Goal: Task Accomplishment & Management: Manage account settings

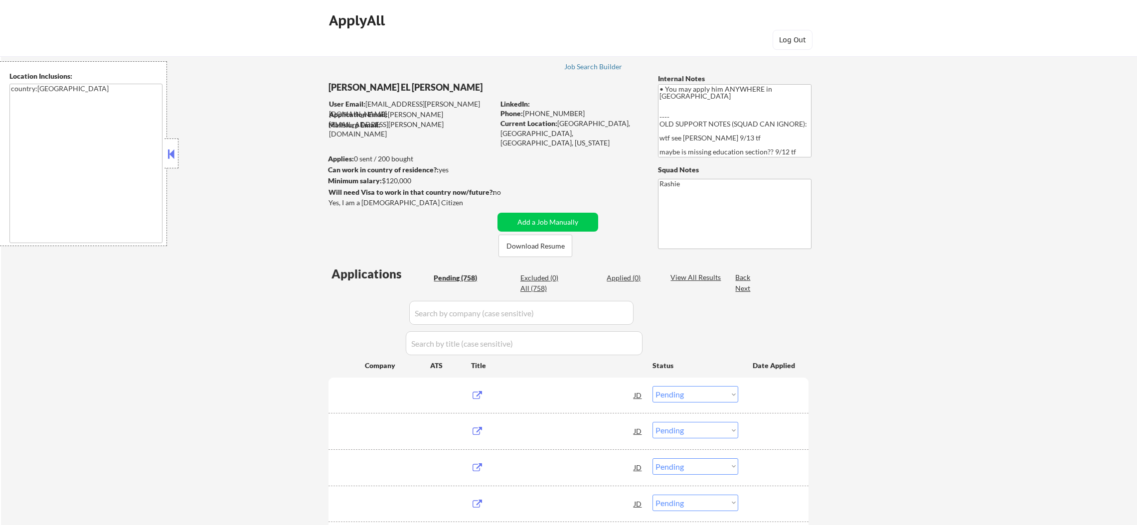
select select ""pending""
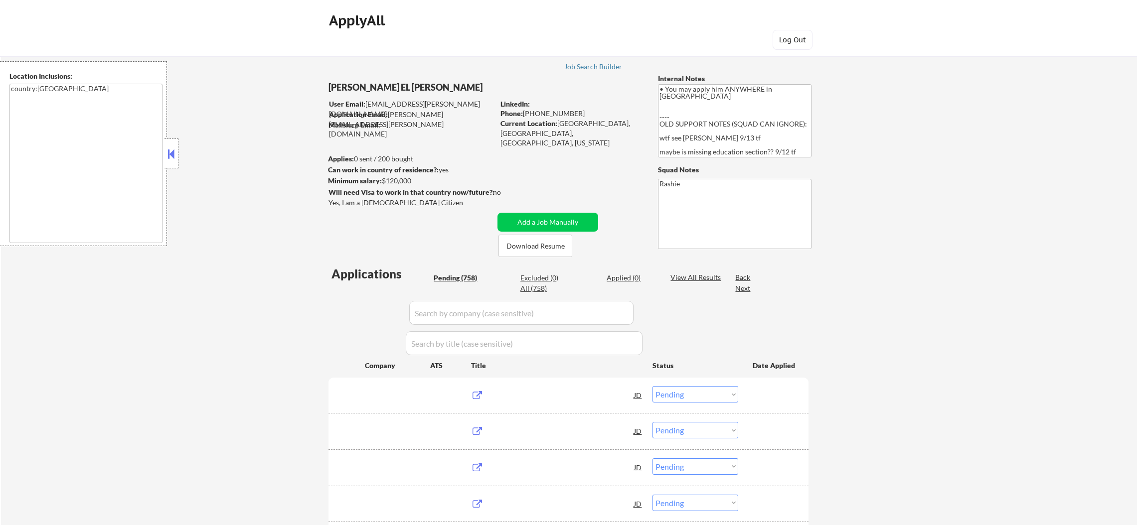
select select ""pending""
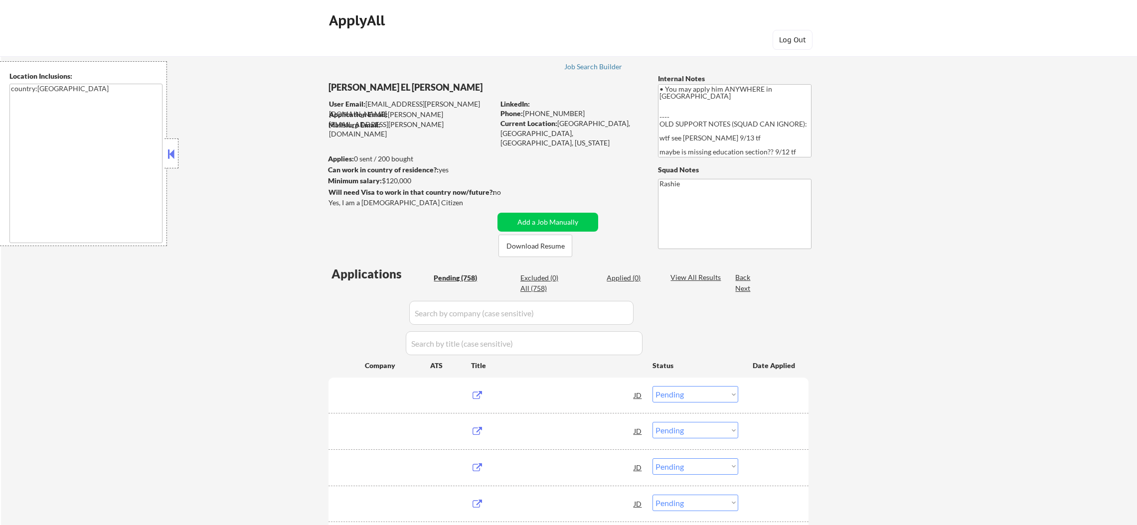
select select ""pending""
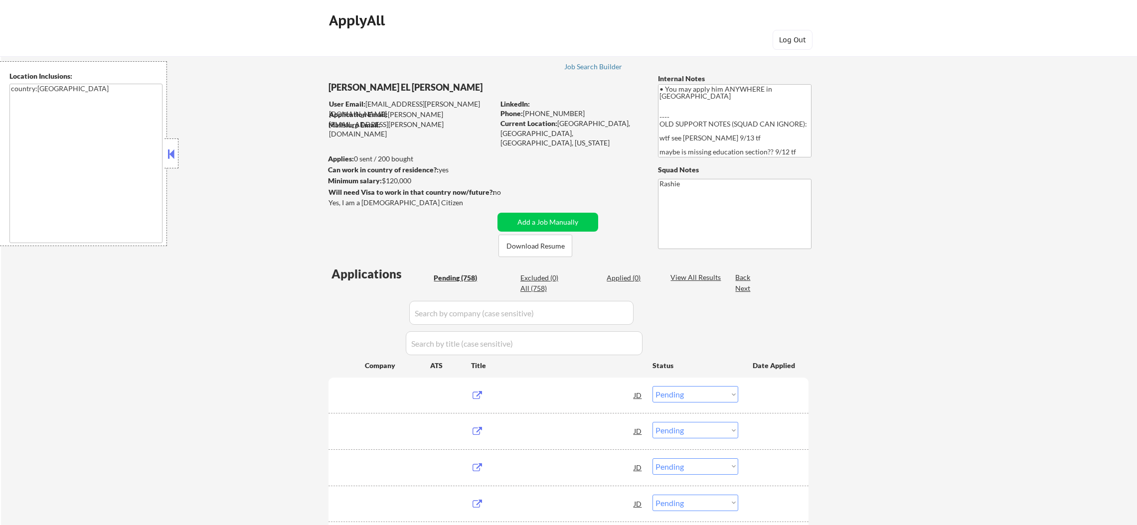
select select ""pending""
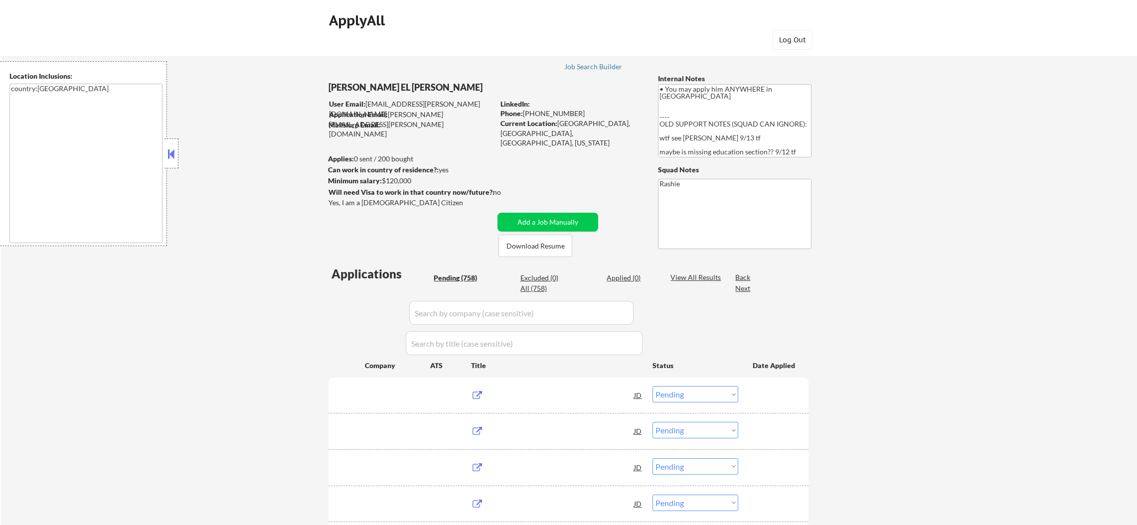
select select ""pending""
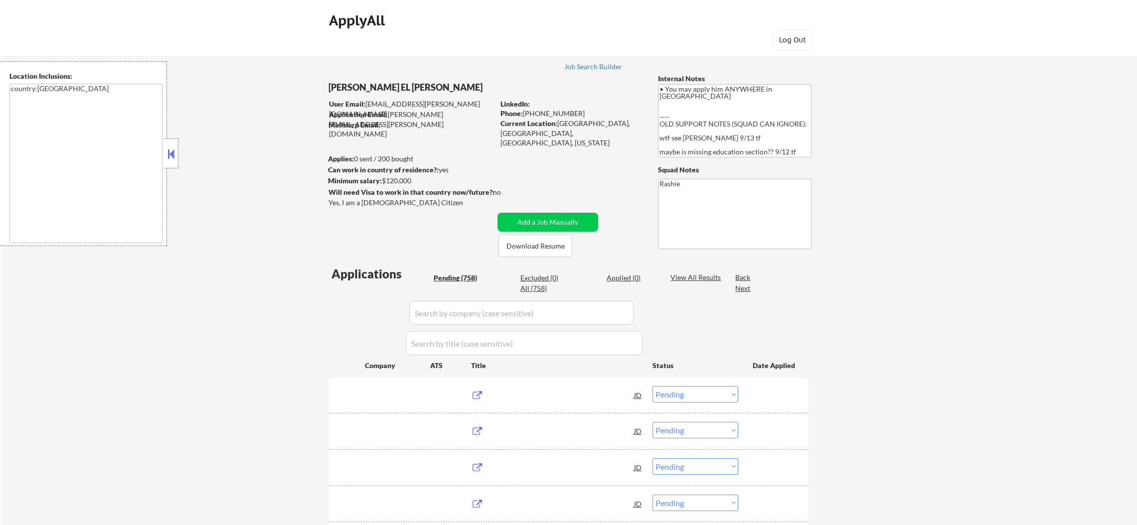
select select ""pending""
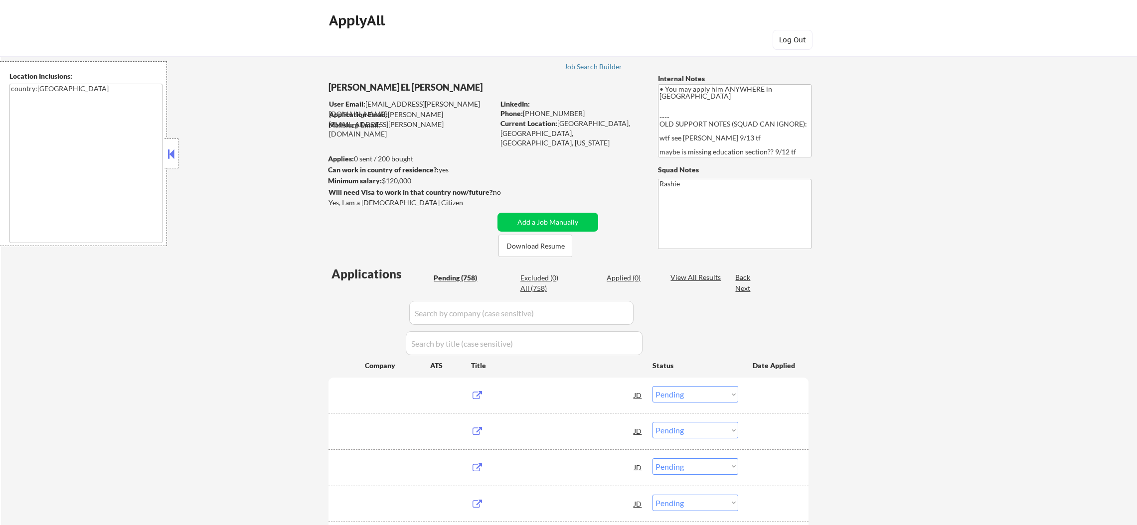
select select ""pending""
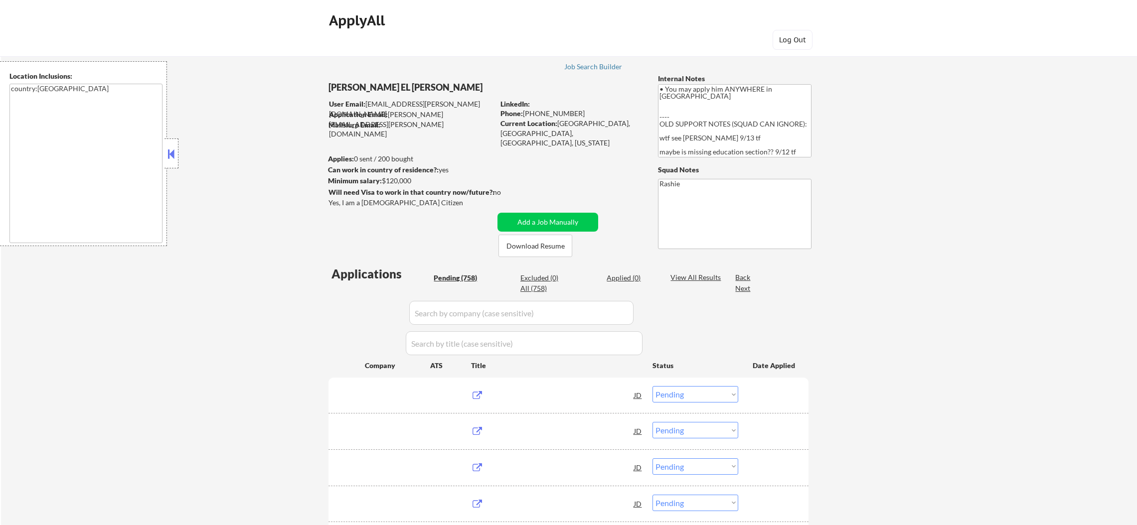
select select ""pending""
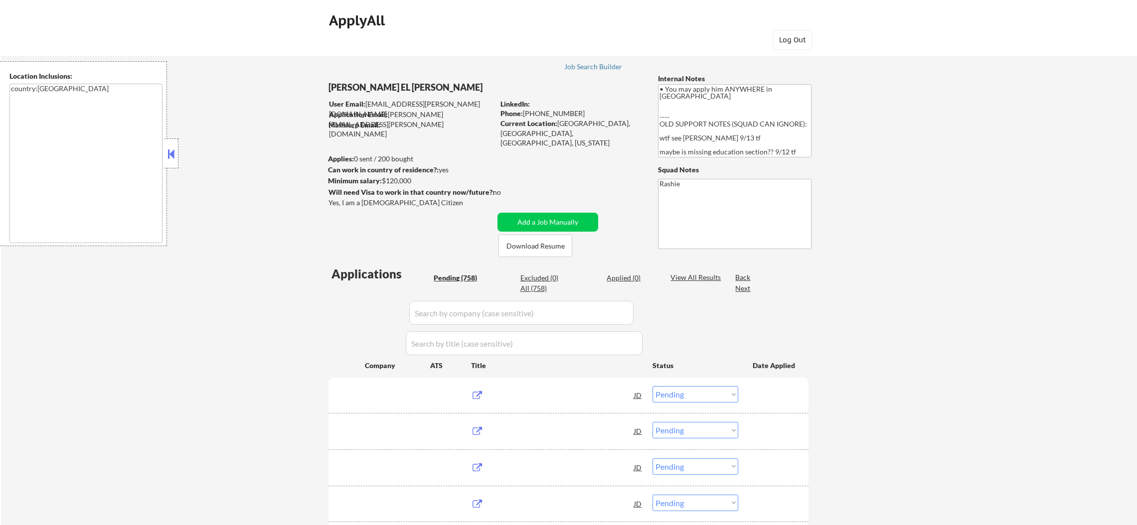
select select ""pending""
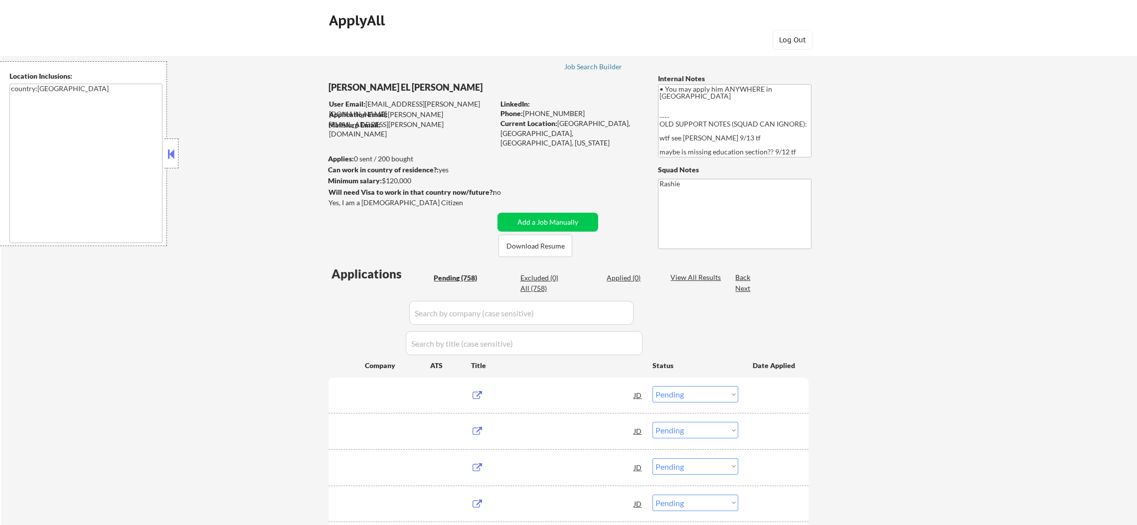
select select ""pending""
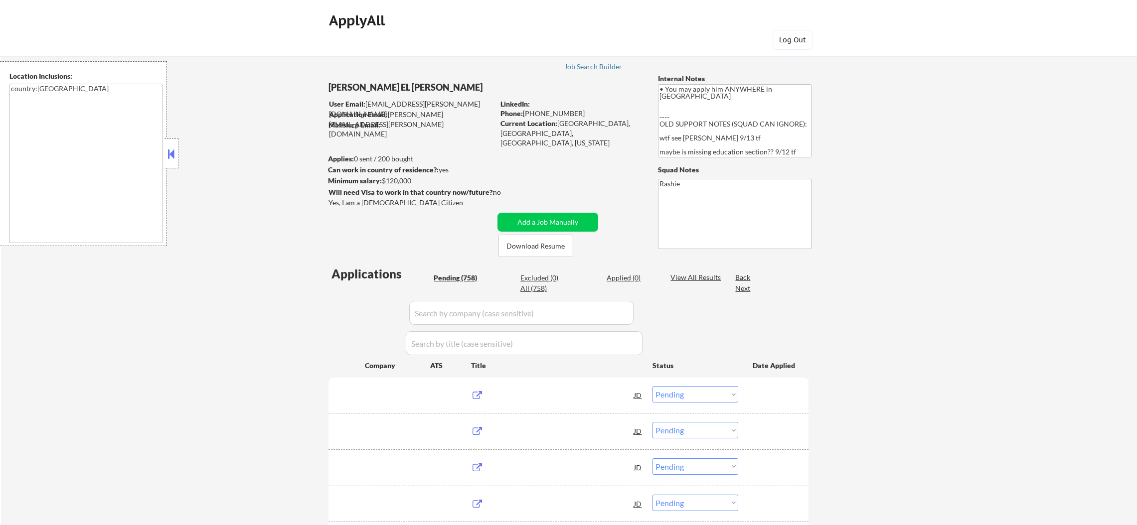
select select ""pending""
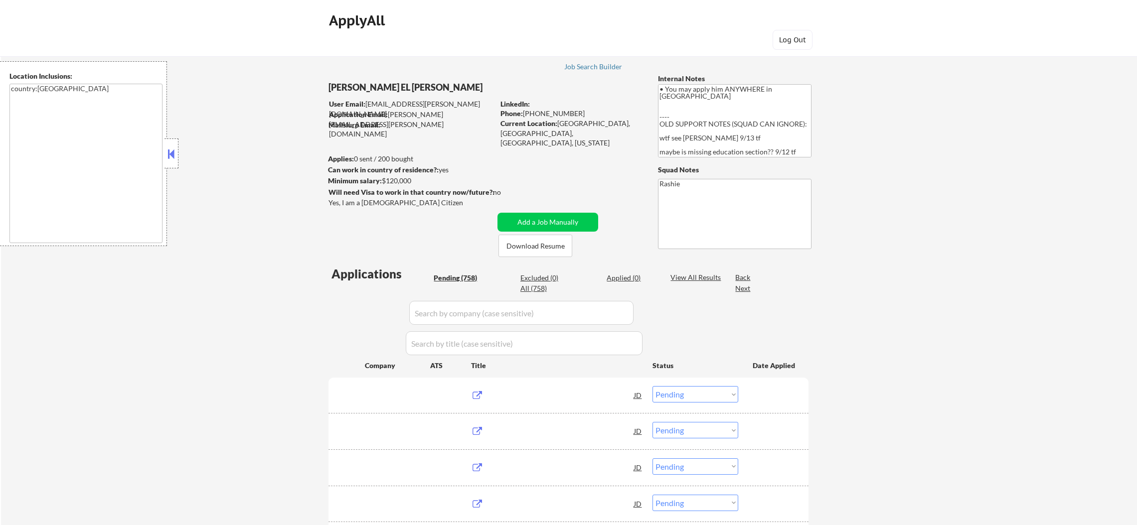
select select ""pending""
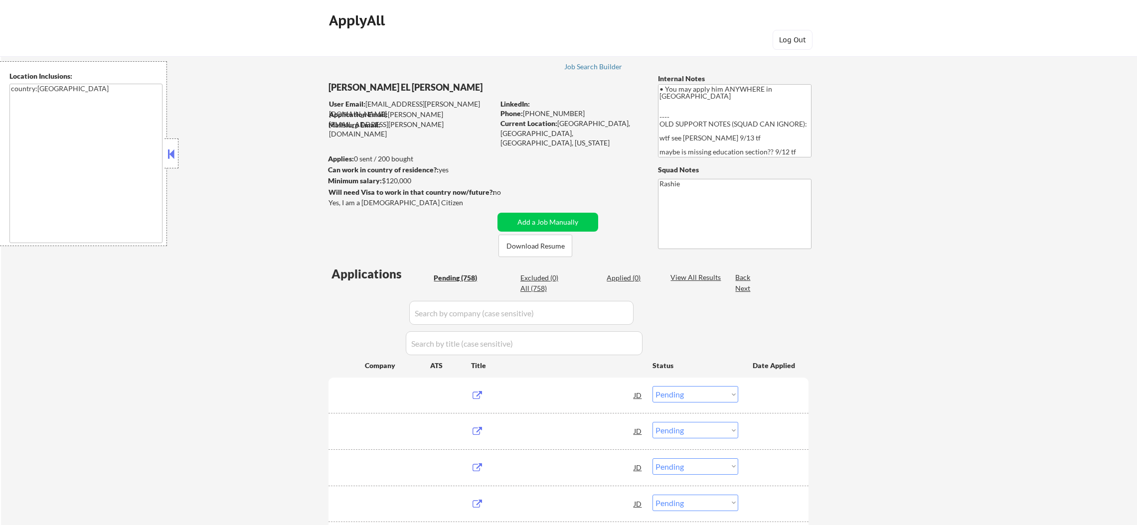
select select ""pending""
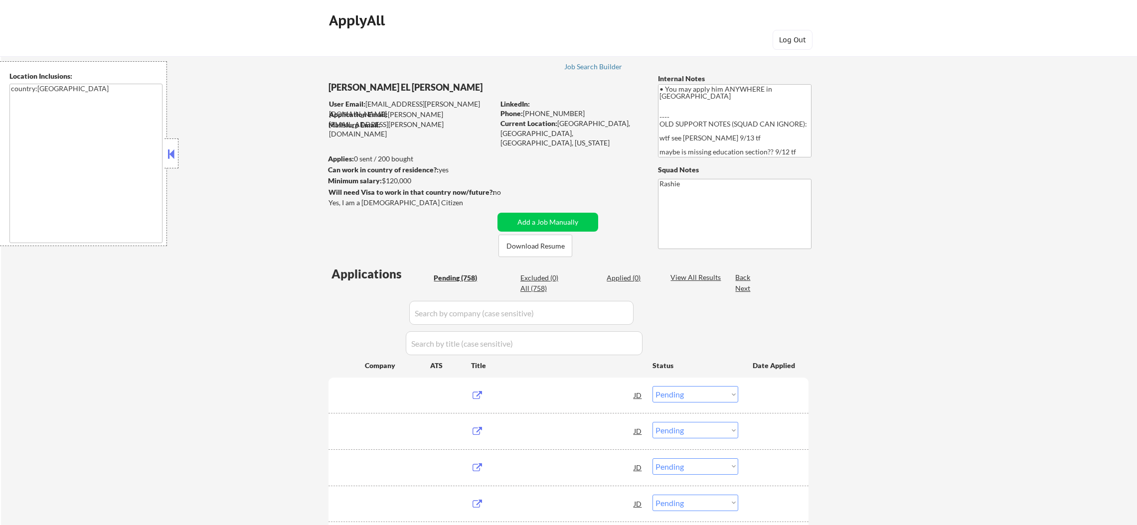
select select ""pending""
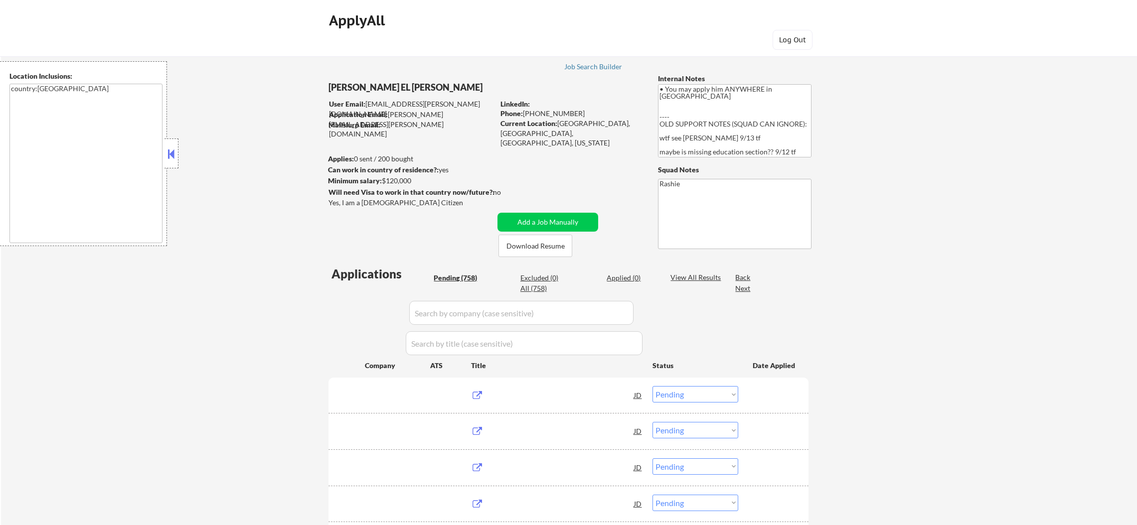
select select ""pending""
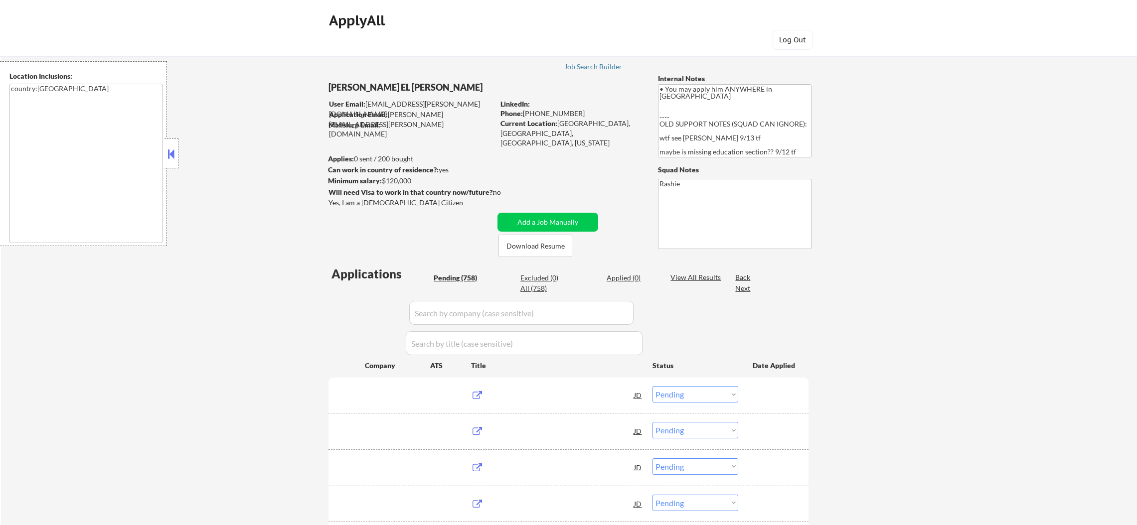
select select ""pending""
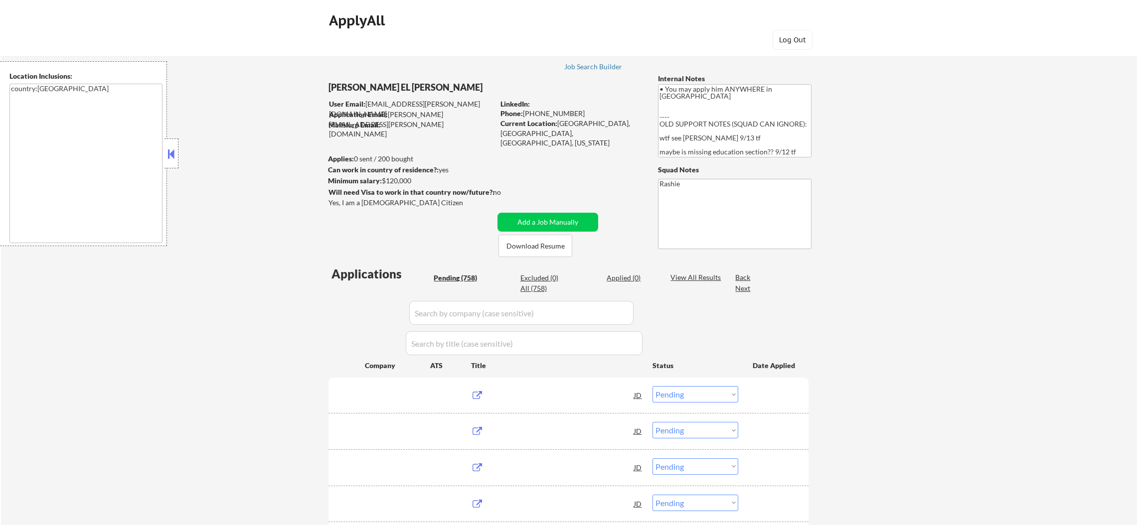
select select ""pending""
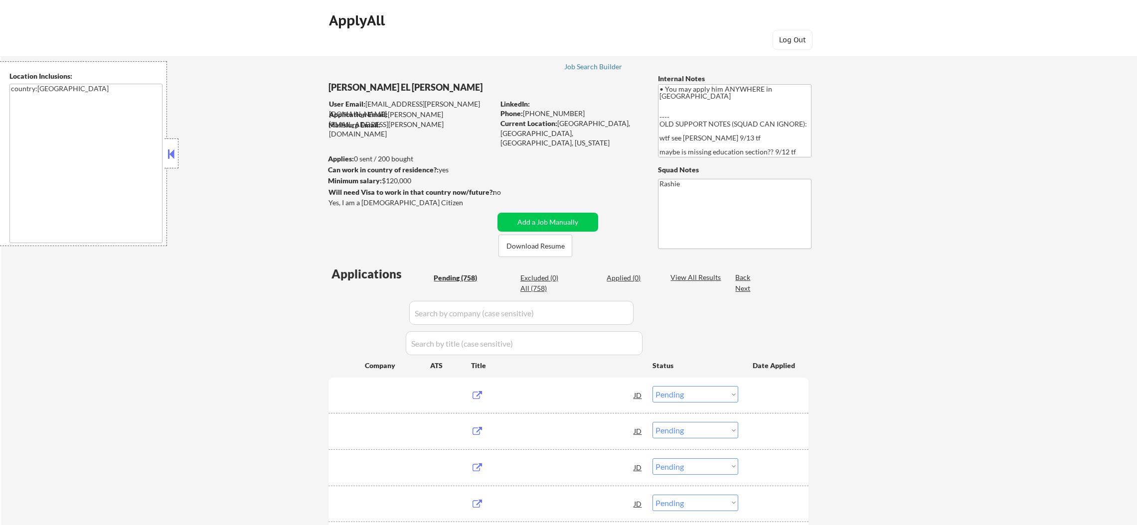
select select ""pending""
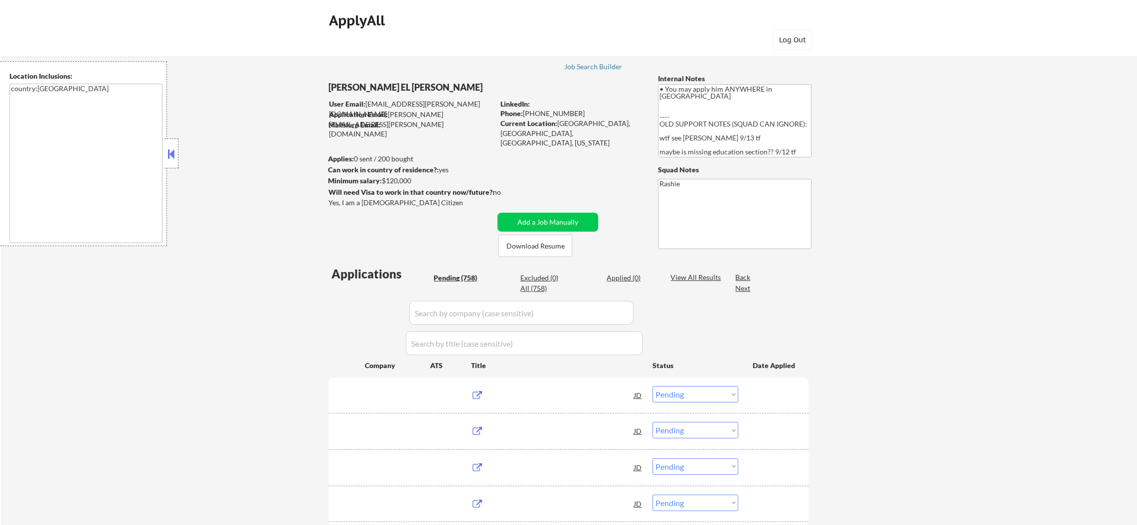
select select ""pending""
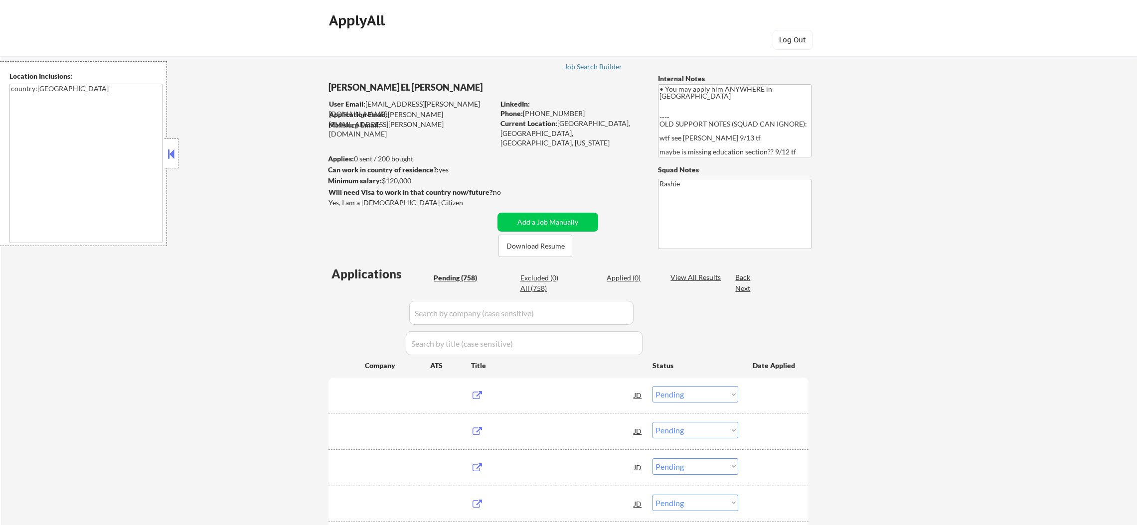
select select ""pending""
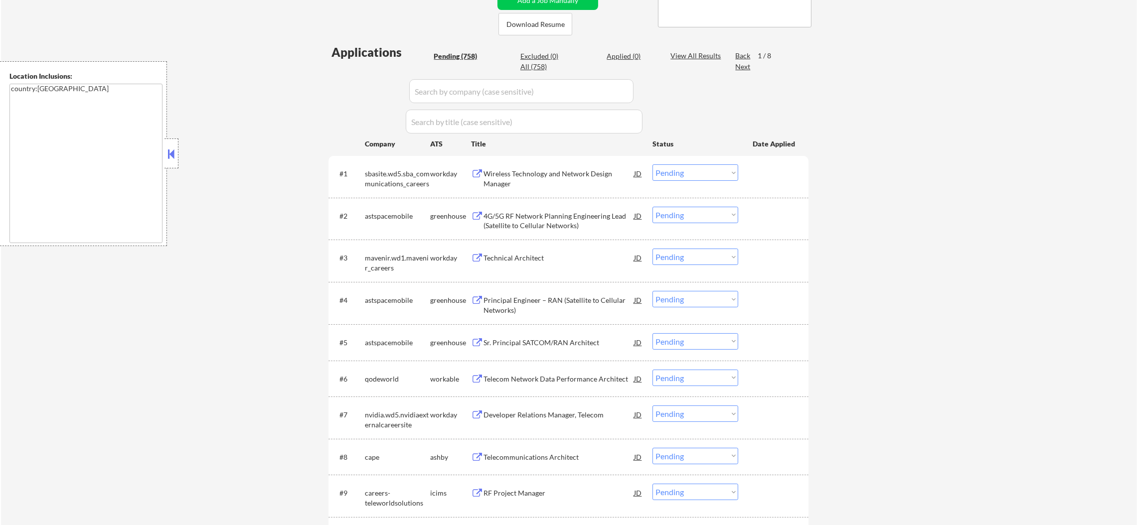
scroll to position [199, 0]
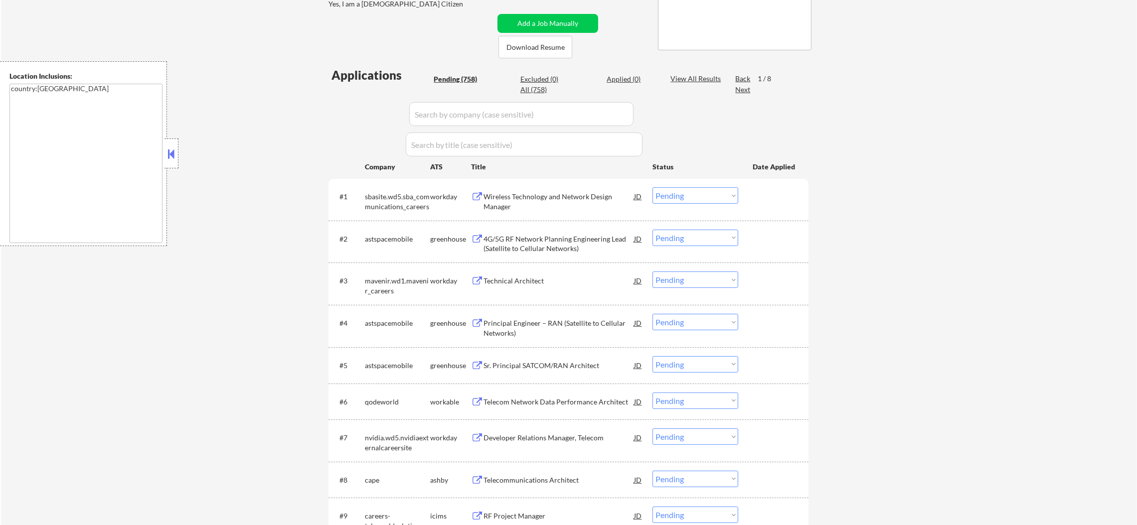
click at [88, 81] on div "Location Inclusions:" at bounding box center [85, 76] width 153 height 10
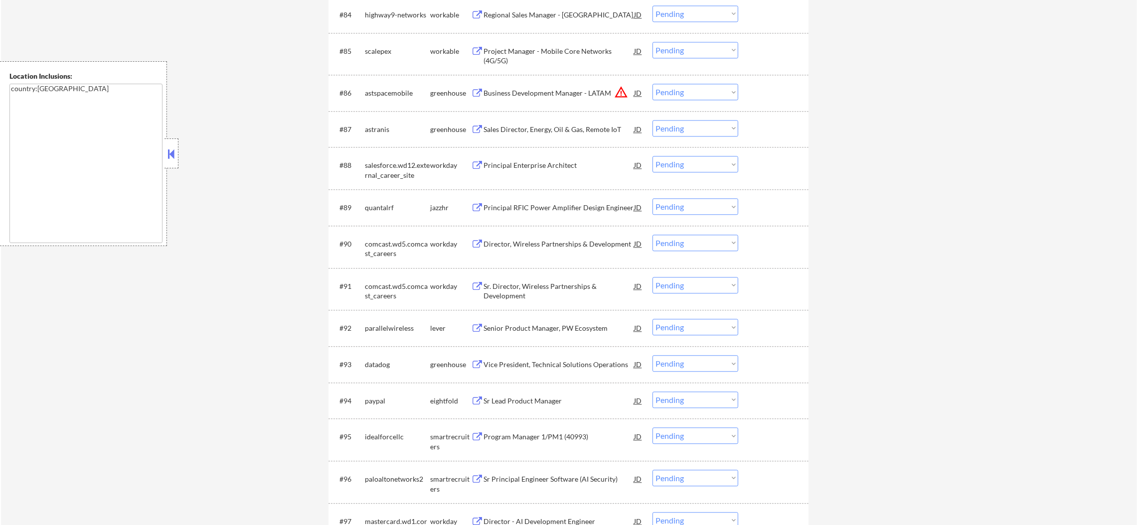
scroll to position [3660, 0]
click at [687, 97] on select "Choose an option... Pending Applied Excluded (Questions) Excluded (Expired) Exc…" at bounding box center [695, 91] width 86 height 16
click at [652, 83] on select "Choose an option... Pending Applied Excluded (Questions) Excluded (Expired) Exc…" at bounding box center [695, 91] width 86 height 16
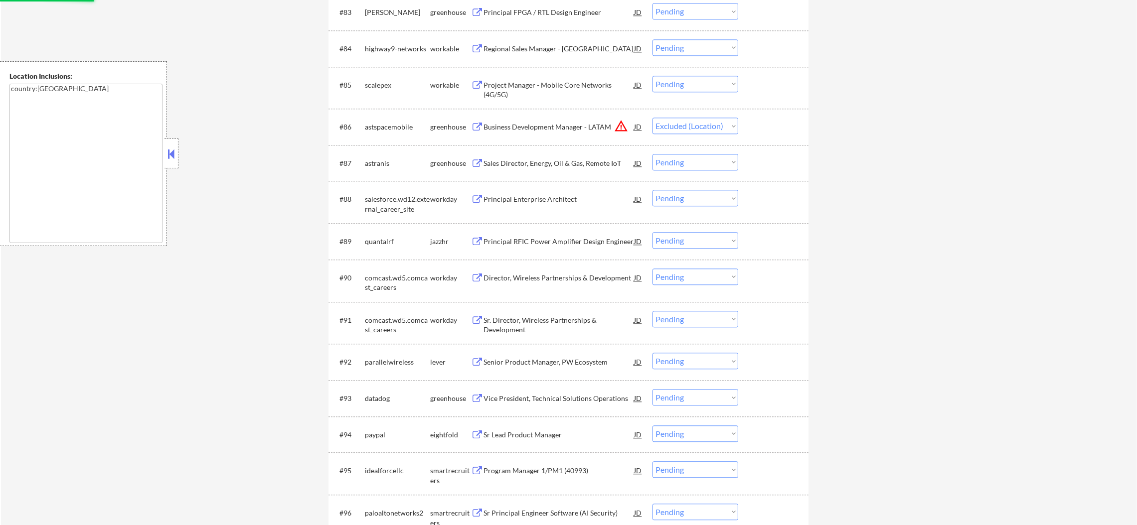
scroll to position [3635, 0]
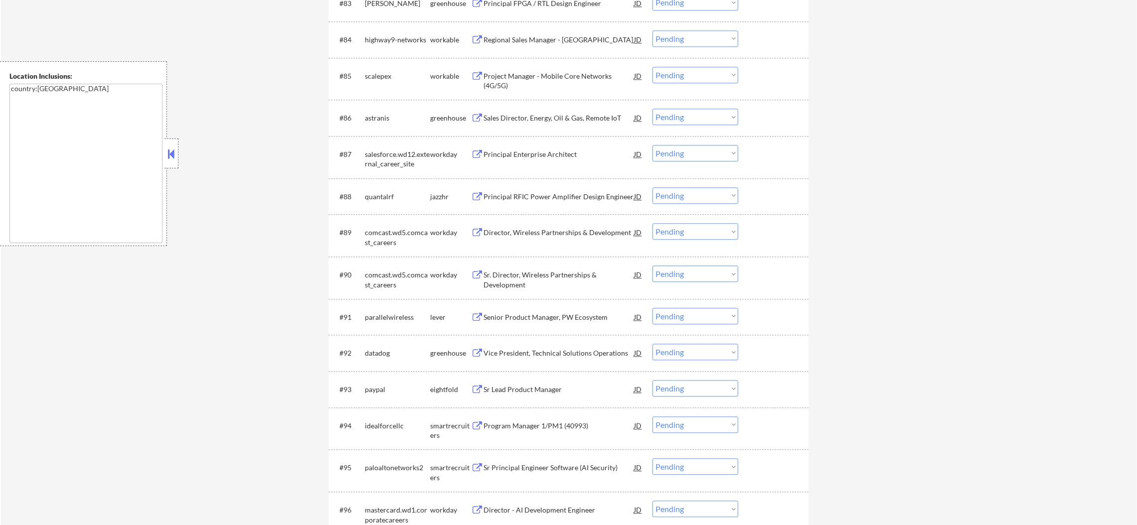
click at [543, 112] on div "Sales Director, Energy, Oil & Gas, Remote IoT" at bounding box center [558, 118] width 150 height 18
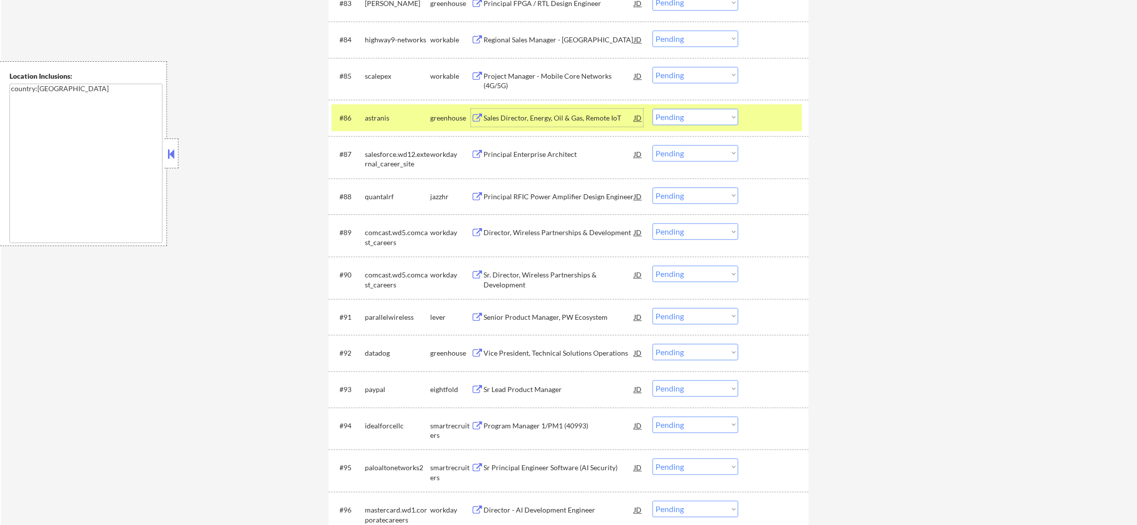
click at [681, 118] on select "Choose an option... Pending Applied Excluded (Questions) Excluded (Expired) Exc…" at bounding box center [695, 117] width 86 height 16
click at [652, 109] on select "Choose an option... Pending Applied Excluded (Questions) Excluded (Expired) Exc…" at bounding box center [695, 117] width 86 height 16
click at [414, 131] on div "#86 astranis greenhouse Sales Director, Energy, Oil & Gas, Remote IoT JD warnin…" at bounding box center [568, 118] width 480 height 36
click at [391, 121] on div "astranis" at bounding box center [397, 118] width 65 height 10
select select ""pending""
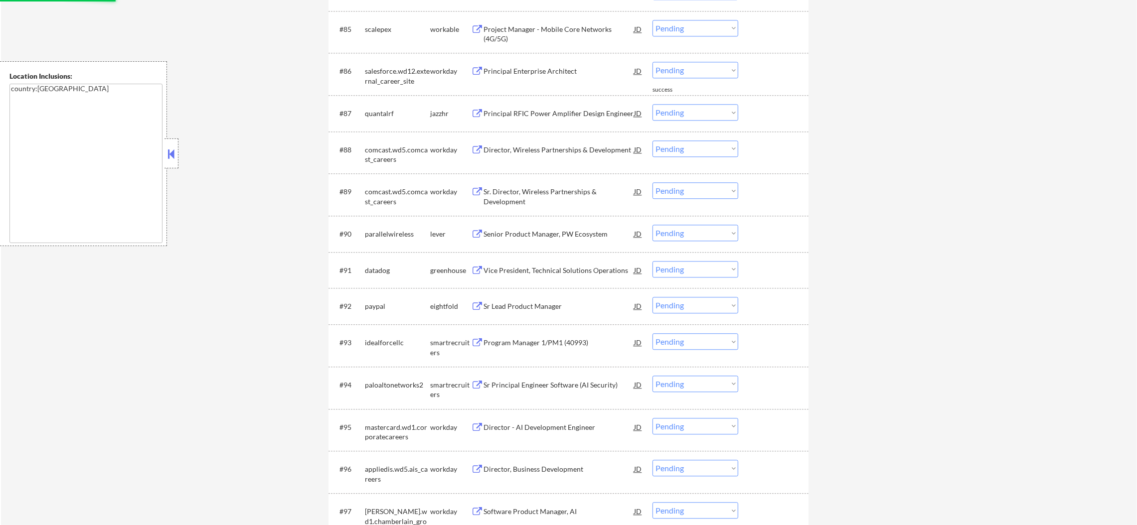
scroll to position [3685, 0]
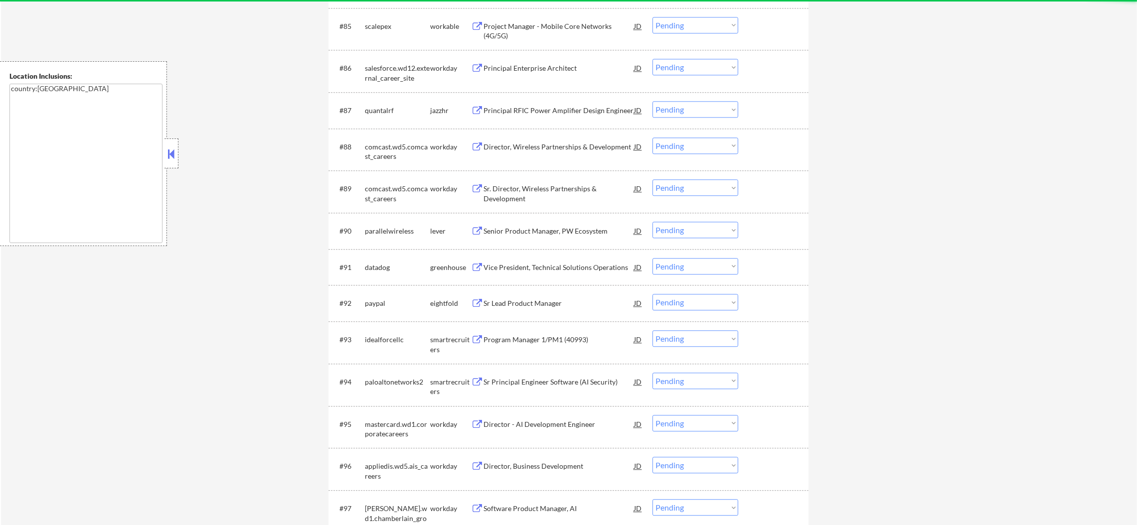
click at [587, 118] on div "Principal RFIC Power Amplifier Design Engineer" at bounding box center [558, 110] width 150 height 18
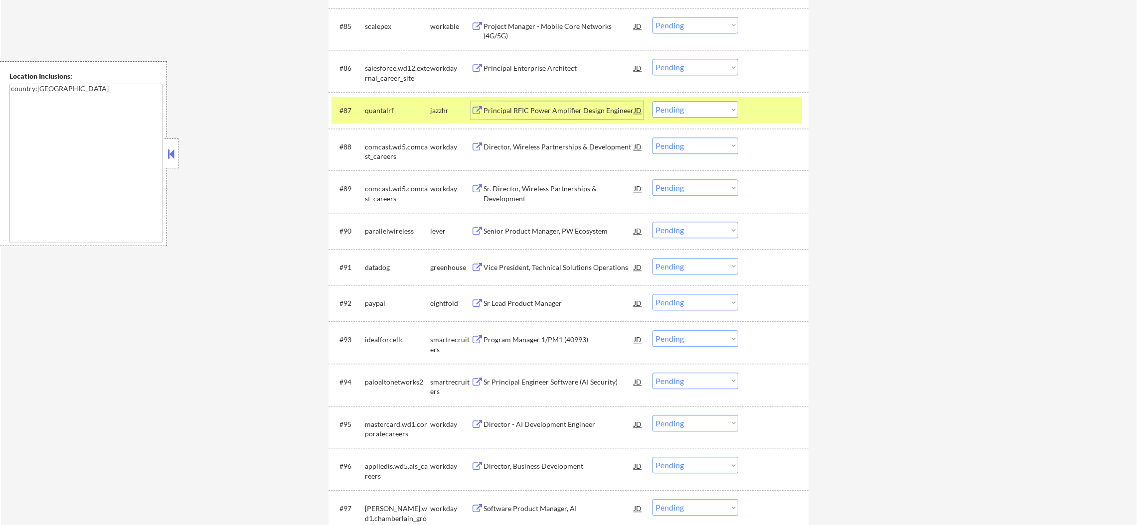
click at [391, 119] on div "#87 quantalrf jazzhr Principal RFIC Power Amplifier Design Engineer JD Choose a…" at bounding box center [566, 110] width 470 height 27
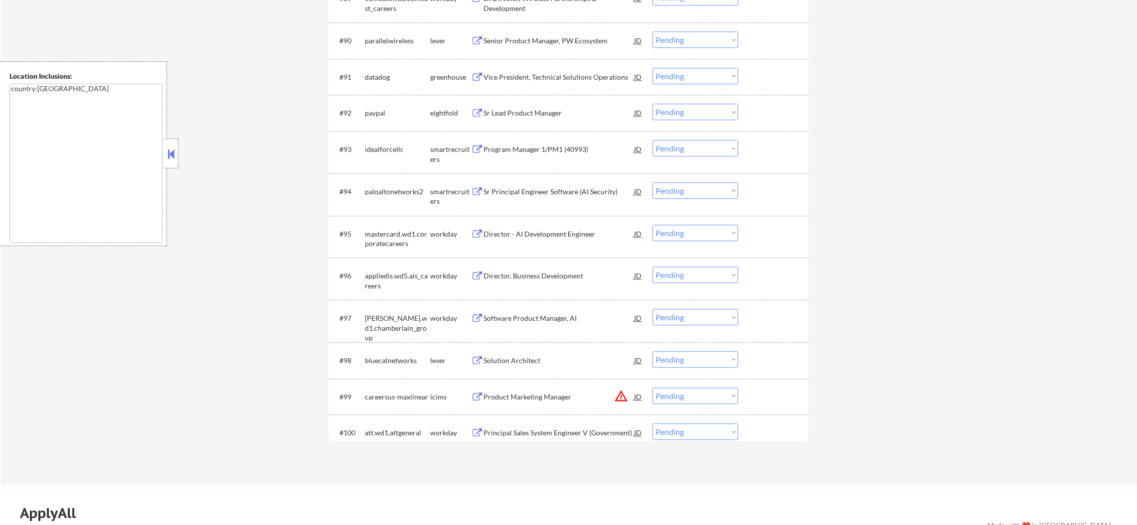
scroll to position [3884, 0]
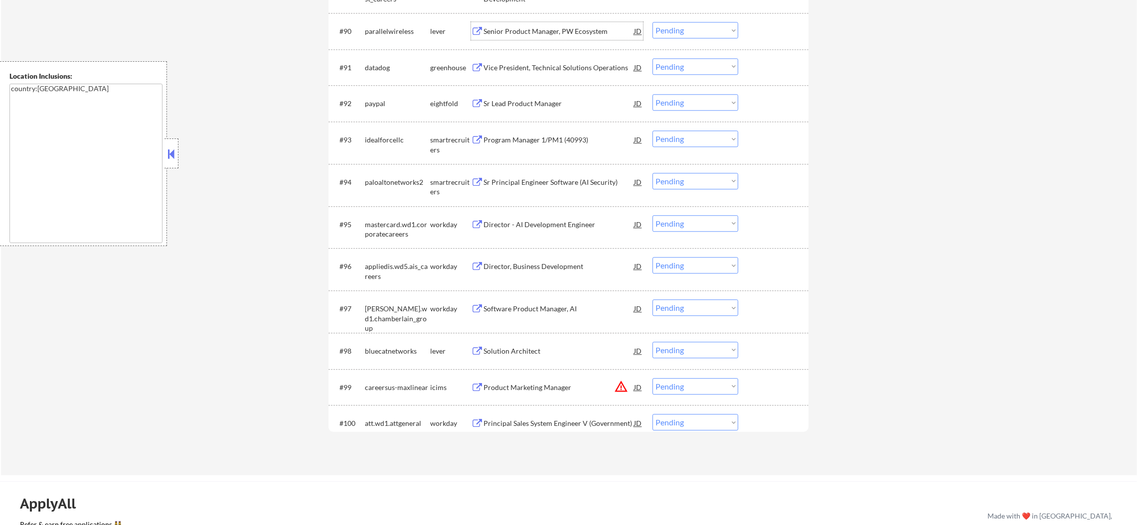
click at [581, 35] on div "Senior Product Manager, PW Ecosystem" at bounding box center [558, 31] width 150 height 10
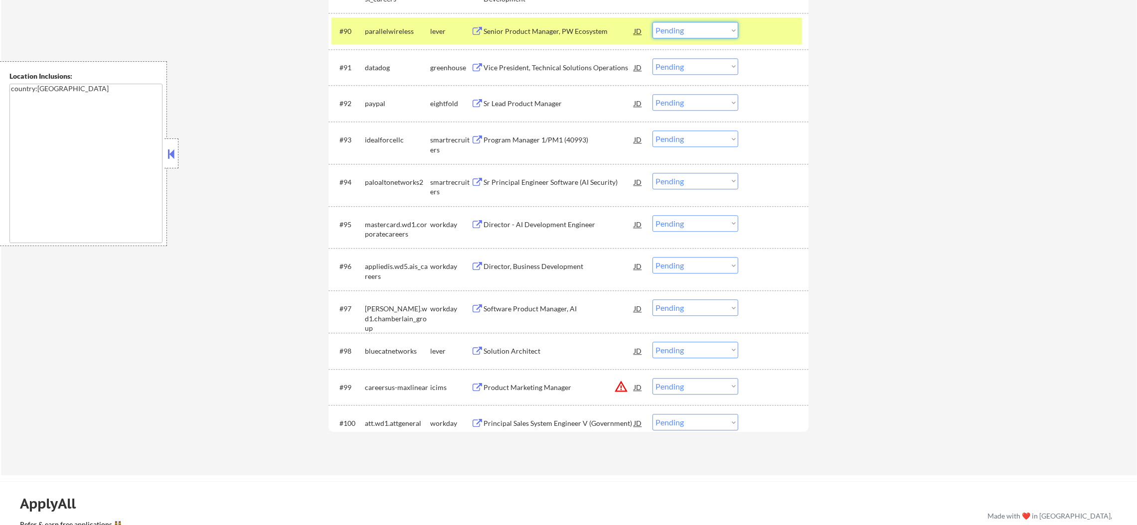
click at [695, 33] on select "Choose an option... Pending Applied Excluded (Questions) Excluded (Expired) Exc…" at bounding box center [695, 30] width 86 height 16
click at [652, 22] on select "Choose an option... Pending Applied Excluded (Questions) Excluded (Expired) Exc…" at bounding box center [695, 30] width 86 height 16
click at [390, 30] on div "parallelwireless" at bounding box center [397, 31] width 65 height 10
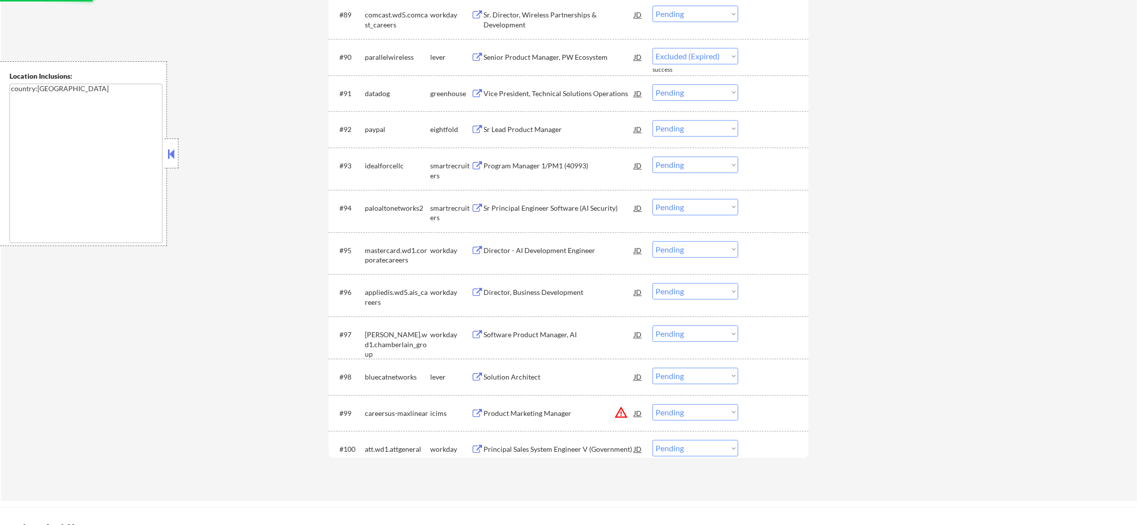
select select ""pending""
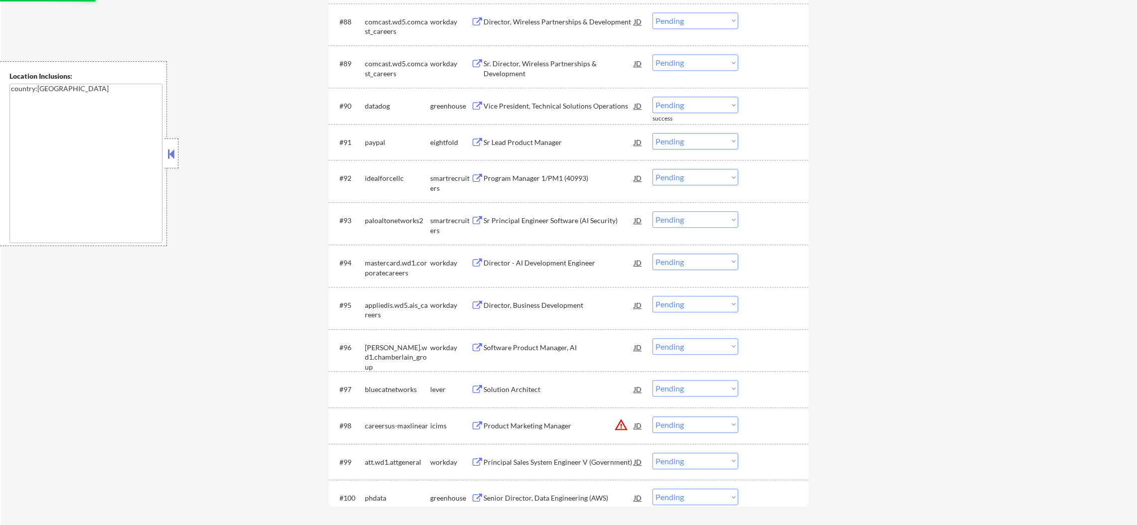
scroll to position [3834, 0]
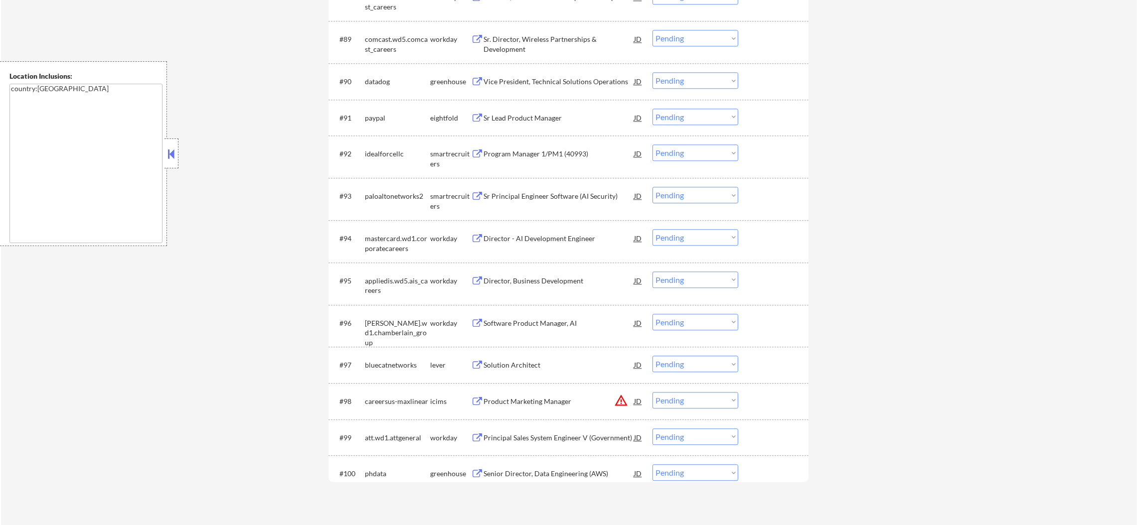
click at [522, 152] on div "Program Manager 1/PM1 (40993)" at bounding box center [558, 154] width 150 height 10
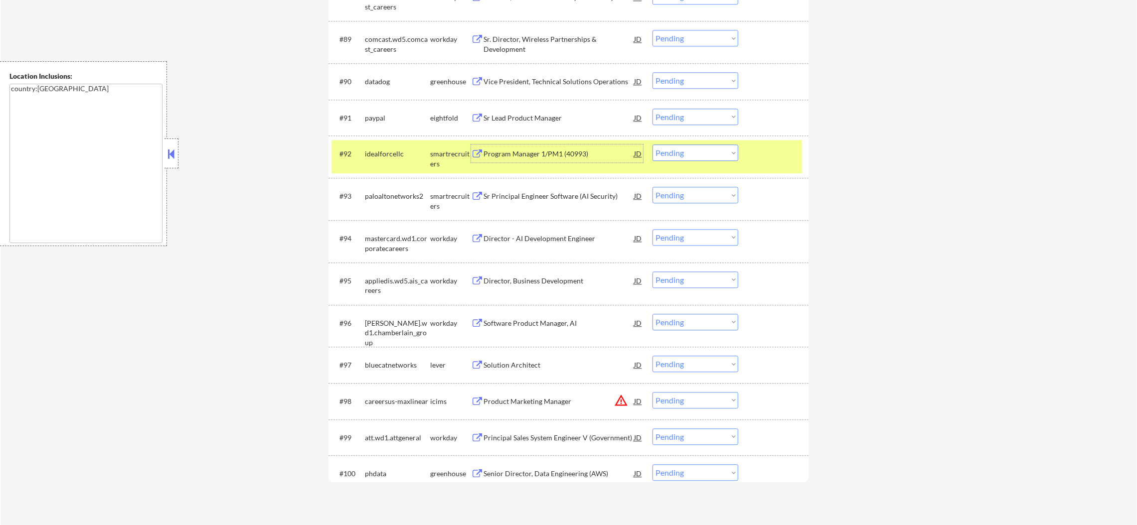
click at [671, 146] on select "Choose an option... Pending Applied Excluded (Questions) Excluded (Expired) Exc…" at bounding box center [695, 152] width 86 height 16
click at [652, 144] on select "Choose an option... Pending Applied Excluded (Questions) Excluded (Expired) Exc…" at bounding box center [695, 152] width 86 height 16
click at [373, 151] on div "idealforcellc" at bounding box center [397, 154] width 65 height 10
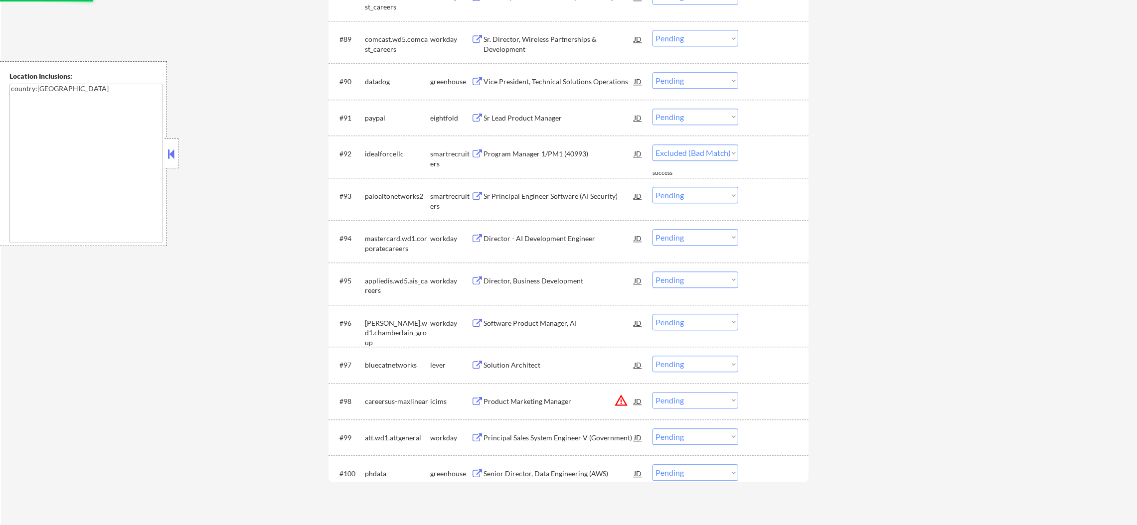
select select ""pending""
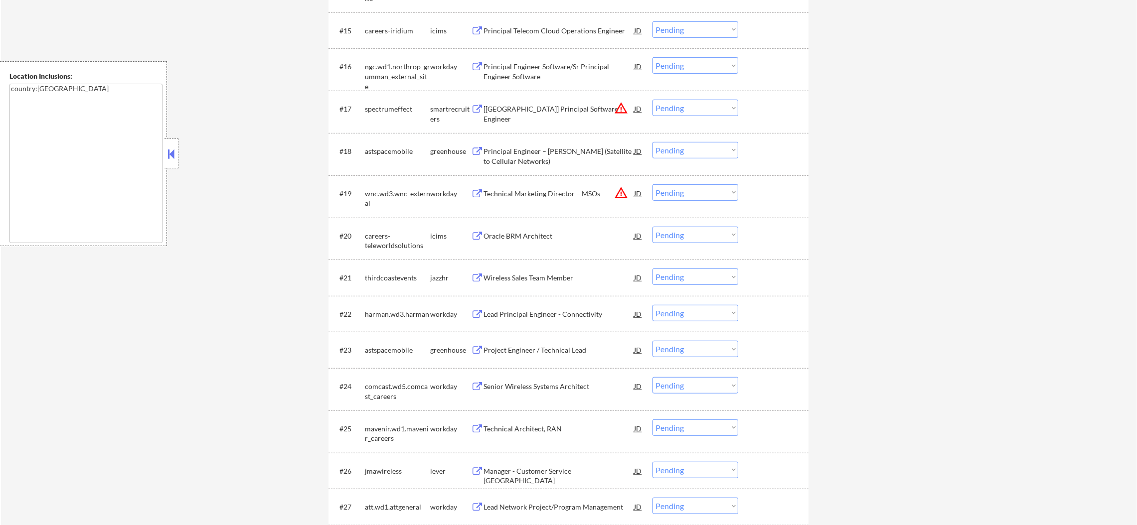
scroll to position [939, 0]
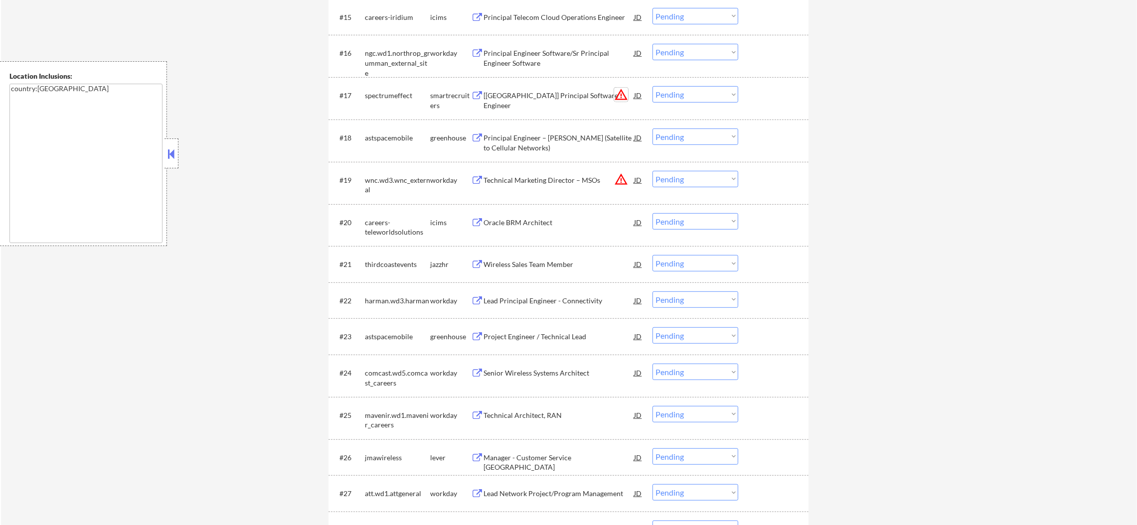
click at [624, 95] on button "warning_amber" at bounding box center [621, 95] width 14 height 14
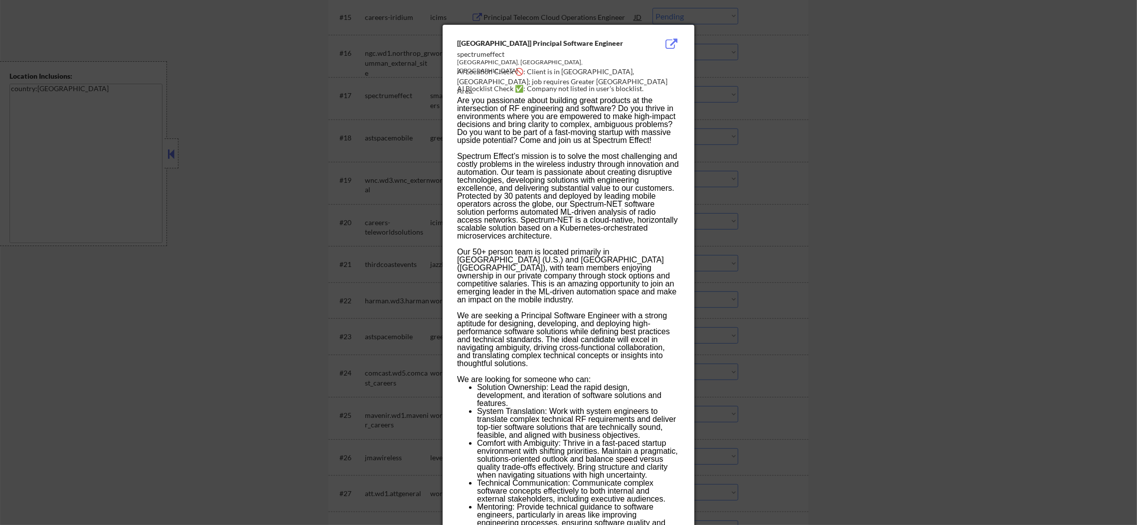
click at [785, 100] on div at bounding box center [568, 262] width 1137 height 525
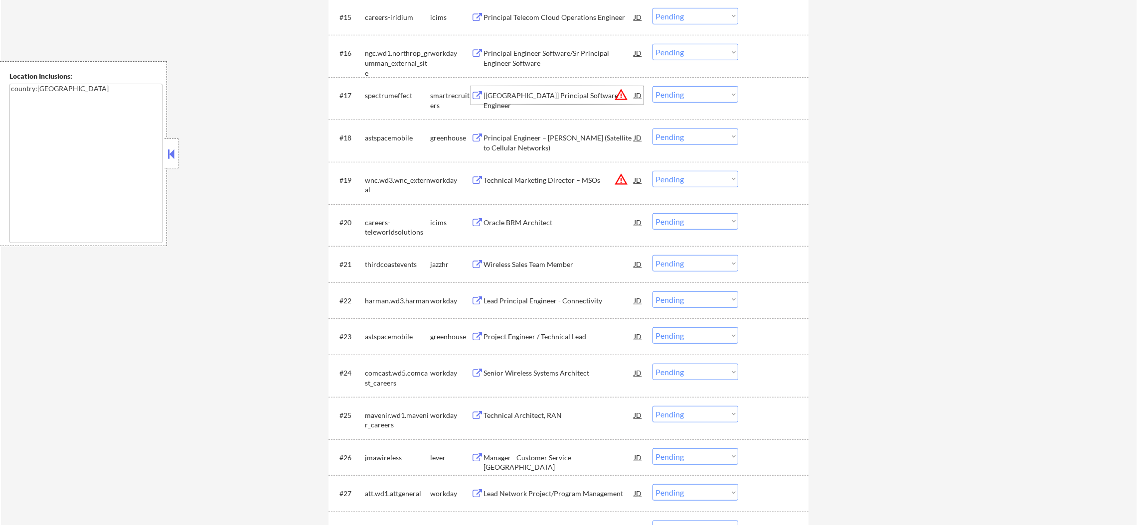
click at [557, 93] on div "[[GEOGRAPHIC_DATA]] Principal Software Engineer" at bounding box center [558, 100] width 150 height 19
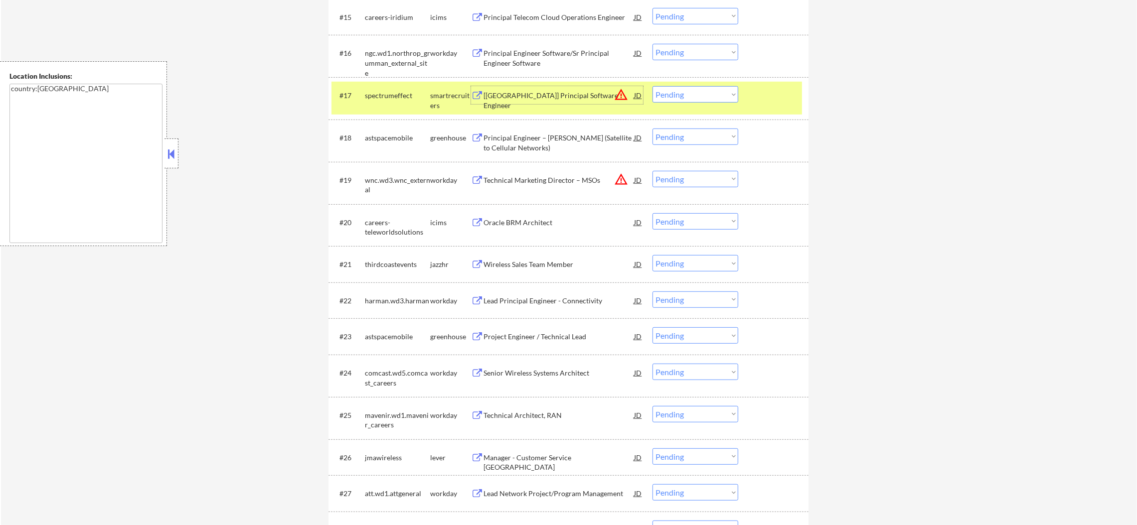
click at [689, 89] on select "Choose an option... Pending Applied Excluded (Questions) Excluded (Expired) Exc…" at bounding box center [695, 94] width 86 height 16
click at [652, 86] on select "Choose an option... Pending Applied Excluded (Questions) Excluded (Expired) Exc…" at bounding box center [695, 94] width 86 height 16
click at [381, 107] on div "#17 spectrumeffect smartrecruiters [[GEOGRAPHIC_DATA]] Principal Software Engin…" at bounding box center [566, 98] width 470 height 33
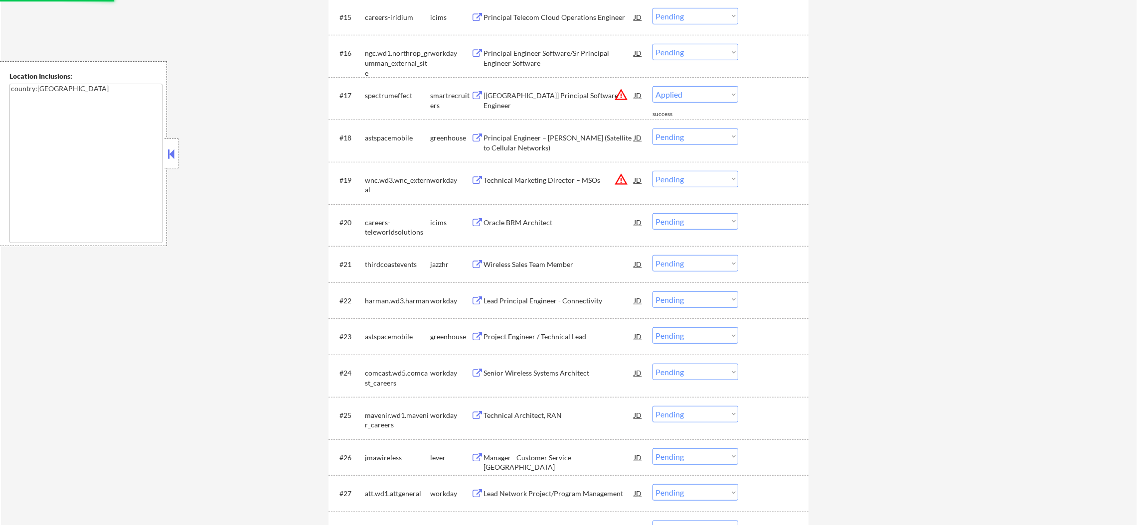
select select ""pending""
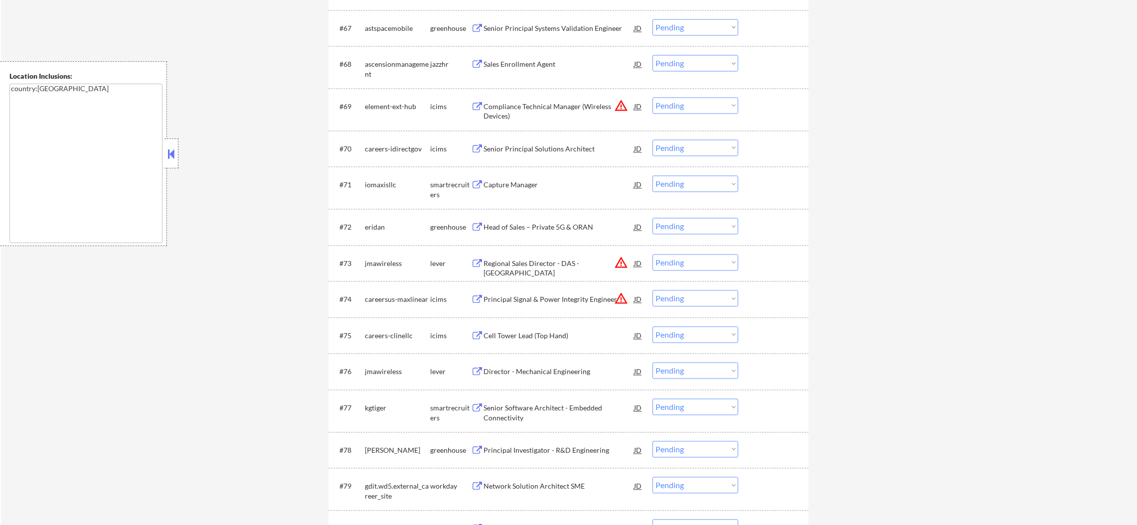
scroll to position [3015, 0]
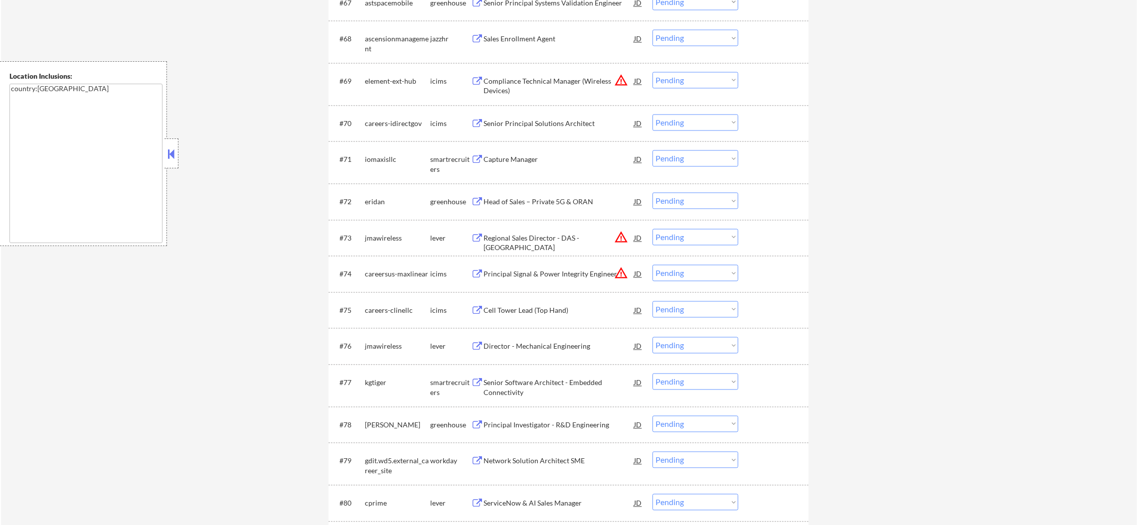
click at [555, 161] on div "Capture Manager" at bounding box center [558, 159] width 150 height 10
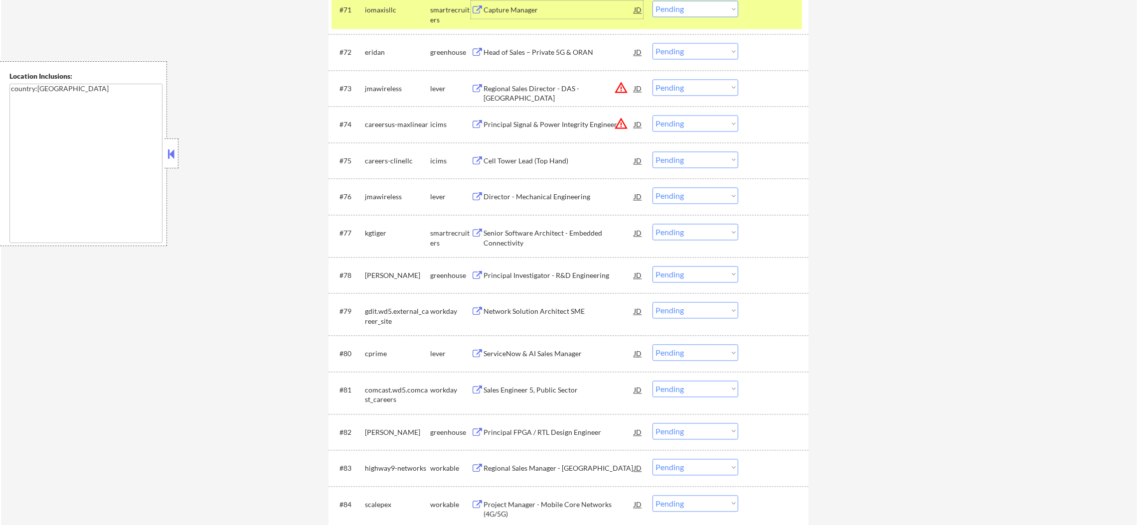
scroll to position [3139, 0]
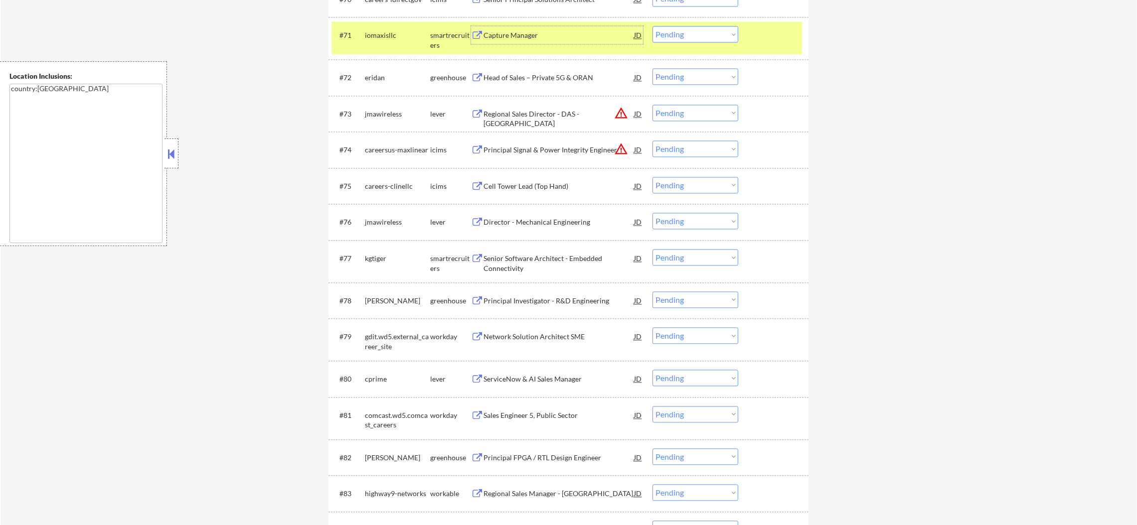
click at [689, 40] on div "#71 iomaxisllc smartrecruiters Capture Manager JD Choose an option... Pending A…" at bounding box center [566, 37] width 470 height 33
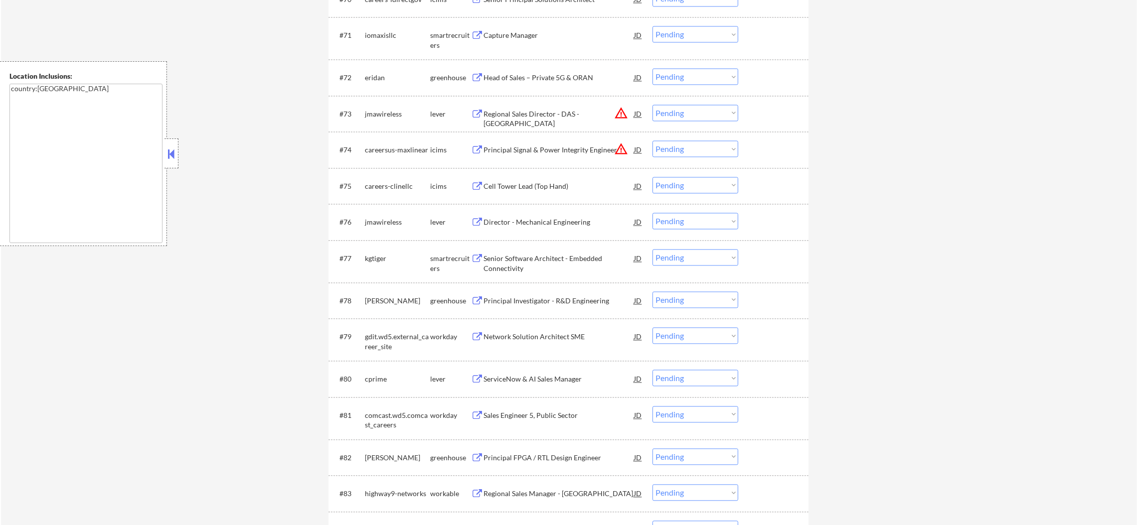
drag, startPoint x: 695, startPoint y: 34, endPoint x: 698, endPoint y: 41, distance: 7.6
click at [695, 34] on select "Choose an option... Pending Applied Excluded (Questions) Excluded (Expired) Exc…" at bounding box center [695, 34] width 86 height 16
click at [652, 26] on select "Choose an option... Pending Applied Excluded (Questions) Excluded (Expired) Exc…" at bounding box center [695, 34] width 86 height 16
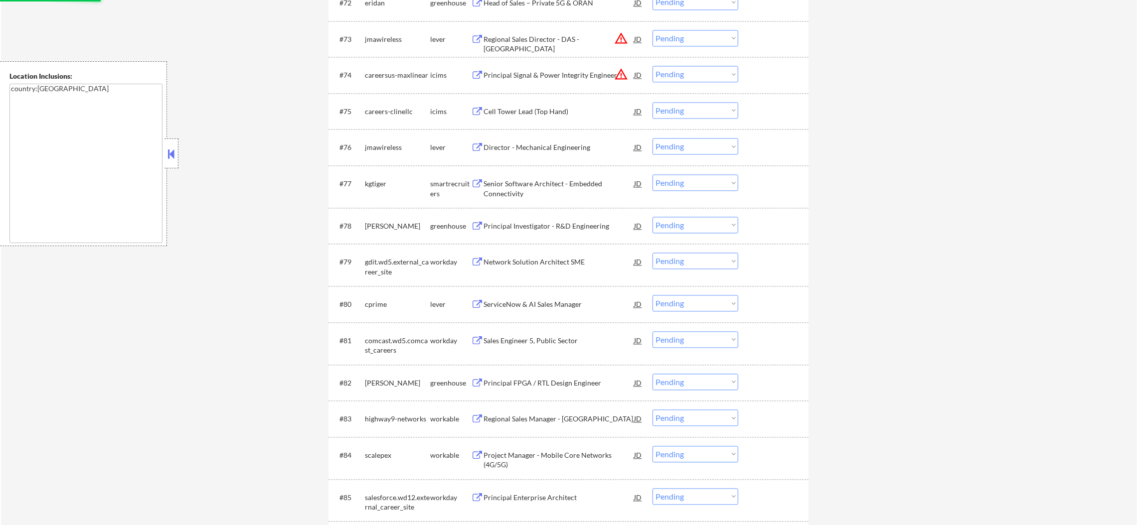
select select ""pending""
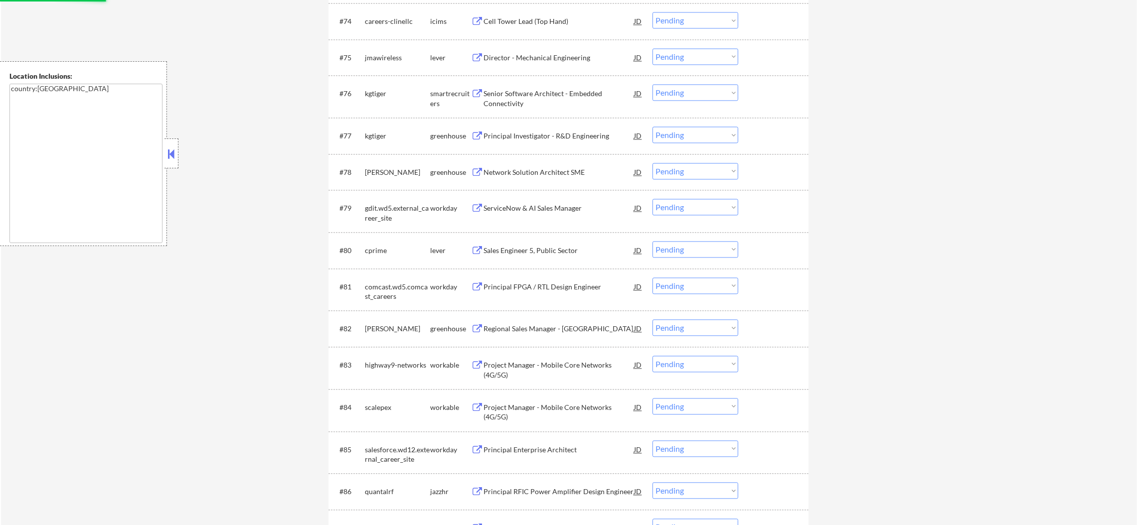
scroll to position [3263, 0]
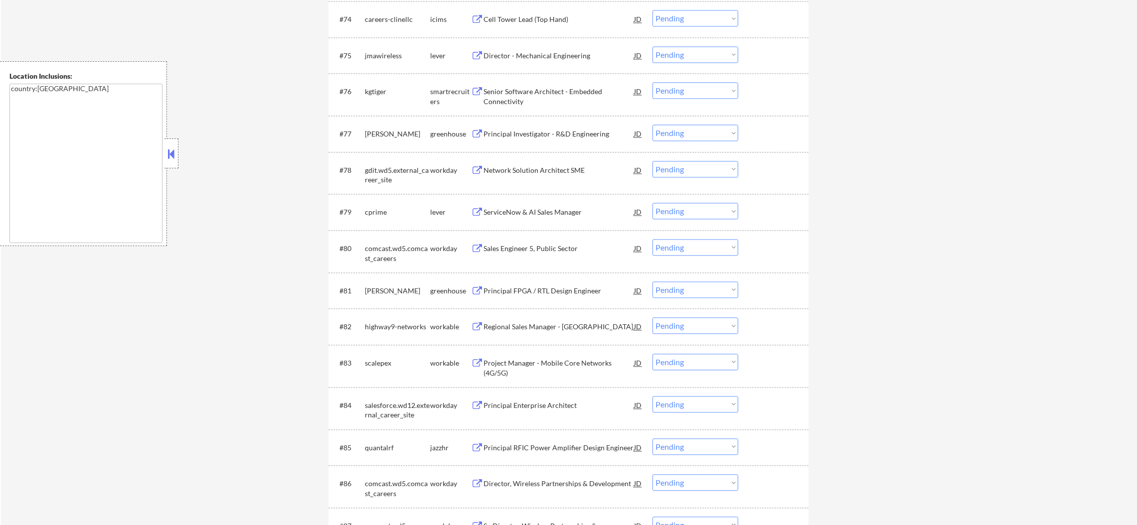
click at [545, 90] on div "Senior Software Architect - Embedded Connectivity" at bounding box center [558, 96] width 150 height 19
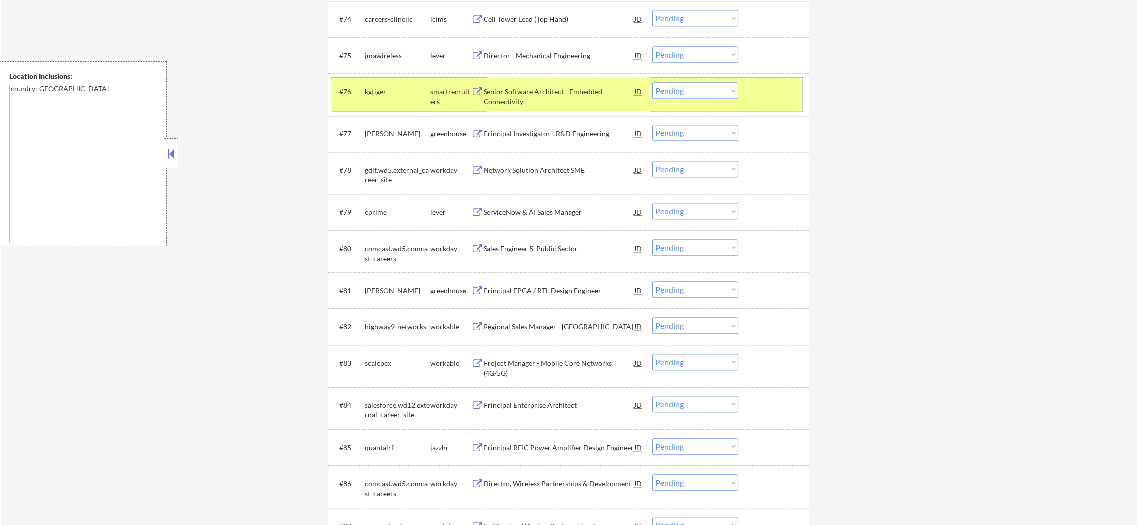
drag, startPoint x: 657, startPoint y: 79, endPoint x: 670, endPoint y: 95, distance: 20.5
click at [658, 82] on div "#76 kgtiger smartrecruiters Senior Software Architect - Embedded Connectivity J…" at bounding box center [566, 94] width 470 height 33
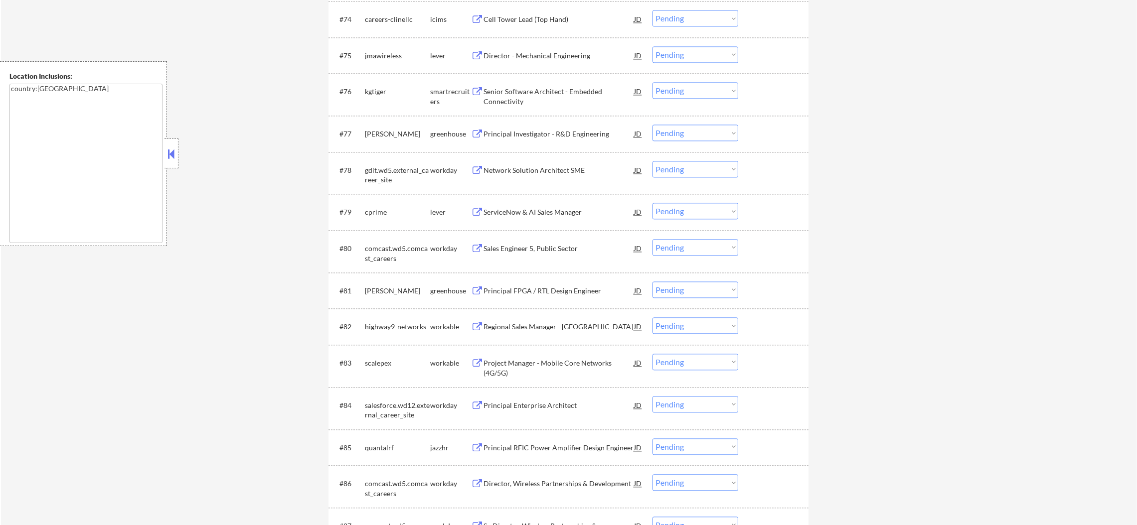
click at [674, 98] on select "Choose an option... Pending Applied Excluded (Questions) Excluded (Expired) Exc…" at bounding box center [695, 90] width 86 height 16
click at [652, 82] on select "Choose an option... Pending Applied Excluded (Questions) Excluded (Expired) Exc…" at bounding box center [695, 90] width 86 height 16
select select ""pending""
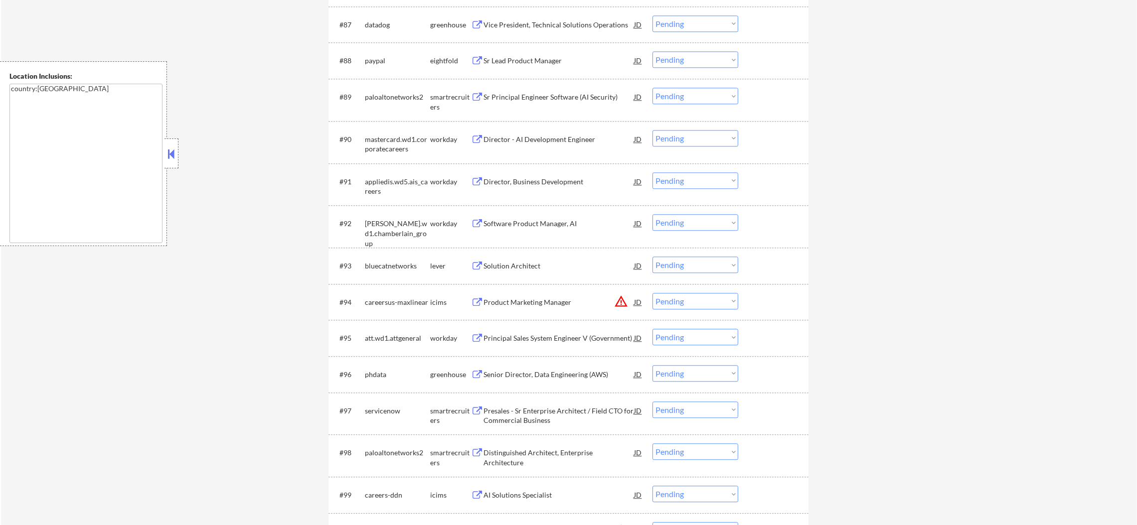
scroll to position [3786, 0]
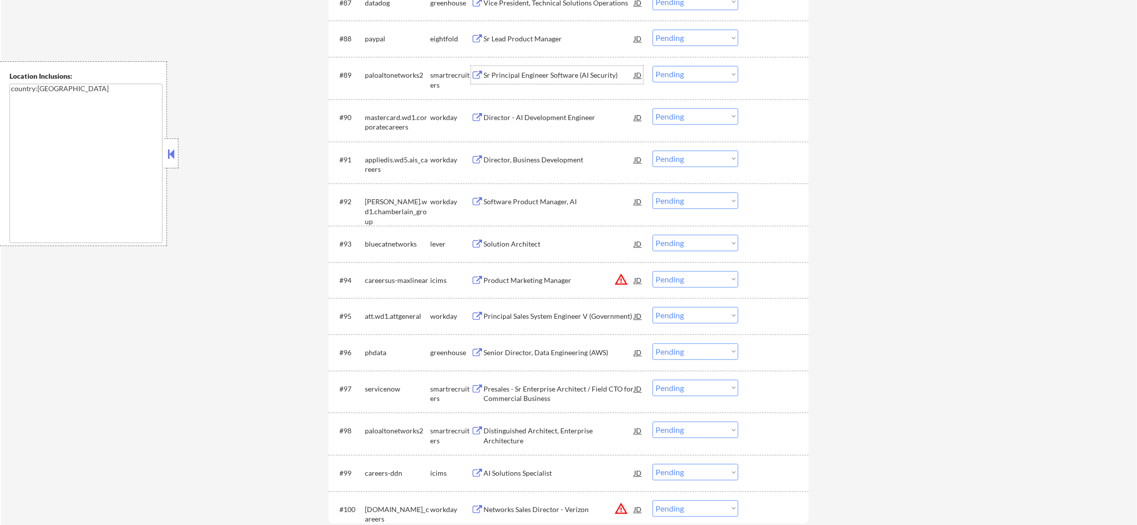
click at [567, 72] on div "Sr Principal Engineer Software (AI Security)" at bounding box center [558, 75] width 150 height 10
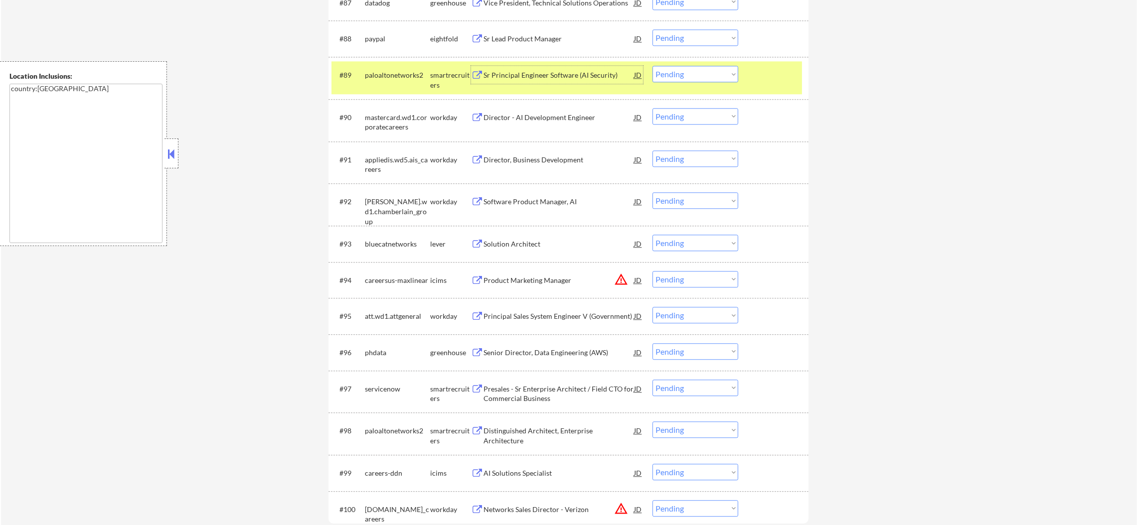
click at [672, 77] on select "Choose an option... Pending Applied Excluded (Questions) Excluded (Expired) Exc…" at bounding box center [695, 74] width 86 height 16
click at [652, 66] on select "Choose an option... Pending Applied Excluded (Questions) Excluded (Expired) Exc…" at bounding box center [695, 74] width 86 height 16
click at [422, 86] on div "#89 paloaltonetworks2 smartrecruiters Sr Principal Engineer Software (AI Securi…" at bounding box center [566, 77] width 470 height 33
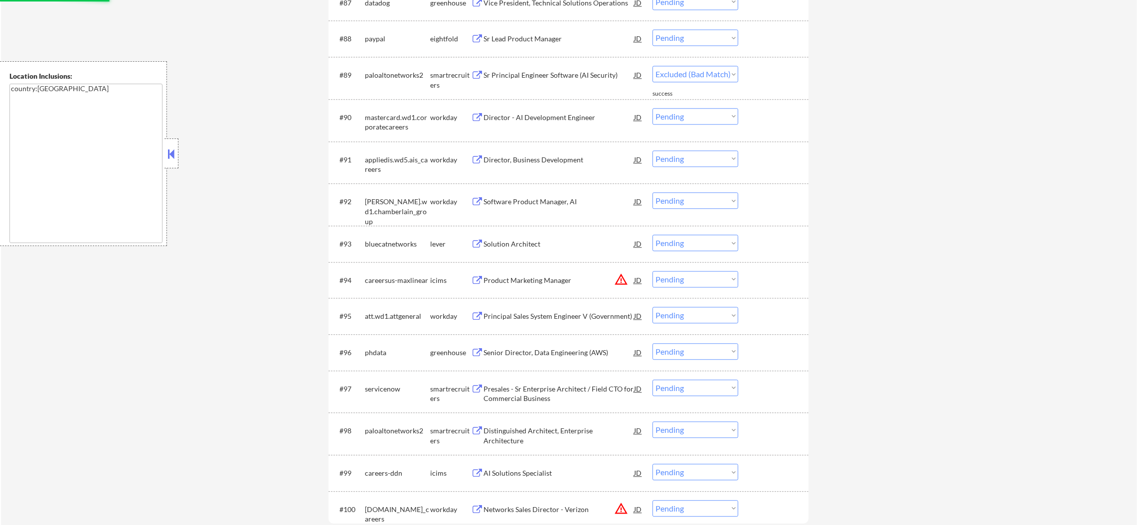
select select ""pending""
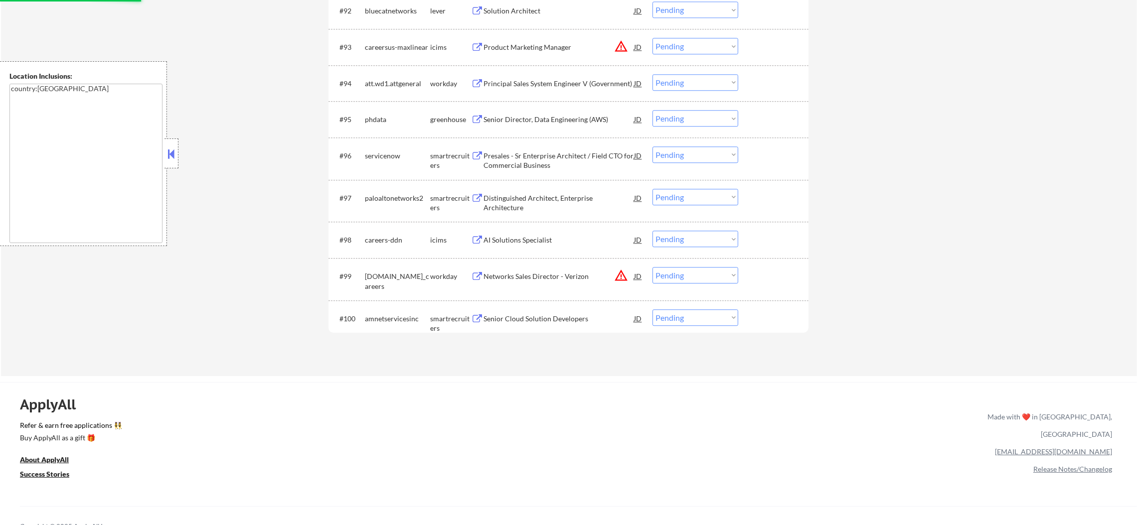
scroll to position [4011, 0]
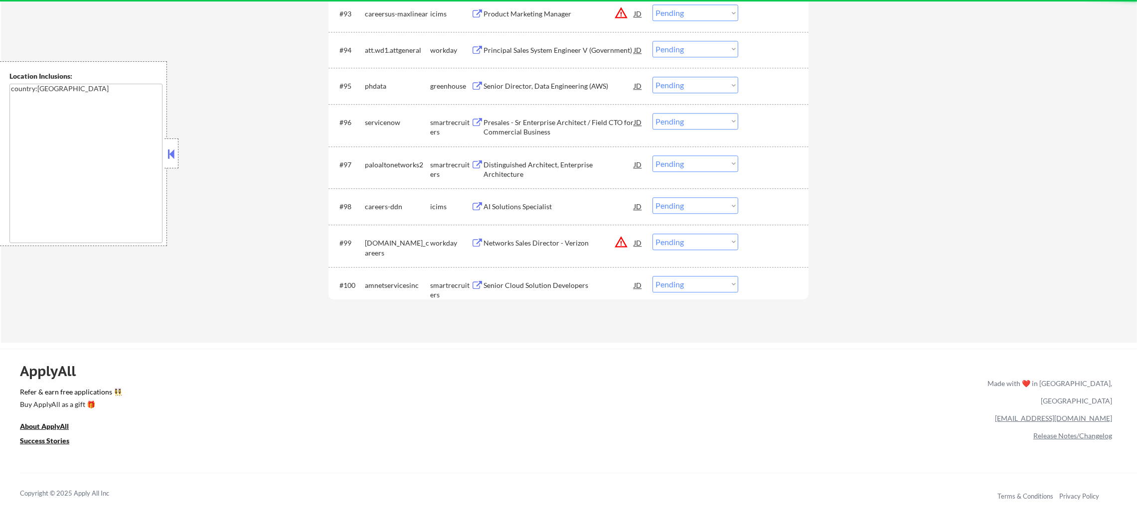
click at [545, 127] on div "Presales - Sr Enterprise Architect / Field CTO for Commercial Business" at bounding box center [558, 127] width 150 height 19
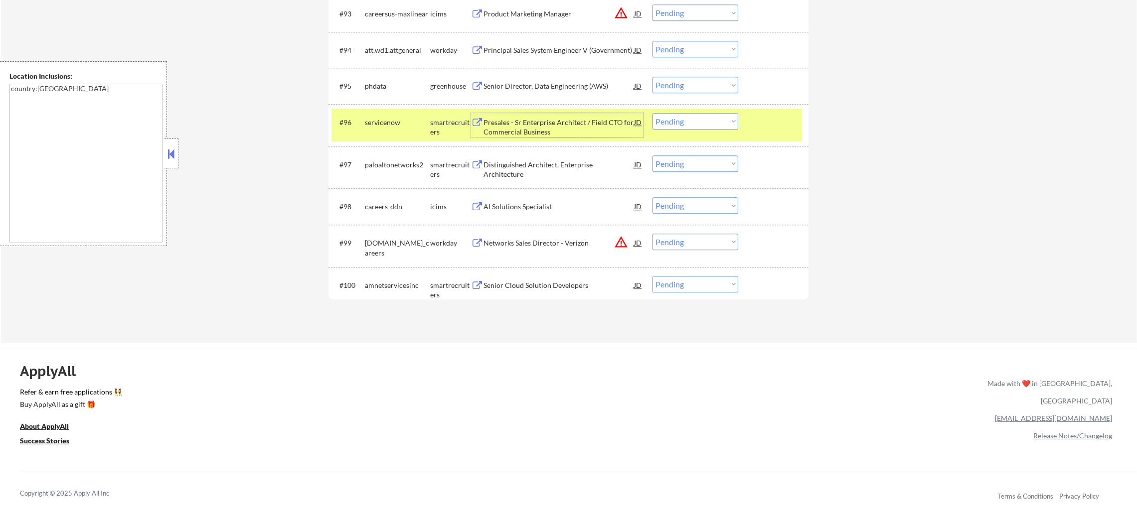
click at [390, 128] on div "servicenow" at bounding box center [397, 122] width 65 height 18
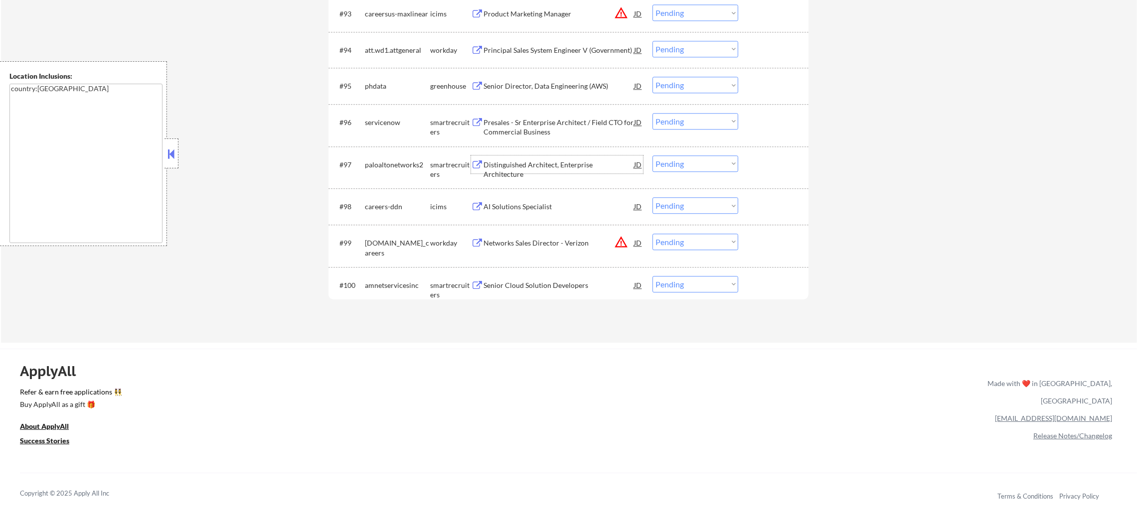
click at [531, 169] on div "Distinguished Architect, Enterprise Architecture" at bounding box center [558, 169] width 150 height 19
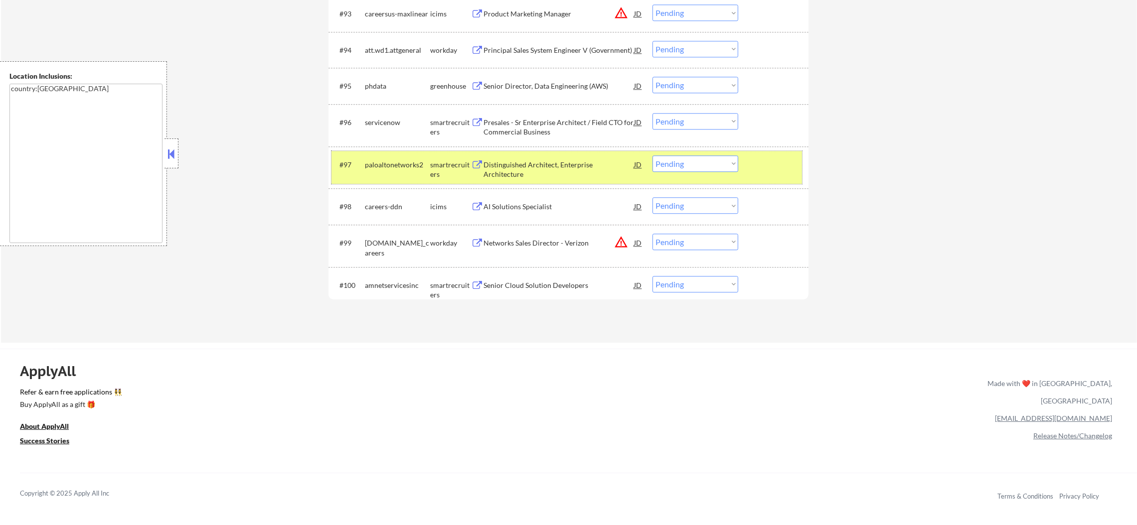
click at [402, 179] on div "#97 paloaltonetworks2 smartrecruiters Distinguished Architect, Enterprise Archi…" at bounding box center [566, 167] width 470 height 33
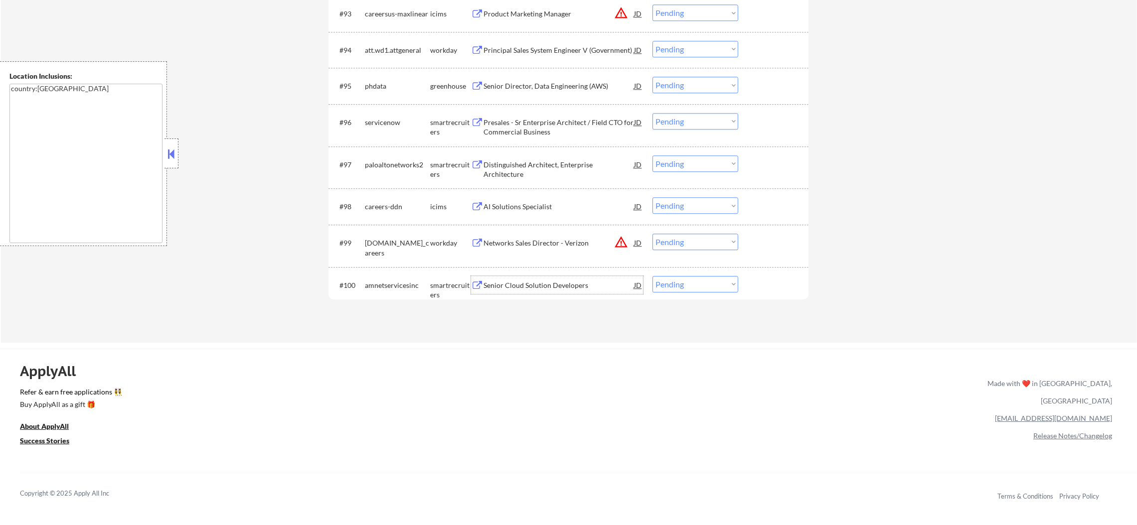
click at [530, 288] on div "Senior Cloud Solution Developers" at bounding box center [558, 286] width 150 height 10
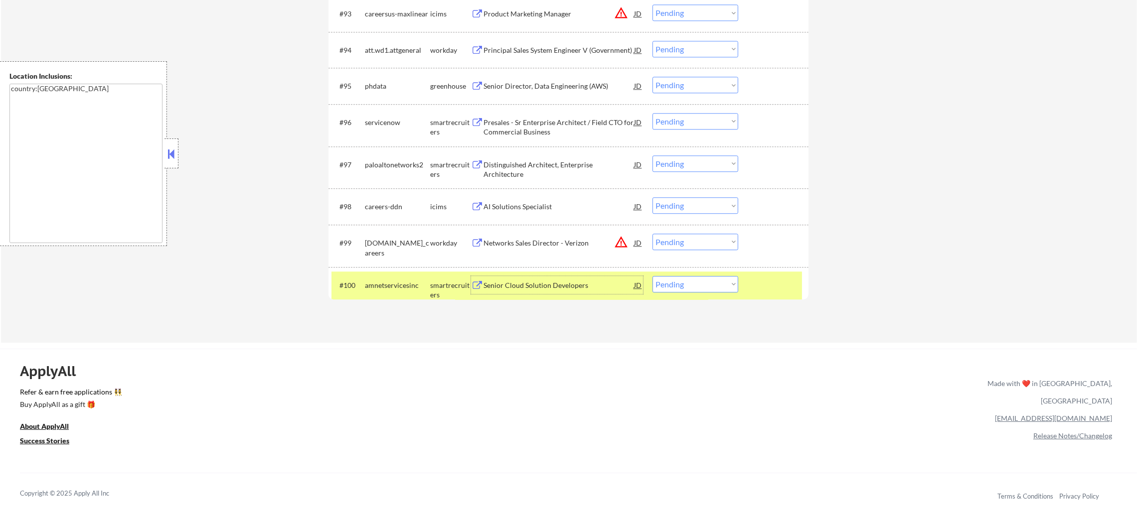
drag, startPoint x: 665, startPoint y: 281, endPoint x: 667, endPoint y: 289, distance: 8.2
click at [666, 284] on select "Choose an option... Pending Applied Excluded (Questions) Excluded (Expired) Exc…" at bounding box center [695, 284] width 86 height 16
click at [652, 276] on select "Choose an option... Pending Applied Excluded (Questions) Excluded (Expired) Exc…" at bounding box center [695, 284] width 86 height 16
click at [391, 271] on div "#100 amnetservicesinc smartrecruiters Senior Cloud Solution Developers JD warni…" at bounding box center [568, 288] width 480 height 42
select select ""pending""
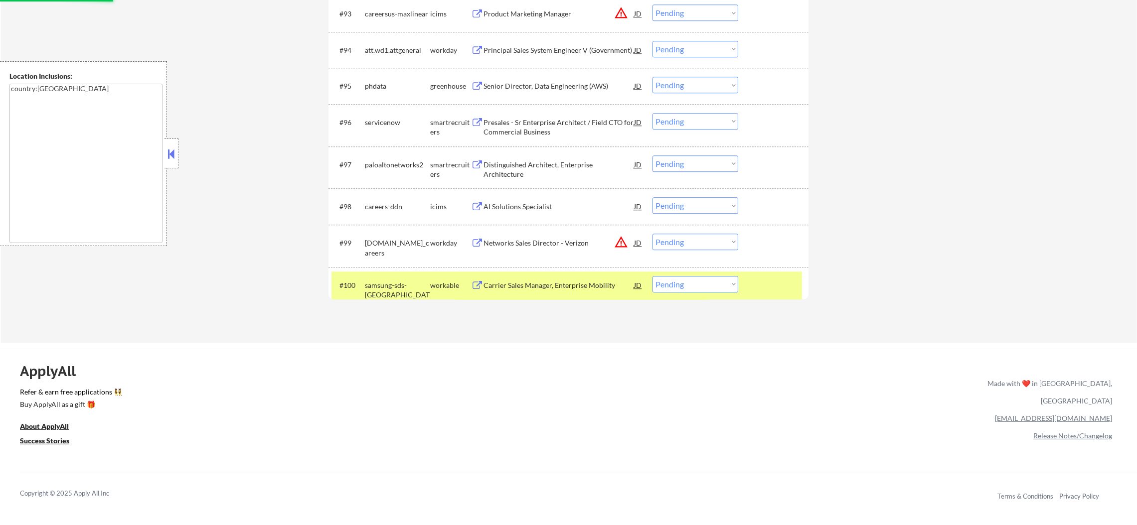
click at [409, 272] on div "#100 samsung-sds-america workable Carrier Sales Manager, Enterprise Mobility JD…" at bounding box center [566, 288] width 470 height 33
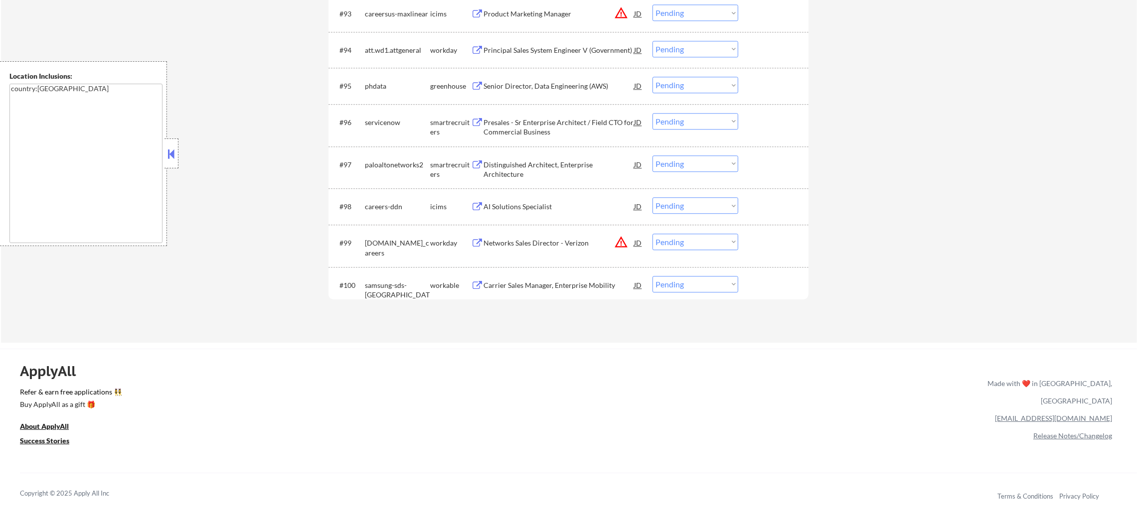
scroll to position [0, 0]
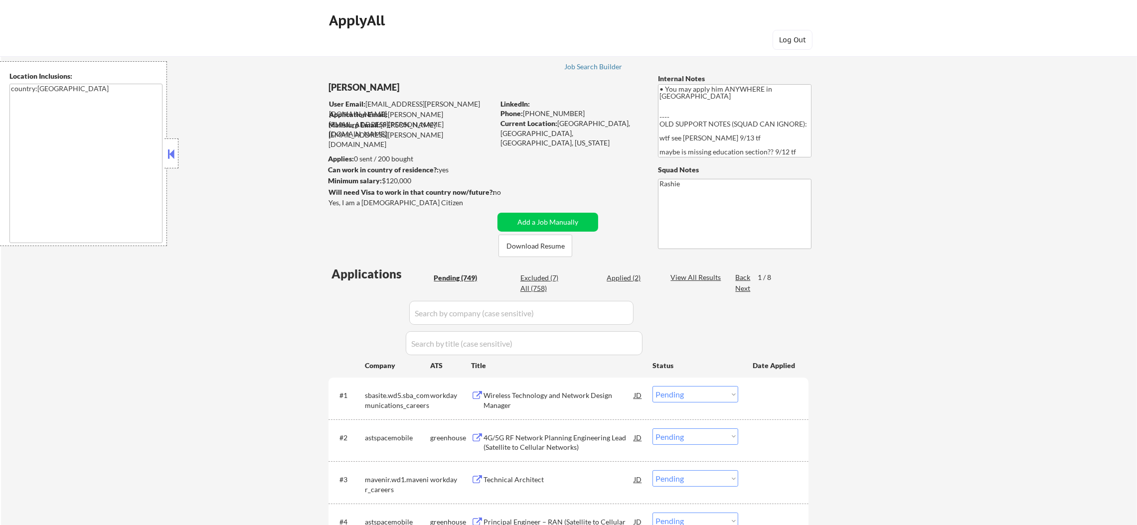
click at [740, 284] on div "Next" at bounding box center [743, 289] width 16 height 10
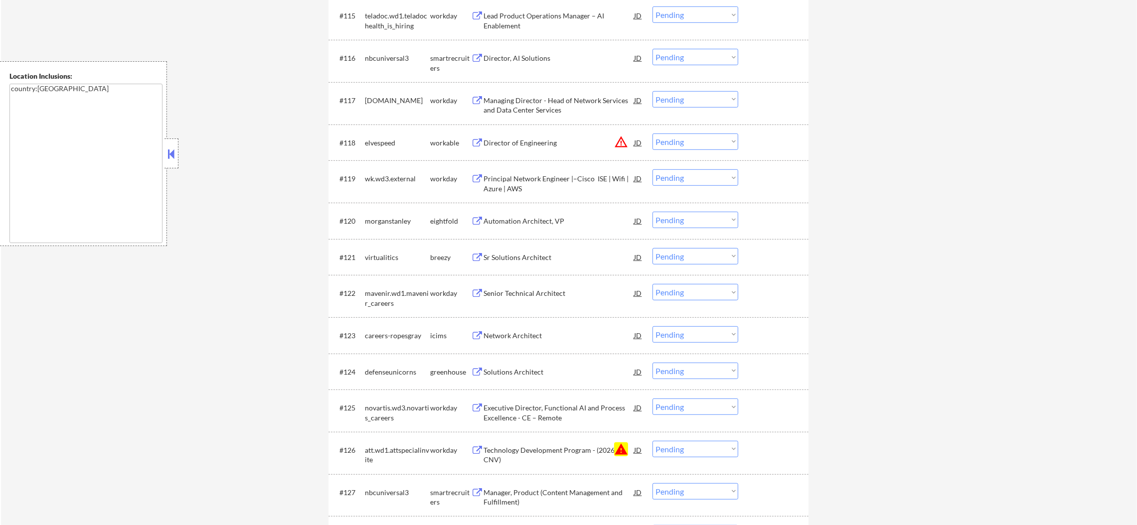
scroll to position [922, 0]
click at [572, 61] on div "Director, AI Solutions" at bounding box center [558, 59] width 150 height 10
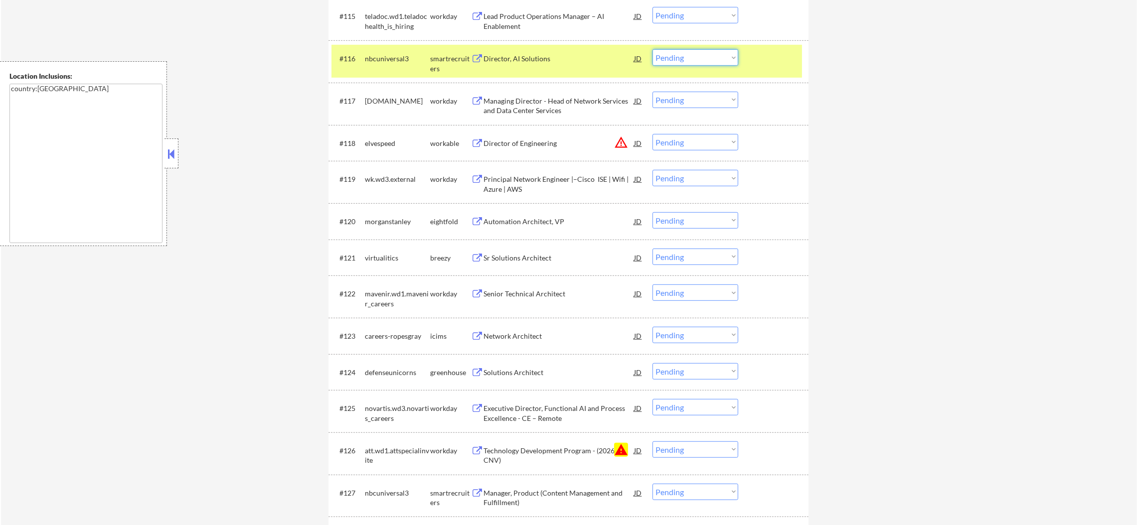
drag, startPoint x: 681, startPoint y: 58, endPoint x: 681, endPoint y: 64, distance: 6.0
click at [681, 58] on select "Choose an option... Pending Applied Excluded (Questions) Excluded (Expired) Exc…" at bounding box center [695, 57] width 86 height 16
click at [652, 49] on select "Choose an option... Pending Applied Excluded (Questions) Excluded (Expired) Exc…" at bounding box center [695, 57] width 86 height 16
select select ""pending""
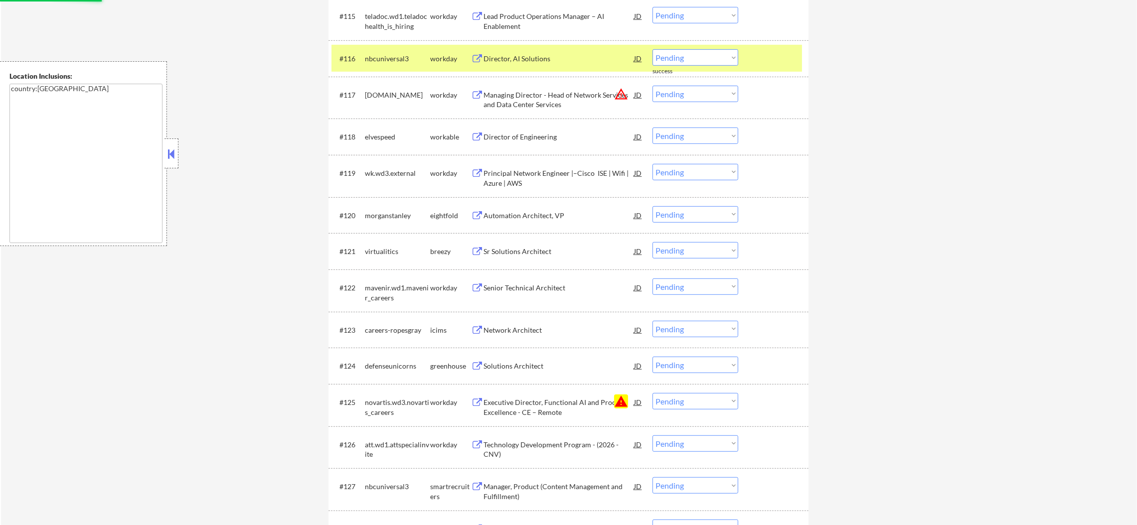
click at [384, 59] on div "nbcuniversal3" at bounding box center [397, 59] width 65 height 10
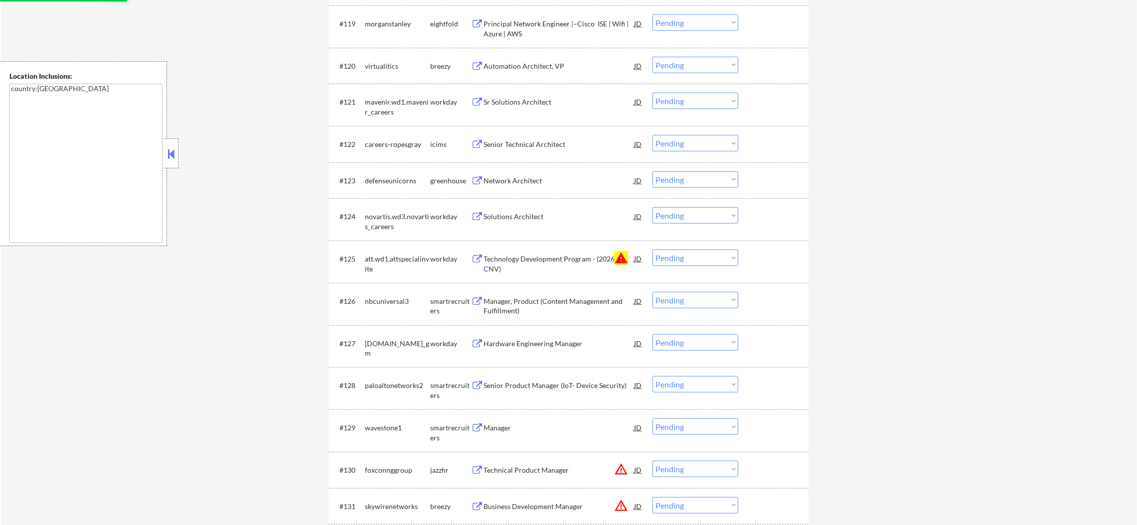
scroll to position [1196, 0]
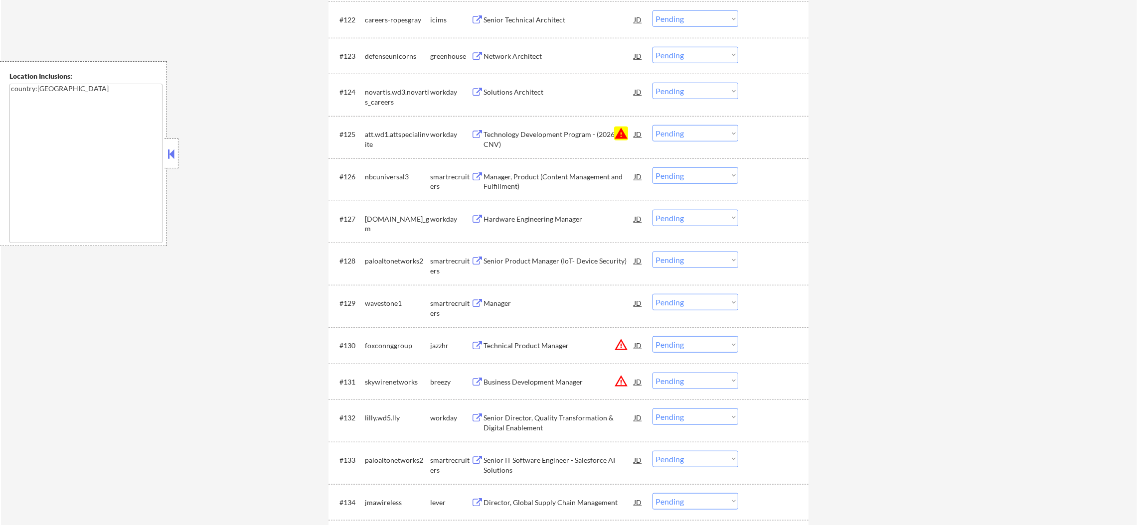
click at [673, 136] on select "Choose an option... Pending Applied Excluded (Questions) Excluded (Expired) Exc…" at bounding box center [695, 133] width 86 height 16
click at [652, 125] on select "Choose an option... Pending Applied Excluded (Questions) Excluded (Expired) Exc…" at bounding box center [695, 133] width 86 height 16
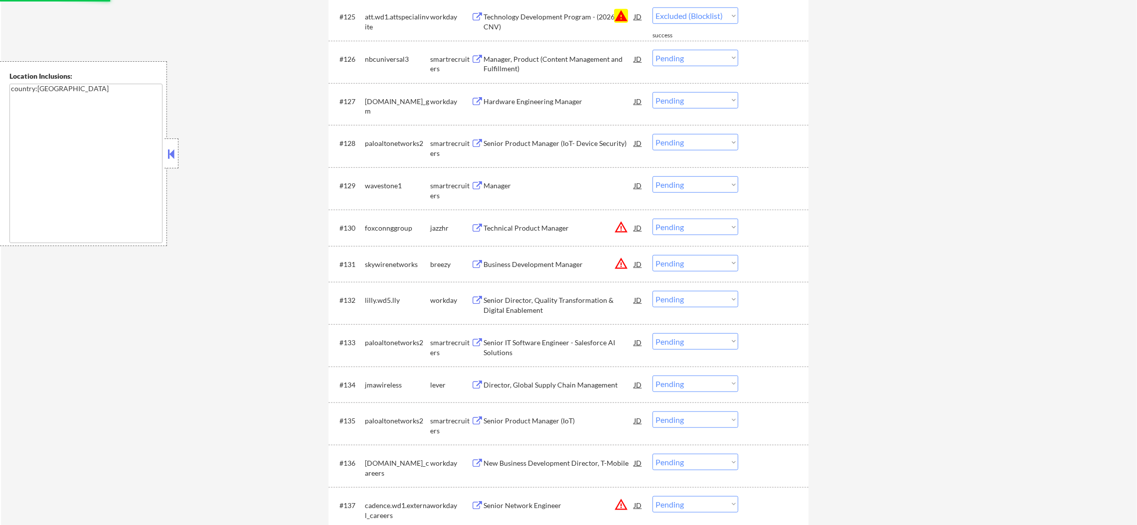
select select ""pending""
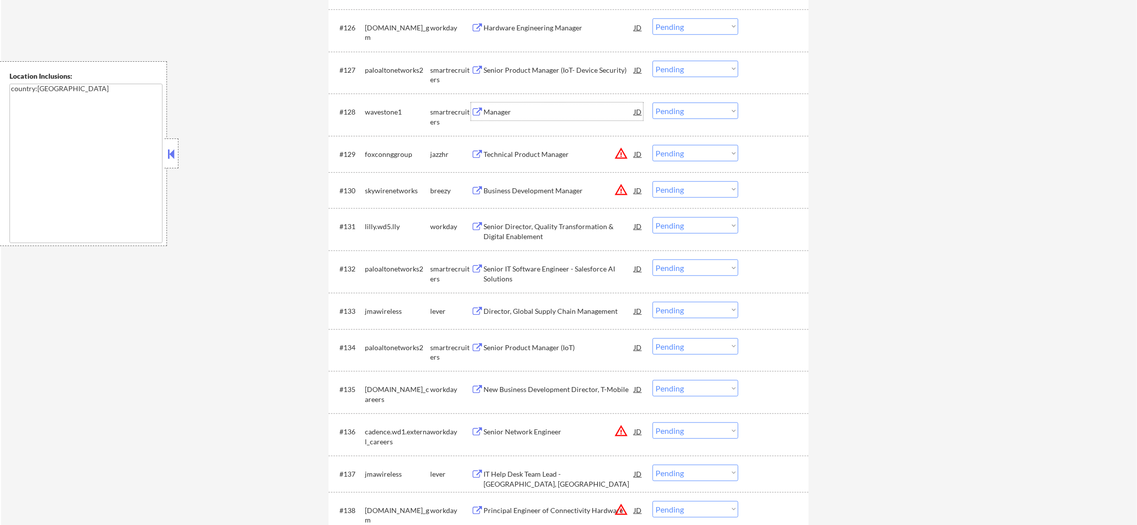
click at [558, 110] on div "Manager" at bounding box center [558, 112] width 150 height 10
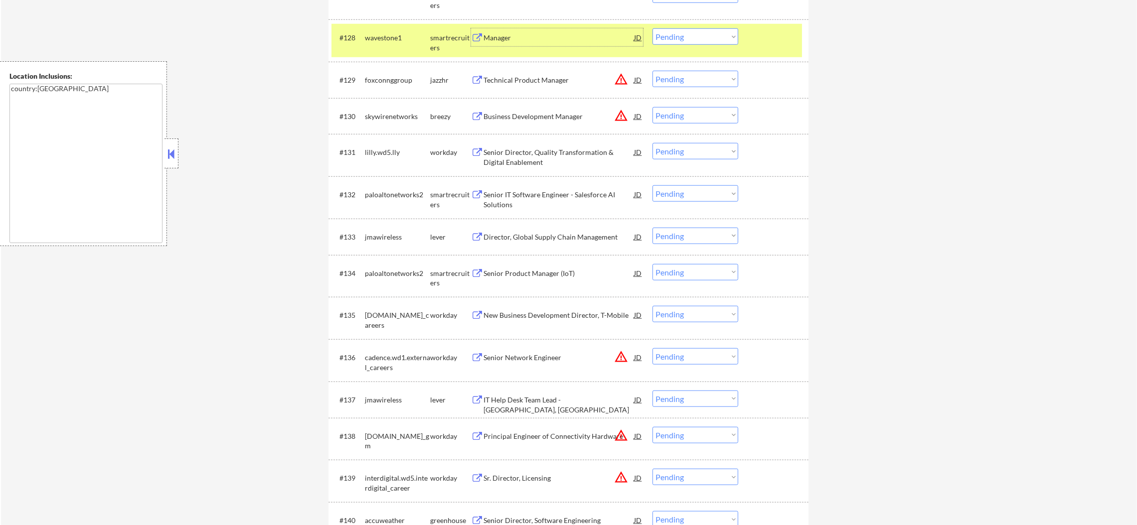
scroll to position [1420, 0]
click at [424, 36] on div "wavestone1" at bounding box center [397, 37] width 65 height 10
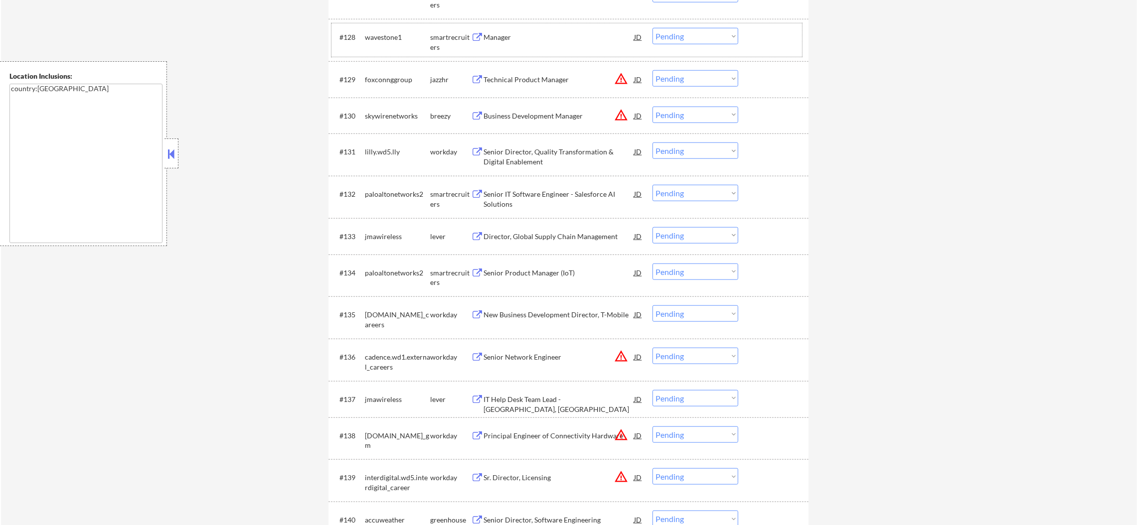
click at [693, 37] on select "Choose an option... Pending Applied Excluded (Questions) Excluded (Expired) Exc…" at bounding box center [695, 36] width 86 height 16
click at [652, 28] on select "Choose an option... Pending Applied Excluded (Questions) Excluded (Expired) Exc…" at bounding box center [695, 36] width 86 height 16
select select ""pending""
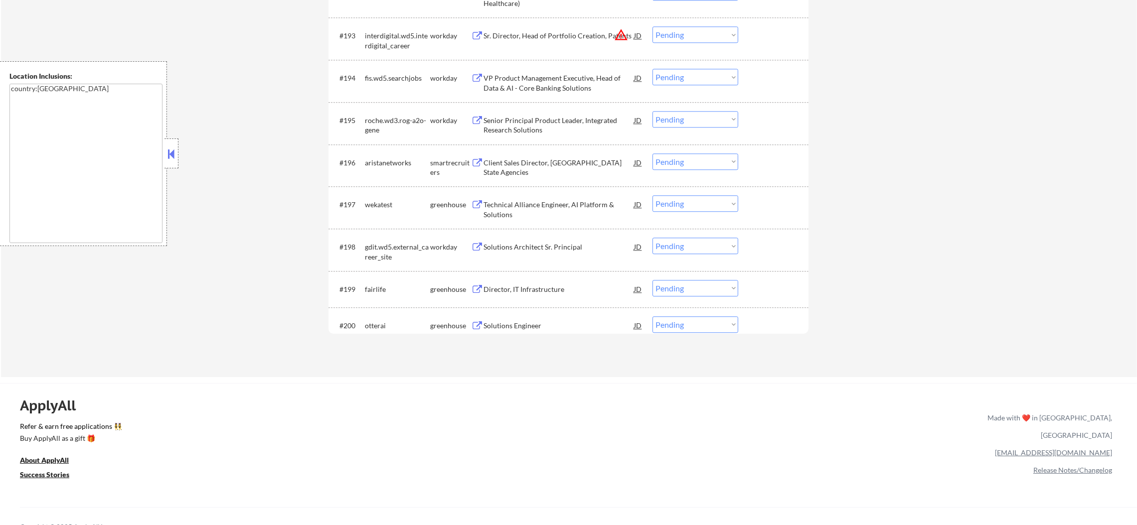
scroll to position [4035, 0]
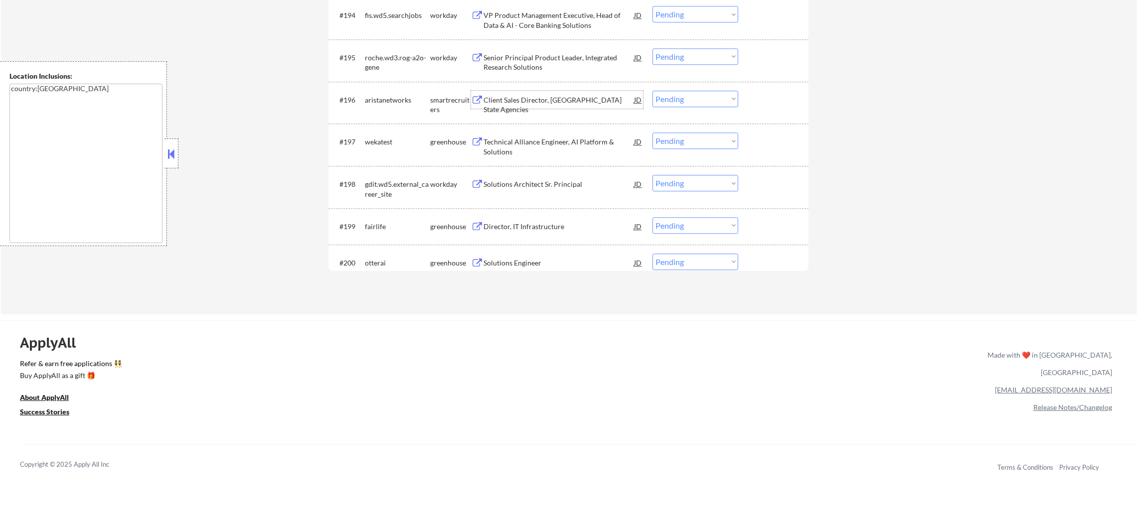
click at [528, 98] on div "Client Sales Director, [GEOGRAPHIC_DATA] State Agencies" at bounding box center [558, 104] width 150 height 19
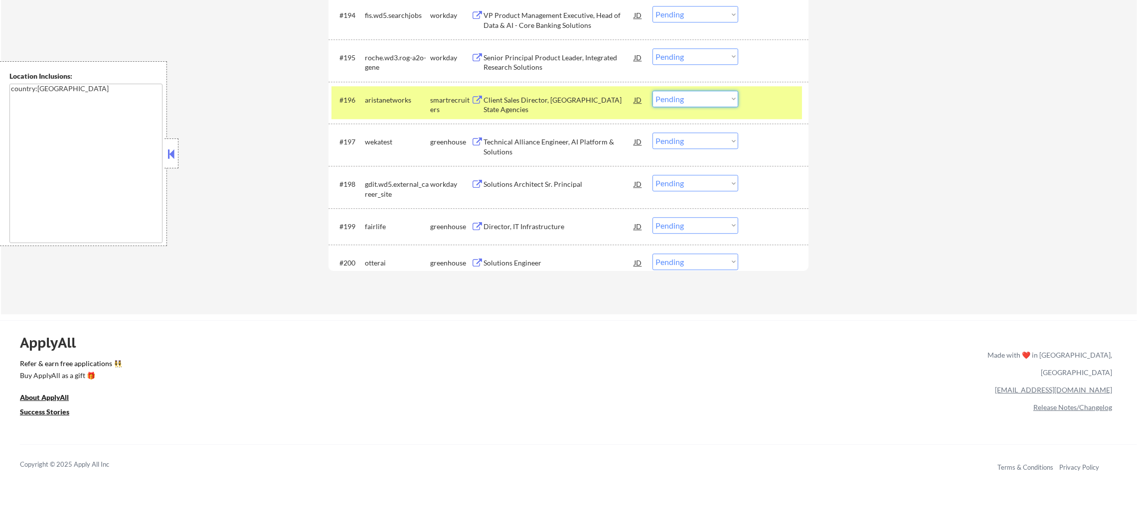
click at [730, 94] on select "Choose an option... Pending Applied Excluded (Questions) Excluded (Expired) Exc…" at bounding box center [695, 99] width 86 height 16
click at [652, 91] on select "Choose an option... Pending Applied Excluded (Questions) Excluded (Expired) Exc…" at bounding box center [695, 99] width 86 height 16
drag, startPoint x: 716, startPoint y: 96, endPoint x: 714, endPoint y: 105, distance: 9.1
click at [716, 96] on select "Choose an option... Pending Applied Excluded (Questions) Excluded (Expired) Exc…" at bounding box center [695, 99] width 86 height 16
click at [652, 91] on select "Choose an option... Pending Applied Excluded (Questions) Excluded (Expired) Exc…" at bounding box center [695, 99] width 86 height 16
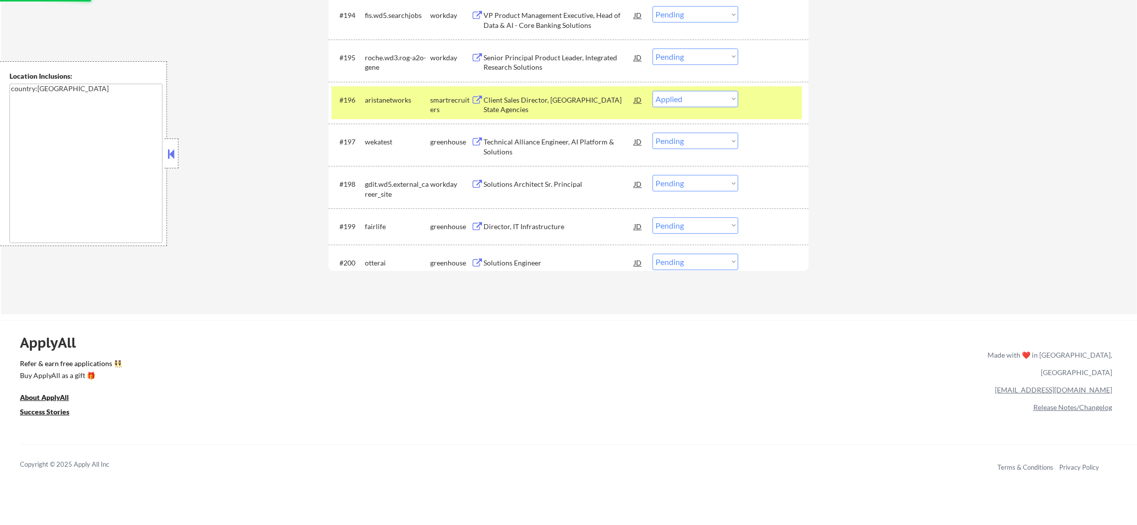
drag, startPoint x: 393, startPoint y: 101, endPoint x: 399, endPoint y: 93, distance: 9.7
click at [393, 101] on div "aristanetworks" at bounding box center [397, 100] width 65 height 10
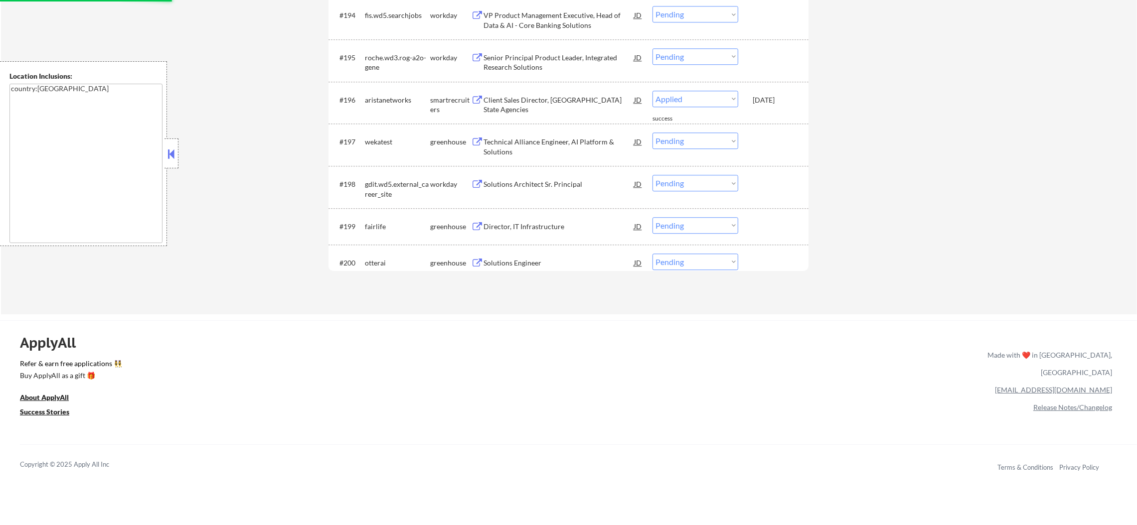
select select ""pending""
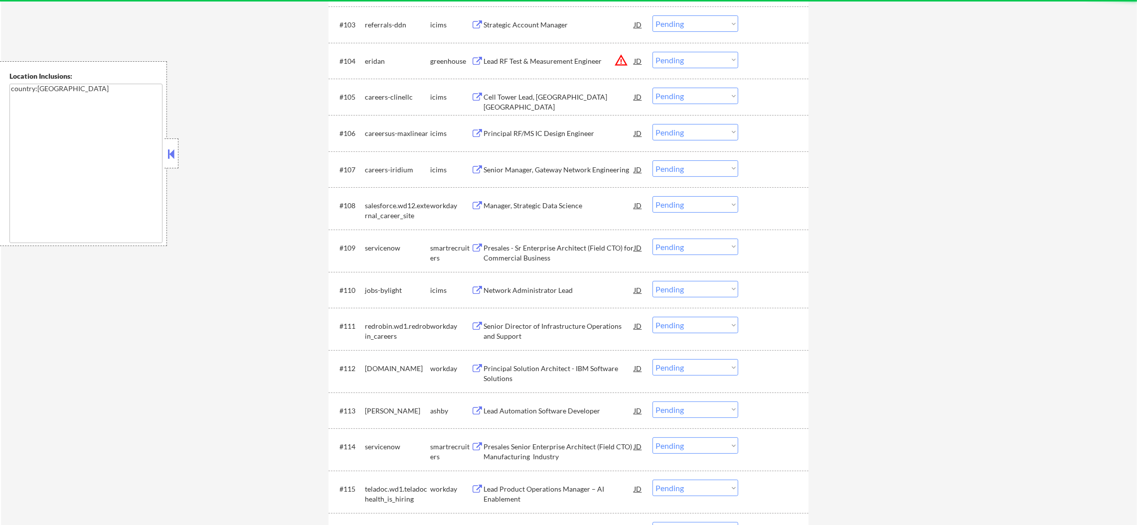
scroll to position [0, 0]
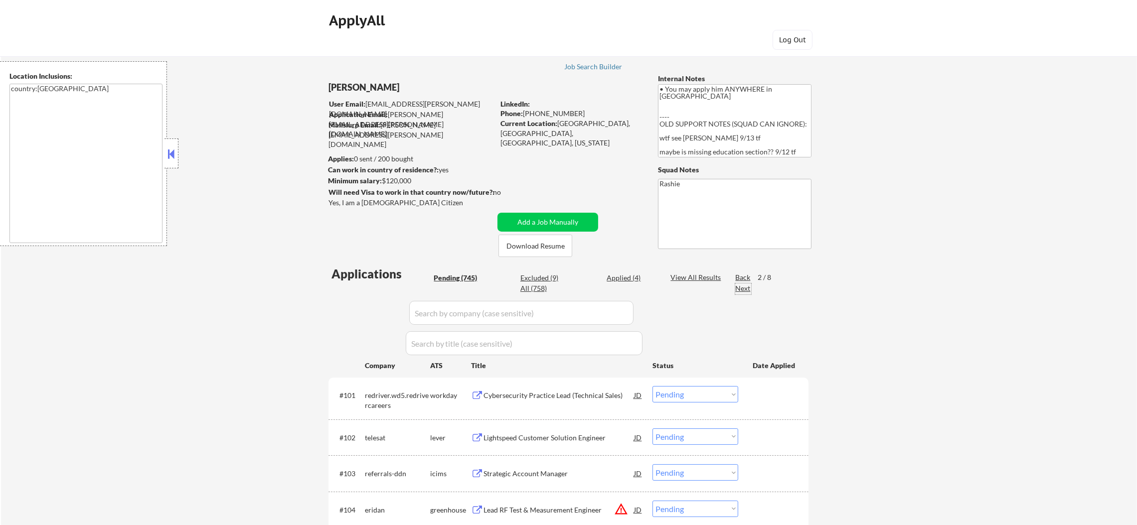
click at [745, 286] on div "Next" at bounding box center [743, 289] width 16 height 10
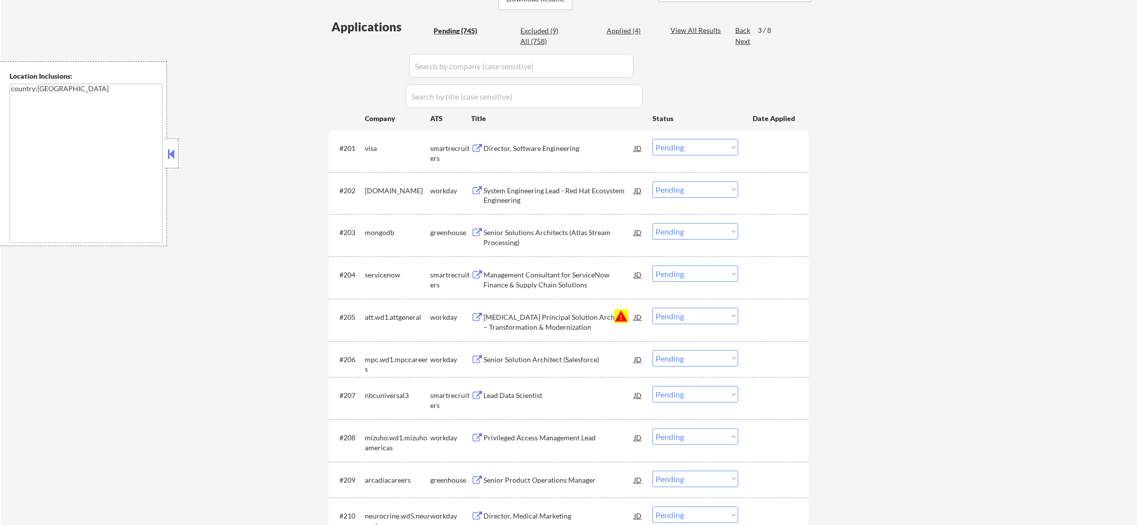
scroll to position [249, 0]
click at [723, 312] on select "Choose an option... Pending Applied Excluded (Questions) Excluded (Expired) Exc…" at bounding box center [695, 314] width 86 height 16
click at [652, 306] on select "Choose an option... Pending Applied Excluded (Questions) Excluded (Expired) Exc…" at bounding box center [695, 314] width 86 height 16
click at [543, 155] on div "#201 visa smartrecruiters Director, Software Engineering JD Choose an option...…" at bounding box center [566, 149] width 470 height 33
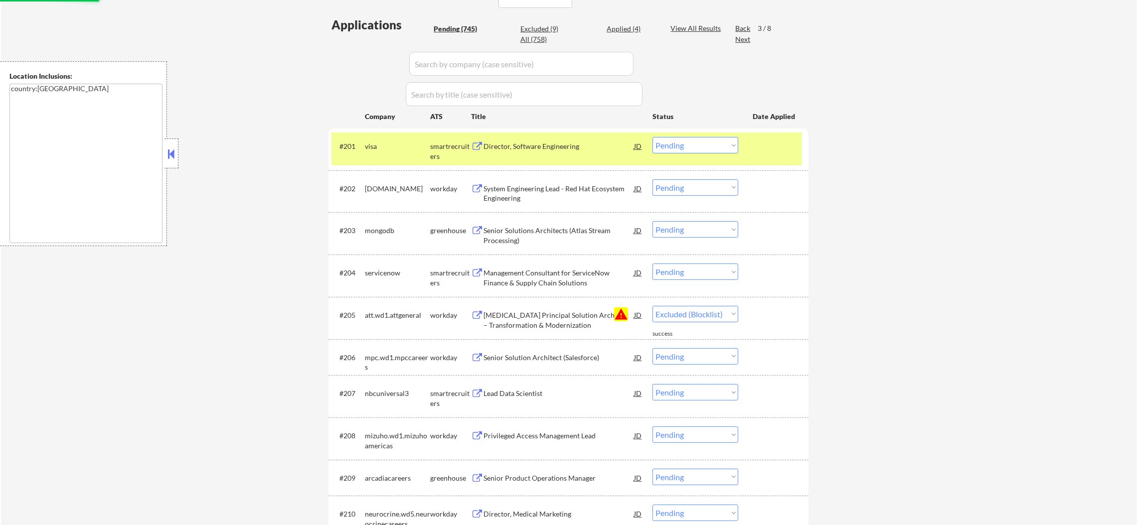
select select ""pending""
click at [541, 133] on div "#201 visa smartrecruiters Director, Software Engineering JD Choose an option...…" at bounding box center [566, 149] width 470 height 33
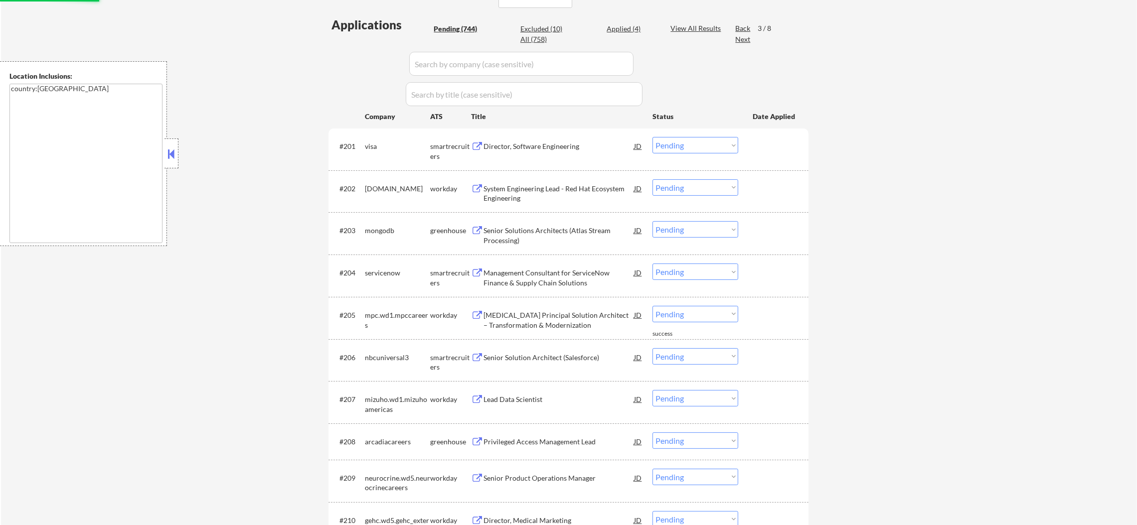
click at [521, 146] on div "Director, Software Engineering" at bounding box center [558, 147] width 150 height 10
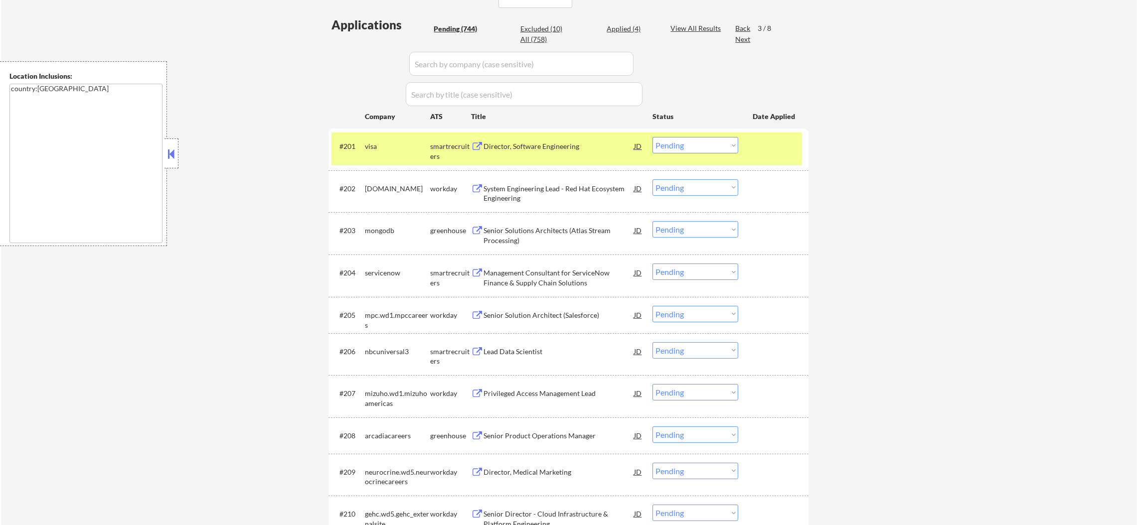
drag, startPoint x: 687, startPoint y: 133, endPoint x: 685, endPoint y: 151, distance: 18.0
click at [686, 143] on div "#201 visa smartrecruiters Director, Software Engineering JD Choose an option...…" at bounding box center [568, 150] width 480 height 42
click at [685, 148] on select "Choose an option... Pending Applied Excluded (Questions) Excluded (Expired) Exc…" at bounding box center [695, 145] width 86 height 16
click at [652, 137] on select "Choose an option... Pending Applied Excluded (Questions) Excluded (Expired) Exc…" at bounding box center [695, 145] width 86 height 16
click at [390, 140] on div "visa" at bounding box center [397, 146] width 65 height 18
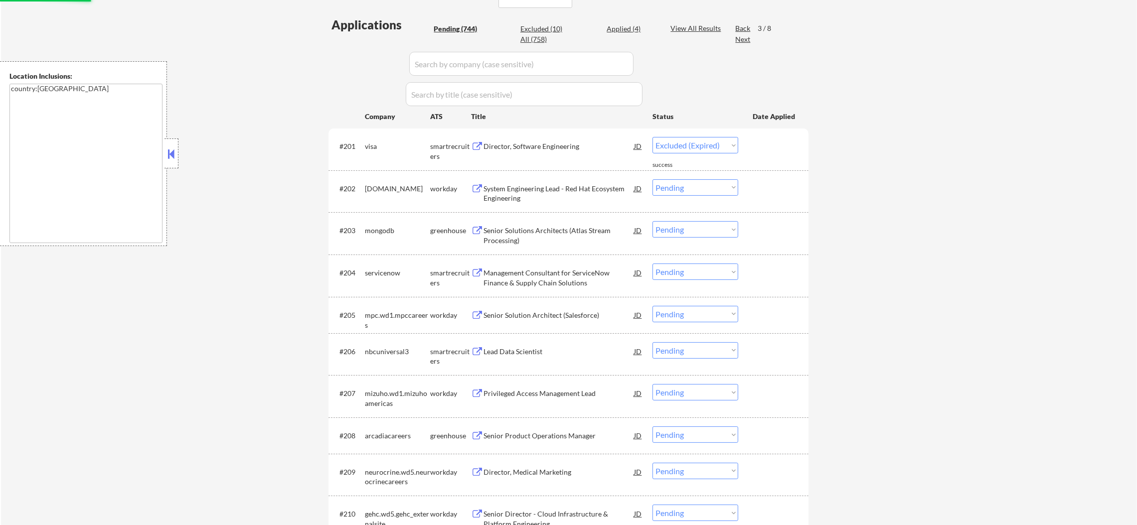
select select ""pending""
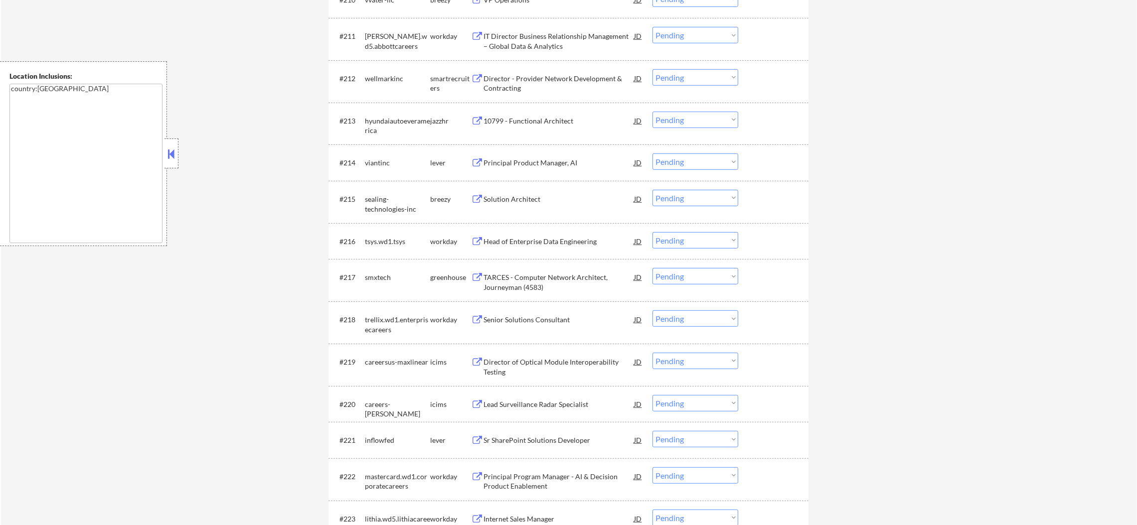
scroll to position [772, 0]
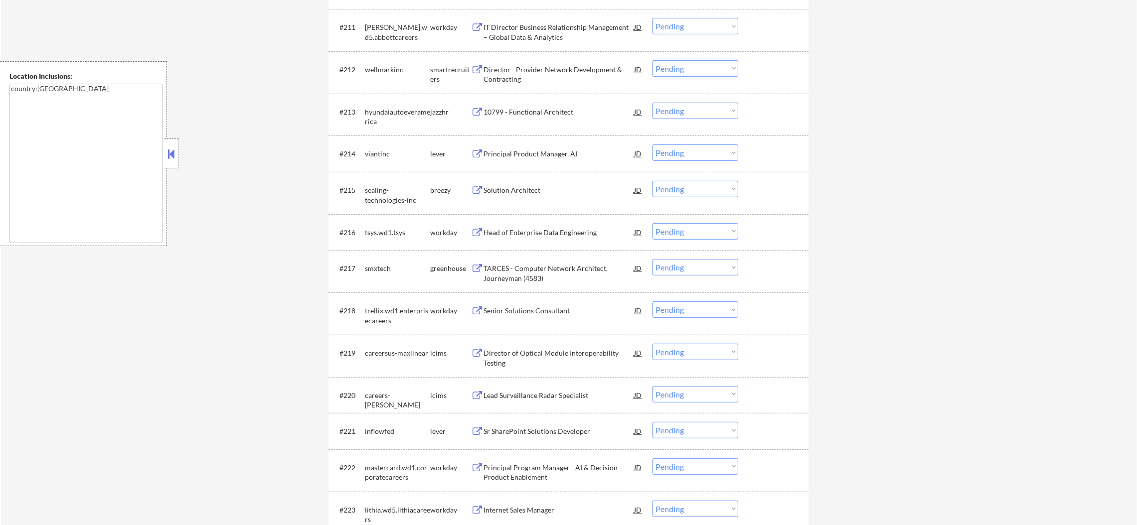
click at [551, 65] on div "Director - Provider Network Development & Contracting" at bounding box center [558, 74] width 150 height 19
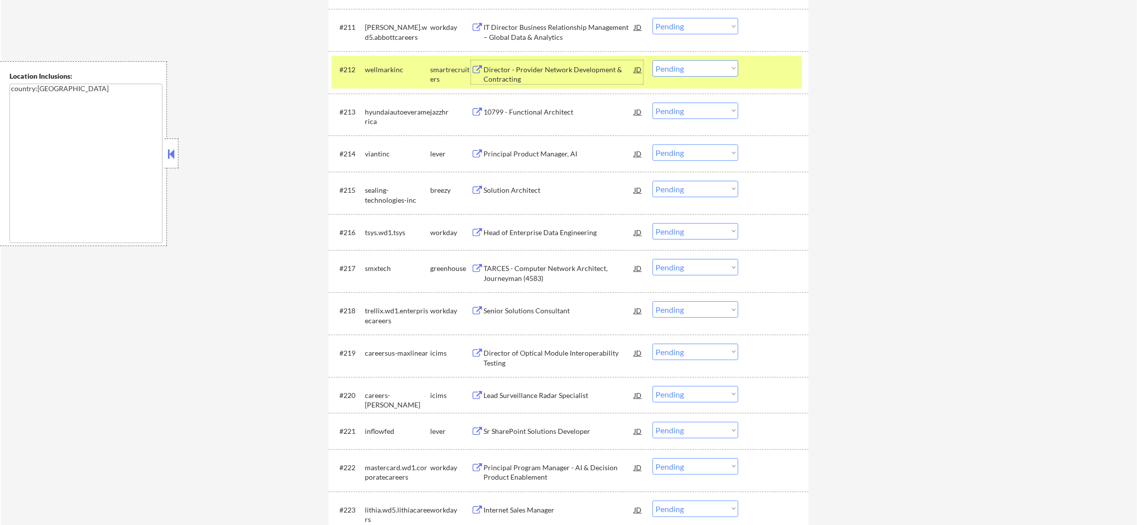
click at [671, 66] on select "Choose an option... Pending Applied Excluded (Questions) Excluded (Expired) Exc…" at bounding box center [695, 68] width 86 height 16
click at [652, 60] on select "Choose an option... Pending Applied Excluded (Questions) Excluded (Expired) Exc…" at bounding box center [695, 68] width 86 height 16
click at [405, 73] on div "wellmarkinc" at bounding box center [397, 70] width 65 height 10
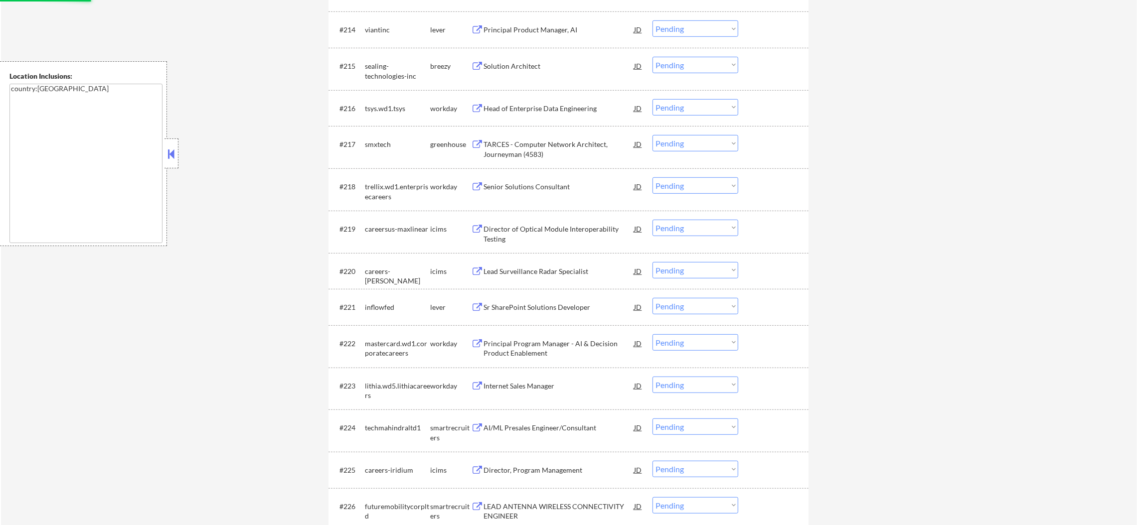
select select ""pending""
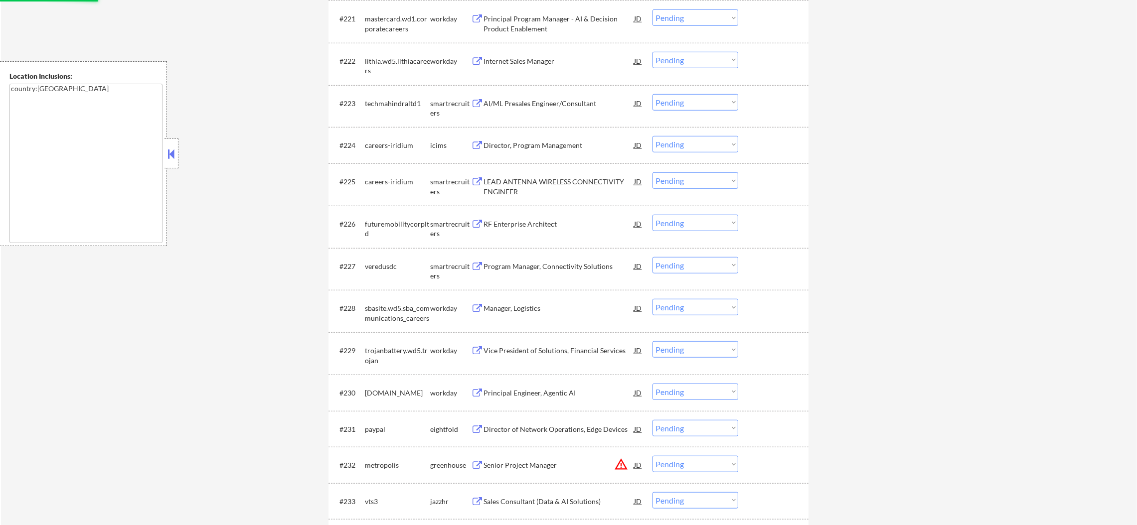
scroll to position [1196, 0]
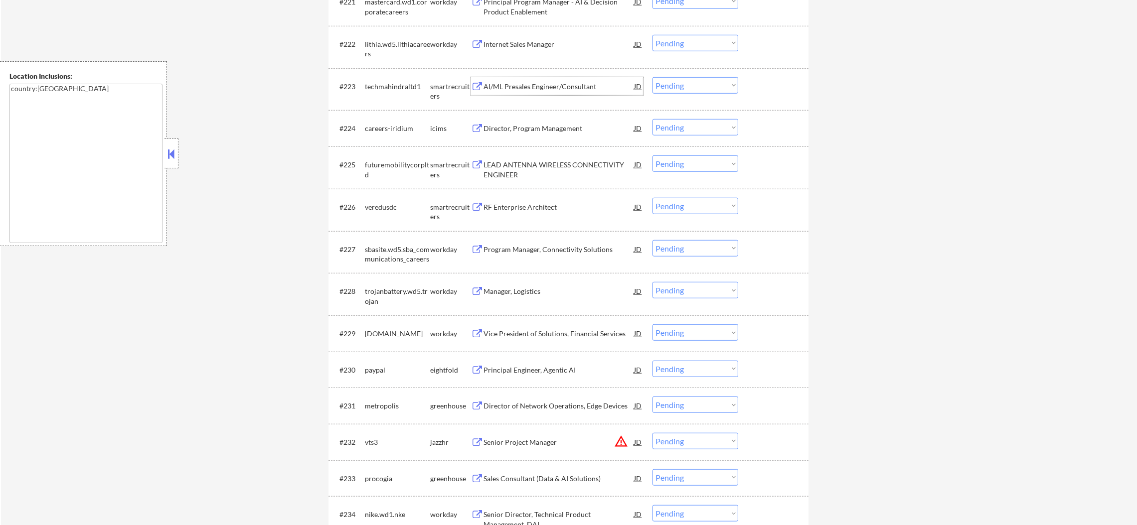
click at [538, 91] on div "AI/ML Presales Engineer/Consultant" at bounding box center [558, 87] width 150 height 10
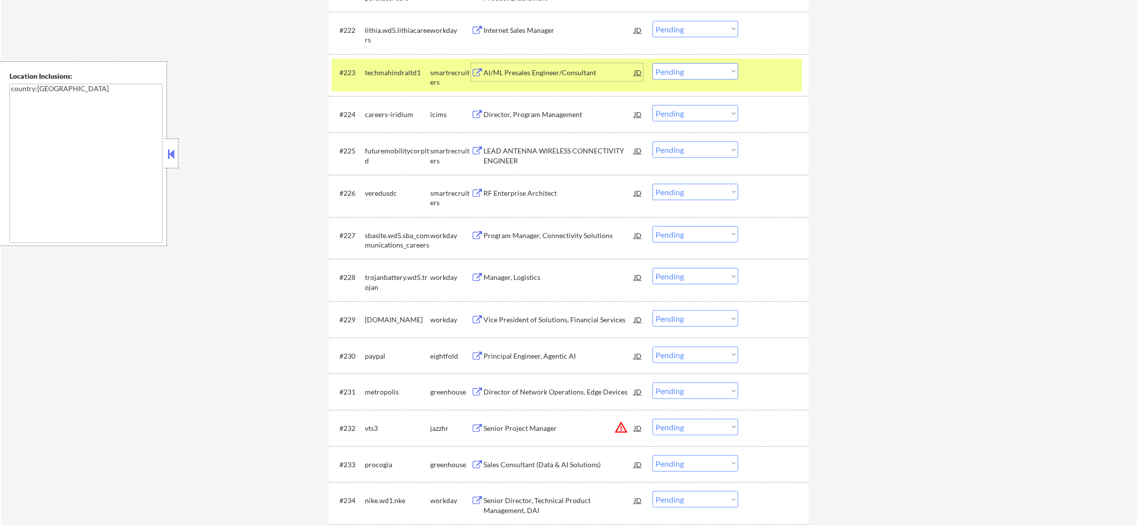
scroll to position [1245, 0]
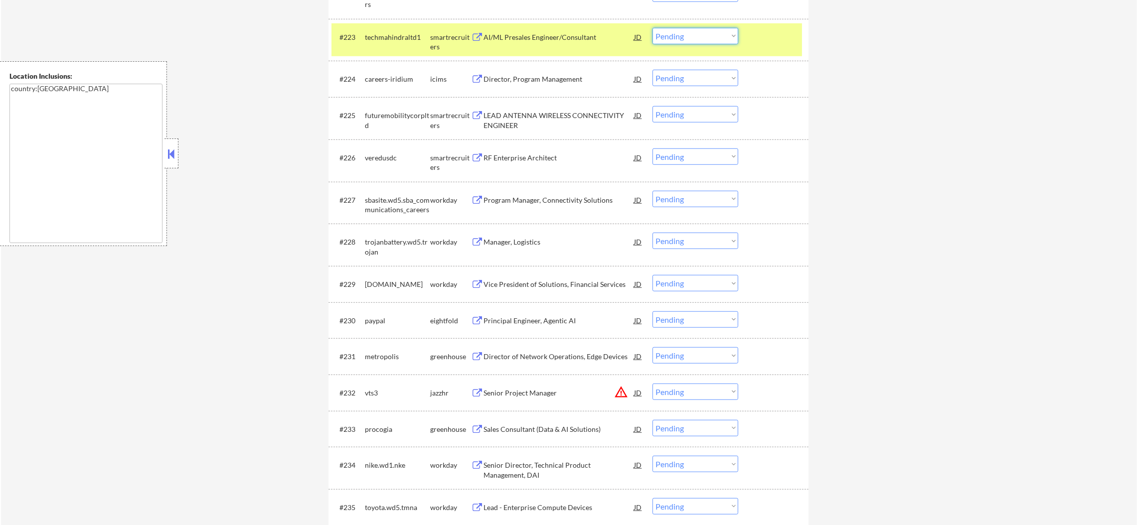
click at [671, 31] on select "Choose an option... Pending Applied Excluded (Questions) Excluded (Expired) Exc…" at bounding box center [695, 36] width 86 height 16
click at [652, 28] on select "Choose an option... Pending Applied Excluded (Questions) Excluded (Expired) Exc…" at bounding box center [695, 36] width 86 height 16
click at [375, 23] on div "#223 techmahindraltd1 smartrecruiters AI/ML Presales Engineer/Consultant JD Cho…" at bounding box center [566, 39] width 470 height 33
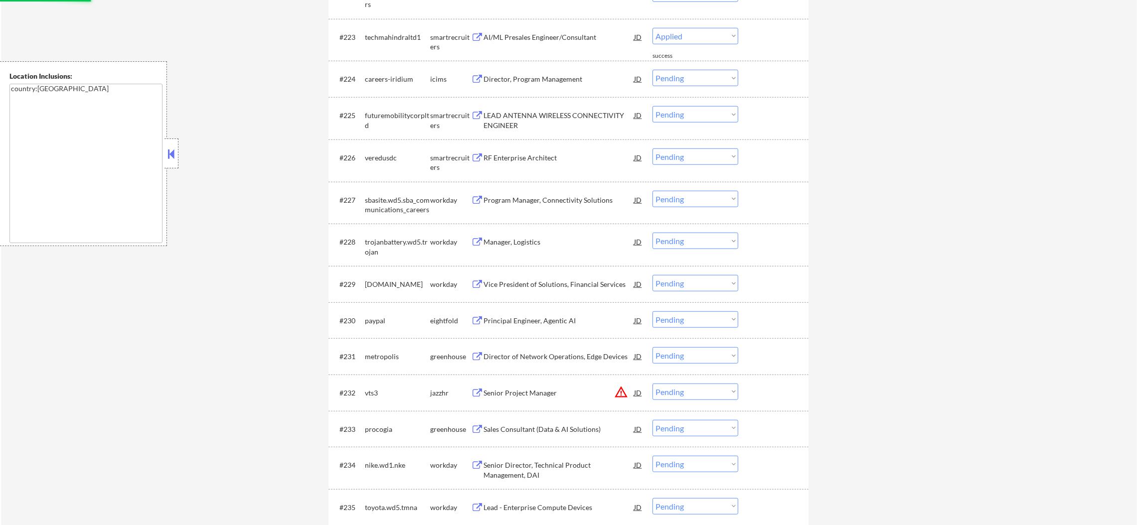
select select ""pending""
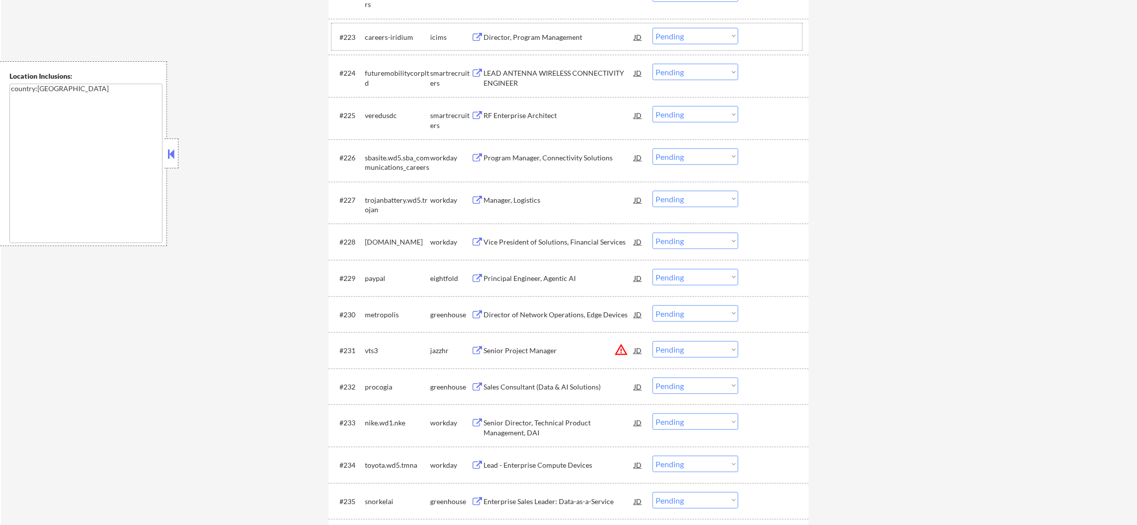
click at [546, 70] on div "LEAD ANTENNA WIRELESS CONNECTIVITY ENGINEER" at bounding box center [558, 77] width 150 height 19
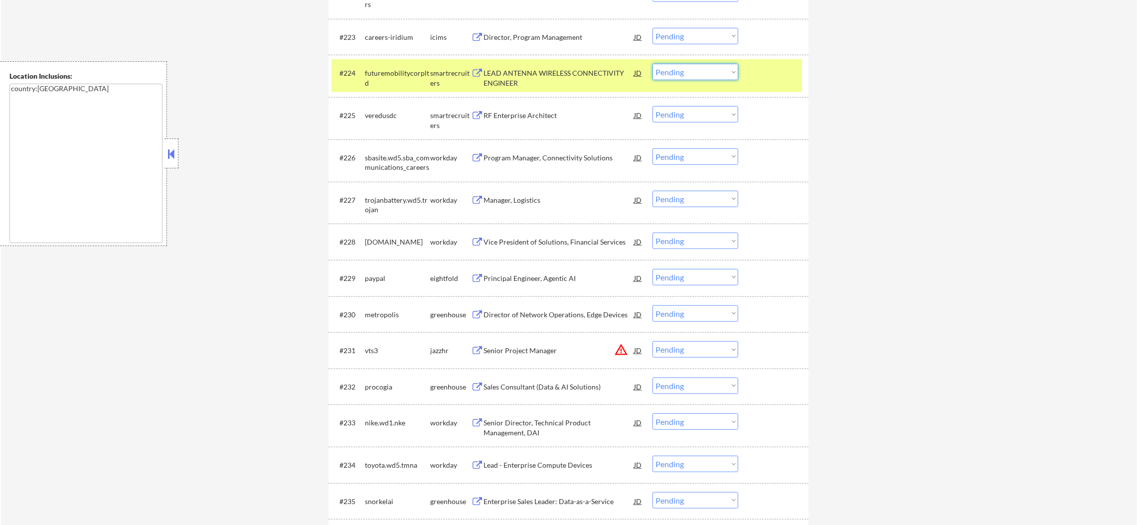
click at [678, 75] on select "Choose an option... Pending Applied Excluded (Questions) Excluded (Expired) Exc…" at bounding box center [695, 72] width 86 height 16
click at [652, 64] on select "Choose an option... Pending Applied Excluded (Questions) Excluded (Expired) Exc…" at bounding box center [695, 72] width 86 height 16
click at [333, 38] on div "#223 careers-iridium icims Director, Program Management JD Choose an option... …" at bounding box center [566, 36] width 470 height 27
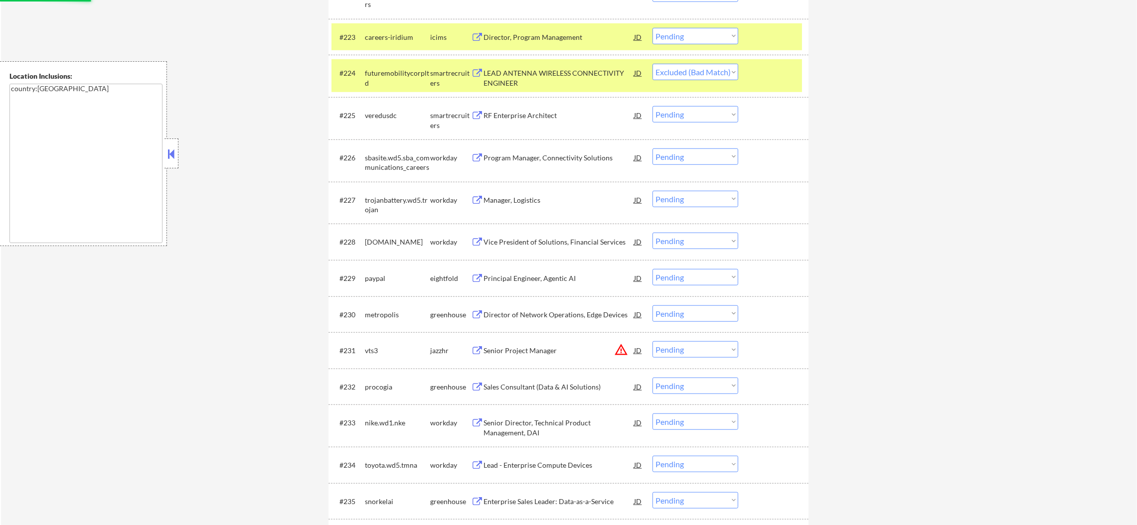
click at [363, 64] on div "#224 futuremobilitycorpltd smartrecruiters LEAD ANTENNA WIRELESS CONNECTIVITY E…" at bounding box center [566, 75] width 470 height 33
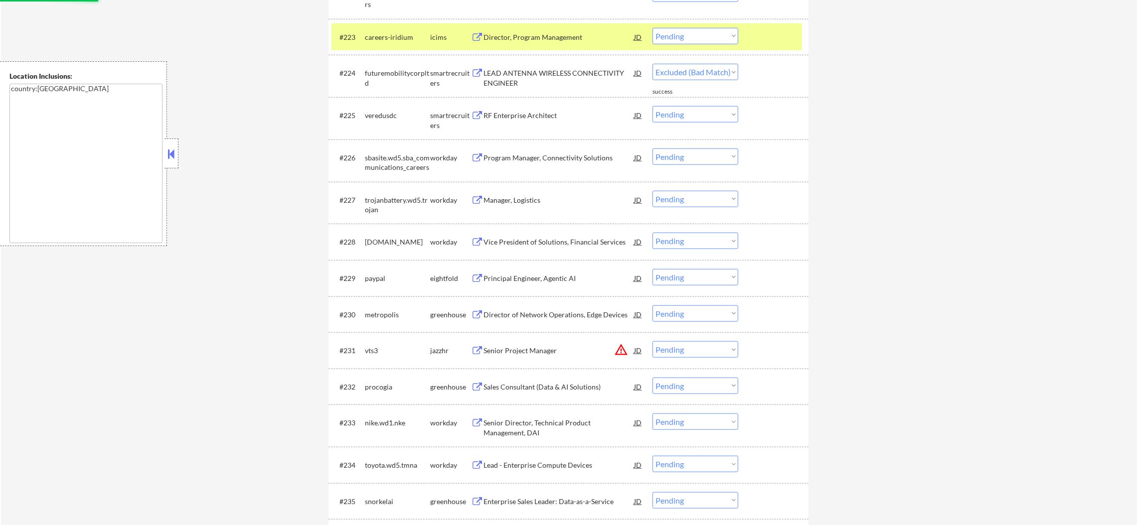
click at [397, 41] on div "careers-iridium" at bounding box center [397, 37] width 65 height 10
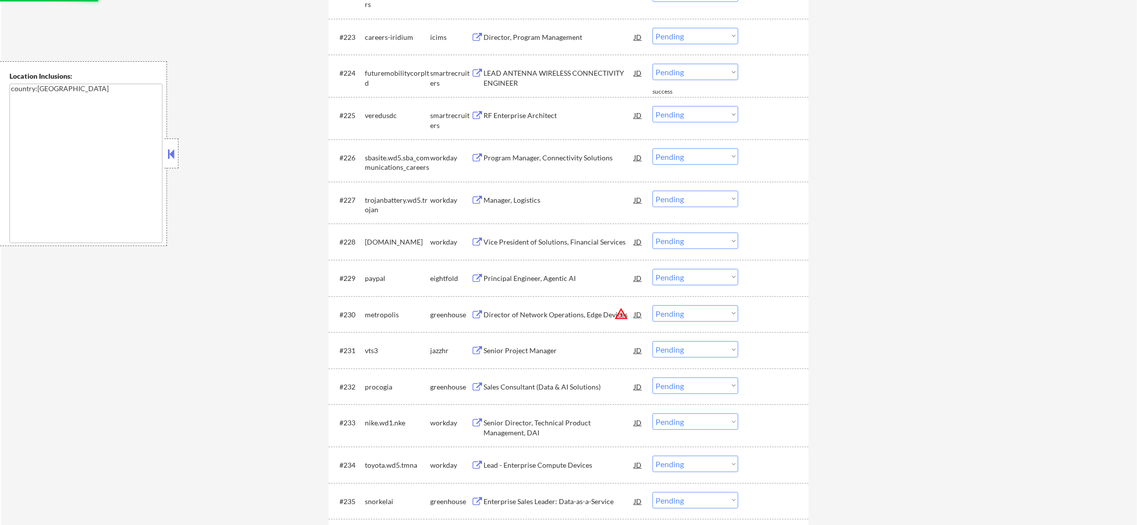
click at [533, 113] on div "RF Enterprise Architect" at bounding box center [558, 116] width 150 height 10
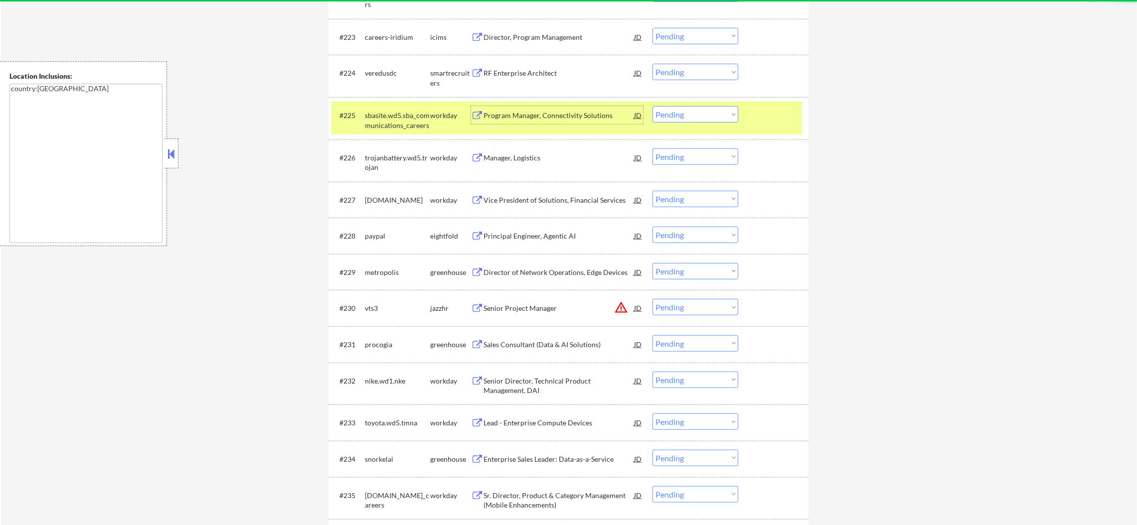
click at [414, 107] on div "sbasite.wd5.sba_communications_careers" at bounding box center [397, 118] width 65 height 24
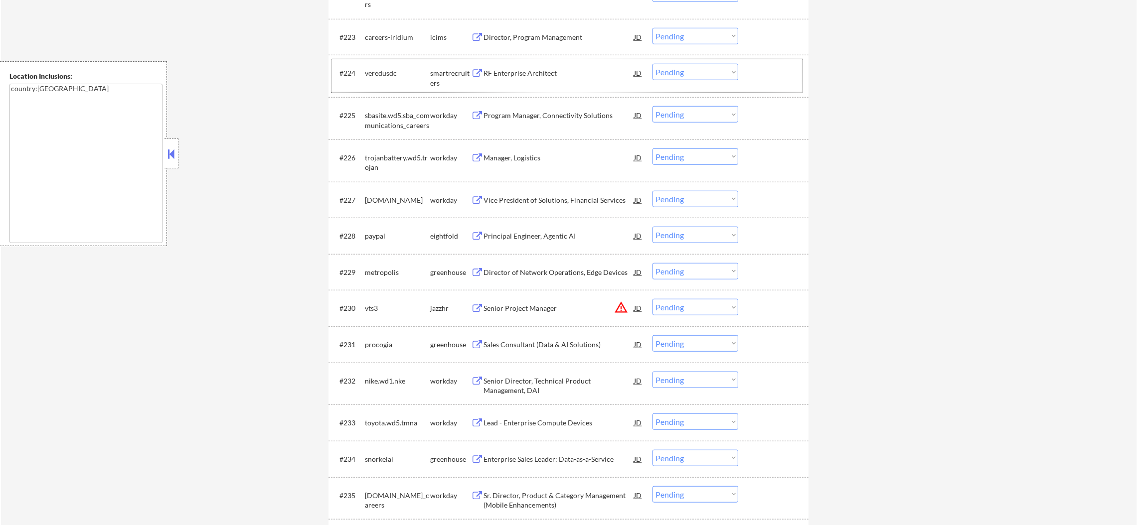
click at [396, 79] on div "veredusdc" at bounding box center [397, 73] width 65 height 18
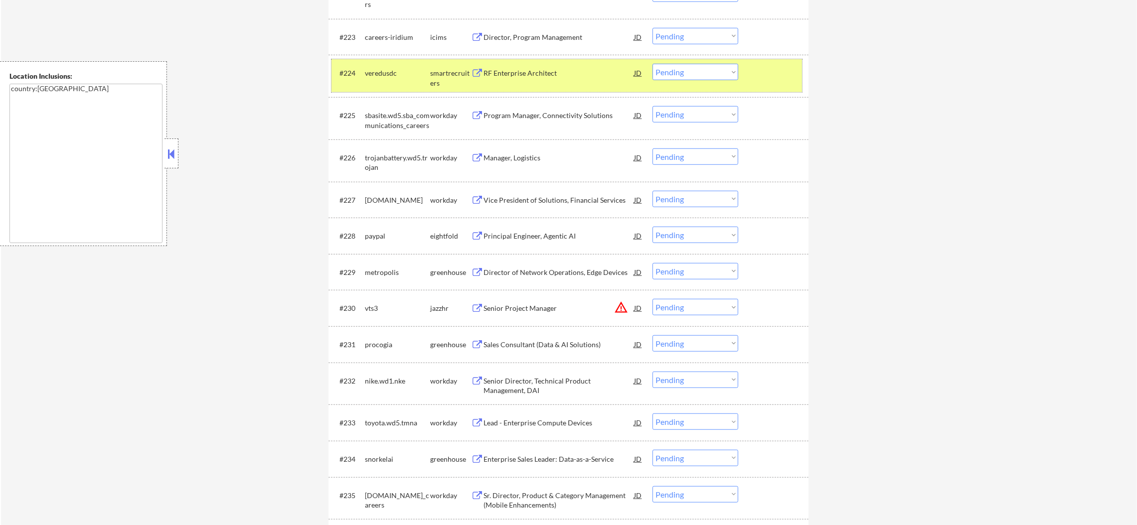
click at [424, 65] on div "veredusdc" at bounding box center [397, 73] width 65 height 18
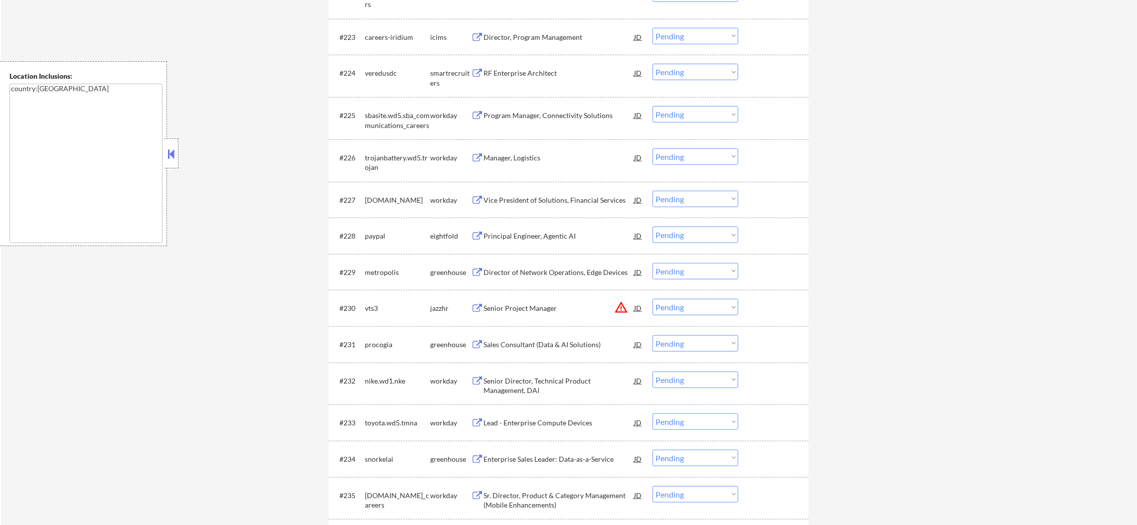
click at [538, 73] on div "RF Enterprise Architect" at bounding box center [558, 73] width 150 height 10
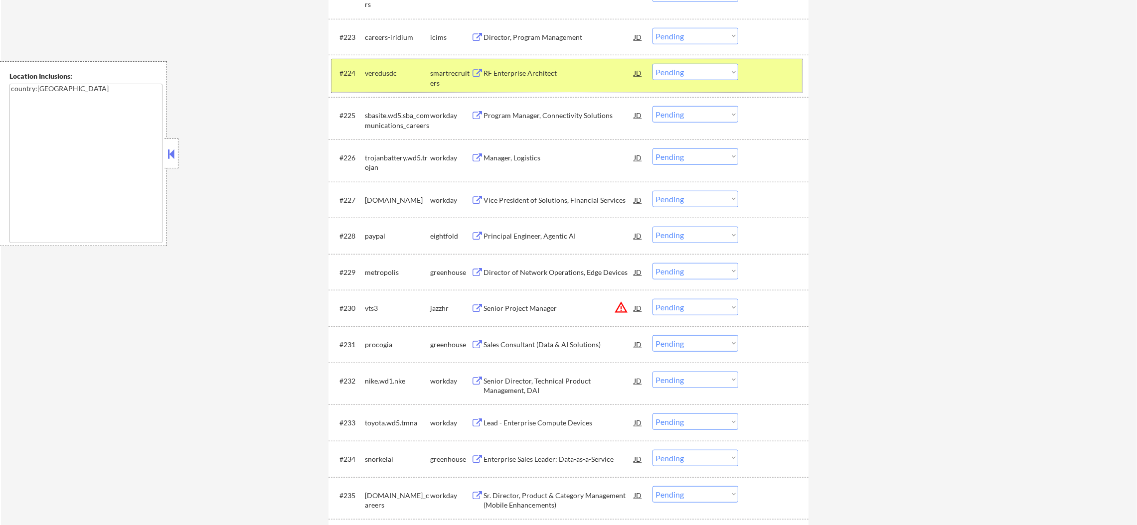
click at [721, 62] on div "#224 veredusdc smartrecruiters RF Enterprise Architect JD Choose an option... P…" at bounding box center [566, 75] width 470 height 33
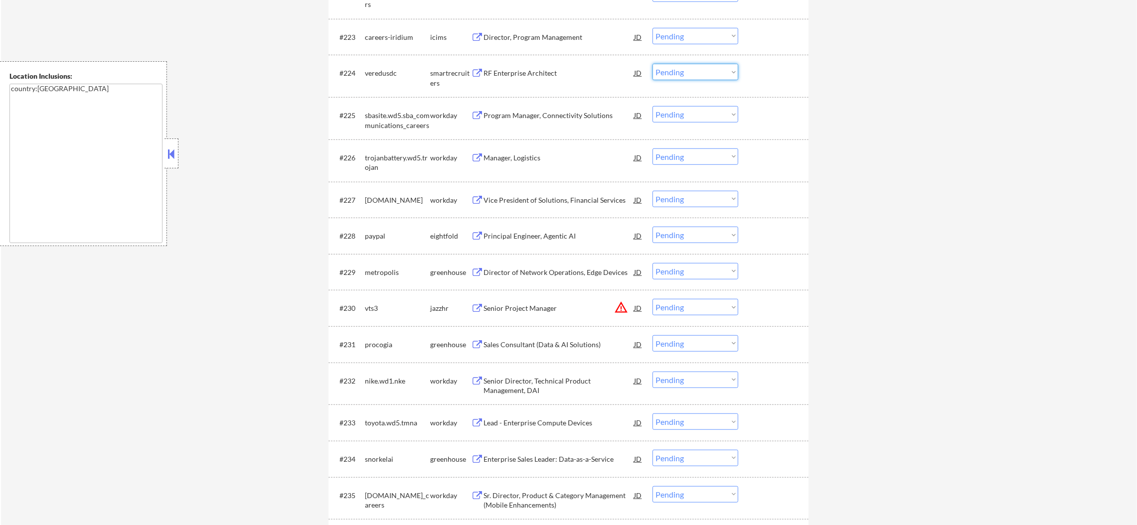
drag, startPoint x: 718, startPoint y: 72, endPoint x: 716, endPoint y: 78, distance: 6.3
click at [717, 73] on select "Choose an option... Pending Applied Excluded (Questions) Excluded (Expired) Exc…" at bounding box center [695, 72] width 86 height 16
click at [652, 64] on select "Choose an option... Pending Applied Excluded (Questions) Excluded (Expired) Exc…" at bounding box center [695, 72] width 86 height 16
select select ""pending""
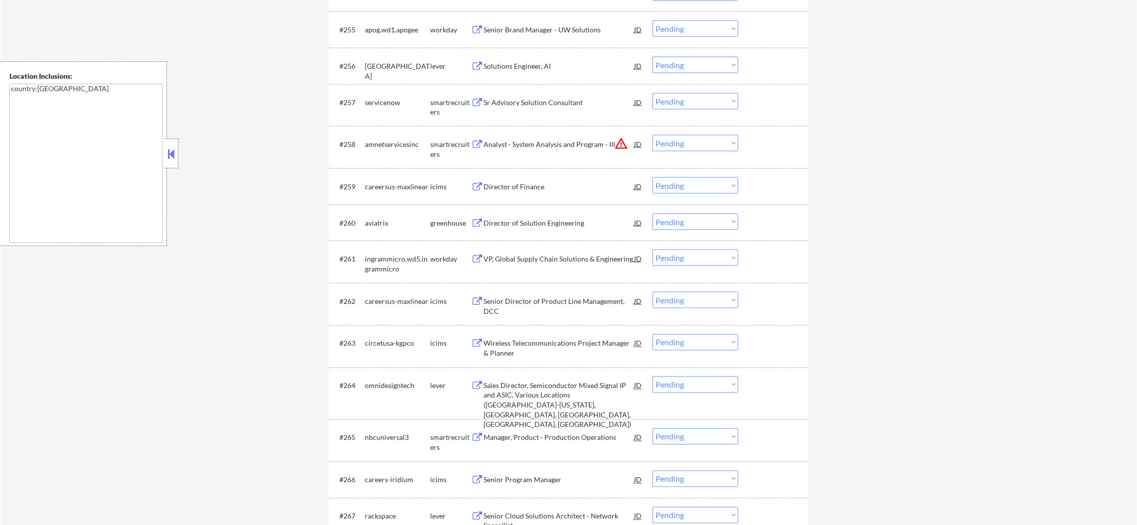
scroll to position [2541, 0]
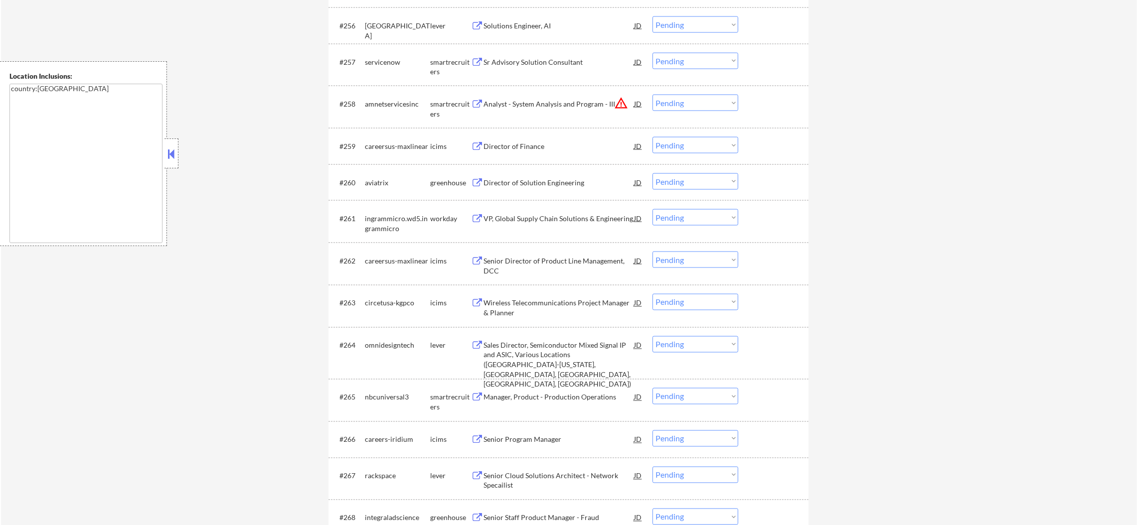
click at [560, 104] on div "Analyst - System Analysis and Program - III" at bounding box center [558, 104] width 150 height 10
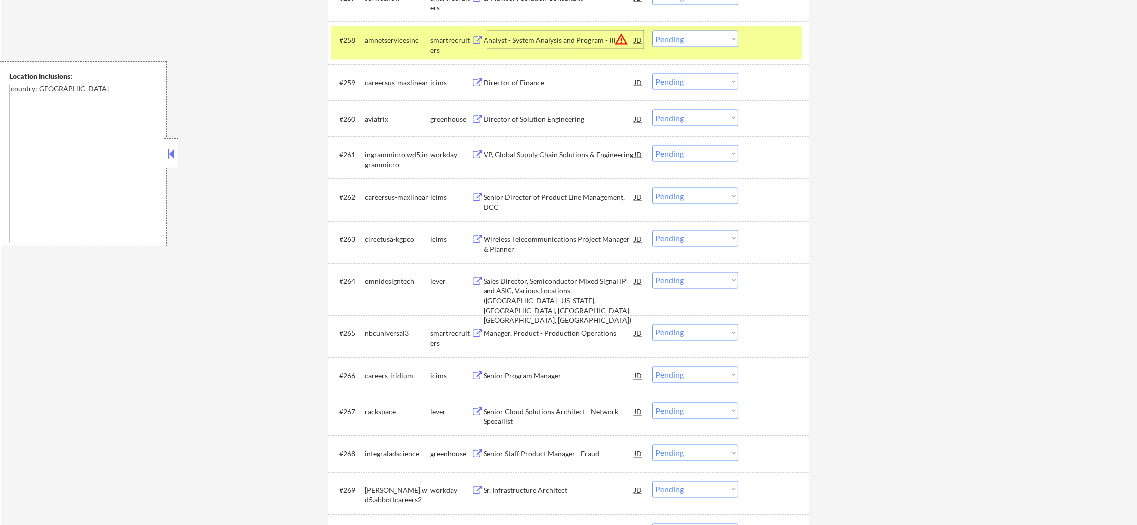
scroll to position [2615, 0]
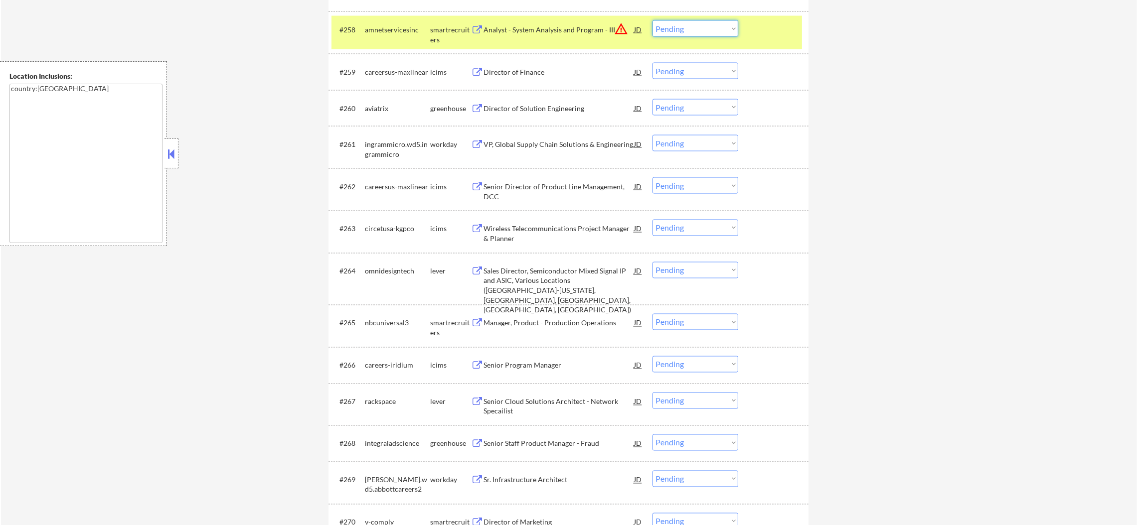
click at [687, 22] on select "Choose an option... Pending Applied Excluded (Questions) Excluded (Expired) Exc…" at bounding box center [695, 28] width 86 height 16
click at [652, 20] on select "Choose an option... Pending Applied Excluded (Questions) Excluded (Expired) Exc…" at bounding box center [695, 28] width 86 height 16
click at [352, 28] on div "#258" at bounding box center [347, 30] width 17 height 10
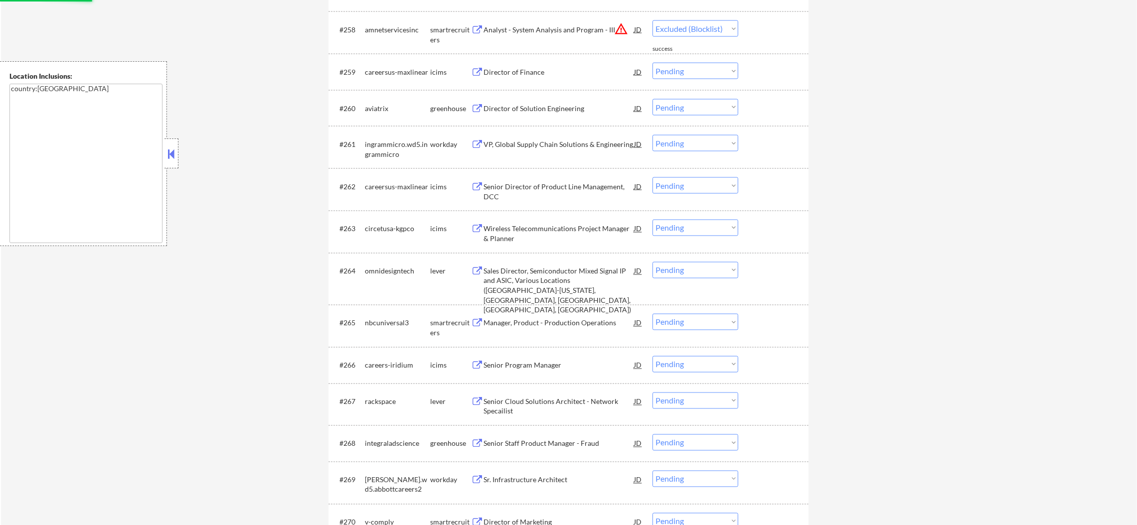
select select ""pending""
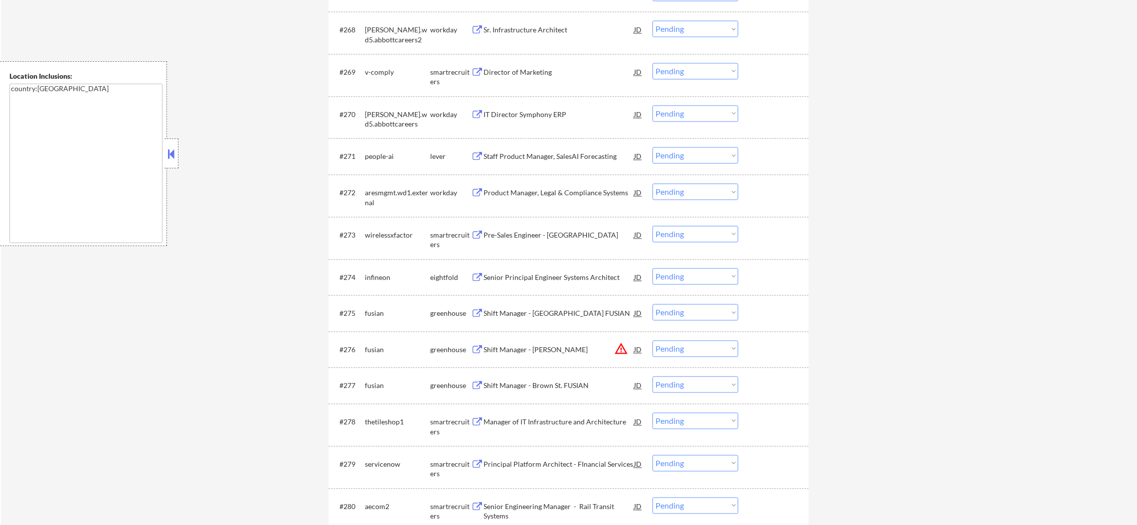
scroll to position [3039, 0]
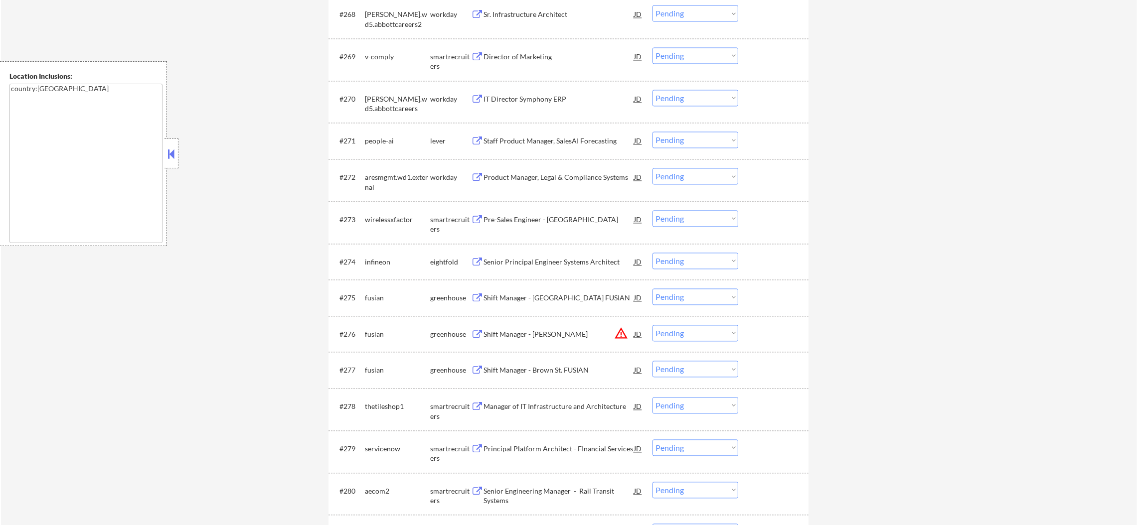
click at [546, 56] on div "Director of Marketing" at bounding box center [558, 57] width 150 height 10
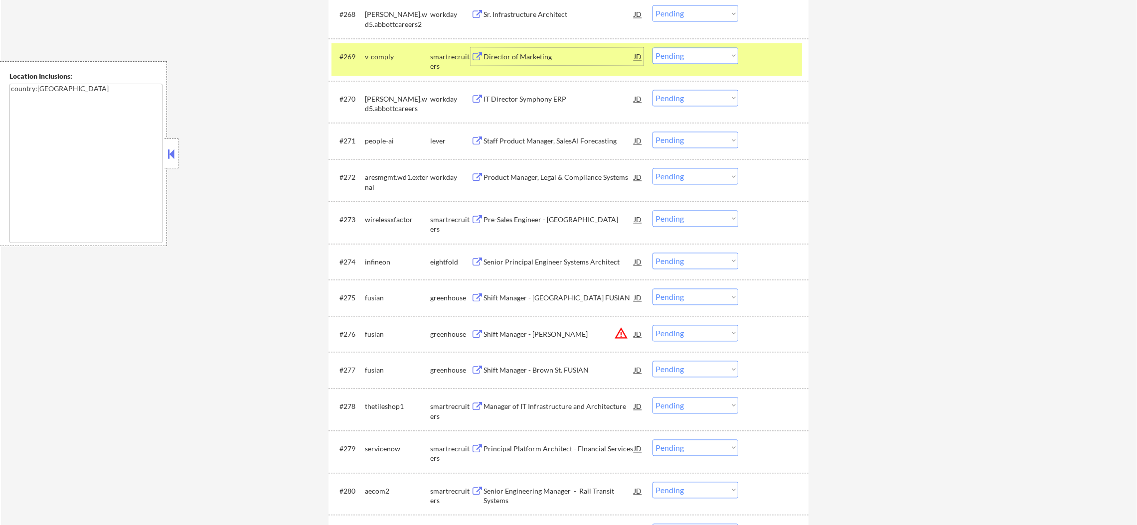
drag, startPoint x: 666, startPoint y: 52, endPoint x: 666, endPoint y: 58, distance: 6.0
click at [666, 52] on select "Choose an option... Pending Applied Excluded (Questions) Excluded (Expired) Exc…" at bounding box center [695, 55] width 86 height 16
click at [652, 47] on select "Choose an option... Pending Applied Excluded (Questions) Excluded (Expired) Exc…" at bounding box center [695, 55] width 86 height 16
select select ""pending""
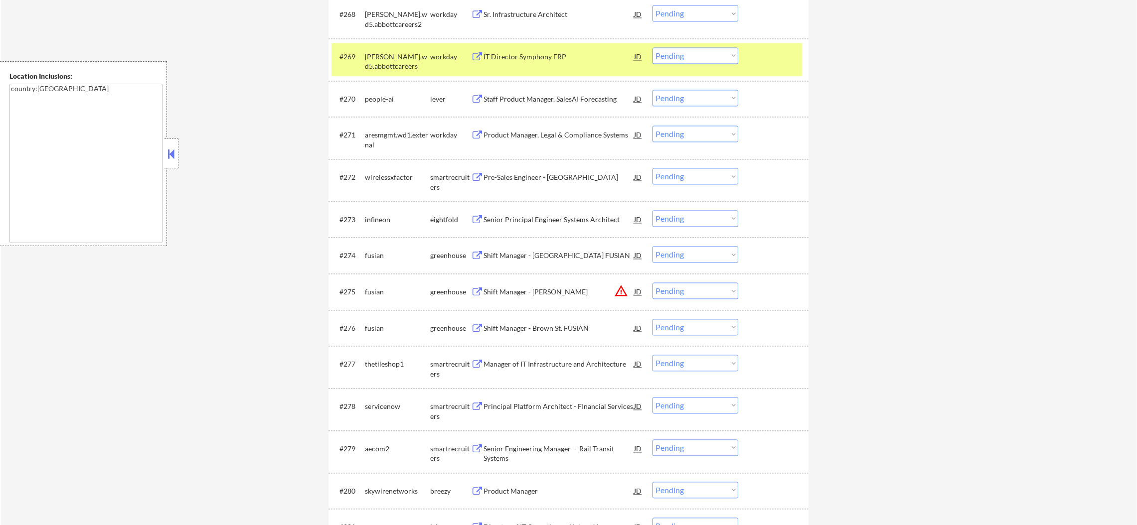
click at [360, 73] on div "#269 [PERSON_NAME].wd5.abbottcareers workday IT Director Symphony ERP JD warnin…" at bounding box center [566, 59] width 470 height 33
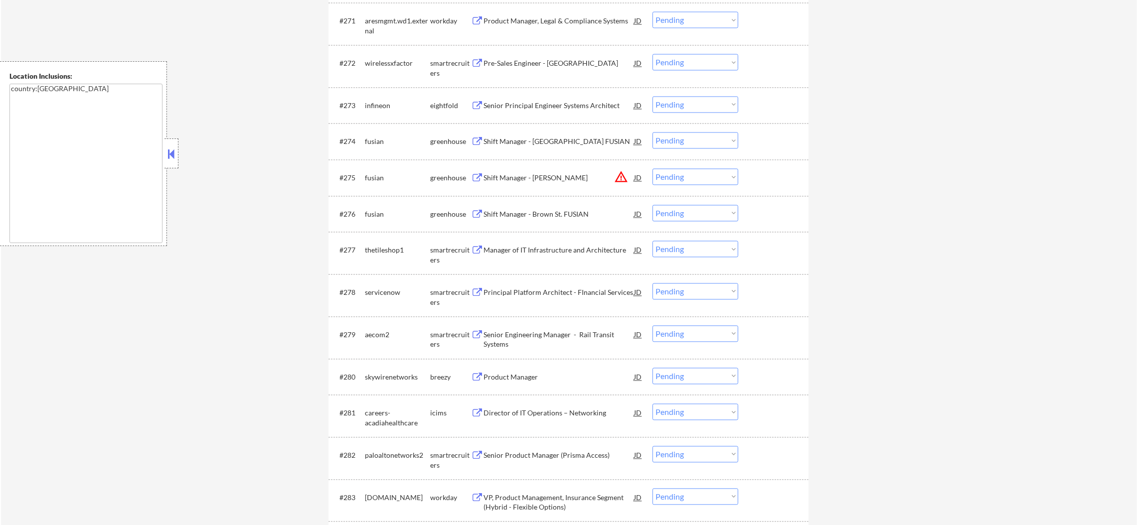
scroll to position [3188, 0]
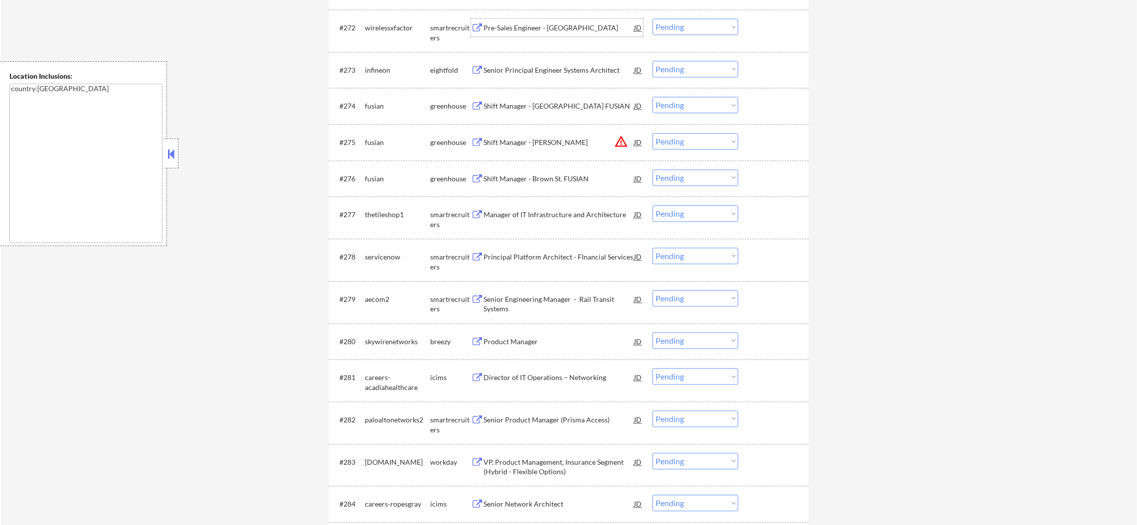
click at [570, 30] on div "Pre-Sales Engineer - [GEOGRAPHIC_DATA]" at bounding box center [558, 28] width 150 height 10
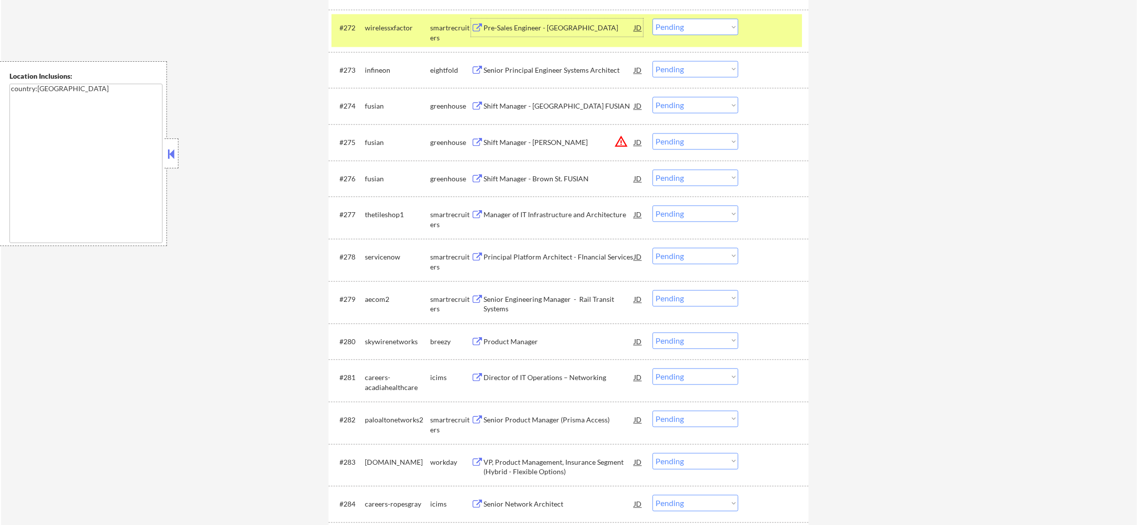
click at [678, 38] on div "#272 wirelessxfactor smartrecruiters Pre-Sales Engineer - [GEOGRAPHIC_DATA] JD …" at bounding box center [566, 30] width 470 height 33
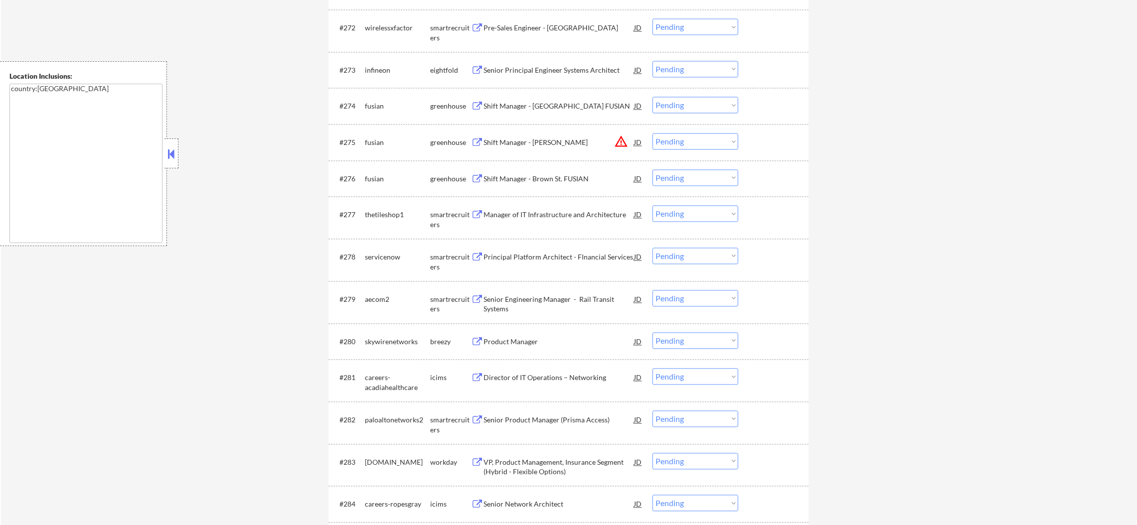
click at [680, 31] on select "Choose an option... Pending Applied Excluded (Questions) Excluded (Expired) Exc…" at bounding box center [695, 26] width 86 height 16
click at [652, 18] on select "Choose an option... Pending Applied Excluded (Questions) Excluded (Expired) Exc…" at bounding box center [695, 26] width 86 height 16
select select ""pending""
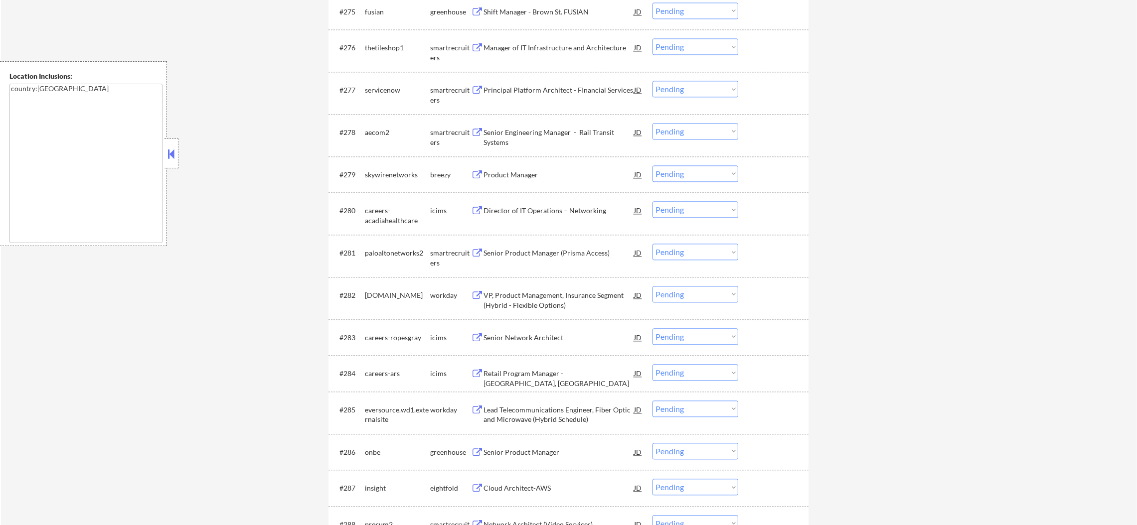
scroll to position [3313, 0]
click at [576, 44] on div "Manager of IT Infrastructure and Architecture" at bounding box center [558, 47] width 150 height 10
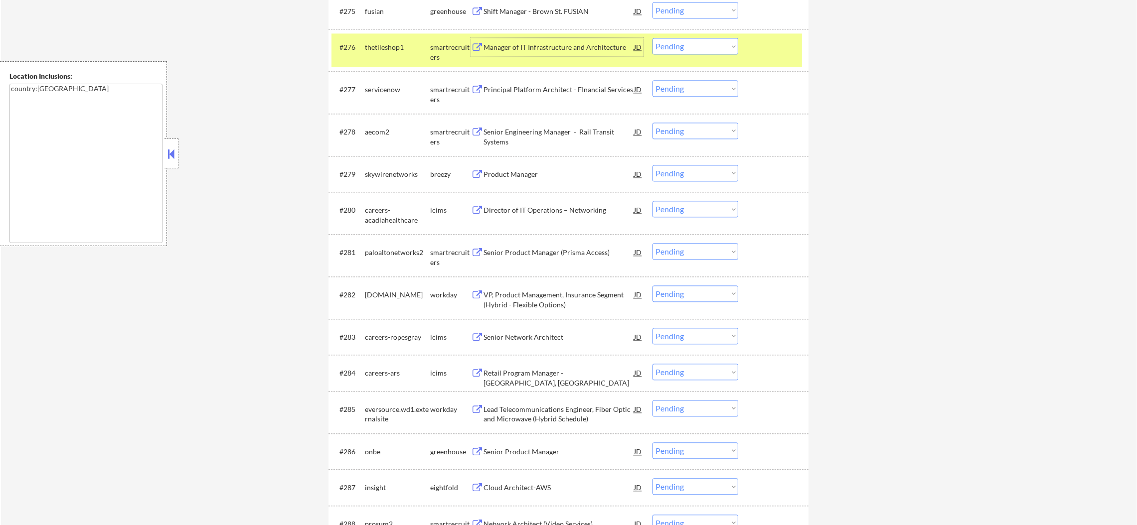
click at [664, 47] on select "Choose an option... Pending Applied Excluded (Questions) Excluded (Expired) Exc…" at bounding box center [695, 46] width 86 height 16
click at [652, 38] on select "Choose an option... Pending Applied Excluded (Questions) Excluded (Expired) Exc…" at bounding box center [695, 46] width 86 height 16
click at [395, 61] on div "#276 thetileshop1 smartrecruiters Manager of IT Infrastructure and Architecture…" at bounding box center [566, 49] width 470 height 33
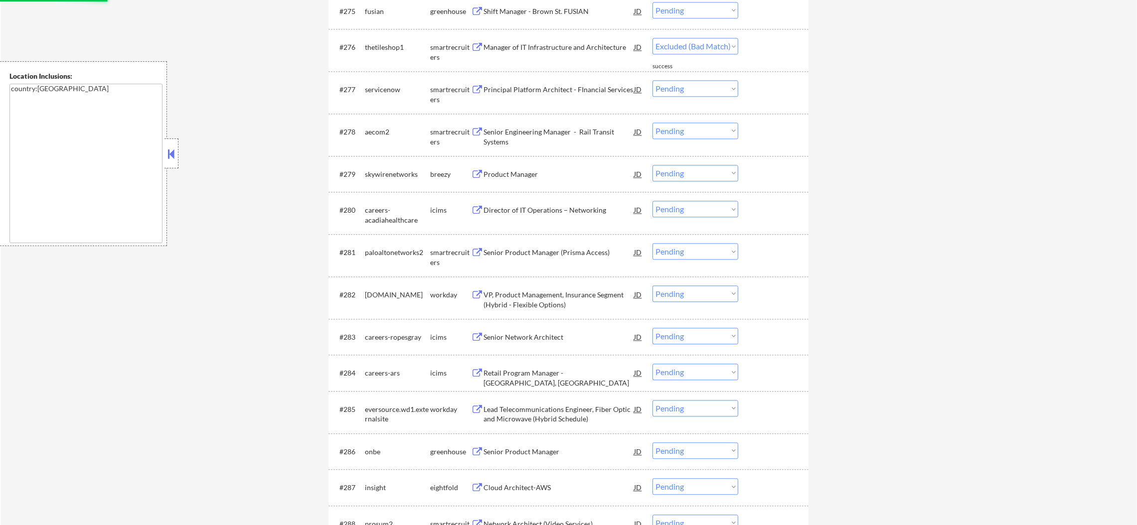
select select ""pending""
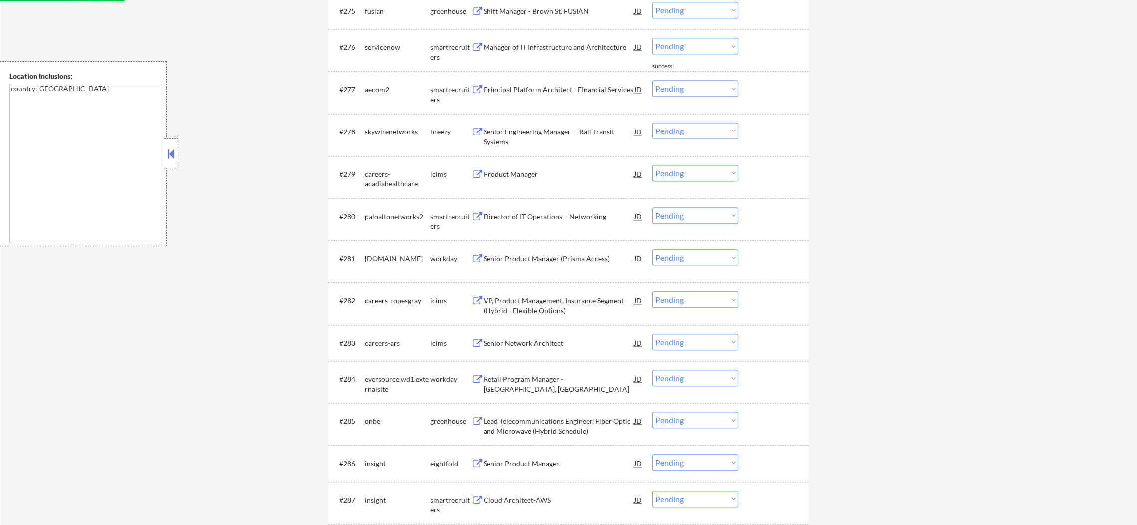
scroll to position [3338, 0]
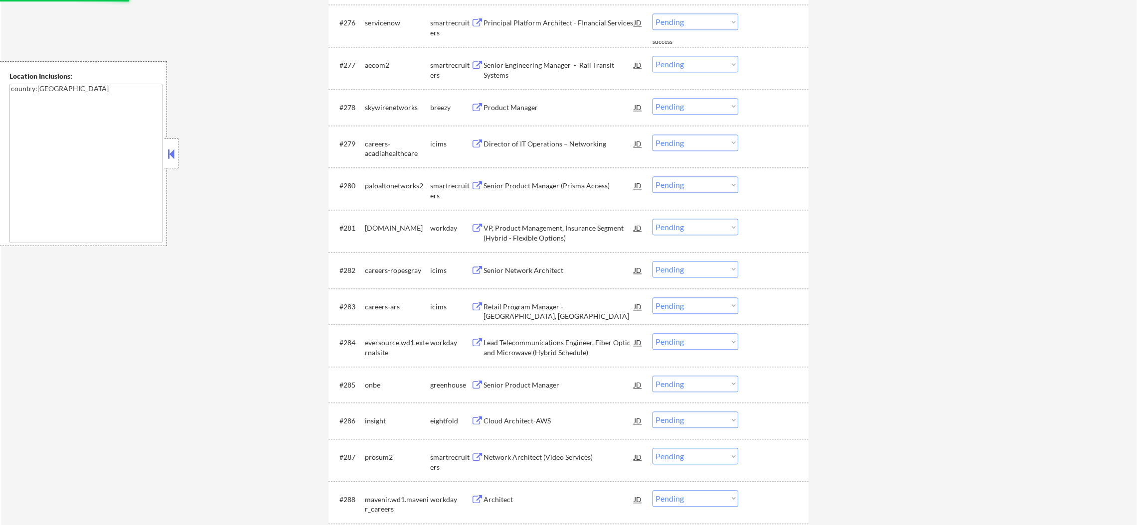
click at [394, 23] on div "servicenow" at bounding box center [397, 23] width 65 height 10
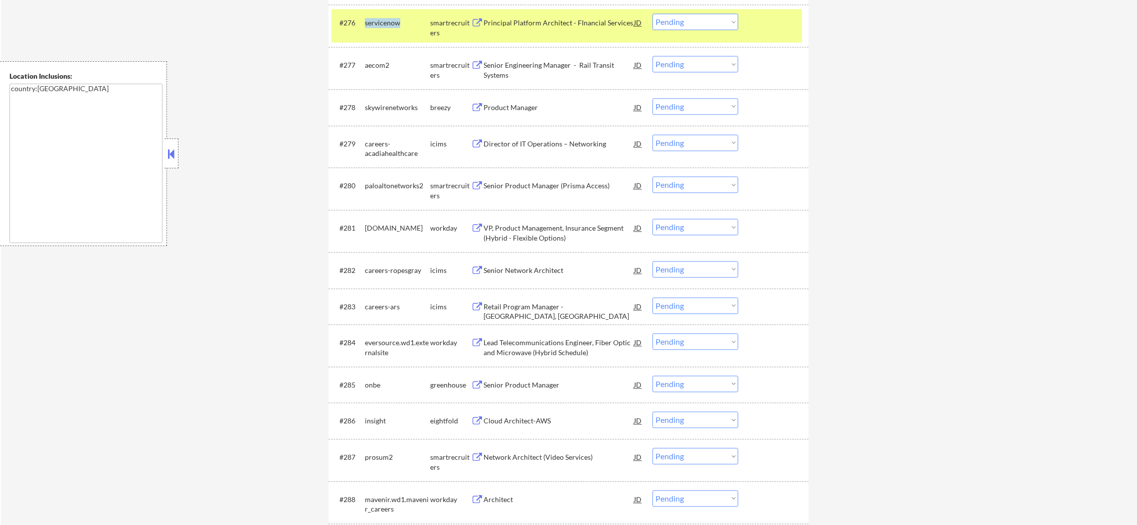
click at [394, 23] on div "servicenow" at bounding box center [397, 23] width 65 height 10
copy div "servicenow"
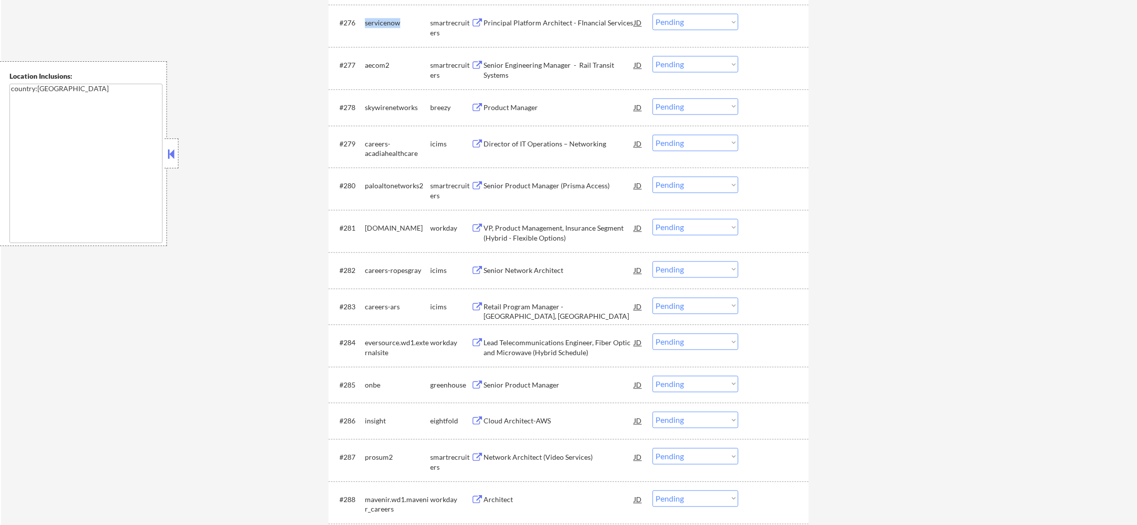
scroll to position [0, 0]
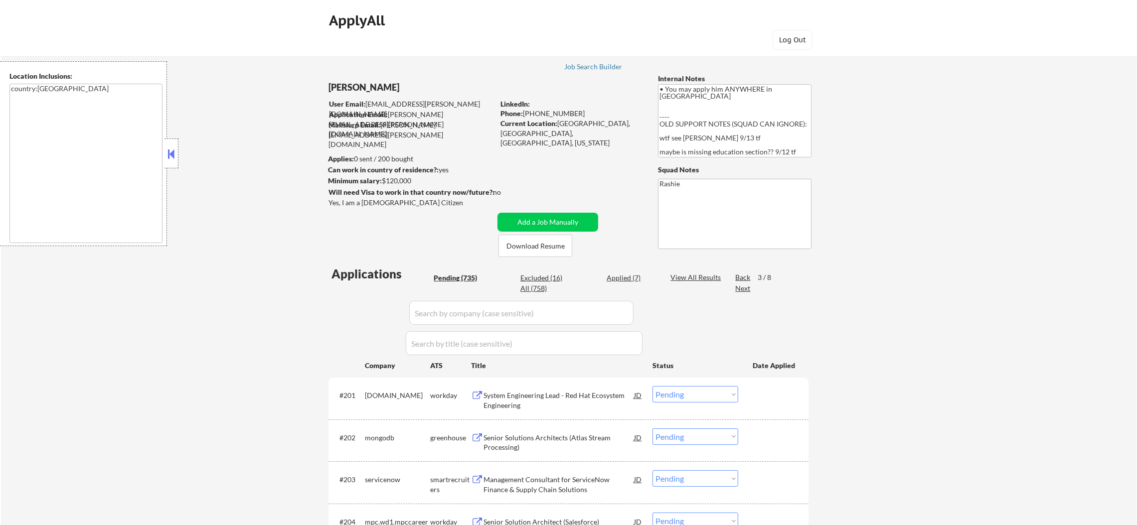
drag, startPoint x: 522, startPoint y: 297, endPoint x: 510, endPoint y: 306, distance: 14.6
drag, startPoint x: 501, startPoint y: 310, endPoint x: 474, endPoint y: 309, distance: 26.4
click at [495, 311] on input "input" at bounding box center [521, 313] width 224 height 24
paste input "servicenow"
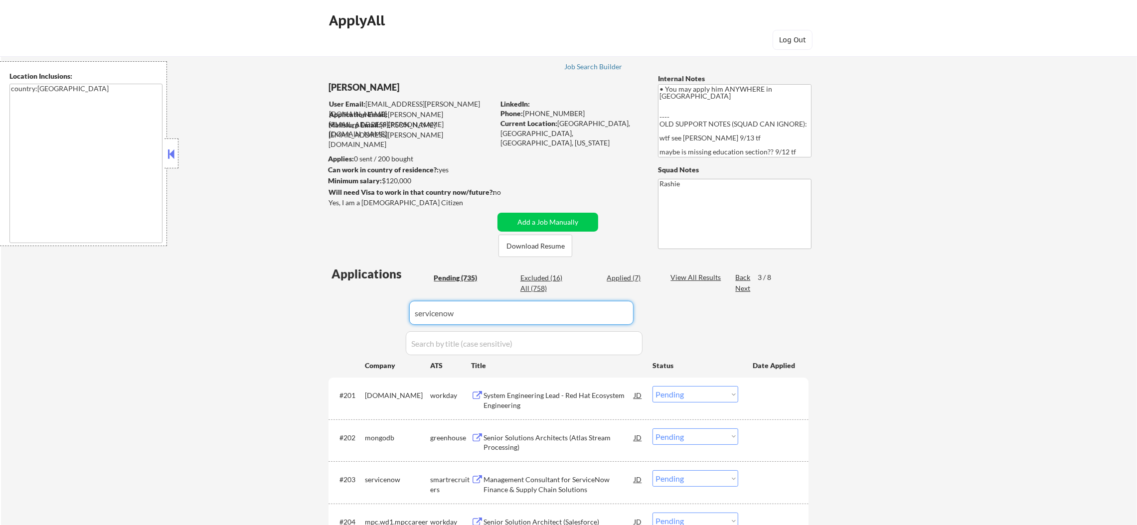
type input "servicenow"
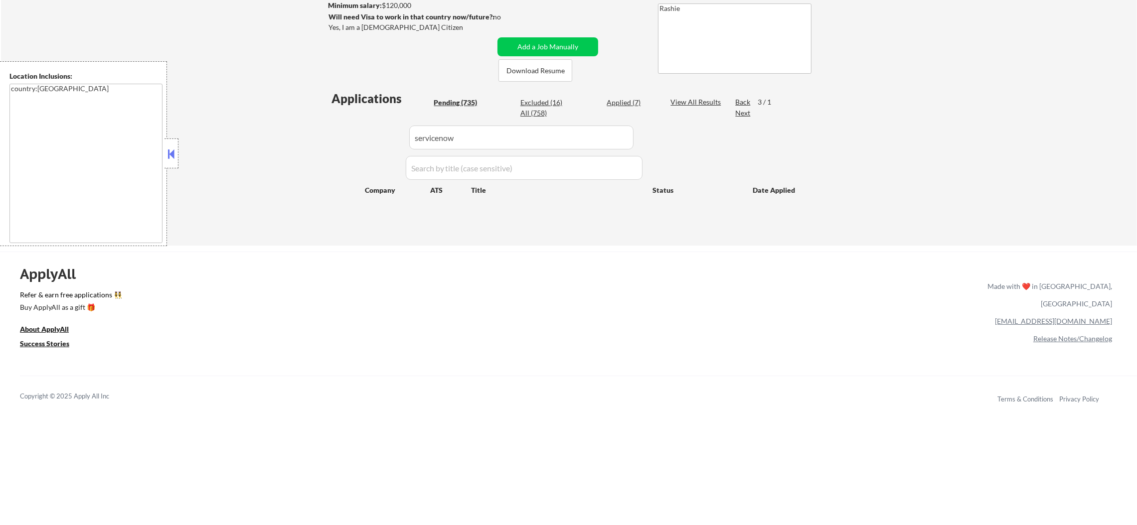
scroll to position [174, 0]
drag, startPoint x: 500, startPoint y: 145, endPoint x: 363, endPoint y: 141, distance: 137.1
click at [363, 141] on div "Applications Pending (735) Excluded (16) Applied (7) All (758) View All Results…" at bounding box center [568, 159] width 480 height 137
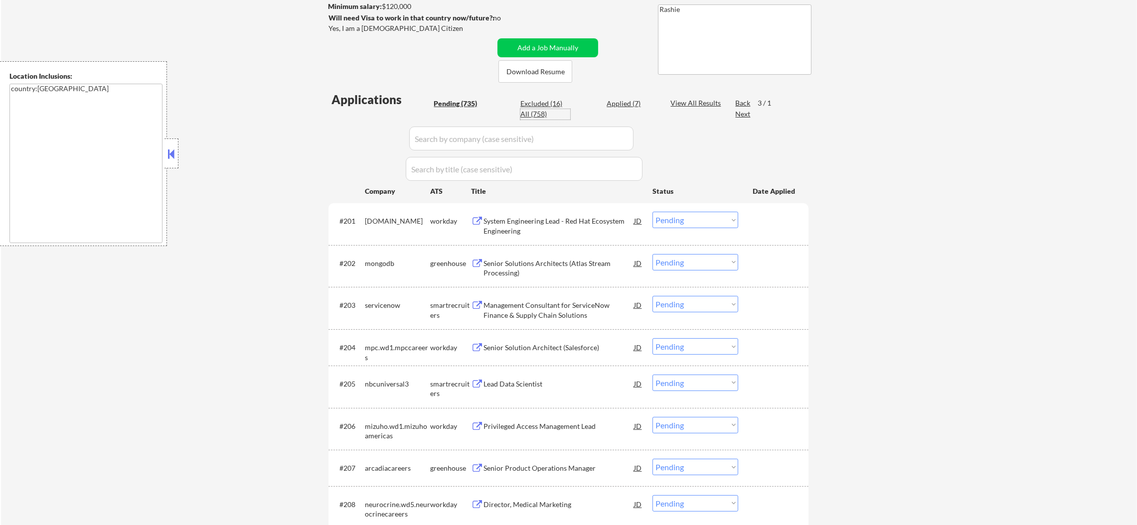
click at [524, 116] on div "All (758)" at bounding box center [545, 114] width 50 height 10
select select ""applied""
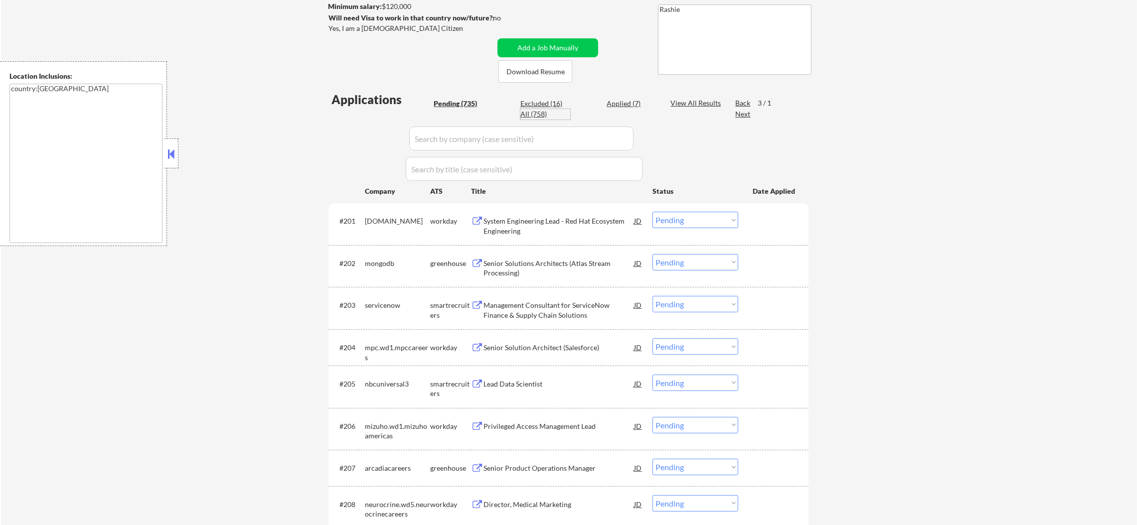
select select ""applied""
select select ""excluded__bad_match_""
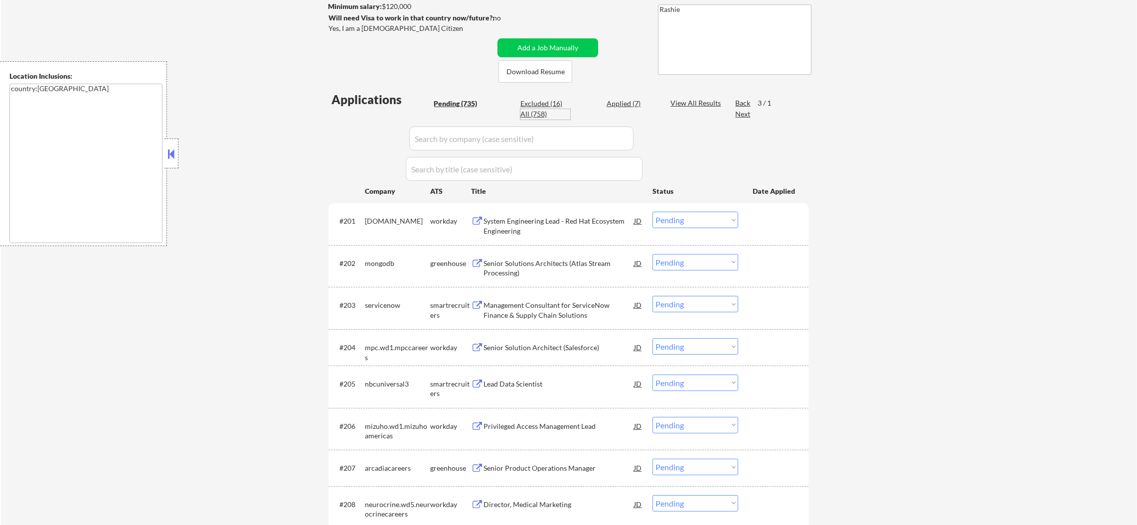
select select ""excluded__location_""
select select ""excluded__expired_""
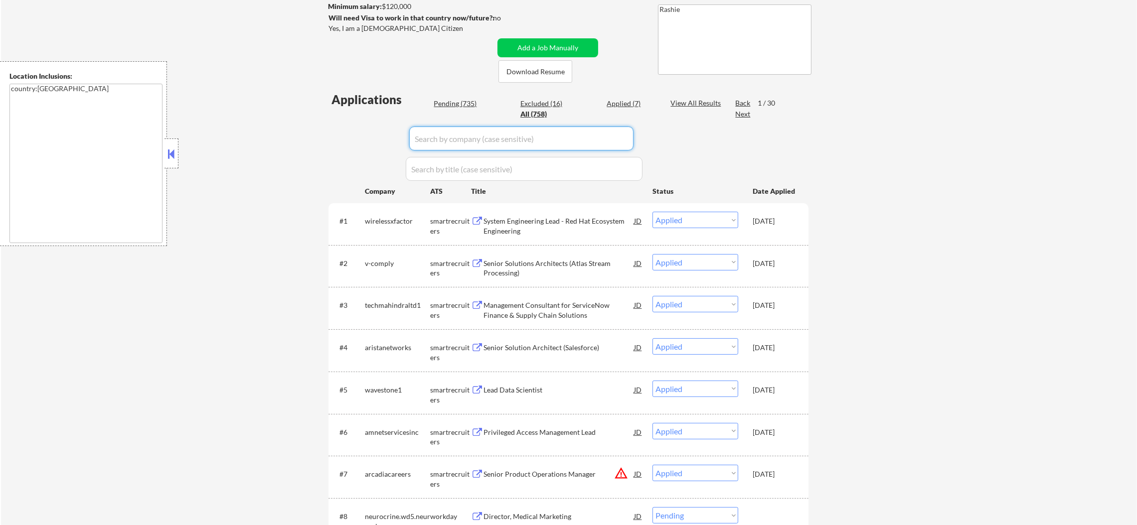
click at [472, 137] on input "input" at bounding box center [521, 139] width 224 height 24
paste input "servicenow"
type input "servicenow"
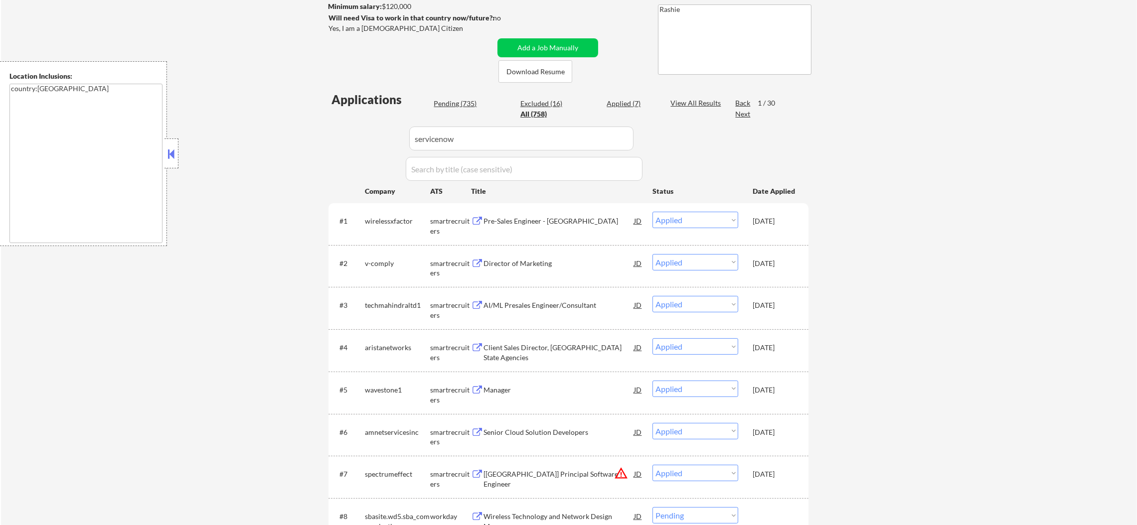
select select ""pending""
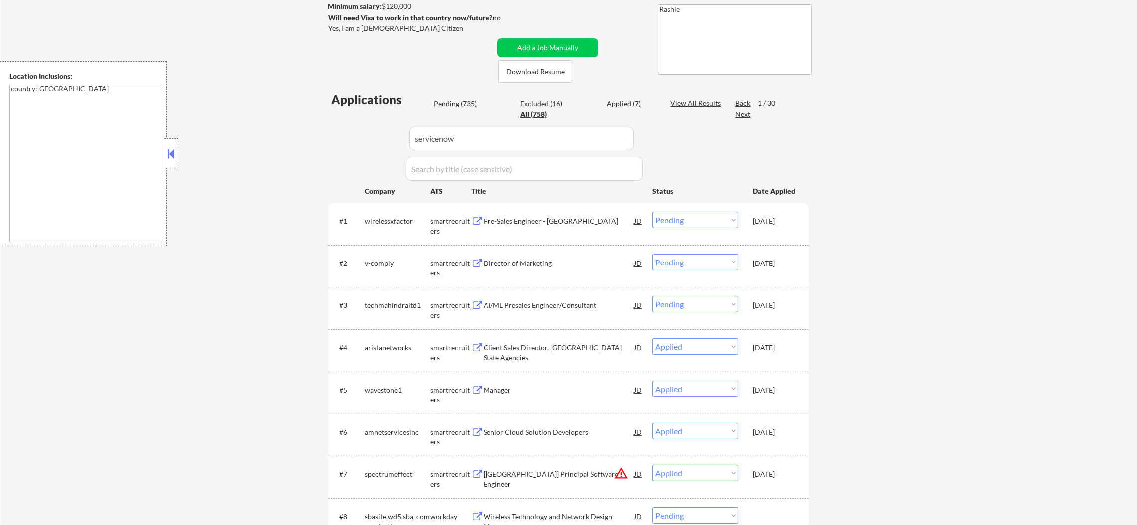
select select ""pending""
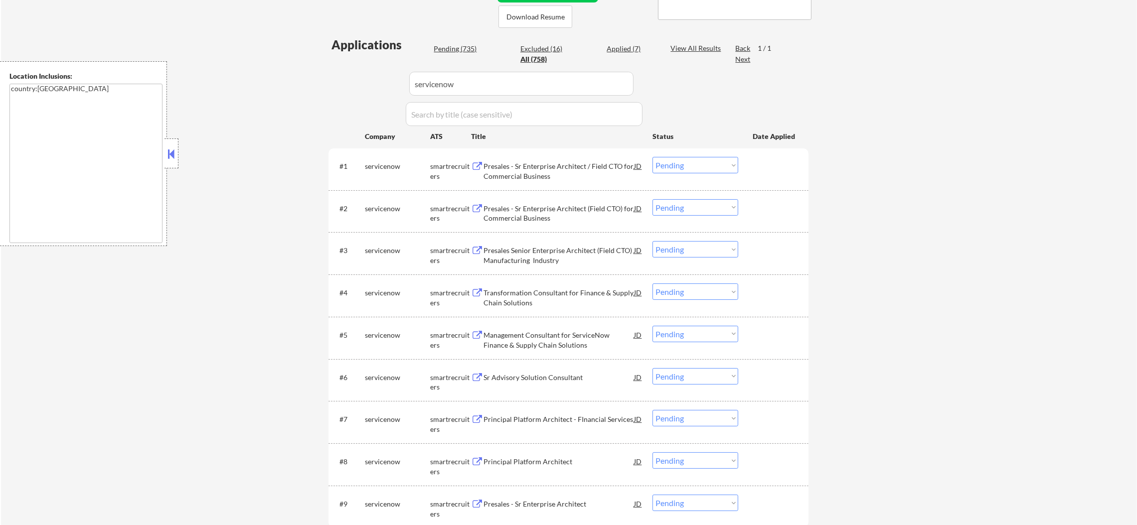
scroll to position [202, 0]
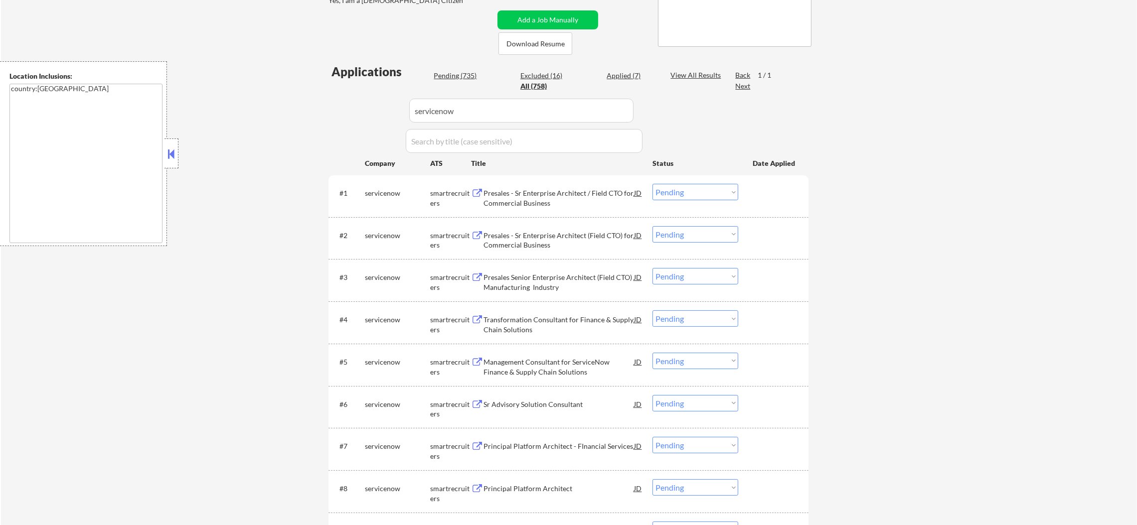
click at [593, 185] on div "Presales - Sr Enterprise Architect / Field CTO for Commercial Business" at bounding box center [558, 196] width 150 height 24
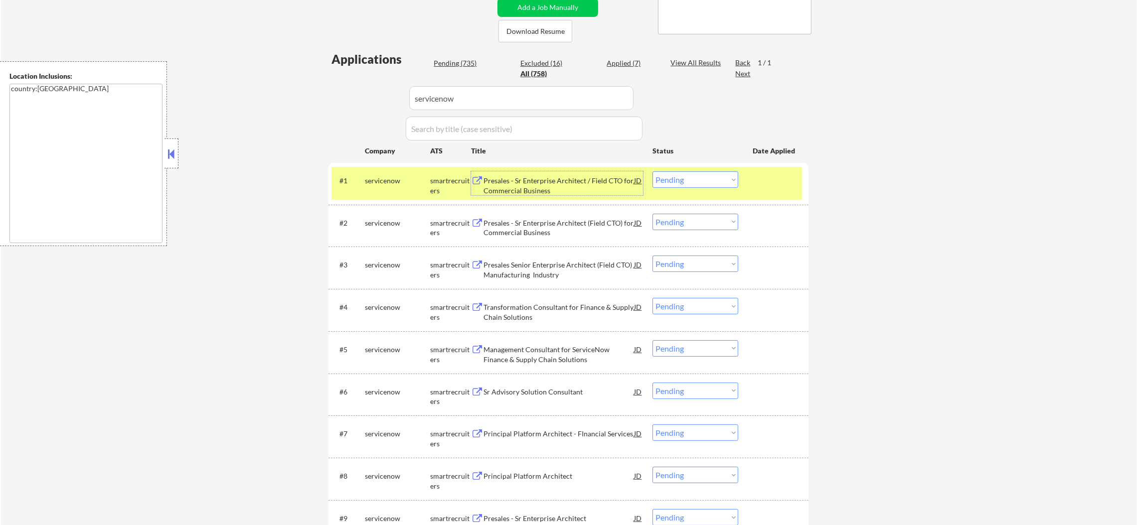
scroll to position [228, 0]
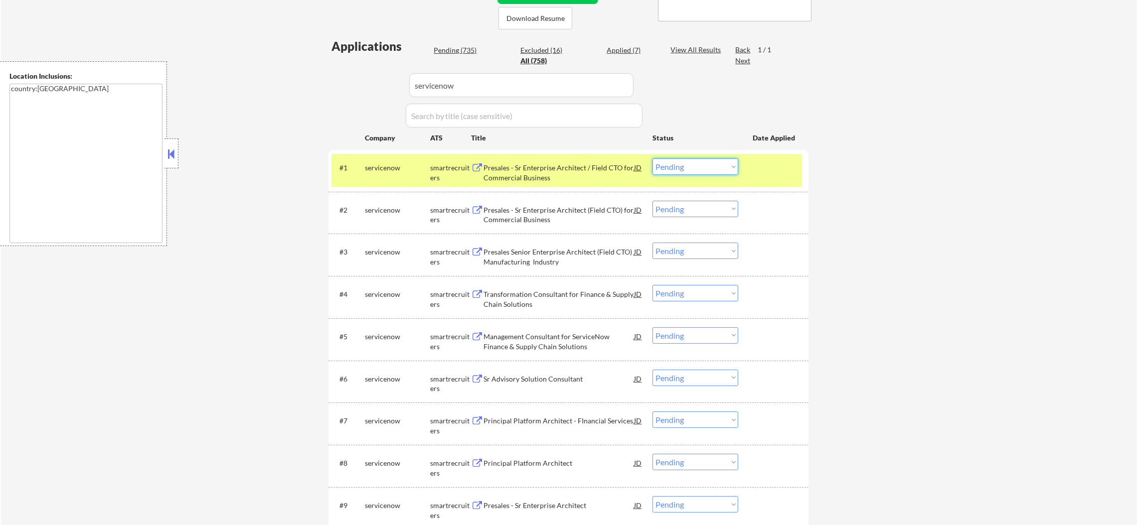
click at [673, 167] on select "Choose an option... Pending Applied Excluded (Questions) Excluded (Expired) Exc…" at bounding box center [695, 166] width 86 height 16
select select ""applied""
click at [652, 158] on select "Choose an option... Pending Applied Excluded (Questions) Excluded (Expired) Exc…" at bounding box center [695, 166] width 86 height 16
click at [405, 164] on div "servicenow" at bounding box center [397, 168] width 65 height 10
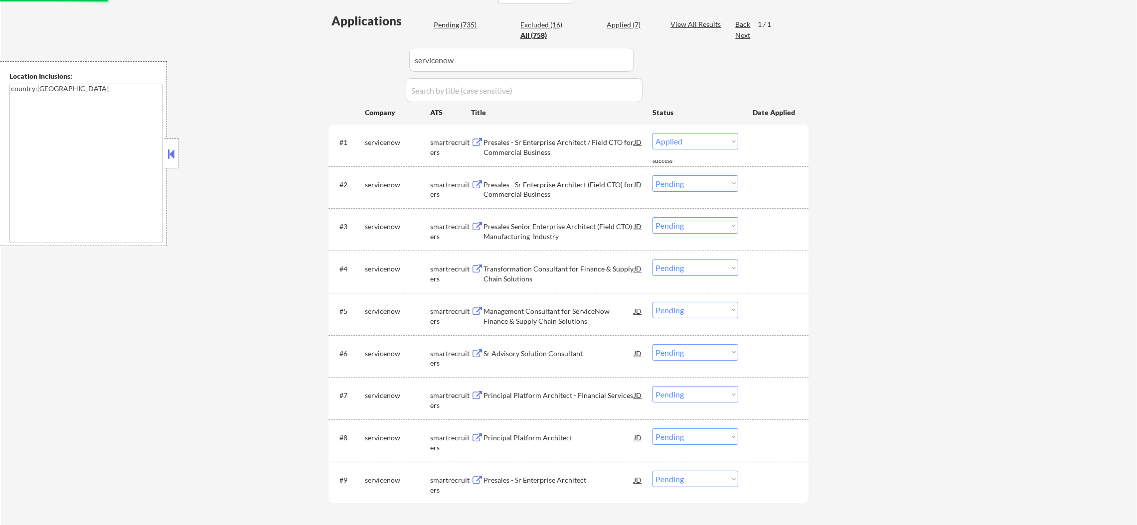
scroll to position [352, 0]
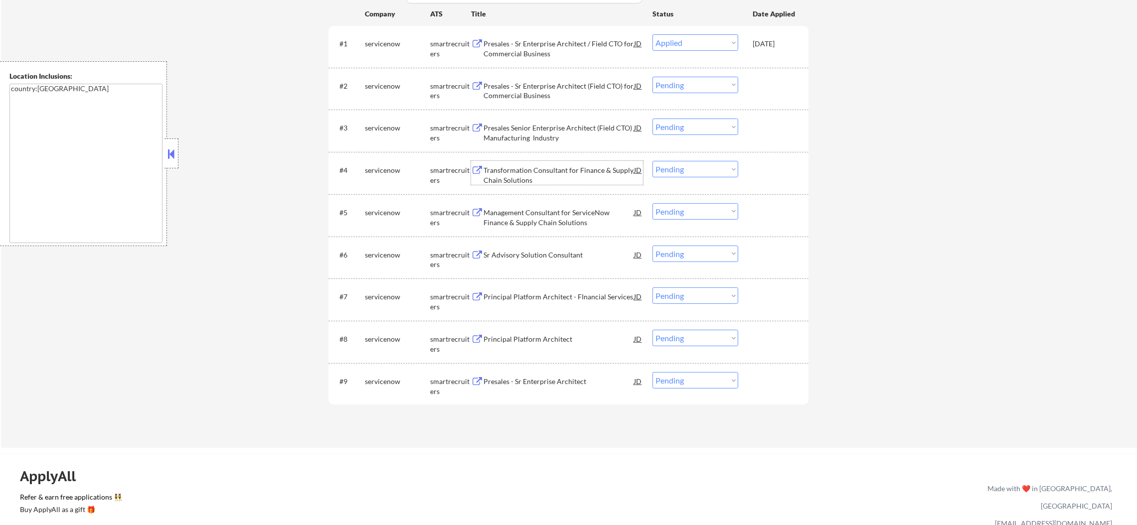
click at [547, 169] on div "Transformation Consultant for Finance & Supply Chain Solutions" at bounding box center [558, 174] width 150 height 19
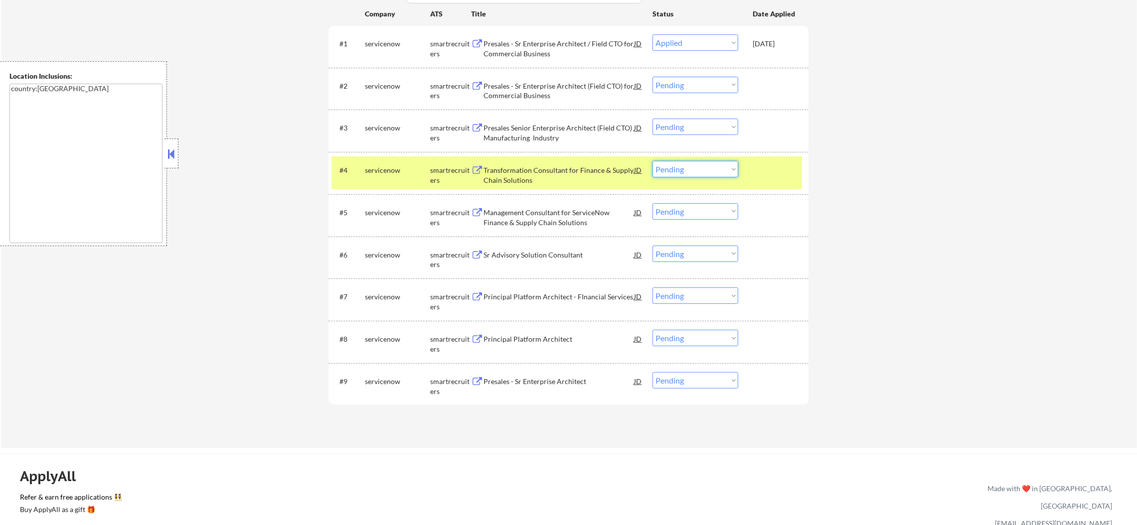
click at [667, 173] on select "Choose an option... Pending Applied Excluded (Questions) Excluded (Expired) Exc…" at bounding box center [695, 169] width 86 height 16
select select ""applied""
click at [652, 161] on select "Choose an option... Pending Applied Excluded (Questions) Excluded (Expired) Exc…" at bounding box center [695, 169] width 86 height 16
click at [380, 163] on div "servicenow" at bounding box center [397, 170] width 65 height 18
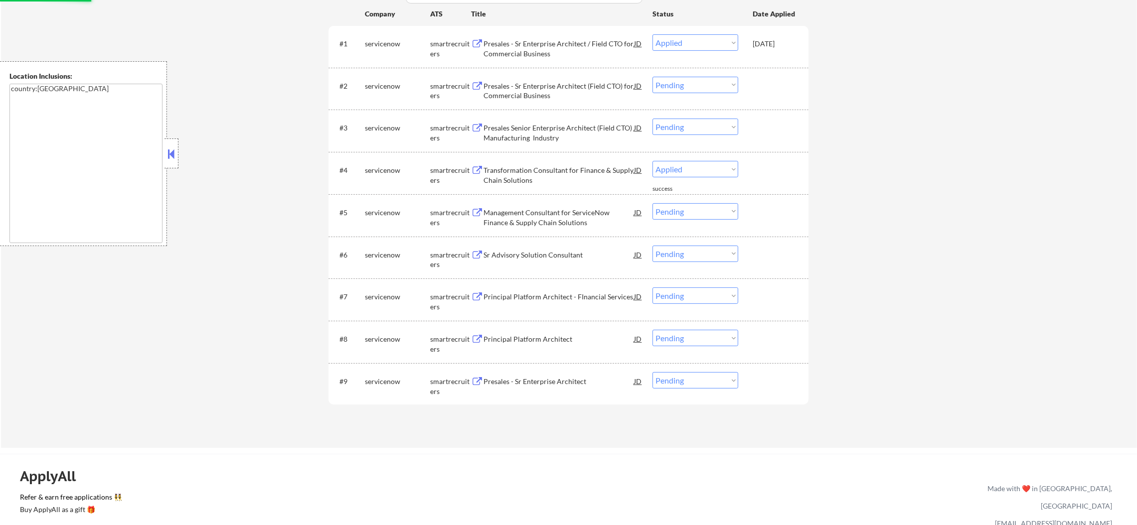
select select ""applied""
select select ""pending""
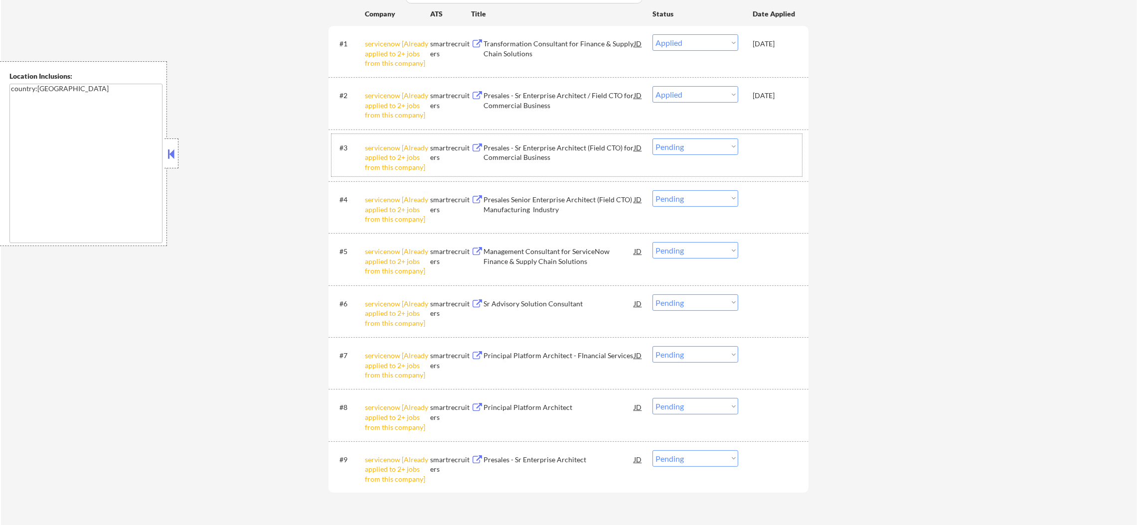
drag, startPoint x: 689, startPoint y: 157, endPoint x: 686, endPoint y: 152, distance: 5.6
click at [686, 152] on div "#3 servicenow [Already applied to 2+ jobs from this company] smartrecruiters Pr…" at bounding box center [566, 155] width 470 height 43
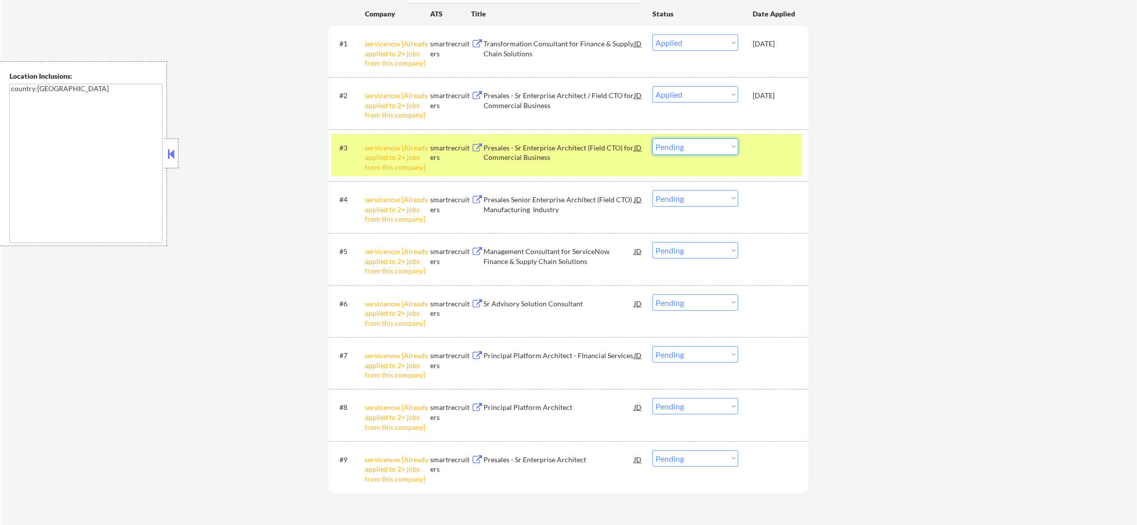
click at [679, 147] on select "Choose an option... Pending Applied Excluded (Questions) Excluded (Expired) Exc…" at bounding box center [695, 147] width 86 height 16
select select ""excluded__other_""
click at [652, 139] on select "Choose an option... Pending Applied Excluded (Questions) Excluded (Expired) Exc…" at bounding box center [695, 147] width 86 height 16
click at [374, 173] on div "#3 servicenow [Already applied to 2+ jobs from this company] smartrecruiters Pr…" at bounding box center [566, 155] width 470 height 43
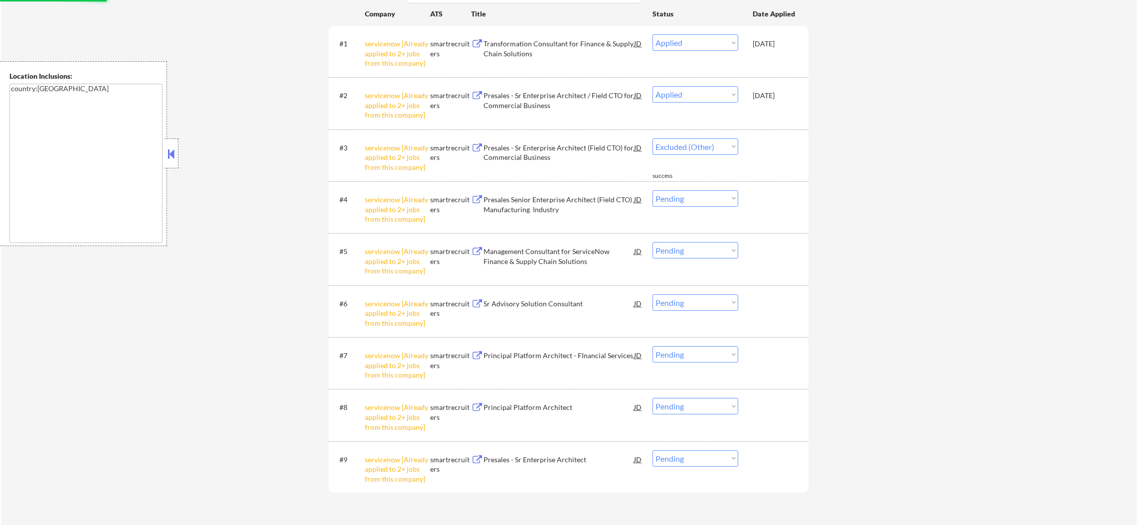
scroll to position [477, 0]
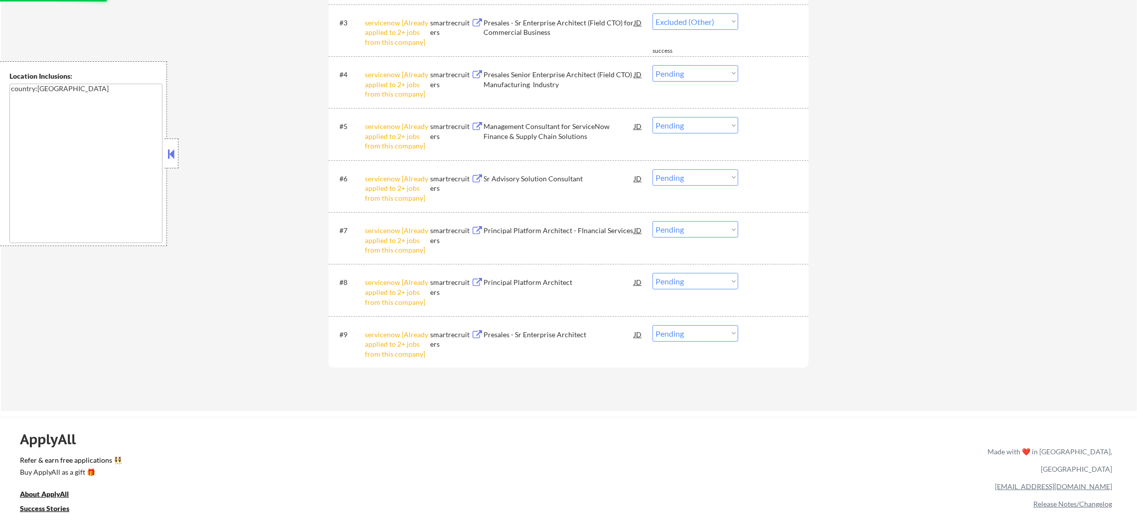
click at [682, 75] on select "Choose an option... Pending Applied Excluded (Questions) Excluded (Expired) Exc…" at bounding box center [695, 73] width 86 height 16
select select ""excluded__other_""
click at [652, 65] on select "Choose an option... Pending Applied Excluded (Questions) Excluded (Expired) Exc…" at bounding box center [695, 73] width 86 height 16
click at [673, 331] on select "Choose an option... Pending Applied Excluded (Questions) Excluded (Expired) Exc…" at bounding box center [695, 333] width 86 height 16
select select ""excluded__other_""
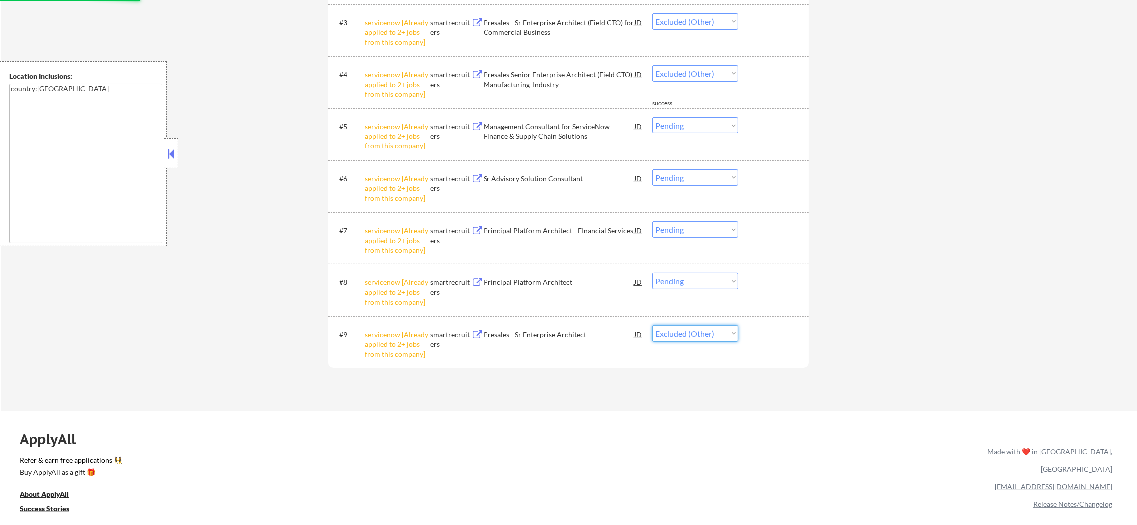
click at [652, 325] on select "Choose an option... Pending Applied Excluded (Questions) Excluded (Expired) Exc…" at bounding box center [695, 333] width 86 height 16
click at [703, 287] on select "Choose an option... Pending Applied Excluded (Questions) Excluded (Expired) Exc…" at bounding box center [695, 281] width 86 height 16
select select ""excluded__other_""
click at [652, 273] on select "Choose an option... Pending Applied Excluded (Questions) Excluded (Expired) Exc…" at bounding box center [695, 281] width 86 height 16
click at [687, 241] on div "#7 servicenow [Already applied to 2+ jobs from this company] smartrecruiters Pr…" at bounding box center [566, 238] width 470 height 43
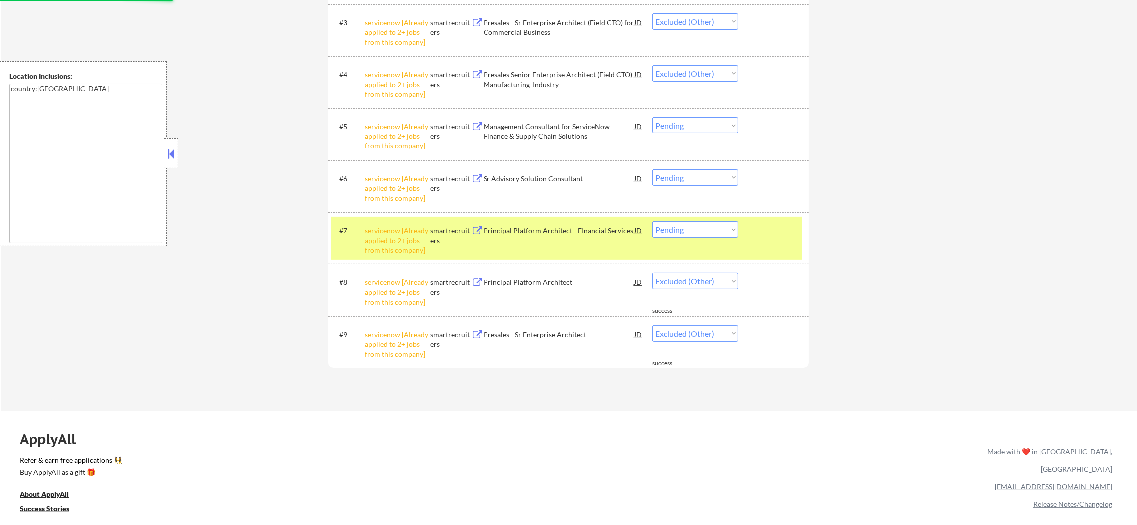
drag, startPoint x: 693, startPoint y: 228, endPoint x: 693, endPoint y: 236, distance: 7.5
click at [693, 228] on select "Choose an option... Pending Applied Excluded (Questions) Excluded (Expired) Exc…" at bounding box center [695, 229] width 86 height 16
select select ""excluded__other_""
click at [652, 221] on select "Choose an option... Pending Applied Excluded (Questions) Excluded (Expired) Exc…" at bounding box center [695, 229] width 86 height 16
click at [381, 245] on div "servicenow [Already applied to 2+ jobs from this company]" at bounding box center [397, 240] width 65 height 29
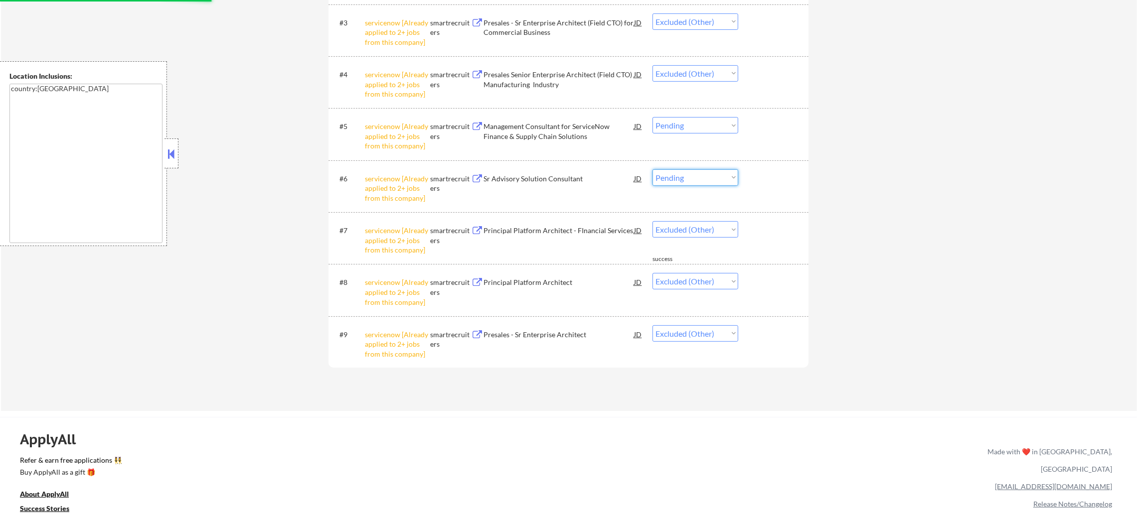
drag, startPoint x: 699, startPoint y: 169, endPoint x: 698, endPoint y: 184, distance: 15.5
click at [699, 169] on select "Choose an option... Pending Applied Excluded (Questions) Excluded (Expired) Exc…" at bounding box center [695, 177] width 86 height 16
select select ""excluded__other_""
click at [652, 169] on select "Choose an option... Pending Applied Excluded (Questions) Excluded (Expired) Exc…" at bounding box center [695, 177] width 86 height 16
click at [716, 130] on select "Choose an option... Pending Applied Excluded (Questions) Excluded (Expired) Exc…" at bounding box center [695, 125] width 86 height 16
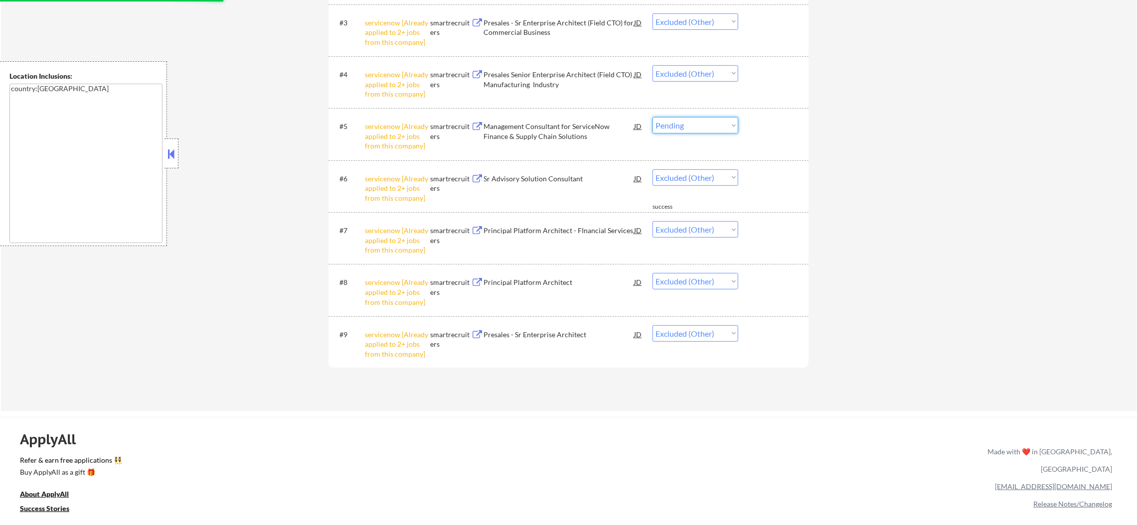
select select ""excluded__other_""
click at [652, 117] on select "Choose an option... Pending Applied Excluded (Questions) Excluded (Expired) Exc…" at bounding box center [695, 125] width 86 height 16
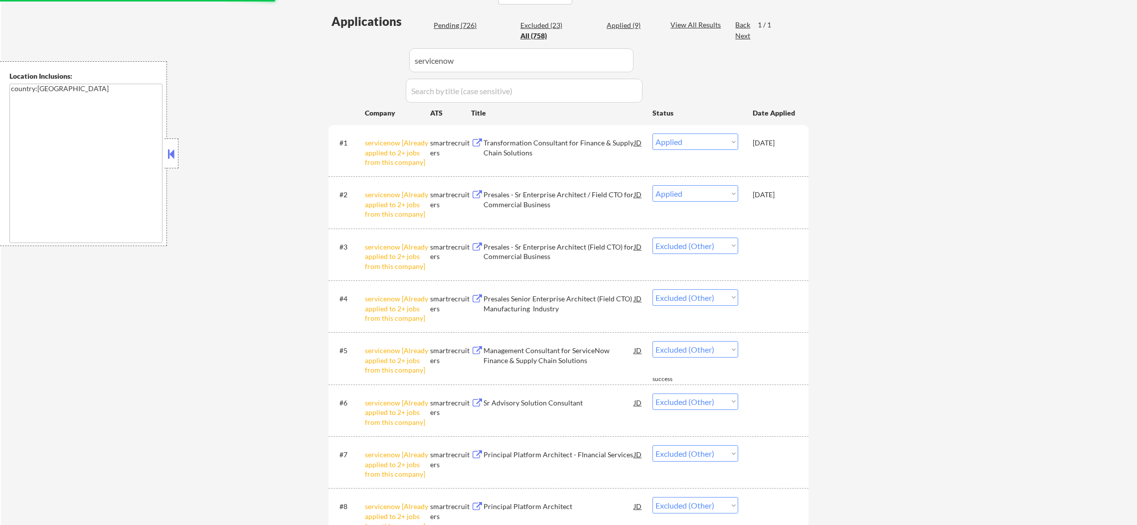
scroll to position [228, 0]
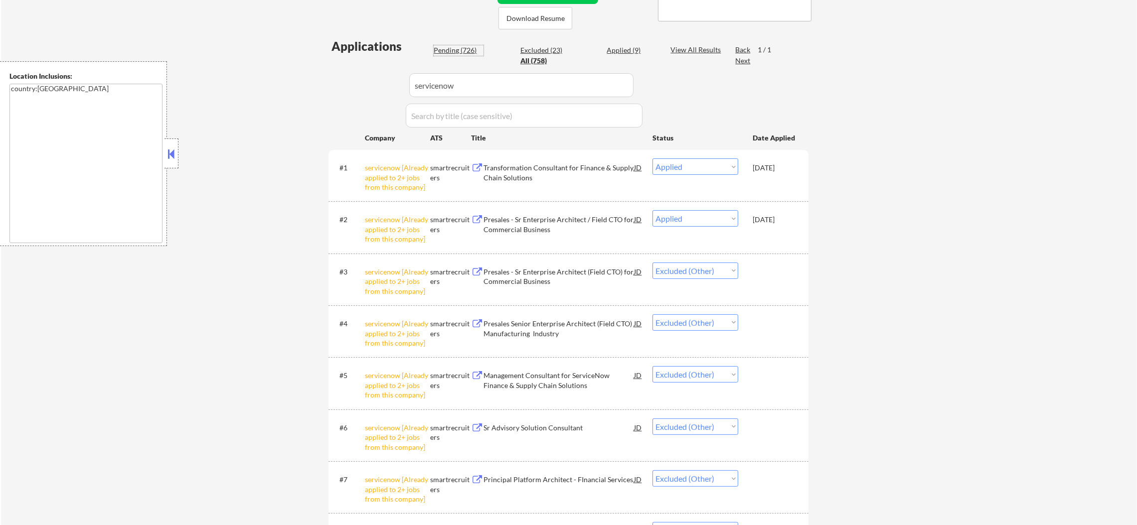
click at [467, 50] on div "Pending (726)" at bounding box center [458, 50] width 50 height 10
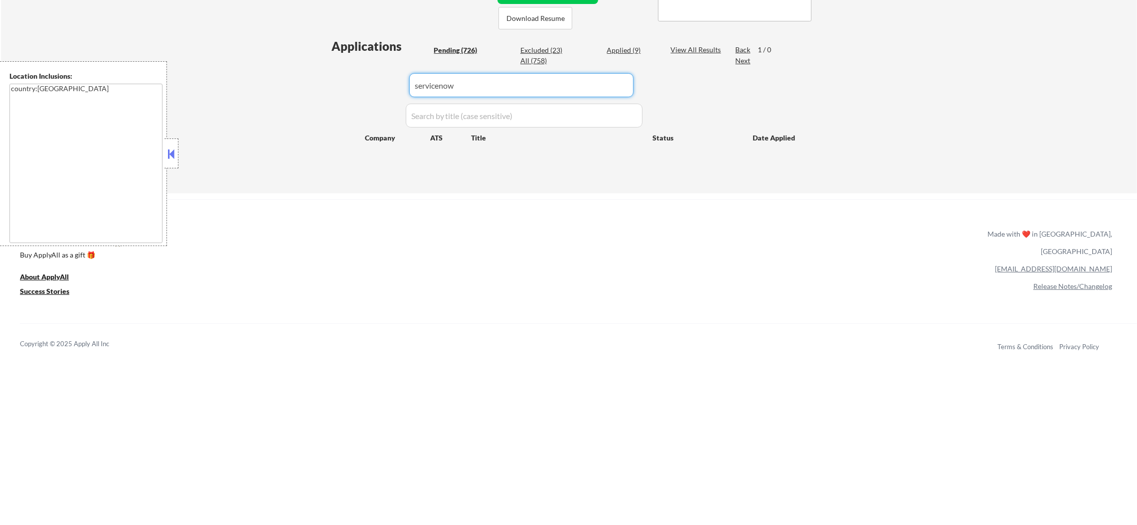
drag, startPoint x: 467, startPoint y: 86, endPoint x: 351, endPoint y: 81, distance: 116.2
click at [351, 81] on div "Applications Pending (726) Excluded (23) Applied (9) All (758) View All Results…" at bounding box center [568, 106] width 480 height 137
click at [289, 92] on div "← Return to /applysquad Mailslurp Inbox Job Search Builder [PERSON_NAME] User E…" at bounding box center [569, 2] width 1136 height 381
select select ""pending""
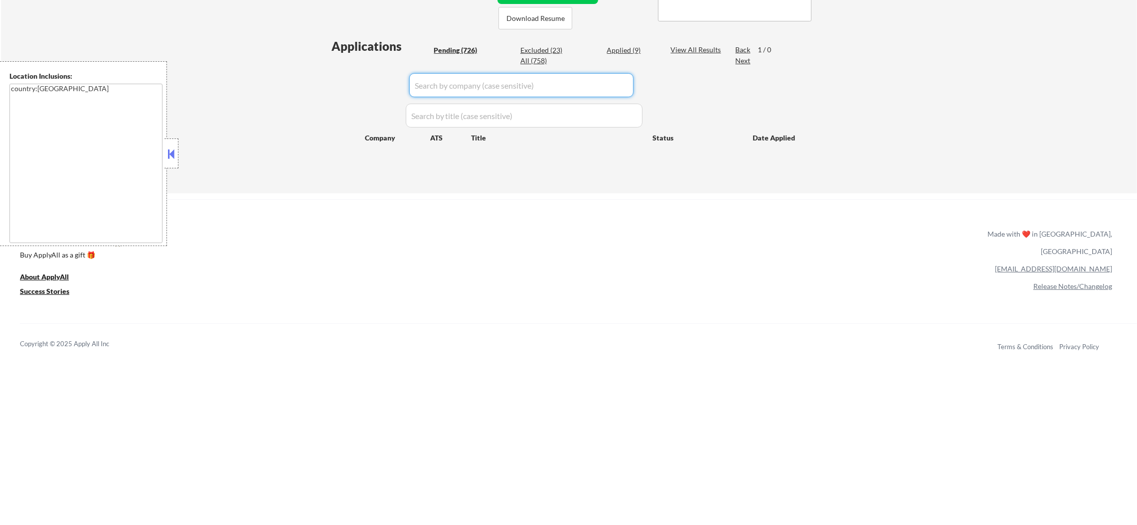
select select ""pending""
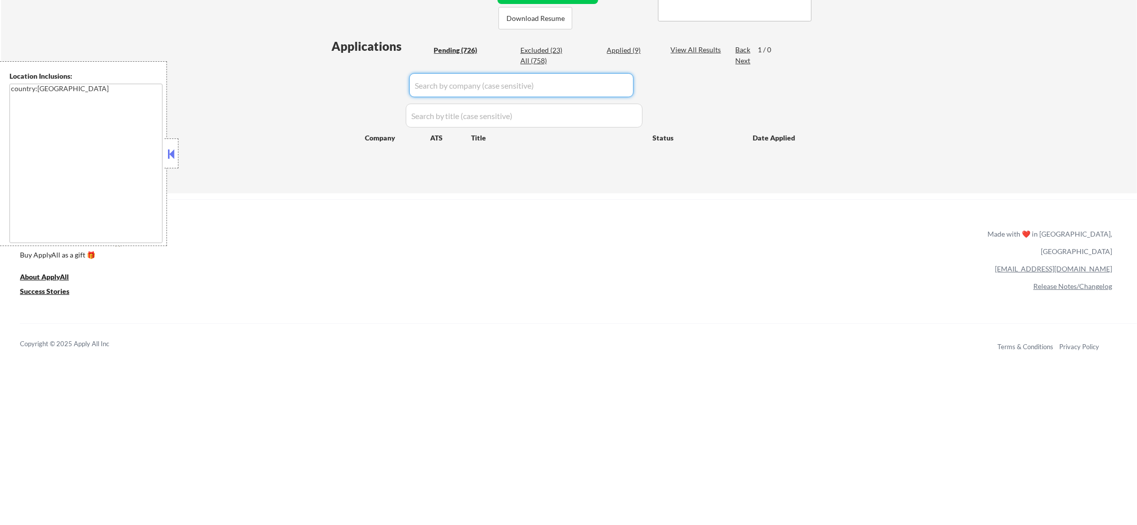
select select ""pending""
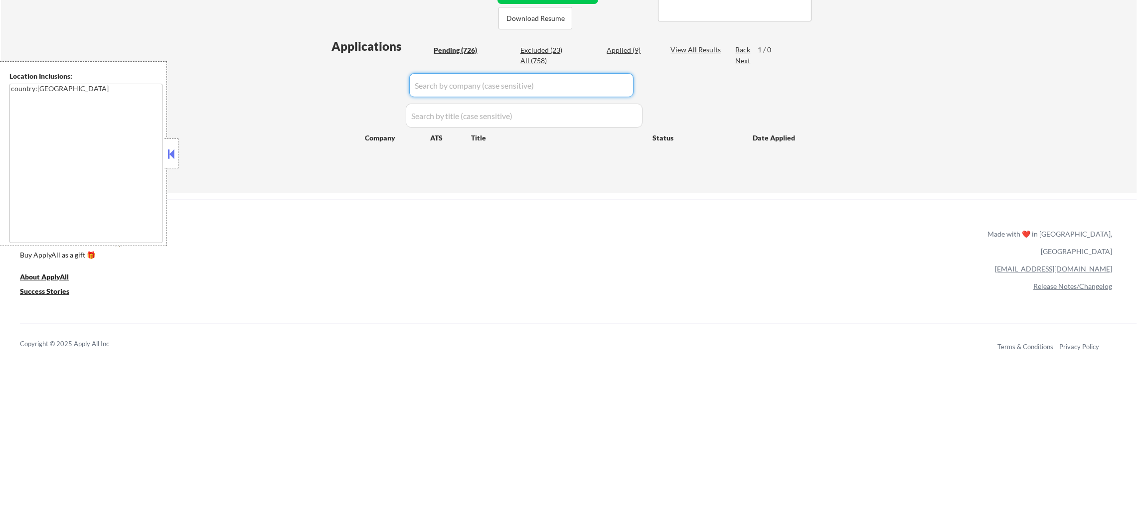
select select ""pending""
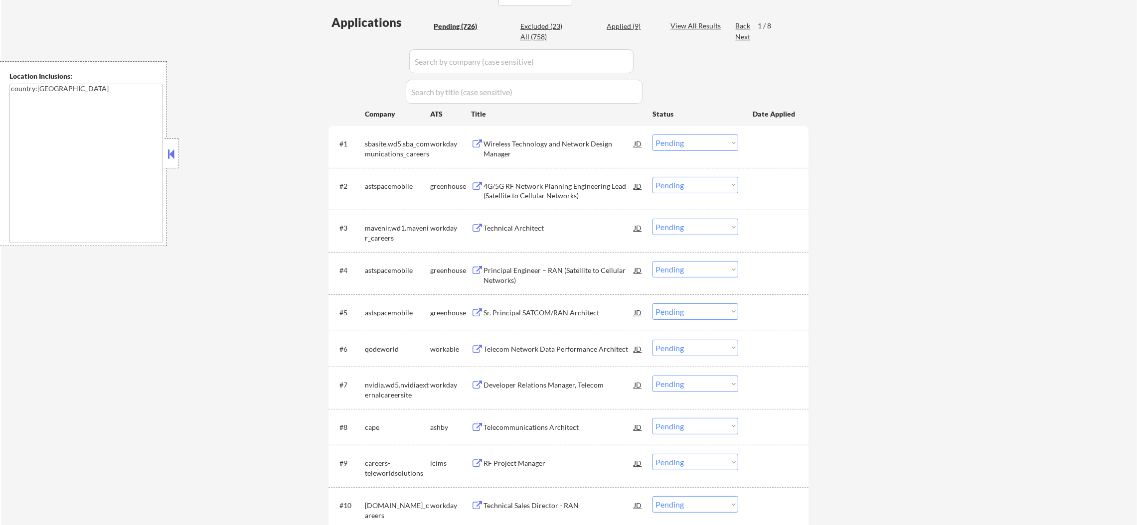
scroll to position [202, 0]
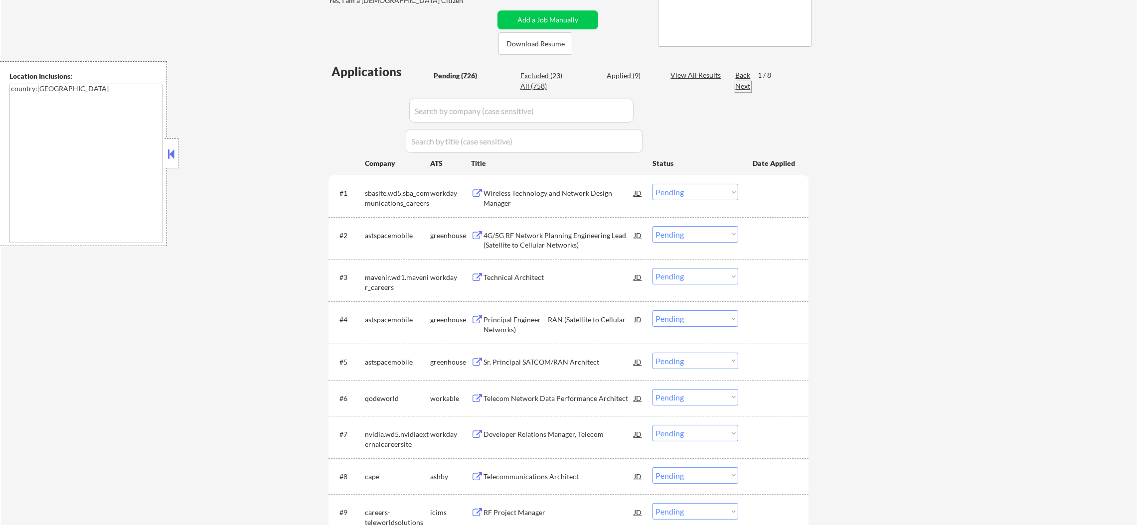
click at [743, 88] on div "Next" at bounding box center [743, 86] width 16 height 10
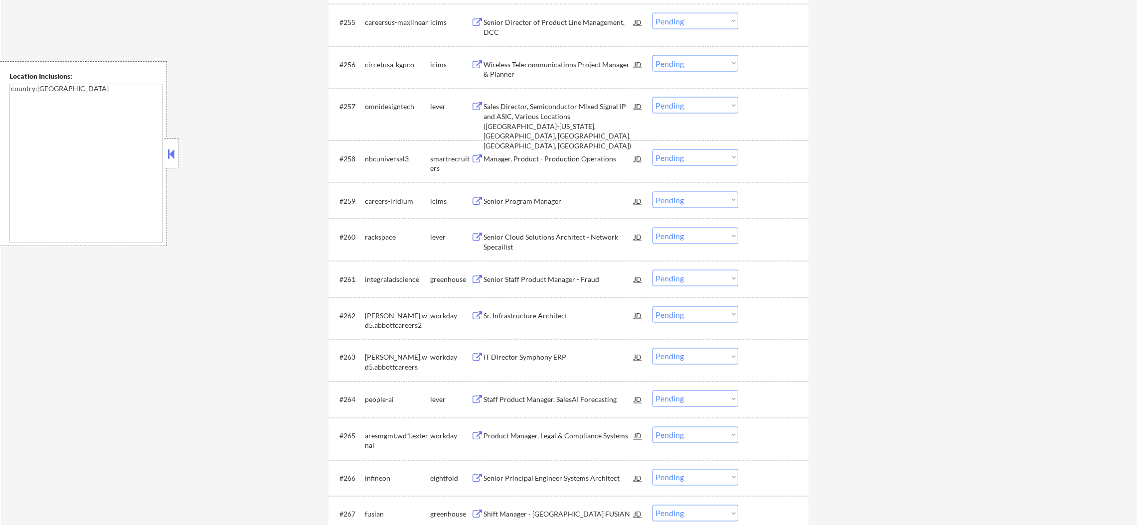
scroll to position [2495, 0]
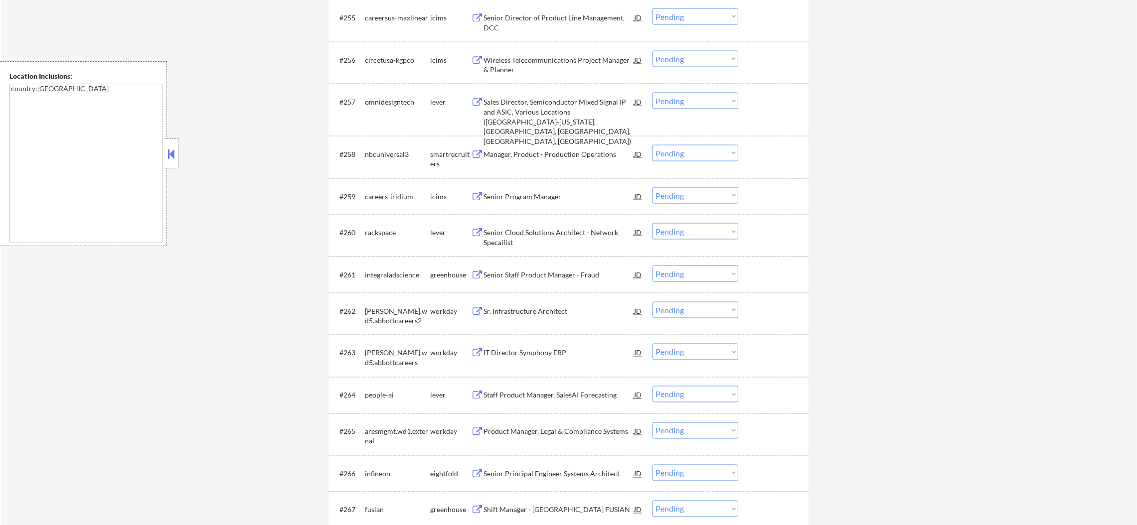
click at [377, 152] on div "nbcuniversal3" at bounding box center [397, 154] width 65 height 10
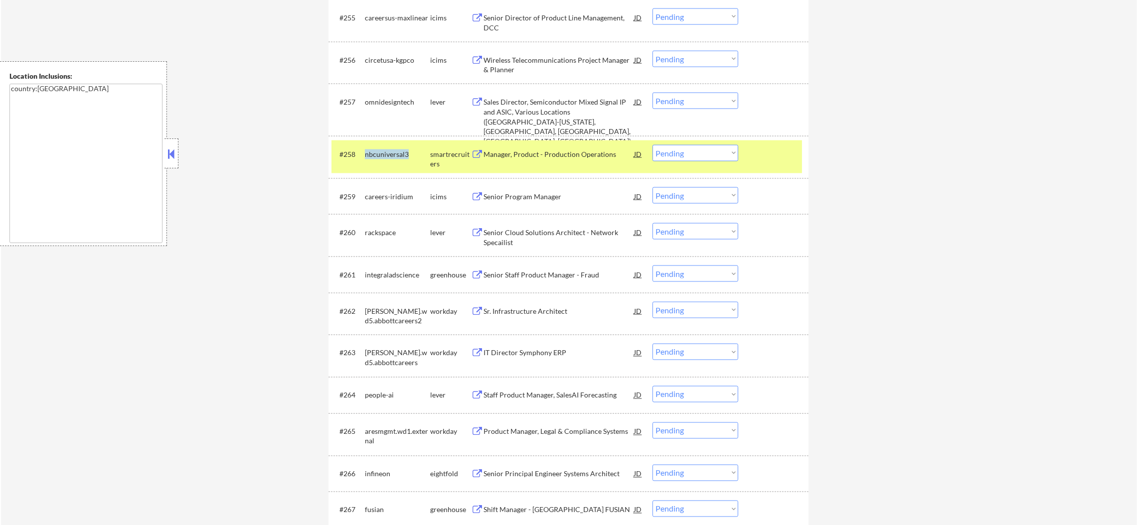
click at [377, 152] on div "nbcuniversal3" at bounding box center [397, 154] width 65 height 10
copy div "nbcuniversal3"
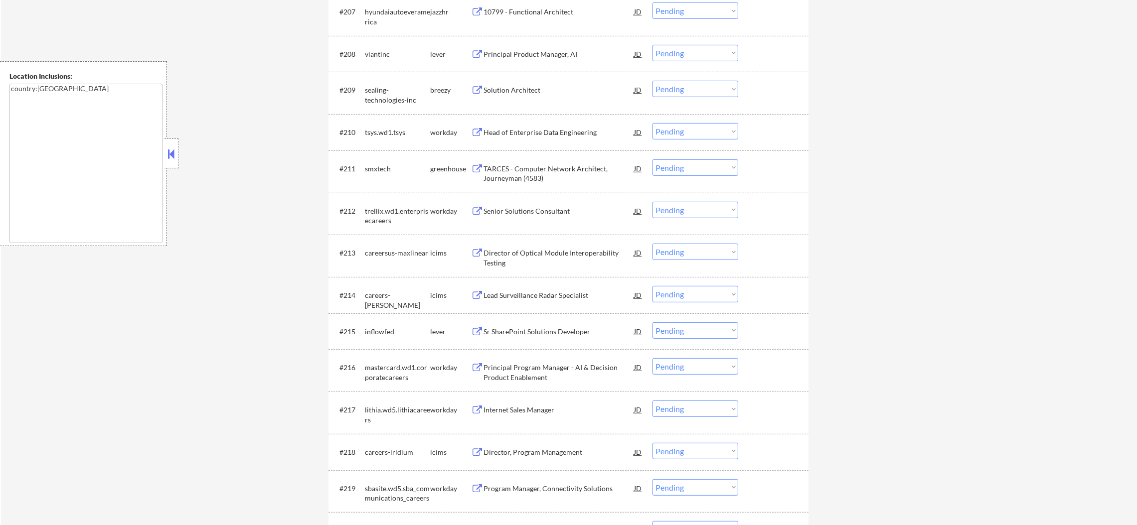
scroll to position [0, 0]
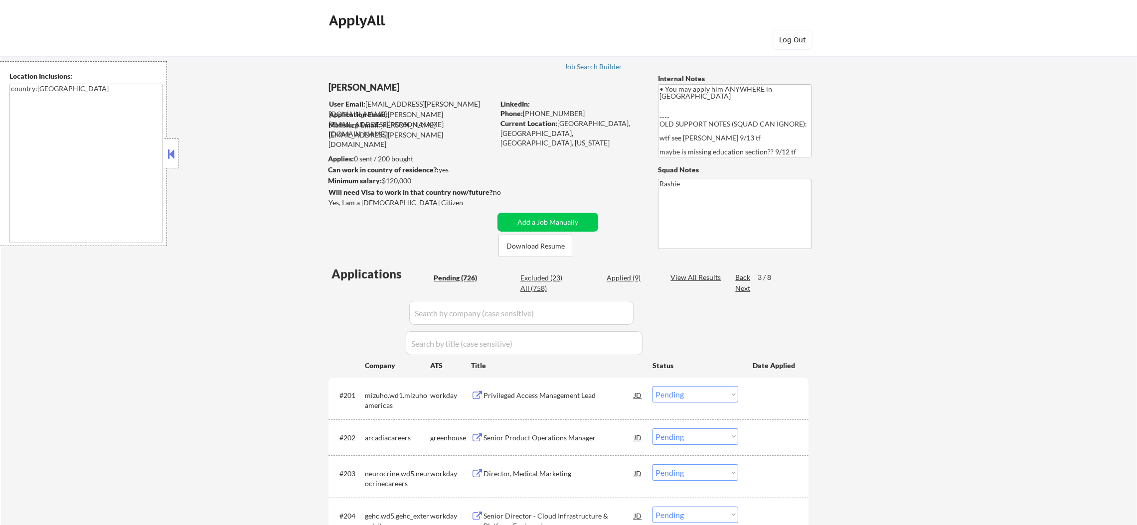
click at [534, 286] on div "All (758)" at bounding box center [545, 289] width 50 height 10
select select ""applied""
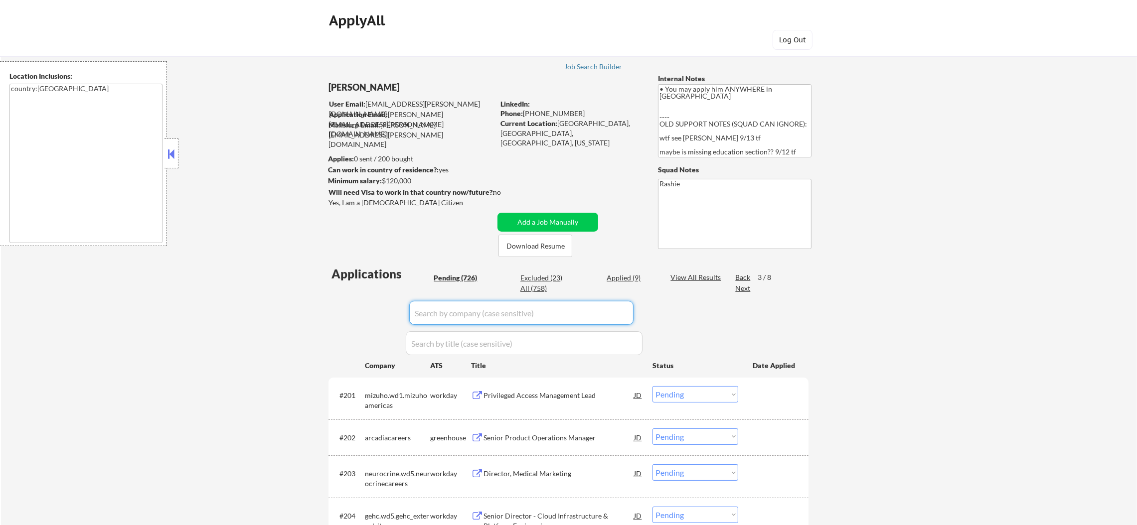
select select ""applied""
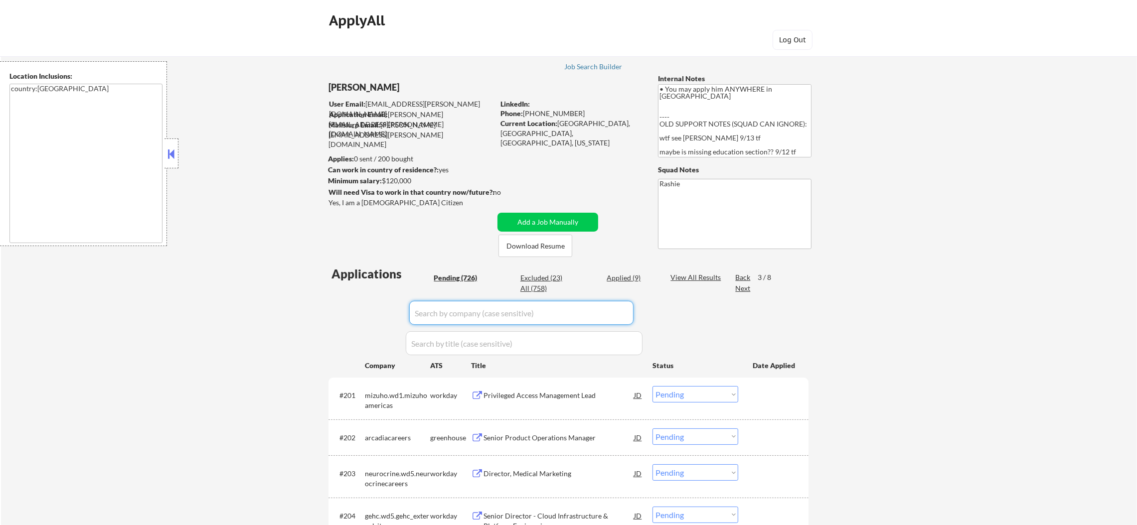
select select ""applied""
select select ""excluded__bad_match_""
select select ""excluded__location_""
select select ""excluded__expired_""
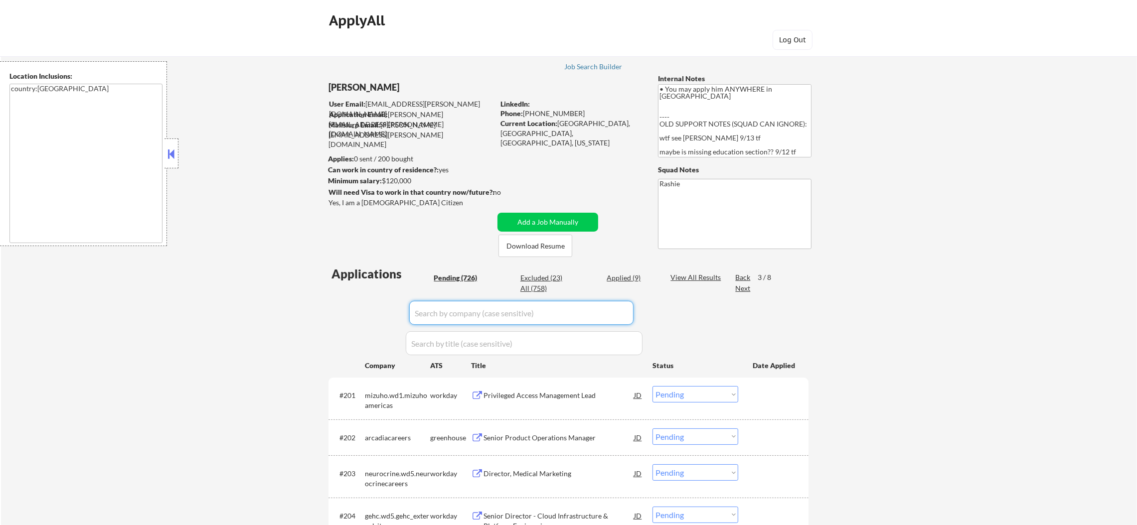
select select ""excluded__expired_""
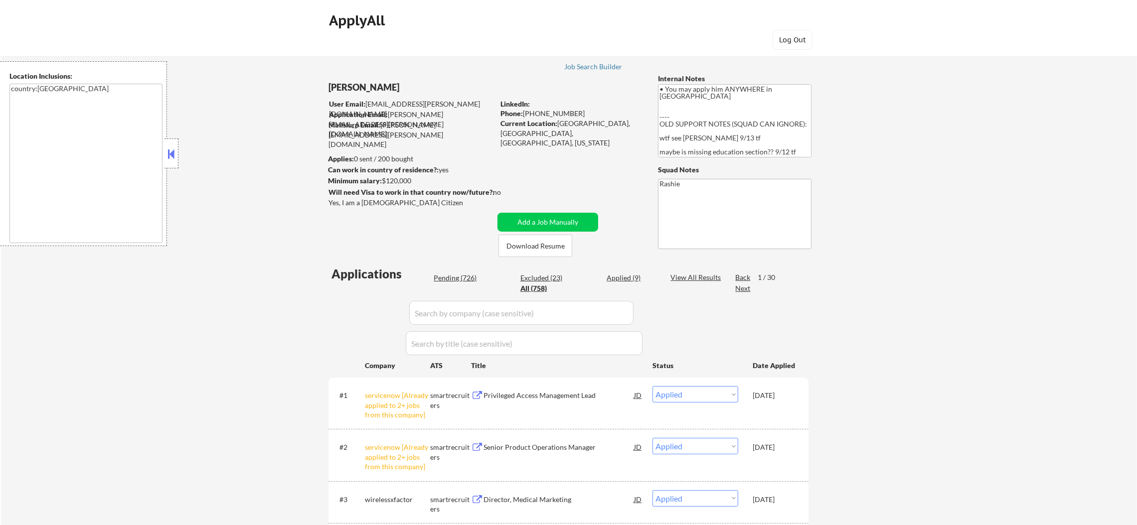
paste input "nbcuniversal3"
drag, startPoint x: 456, startPoint y: 312, endPoint x: 299, endPoint y: 323, distance: 156.8
click at [450, 313] on input "input" at bounding box center [521, 313] width 224 height 24
type input "nbcuniversal3"
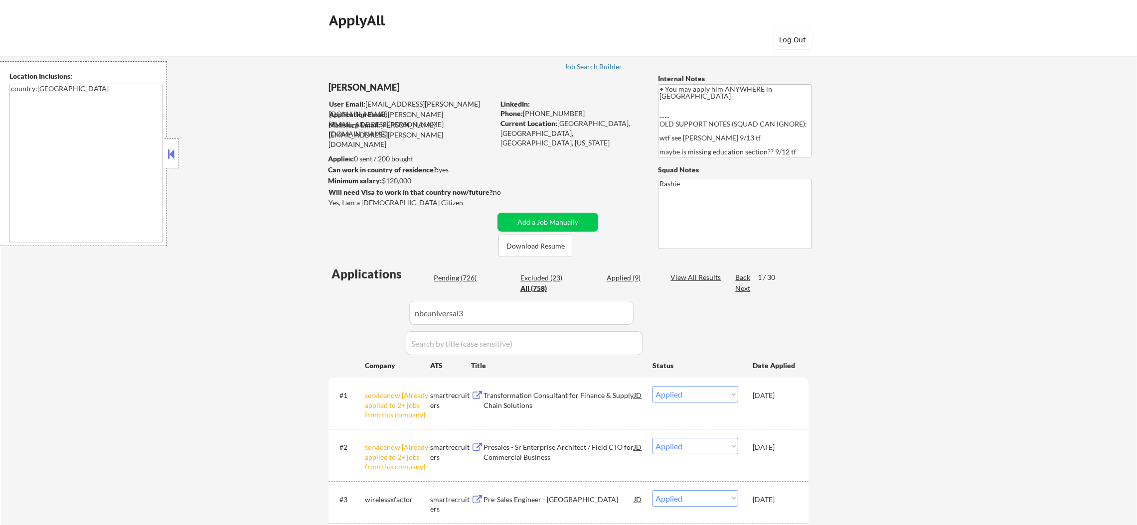
select select ""excluded__bad_match_""
select select ""pending""
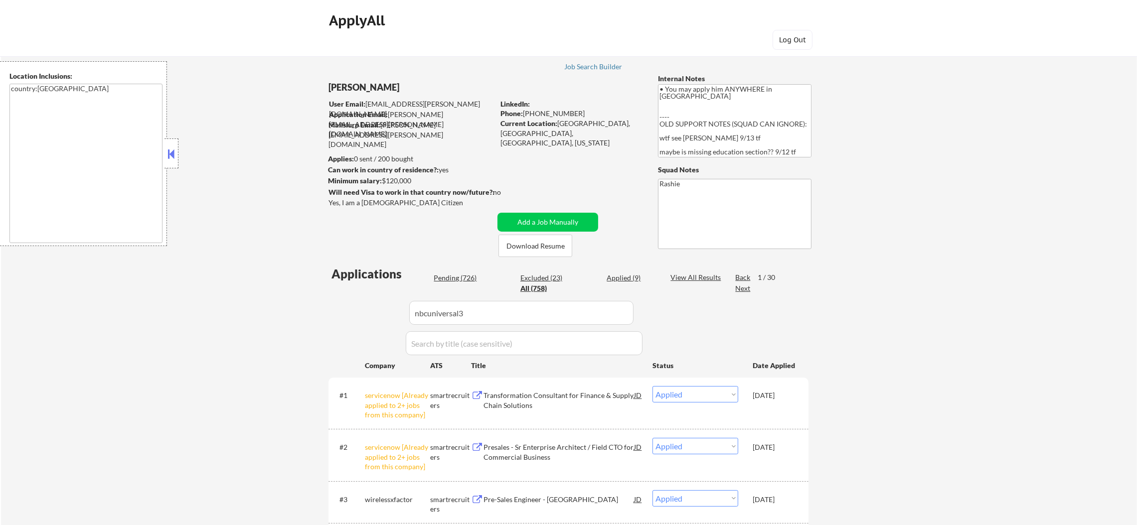
select select ""pending""
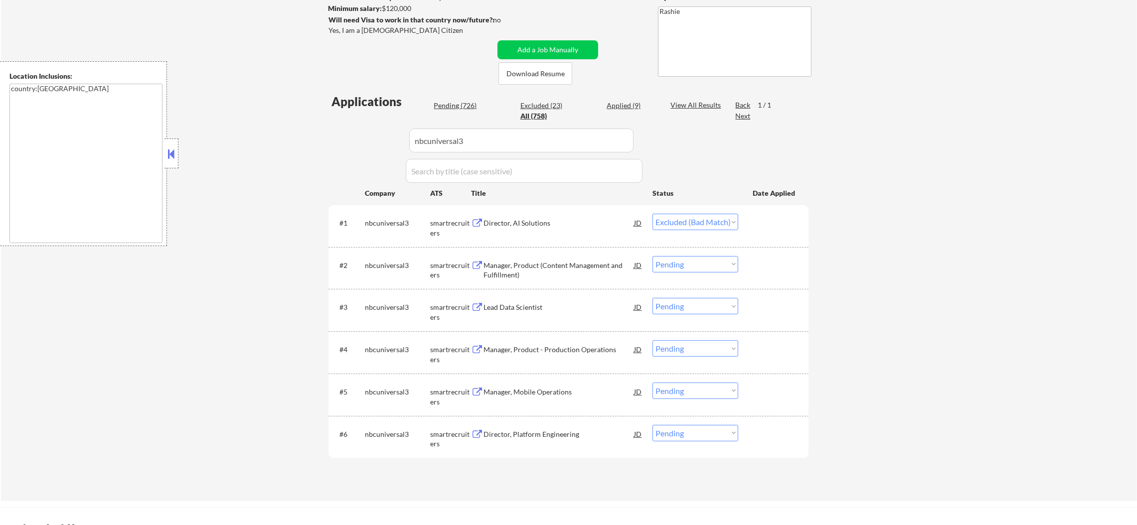
scroll to position [174, 0]
click at [514, 223] on div "Director, AI Solutions" at bounding box center [558, 221] width 150 height 10
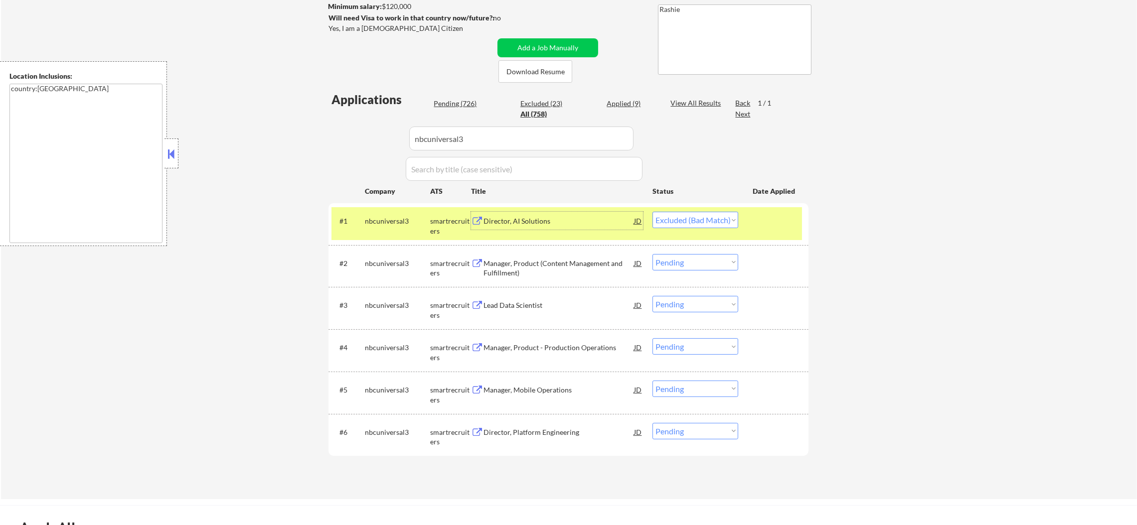
click at [417, 223] on div "nbcuniversal3" at bounding box center [397, 221] width 65 height 10
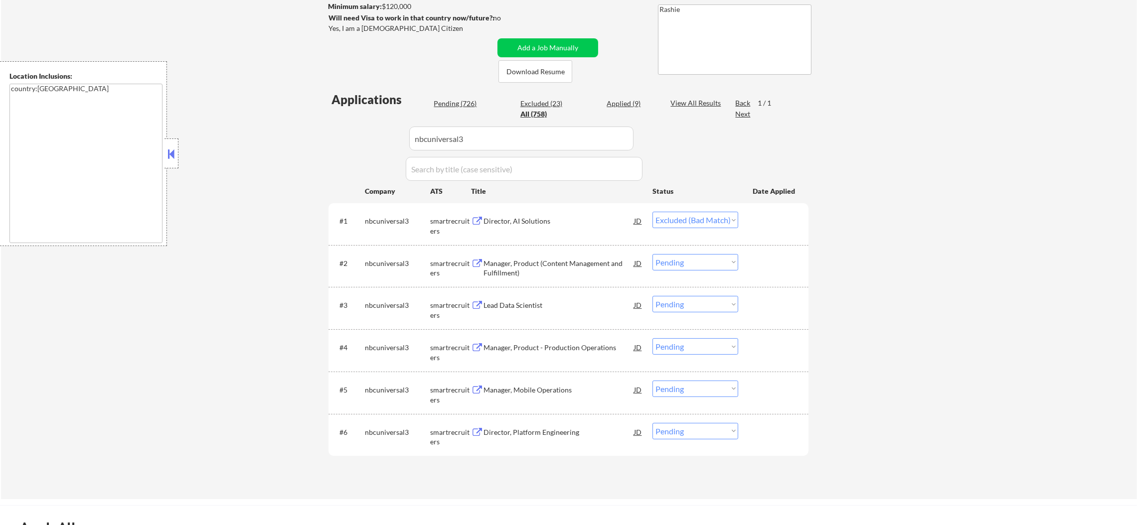
click at [529, 269] on div "Manager, Product (Content Management and Fulfillment)" at bounding box center [558, 268] width 150 height 19
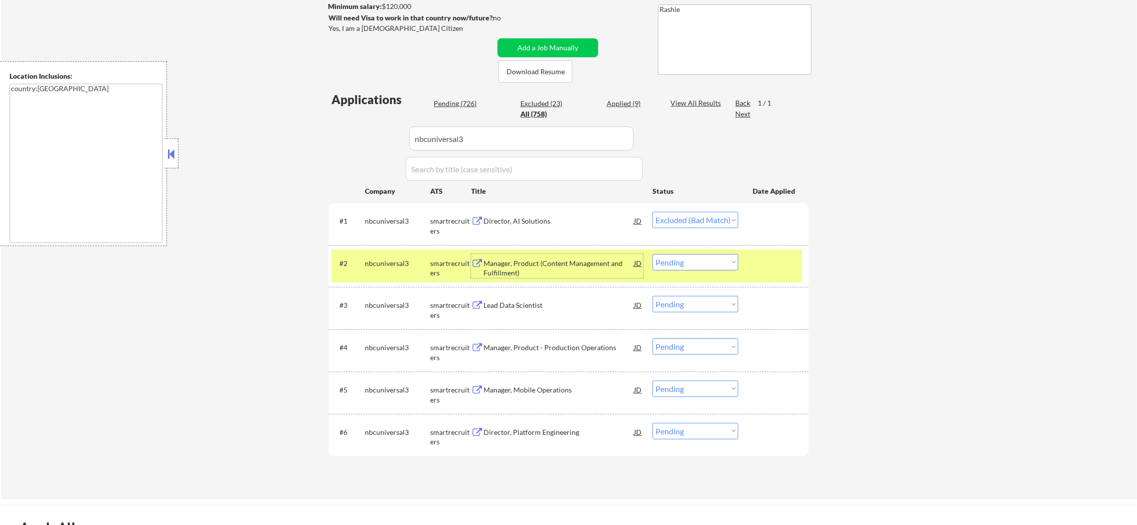
drag, startPoint x: 661, startPoint y: 255, endPoint x: 668, endPoint y: 267, distance: 13.6
click at [661, 256] on select "Choose an option... Pending Applied Excluded (Questions) Excluded (Expired) Exc…" at bounding box center [695, 262] width 86 height 16
select select ""excluded__bad_match_""
click at [652, 254] on select "Choose an option... Pending Applied Excluded (Questions) Excluded (Expired) Exc…" at bounding box center [695, 262] width 86 height 16
click at [390, 266] on div "nbcuniversal3" at bounding box center [397, 264] width 65 height 10
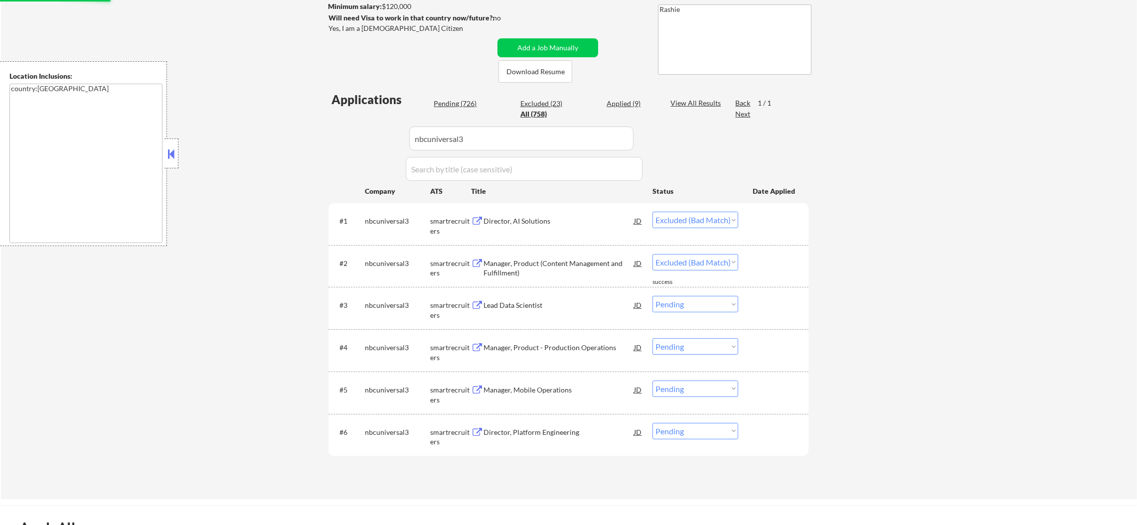
click at [546, 303] on div "Lead Data Scientist" at bounding box center [558, 305] width 150 height 10
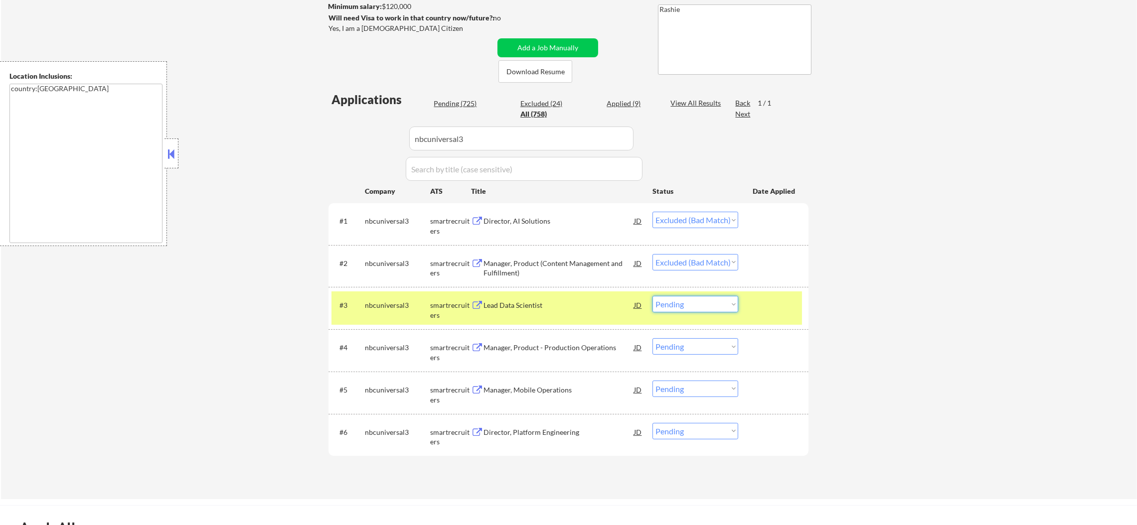
drag, startPoint x: 660, startPoint y: 303, endPoint x: 662, endPoint y: 309, distance: 6.8
click at [660, 303] on select "Choose an option... Pending Applied Excluded (Questions) Excluded (Expired) Exc…" at bounding box center [695, 304] width 86 height 16
select select ""excluded__expired_""
click at [652, 296] on select "Choose an option... Pending Applied Excluded (Questions) Excluded (Expired) Exc…" at bounding box center [695, 304] width 86 height 16
click at [396, 322] on div "#3 nbcuniversal3 smartrecruiters Lead Data Scientist JD warning_amber Choose an…" at bounding box center [566, 307] width 470 height 33
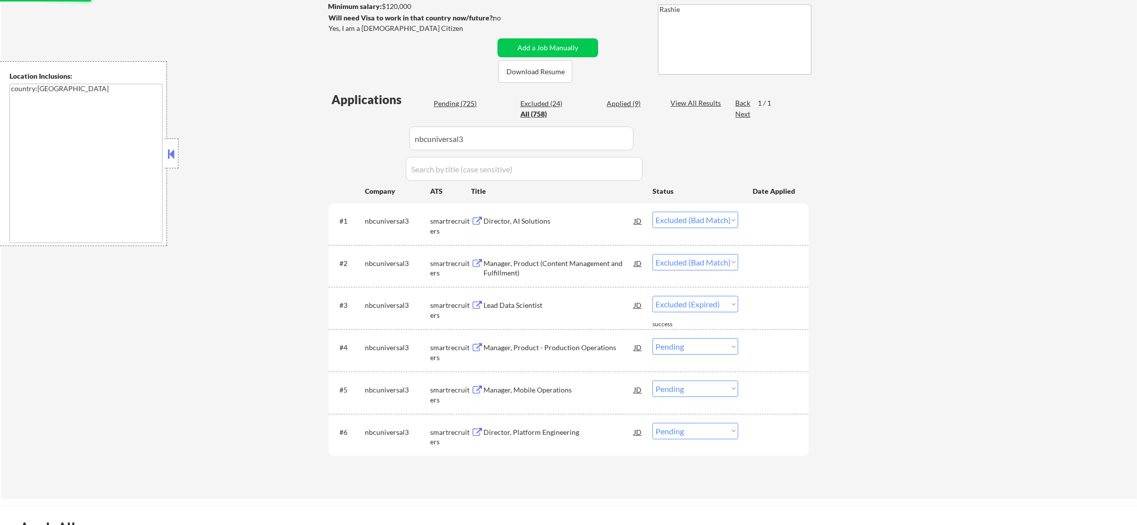
click at [524, 354] on div "Manager, Product - Production Operations" at bounding box center [558, 347] width 150 height 18
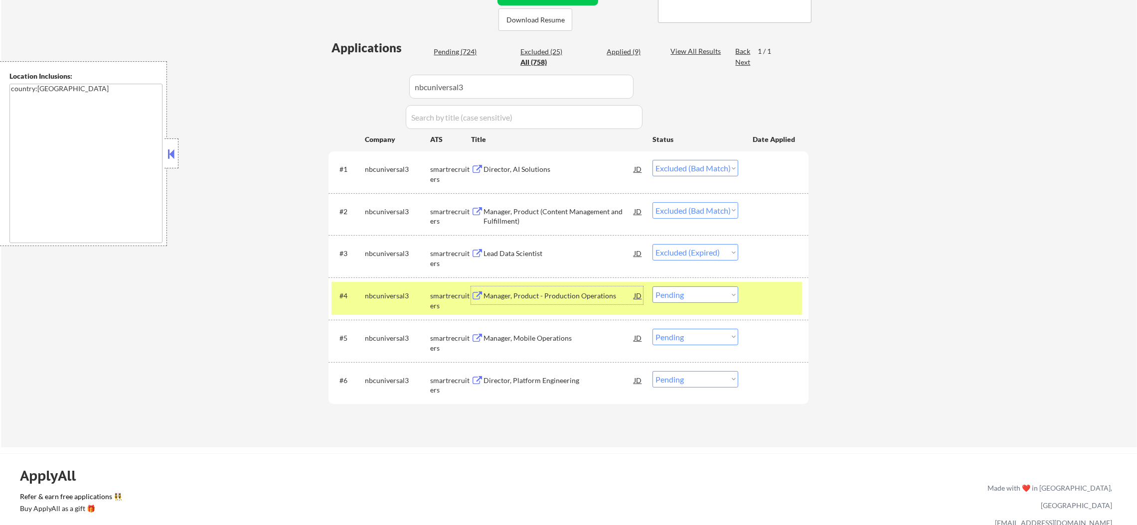
scroll to position [348, 0]
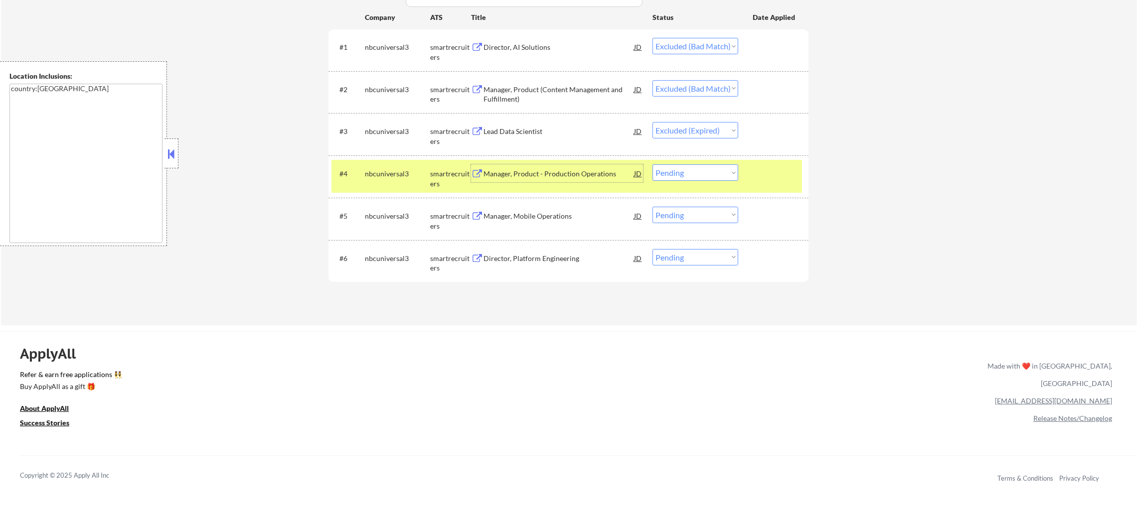
click at [702, 162] on div "#4 nbcuniversal3 smartrecruiters Manager, Product - Production Operations JD wa…" at bounding box center [566, 176] width 470 height 33
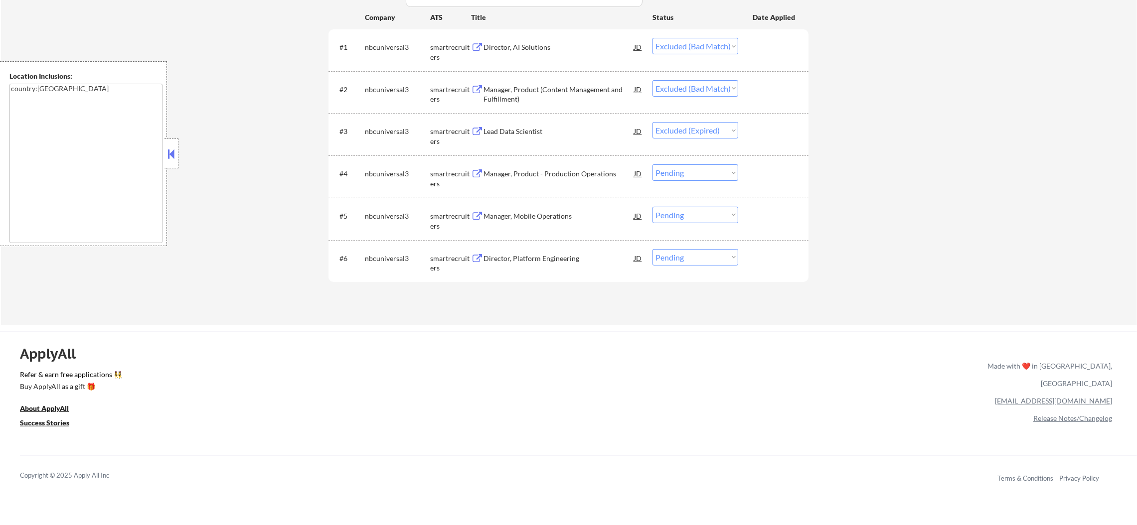
drag, startPoint x: 701, startPoint y: 173, endPoint x: 701, endPoint y: 179, distance: 6.0
click at [701, 173] on select "Choose an option... Pending Applied Excluded (Questions) Excluded (Expired) Exc…" at bounding box center [695, 172] width 86 height 16
select select ""excluded__bad_match_""
click at [652, 164] on select "Choose an option... Pending Applied Excluded (Questions) Excluded (Expired) Exc…" at bounding box center [695, 172] width 86 height 16
click at [709, 219] on select "Choose an option... Pending Applied Excluded (Questions) Excluded (Expired) Exc…" at bounding box center [695, 215] width 86 height 16
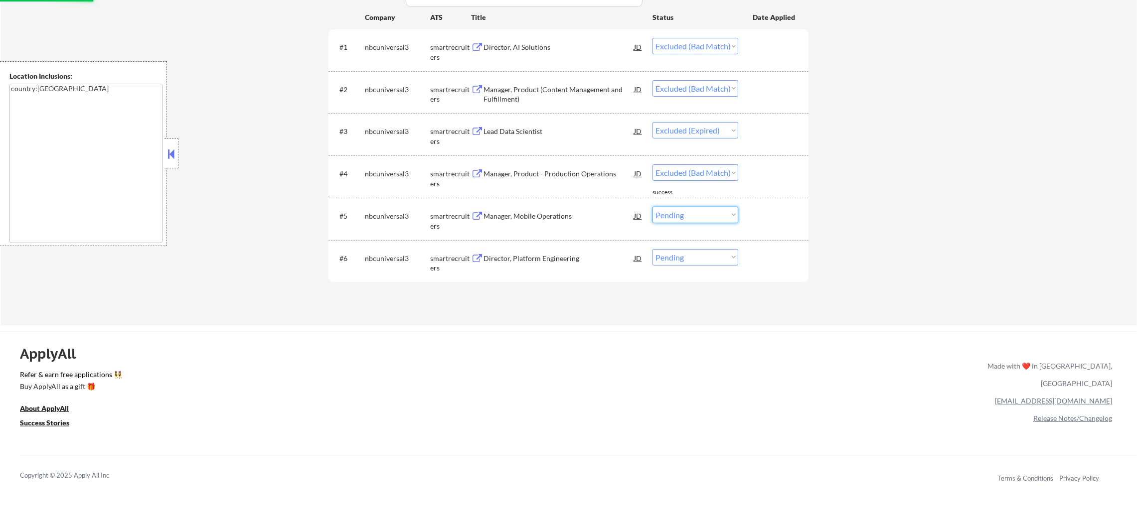
select select ""excluded__bad_match_""
click at [652, 207] on select "Choose an option... Pending Applied Excluded (Questions) Excluded (Expired) Exc…" at bounding box center [695, 215] width 86 height 16
drag, startPoint x: 712, startPoint y: 256, endPoint x: 711, endPoint y: 263, distance: 7.1
click at [712, 256] on select "Choose an option... Pending Applied Excluded (Questions) Excluded (Expired) Exc…" at bounding box center [695, 257] width 86 height 16
select select ""excluded__bad_match_""
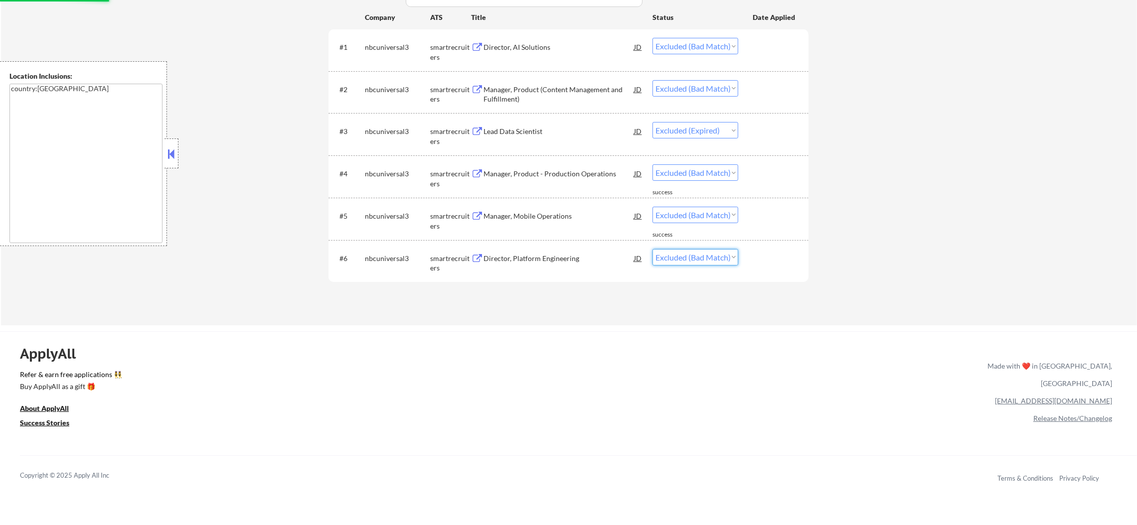
click at [652, 249] on select "Choose an option... Pending Applied Excluded (Questions) Excluded (Expired) Exc…" at bounding box center [695, 257] width 86 height 16
click at [845, 171] on div "← Return to /applysquad Mailslurp Inbox Job Search Builder [PERSON_NAME] User E…" at bounding box center [569, 9] width 1136 height 634
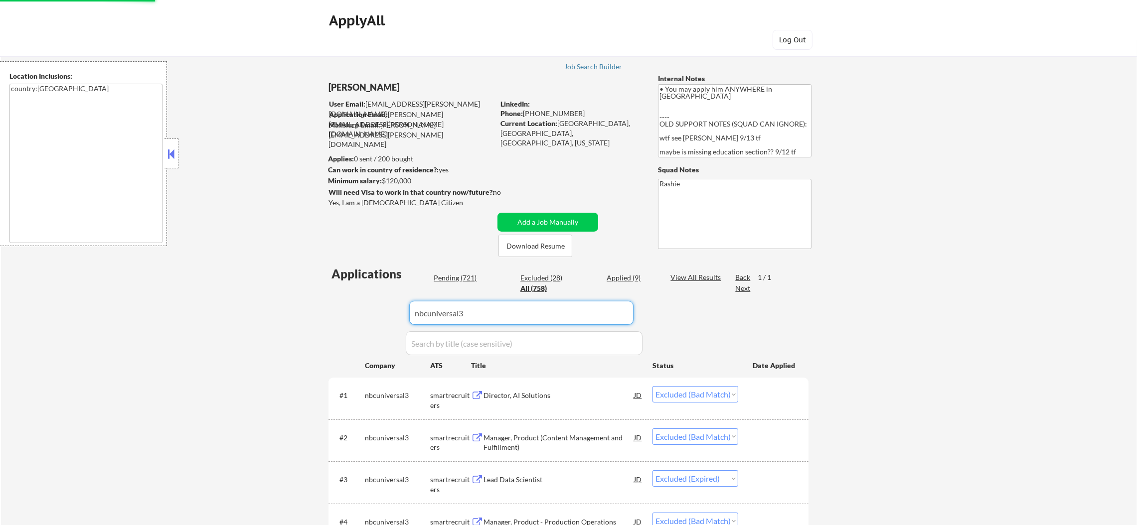
drag, startPoint x: 482, startPoint y: 316, endPoint x: 381, endPoint y: 316, distance: 101.6
click at [382, 316] on div "Applications Pending (721) Excluded (28) Applied (9) All (758) View All Results…" at bounding box center [568, 460] width 480 height 389
click at [458, 281] on div "Pending (721)" at bounding box center [458, 278] width 50 height 10
click at [461, 275] on div "Pending (721)" at bounding box center [458, 278] width 50 height 10
select select ""applied""
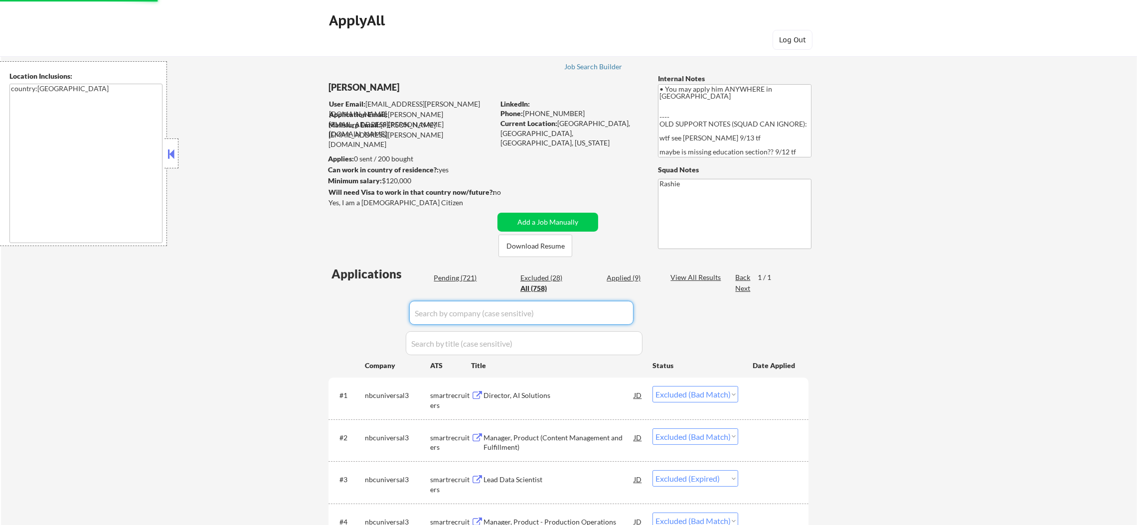
select select ""applied""
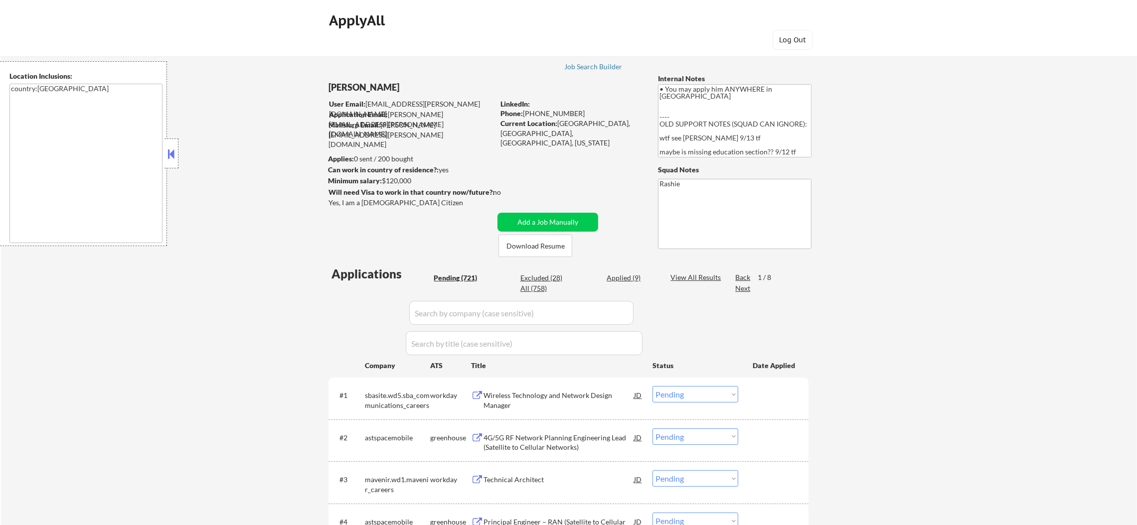
click at [745, 286] on div "Next" at bounding box center [743, 289] width 16 height 10
drag, startPoint x: 744, startPoint y: 272, endPoint x: 744, endPoint y: 280, distance: 8.5
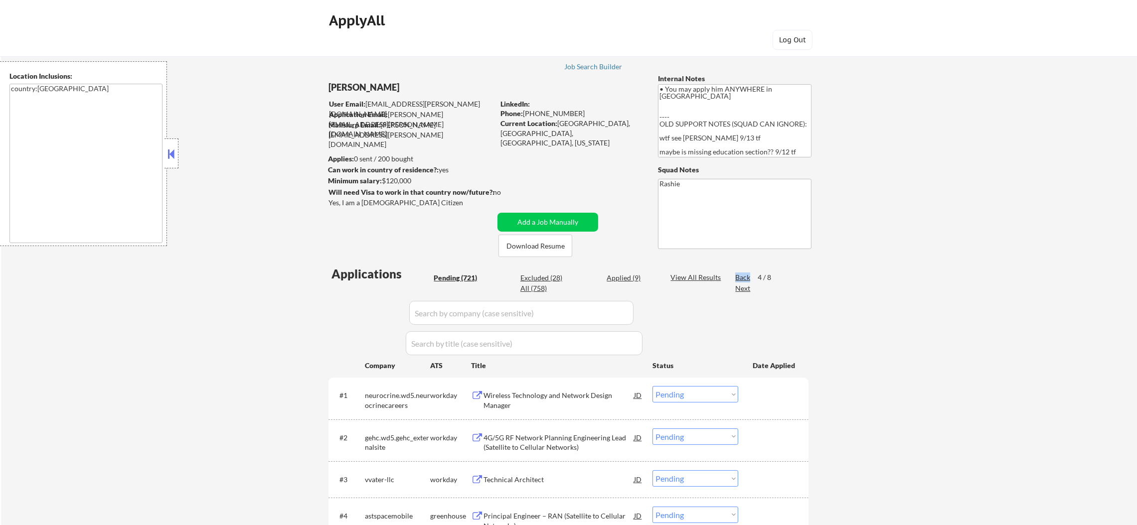
click at [766, 244] on textarea "Rashie" at bounding box center [734, 214] width 153 height 70
click at [744, 274] on div "Back" at bounding box center [743, 278] width 16 height 10
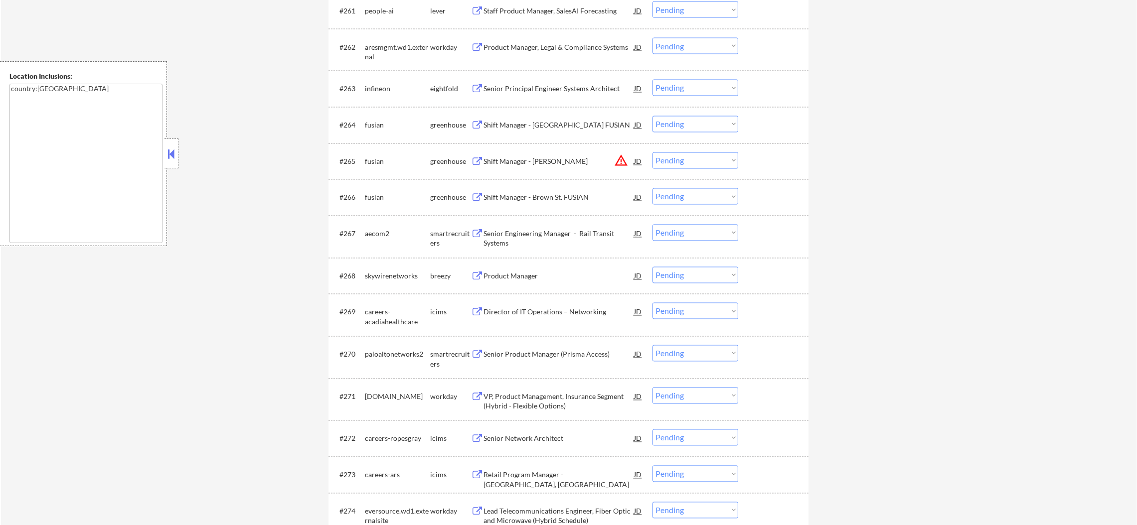
scroll to position [2765, 0]
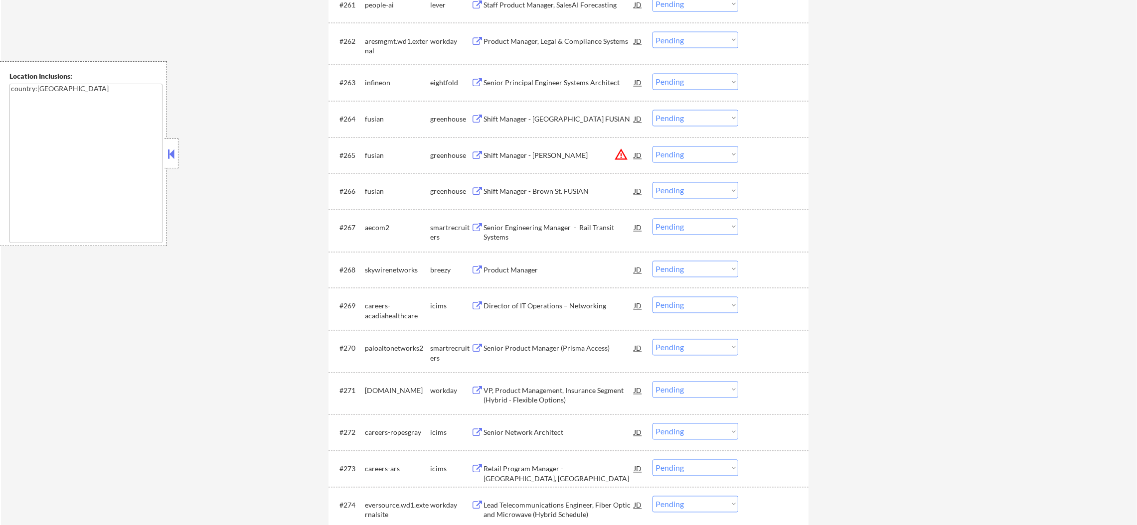
click at [558, 227] on div "Senior Engineering Manager - Rail Transit Systems" at bounding box center [558, 232] width 150 height 19
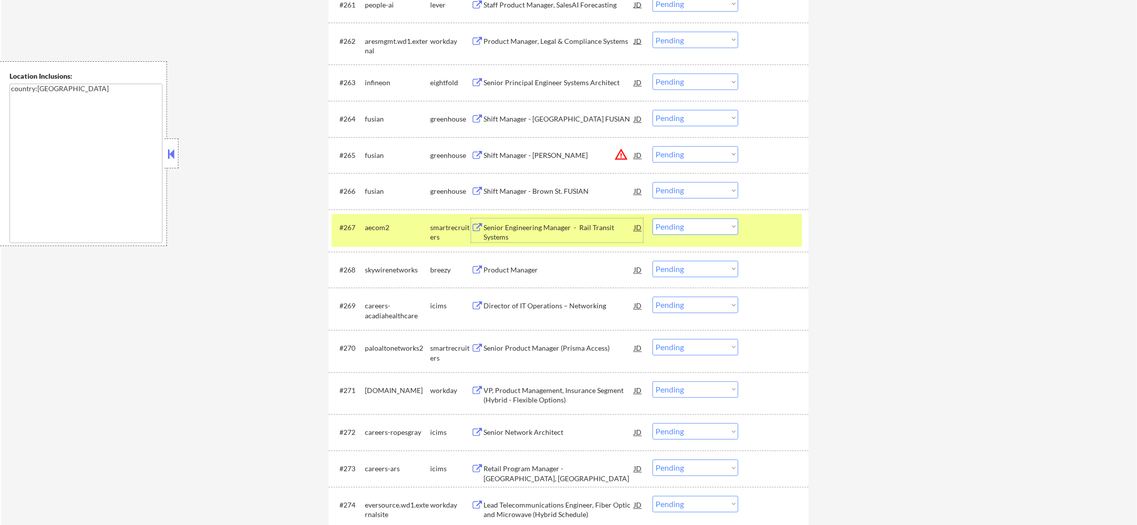
click at [683, 231] on select "Choose an option... Pending Applied Excluded (Questions) Excluded (Expired) Exc…" at bounding box center [695, 227] width 86 height 16
click at [652, 219] on select "Choose an option... Pending Applied Excluded (Questions) Excluded (Expired) Exc…" at bounding box center [695, 227] width 86 height 16
click at [385, 238] on div "#267 aecom2 smartrecruiters Senior Engineering Manager - Rail Transit Systems J…" at bounding box center [566, 230] width 470 height 33
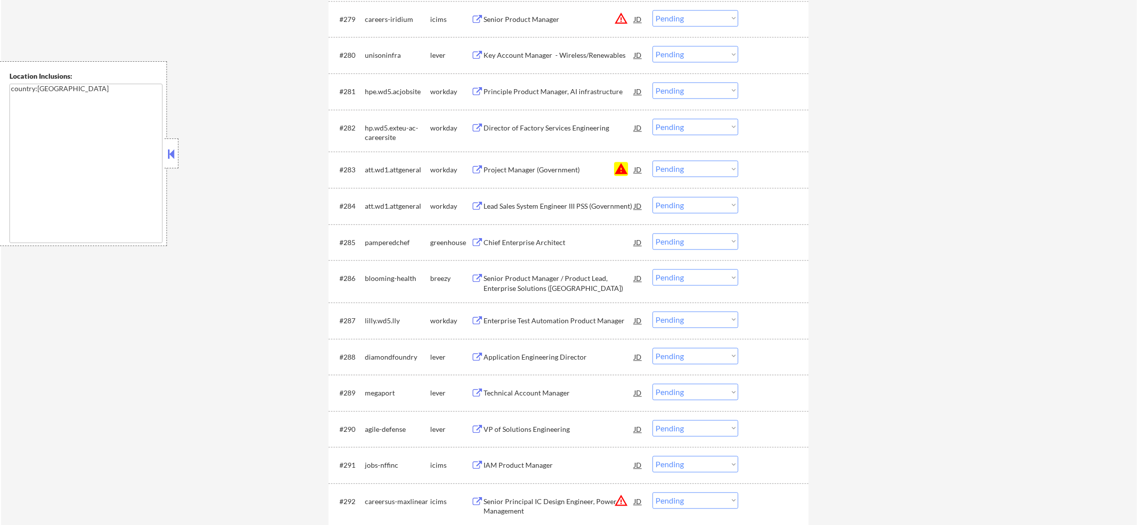
scroll to position [3463, 0]
click at [683, 168] on select "Choose an option... Pending Applied Excluded (Questions) Excluded (Expired) Exc…" at bounding box center [695, 165] width 86 height 16
click at [652, 157] on select "Choose an option... Pending Applied Excluded (Questions) Excluded (Expired) Exc…" at bounding box center [695, 165] width 86 height 16
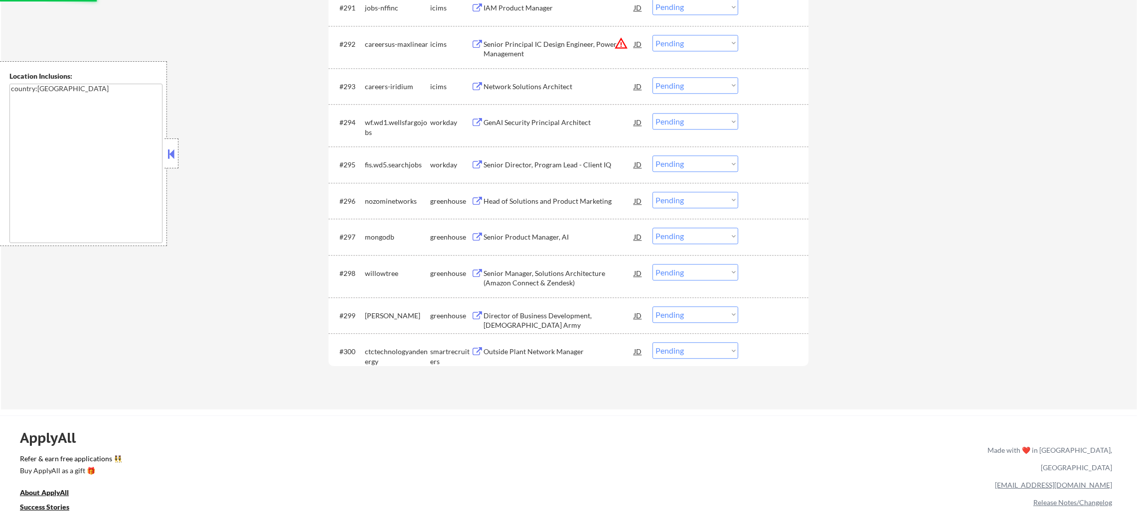
scroll to position [3936, 0]
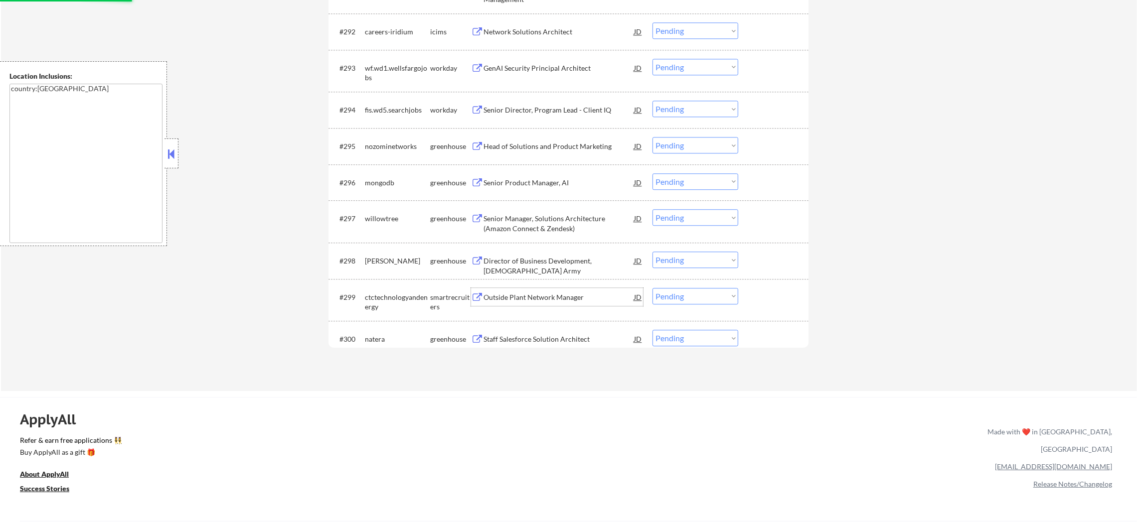
click at [568, 296] on div "Outside Plant Network Manager" at bounding box center [558, 297] width 150 height 10
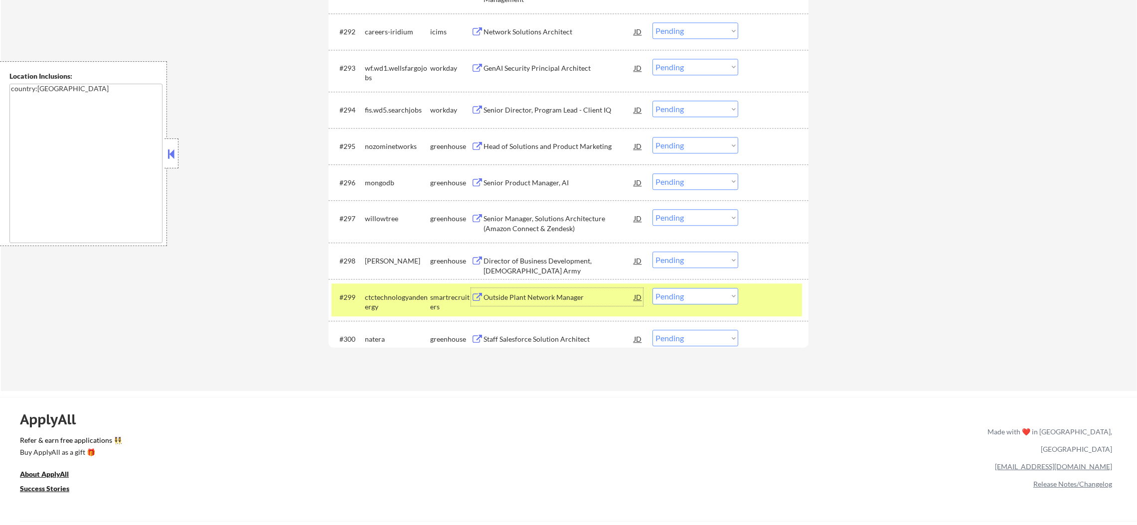
click at [665, 295] on select "Choose an option... Pending Applied Excluded (Questions) Excluded (Expired) Exc…" at bounding box center [695, 296] width 86 height 16
click at [652, 288] on select "Choose an option... Pending Applied Excluded (Questions) Excluded (Expired) Exc…" at bounding box center [695, 296] width 86 height 16
click at [386, 306] on div "ctctechnologyandenergy" at bounding box center [397, 301] width 65 height 19
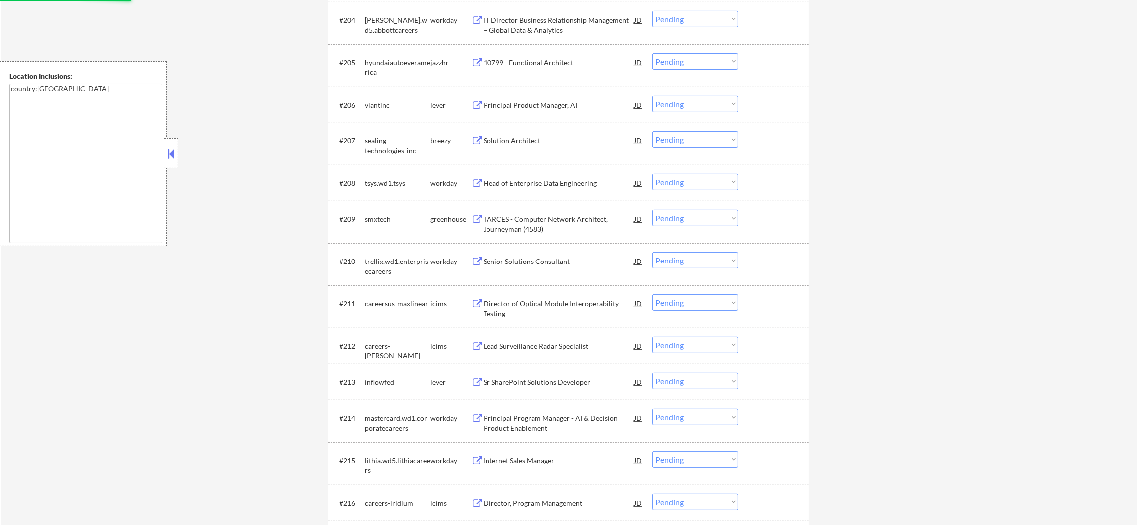
scroll to position [0, 0]
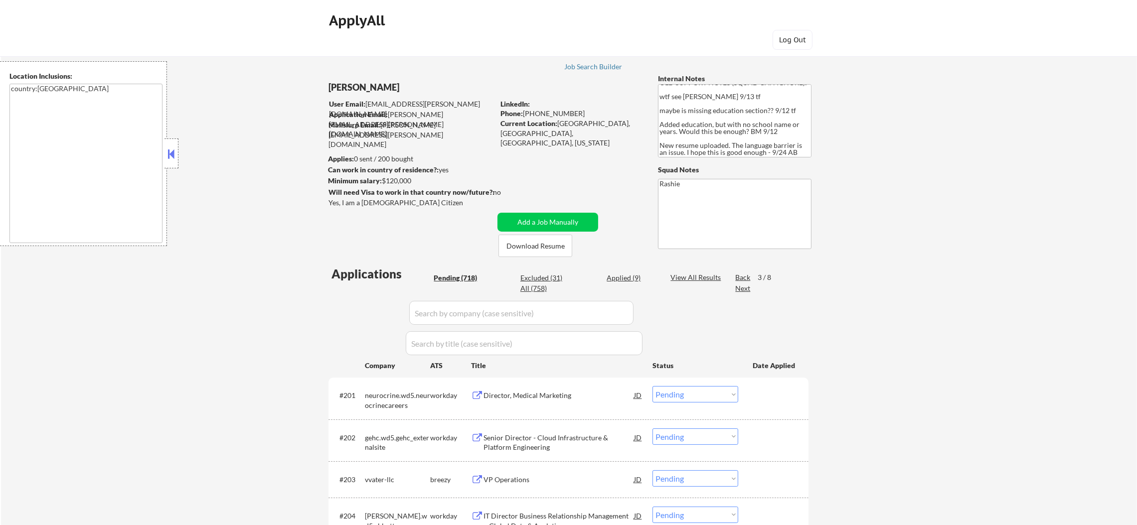
click at [745, 286] on div "Next" at bounding box center [743, 289] width 16 height 10
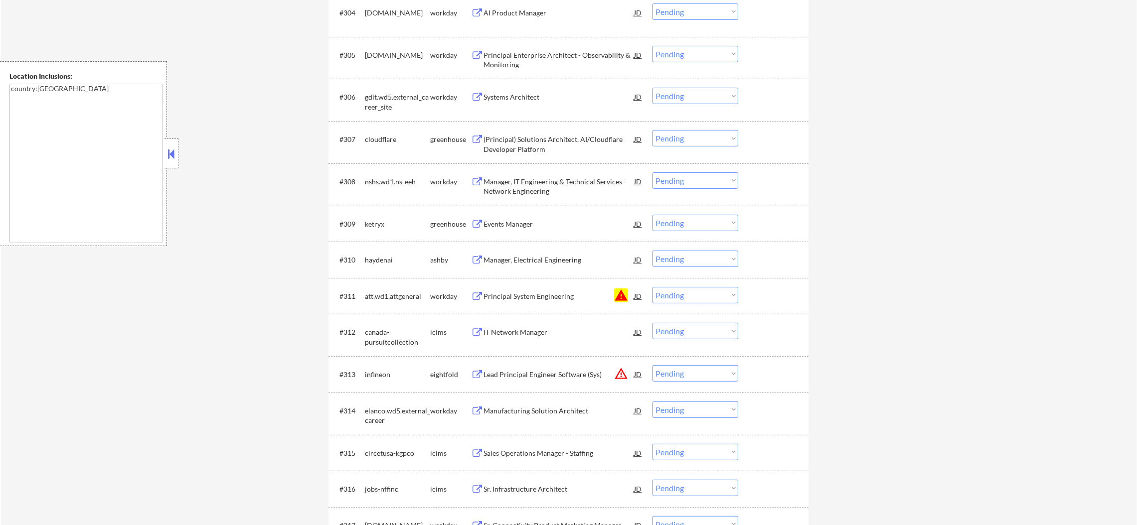
scroll to position [523, 0]
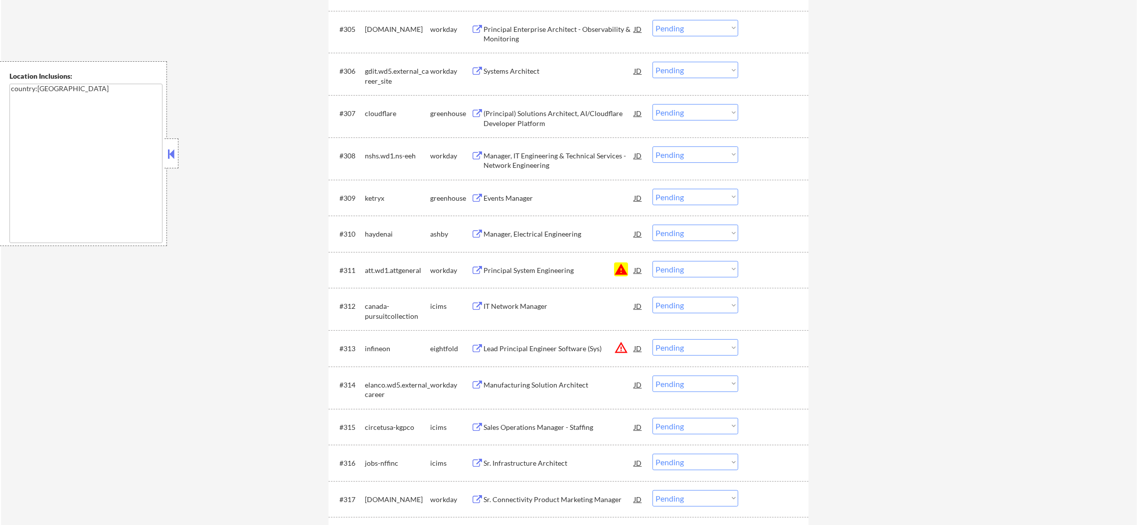
click at [701, 247] on div "#310 [PERSON_NAME] Manager, Electrical Engineering JD Choose an option... Pendi…" at bounding box center [568, 234] width 480 height 36
drag, startPoint x: 694, startPoint y: 263, endPoint x: 694, endPoint y: 271, distance: 8.0
click at [694, 263] on select "Choose an option... Pending Applied Excluded (Questions) Excluded (Expired) Exc…" at bounding box center [695, 269] width 86 height 16
click at [652, 261] on select "Choose an option... Pending Applied Excluded (Questions) Excluded (Expired) Exc…" at bounding box center [695, 269] width 86 height 16
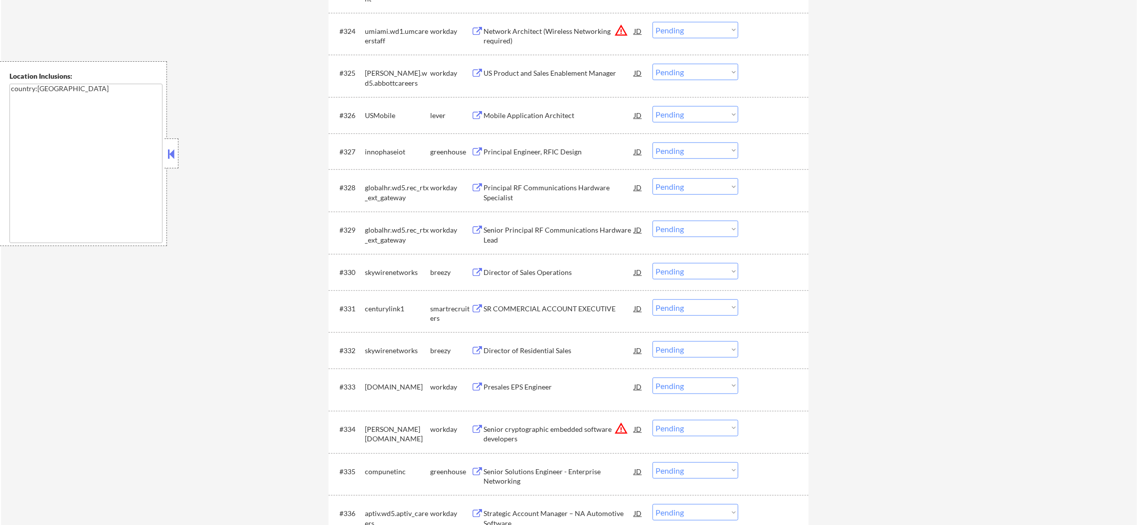
scroll to position [1345, 0]
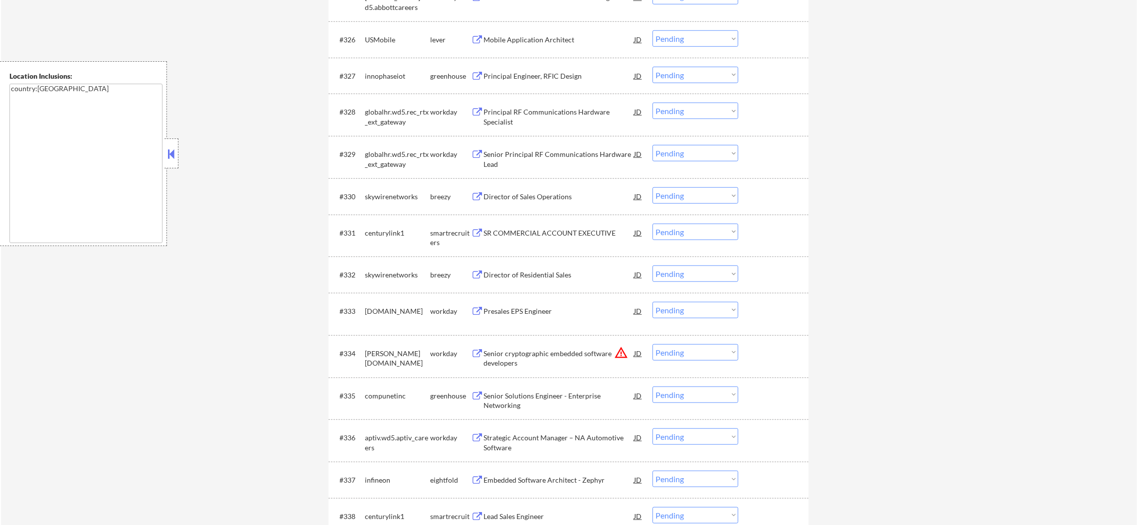
click at [560, 230] on div "SR COMMERCIAL ACCOUNT EXECUTIVE" at bounding box center [558, 233] width 150 height 10
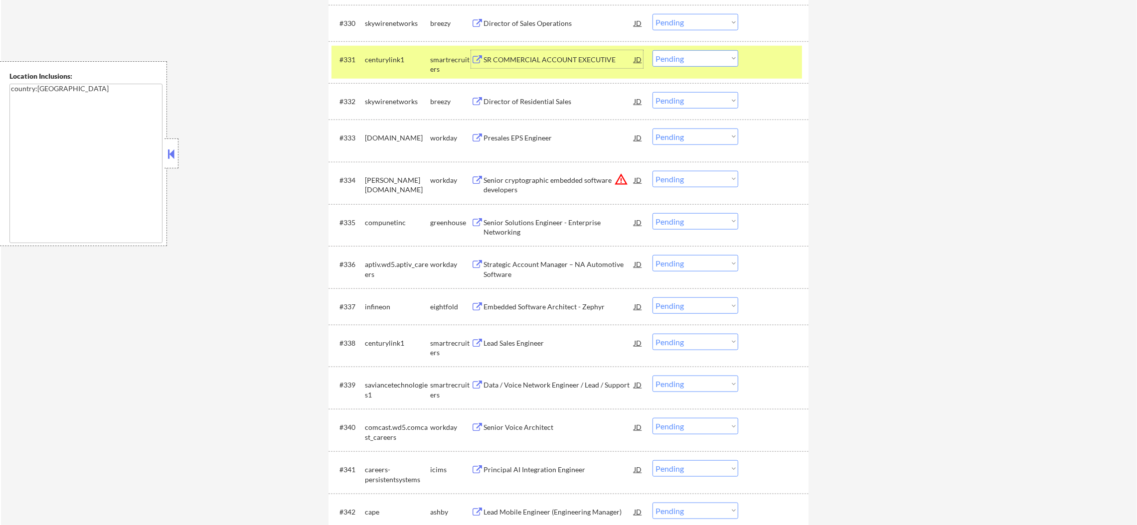
scroll to position [1544, 0]
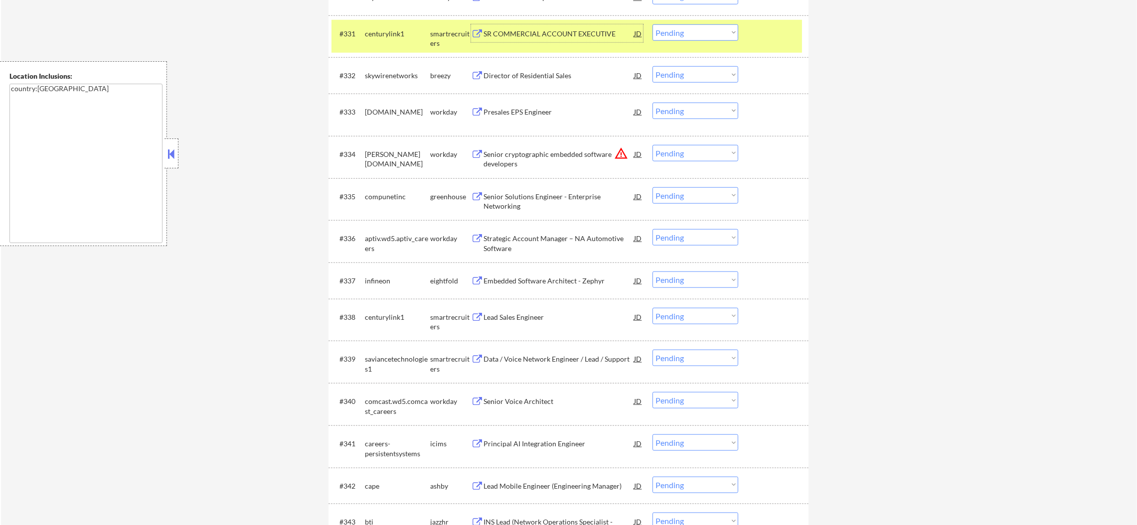
click at [694, 36] on select "Choose an option... Pending Applied Excluded (Questions) Excluded (Expired) Exc…" at bounding box center [695, 32] width 86 height 16
click at [652, 24] on select "Choose an option... Pending Applied Excluded (Questions) Excluded (Expired) Exc…" at bounding box center [695, 32] width 86 height 16
click at [415, 44] on div "#331 centurylink1 smartrecruiters SR COMMERCIAL ACCOUNT EXECUTIVE JD warning_am…" at bounding box center [566, 36] width 470 height 33
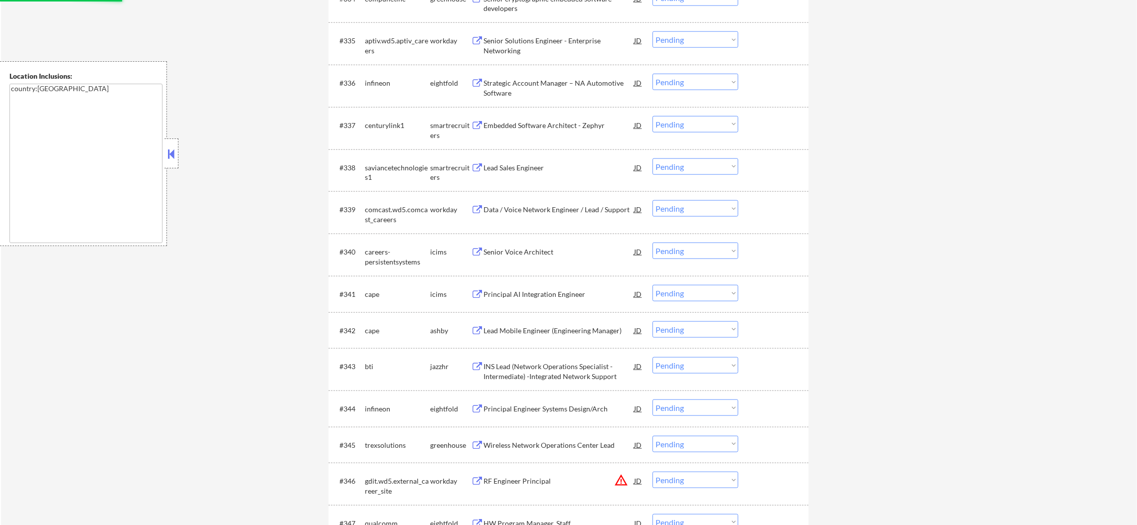
scroll to position [1669, 0]
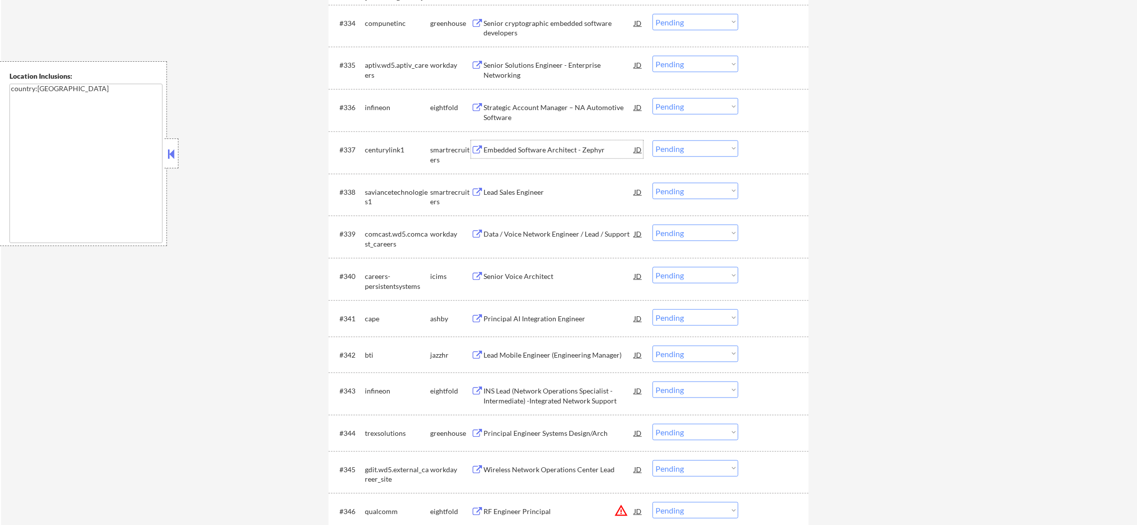
click at [523, 155] on div "Embedded Software Architect - Zephyr" at bounding box center [558, 150] width 150 height 18
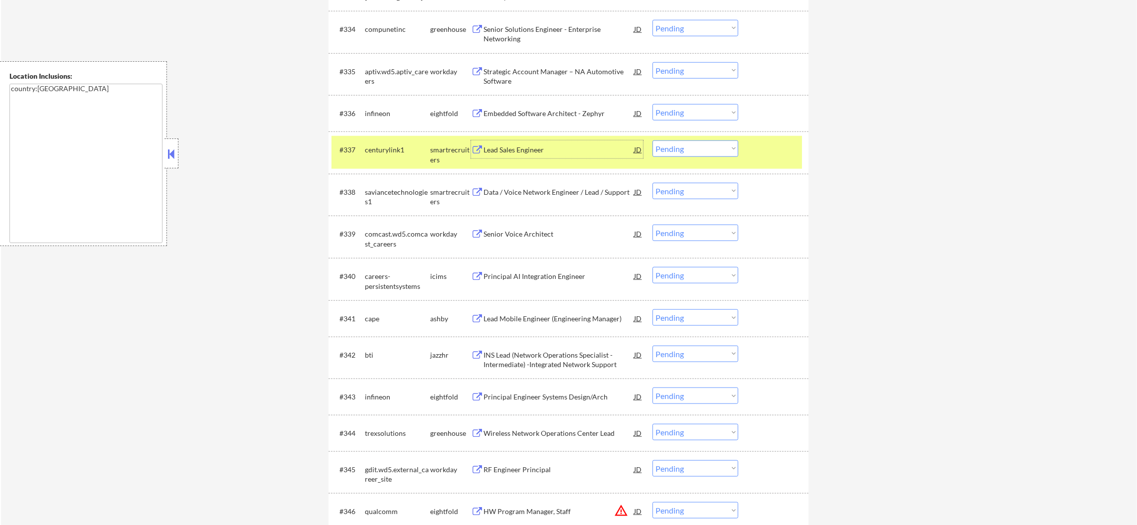
click at [663, 147] on select "Choose an option... Pending Applied Excluded (Questions) Excluded (Expired) Exc…" at bounding box center [695, 149] width 86 height 16
click at [652, 141] on select "Choose an option... Pending Applied Excluded (Questions) Excluded (Expired) Exc…" at bounding box center [695, 149] width 86 height 16
click at [379, 164] on div "#337 centurylink1 smartrecruiters Lead Sales Engineer JD warning_amber Choose a…" at bounding box center [566, 152] width 470 height 33
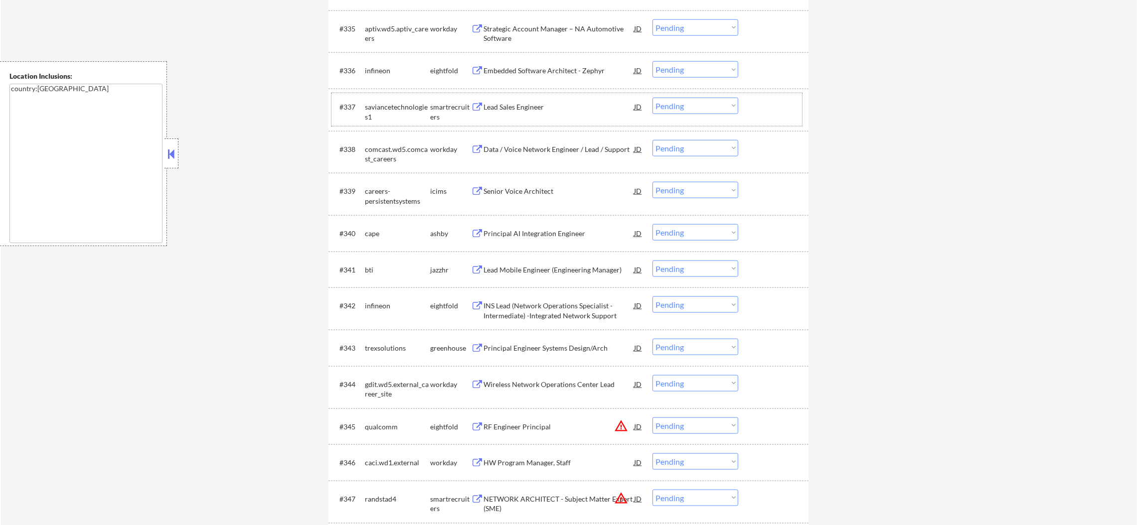
scroll to position [1719, 0]
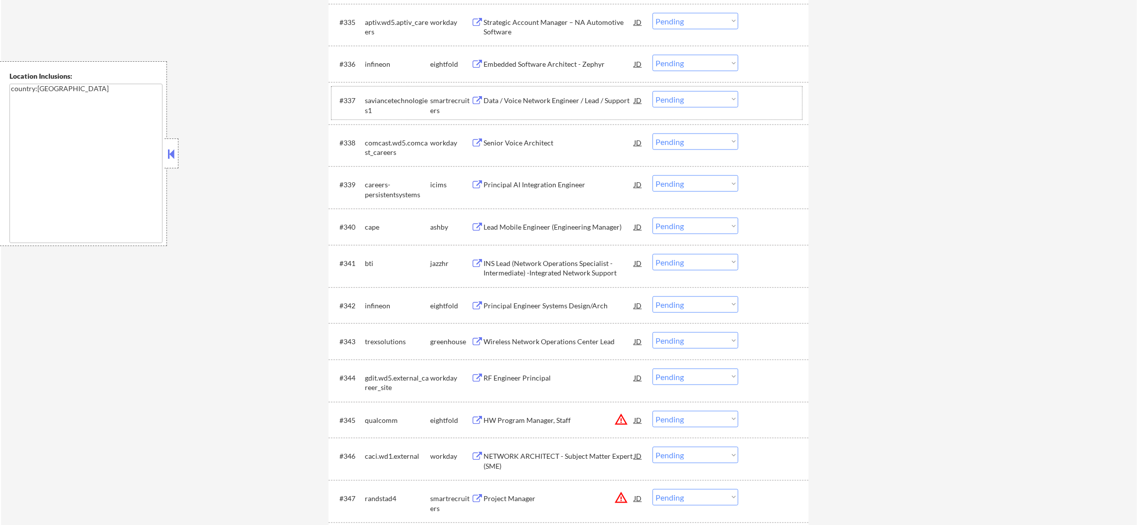
click at [556, 100] on div "Data / Voice Network Engineer / Lead / Support" at bounding box center [558, 101] width 150 height 10
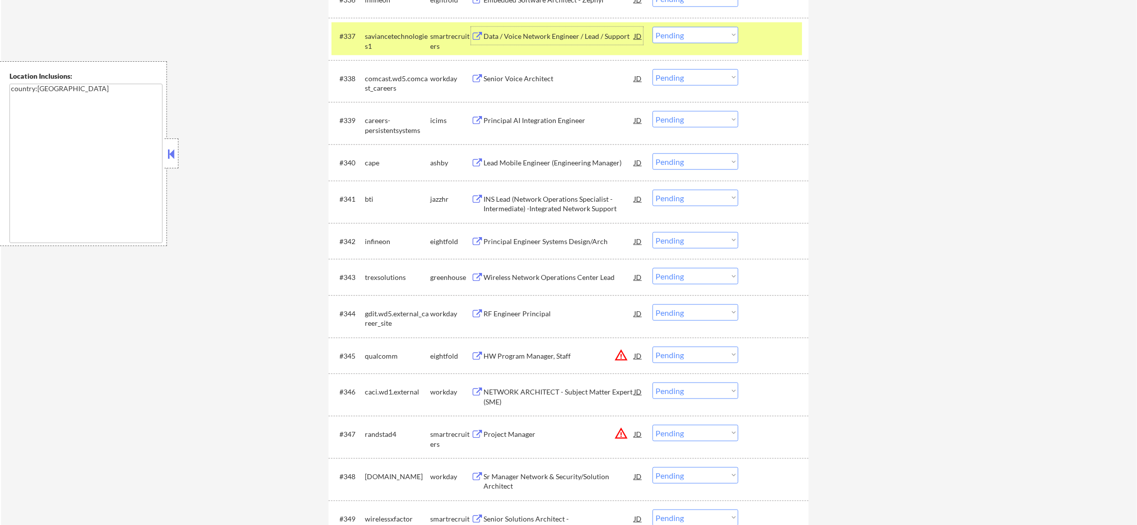
scroll to position [1793, 0]
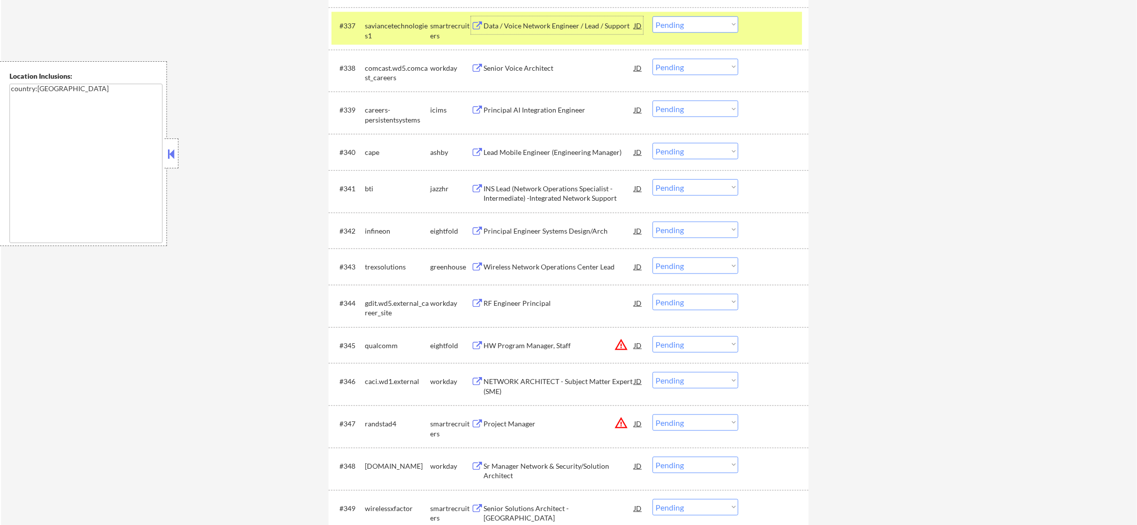
click at [695, 14] on div "#337 saviancetechnologies1 smartrecruiters Data / Voice Network Engineer / Lead…" at bounding box center [566, 28] width 470 height 33
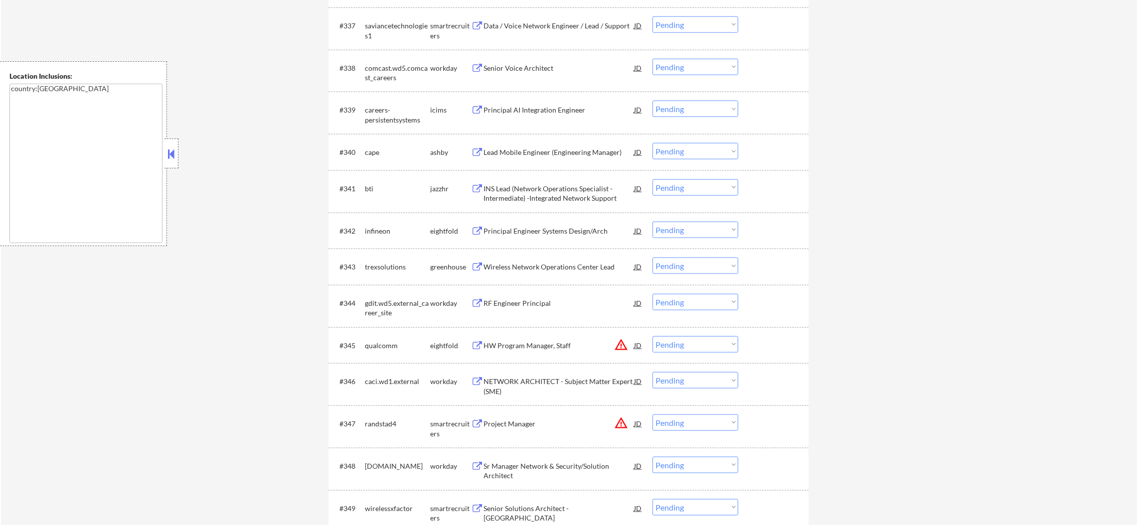
click at [695, 20] on select "Choose an option... Pending Applied Excluded (Questions) Excluded (Expired) Exc…" at bounding box center [695, 24] width 86 height 16
click at [652, 16] on select "Choose an option... Pending Applied Excluded (Questions) Excluded (Expired) Exc…" at bounding box center [695, 24] width 86 height 16
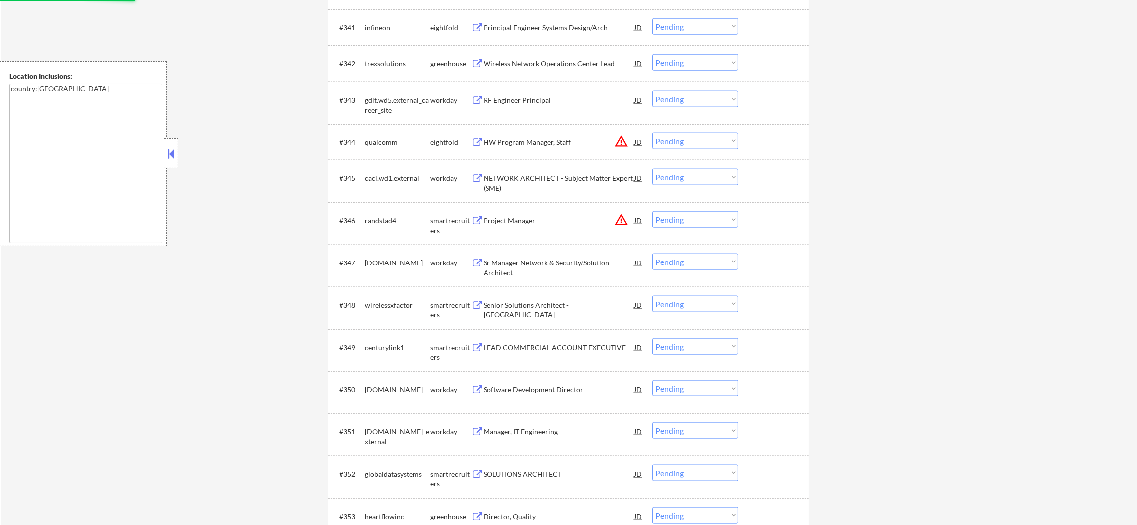
scroll to position [2043, 0]
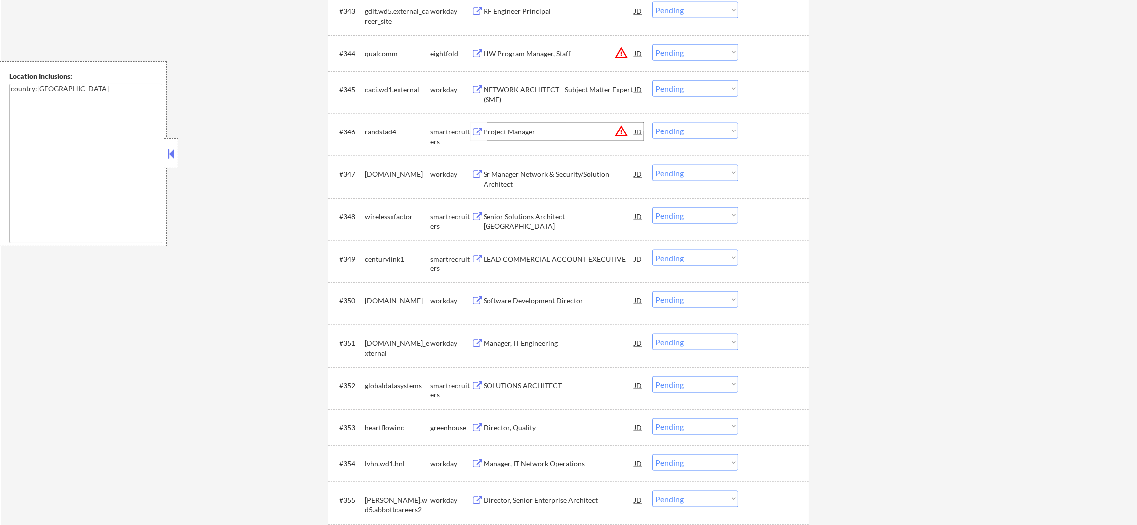
click at [545, 134] on div "Project Manager" at bounding box center [558, 132] width 150 height 10
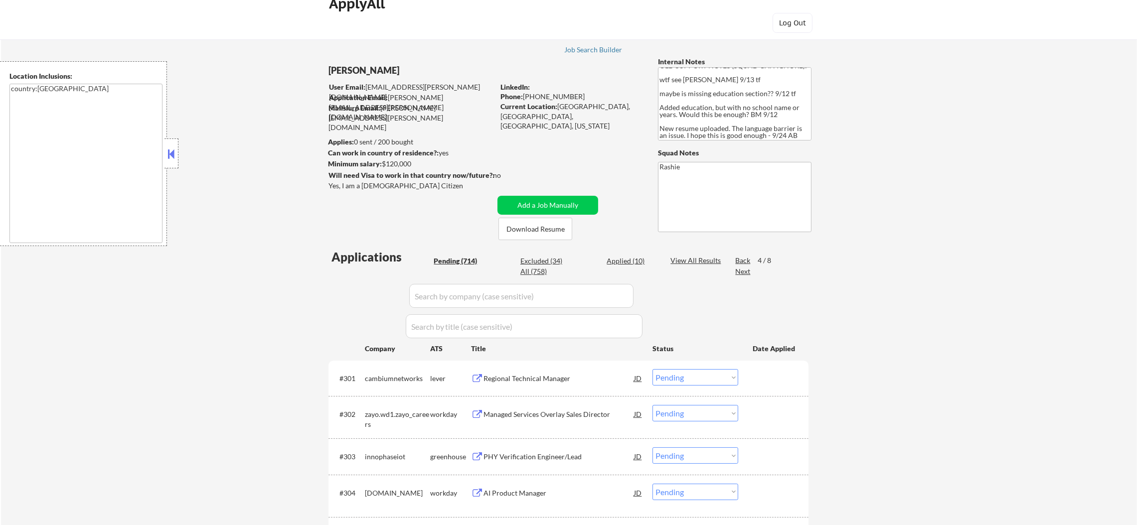
scroll to position [0, 0]
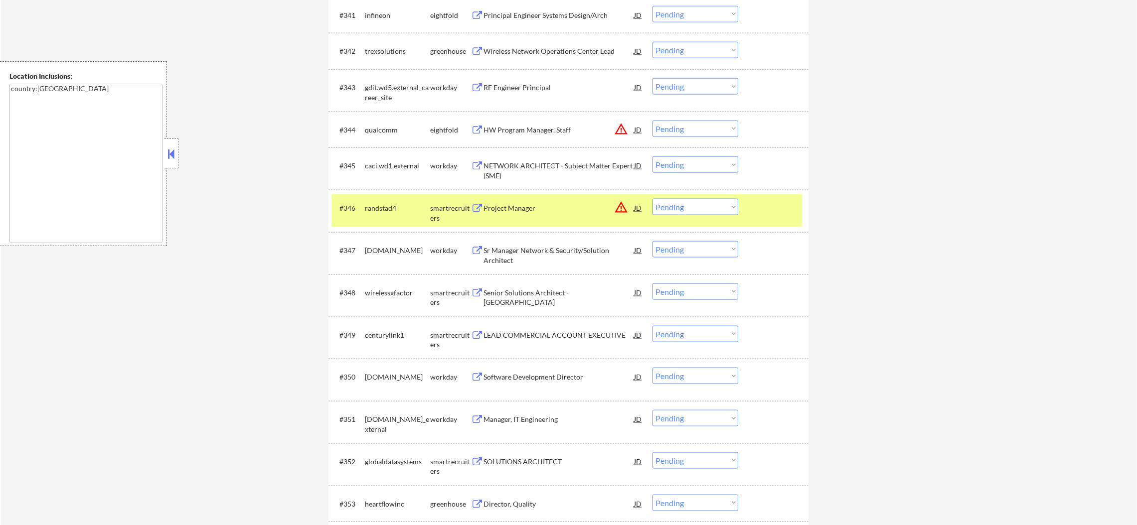
click at [376, 218] on div "#346 randstad4 smartrecruiters Project Manager JD warning_amber Choose an optio…" at bounding box center [566, 210] width 470 height 33
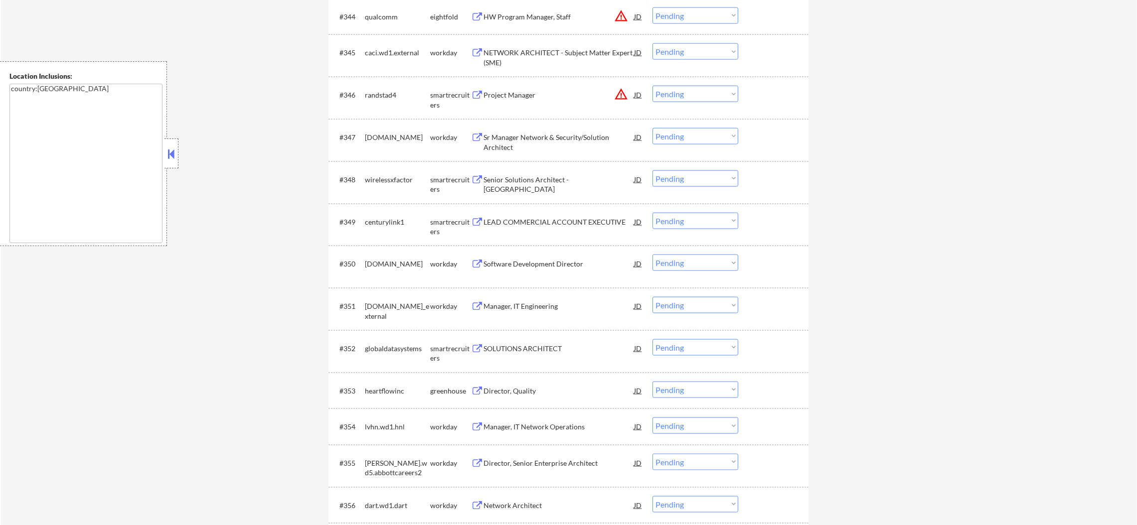
scroll to position [2092, 0]
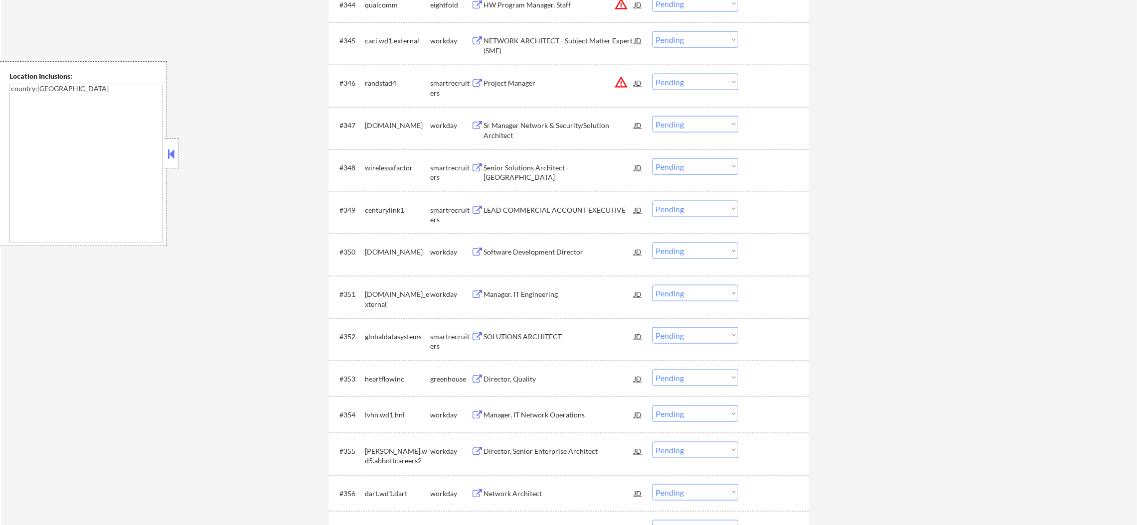
click at [687, 83] on select "Choose an option... Pending Applied Excluded (Questions) Excluded (Expired) Exc…" at bounding box center [695, 82] width 86 height 16
click at [652, 74] on select "Choose an option... Pending Applied Excluded (Questions) Excluded (Expired) Exc…" at bounding box center [695, 82] width 86 height 16
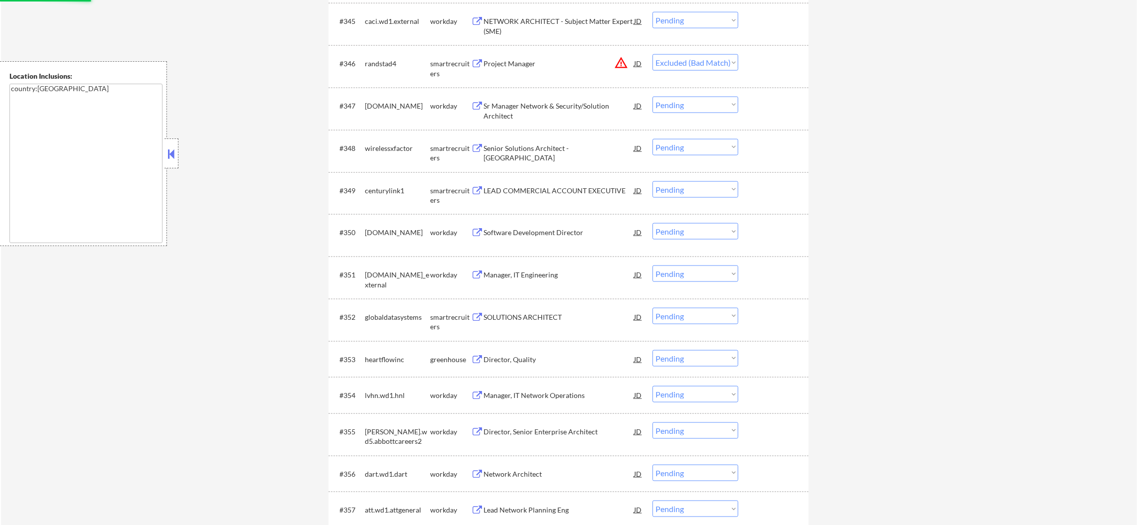
scroll to position [2117, 0]
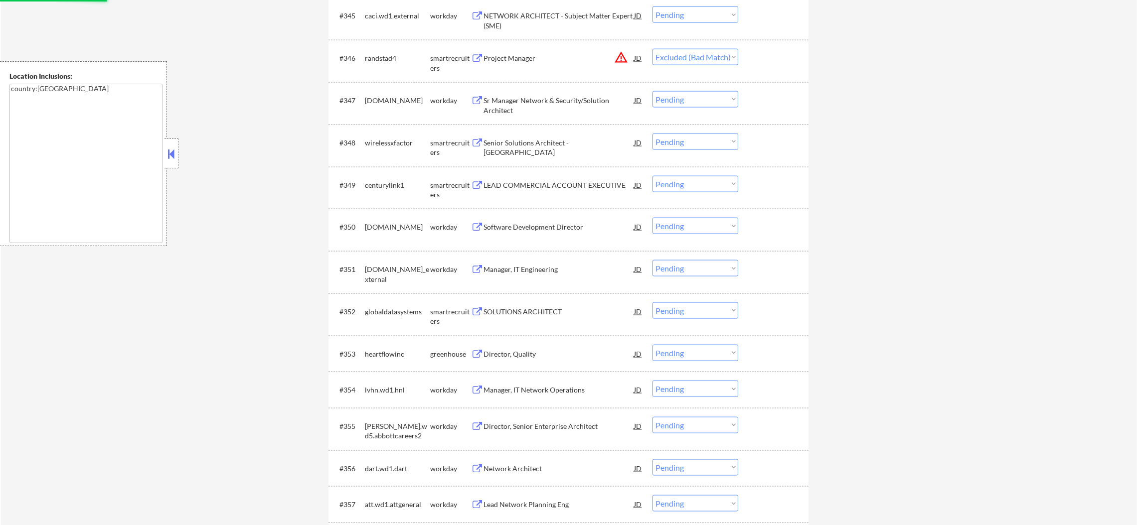
click at [559, 141] on div "Senior Solutions Architect - [GEOGRAPHIC_DATA]" at bounding box center [558, 147] width 150 height 19
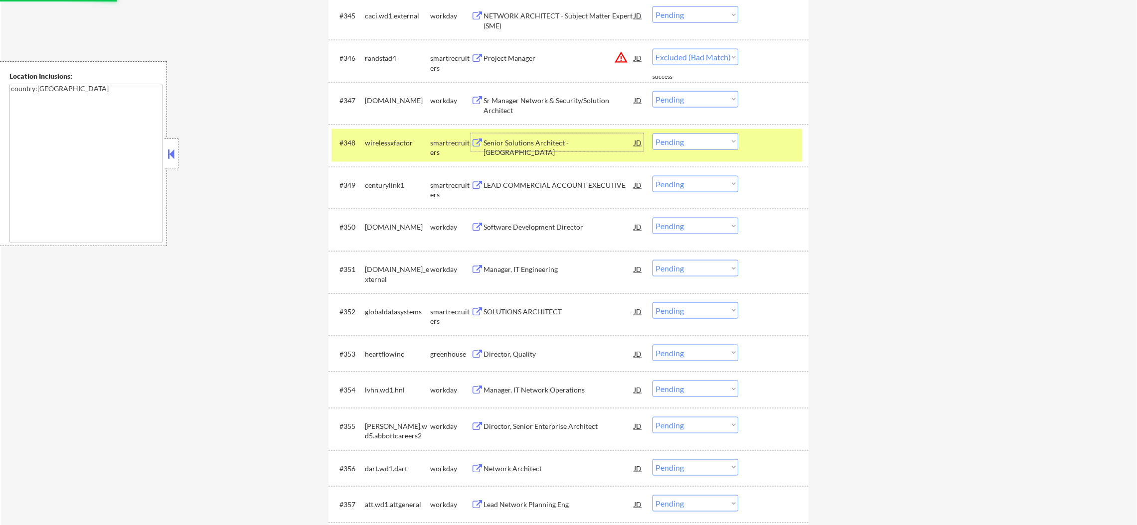
click at [396, 154] on div "#348 wirelessxfactor smartrecruiters Senior Solutions Architect - [GEOGRAPHIC_D…" at bounding box center [566, 145] width 470 height 33
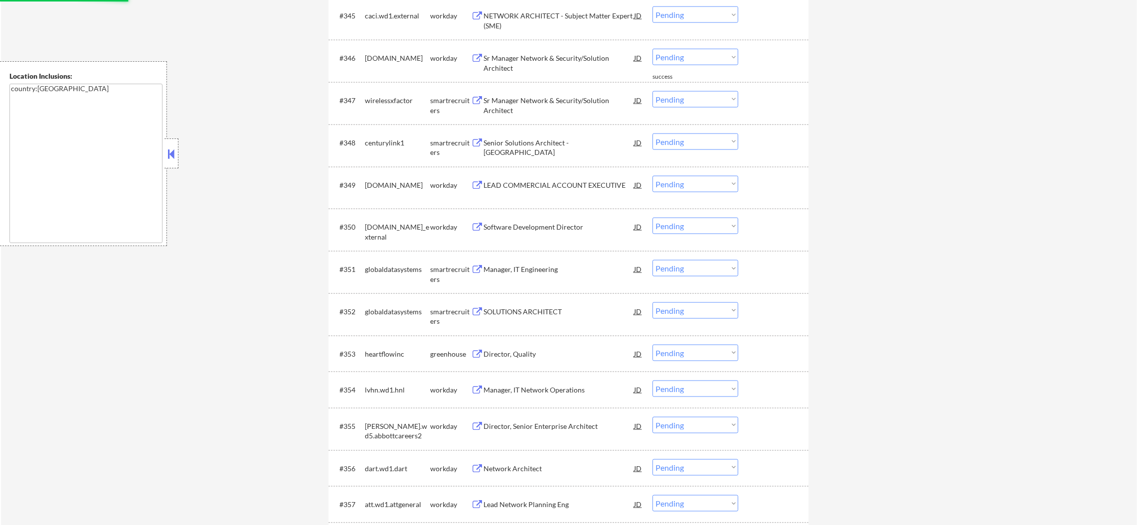
click at [394, 102] on div "wirelessxfactor" at bounding box center [397, 101] width 65 height 10
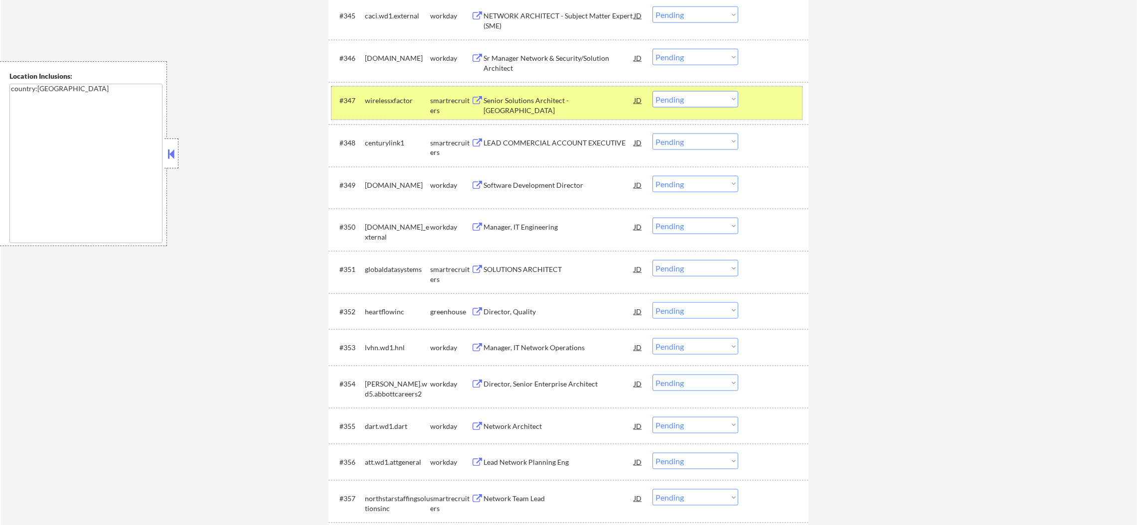
click at [661, 99] on select "Choose an option... Pending Applied Excluded (Questions) Excluded (Expired) Exc…" at bounding box center [695, 99] width 86 height 16
click at [652, 91] on select "Choose an option... Pending Applied Excluded (Questions) Excluded (Expired) Exc…" at bounding box center [695, 99] width 86 height 16
click at [357, 101] on div "#347 wirelessxfactor smartrecruiters Senior Solutions Architect - [GEOGRAPHIC_D…" at bounding box center [566, 103] width 470 height 33
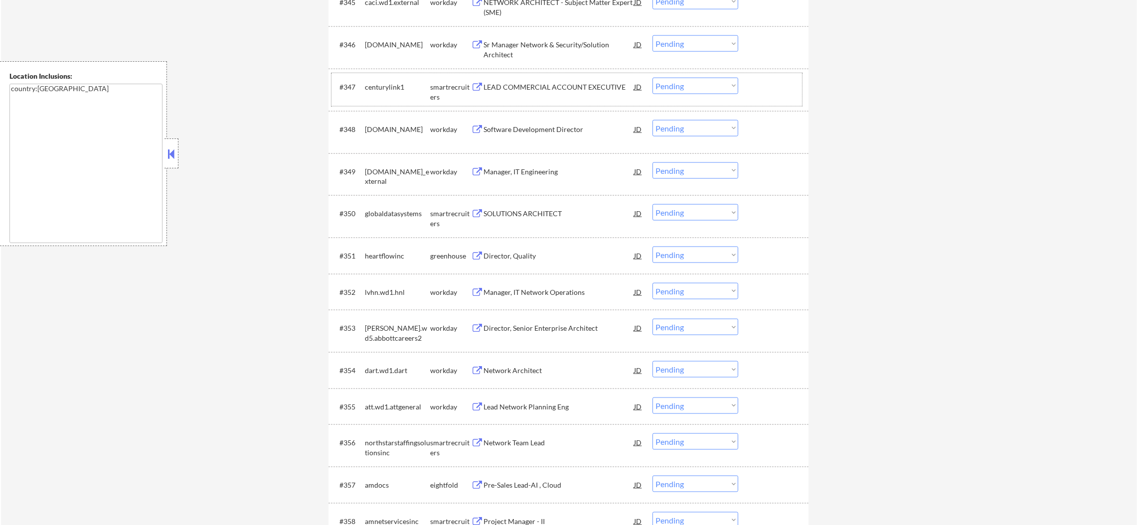
scroll to position [2191, 0]
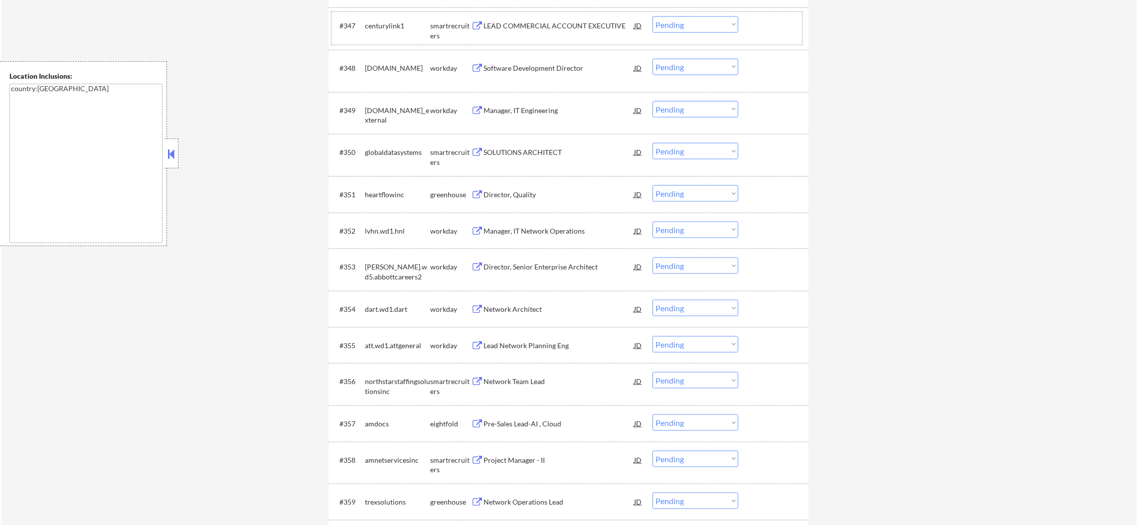
click at [566, 30] on div "LEAD COMMERCIAL ACCOUNT EXECUTIVE" at bounding box center [558, 26] width 150 height 10
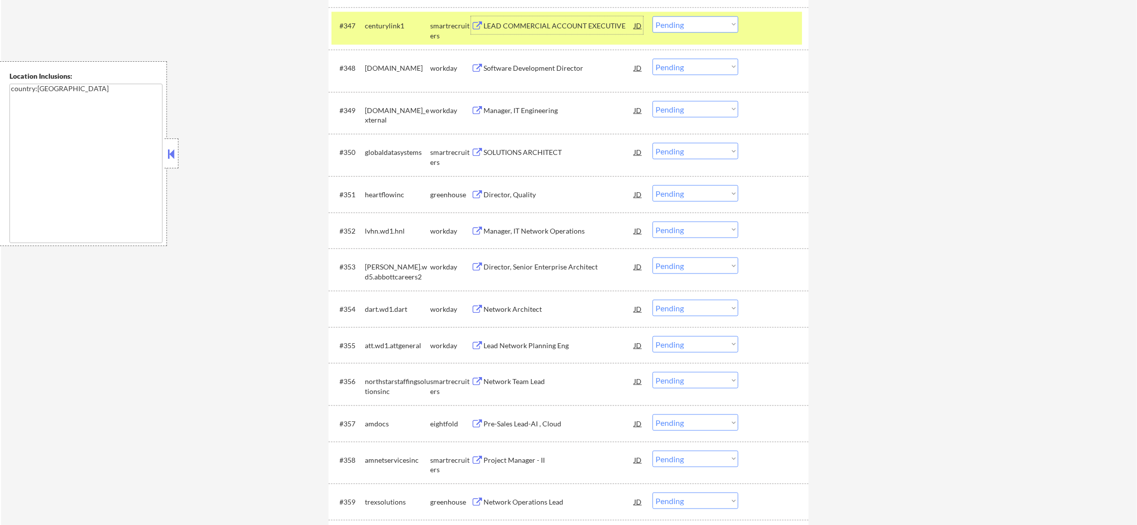
click at [698, 32] on select "Choose an option... Pending Applied Excluded (Questions) Excluded (Expired) Exc…" at bounding box center [695, 24] width 86 height 16
click at [652, 16] on select "Choose an option... Pending Applied Excluded (Questions) Excluded (Expired) Exc…" at bounding box center [695, 24] width 86 height 16
click at [397, 26] on div "centurylink1" at bounding box center [397, 26] width 65 height 10
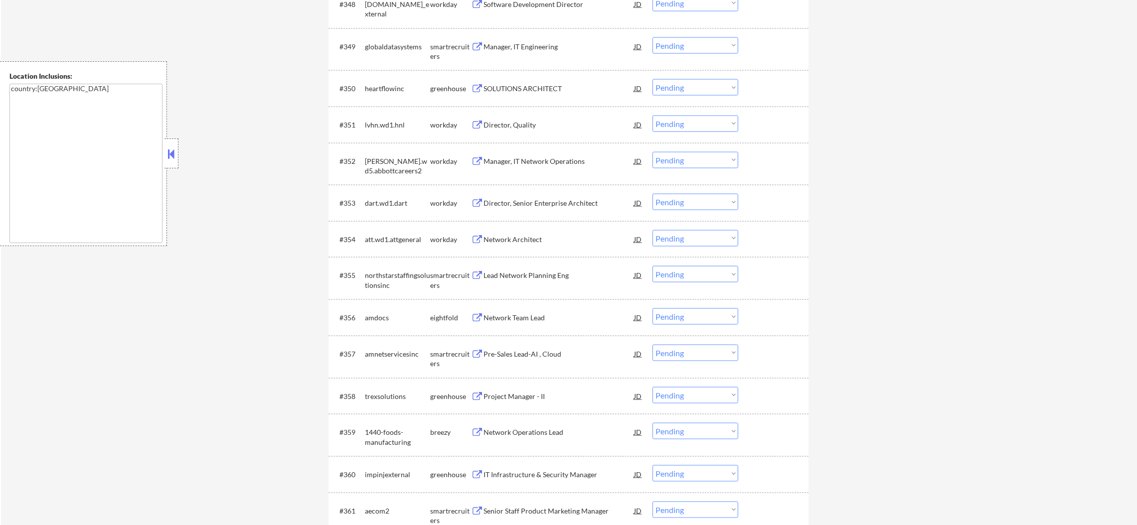
scroll to position [2266, 0]
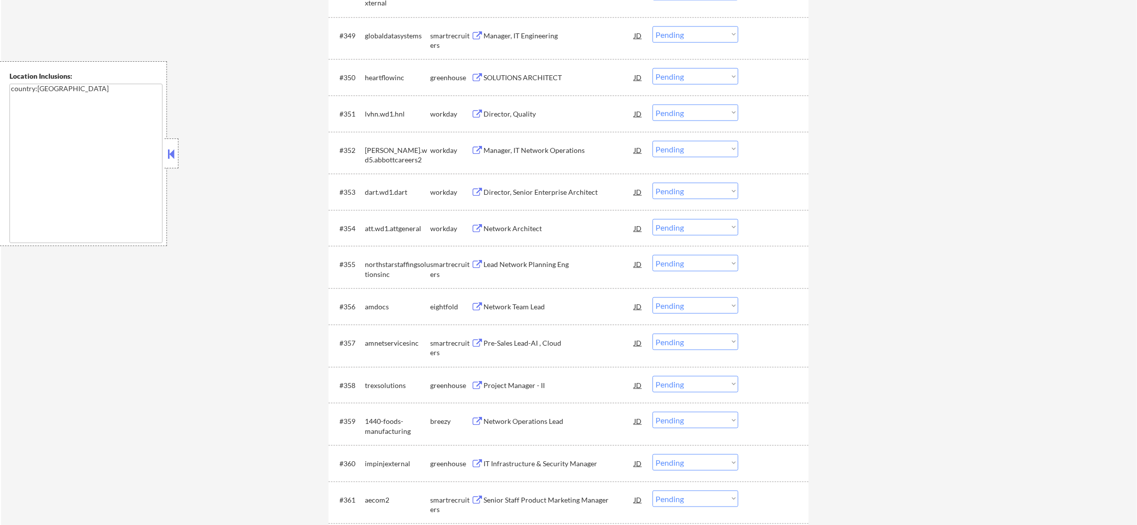
click at [548, 34] on div "Manager, IT Engineering" at bounding box center [558, 36] width 150 height 10
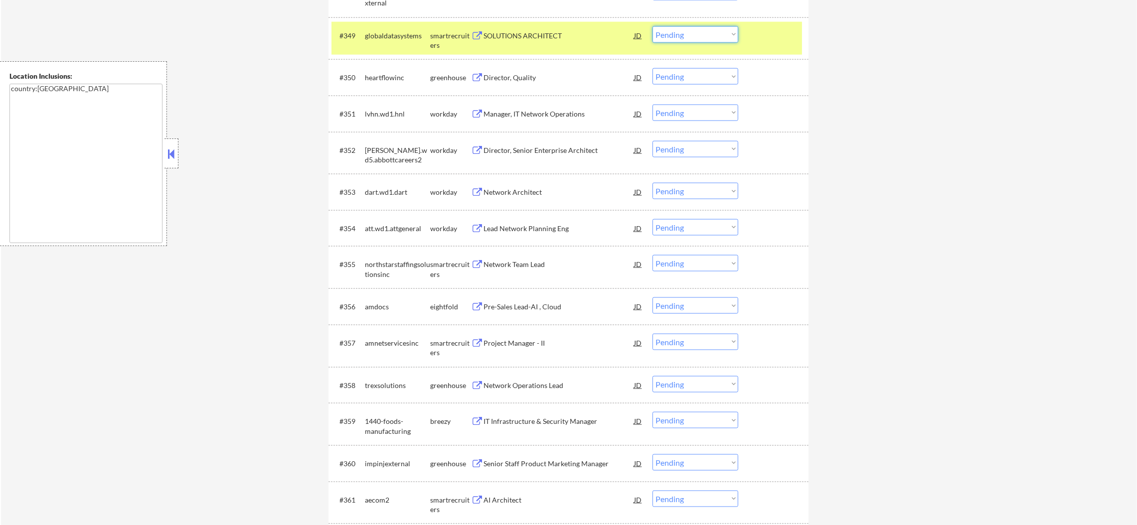
click at [679, 32] on select "Choose an option... Pending Applied Excluded (Questions) Excluded (Expired) Exc…" at bounding box center [695, 34] width 86 height 16
click at [652, 26] on select "Choose an option... Pending Applied Excluded (Questions) Excluded (Expired) Exc…" at bounding box center [695, 34] width 86 height 16
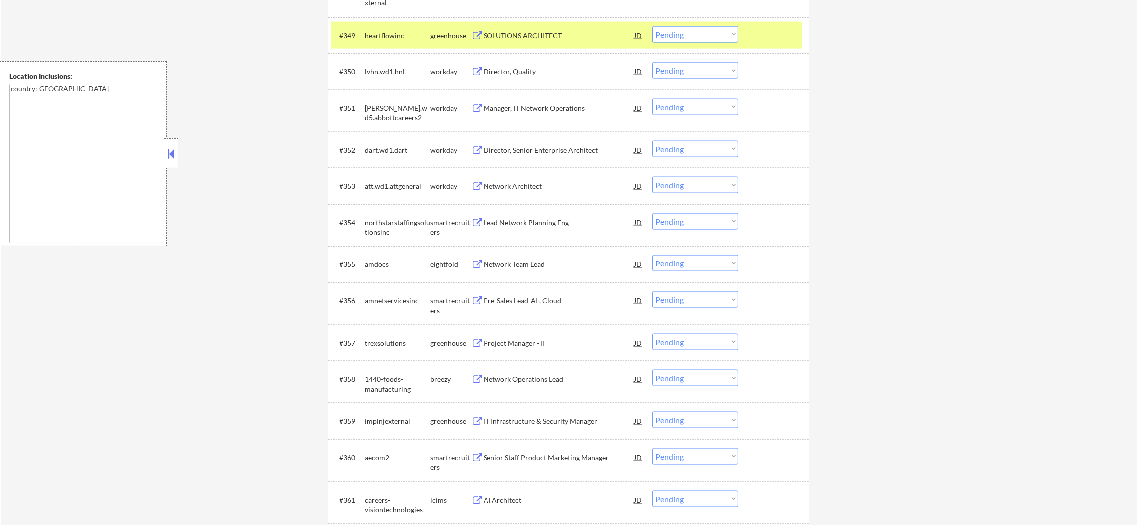
click at [369, 35] on div "heartflowinc" at bounding box center [397, 36] width 65 height 10
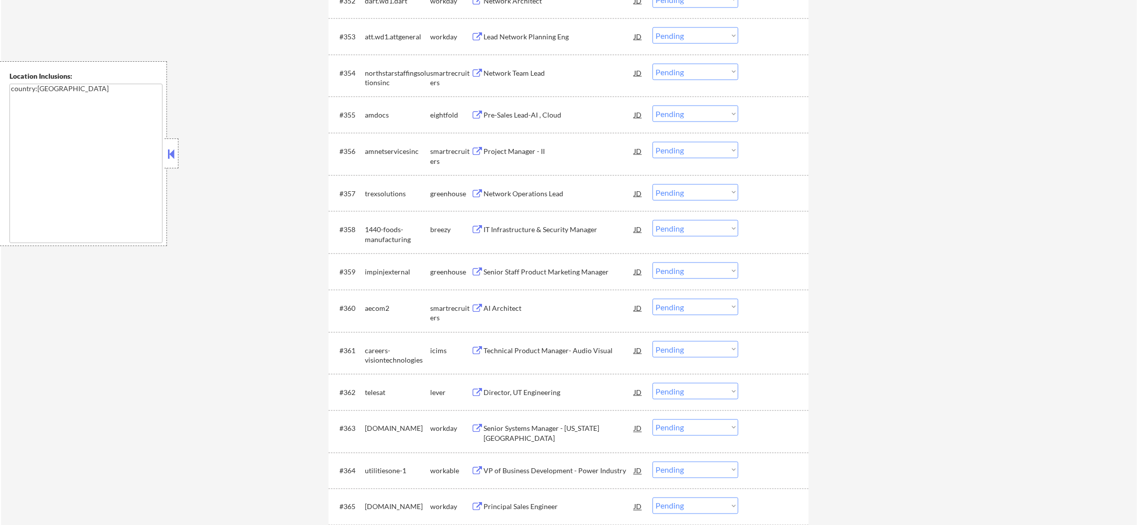
scroll to position [2441, 0]
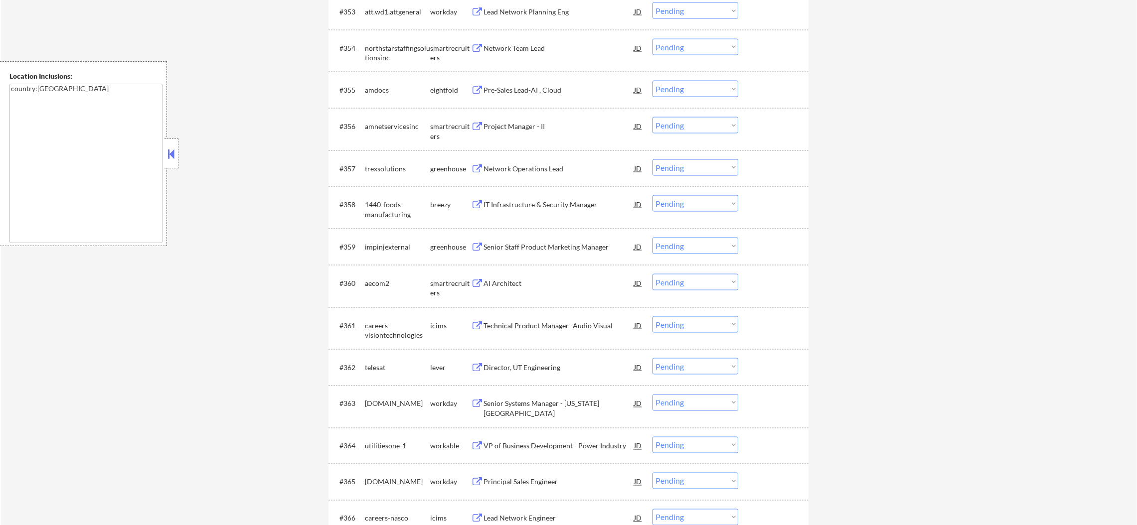
click at [541, 46] on div "Network Team Lead" at bounding box center [558, 48] width 150 height 10
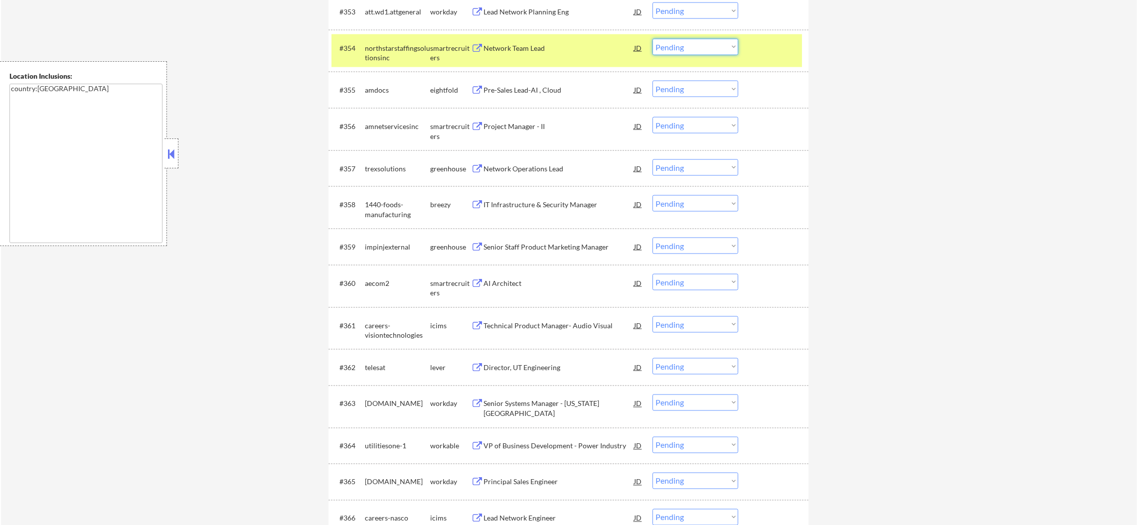
click at [671, 40] on select "Choose an option... Pending Applied Excluded (Questions) Excluded (Expired) Exc…" at bounding box center [695, 47] width 86 height 16
click at [652, 39] on select "Choose an option... Pending Applied Excluded (Questions) Excluded (Expired) Exc…" at bounding box center [695, 47] width 86 height 16
click at [370, 50] on div "northstarstaffingsolutionsinc" at bounding box center [397, 52] width 65 height 19
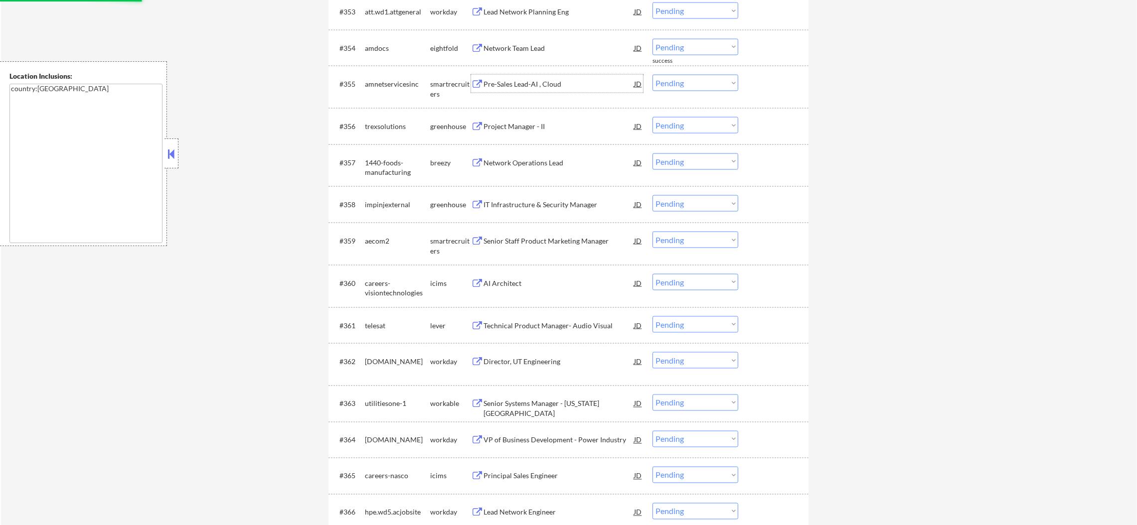
click at [543, 86] on div "Pre-Sales Lead-AI , Cloud" at bounding box center [558, 84] width 150 height 10
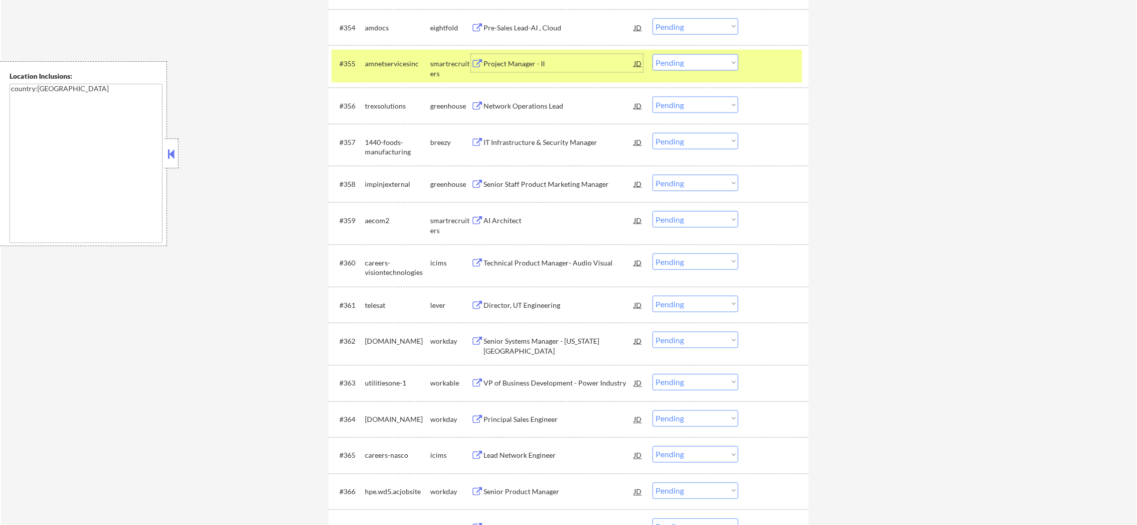
scroll to position [2490, 0]
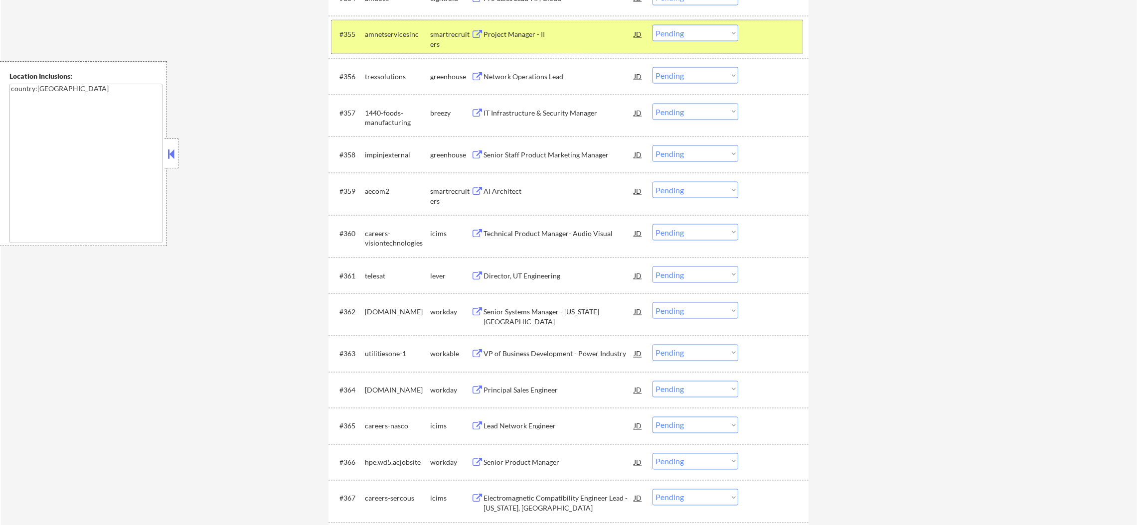
click at [714, 43] on div "#355 amnetservicesinc smartrecruiters Project Manager - II JD warning_amber Cho…" at bounding box center [566, 36] width 470 height 33
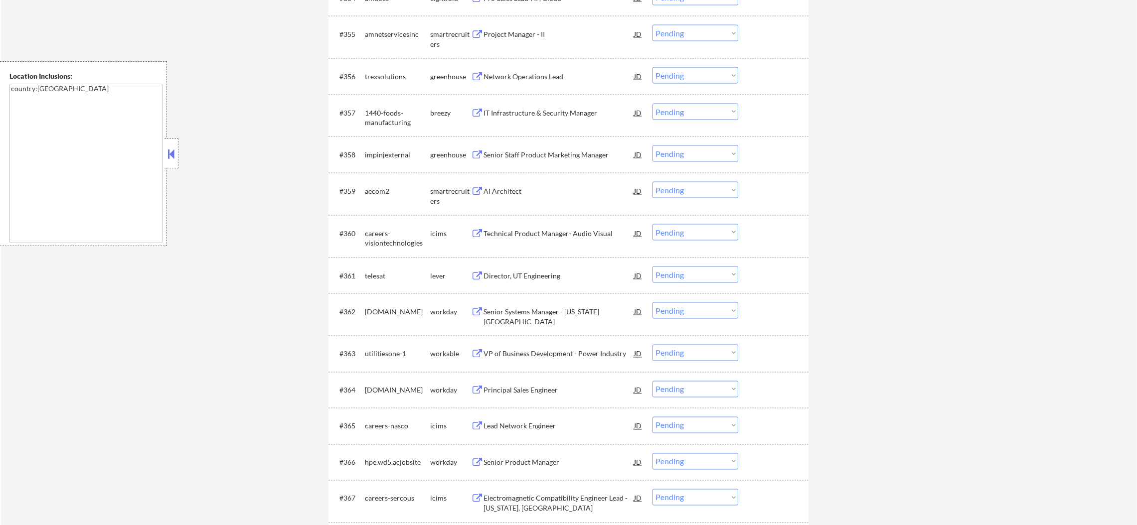
click at [717, 31] on select "Choose an option... Pending Applied Excluded (Questions) Excluded (Expired) Exc…" at bounding box center [695, 33] width 86 height 16
click at [652, 25] on select "Choose an option... Pending Applied Excluded (Questions) Excluded (Expired) Exc…" at bounding box center [695, 33] width 86 height 16
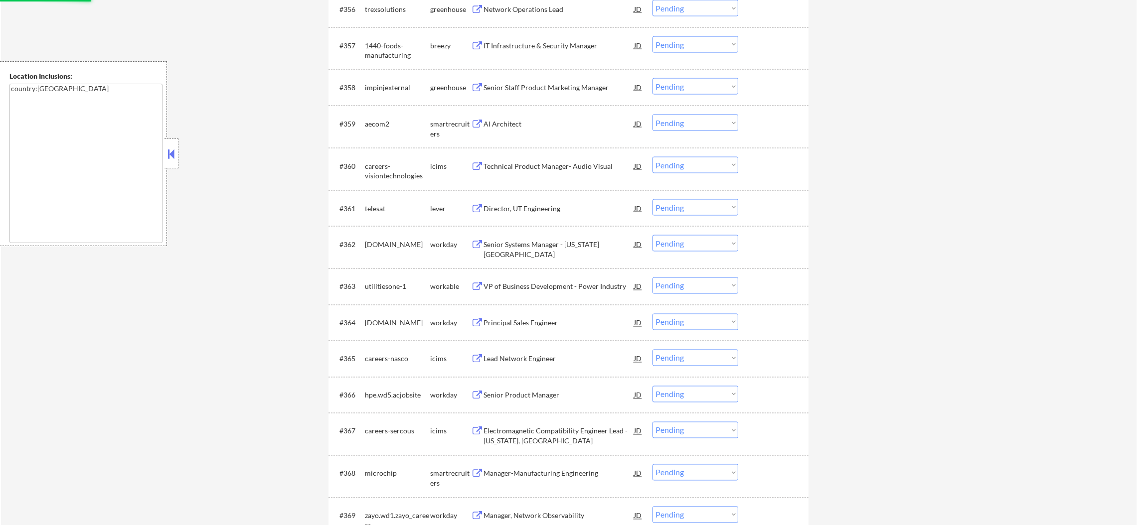
scroll to position [2565, 0]
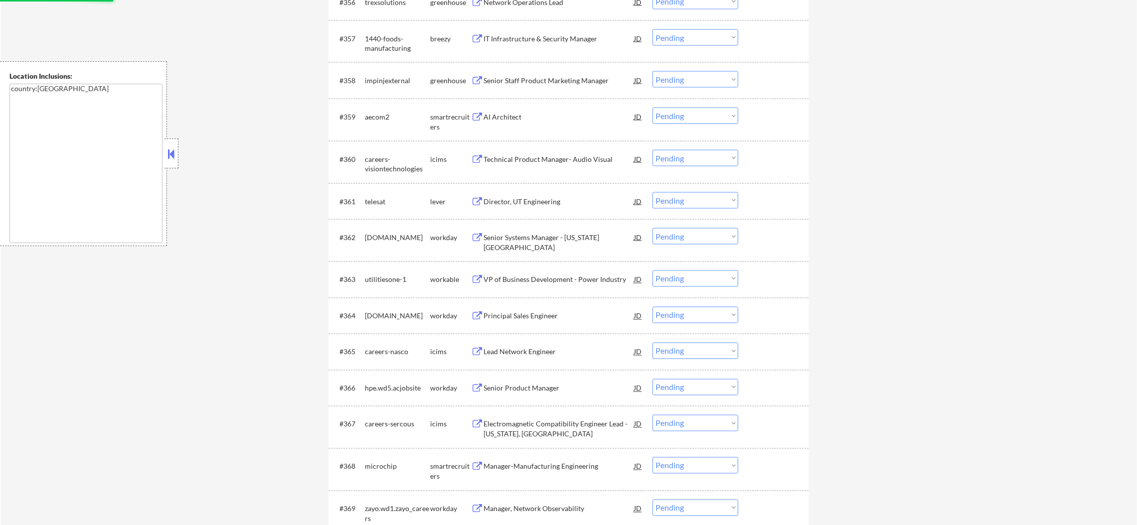
click at [528, 103] on div "#359 aecom2 smartrecruiters AI Architect JD warning_amber Choose an option... P…" at bounding box center [566, 119] width 470 height 33
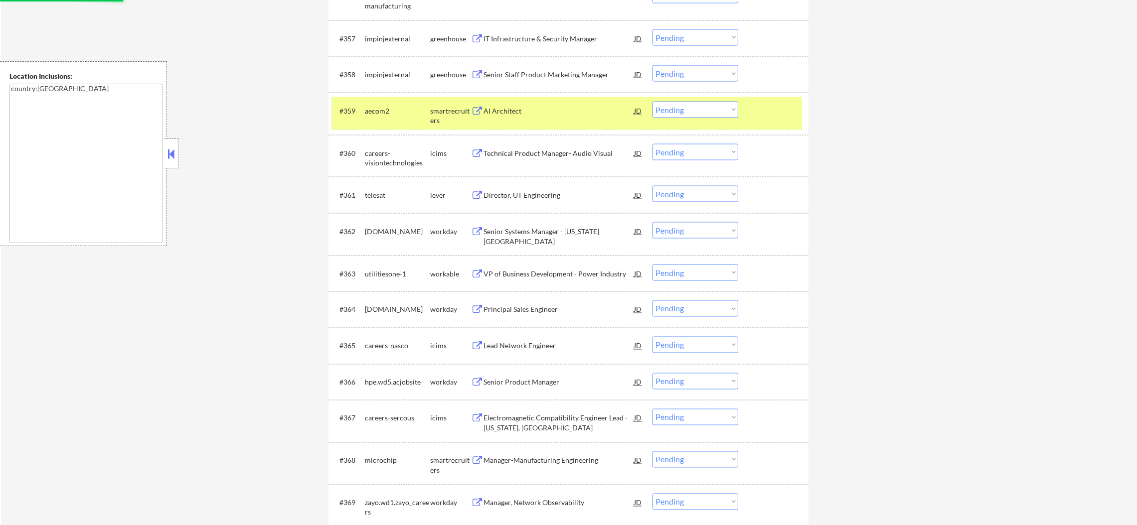
click at [380, 116] on div "aecom2" at bounding box center [397, 111] width 65 height 10
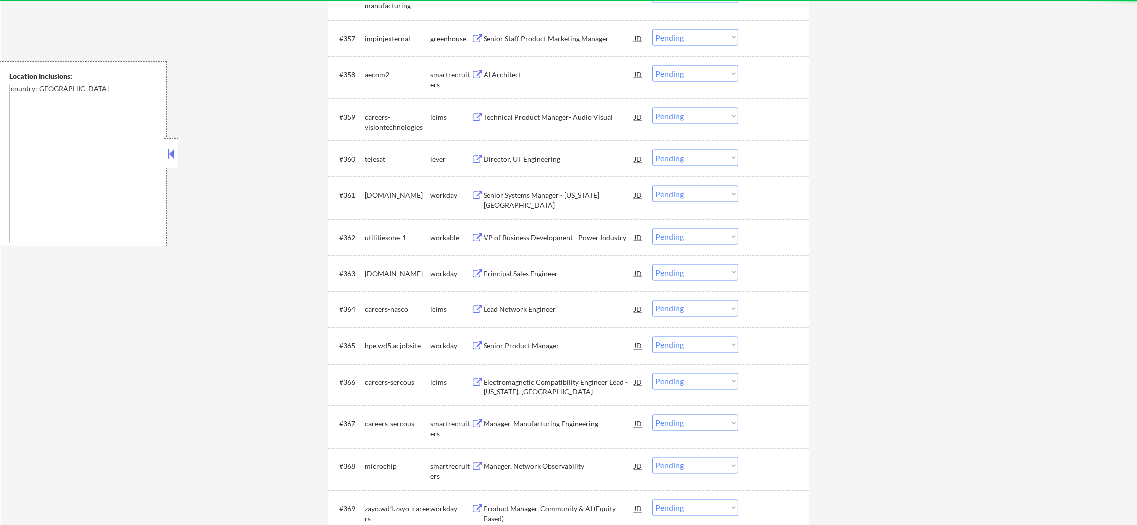
click at [523, 71] on div "AI Architect" at bounding box center [558, 75] width 150 height 10
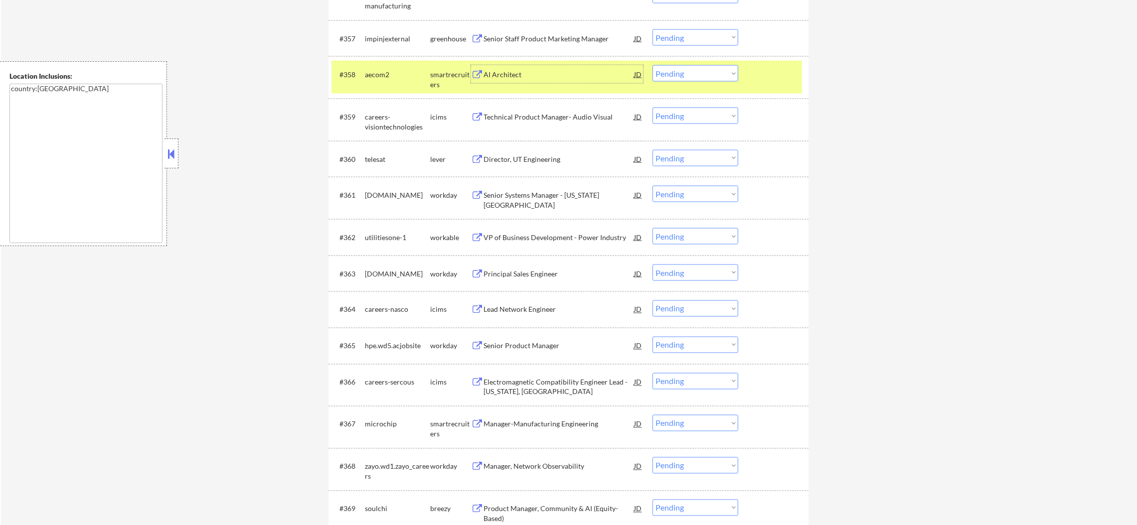
click at [379, 78] on div "aecom2" at bounding box center [397, 75] width 65 height 10
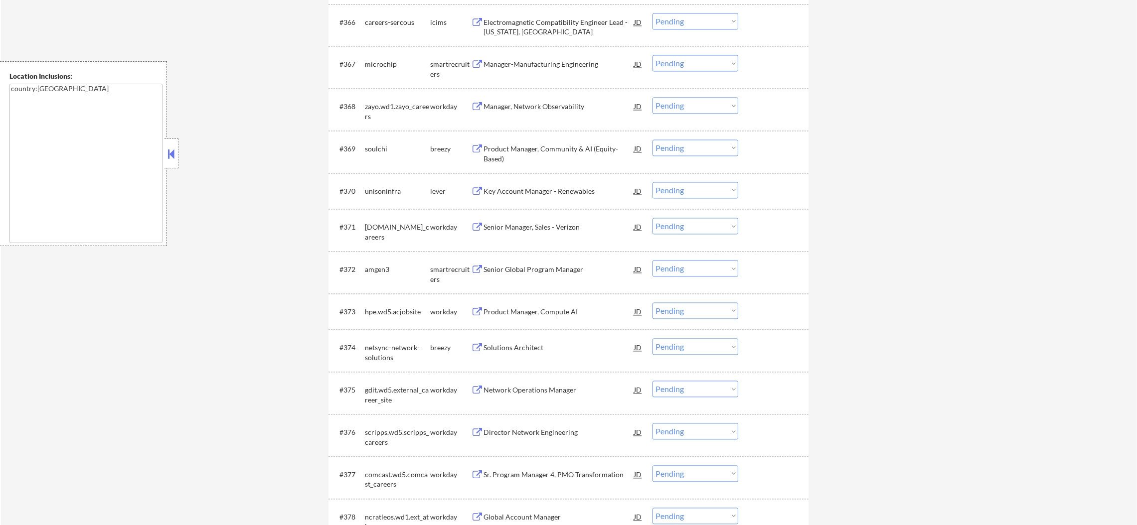
scroll to position [2938, 0]
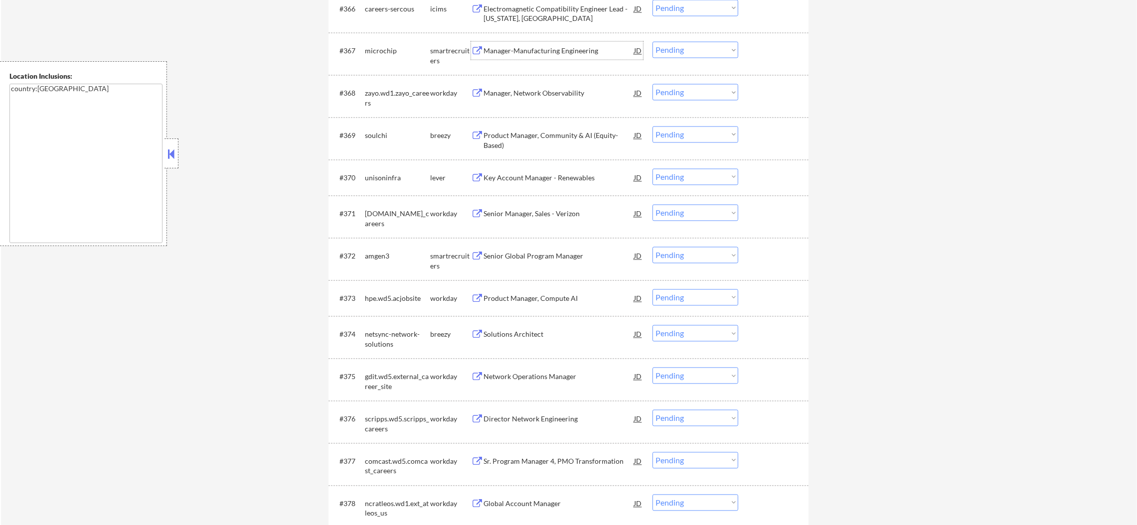
click at [531, 55] on div "Manager-Manufacturing Engineering" at bounding box center [558, 51] width 150 height 10
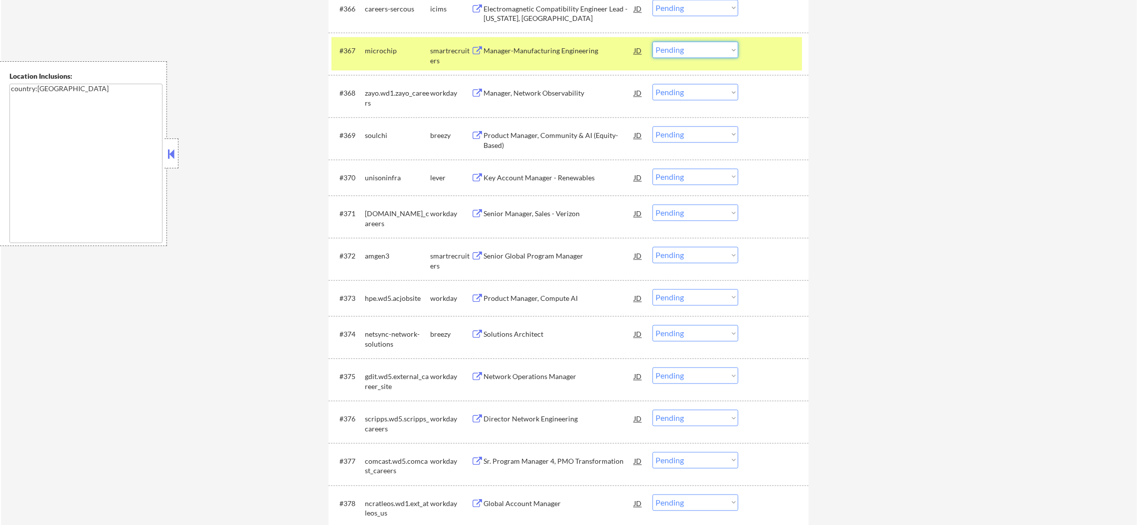
drag, startPoint x: 669, startPoint y: 46, endPoint x: 669, endPoint y: 52, distance: 6.0
click at [669, 49] on select "Choose an option... Pending Applied Excluded (Questions) Excluded (Expired) Exc…" at bounding box center [695, 49] width 86 height 16
click at [652, 41] on select "Choose an option... Pending Applied Excluded (Questions) Excluded (Expired) Exc…" at bounding box center [695, 49] width 86 height 16
click at [392, 53] on div "microchip" at bounding box center [397, 51] width 65 height 10
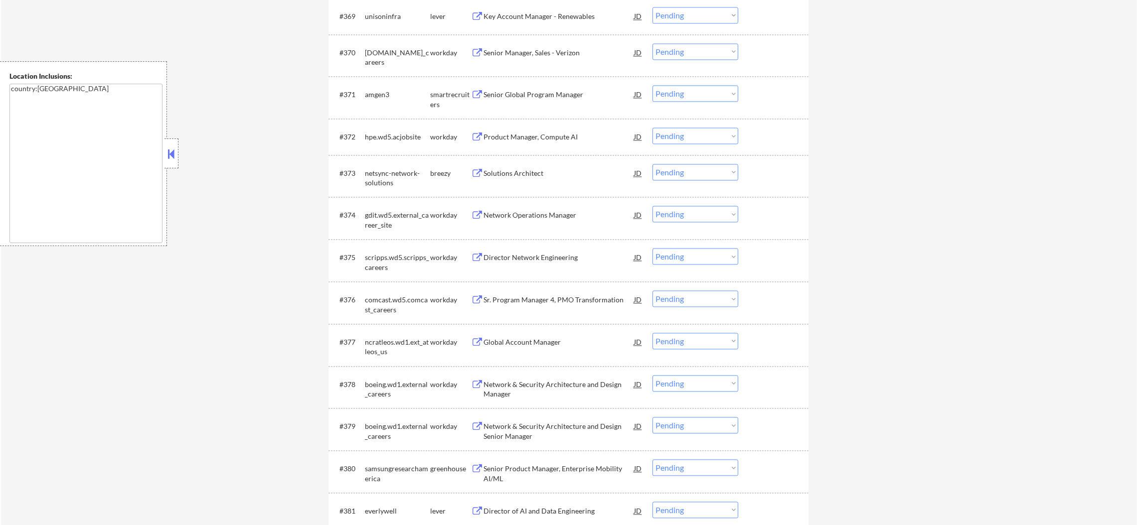
scroll to position [3113, 0]
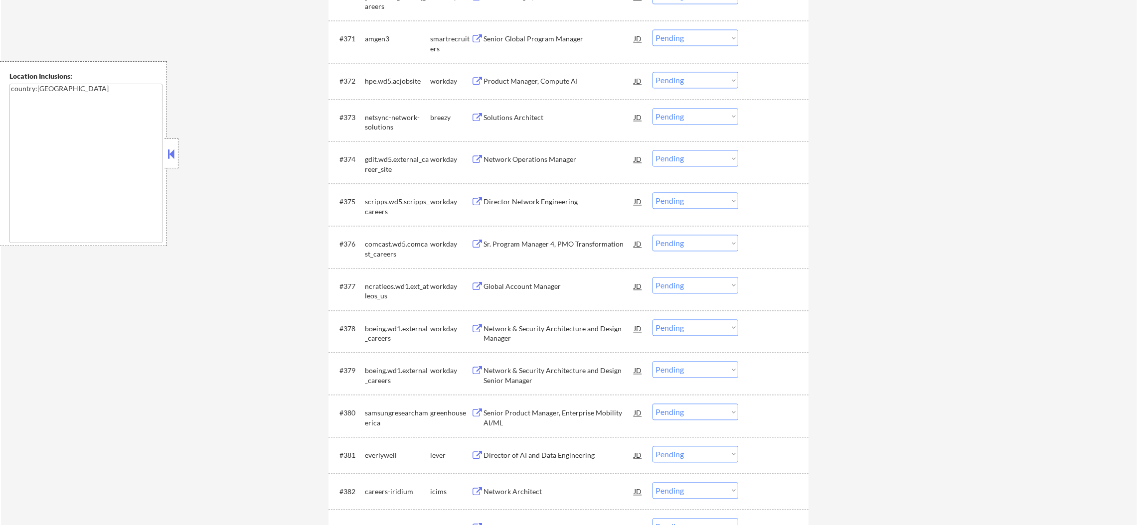
click at [555, 40] on div "Senior Global Program Manager" at bounding box center [558, 39] width 150 height 10
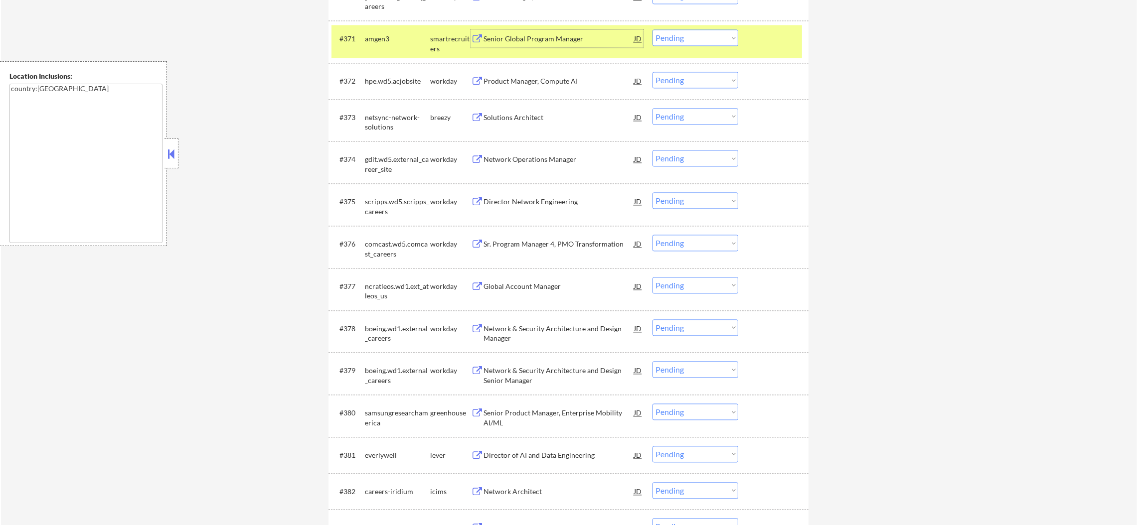
click at [695, 42] on select "Choose an option... Pending Applied Excluded (Questions) Excluded (Expired) Exc…" at bounding box center [695, 37] width 86 height 16
click at [652, 29] on select "Choose an option... Pending Applied Excluded (Questions) Excluded (Expired) Exc…" at bounding box center [695, 37] width 86 height 16
click at [399, 55] on div "#371 amgen3 smartrecruiters Senior Global Program Manager JD Choose an option..…" at bounding box center [566, 41] width 470 height 33
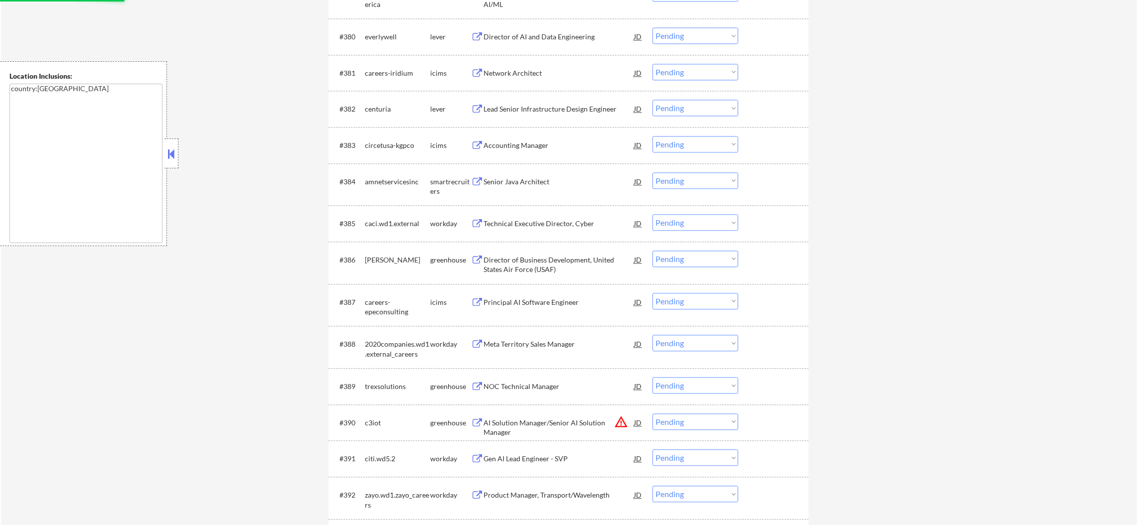
scroll to position [3536, 0]
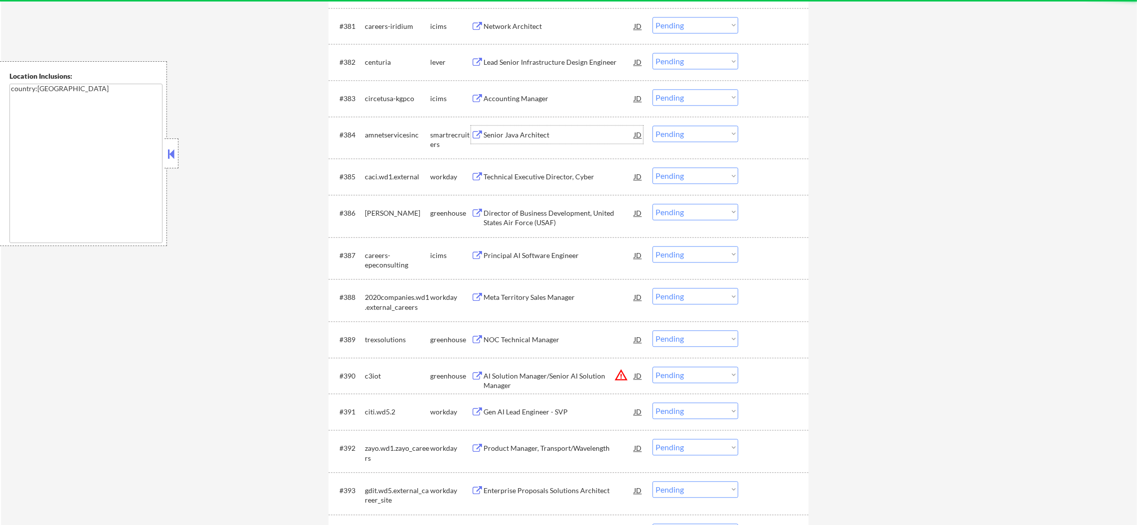
click at [526, 140] on div "Senior Java Architect" at bounding box center [558, 135] width 150 height 18
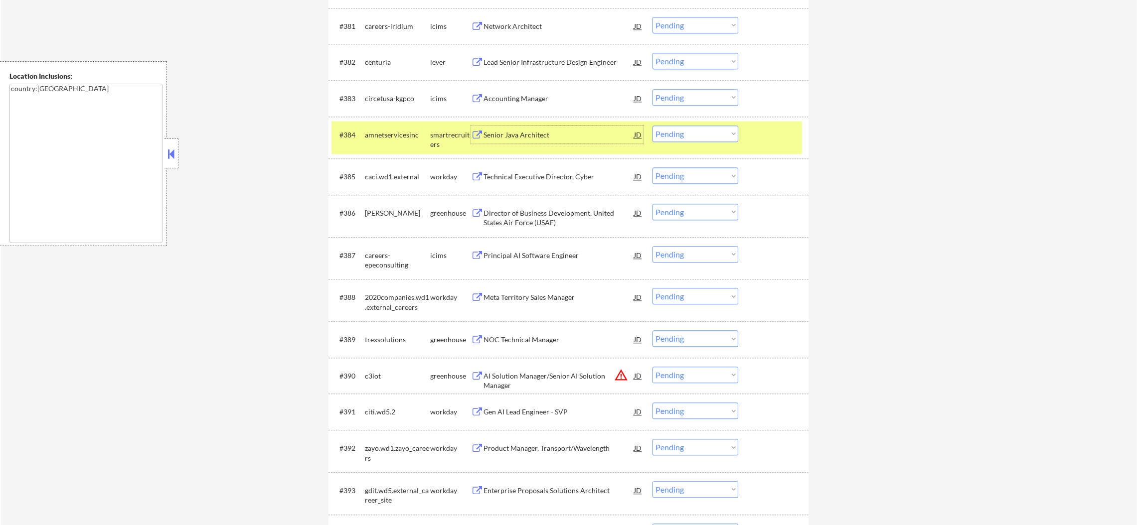
drag, startPoint x: 671, startPoint y: 131, endPoint x: 673, endPoint y: 139, distance: 8.2
click at [671, 131] on select "Choose an option... Pending Applied Excluded (Questions) Excluded (Expired) Exc…" at bounding box center [695, 134] width 86 height 16
click at [652, 126] on select "Choose an option... Pending Applied Excluded (Questions) Excluded (Expired) Exc…" at bounding box center [695, 134] width 86 height 16
click at [383, 138] on div "amnetservicesinc" at bounding box center [397, 135] width 65 height 10
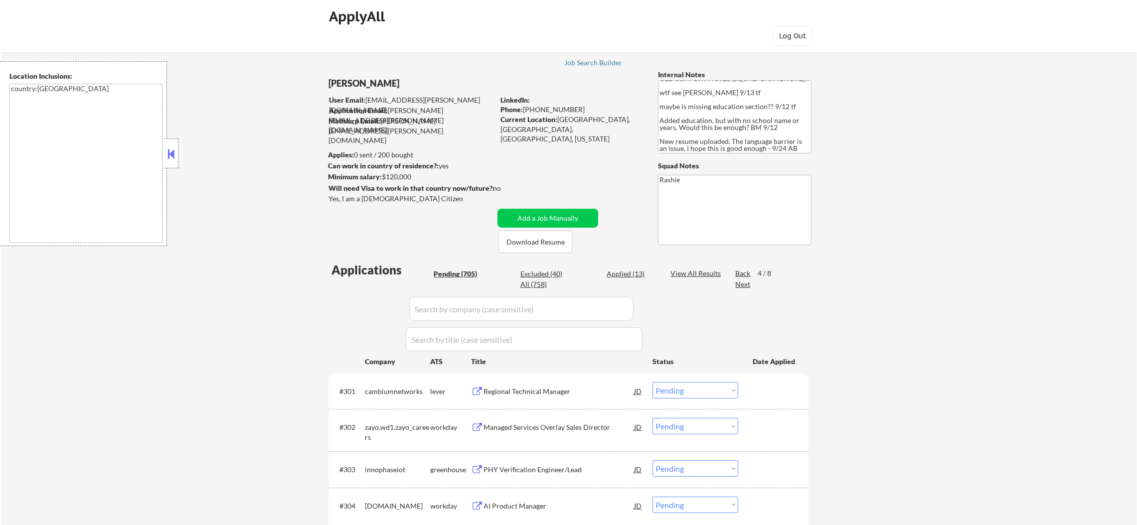
scroll to position [0, 0]
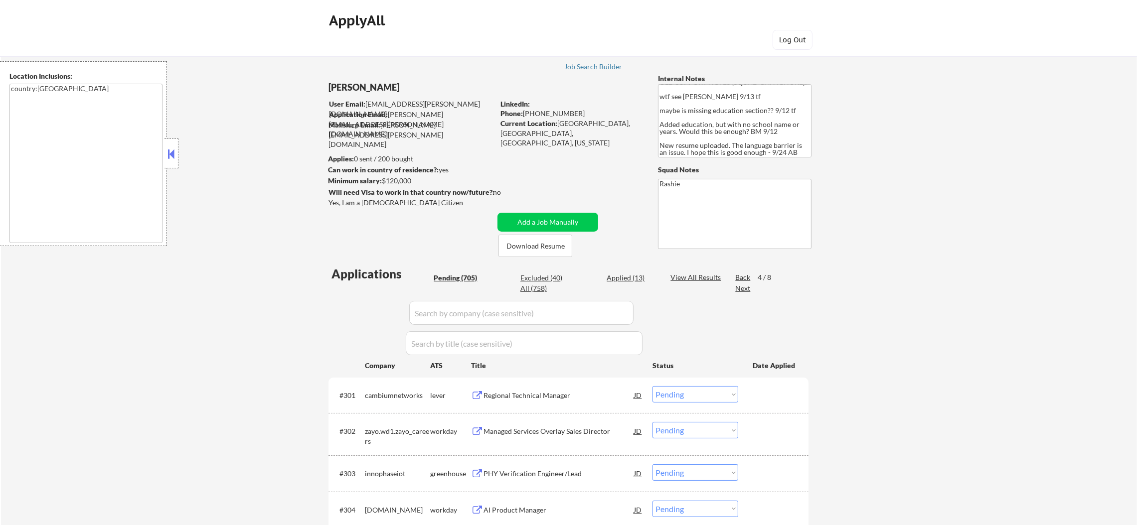
click at [744, 288] on div "Next" at bounding box center [743, 289] width 16 height 10
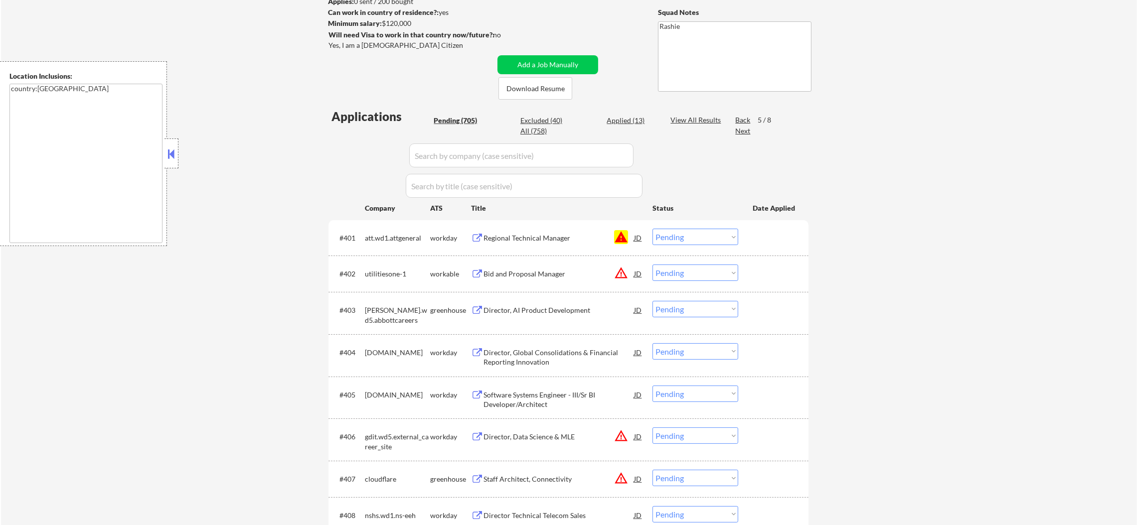
scroll to position [174, 0]
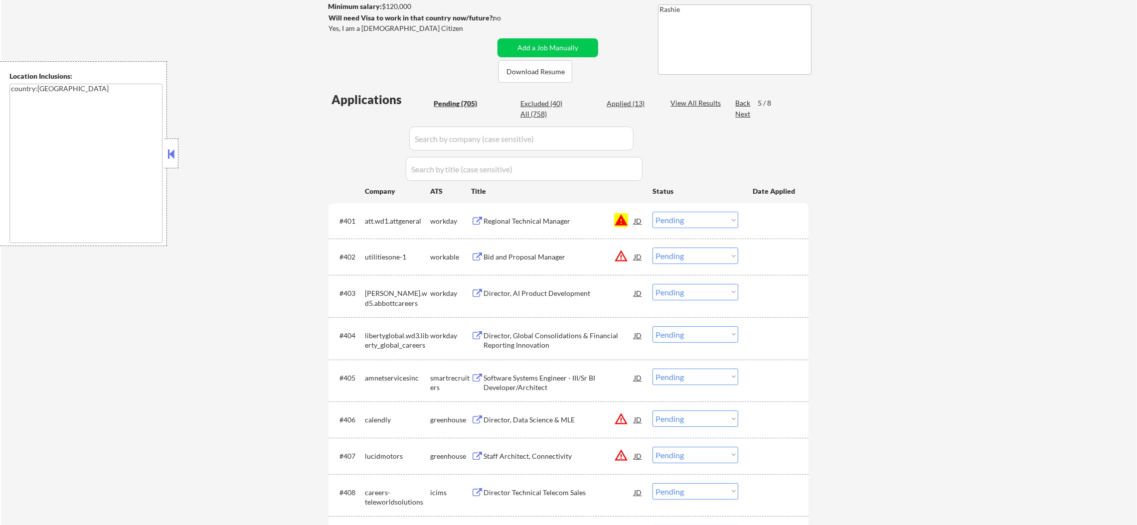
click at [700, 217] on select "Choose an option... Pending Applied Excluded (Questions) Excluded (Expired) Exc…" at bounding box center [695, 220] width 86 height 16
click at [652, 212] on select "Choose an option... Pending Applied Excluded (Questions) Excluded (Expired) Exc…" at bounding box center [695, 220] width 86 height 16
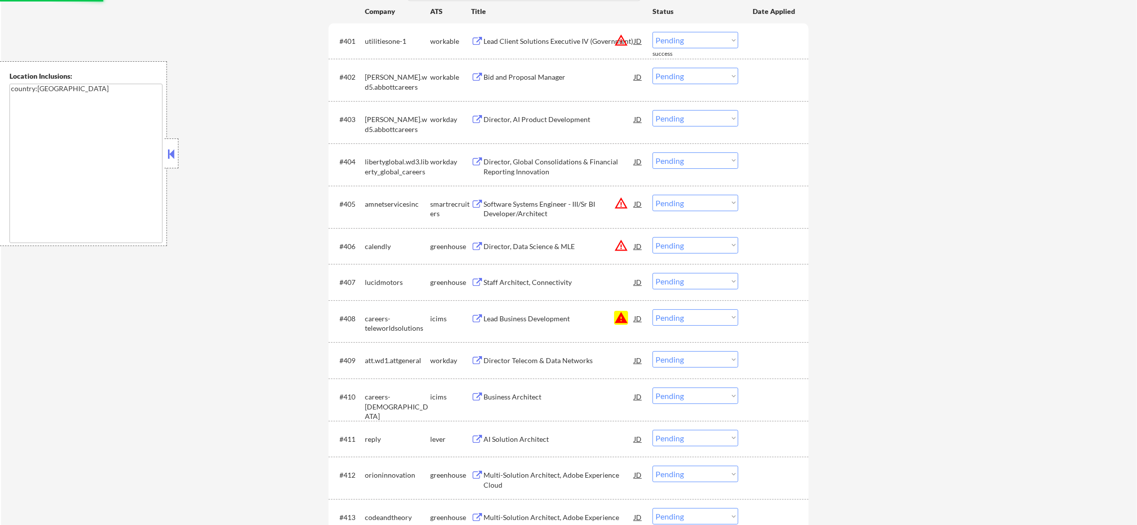
scroll to position [373, 0]
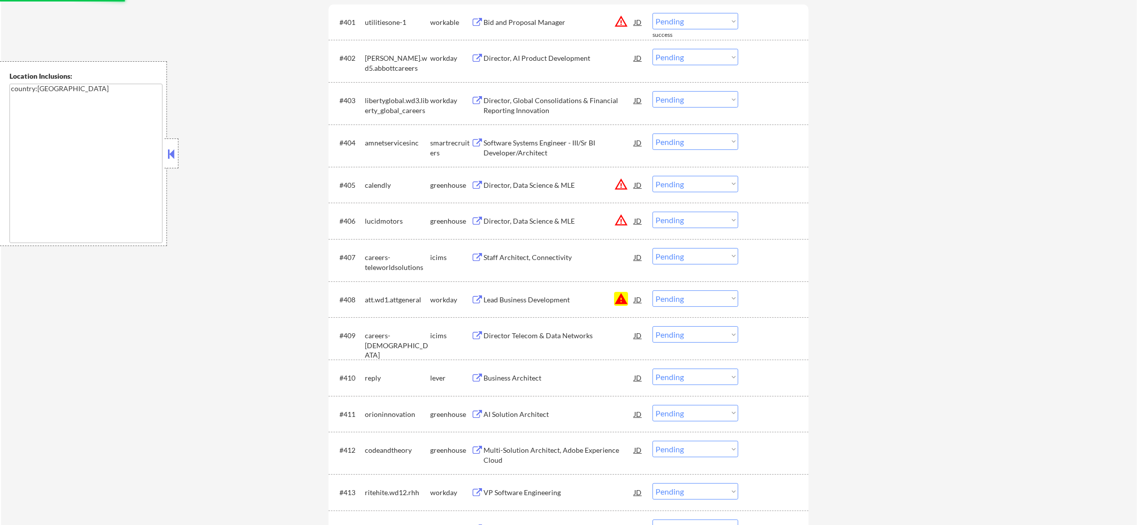
click at [540, 142] on div "Software Systems Engineer - III/Sr BI Developer/Architect" at bounding box center [558, 147] width 150 height 19
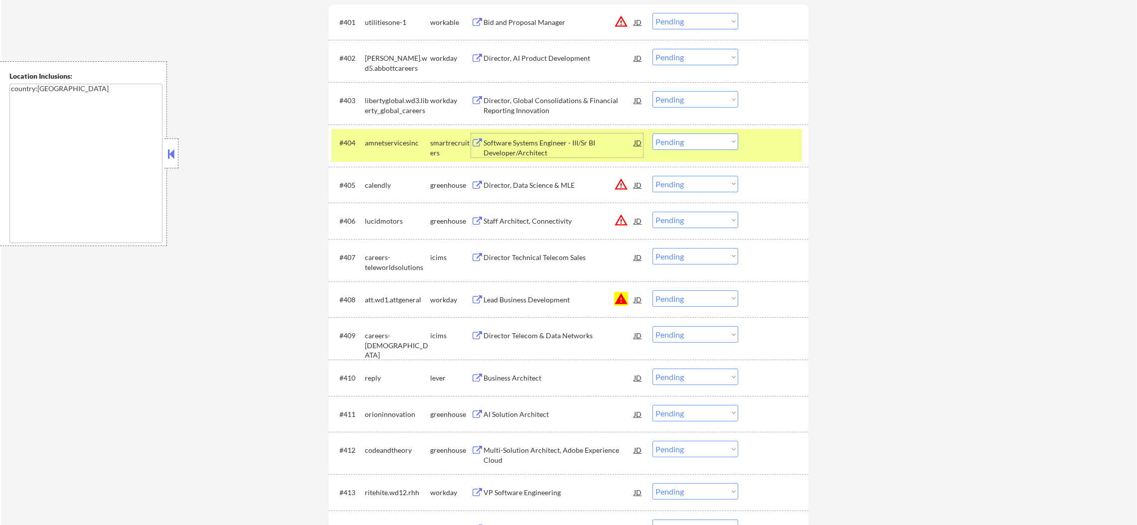
click at [660, 143] on select "Choose an option... Pending Applied Excluded (Questions) Excluded (Expired) Exc…" at bounding box center [695, 142] width 86 height 16
click at [652, 134] on select "Choose an option... Pending Applied Excluded (Questions) Excluded (Expired) Exc…" at bounding box center [695, 142] width 86 height 16
click at [367, 156] on div "#404 amnetservicesinc smartrecruiters Software Systems Engineer - III/Sr BI Dev…" at bounding box center [566, 145] width 470 height 33
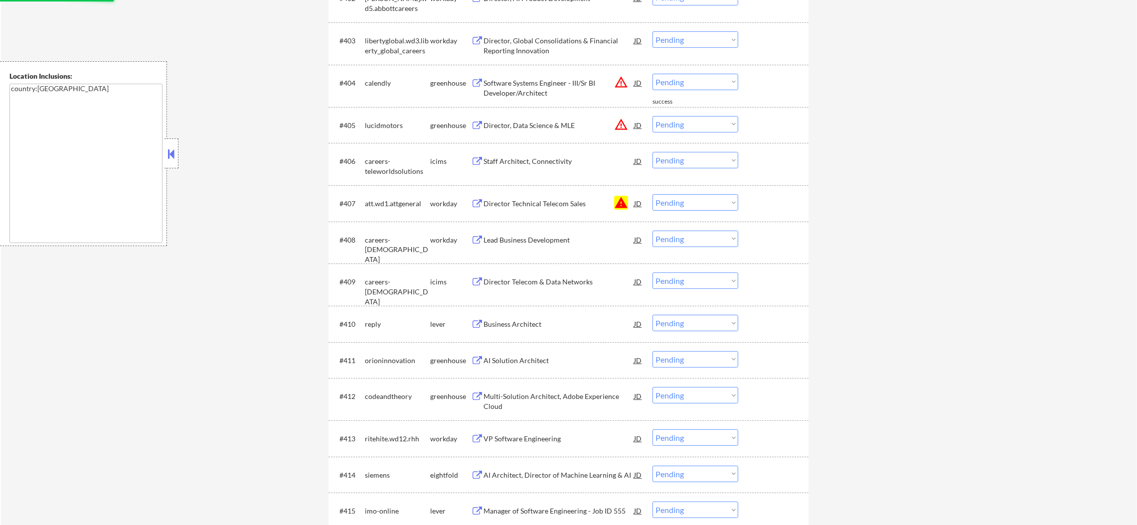
scroll to position [473, 0]
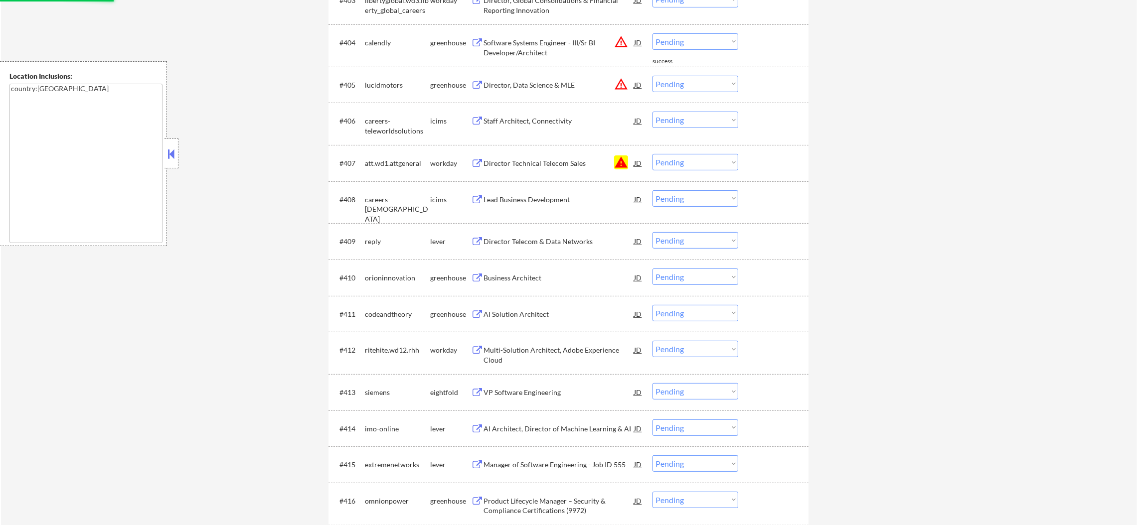
click at [678, 157] on select "Choose an option... Pending Applied Excluded (Questions) Excluded (Expired) Exc…" at bounding box center [695, 162] width 86 height 16
click at [652, 154] on select "Choose an option... Pending Applied Excluded (Questions) Excluded (Expired) Exc…" at bounding box center [695, 162] width 86 height 16
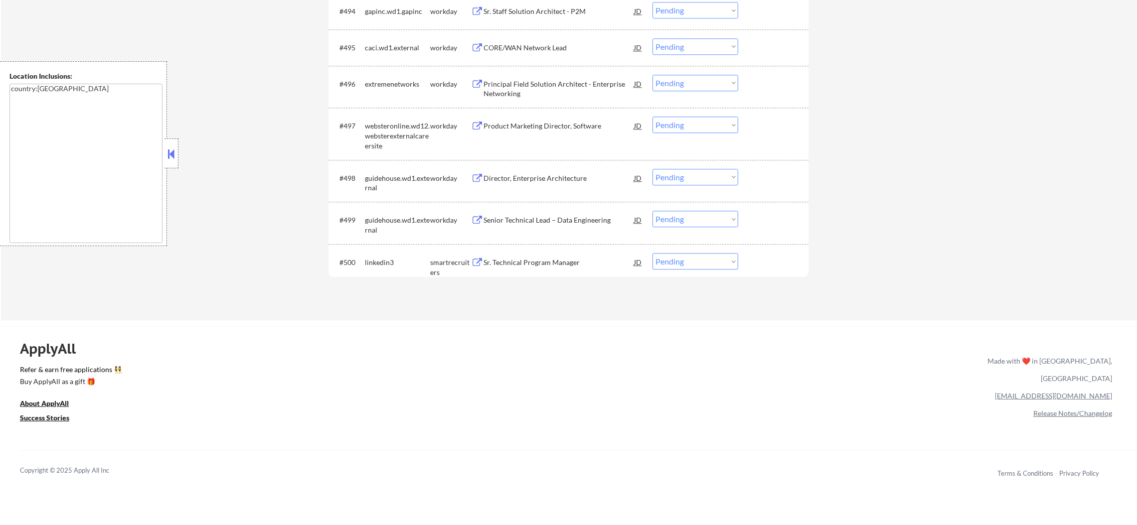
scroll to position [4097, 0]
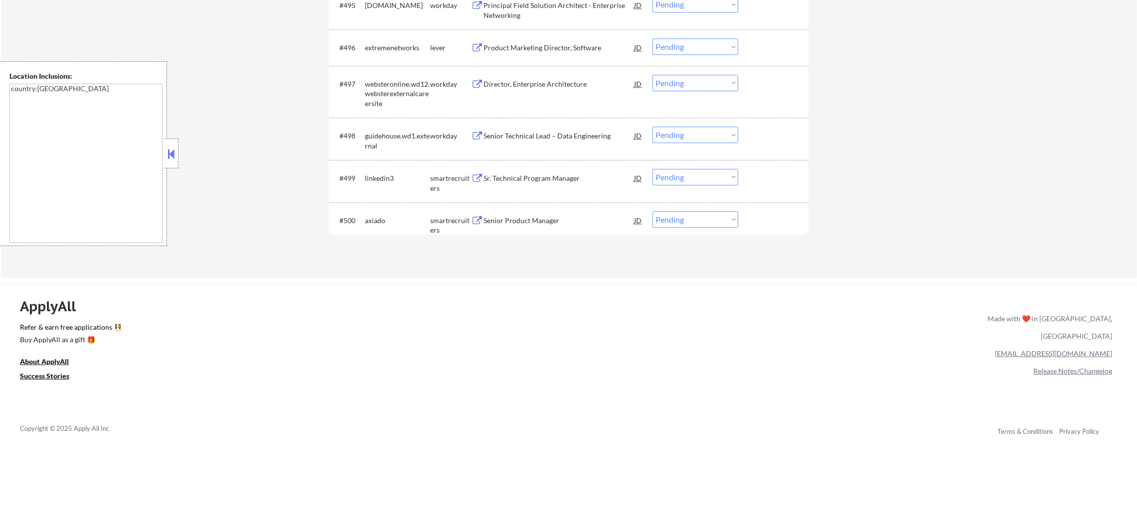
click at [545, 218] on div "Senior Product Manager" at bounding box center [558, 221] width 150 height 10
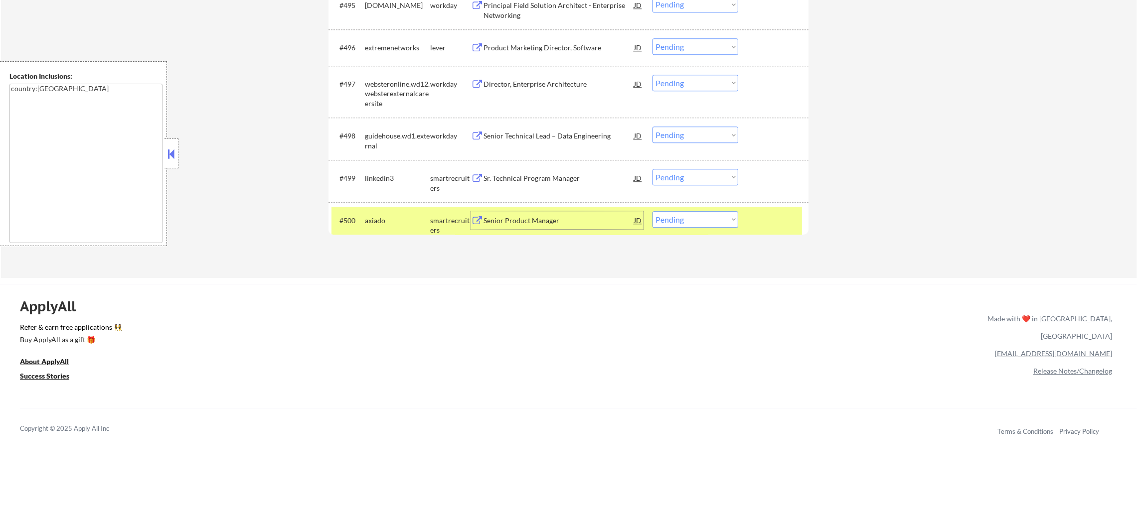
click at [668, 226] on select "Choose an option... Pending Applied Excluded (Questions) Excluded (Expired) Exc…" at bounding box center [695, 219] width 86 height 16
click at [652, 211] on select "Choose an option... Pending Applied Excluded (Questions) Excluded (Expired) Exc…" at bounding box center [695, 219] width 86 height 16
click at [399, 216] on div "axiado" at bounding box center [397, 221] width 65 height 10
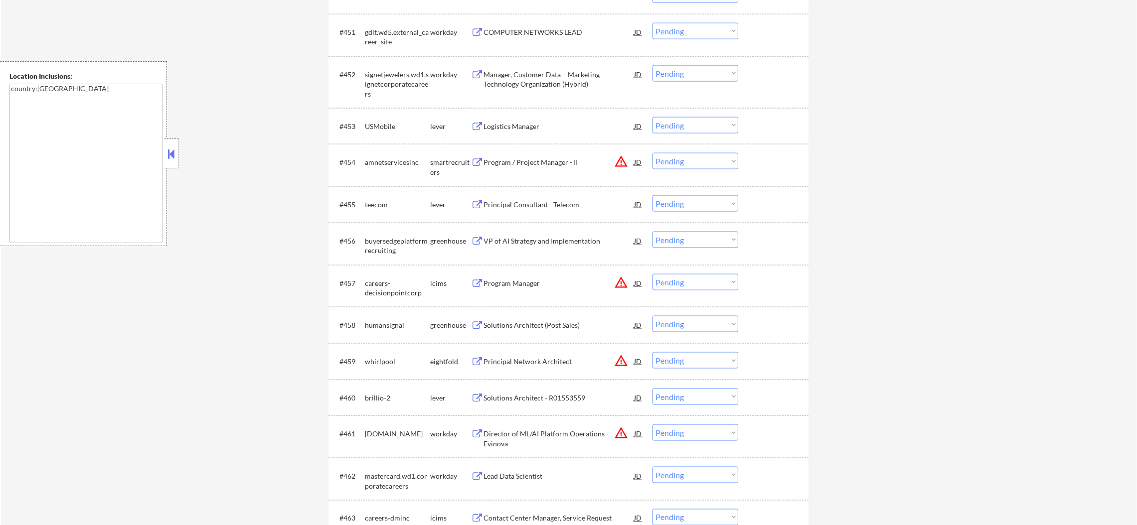
scroll to position [2328, 0]
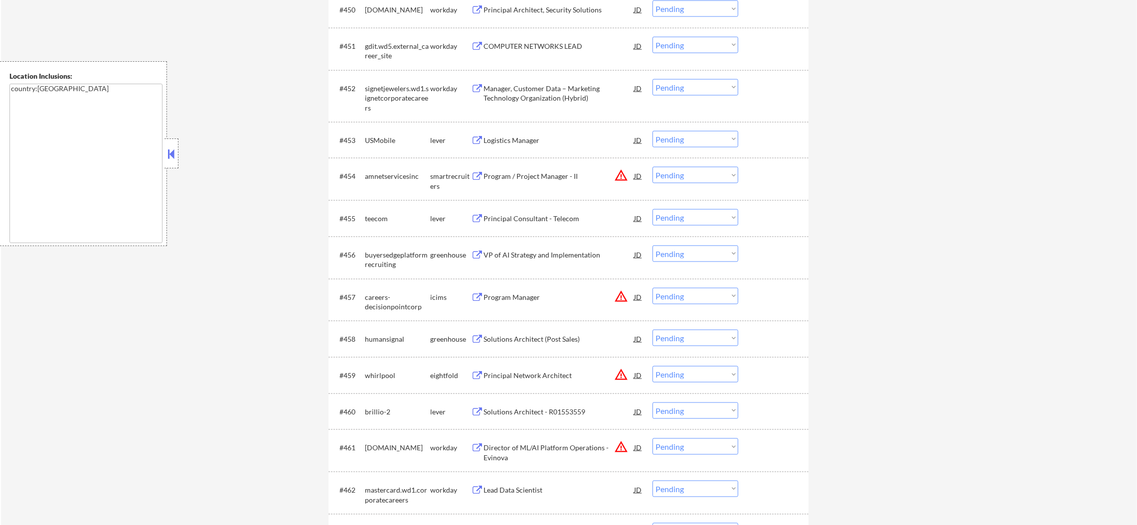
click at [567, 176] on div "Program / Project Manager - II" at bounding box center [558, 176] width 150 height 10
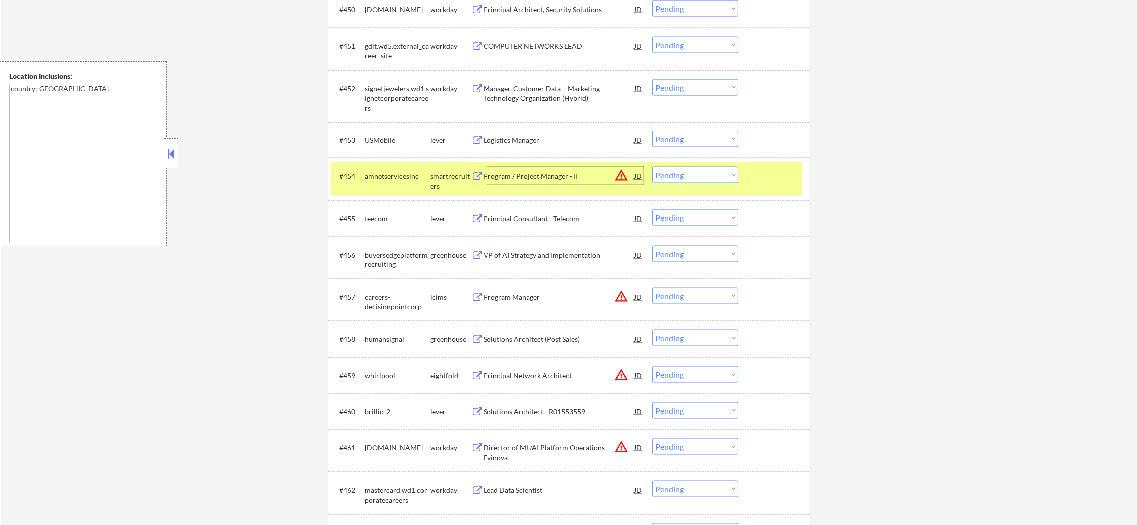
drag, startPoint x: 677, startPoint y: 169, endPoint x: 677, endPoint y: 178, distance: 9.0
click at [677, 170] on select "Choose an option... Pending Applied Excluded (Questions) Excluded (Expired) Exc…" at bounding box center [695, 175] width 86 height 16
click at [652, 167] on select "Choose an option... Pending Applied Excluded (Questions) Excluded (Expired) Exc…" at bounding box center [695, 175] width 86 height 16
click at [401, 176] on div "amnetservicesinc" at bounding box center [397, 176] width 65 height 10
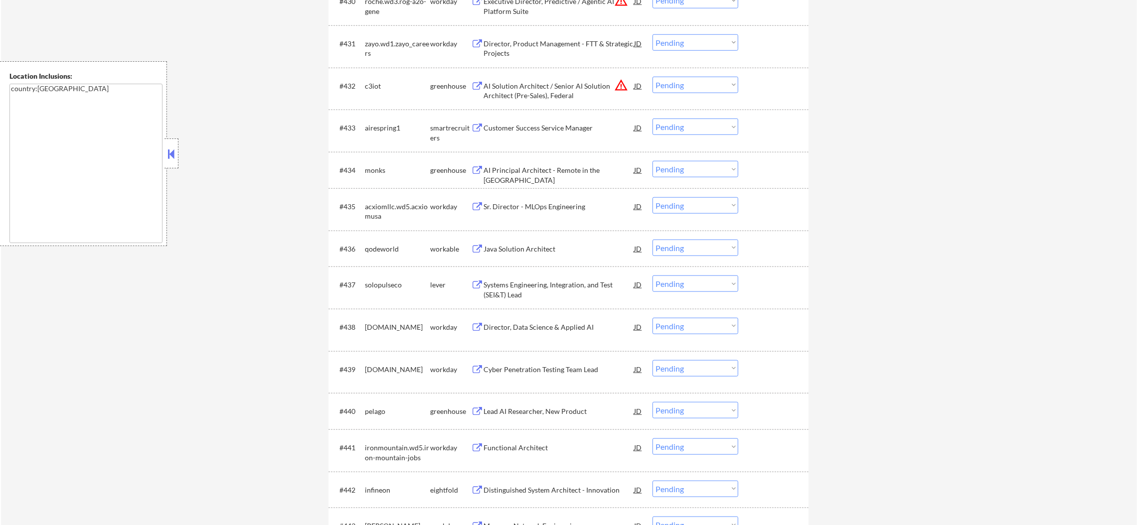
scroll to position [1531, 0]
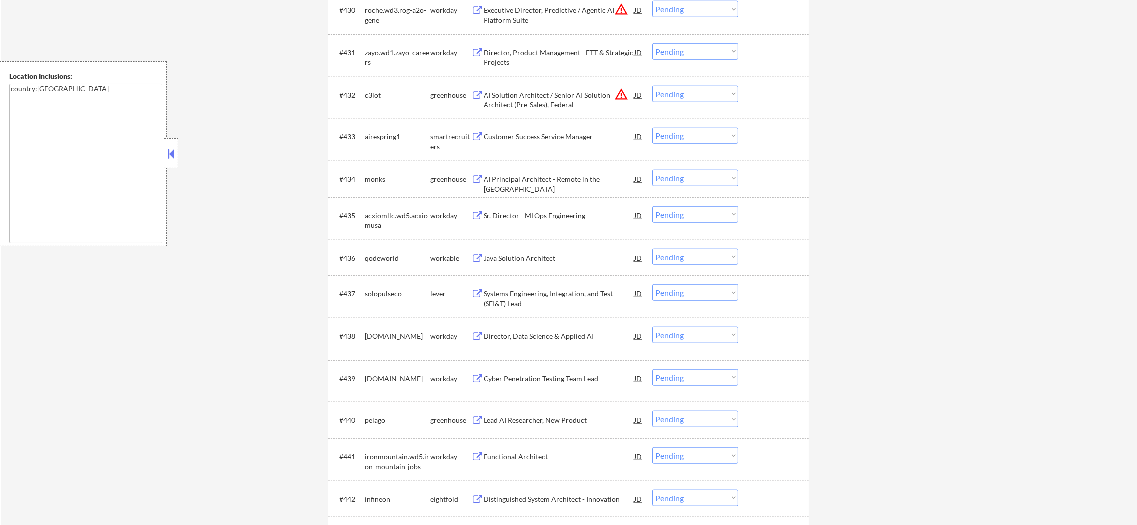
click at [570, 139] on div "Customer Success Service Manager" at bounding box center [558, 137] width 150 height 10
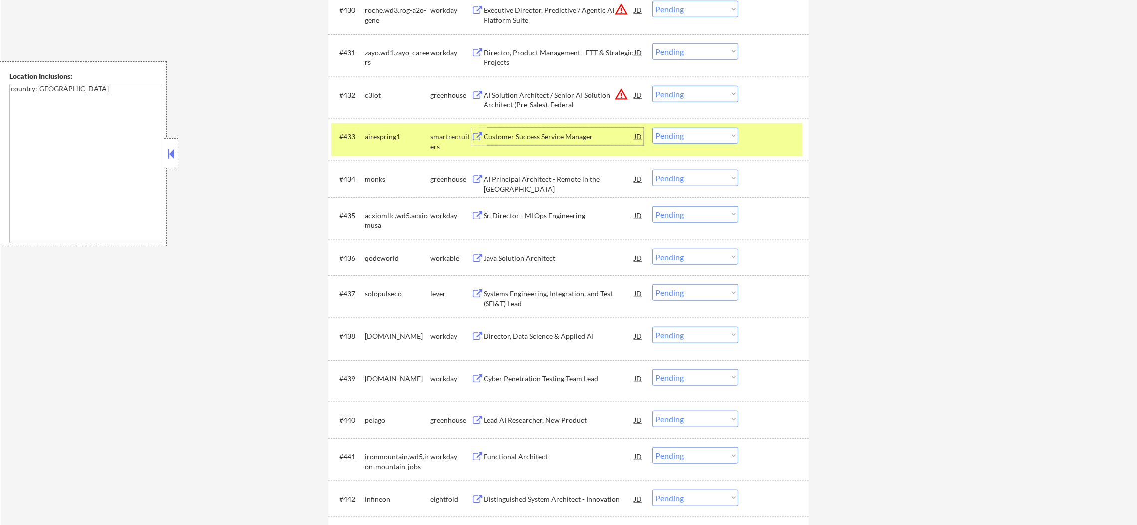
click at [727, 141] on select "Choose an option... Pending Applied Excluded (Questions) Excluded (Expired) Exc…" at bounding box center [695, 136] width 86 height 16
click at [652, 128] on select "Choose an option... Pending Applied Excluded (Questions) Excluded (Expired) Exc…" at bounding box center [695, 136] width 86 height 16
click at [369, 138] on div "airespring1" at bounding box center [397, 137] width 65 height 10
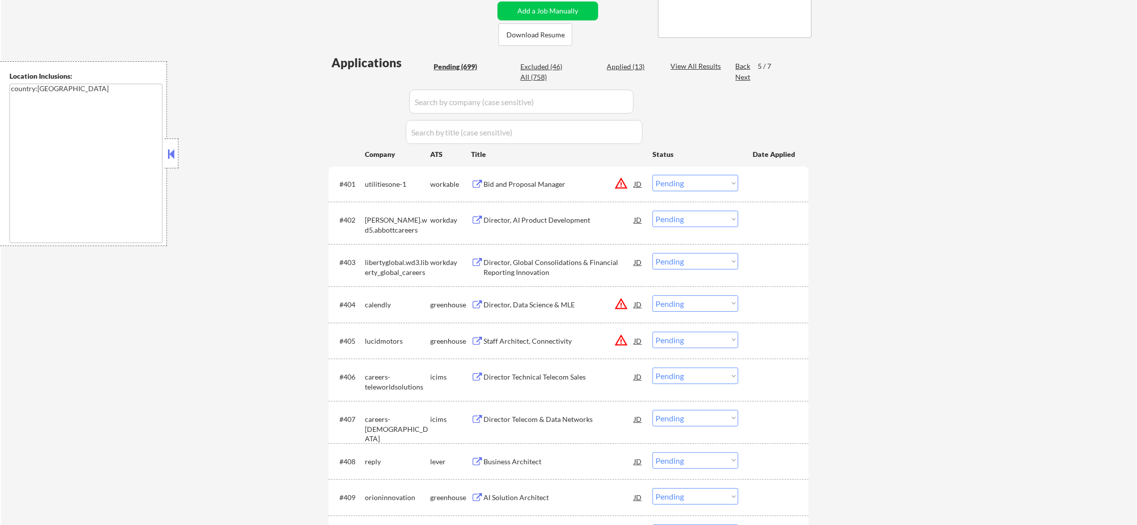
scroll to position [186, 0]
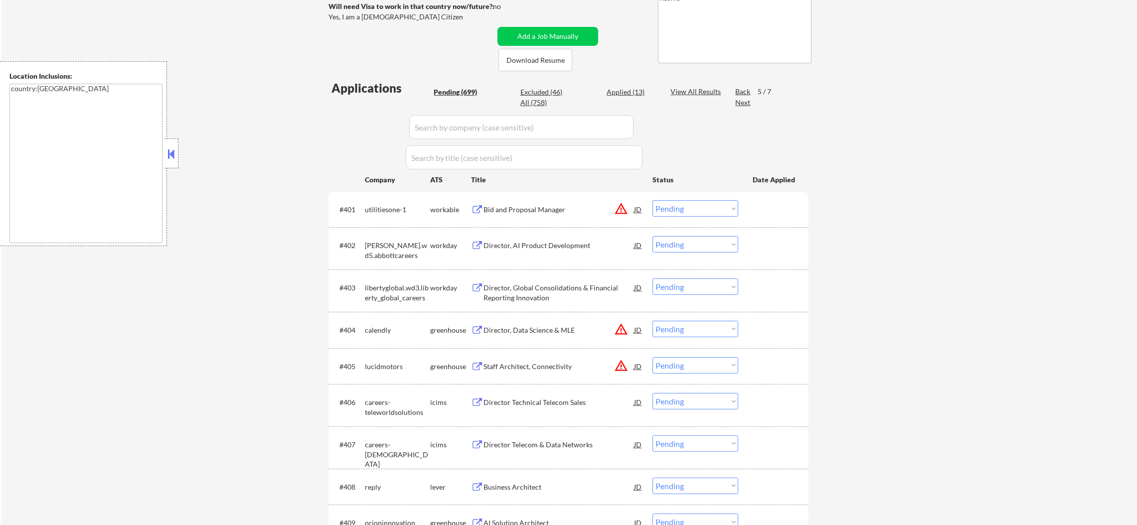
click at [749, 100] on div "Next" at bounding box center [743, 103] width 16 height 10
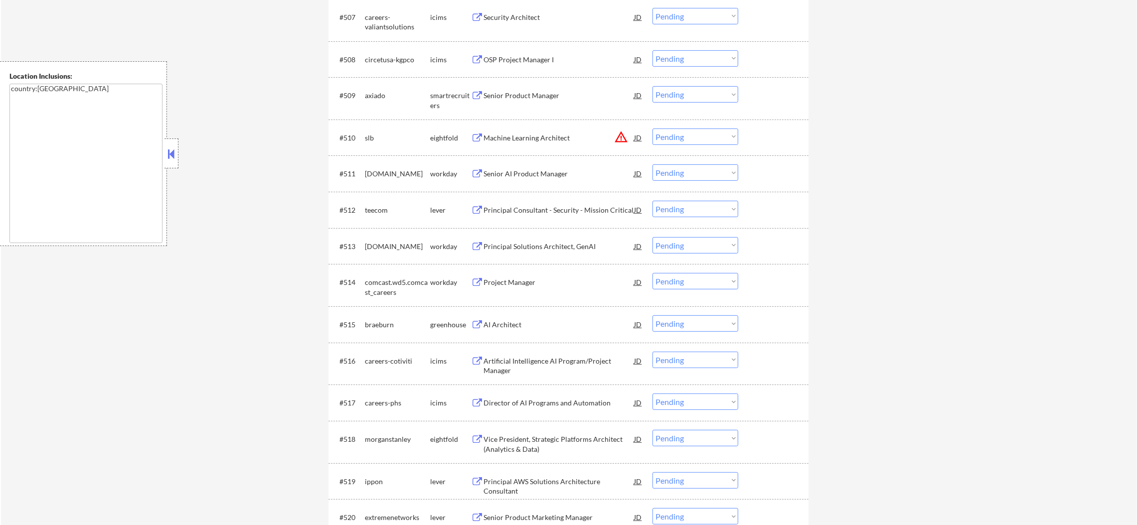
scroll to position [609, 0]
click at [522, 94] on div "Senior Product Manager" at bounding box center [558, 94] width 150 height 10
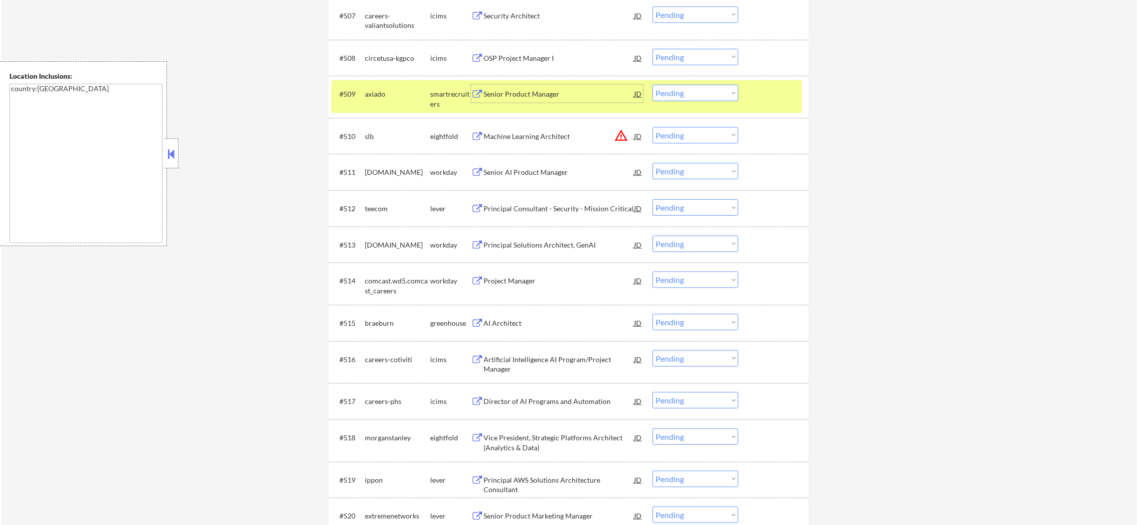
click at [705, 95] on select "Choose an option... Pending Applied Excluded (Questions) Excluded (Expired) Exc…" at bounding box center [695, 93] width 86 height 16
click at [379, 96] on div "axiado" at bounding box center [397, 94] width 65 height 10
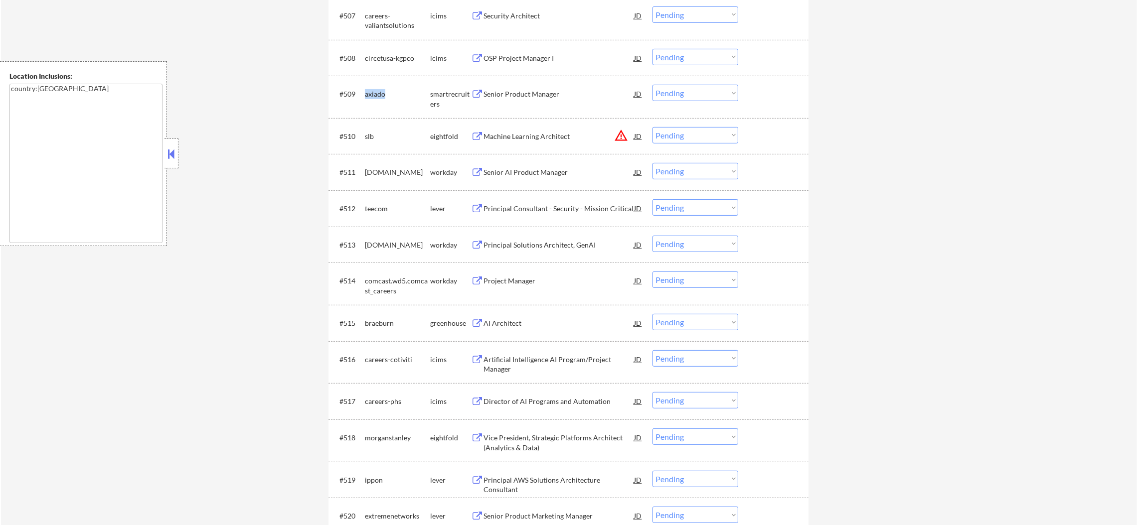
click at [379, 96] on div "axiado" at bounding box center [397, 94] width 65 height 10
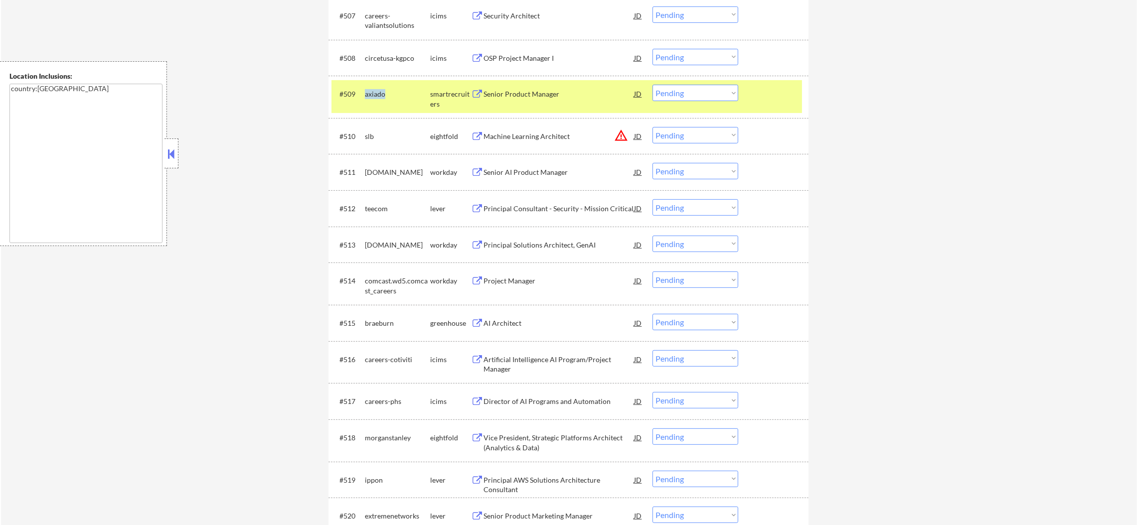
copy div "axiado"
click at [699, 89] on select "Choose an option... Pending Applied Excluded (Questions) Excluded (Expired) Exc…" at bounding box center [695, 93] width 86 height 16
click at [652, 85] on select "Choose an option... Pending Applied Excluded (Questions) Excluded (Expired) Exc…" at bounding box center [695, 93] width 86 height 16
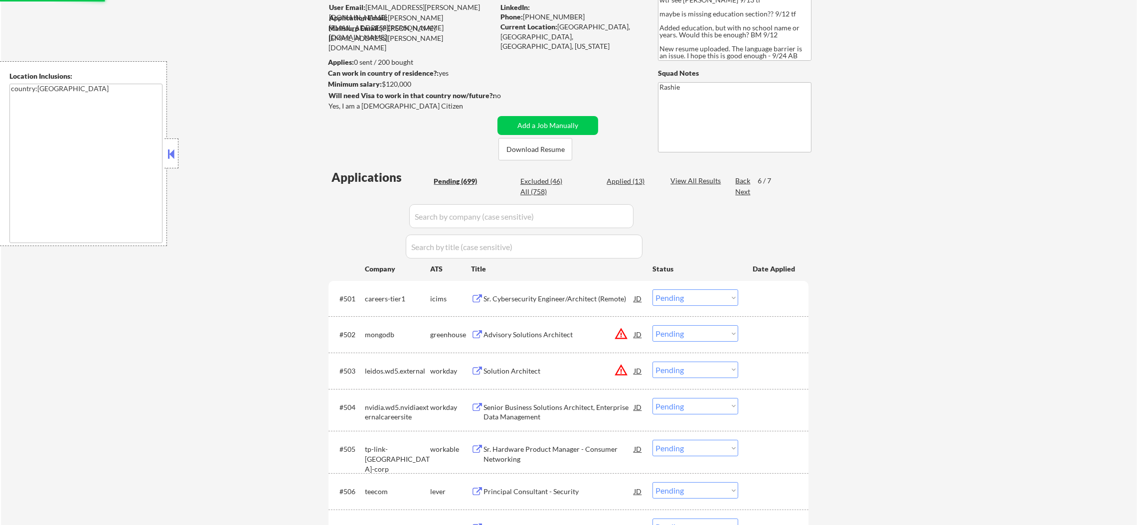
scroll to position [0, 0]
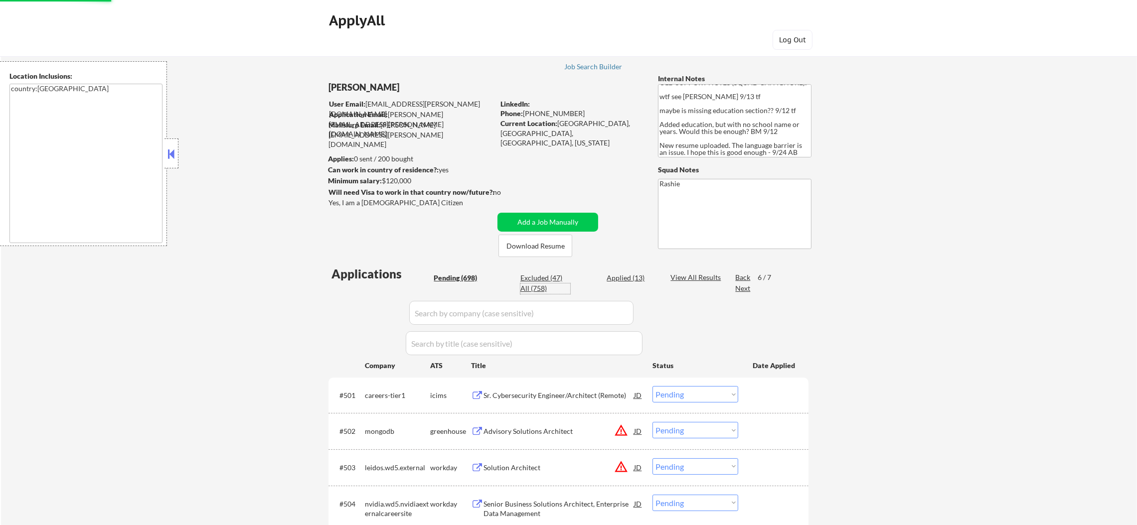
click at [531, 289] on div "All (758)" at bounding box center [545, 289] width 50 height 10
click at [452, 313] on input "input" at bounding box center [521, 313] width 224 height 24
paste input "axiado"
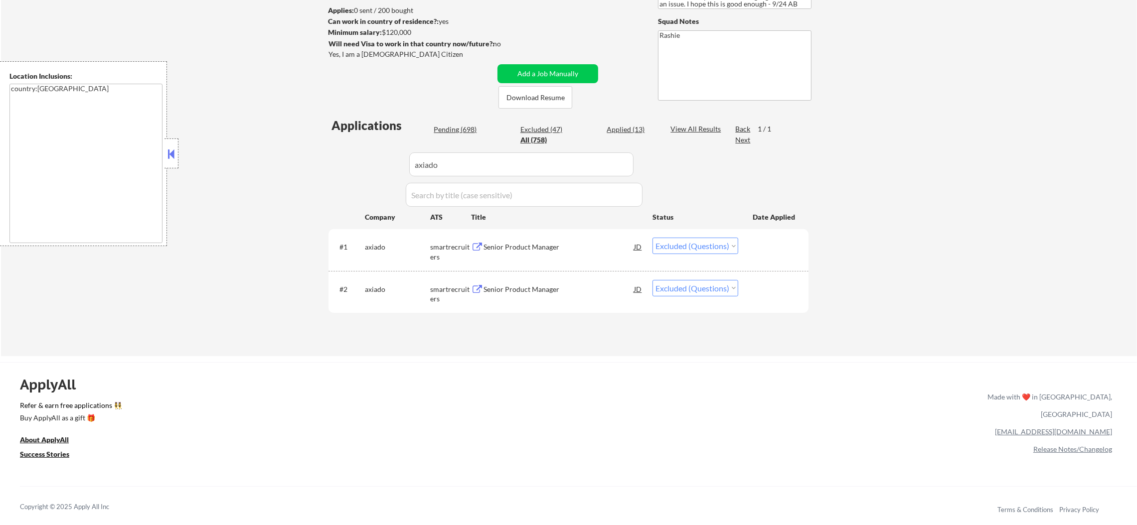
scroll to position [149, 0]
click at [701, 124] on div "View All Results" at bounding box center [696, 128] width 53 height 10
click at [630, 122] on div "Applications Pending (698) Excluded (47) Applied (13) All (758) Paginate Result…" at bounding box center [568, 226] width 480 height 220
click at [626, 127] on div "Applied (13)" at bounding box center [631, 129] width 50 height 10
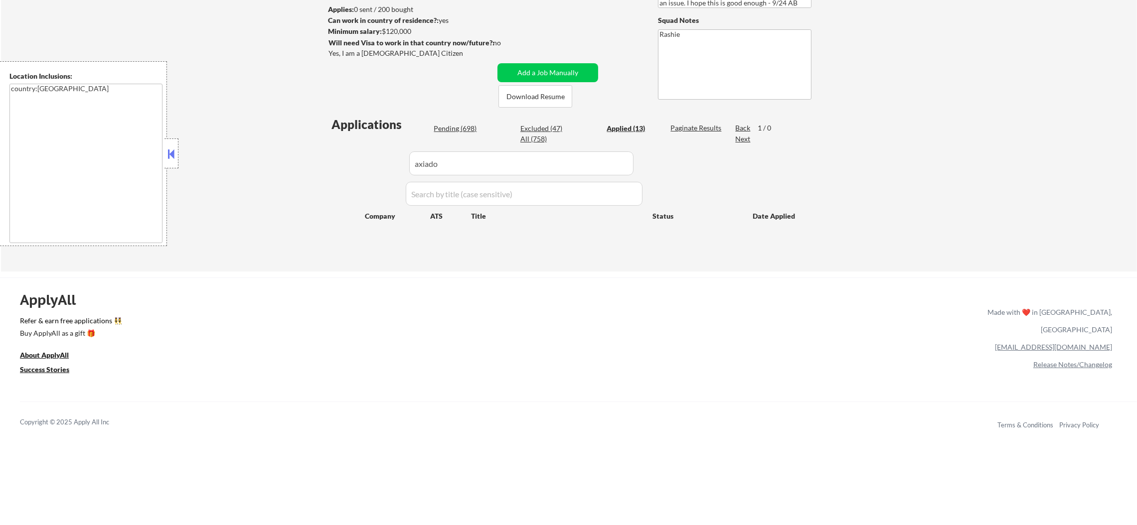
drag, startPoint x: 490, startPoint y: 166, endPoint x: 332, endPoint y: 166, distance: 157.5
click at [332, 166] on div "Applications Pending (698) Excluded (47) Applied (13) All (758) Paginate Result…" at bounding box center [568, 184] width 480 height 137
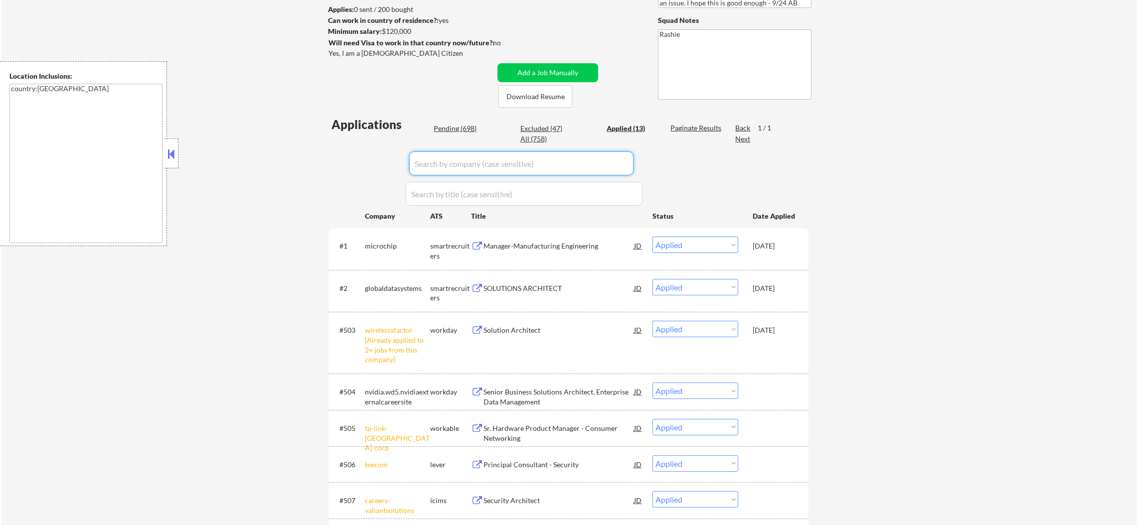
click at [470, 130] on div "Pending (698)" at bounding box center [458, 129] width 50 height 10
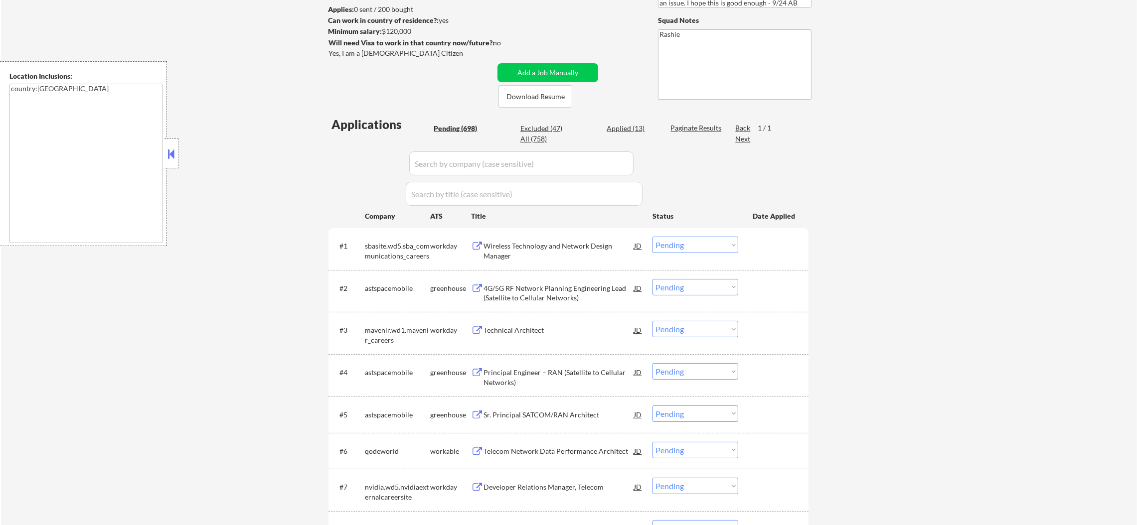
click at [742, 140] on div "Next" at bounding box center [743, 139] width 16 height 10
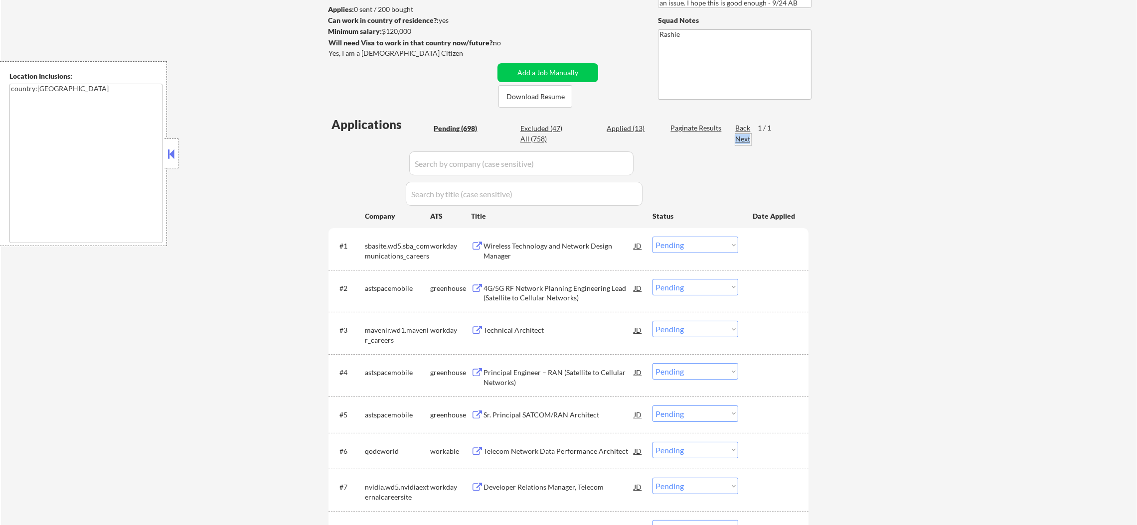
click at [744, 134] on div "Next" at bounding box center [743, 139] width 16 height 10
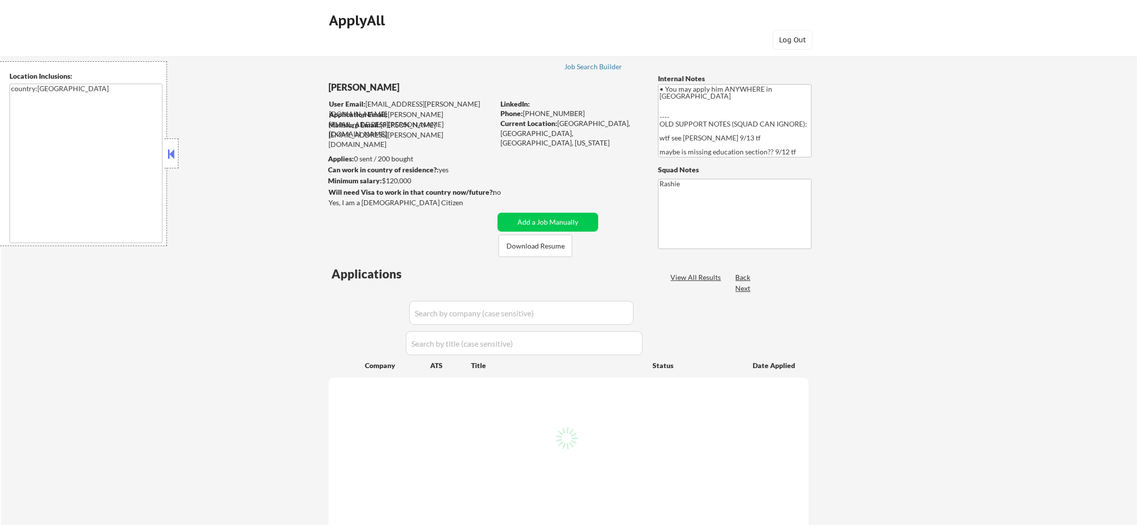
scroll to position [20, 0]
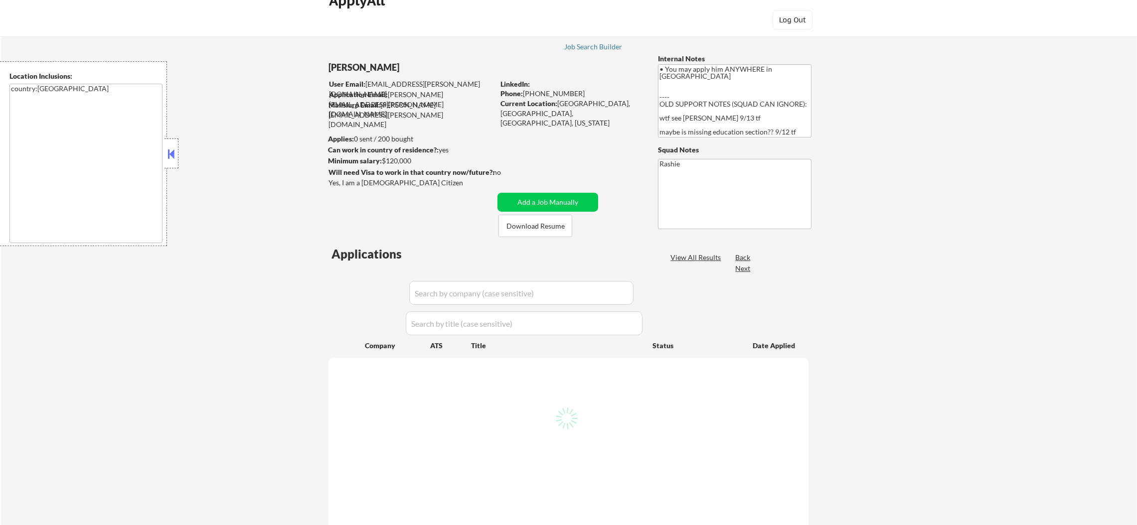
select select ""pending""
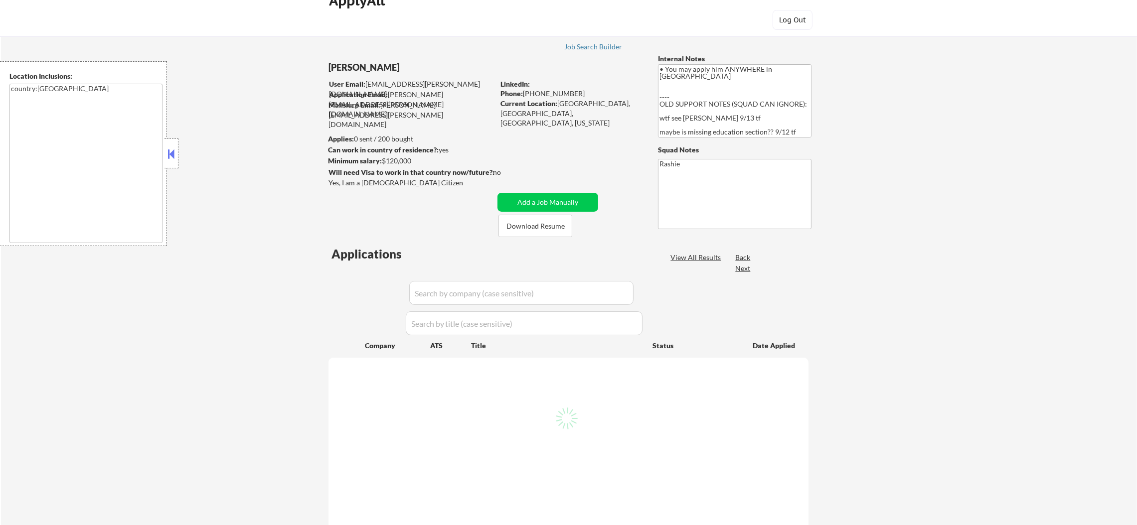
select select ""pending""
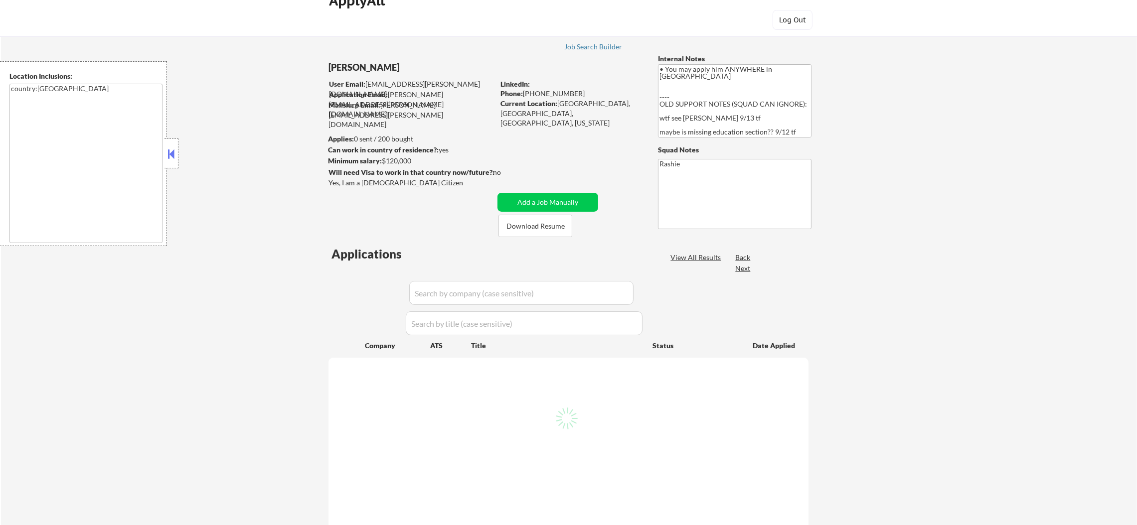
select select ""pending""
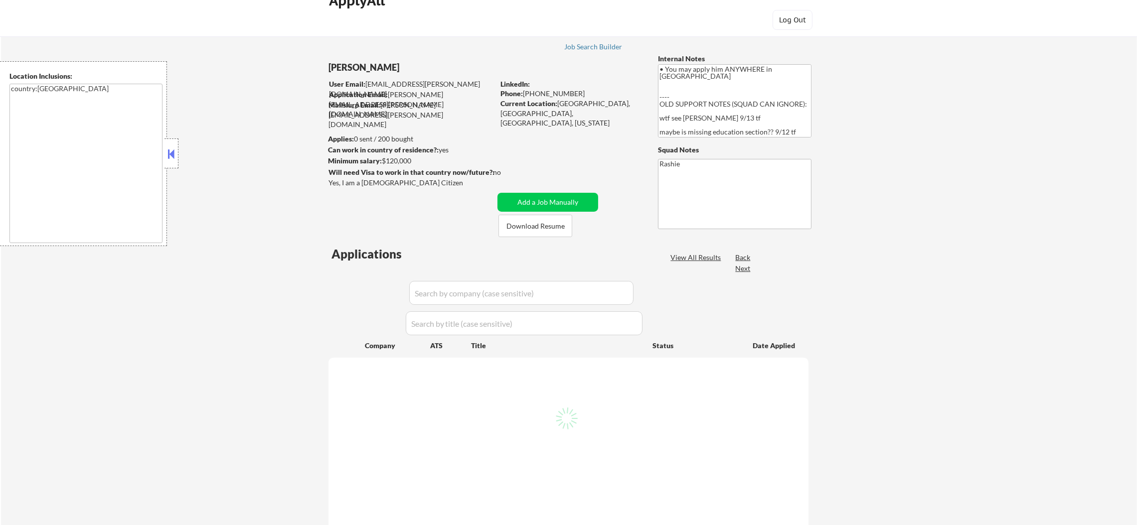
select select ""pending""
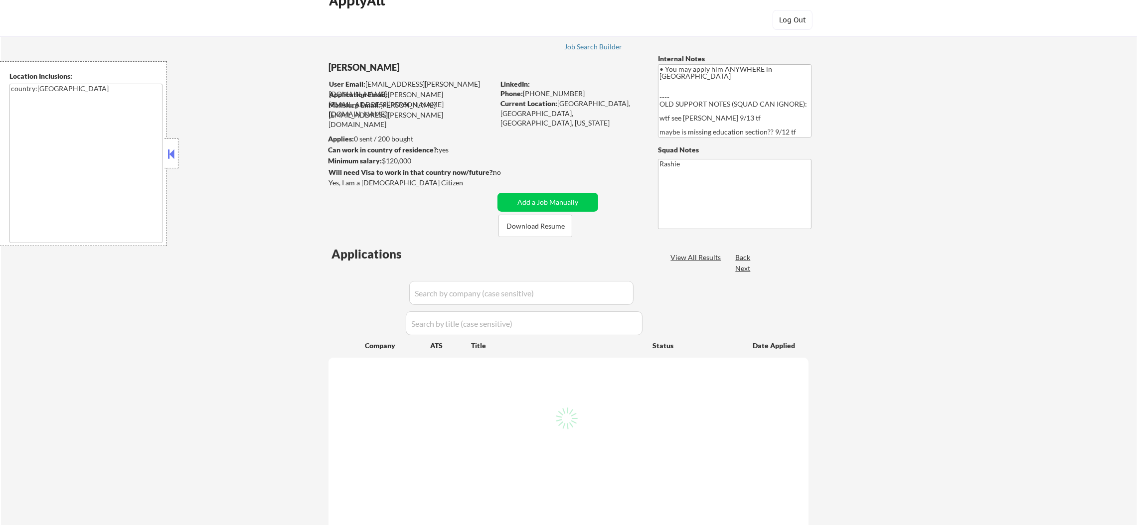
select select ""pending""
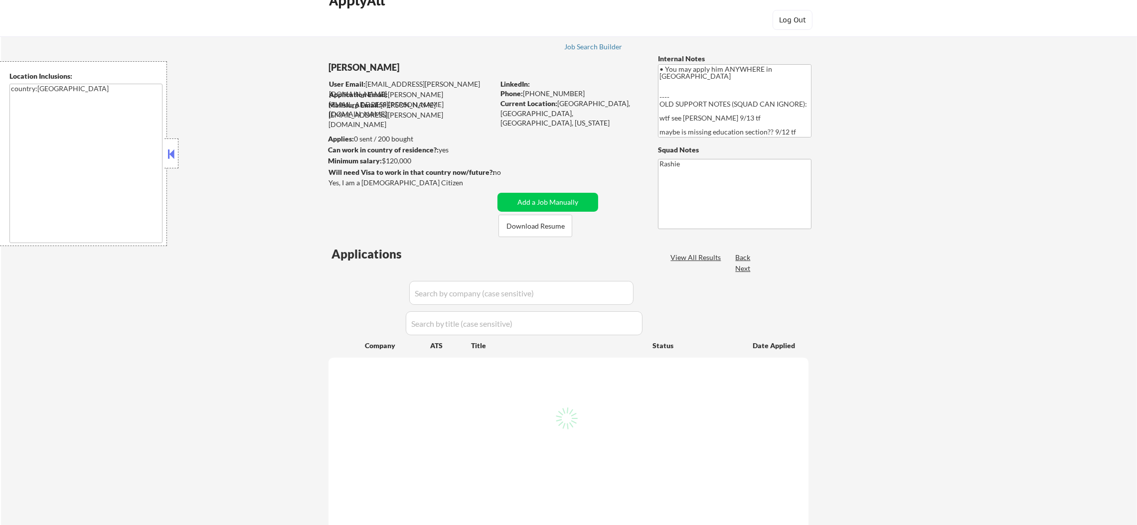
select select ""pending""
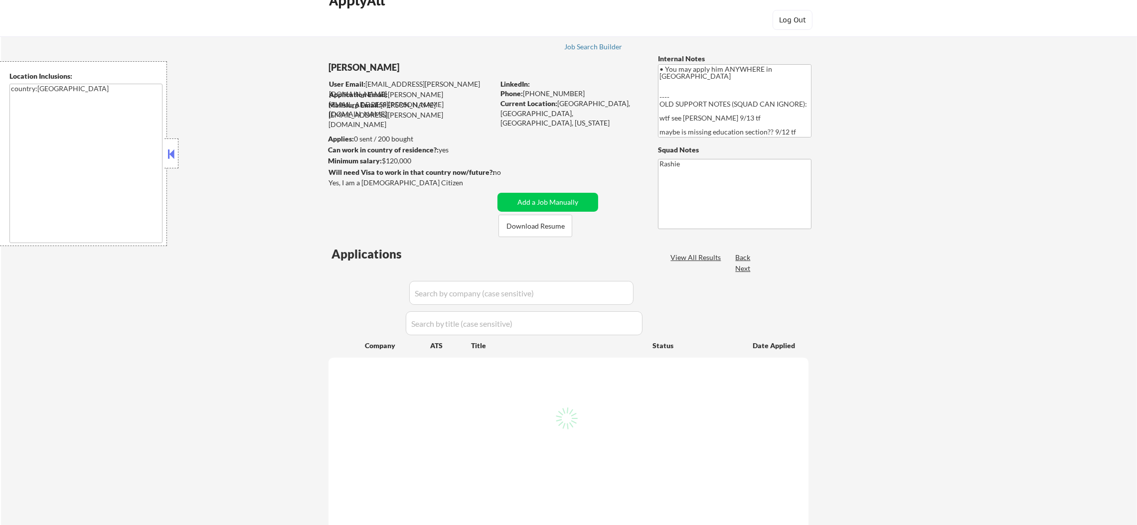
select select ""pending""
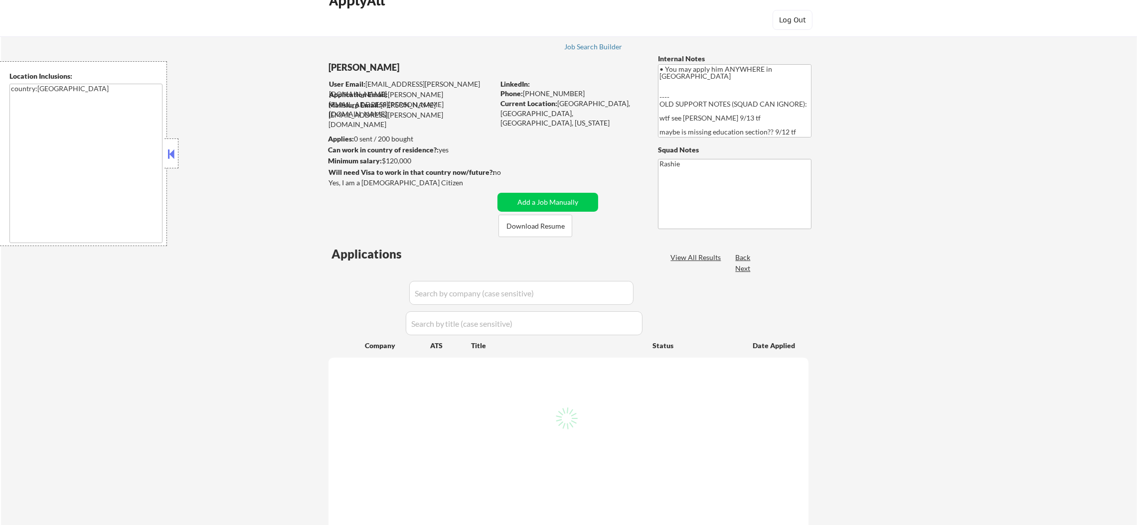
select select ""pending""
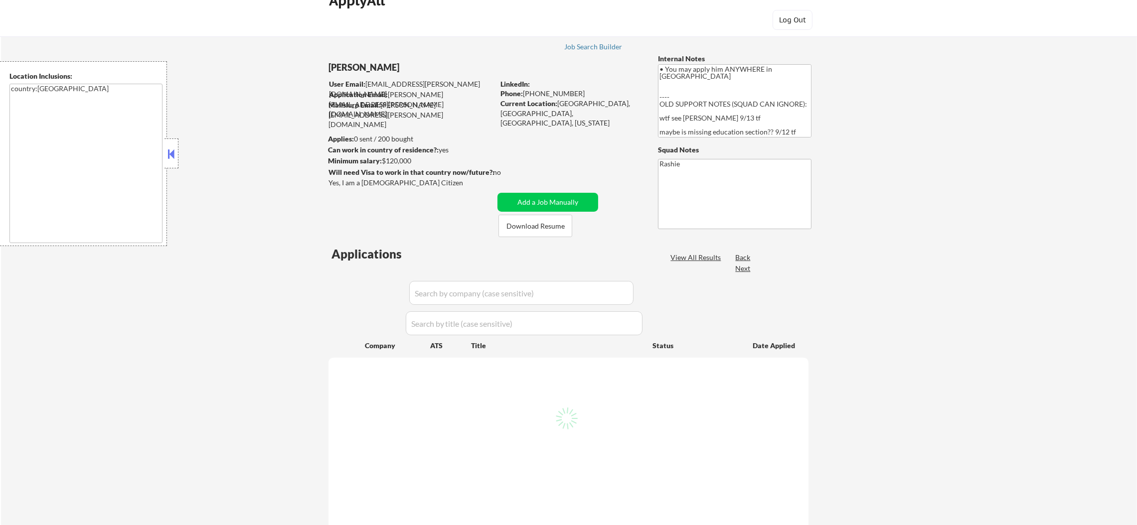
select select ""pending""
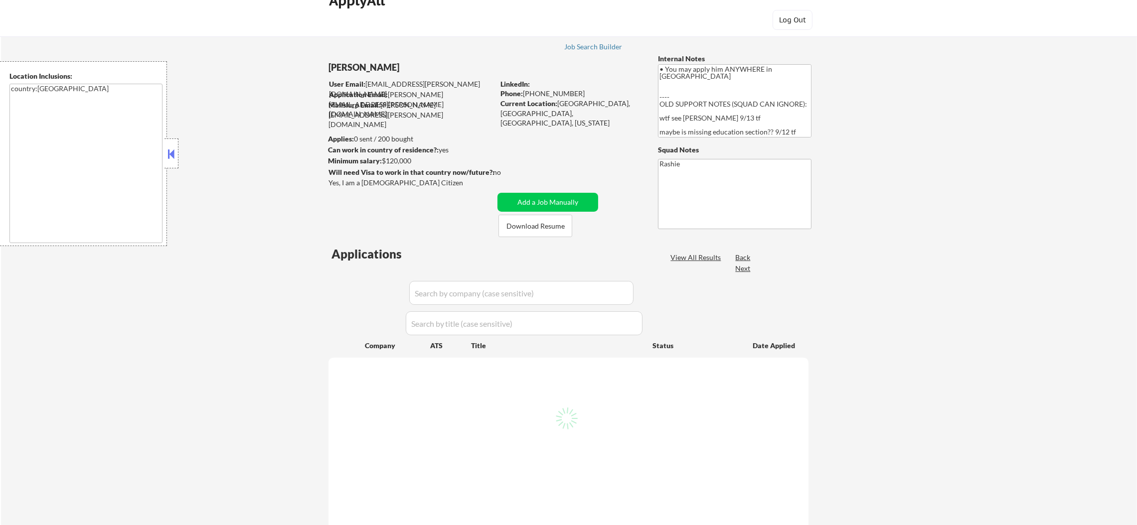
select select ""pending""
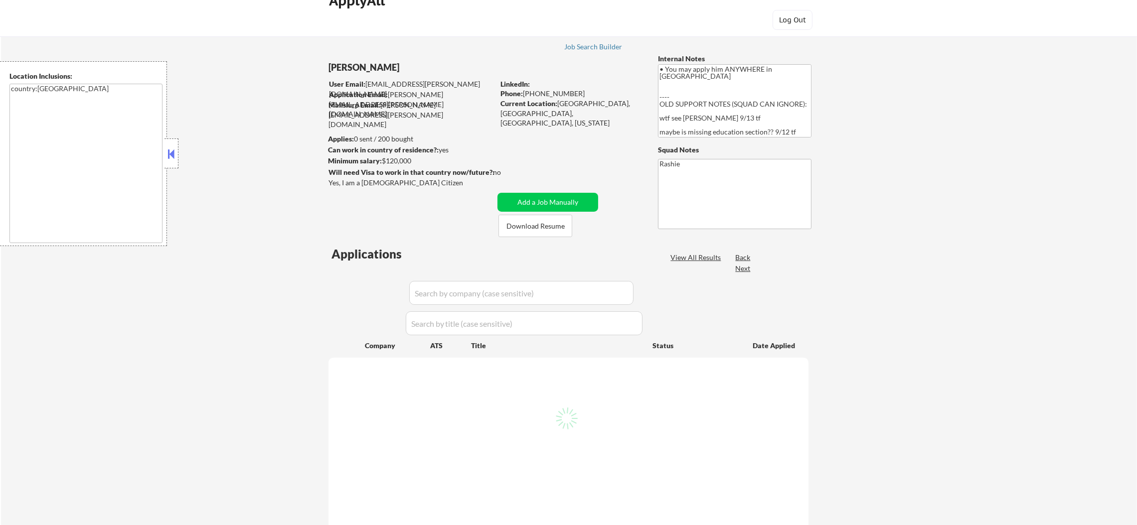
select select ""pending""
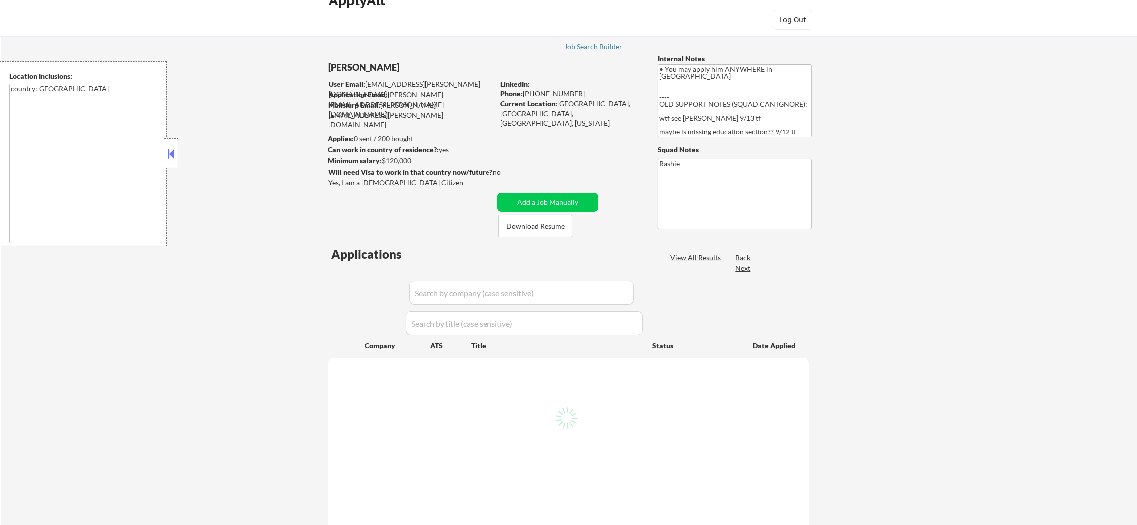
select select ""pending""
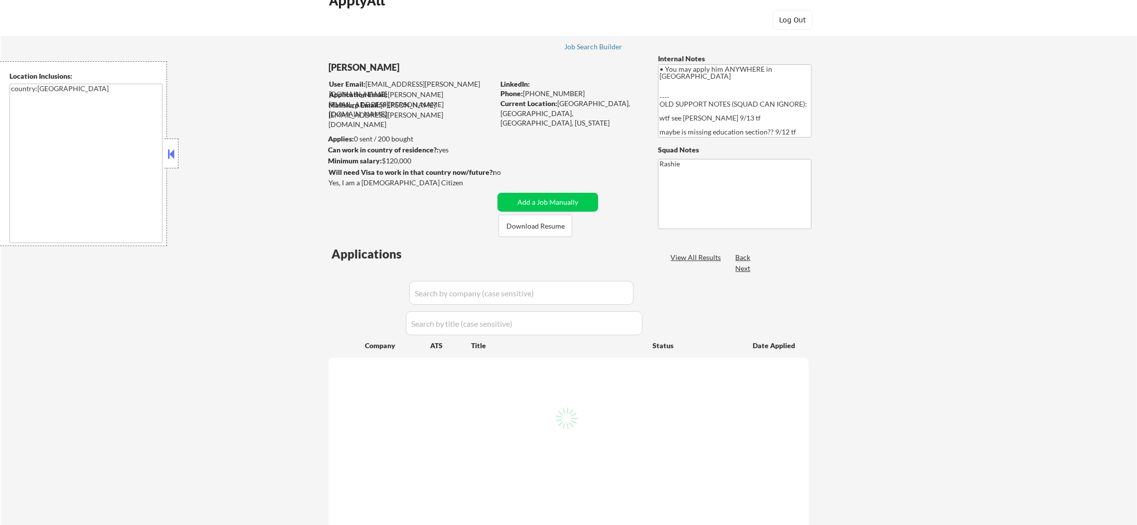
select select ""pending""
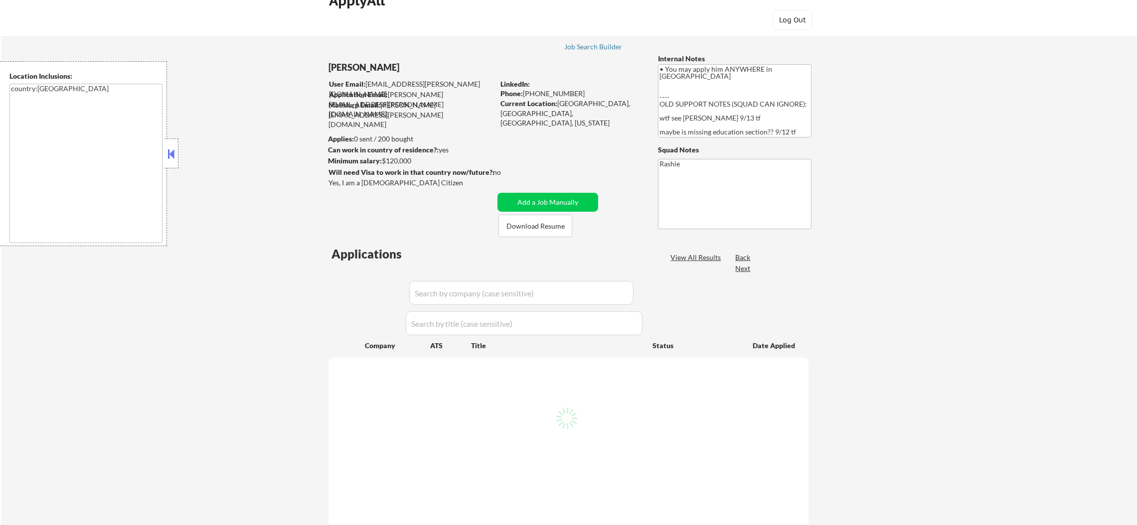
select select ""pending""
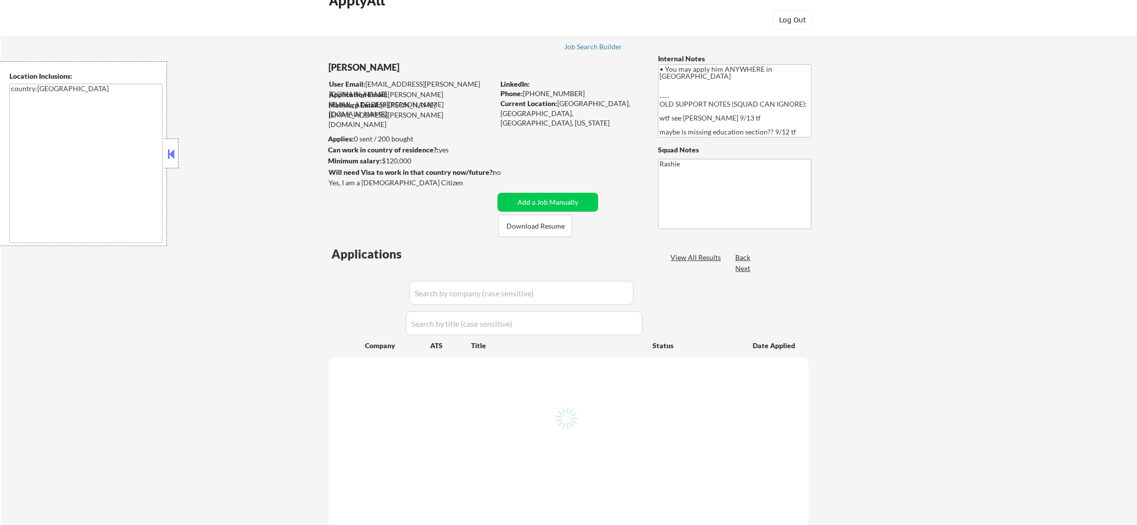
select select ""pending""
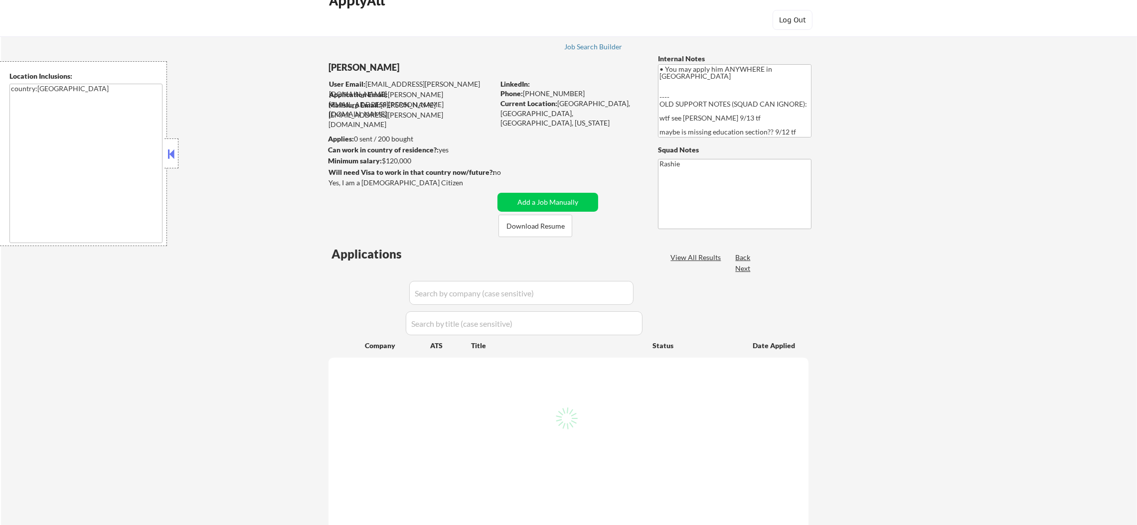
select select ""pending""
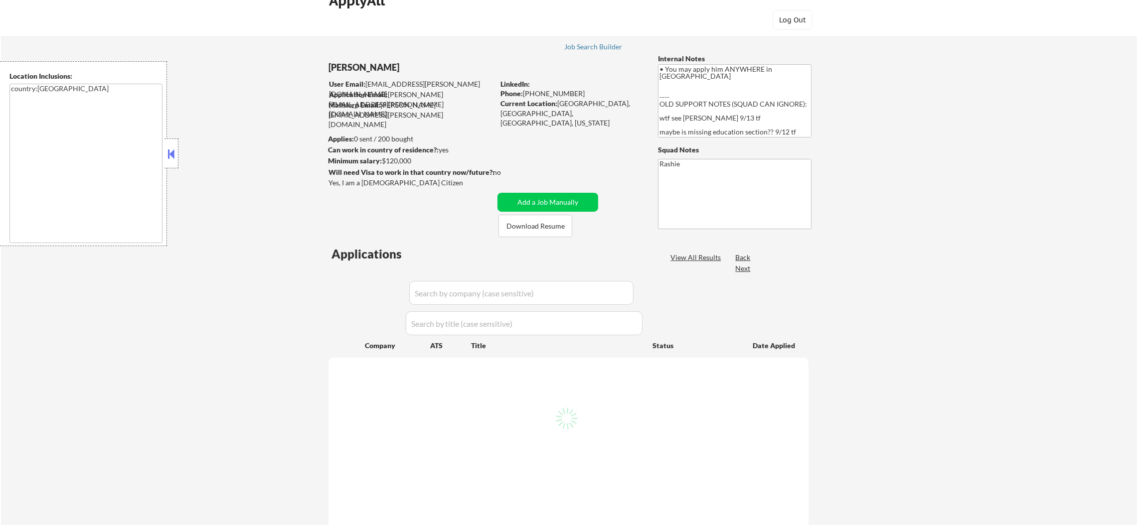
select select ""pending""
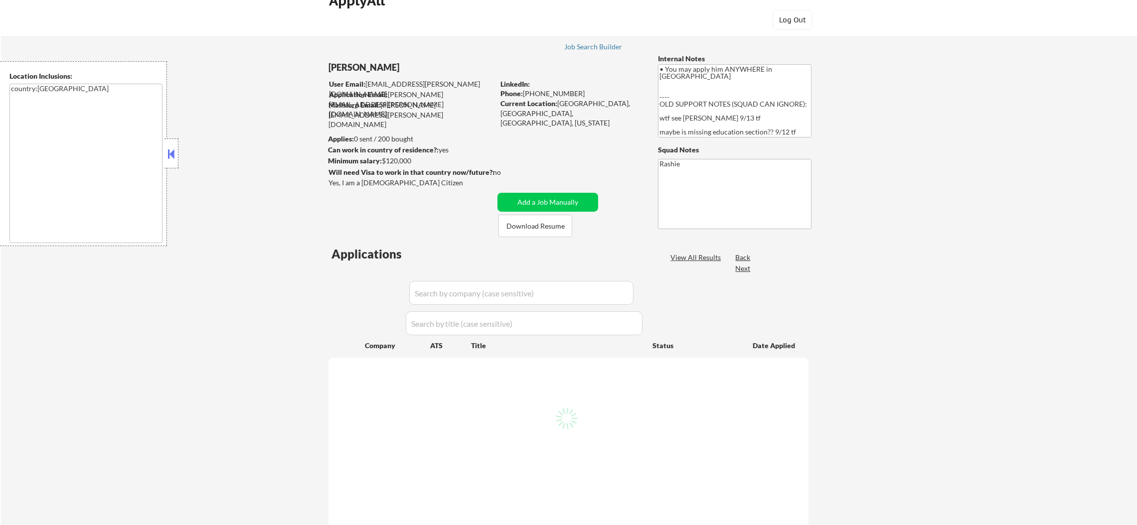
select select ""pending""
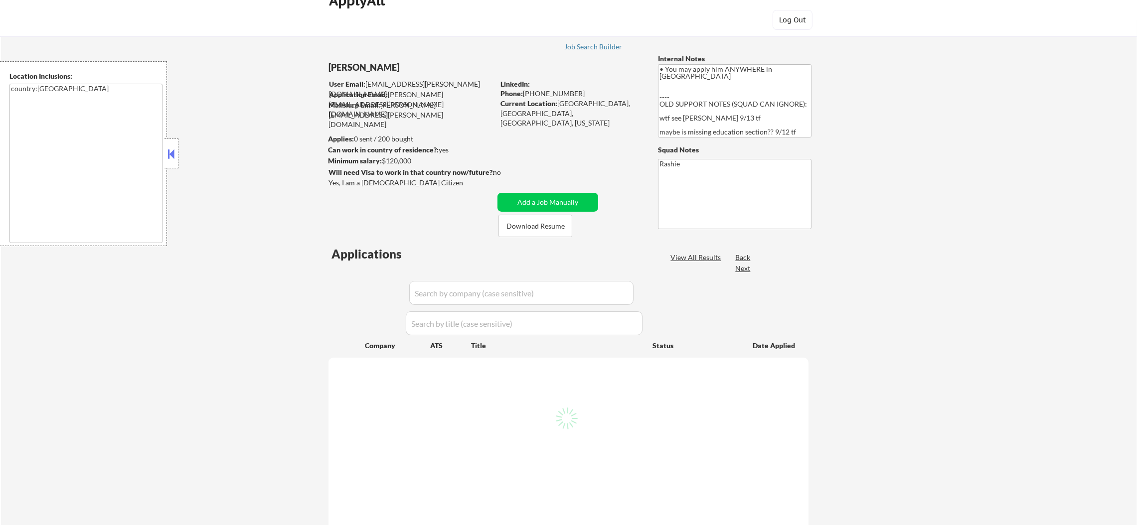
select select ""pending""
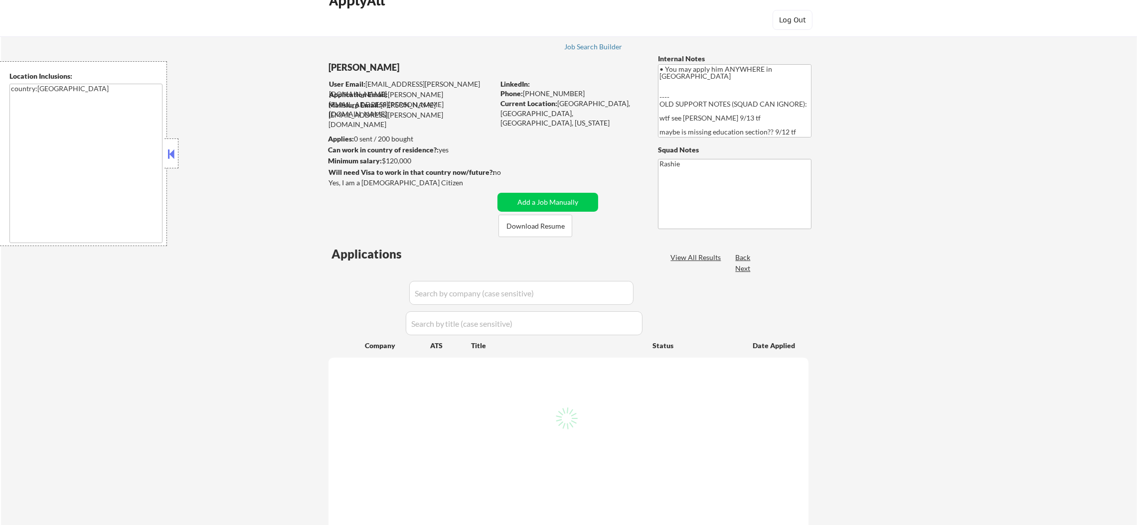
select select ""pending""
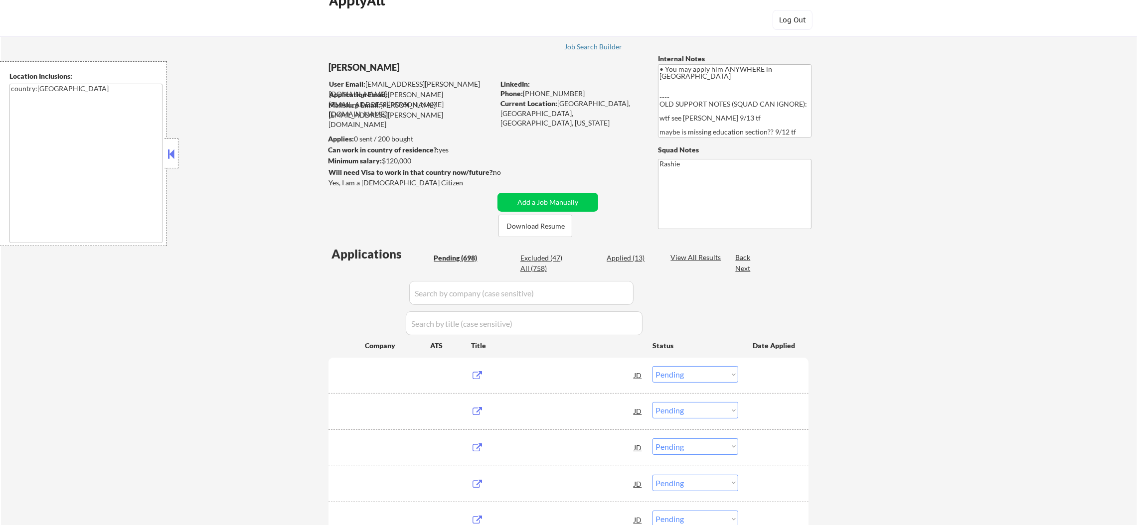
scroll to position [124, 0]
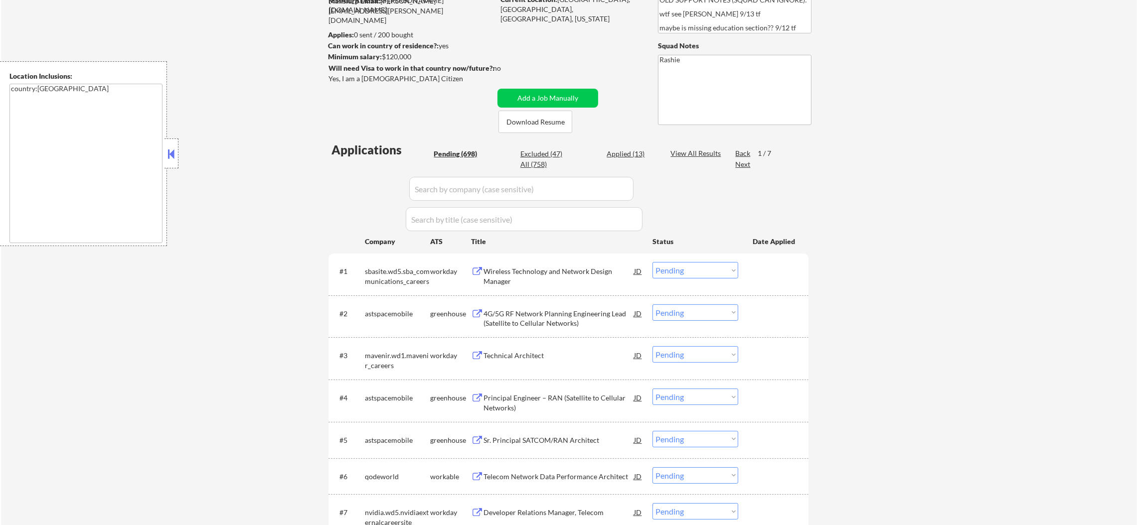
click at [737, 163] on div "Next" at bounding box center [743, 164] width 16 height 10
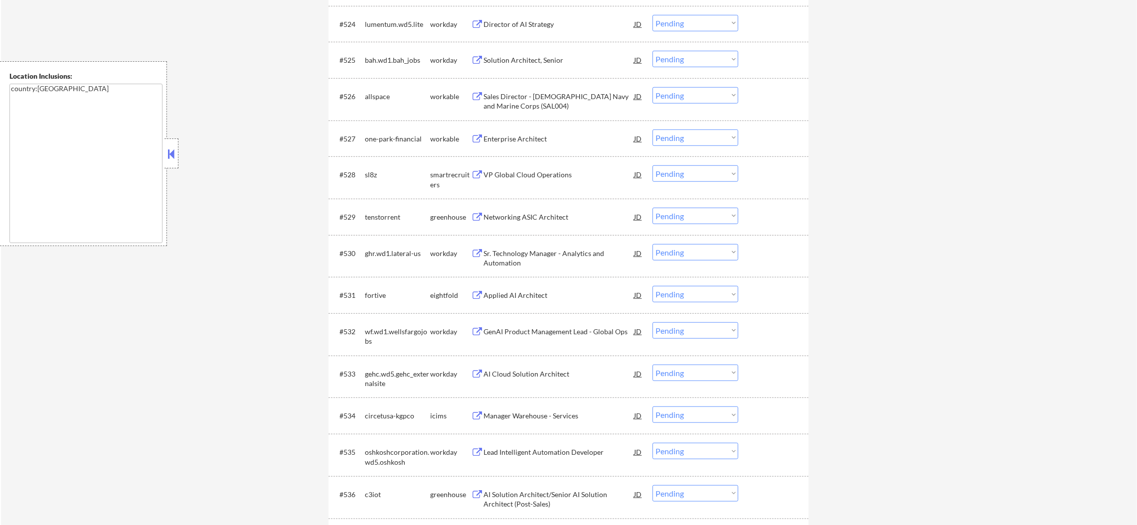
scroll to position [1245, 0]
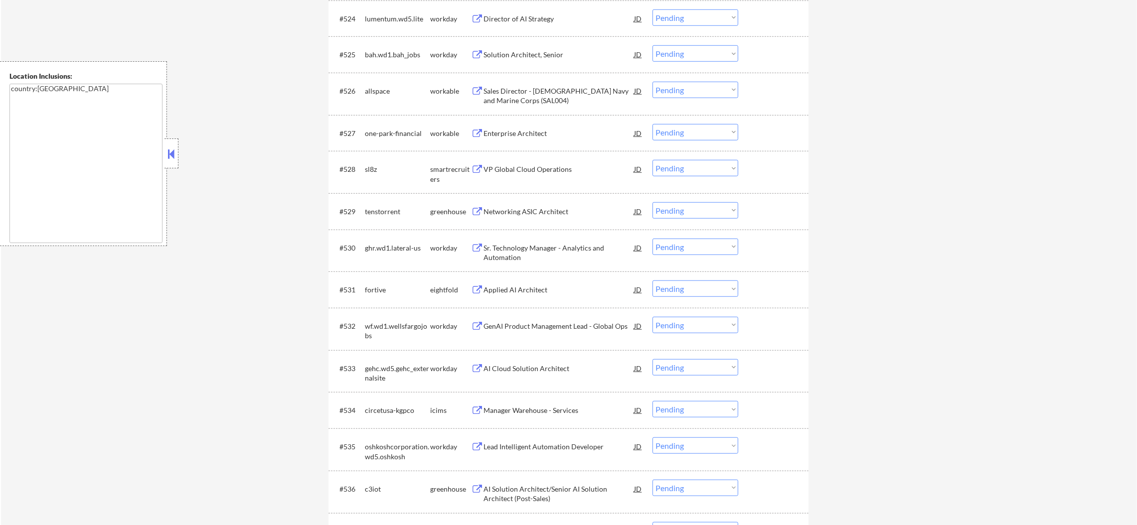
click at [540, 169] on div "VP Global Cloud Operations" at bounding box center [558, 169] width 150 height 10
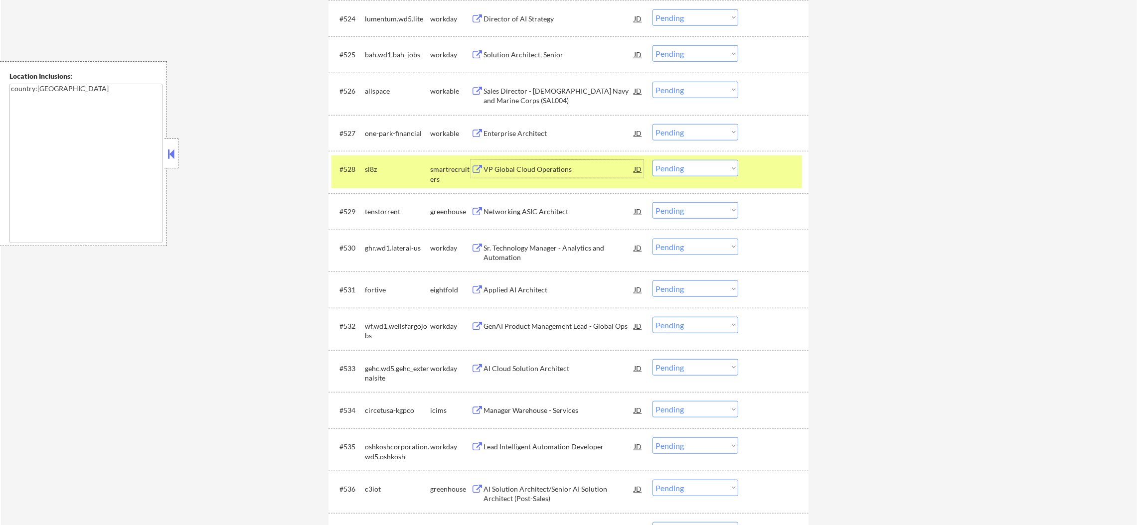
click at [661, 172] on select "Choose an option... Pending Applied Excluded (Questions) Excluded (Expired) Exc…" at bounding box center [695, 168] width 86 height 16
click at [652, 160] on select "Choose an option... Pending Applied Excluded (Questions) Excluded (Expired) Exc…" at bounding box center [695, 168] width 86 height 16
click at [403, 169] on div "sl8z" at bounding box center [397, 169] width 65 height 10
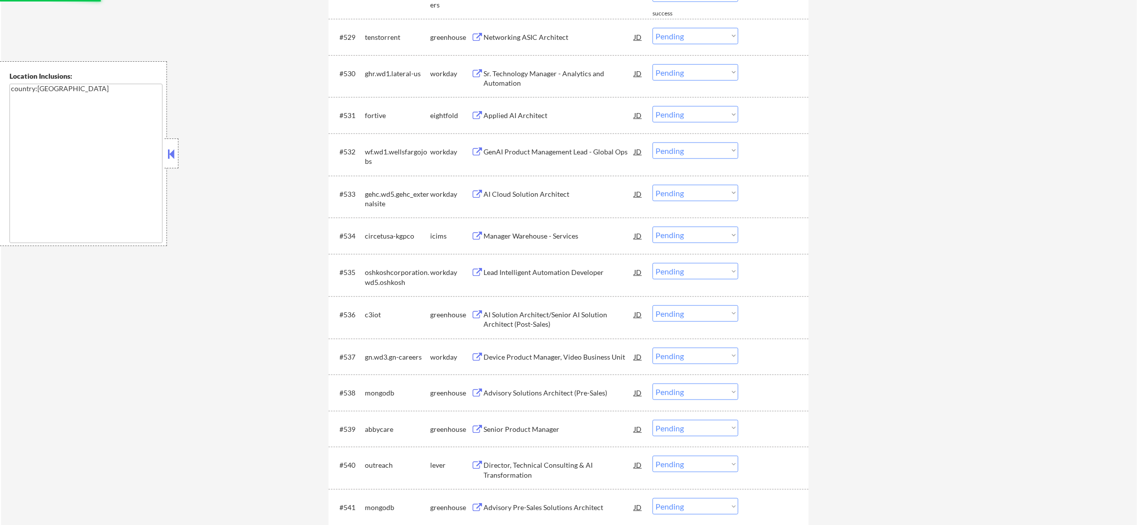
scroll to position [1569, 0]
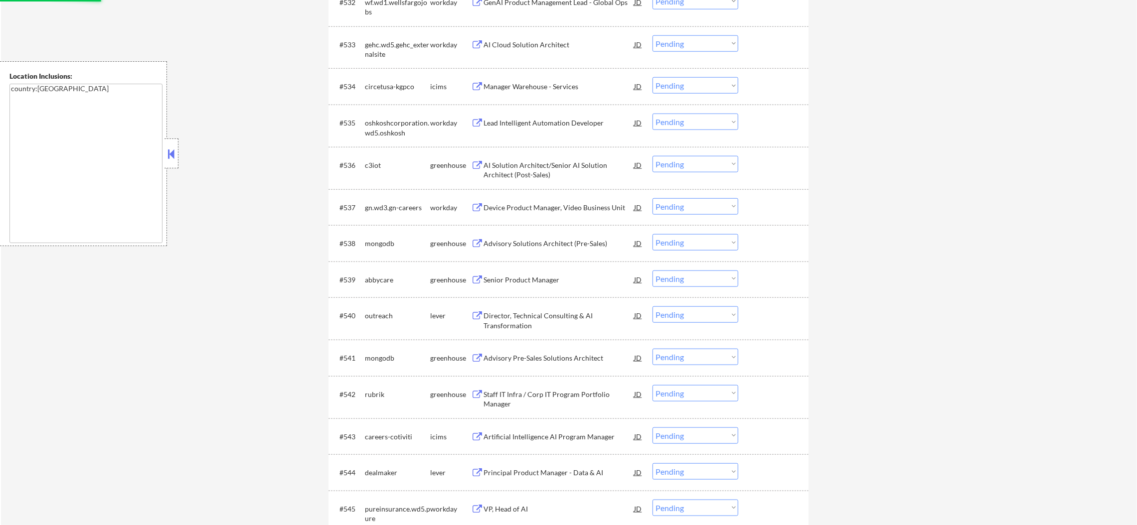
select select ""pending""
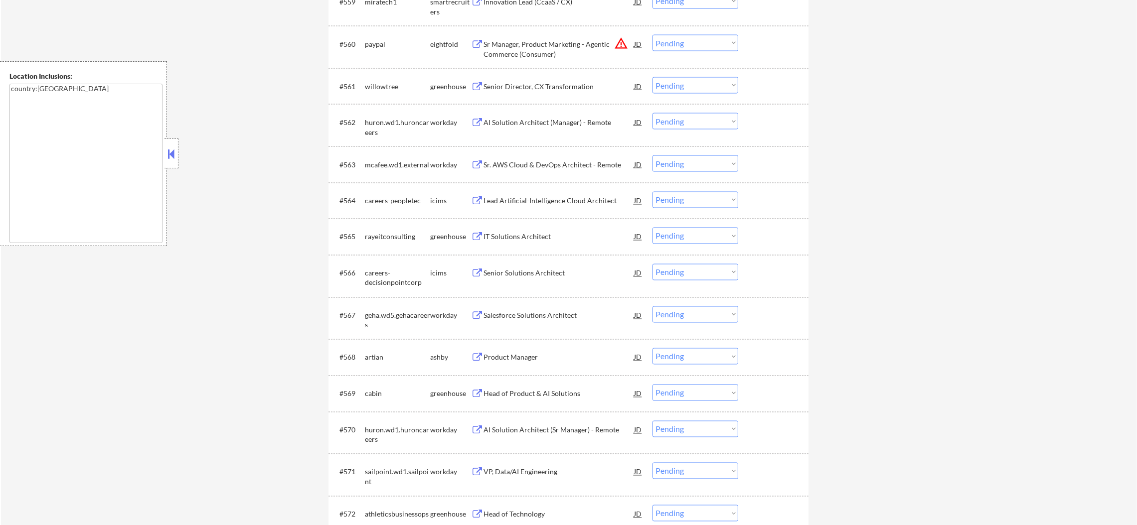
scroll to position [2615, 0]
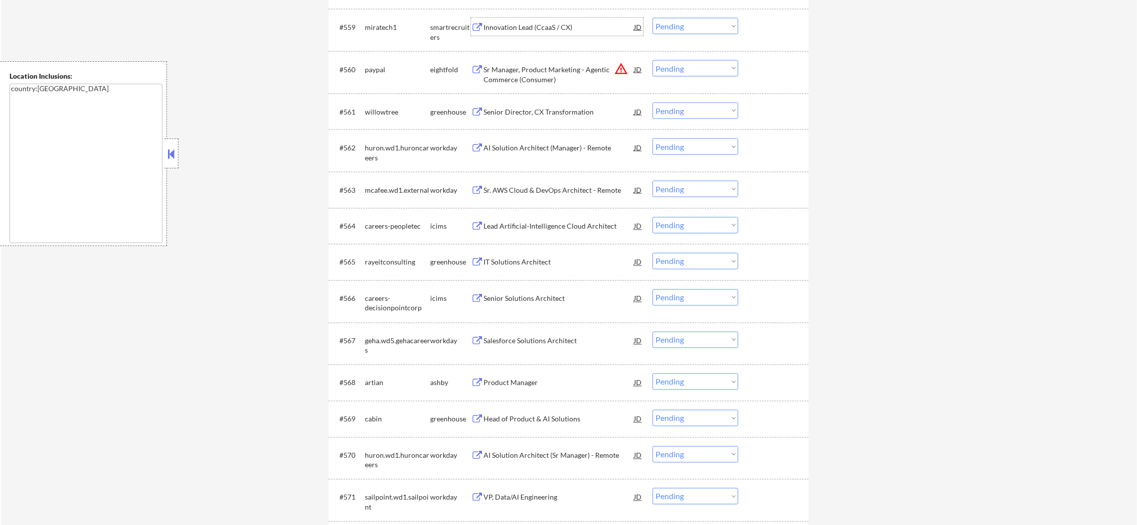
click at [530, 28] on div "Innovation Lead (CcaaS / CX)" at bounding box center [558, 27] width 150 height 10
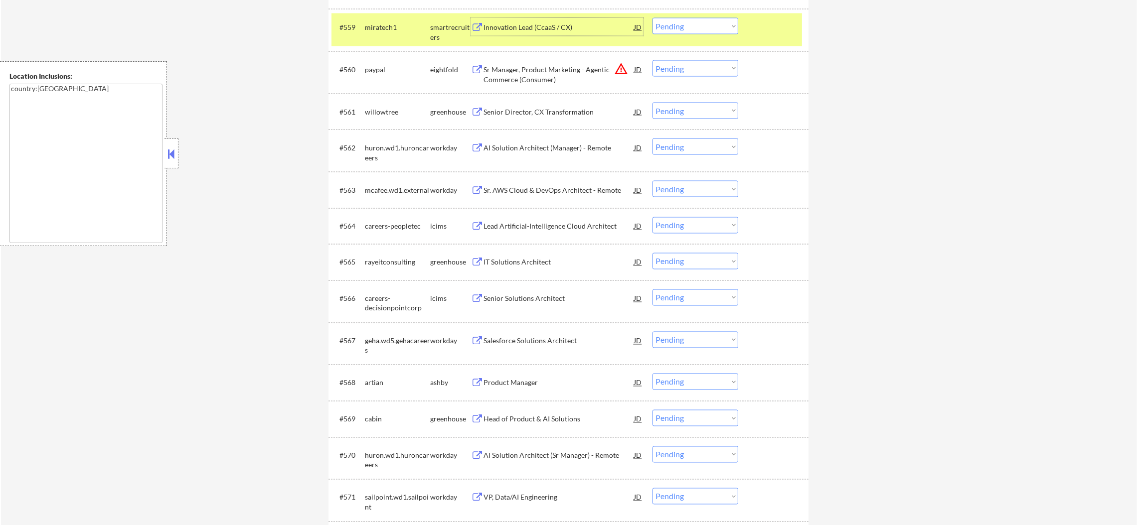
click at [695, 22] on select "Choose an option... Pending Applied Excluded (Questions) Excluded (Expired) Exc…" at bounding box center [695, 26] width 86 height 16
click at [652, 18] on select "Choose an option... Pending Applied Excluded (Questions) Excluded (Expired) Exc…" at bounding box center [695, 26] width 86 height 16
click at [387, 26] on div "miratech1" at bounding box center [397, 27] width 65 height 10
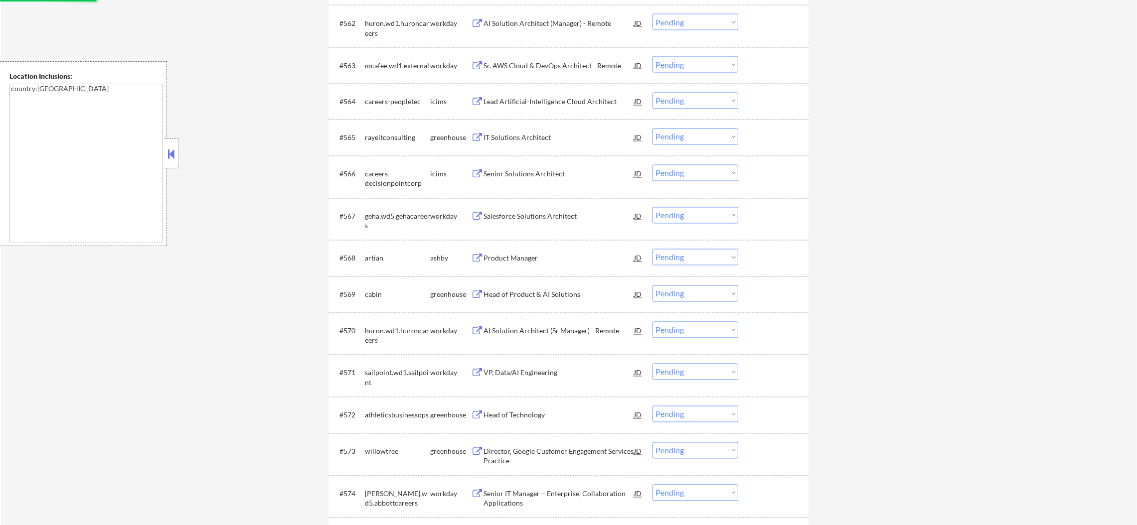
select select ""pending""
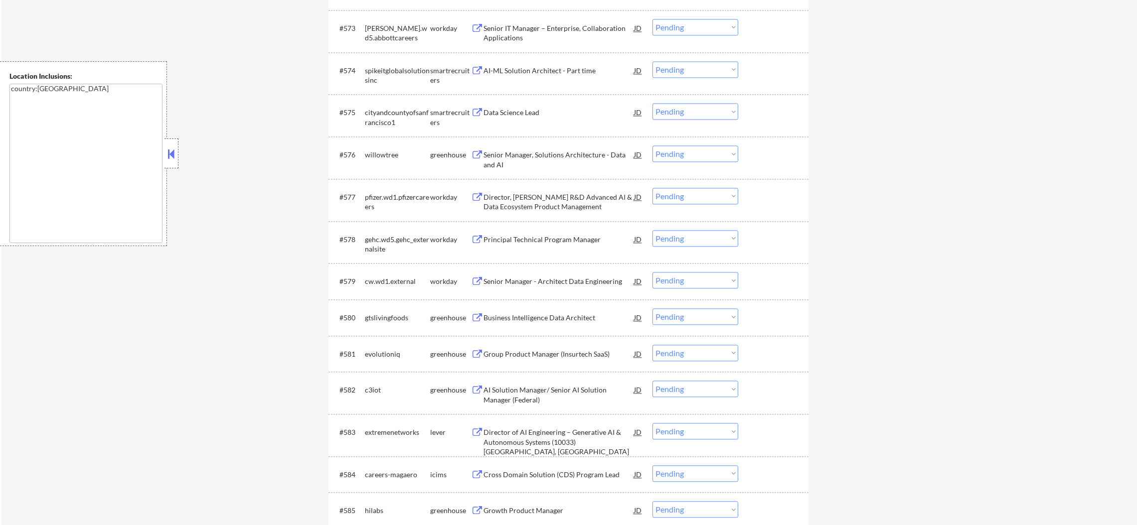
scroll to position [3164, 0]
click at [534, 70] on div "AI-ML Solution Architect - Part time" at bounding box center [558, 70] width 150 height 10
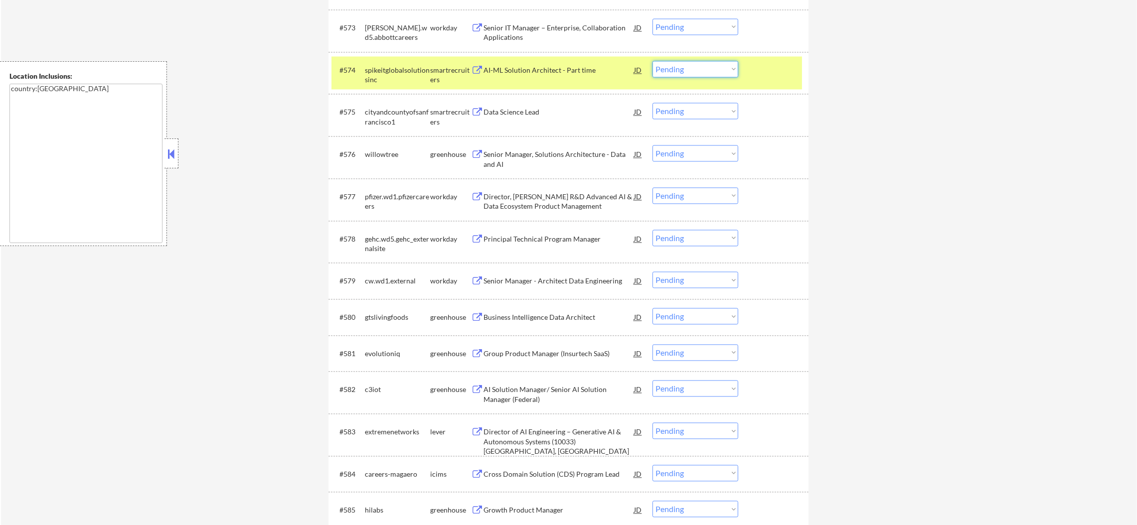
drag, startPoint x: 686, startPoint y: 67, endPoint x: 686, endPoint y: 74, distance: 6.5
click at [686, 67] on select "Choose an option... Pending Applied Excluded (Questions) Excluded (Expired) Exc…" at bounding box center [695, 69] width 86 height 16
click at [652, 61] on select "Choose an option... Pending Applied Excluded (Questions) Excluded (Expired) Exc…" at bounding box center [695, 69] width 86 height 16
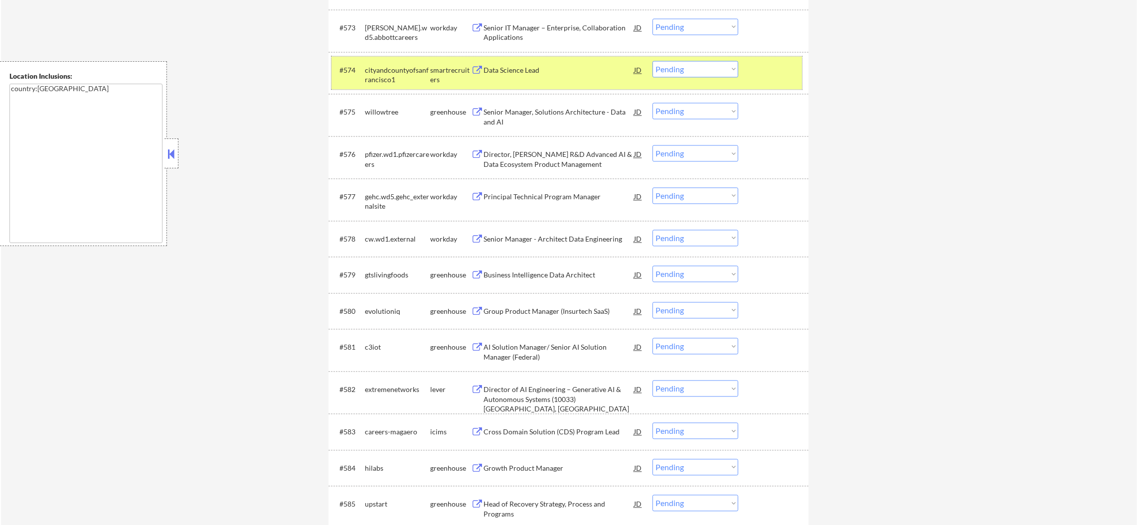
click at [431, 73] on div "smartrecruiters" at bounding box center [450, 74] width 41 height 19
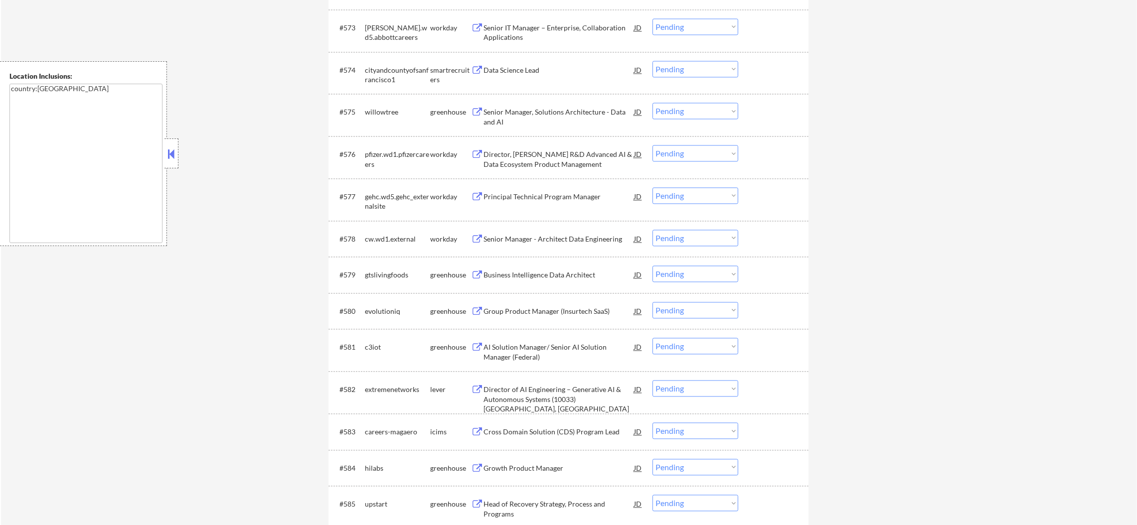
click at [544, 74] on div "Data Science Lead" at bounding box center [558, 70] width 150 height 10
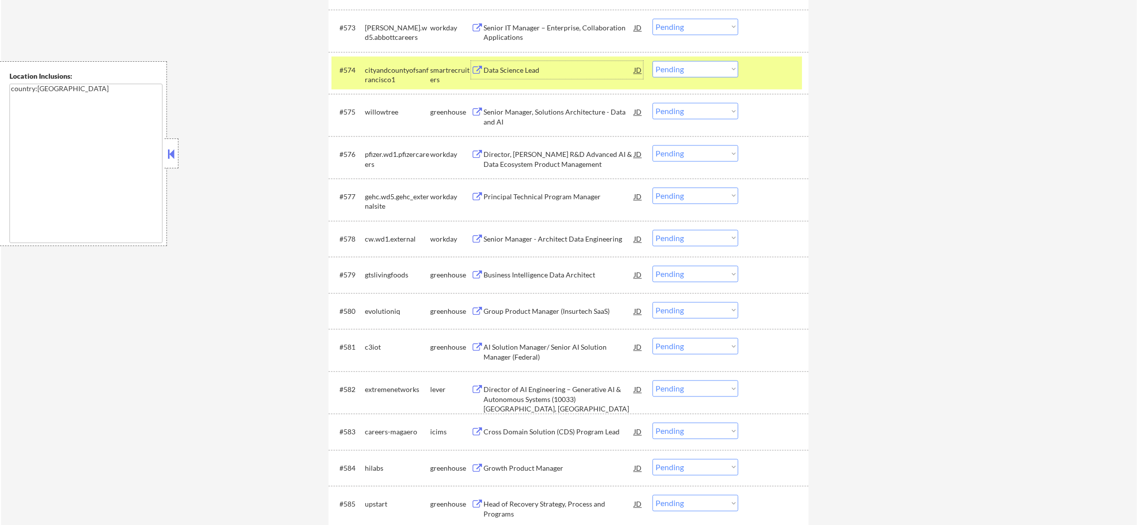
click at [674, 79] on div "#574 cityandcountyofsanfrancisco1 smartrecruiters Data Science Lead JD Choose a…" at bounding box center [566, 72] width 470 height 33
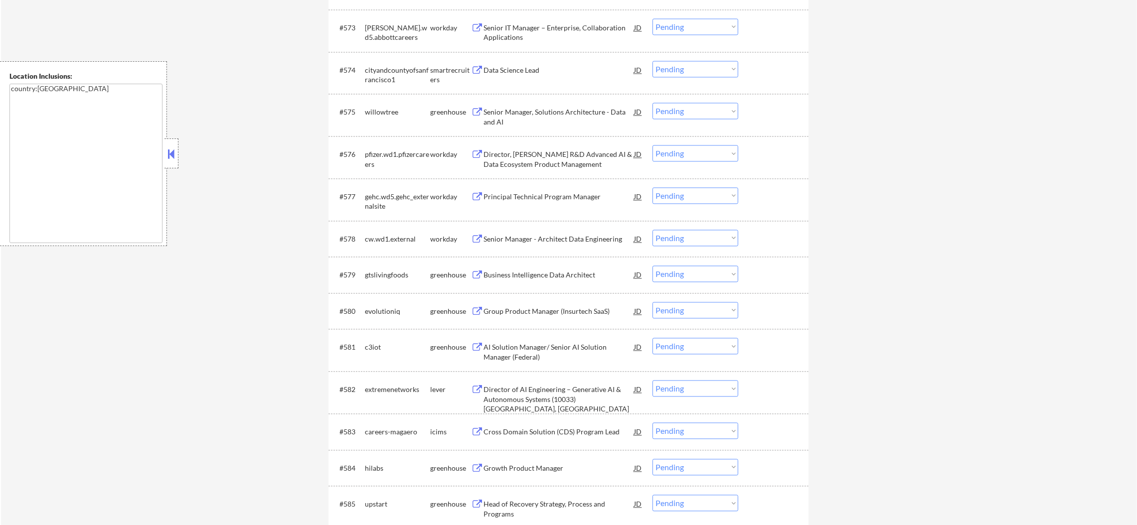
click at [694, 70] on select "Choose an option... Pending Applied Excluded (Questions) Excluded (Expired) Exc…" at bounding box center [695, 69] width 86 height 16
click at [652, 61] on select "Choose an option... Pending Applied Excluded (Questions) Excluded (Expired) Exc…" at bounding box center [695, 69] width 86 height 16
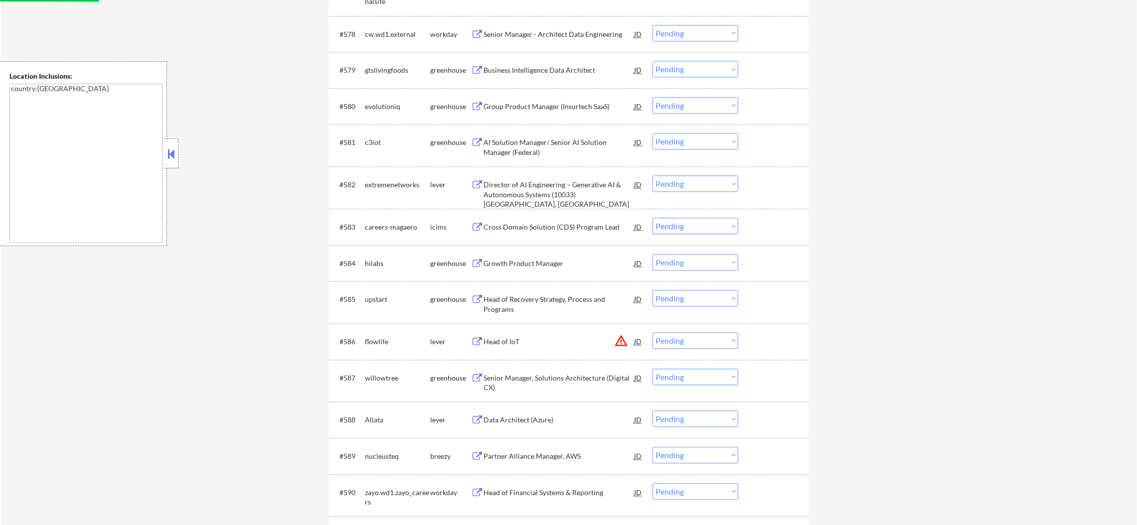
select select ""pending""
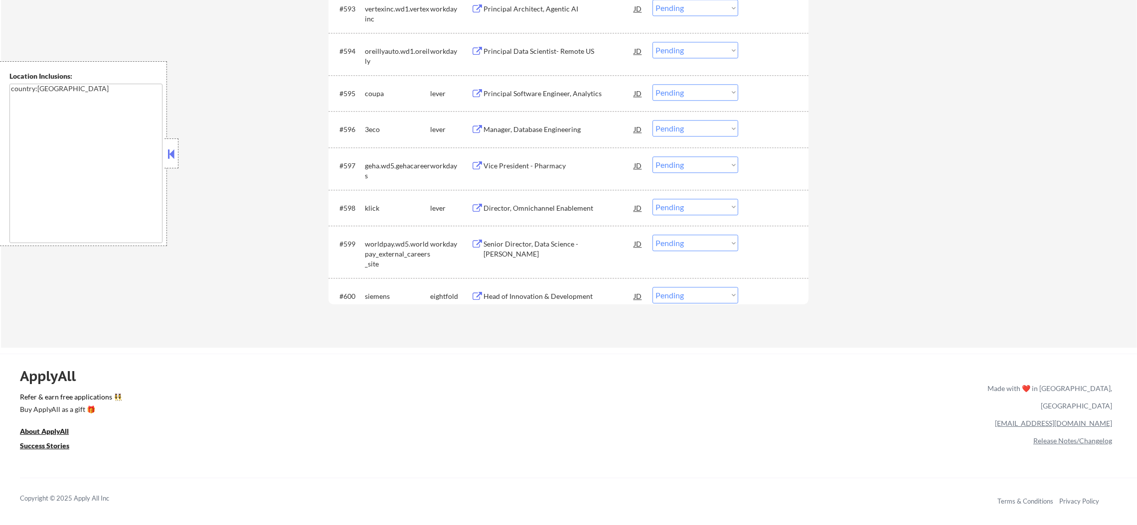
scroll to position [0, 0]
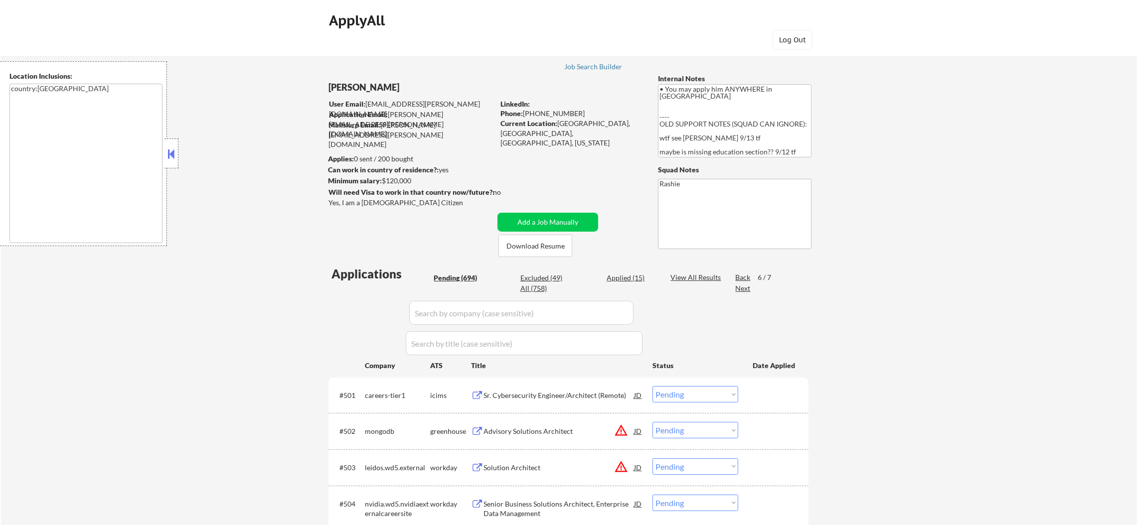
click at [739, 290] on div "Next" at bounding box center [743, 289] width 16 height 10
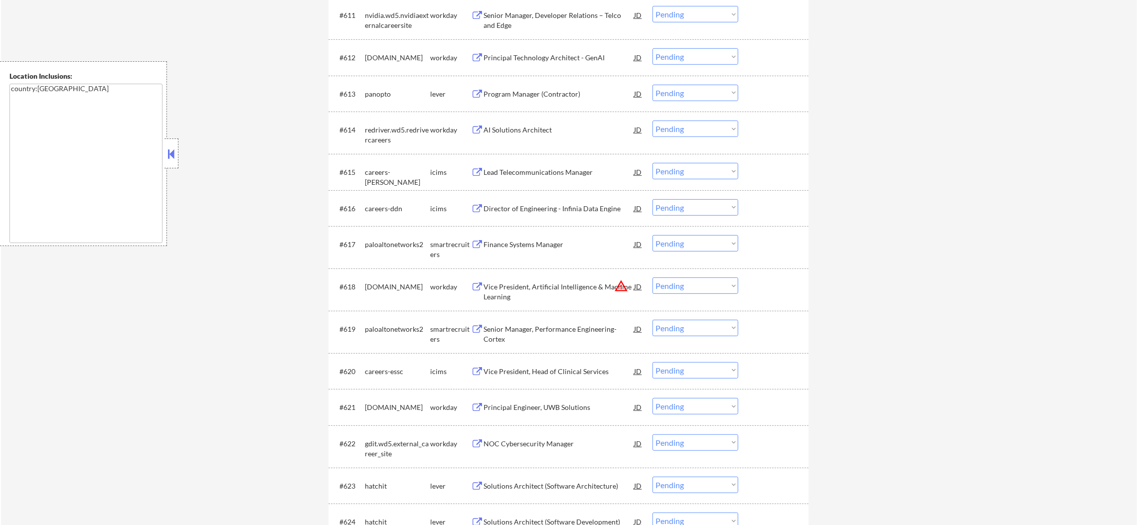
scroll to position [772, 0]
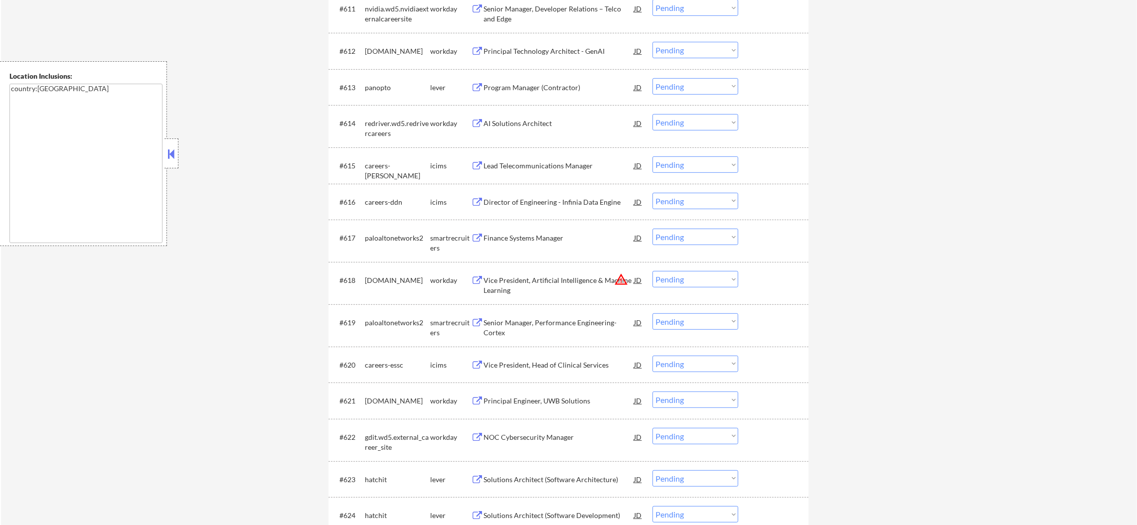
click at [531, 239] on div "Finance Systems Manager" at bounding box center [558, 238] width 150 height 10
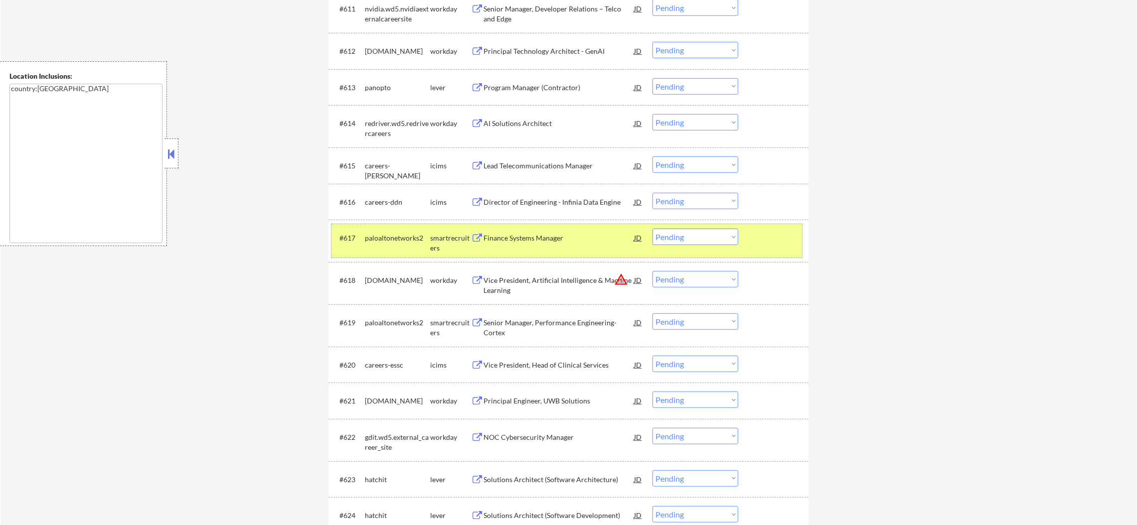
click at [390, 236] on div "paloaltonetworks2" at bounding box center [397, 238] width 65 height 10
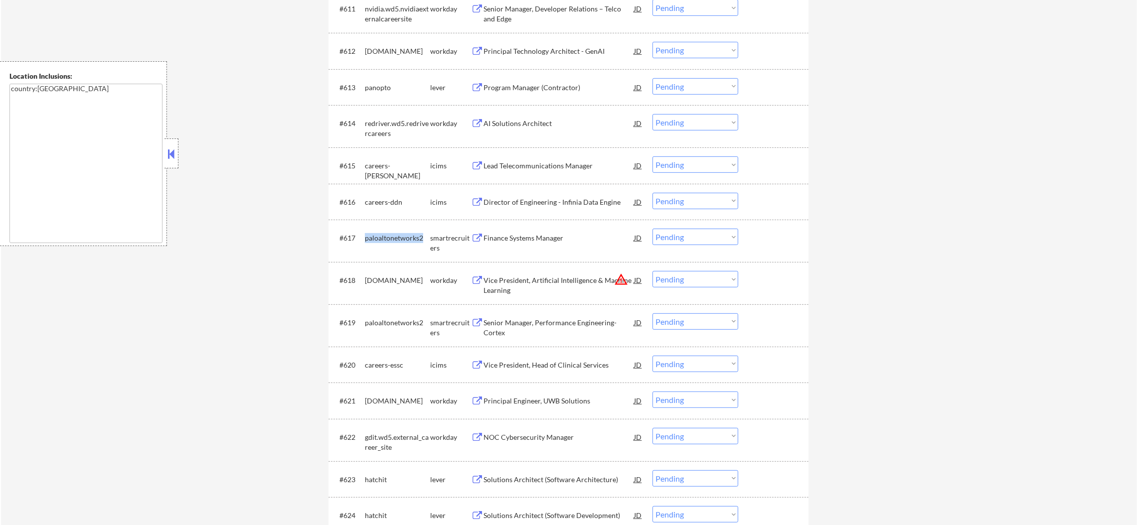
click at [390, 236] on div "paloaltonetworks2" at bounding box center [397, 238] width 65 height 10
copy div "paloaltonetworks2"
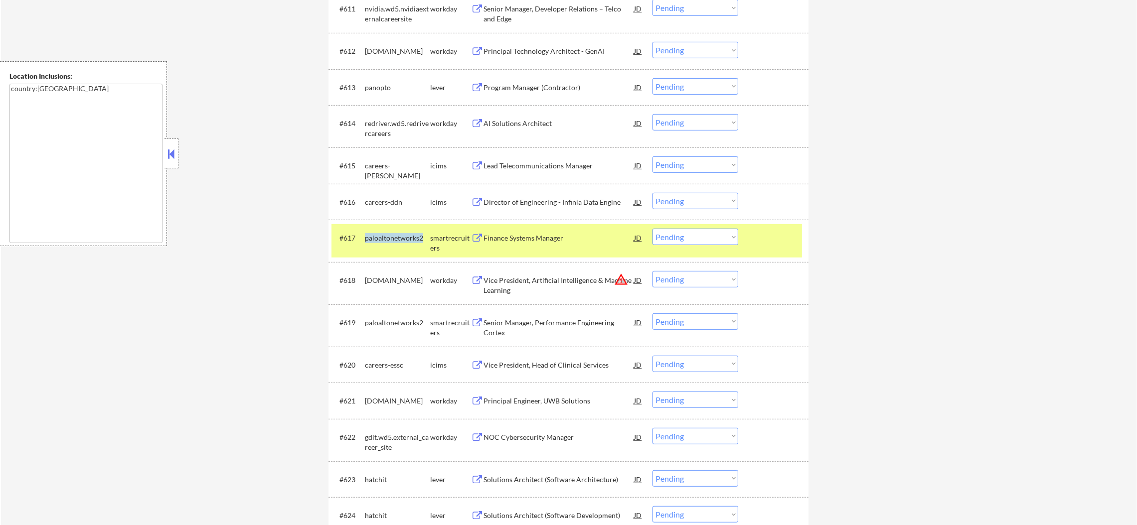
scroll to position [0, 0]
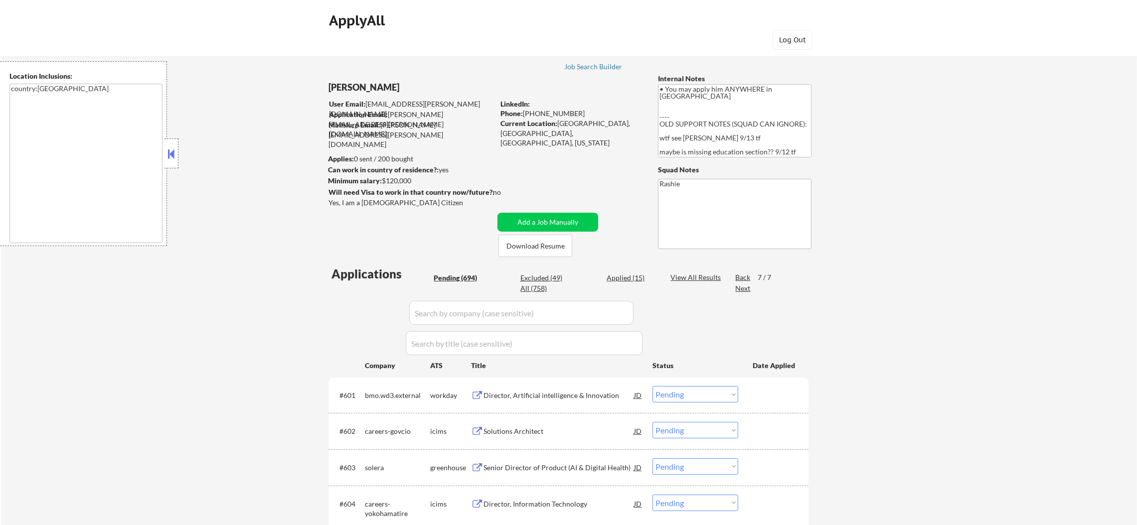
click at [534, 288] on div "All (758)" at bounding box center [545, 289] width 50 height 10
select select ""applied""
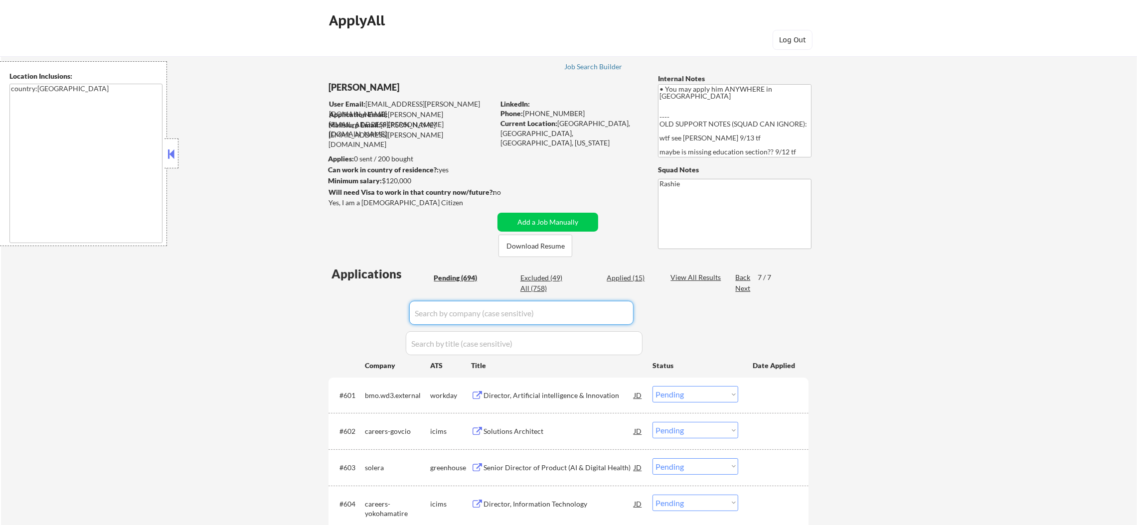
select select ""applied""
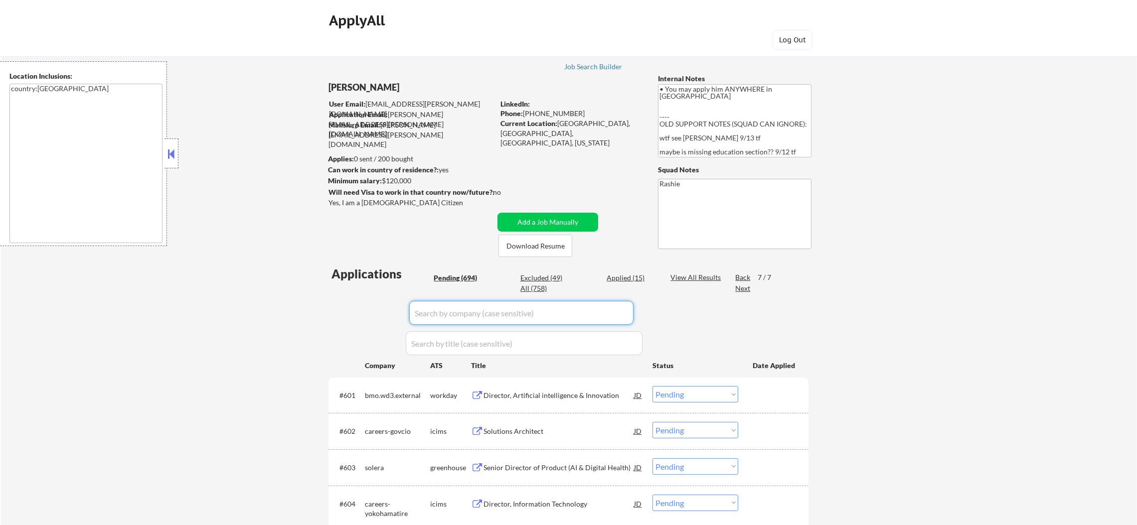
select select ""applied""
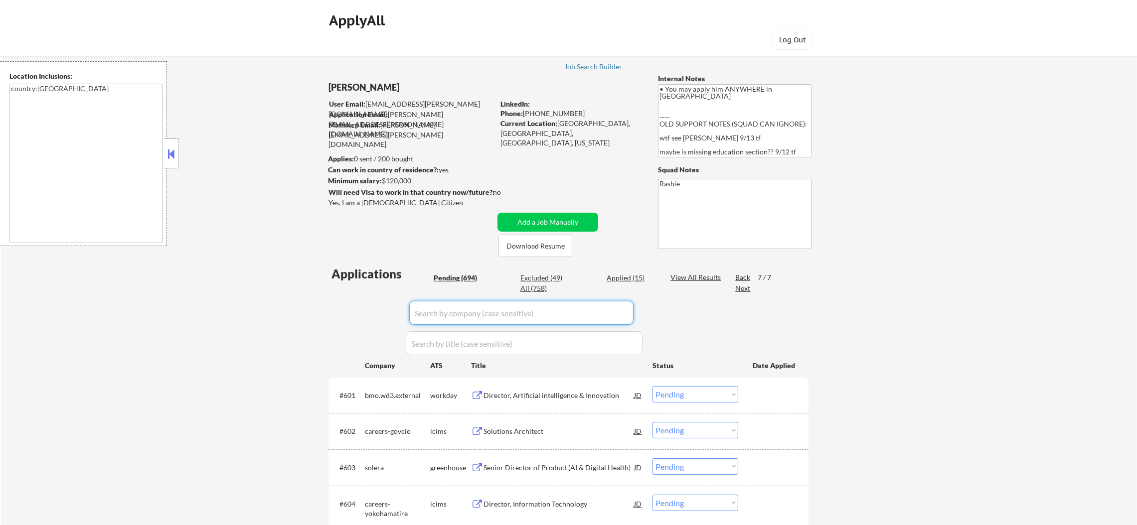
select select ""applied""
select select ""excluded__bad_match_""
select select ""excluded__location_""
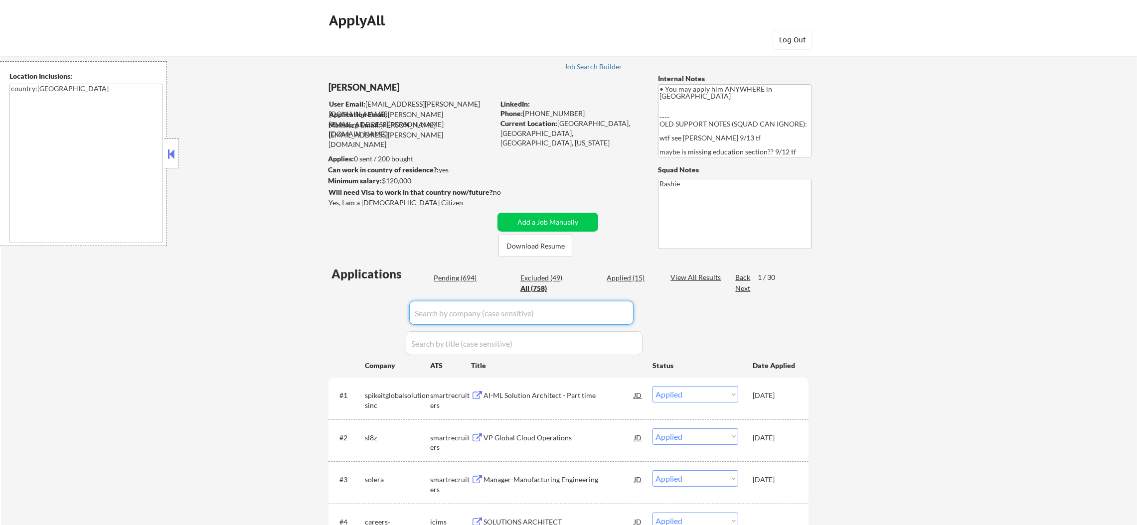
click at [477, 313] on input "input" at bounding box center [521, 313] width 224 height 24
paste input "paloaltonetworks2"
type input "paloaltonetworks2"
select select ""excluded__bad_match_""
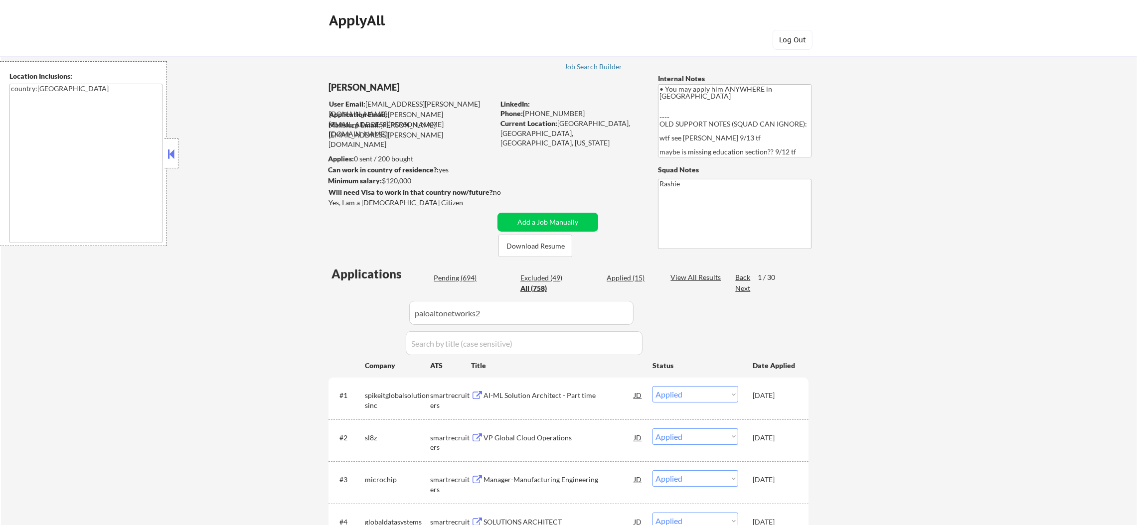
select select ""pending""
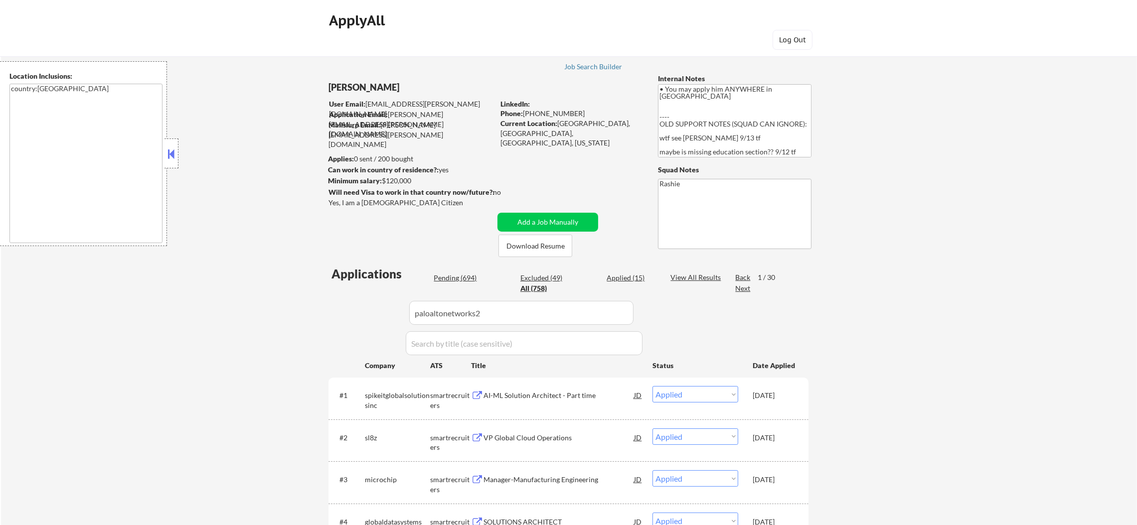
select select ""pending""
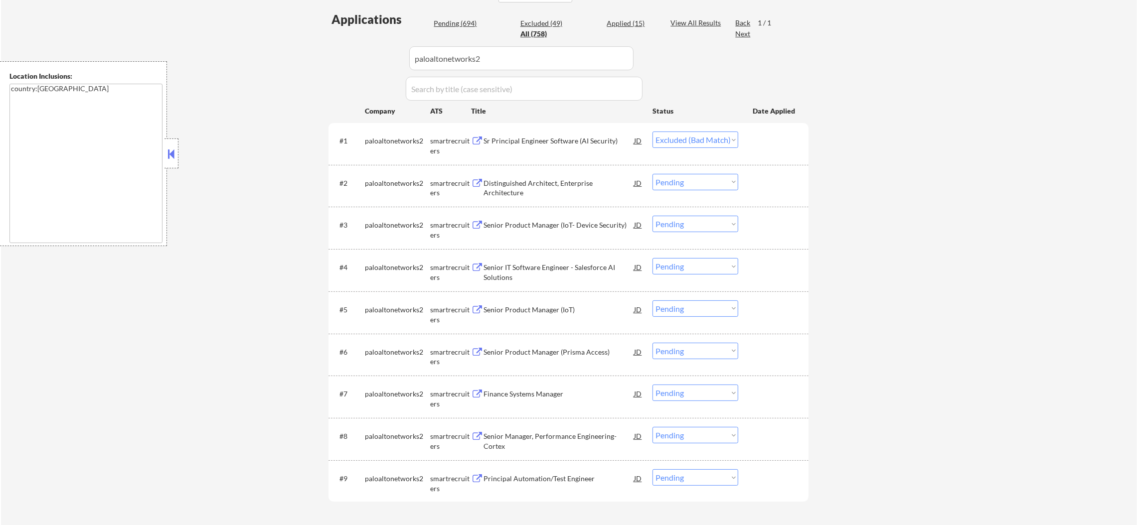
scroll to position [348, 0]
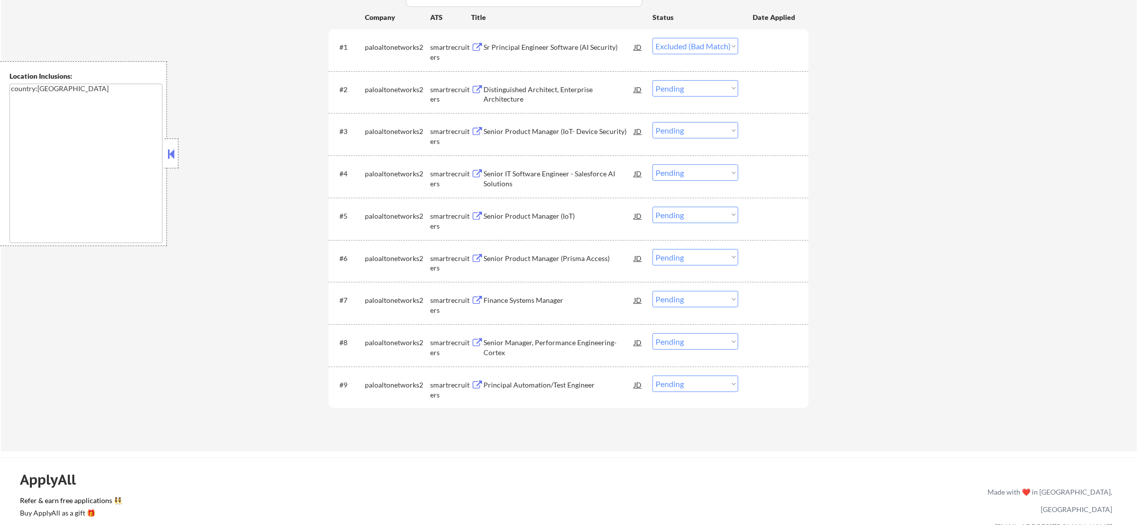
click at [593, 85] on div "Distinguished Architect, Enterprise Architecture" at bounding box center [558, 94] width 150 height 19
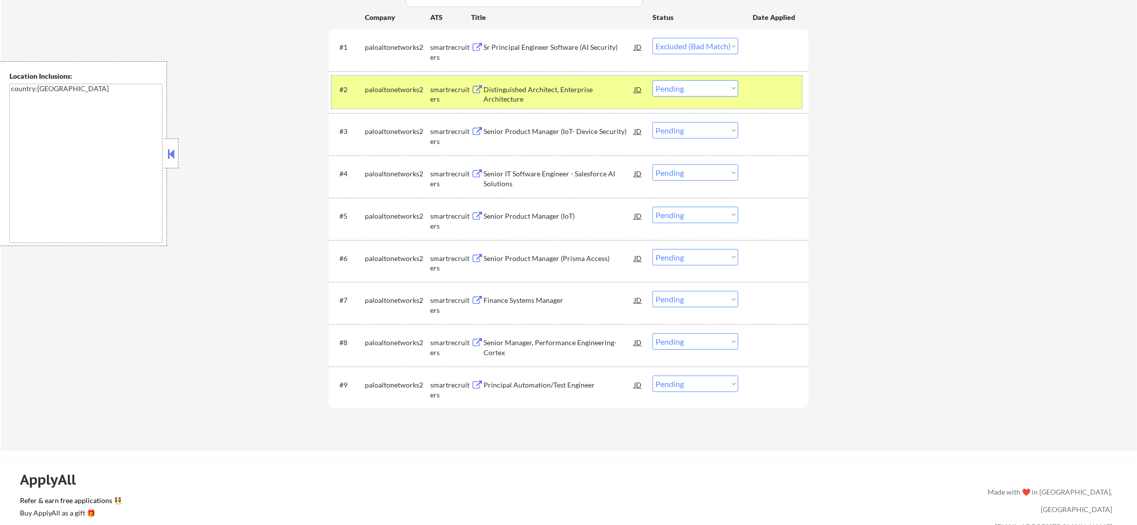
click at [688, 97] on div "#2 paloaltonetworks2 smartrecruiters Distinguished Architect, Enterprise Archit…" at bounding box center [566, 92] width 470 height 33
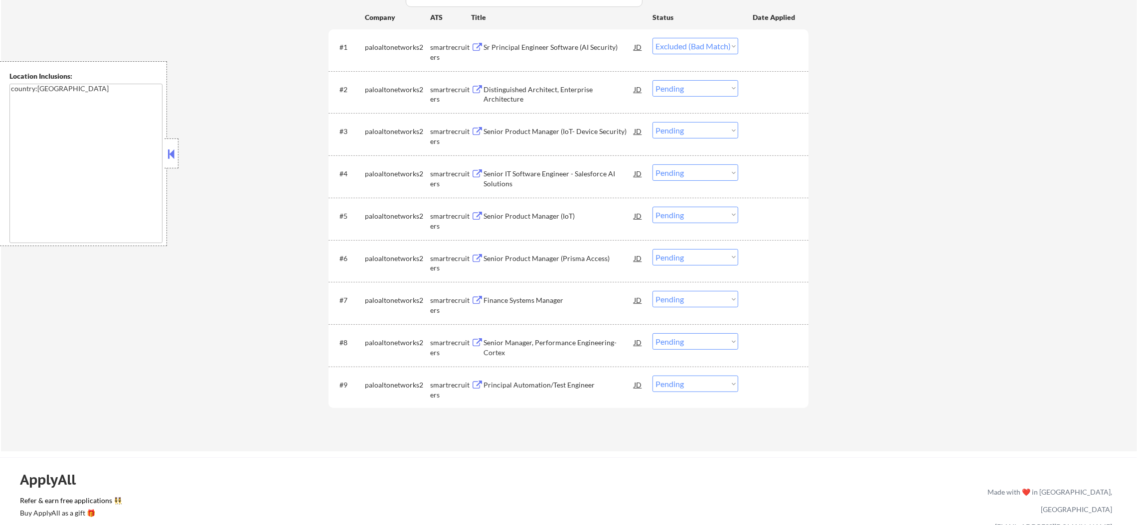
click at [710, 89] on select "Choose an option... Pending Applied Excluded (Questions) Excluded (Expired) Exc…" at bounding box center [695, 88] width 86 height 16
select select ""excluded__bad_match_""
click at [652, 80] on select "Choose an option... Pending Applied Excluded (Questions) Excluded (Expired) Exc…" at bounding box center [695, 88] width 86 height 16
click at [571, 137] on div "Senior Product Manager (IoT- Device Security)" at bounding box center [558, 131] width 150 height 18
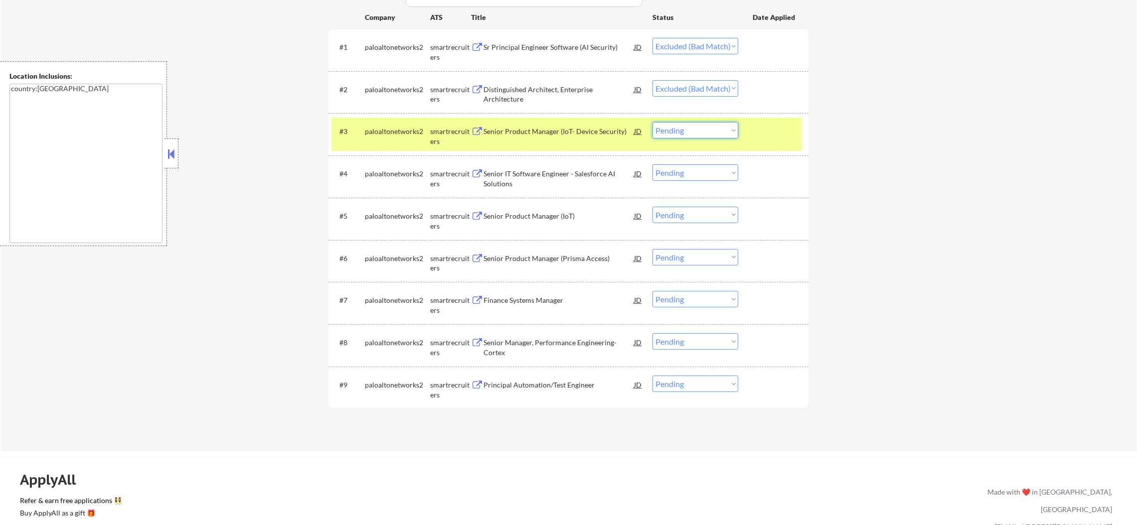
click at [675, 137] on select "Choose an option... Pending Applied Excluded (Questions) Excluded (Expired) Exc…" at bounding box center [695, 130] width 86 height 16
select select ""excluded__bad_match_""
click at [652, 122] on select "Choose an option... Pending Applied Excluded (Questions) Excluded (Expired) Exc…" at bounding box center [695, 130] width 86 height 16
click at [382, 118] on div "#3 paloaltonetworks2 smartrecruiters Senior Product Manager (IoT- Device Securi…" at bounding box center [566, 134] width 470 height 33
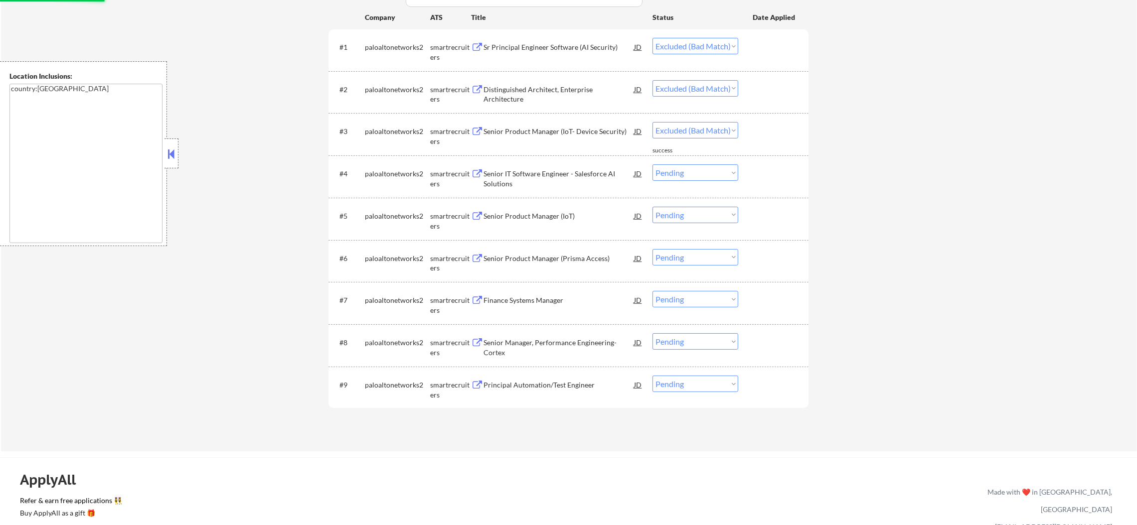
click at [563, 173] on div "Senior IT Software Engineer - Salesforce AI Solutions" at bounding box center [558, 178] width 150 height 19
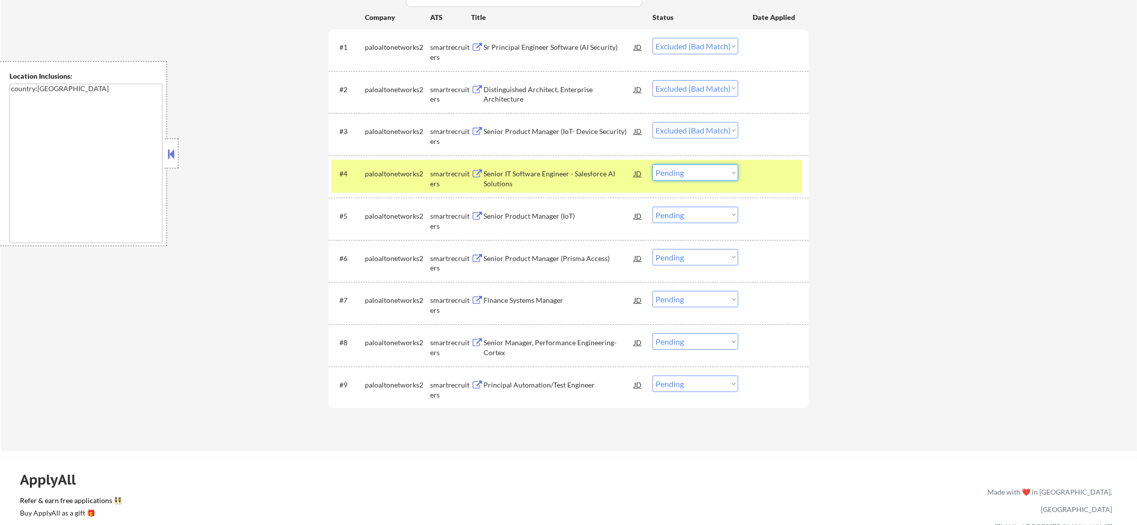
drag, startPoint x: 668, startPoint y: 166, endPoint x: 669, endPoint y: 173, distance: 7.1
click at [668, 169] on select "Choose an option... Pending Applied Excluded (Questions) Excluded (Expired) Exc…" at bounding box center [695, 172] width 86 height 16
select select ""excluded__expired_""
click at [652, 164] on select "Choose an option... Pending Applied Excluded (Questions) Excluded (Expired) Exc…" at bounding box center [695, 172] width 86 height 16
click at [385, 179] on div "paloaltonetworks2" at bounding box center [397, 173] width 65 height 18
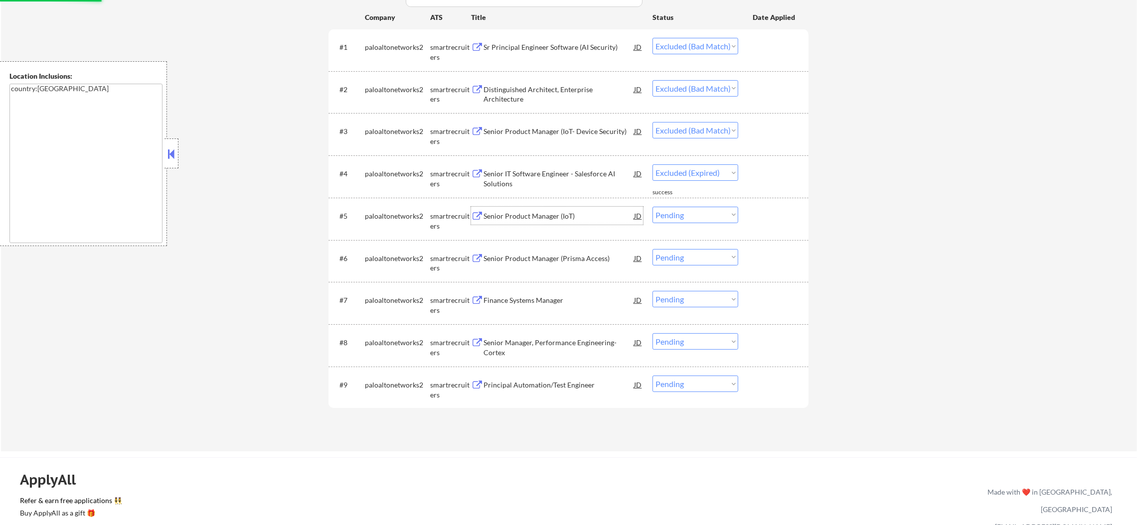
click at [590, 212] on div "Senior Product Manager (IoT)" at bounding box center [558, 216] width 150 height 10
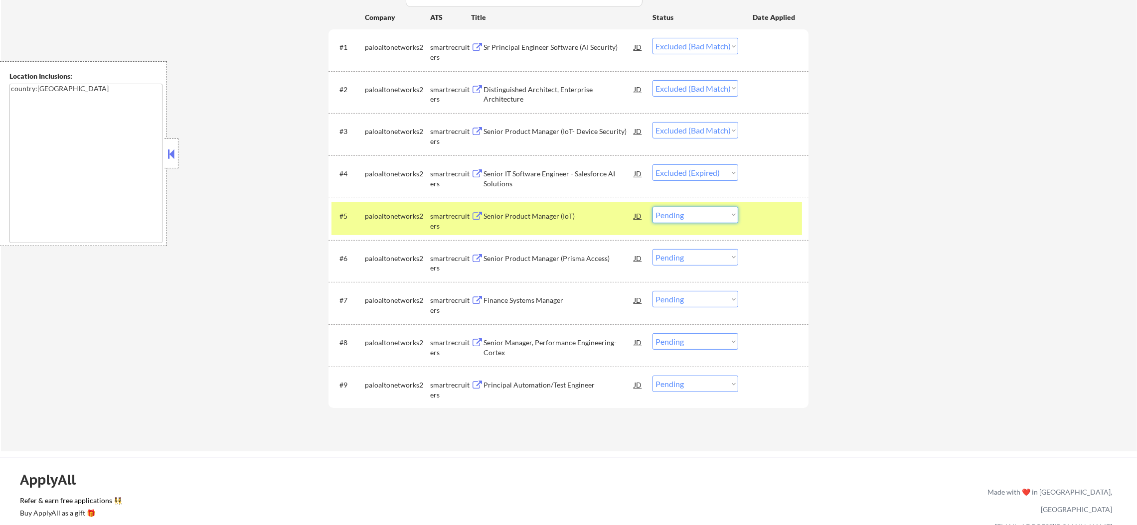
click at [717, 209] on select "Choose an option... Pending Applied Excluded (Questions) Excluded (Expired) Exc…" at bounding box center [695, 215] width 86 height 16
select select ""excluded__bad_match_""
click at [652, 207] on select "Choose an option... Pending Applied Excluded (Questions) Excluded (Expired) Exc…" at bounding box center [695, 215] width 86 height 16
click at [682, 386] on select "Choose an option... Pending Applied Excluded (Questions) Excluded (Expired) Exc…" at bounding box center [695, 384] width 86 height 16
select select ""excluded__bad_match_""
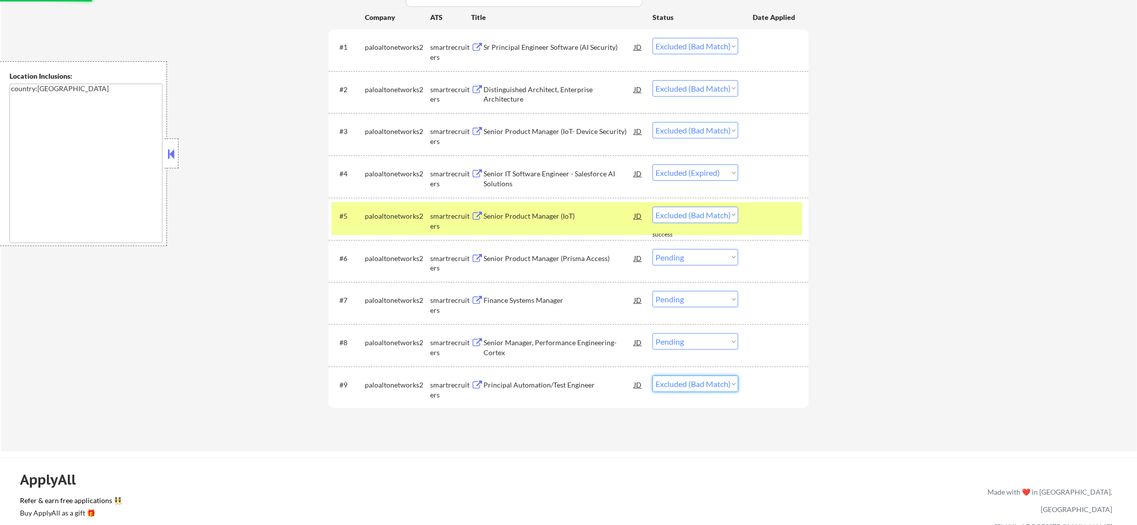
click at [652, 376] on select "Choose an option... Pending Applied Excluded (Questions) Excluded (Expired) Exc…" at bounding box center [695, 384] width 86 height 16
click at [691, 337] on select "Choose an option... Pending Applied Excluded (Questions) Excluded (Expired) Exc…" at bounding box center [695, 341] width 86 height 16
select select ""excluded__bad_match_""
click at [652, 333] on select "Choose an option... Pending Applied Excluded (Questions) Excluded (Expired) Exc…" at bounding box center [695, 341] width 86 height 16
click at [708, 294] on select "Choose an option... Pending Applied Excluded (Questions) Excluded (Expired) Exc…" at bounding box center [695, 299] width 86 height 16
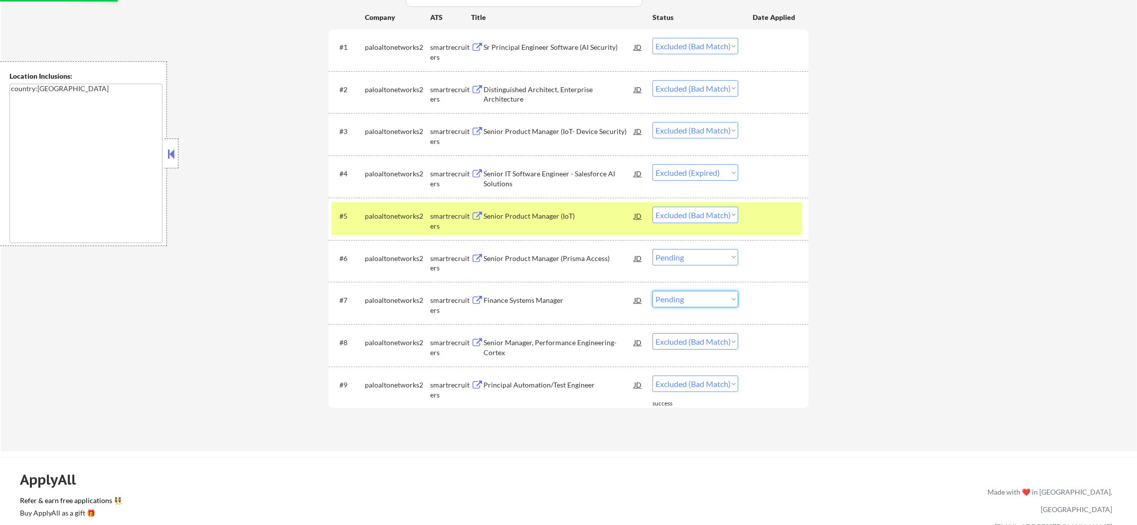
select select ""excluded__bad_match_""
click at [652, 291] on select "Choose an option... Pending Applied Excluded (Questions) Excluded (Expired) Exc…" at bounding box center [695, 299] width 86 height 16
click at [718, 259] on select "Choose an option... Pending Applied Excluded (Questions) Excluded (Expired) Exc…" at bounding box center [695, 257] width 86 height 16
select select ""excluded__bad_match_""
click at [652, 249] on select "Choose an option... Pending Applied Excluded (Questions) Excluded (Expired) Exc…" at bounding box center [695, 257] width 86 height 16
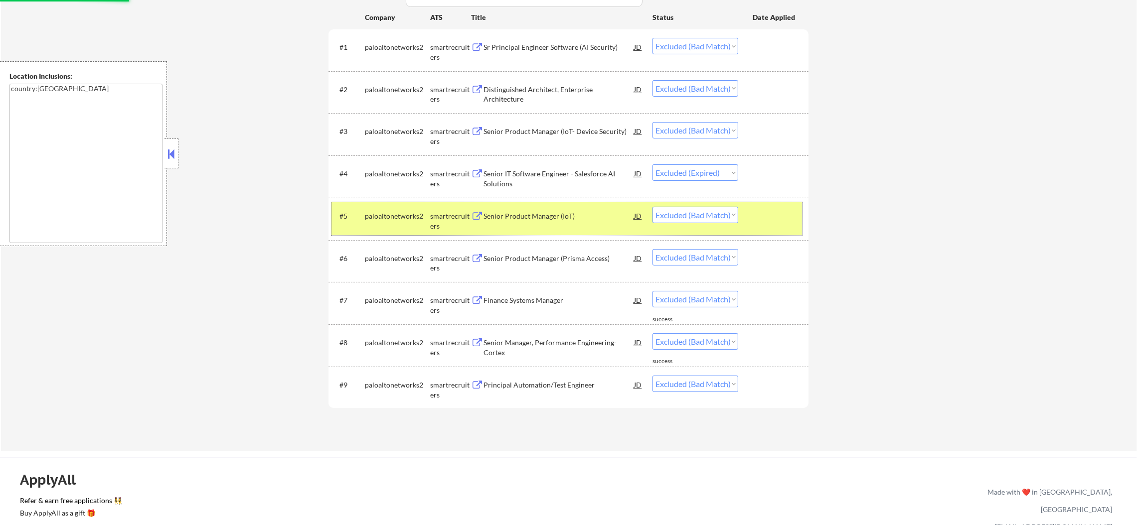
click at [393, 224] on div "#5 paloaltonetworks2 smartrecruiters Senior Product Manager (IoT) JD warning_am…" at bounding box center [566, 218] width 470 height 33
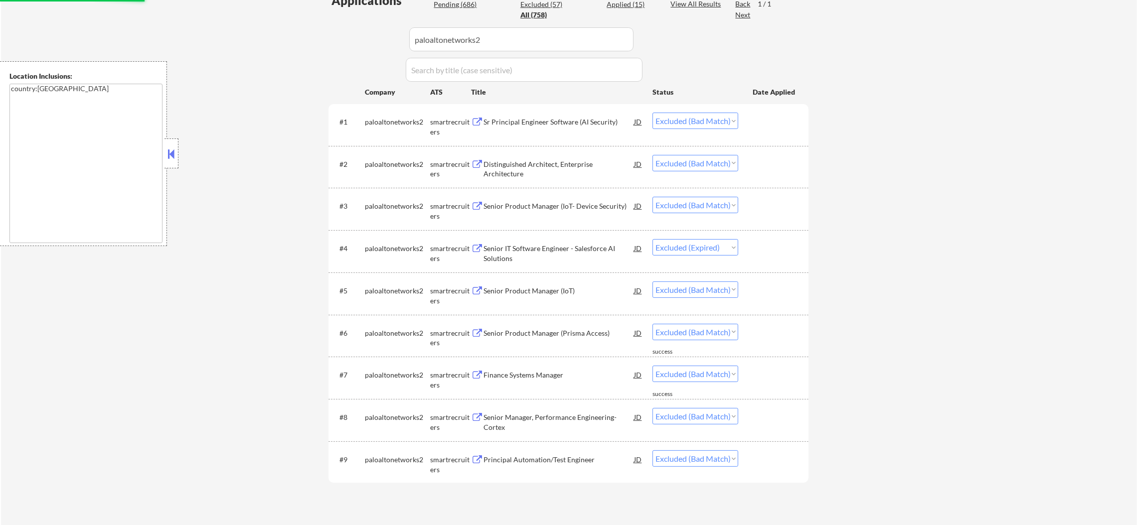
scroll to position [115, 0]
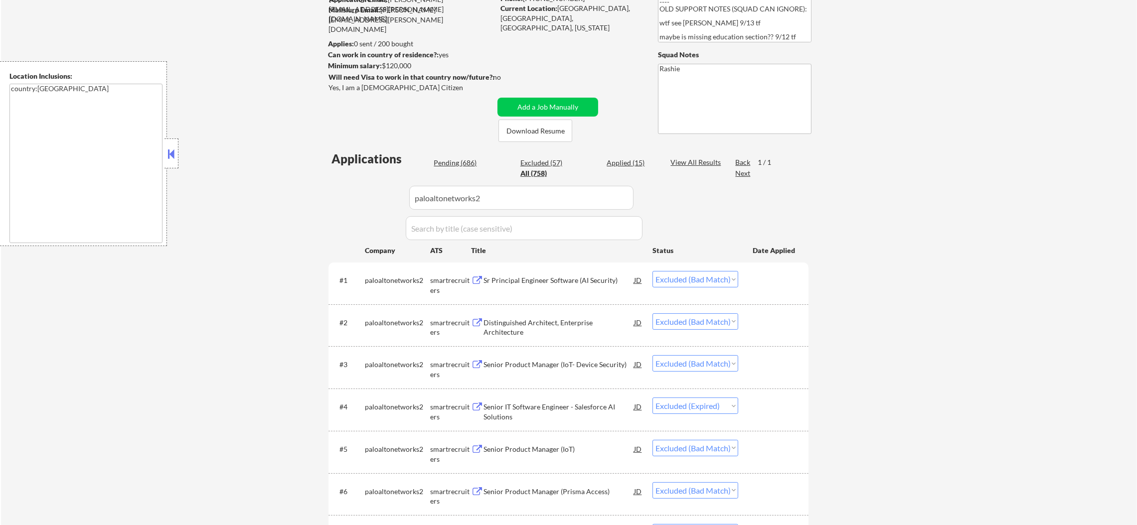
drag, startPoint x: 451, startPoint y: 198, endPoint x: 351, endPoint y: 189, distance: 100.6
click at [354, 191] on div "Applications Pending (686) Excluded (57) Applied (15) All (758) View All Result…" at bounding box center [568, 407] width 480 height 515
click at [282, 164] on div "← Return to /applysquad Mailslurp Inbox Job Search Builder Mike Labban User Ema…" at bounding box center [569, 305] width 1136 height 760
click at [464, 162] on div "Pending (686)" at bounding box center [458, 163] width 50 height 10
select select ""applied""
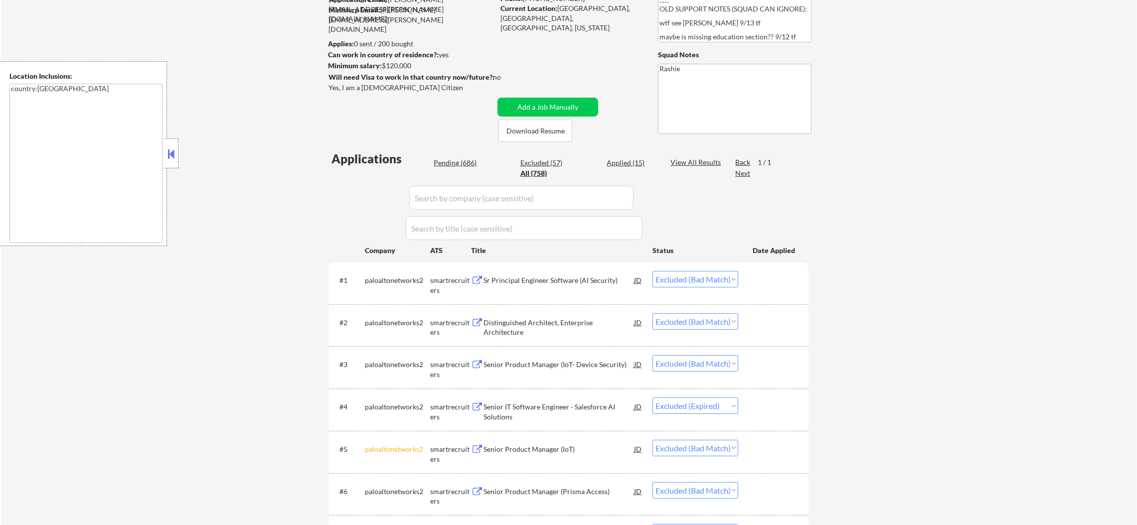
select select ""applied""
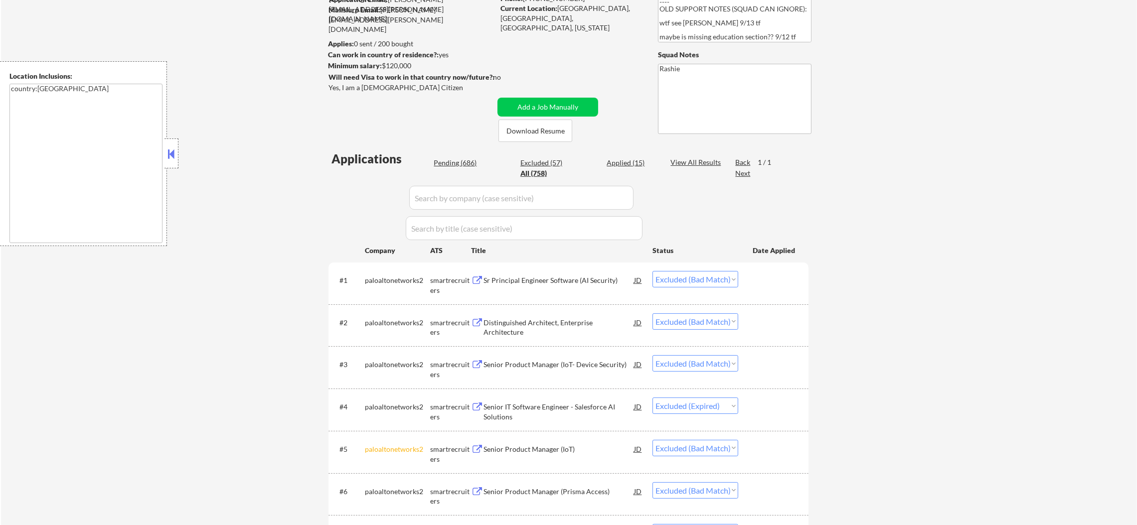
select select ""applied""
select select ""pending""
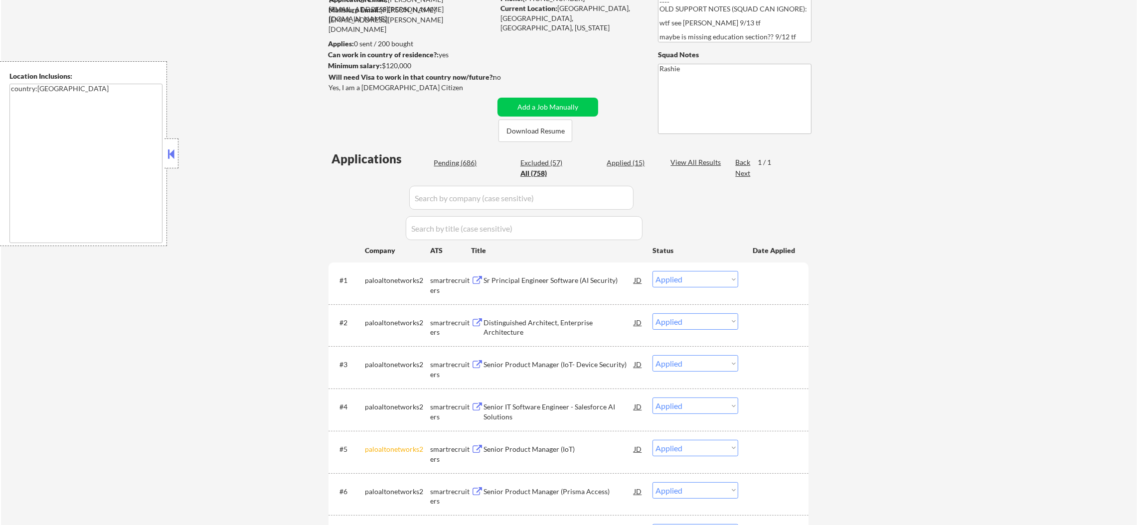
select select ""pending""
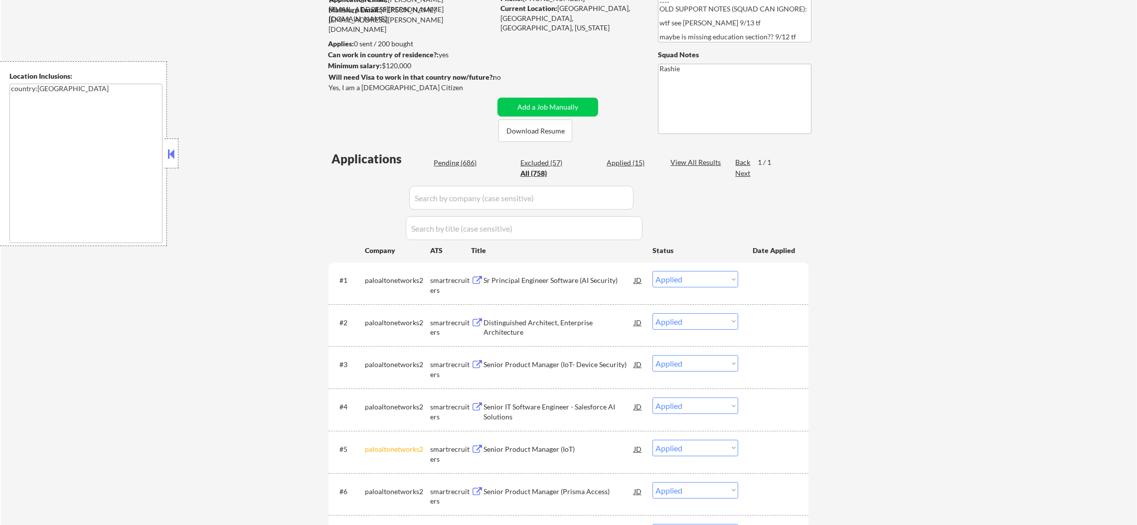
select select ""pending""
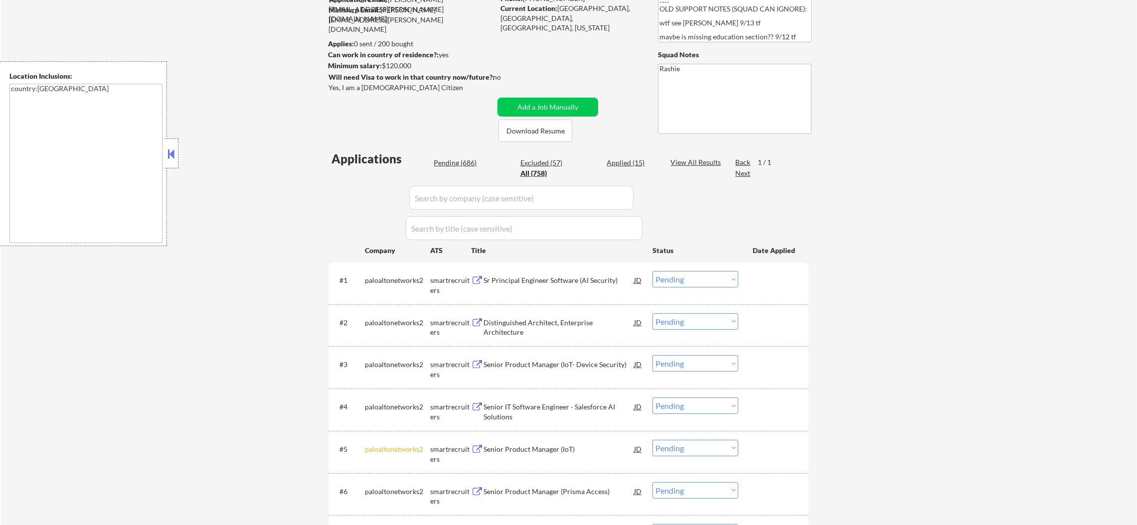
select select ""pending""
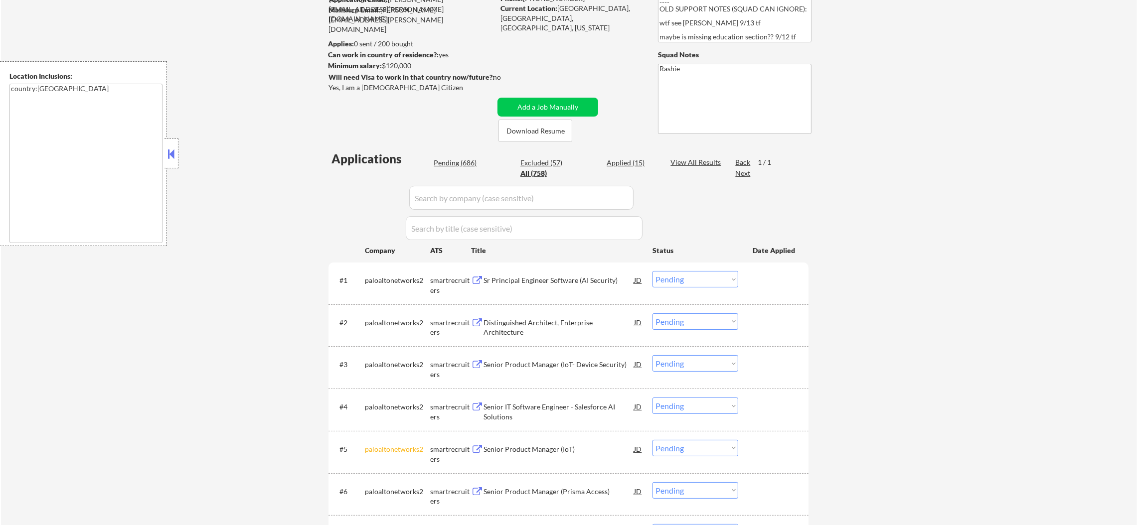
select select ""pending""
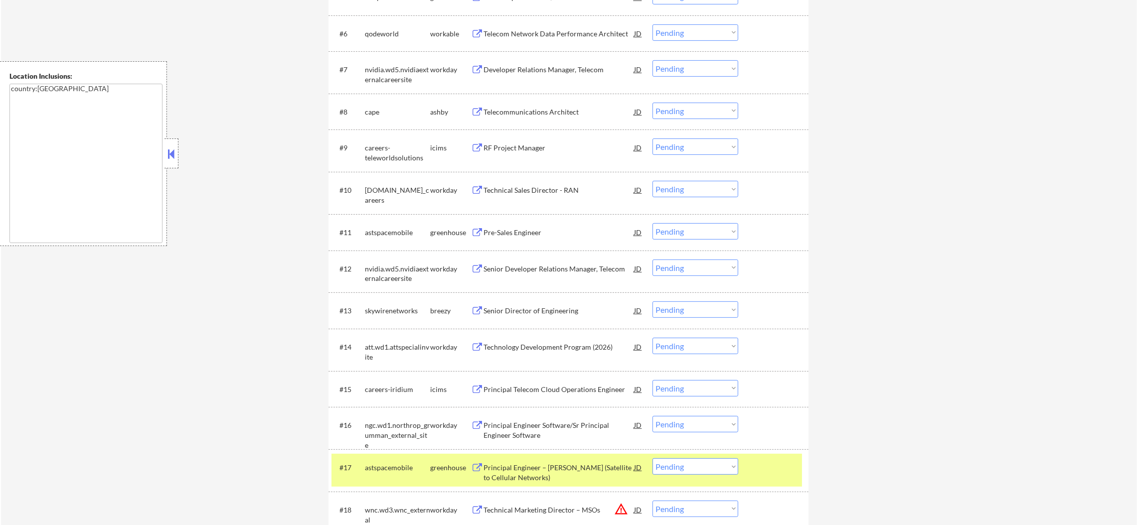
scroll to position [590, 0]
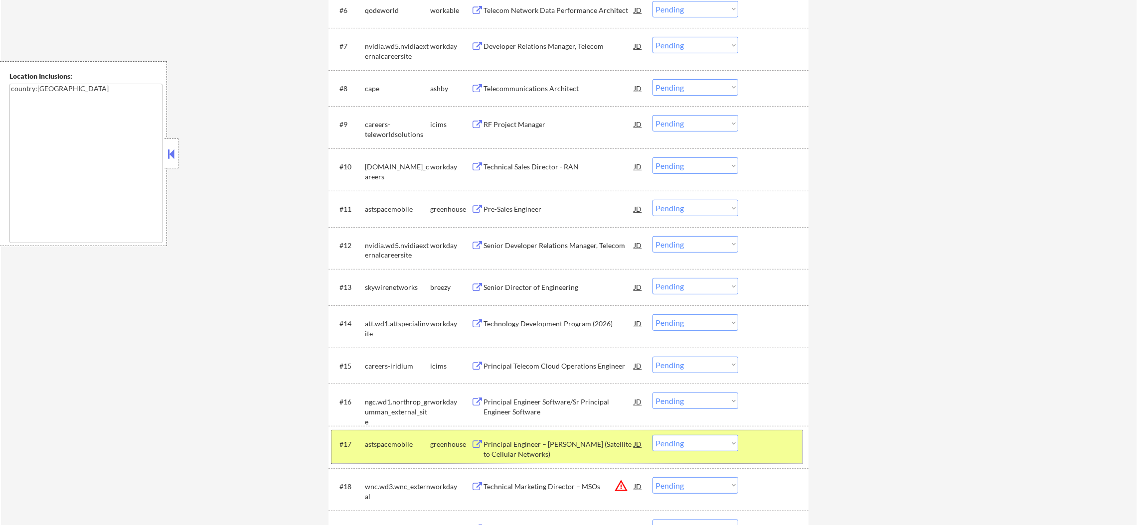
click at [391, 450] on div "astspacemobile" at bounding box center [397, 444] width 65 height 18
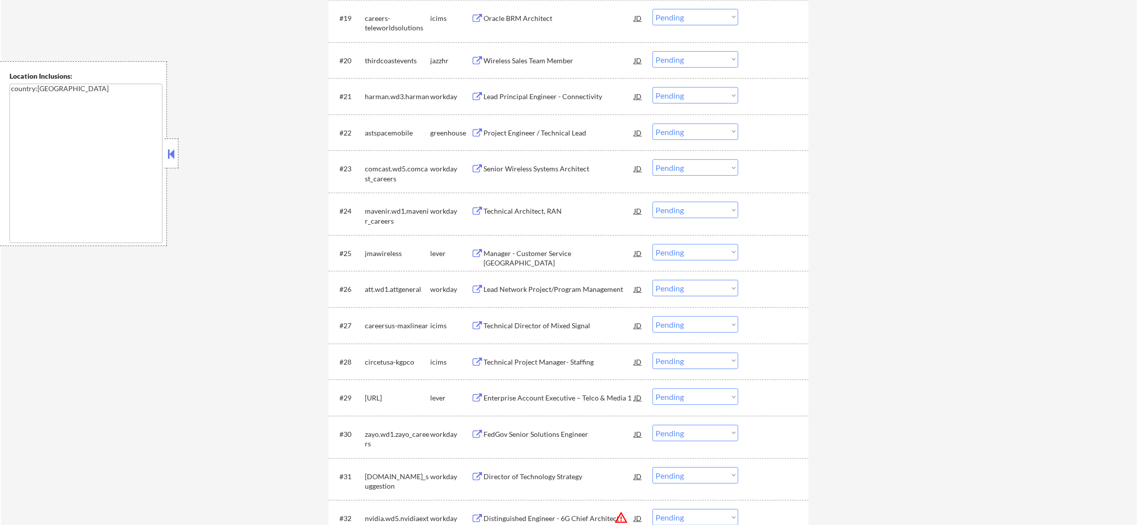
scroll to position [1139, 0]
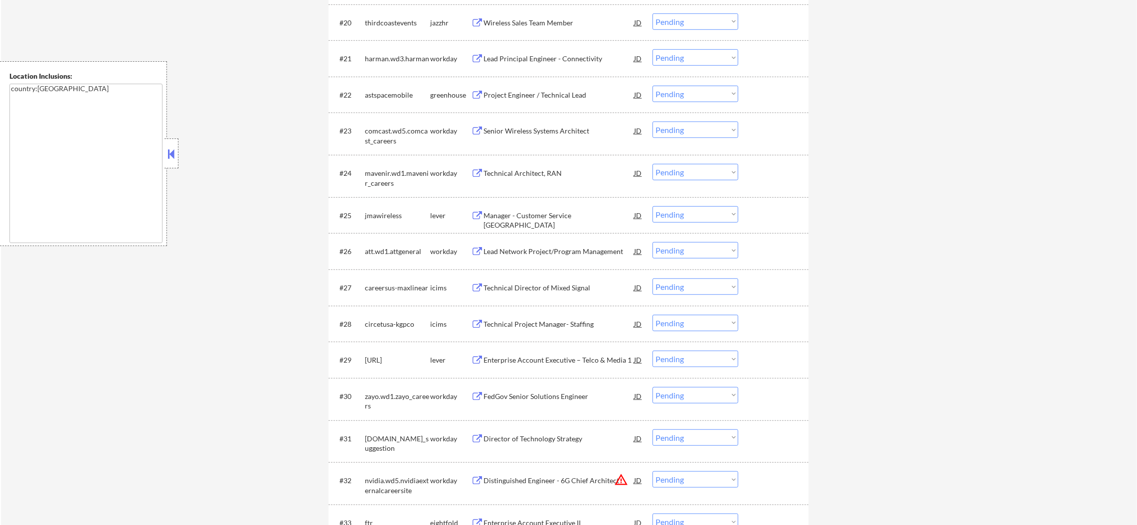
click at [551, 14] on div "Wireless Sales Team Member" at bounding box center [558, 22] width 150 height 18
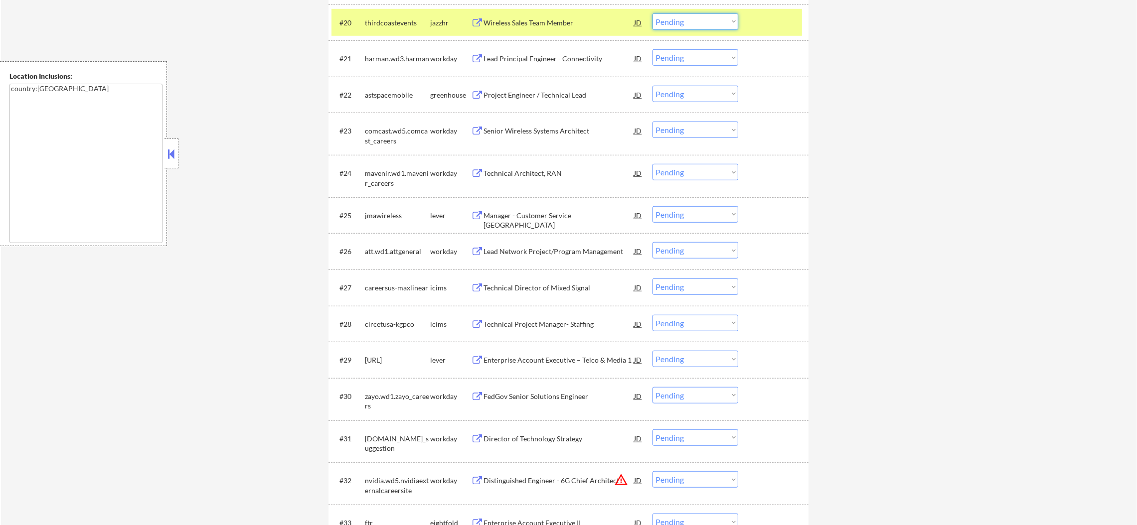
drag, startPoint x: 693, startPoint y: 23, endPoint x: 695, endPoint y: 28, distance: 5.2
click at [693, 23] on select "Choose an option... Pending Applied Excluded (Questions) Excluded (Expired) Exc…" at bounding box center [695, 21] width 86 height 16
select select ""excluded__bad_match_""
click at [652, 13] on select "Choose an option... Pending Applied Excluded (Questions) Excluded (Expired) Exc…" at bounding box center [695, 21] width 86 height 16
click at [385, 24] on div "thirdcoastevents" at bounding box center [397, 23] width 65 height 10
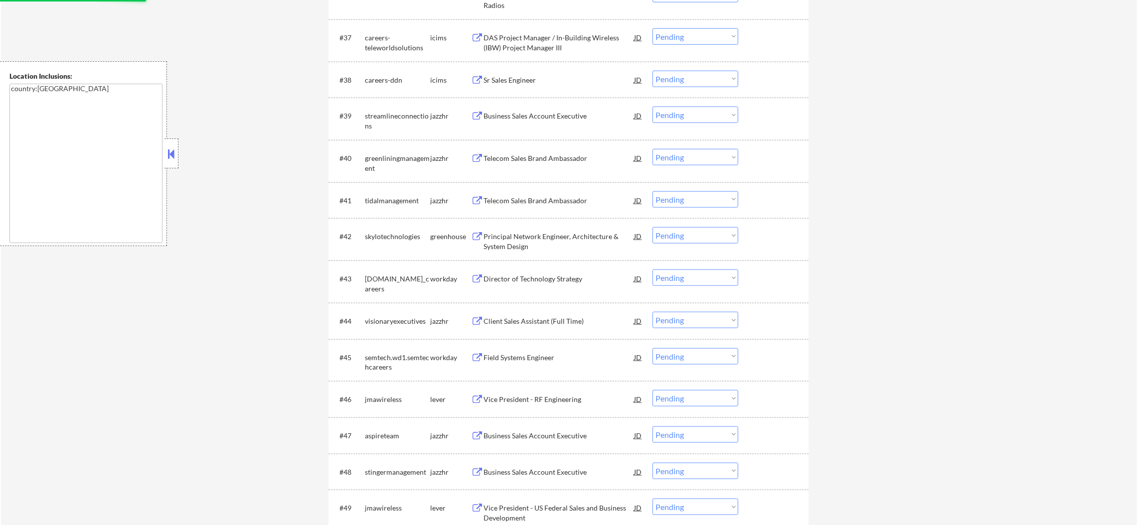
scroll to position [1786, 0]
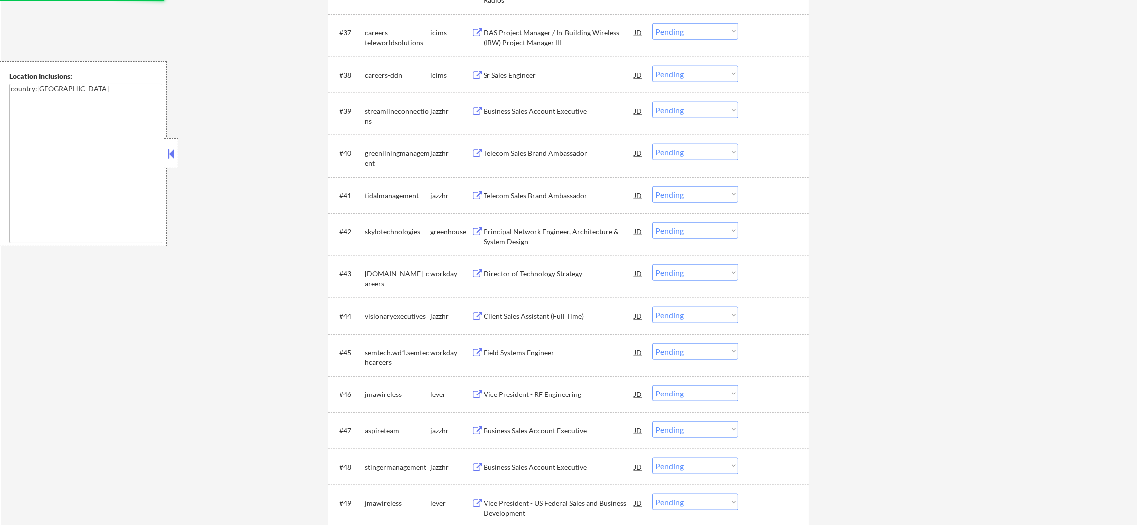
click at [551, 147] on div "Telecom Sales Brand Ambassador" at bounding box center [558, 153] width 150 height 18
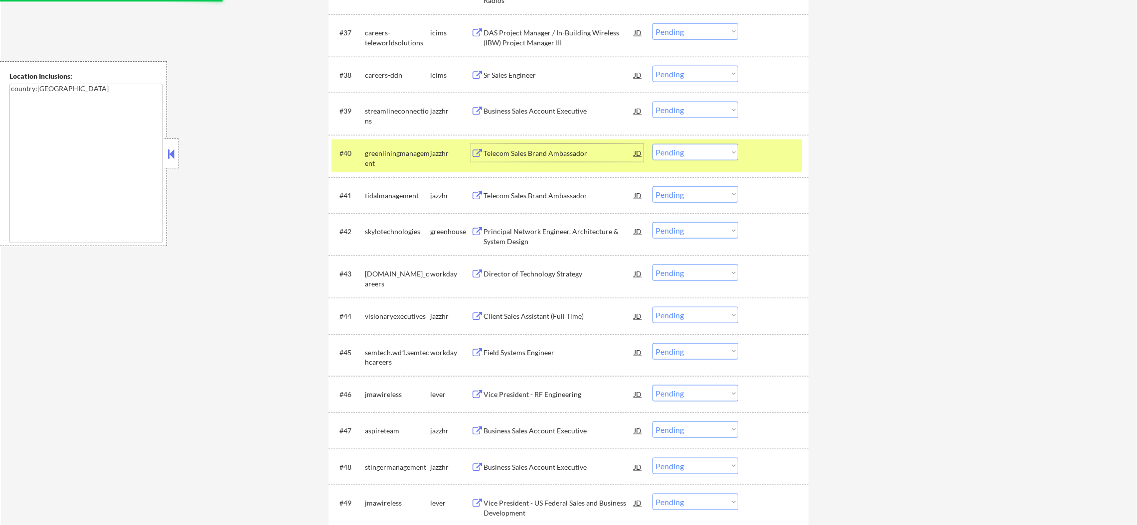
click at [689, 153] on select "Choose an option... Pending Applied Excluded (Questions) Excluded (Expired) Exc…" at bounding box center [695, 152] width 86 height 16
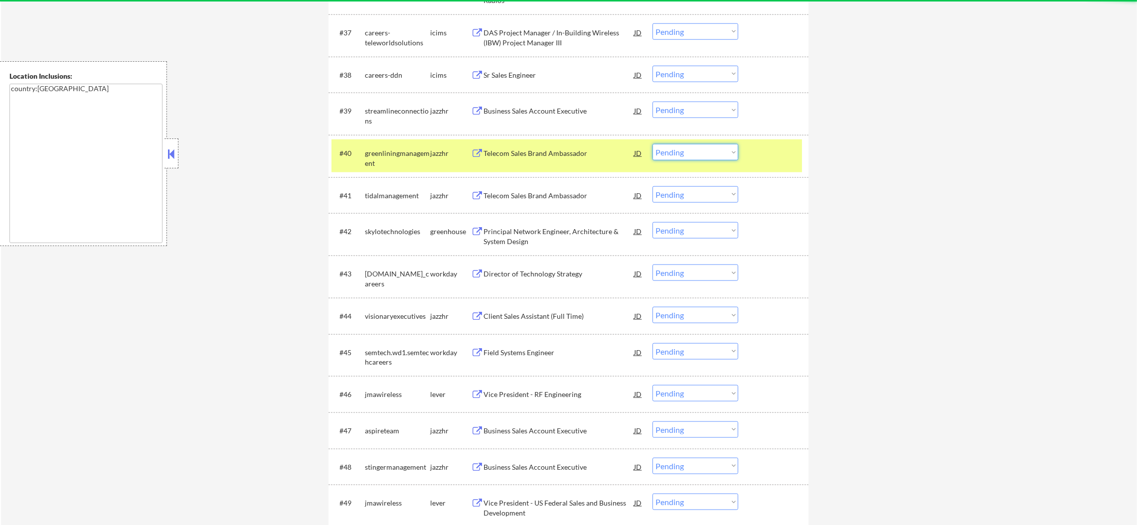
click at [406, 159] on div "greenliningmanagement" at bounding box center [397, 157] width 65 height 19
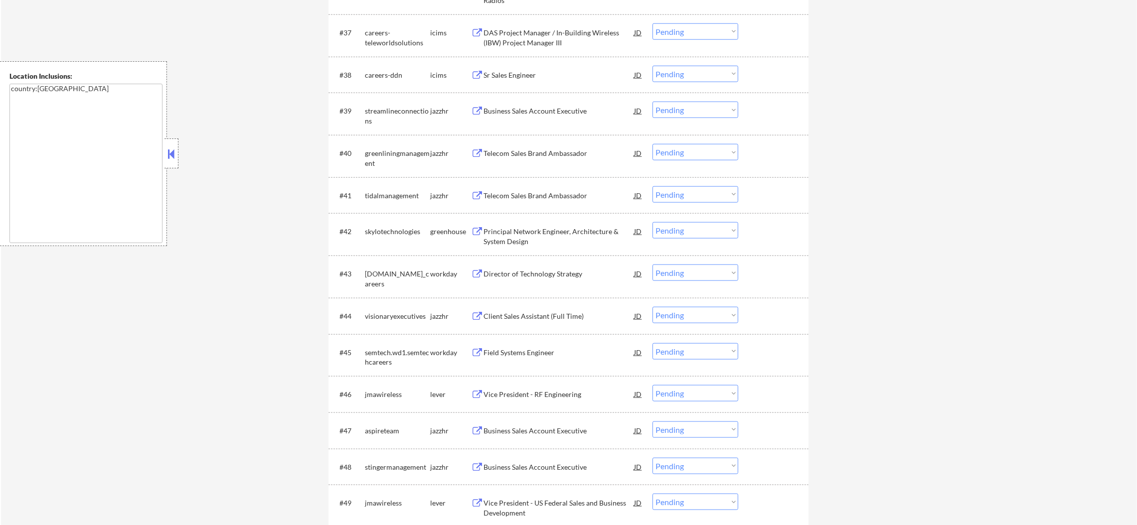
click at [675, 148] on select "Choose an option... Pending Applied Excluded (Questions) Excluded (Expired) Exc…" at bounding box center [695, 152] width 86 height 16
click at [652, 144] on select "Choose an option... Pending Applied Excluded (Questions) Excluded (Expired) Exc…" at bounding box center [695, 152] width 86 height 16
select select ""pending""
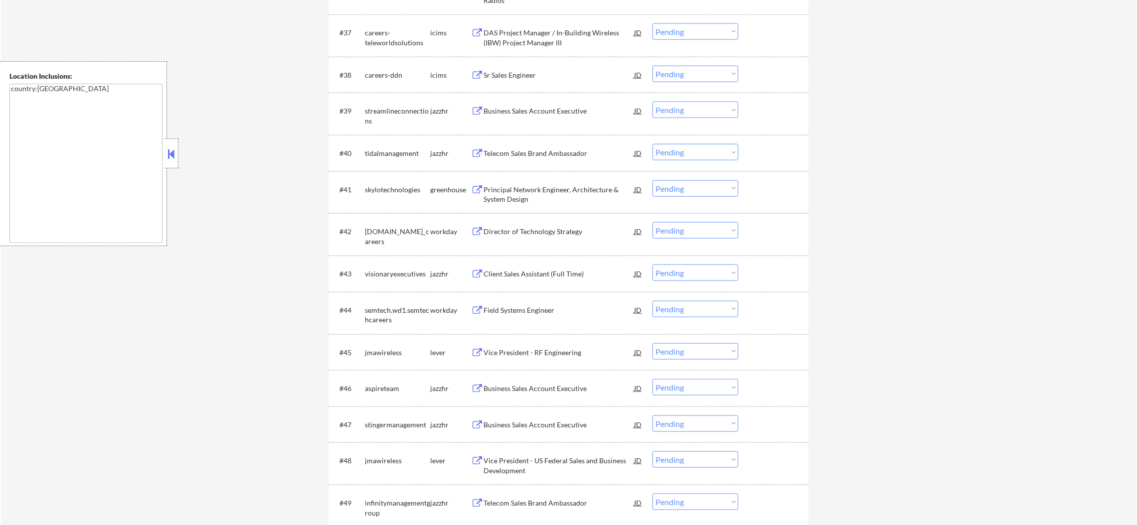
click at [543, 146] on div "Telecom Sales Brand Ambassador" at bounding box center [558, 153] width 150 height 18
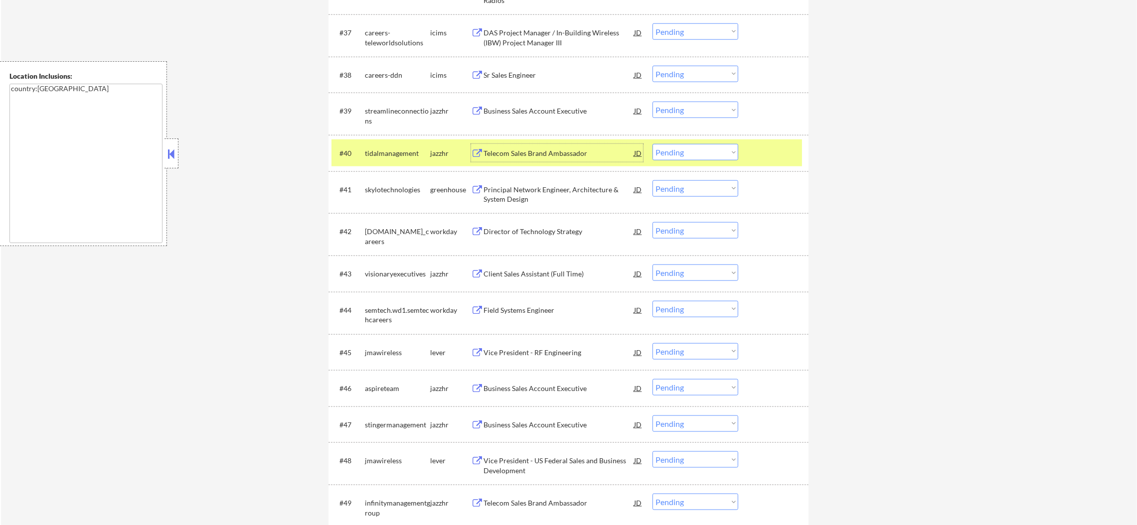
click at [359, 143] on div "#40 tidalmanagement jazzhr Telecom Sales Brand Ambassador JD Choose an option..…" at bounding box center [566, 153] width 470 height 27
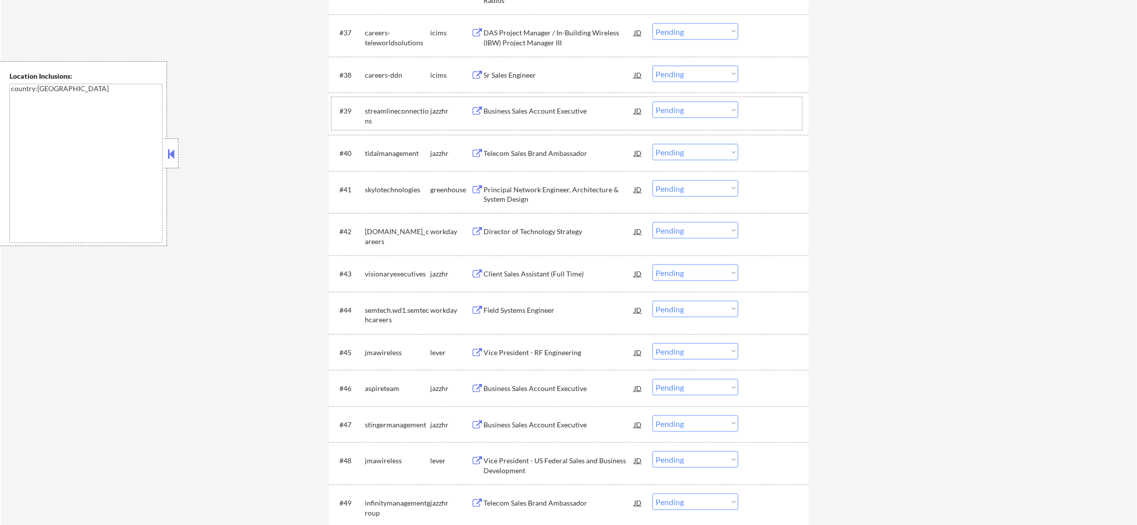
click at [403, 111] on div "streamlineconnections" at bounding box center [397, 115] width 65 height 19
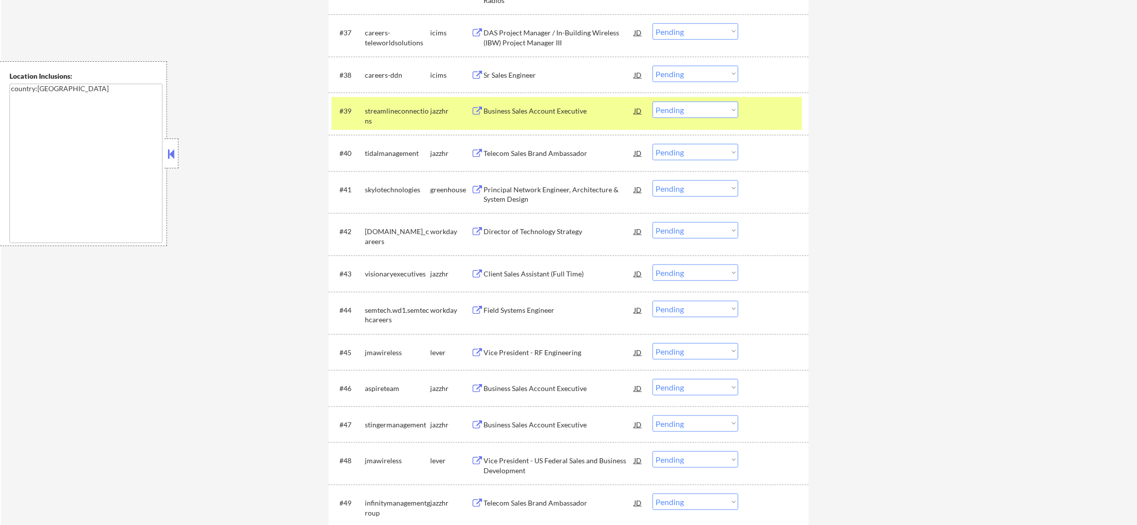
click at [517, 108] on div "Business Sales Account Executive" at bounding box center [558, 111] width 150 height 10
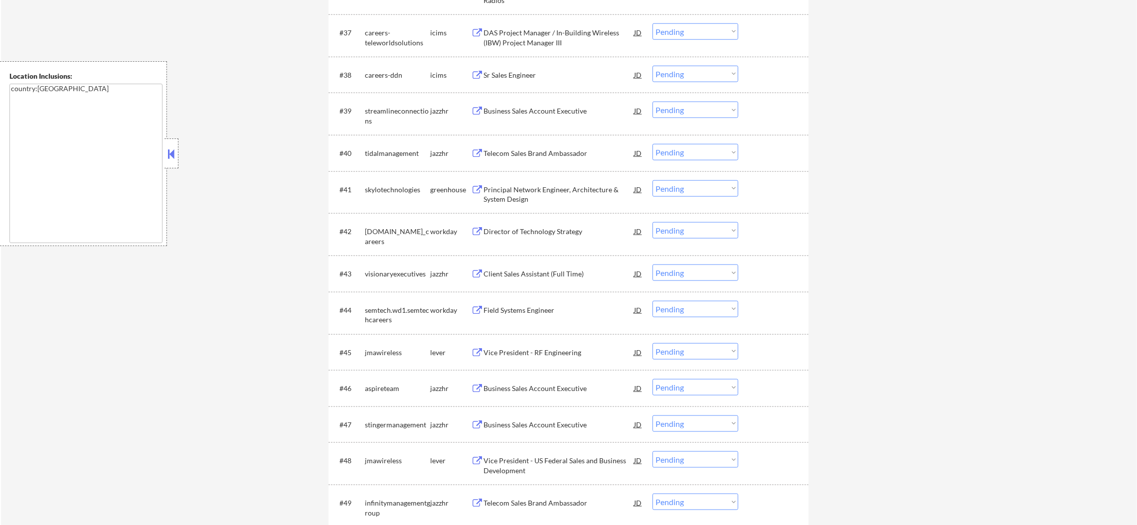
select select ""pending""
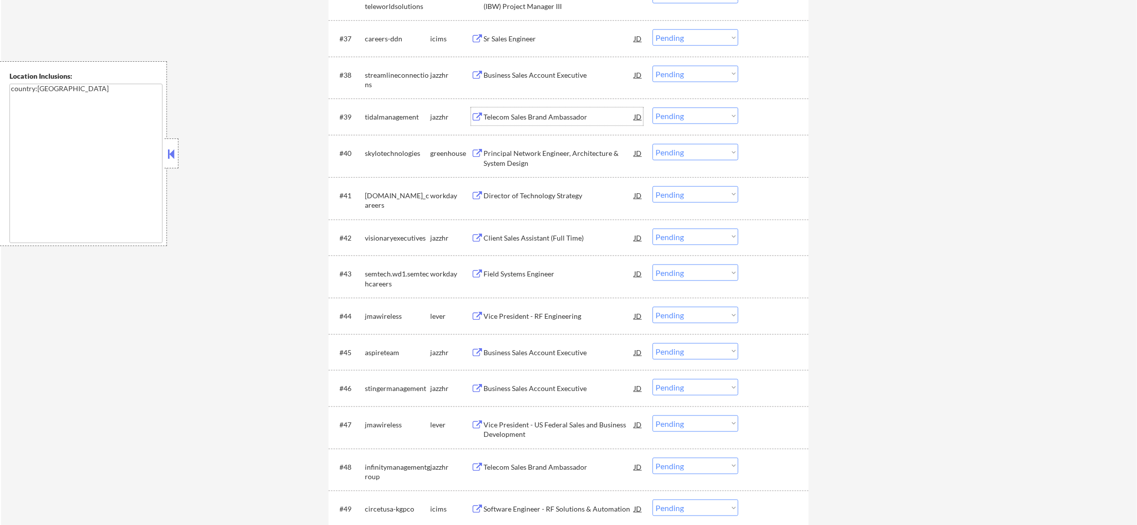
click at [677, 118] on select "Choose an option... Pending Applied Excluded (Questions) Excluded (Expired) Exc…" at bounding box center [695, 116] width 86 height 16
click at [652, 108] on select "Choose an option... Pending Applied Excluded (Questions) Excluded (Expired) Exc…" at bounding box center [695, 116] width 86 height 16
select select ""pending""
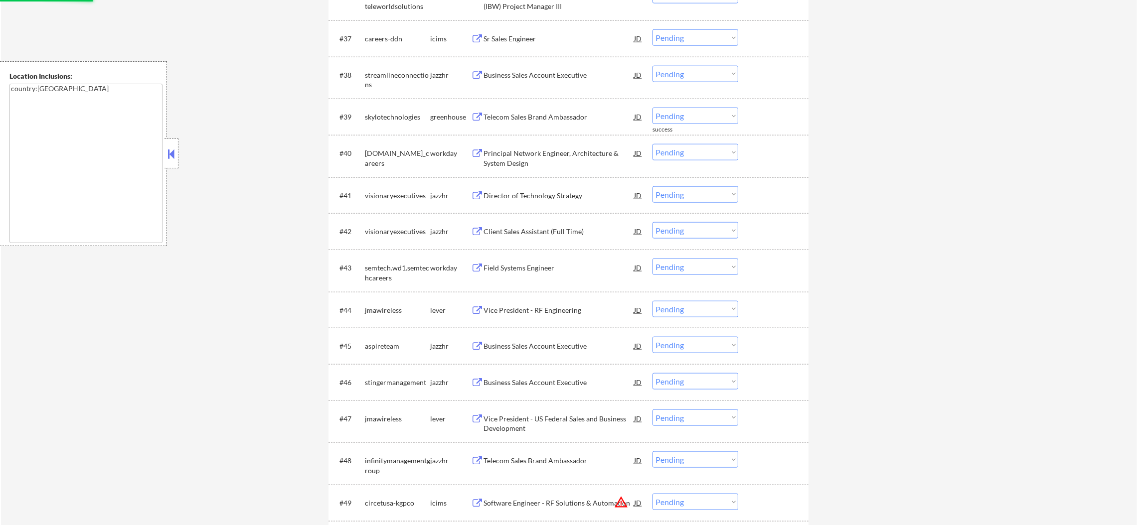
scroll to position [1886, 0]
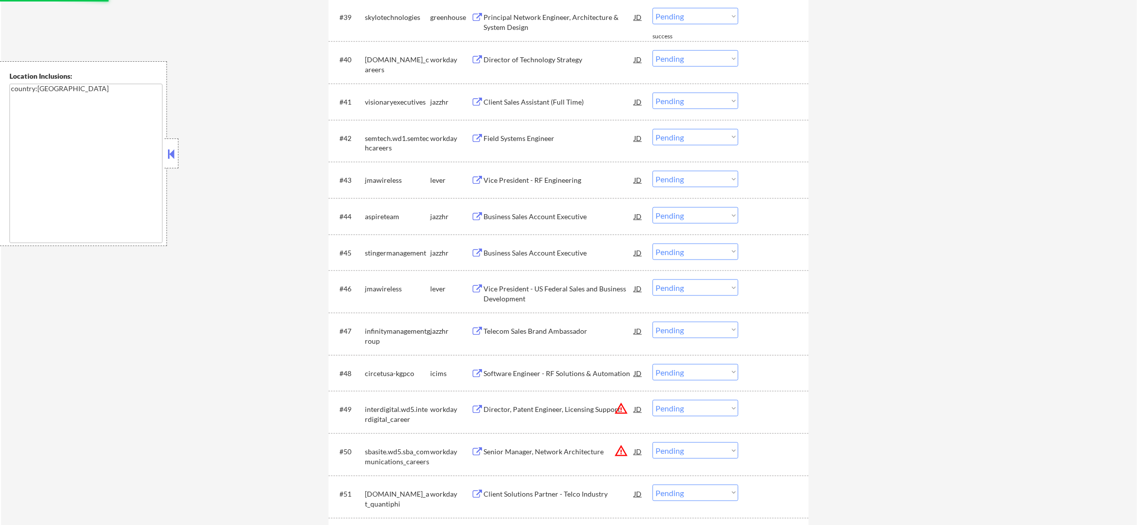
click at [566, 106] on div "Client Sales Assistant (Full Time)" at bounding box center [558, 102] width 150 height 10
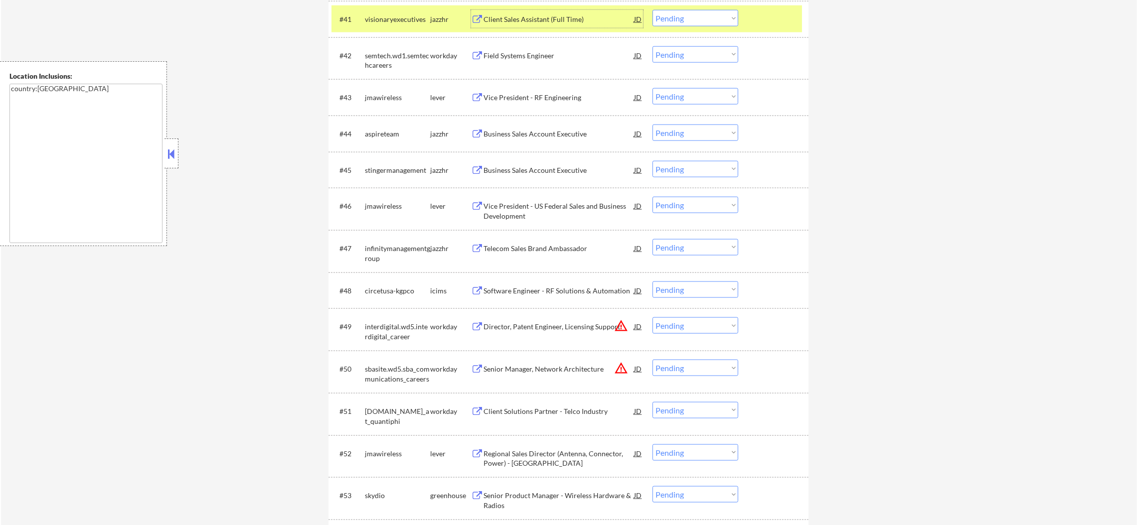
scroll to position [1961, 0]
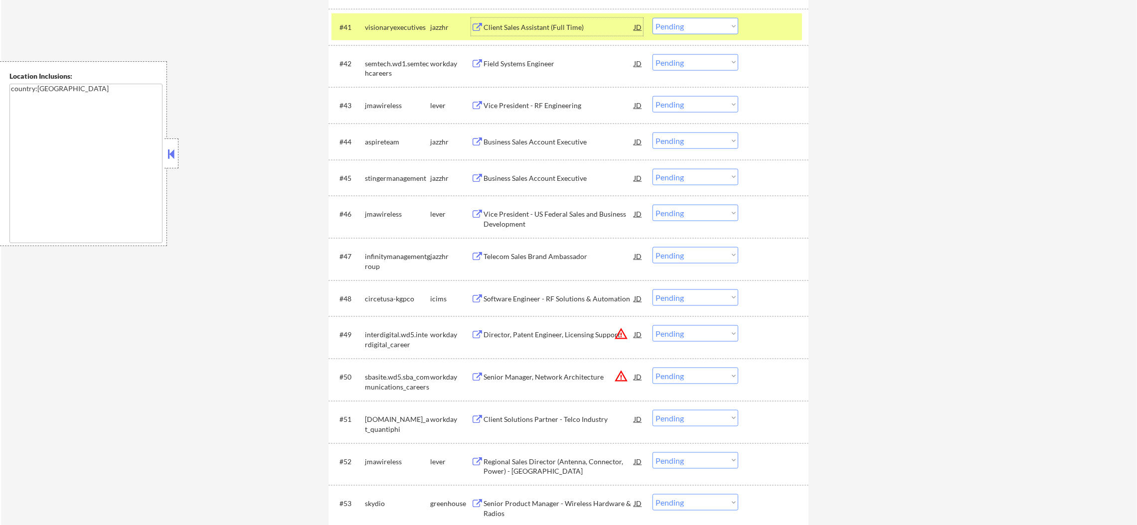
click at [689, 32] on select "Choose an option... Pending Applied Excluded (Questions) Excluded (Expired) Exc…" at bounding box center [695, 26] width 86 height 16
click at [652, 18] on select "Choose an option... Pending Applied Excluded (Questions) Excluded (Expired) Exc…" at bounding box center [695, 26] width 86 height 16
click at [392, 34] on div "visionaryexecutives" at bounding box center [397, 27] width 65 height 18
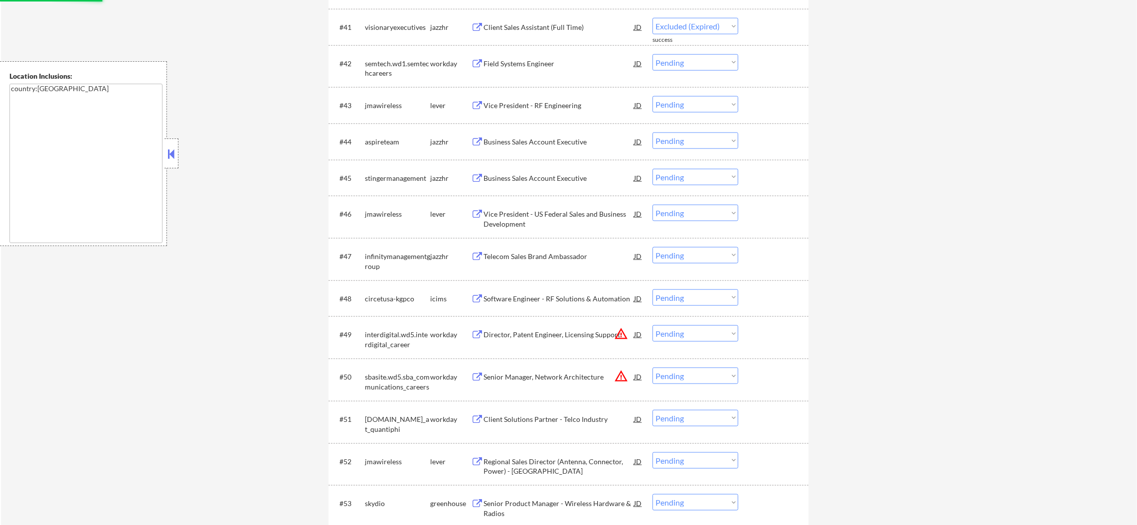
select select ""pending""
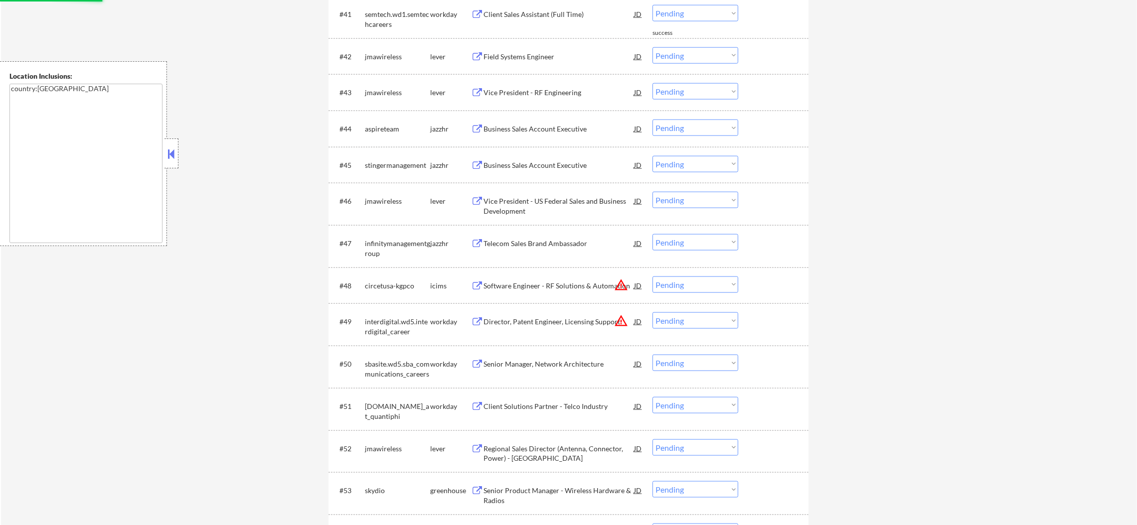
scroll to position [1986, 0]
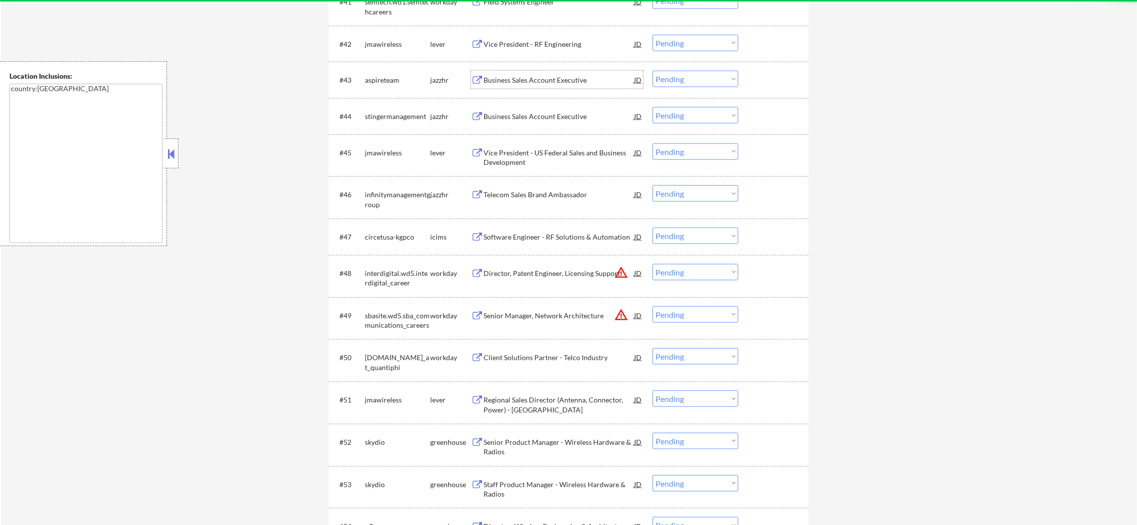
click at [570, 83] on div "Business Sales Account Executive" at bounding box center [558, 80] width 150 height 10
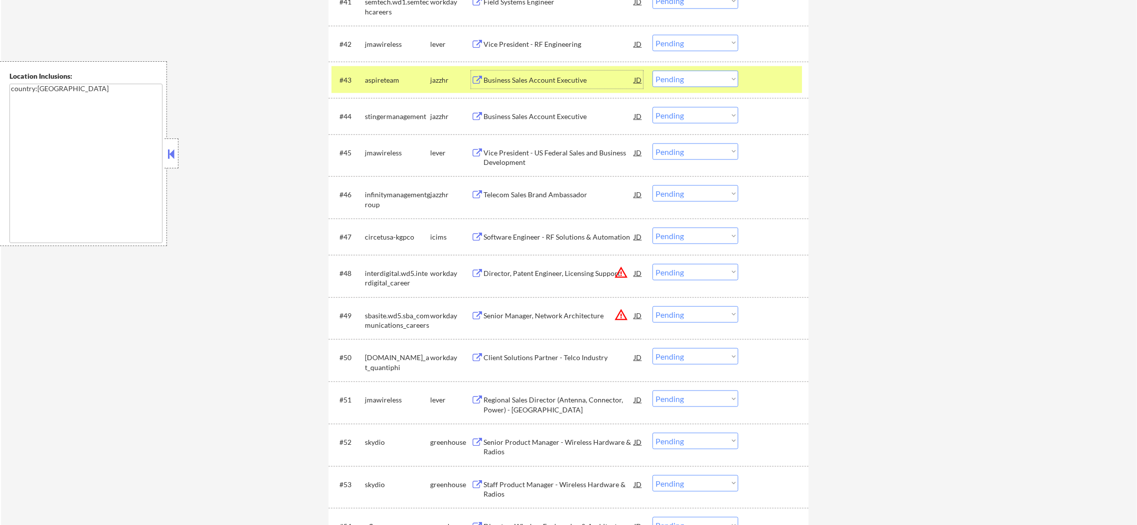
drag, startPoint x: 658, startPoint y: 74, endPoint x: 667, endPoint y: 86, distance: 14.6
click at [658, 74] on select "Choose an option... Pending Applied Excluded (Questions) Excluded (Expired) Exc…" at bounding box center [695, 79] width 86 height 16
click at [652, 71] on select "Choose an option... Pending Applied Excluded (Questions) Excluded (Expired) Exc…" at bounding box center [695, 79] width 86 height 16
click at [382, 82] on div "aspireteam" at bounding box center [397, 80] width 65 height 10
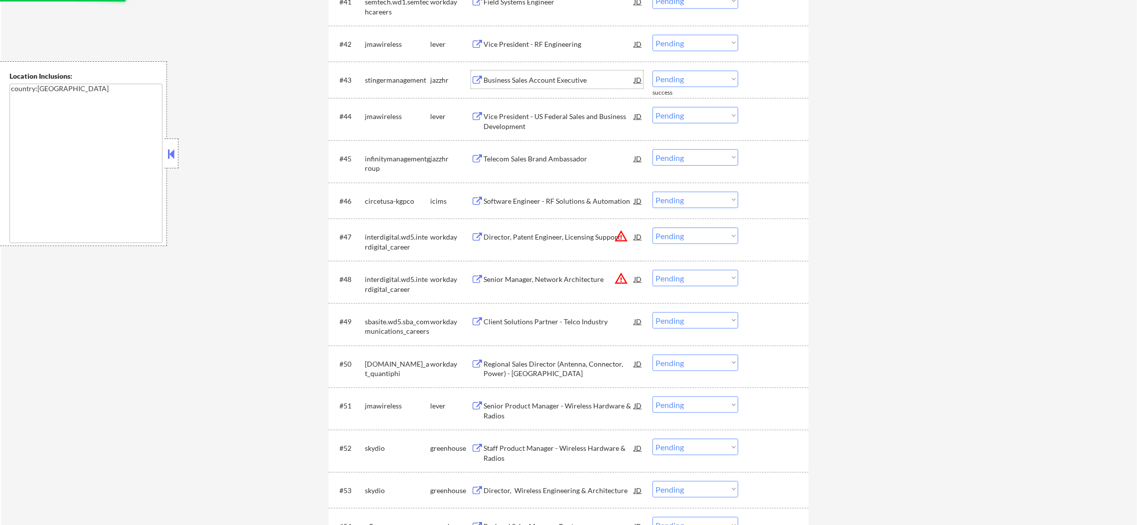
click at [545, 78] on div "Business Sales Account Executive" at bounding box center [558, 80] width 150 height 10
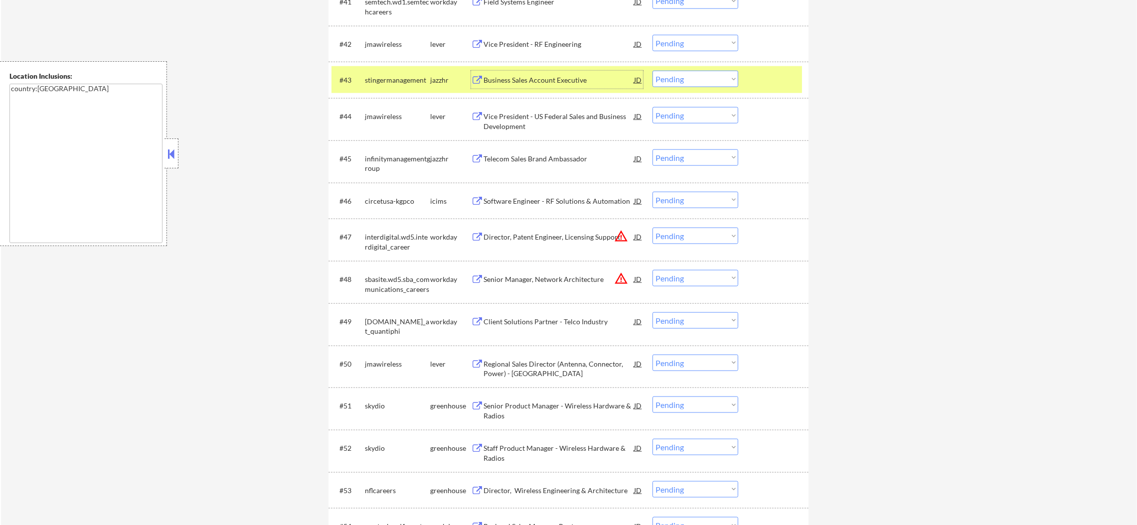
click at [699, 78] on select "Choose an option... Pending Applied Excluded (Questions) Excluded (Expired) Exc…" at bounding box center [695, 79] width 86 height 16
click at [652, 71] on select "Choose an option... Pending Applied Excluded (Questions) Excluded (Expired) Exc…" at bounding box center [695, 79] width 86 height 16
click at [390, 88] on div "stingermanagement" at bounding box center [397, 80] width 65 height 18
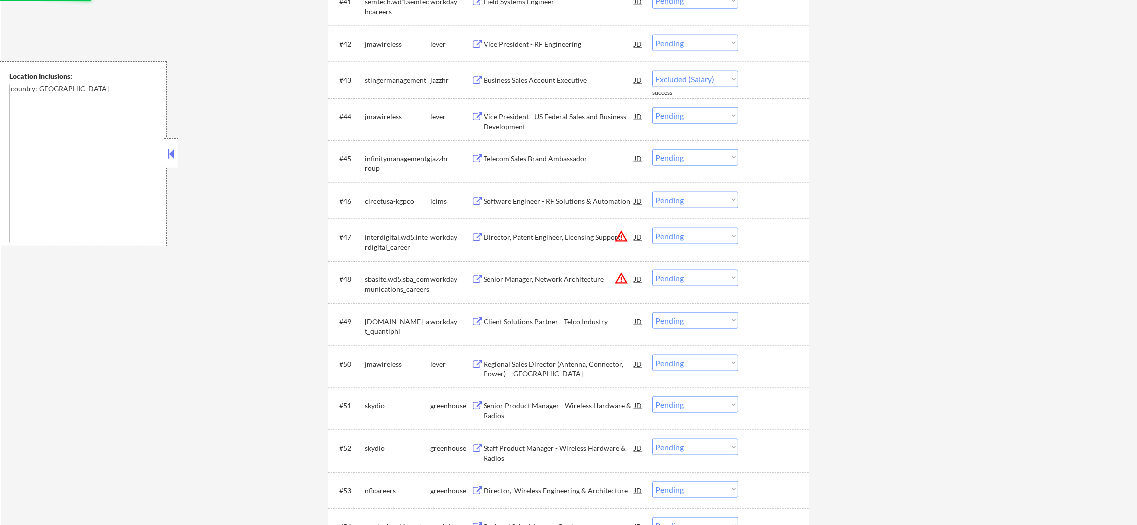
select select ""pending""
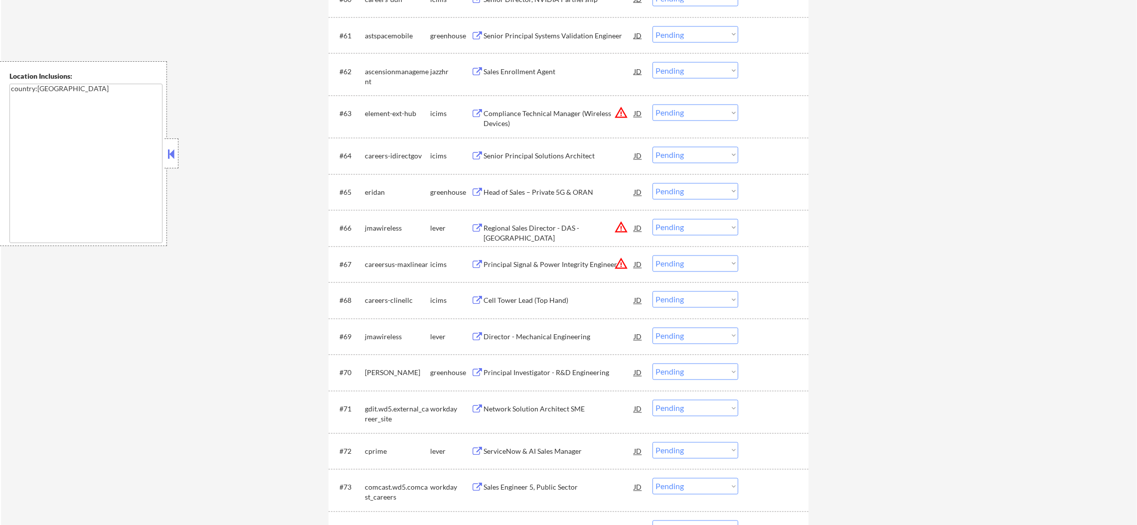
scroll to position [2758, 0]
click at [563, 63] on div "Sales Enrollment Agent" at bounding box center [558, 72] width 150 height 18
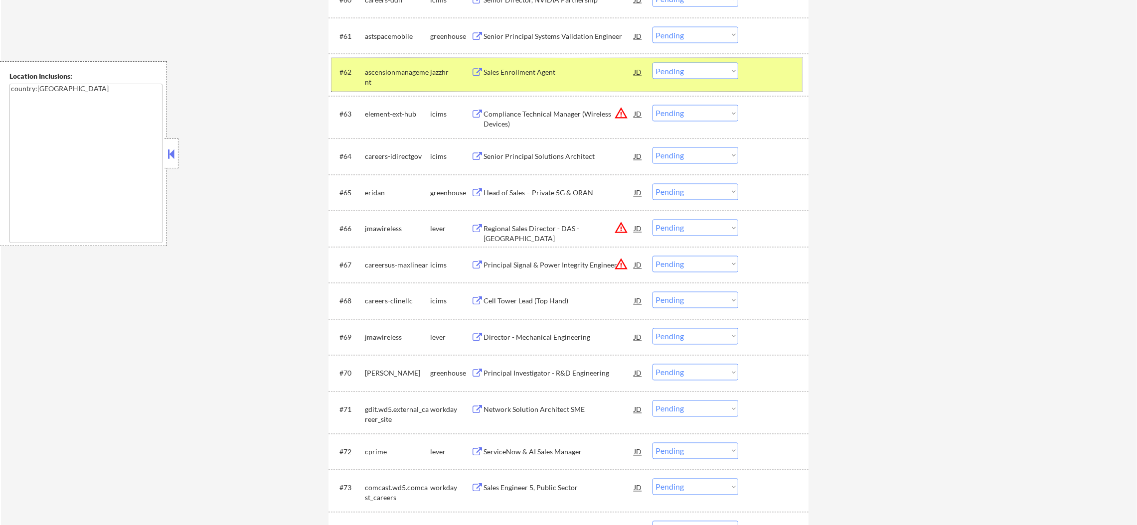
click at [695, 59] on div "#62 ascensionmanagement jazzhr Sales Enrollment Agent JD Choose an option... Pe…" at bounding box center [566, 74] width 470 height 33
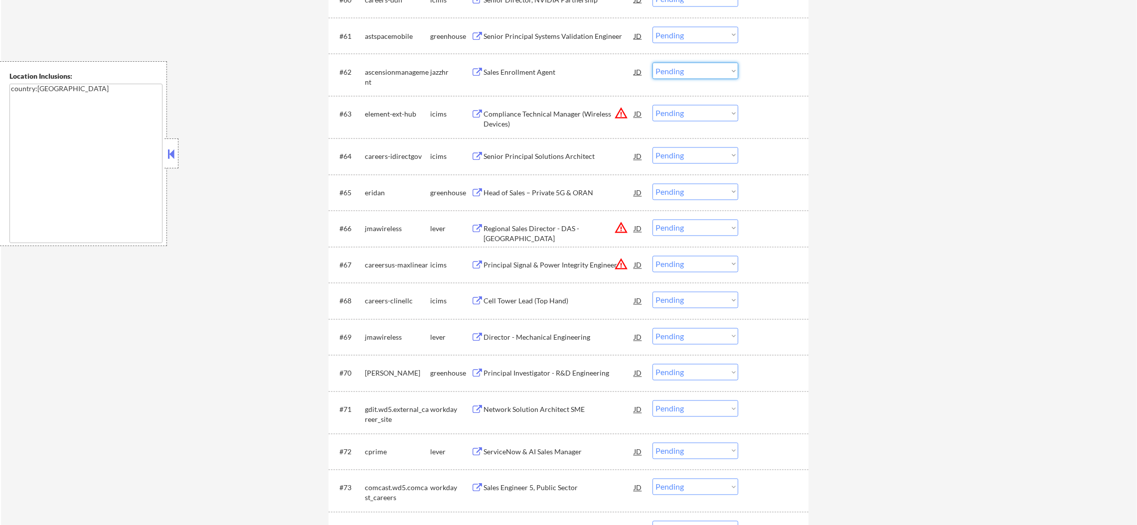
click at [695, 76] on select "Choose an option... Pending Applied Excluded (Questions) Excluded (Expired) Exc…" at bounding box center [695, 71] width 86 height 16
click at [652, 63] on select "Choose an option... Pending Applied Excluded (Questions) Excluded (Expired) Exc…" at bounding box center [695, 71] width 86 height 16
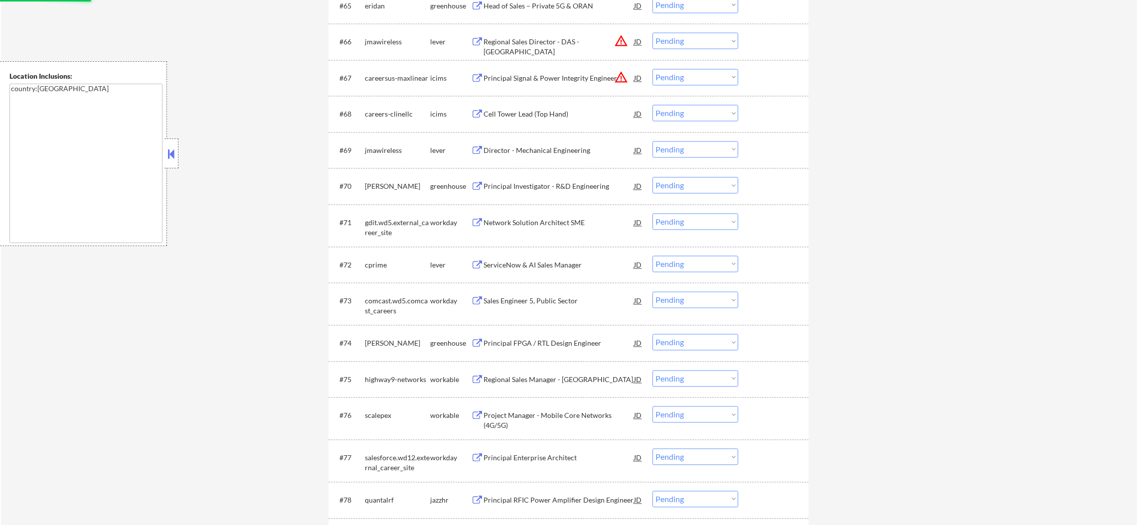
select select ""pending""
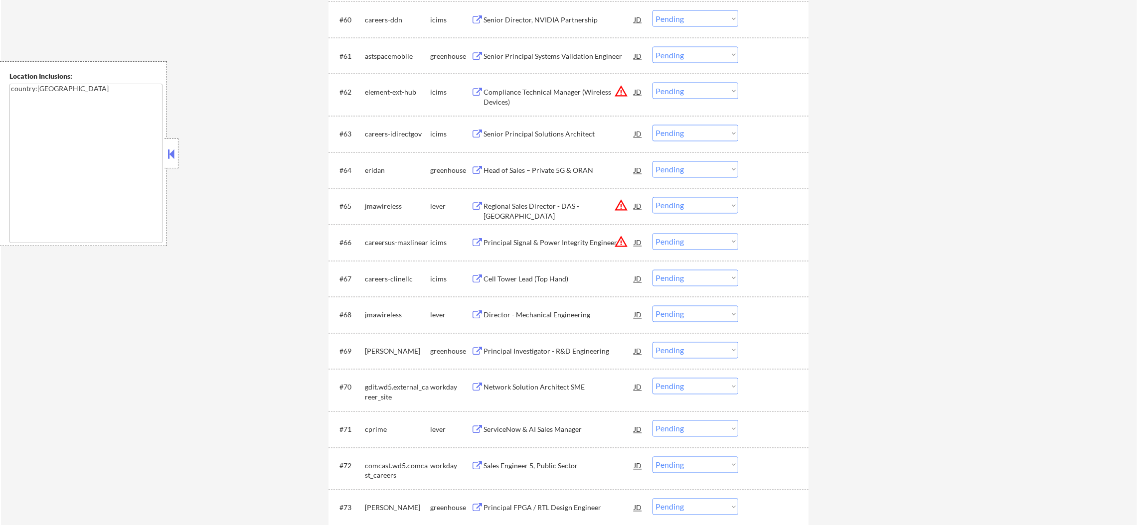
scroll to position [0, 0]
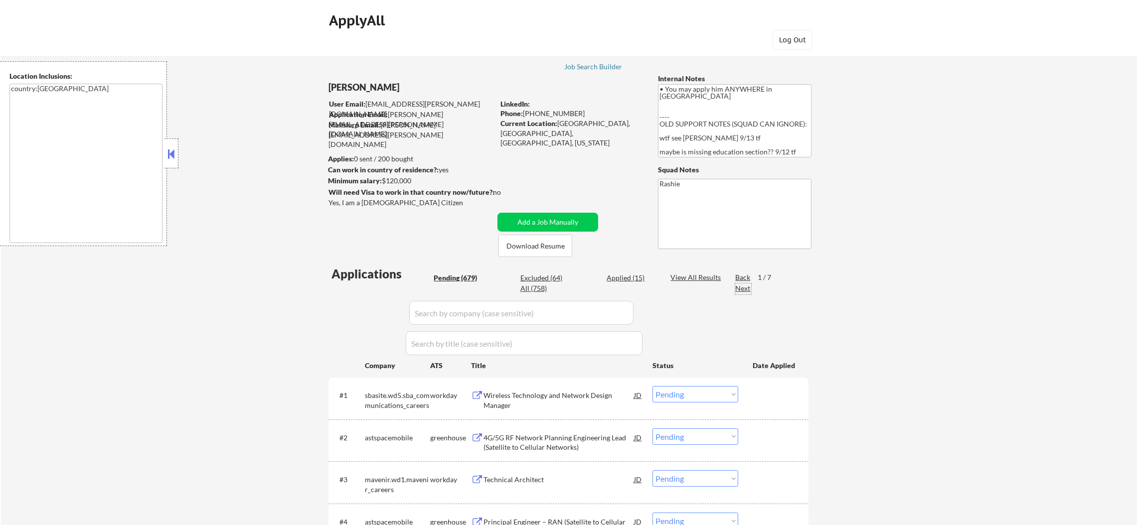
click at [741, 287] on div "Next" at bounding box center [743, 289] width 16 height 10
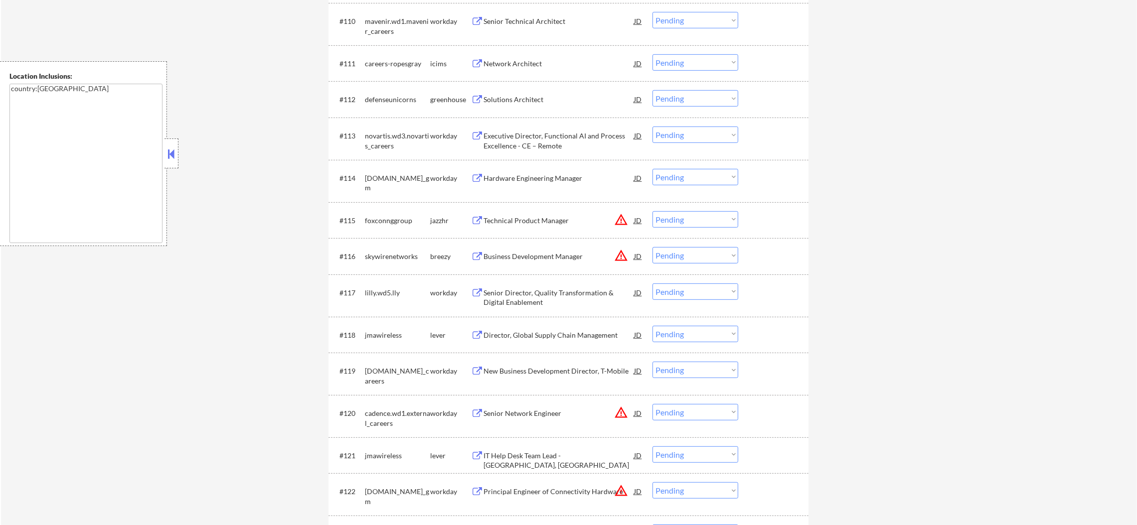
scroll to position [822, 0]
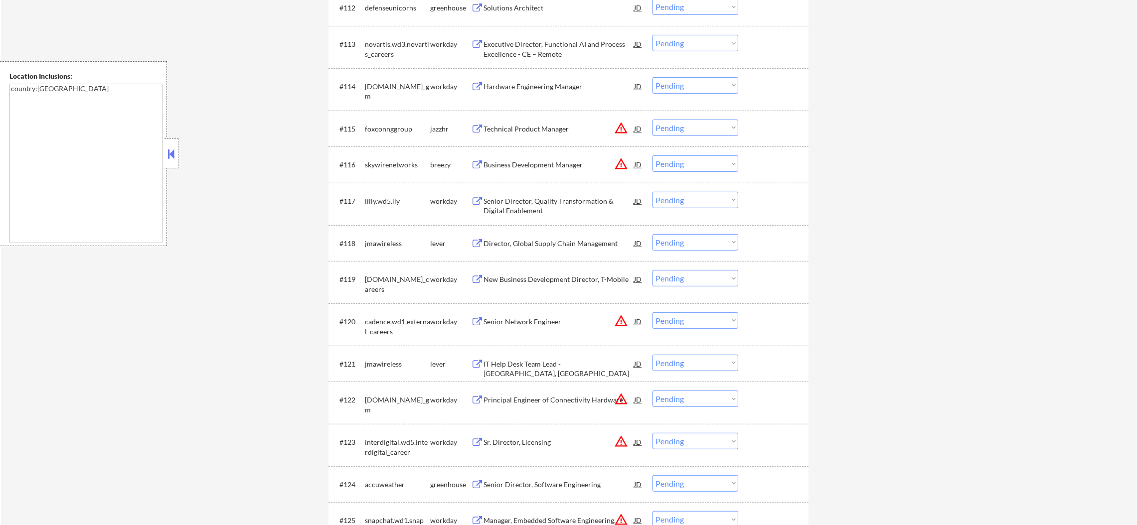
click at [600, 133] on div "Technical Product Manager" at bounding box center [558, 129] width 150 height 10
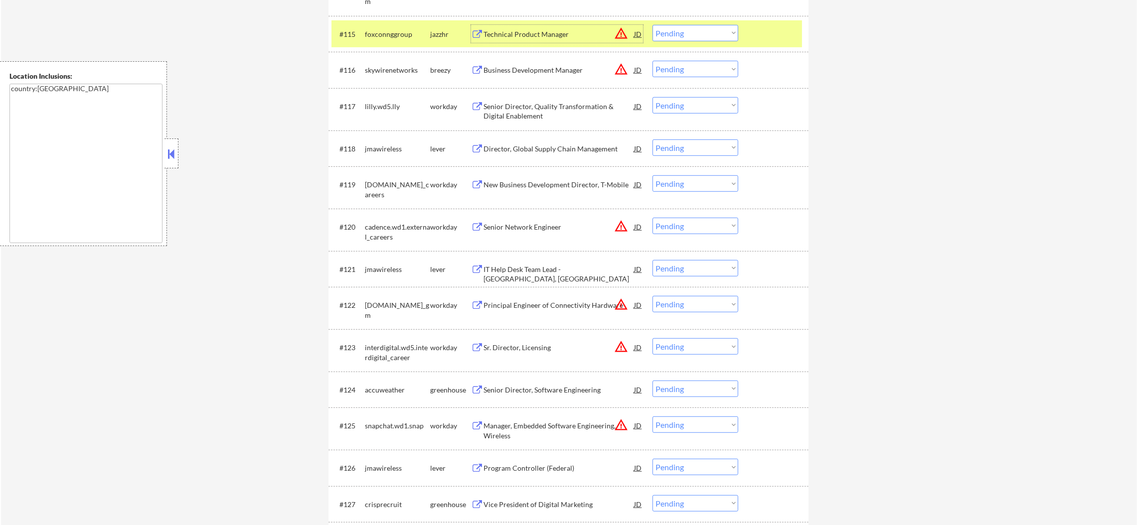
scroll to position [922, 0]
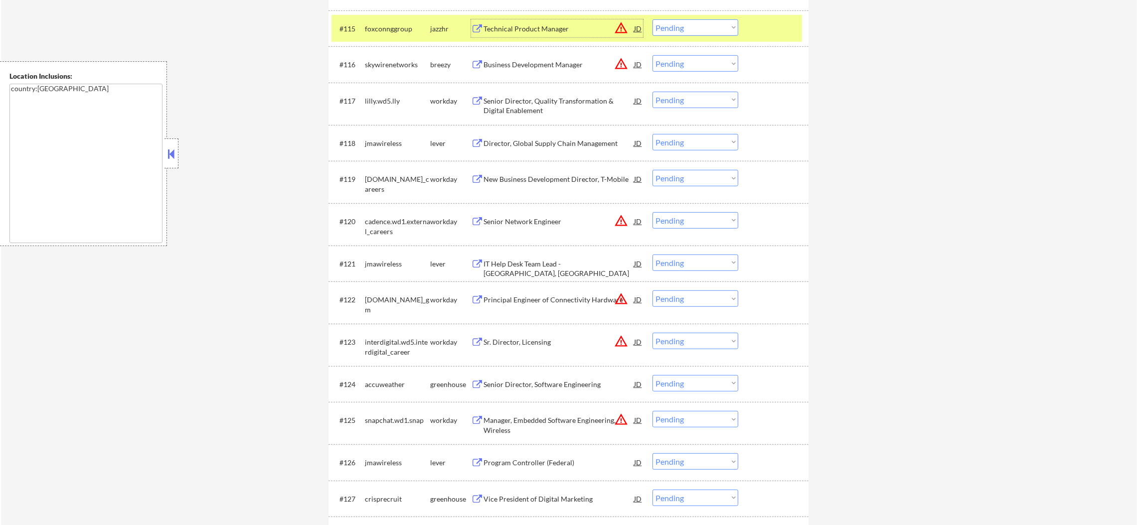
click at [696, 28] on select "Choose an option... Pending Applied Excluded (Questions) Excluded (Expired) Exc…" at bounding box center [695, 27] width 86 height 16
click at [652, 19] on select "Choose an option... Pending Applied Excluded (Questions) Excluded (Expired) Exc…" at bounding box center [695, 27] width 86 height 16
select select ""pending""
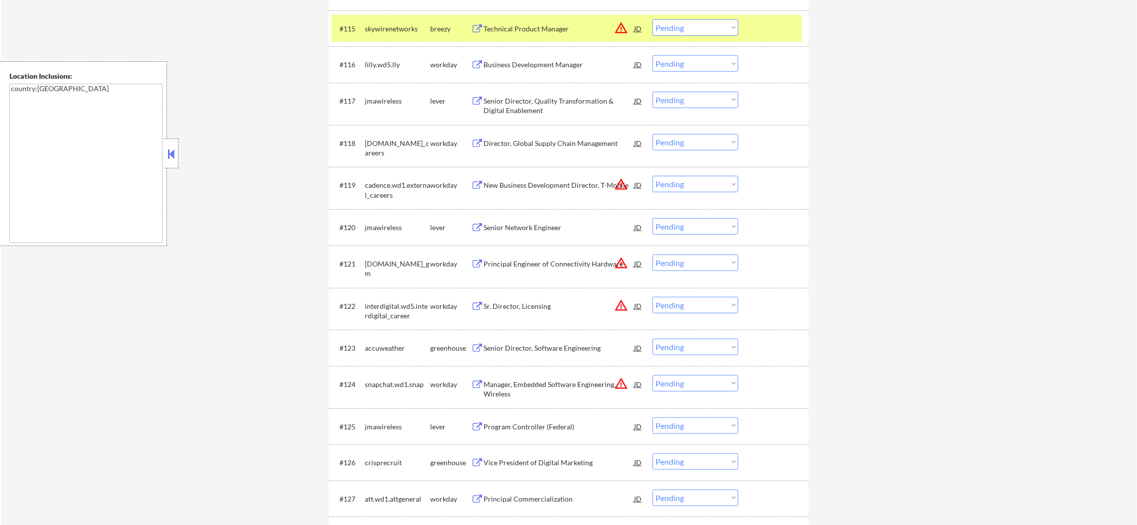
click at [398, 34] on div "skywirenetworks" at bounding box center [397, 28] width 65 height 18
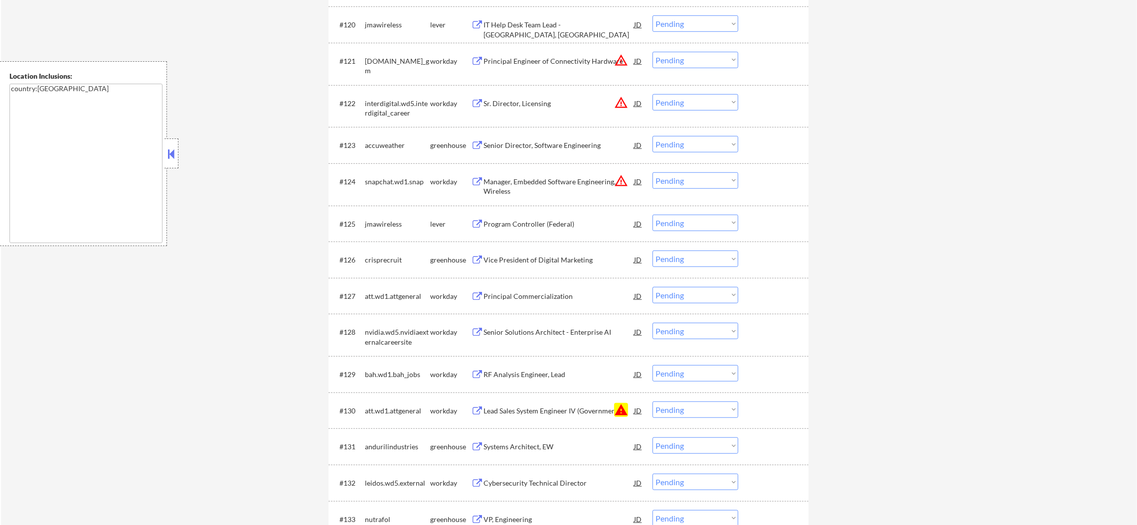
scroll to position [1221, 0]
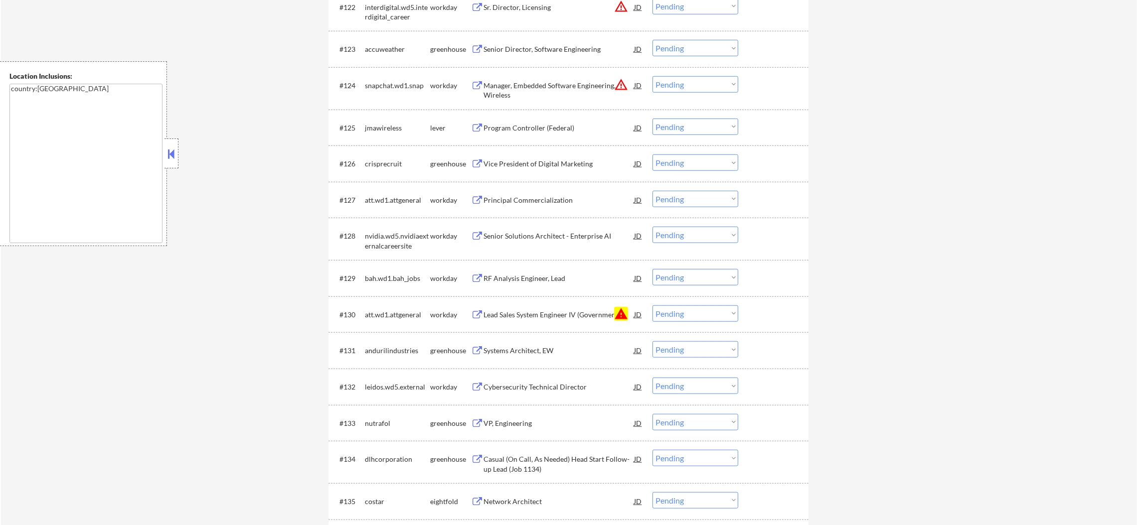
click at [677, 313] on select "Choose an option... Pending Applied Excluded (Questions) Excluded (Expired) Exc…" at bounding box center [695, 313] width 86 height 16
click at [652, 305] on select "Choose an option... Pending Applied Excluded (Questions) Excluded (Expired) Exc…" at bounding box center [695, 313] width 86 height 16
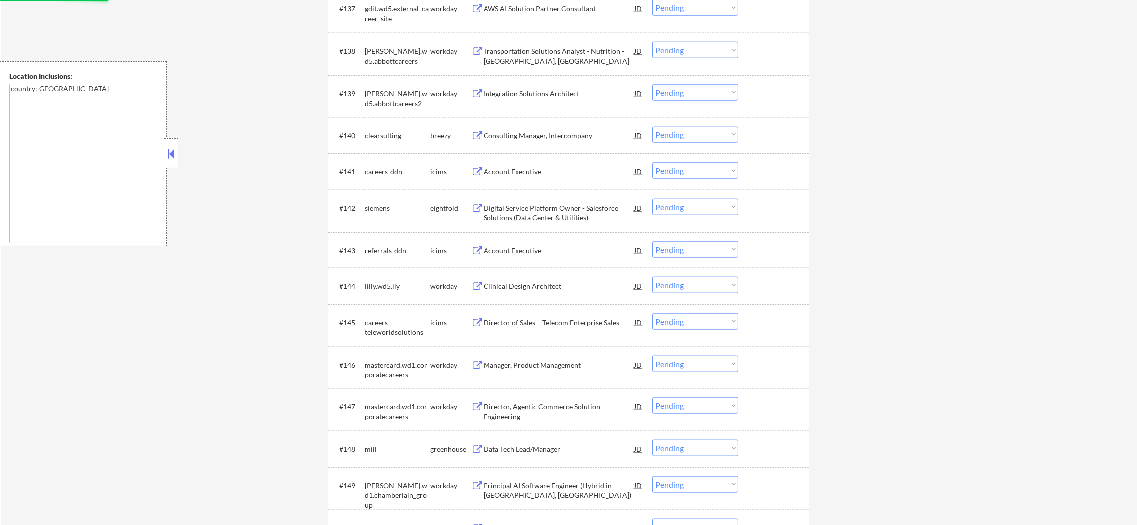
scroll to position [1793, 0]
select select ""pending""
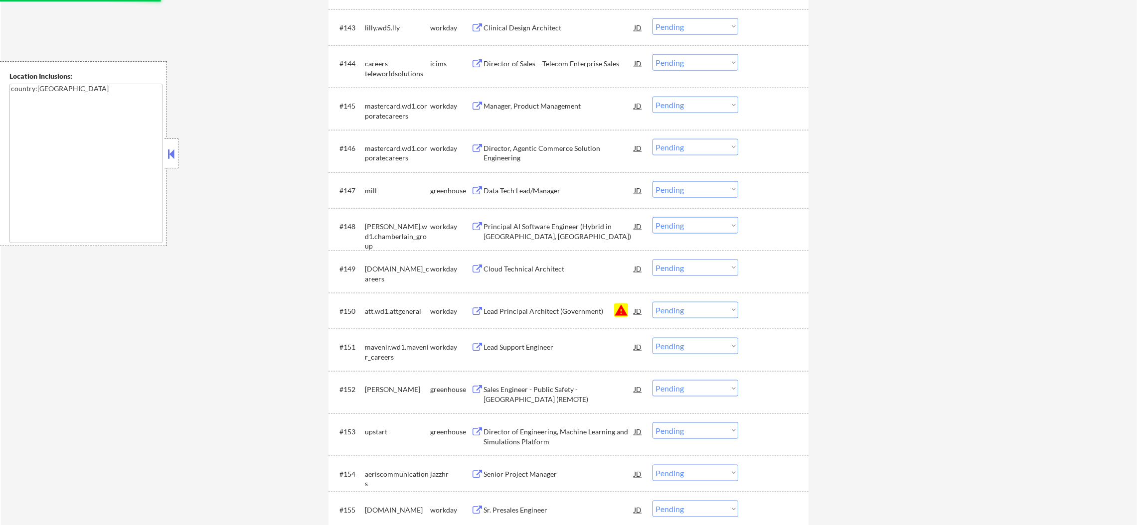
scroll to position [2017, 0]
drag, startPoint x: 687, startPoint y: 303, endPoint x: 689, endPoint y: 312, distance: 9.2
click at [687, 303] on select "Choose an option... Pending Applied Excluded (Questions) Excluded (Expired) Exc…" at bounding box center [695, 307] width 86 height 16
click at [652, 299] on select "Choose an option... Pending Applied Excluded (Questions) Excluded (Expired) Exc…" at bounding box center [695, 307] width 86 height 16
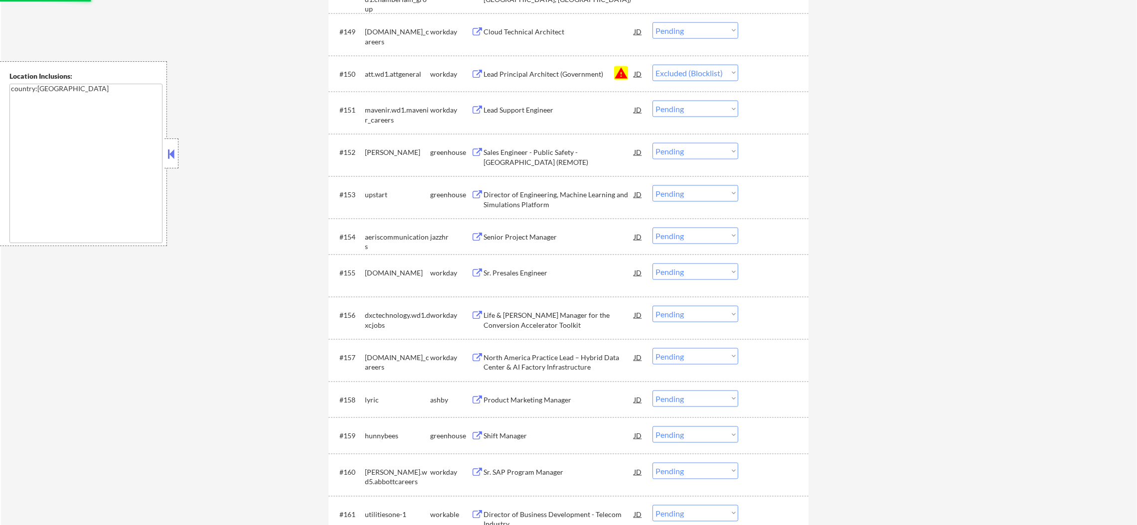
scroll to position [2366, 0]
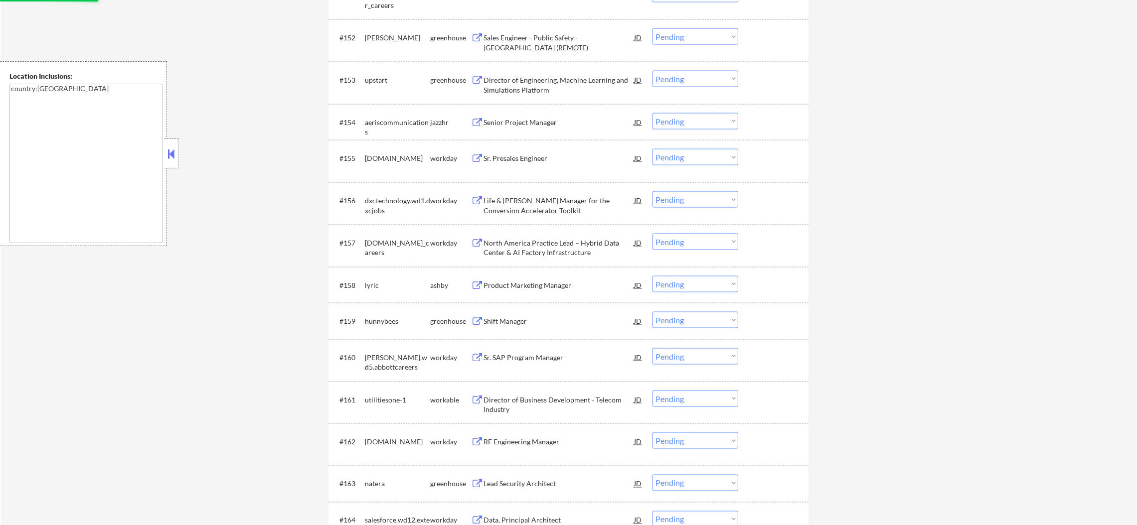
select select ""pending""
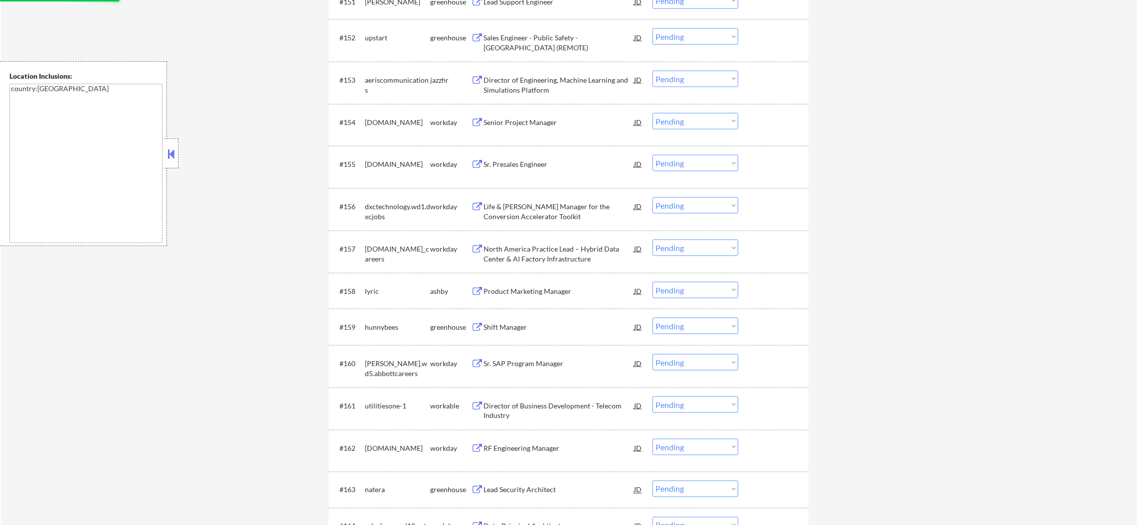
click at [556, 121] on div "Senior Project Manager" at bounding box center [558, 123] width 150 height 10
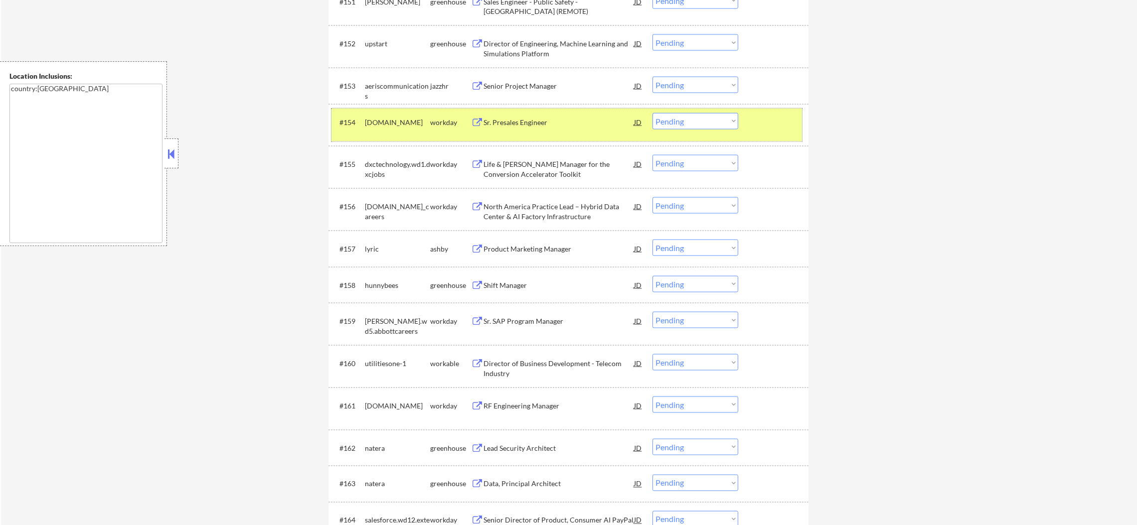
click at [403, 116] on div "[DOMAIN_NAME]" at bounding box center [397, 125] width 65 height 24
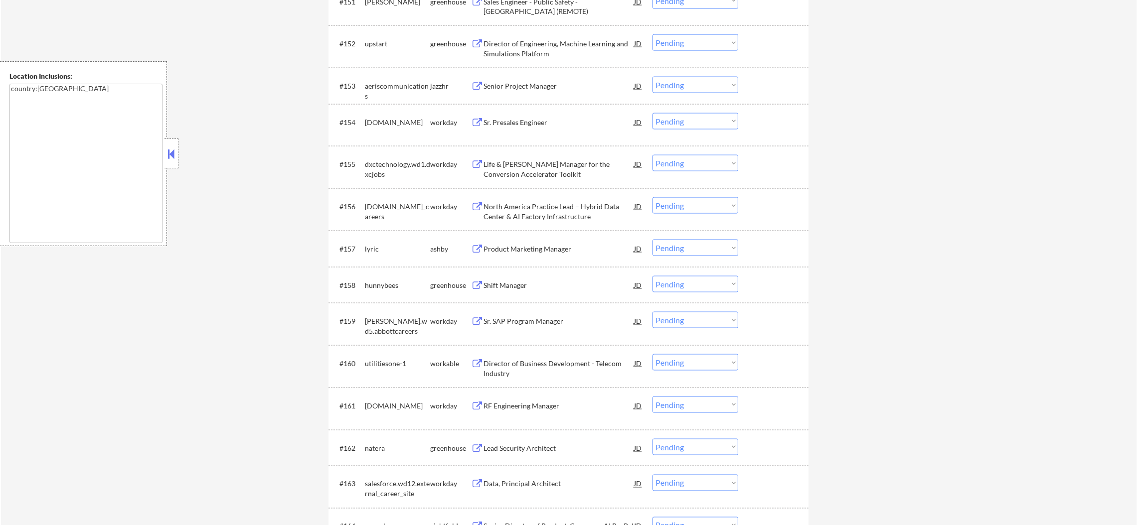
click at [537, 99] on div "#153 aeriscommunications jazzhr Senior Project Manager JD warning_amber Choose …" at bounding box center [568, 86] width 480 height 36
click at [543, 83] on div "Senior Project Manager" at bounding box center [558, 86] width 150 height 10
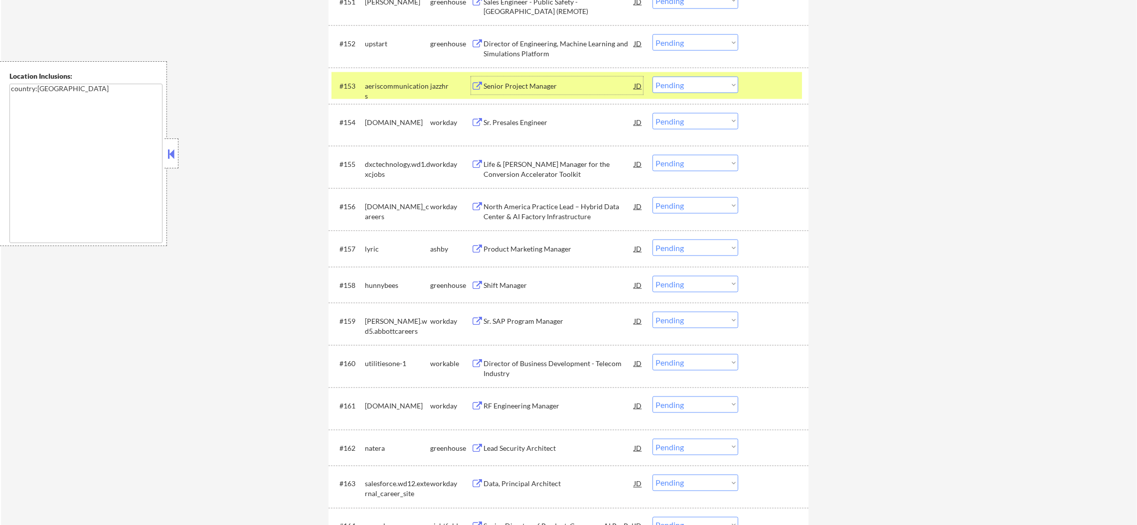
click at [693, 85] on select "Choose an option... Pending Applied Excluded (Questions) Excluded (Expired) Exc…" at bounding box center [695, 85] width 86 height 16
click at [652, 77] on select "Choose an option... Pending Applied Excluded (Questions) Excluded (Expired) Exc…" at bounding box center [695, 85] width 86 height 16
click at [408, 97] on div "#153 aeriscommunications jazzhr Senior Project Manager JD warning_amber Choose …" at bounding box center [566, 85] width 470 height 27
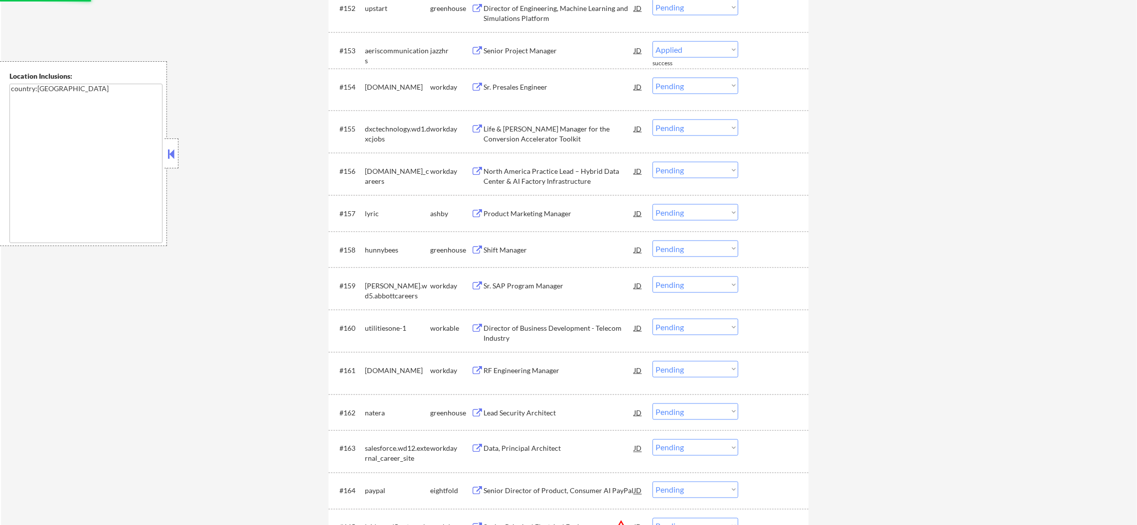
select select ""pending""
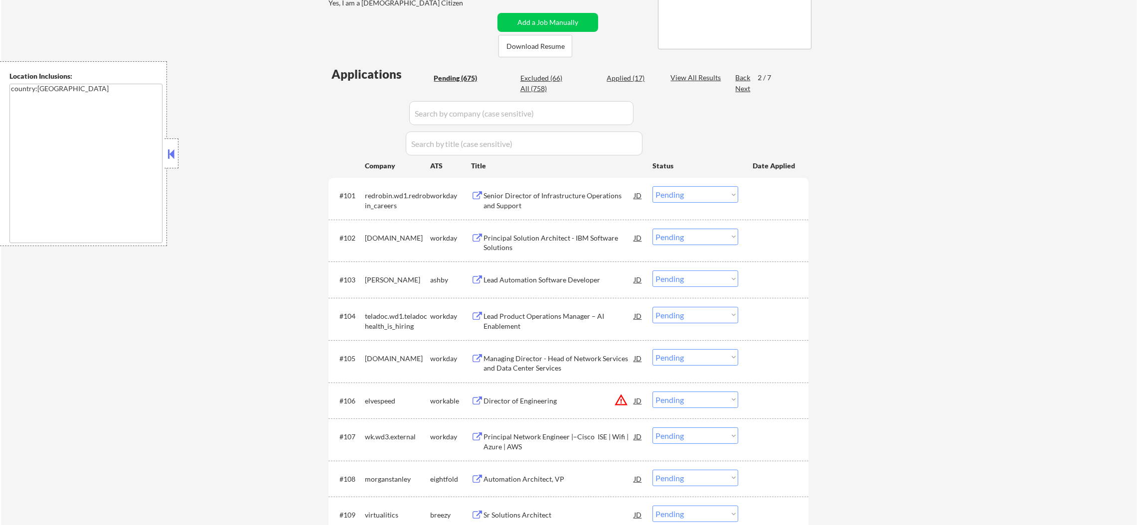
scroll to position [47, 0]
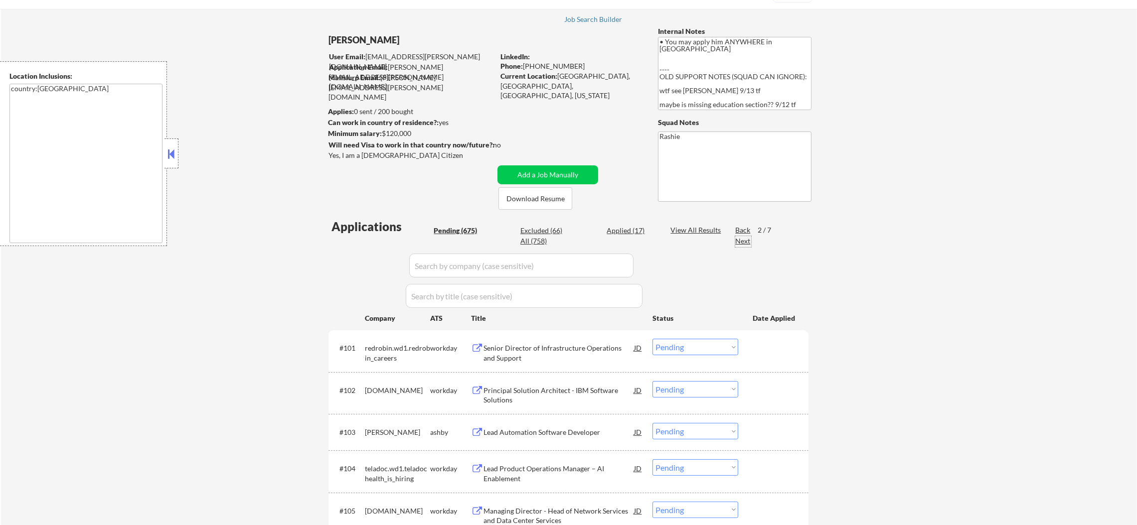
click at [736, 242] on div "Next" at bounding box center [743, 241] width 16 height 10
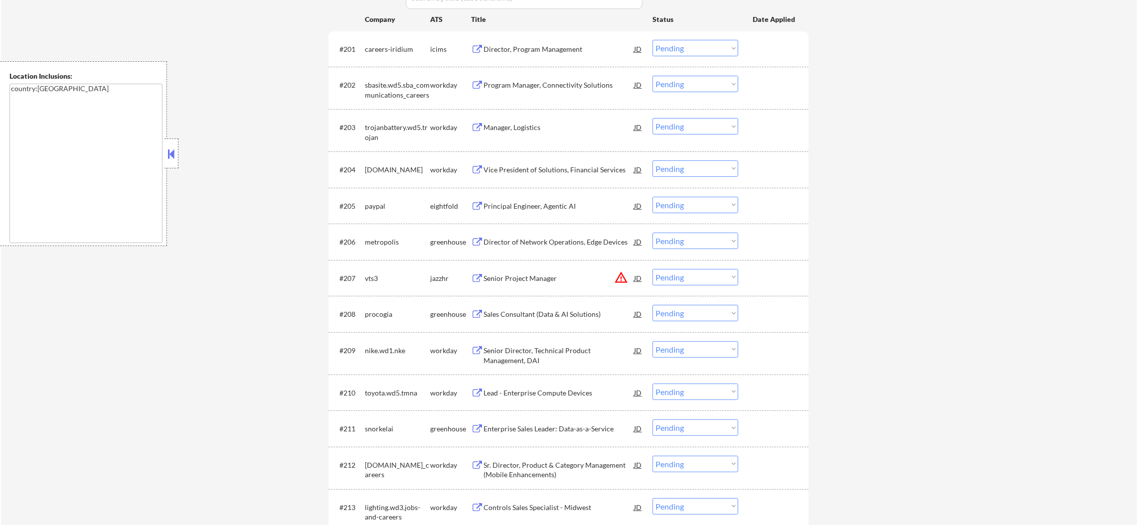
scroll to position [521, 0]
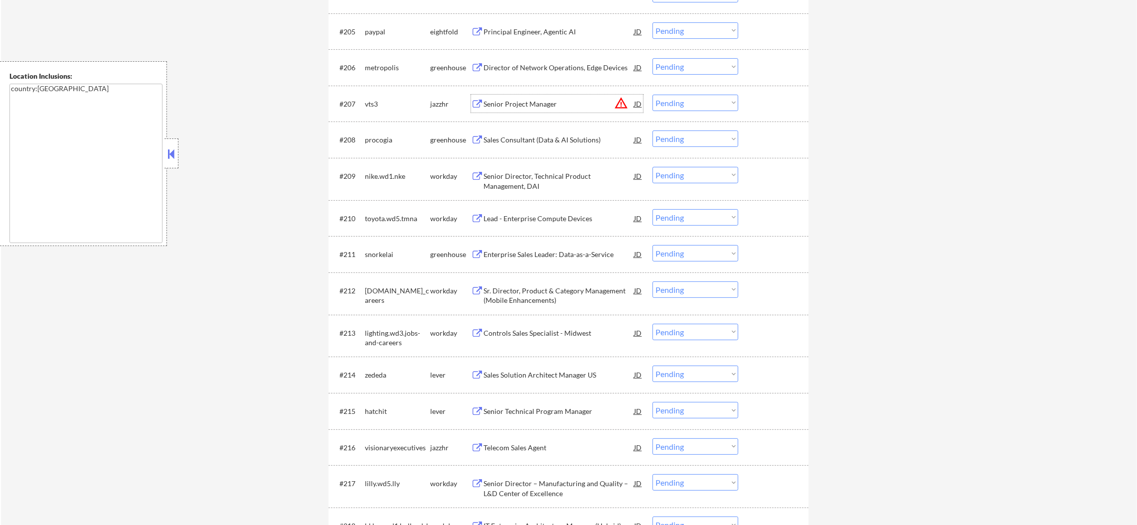
click at [564, 97] on div "Senior Project Manager" at bounding box center [558, 104] width 150 height 18
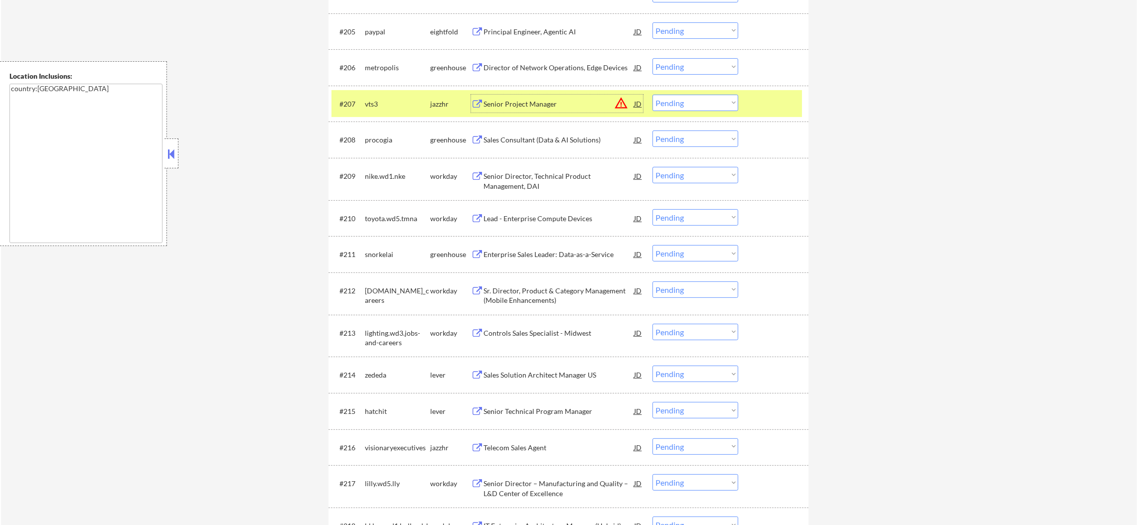
click at [677, 109] on select "Choose an option... Pending Applied Excluded (Questions) Excluded (Expired) Exc…" at bounding box center [695, 103] width 86 height 16
click at [652, 95] on select "Choose an option... Pending Applied Excluded (Questions) Excluded (Expired) Exc…" at bounding box center [695, 103] width 86 height 16
click at [432, 103] on div "jazzhr" at bounding box center [450, 104] width 41 height 10
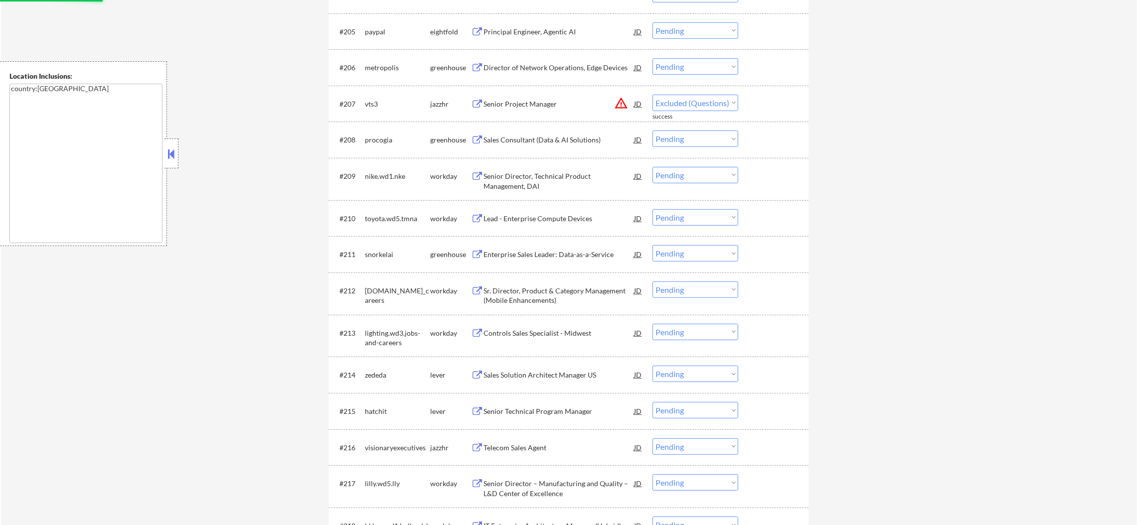
select select ""pending""
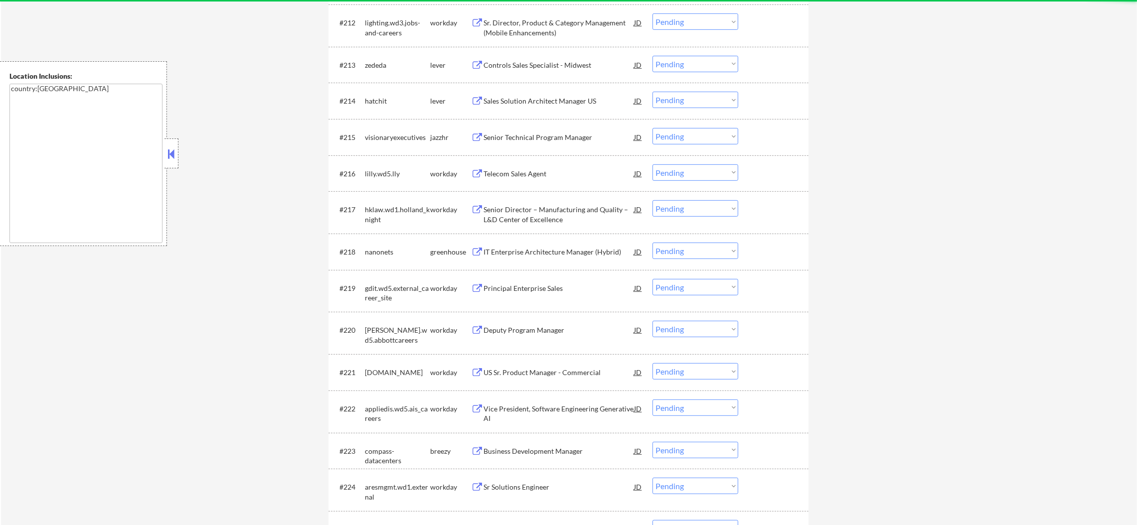
scroll to position [820, 0]
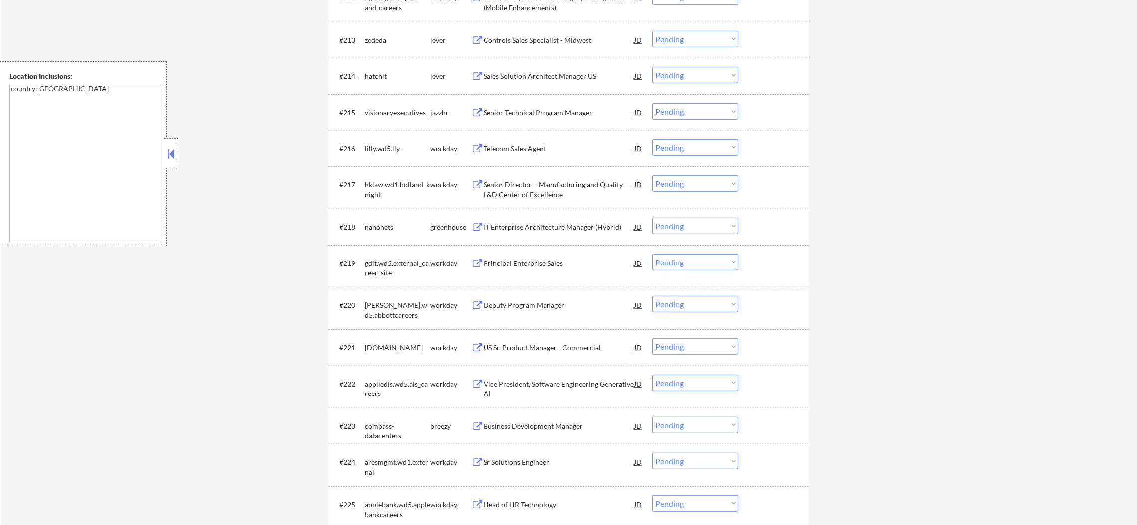
click at [567, 111] on div "Senior Technical Program Manager" at bounding box center [558, 113] width 150 height 10
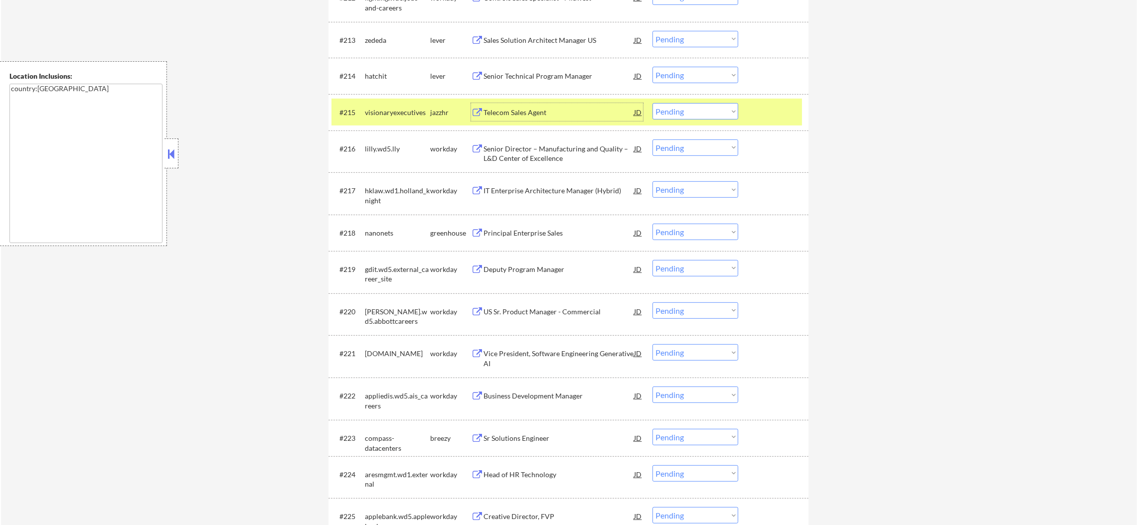
click at [392, 116] on div "visionaryexecutives" at bounding box center [397, 113] width 65 height 10
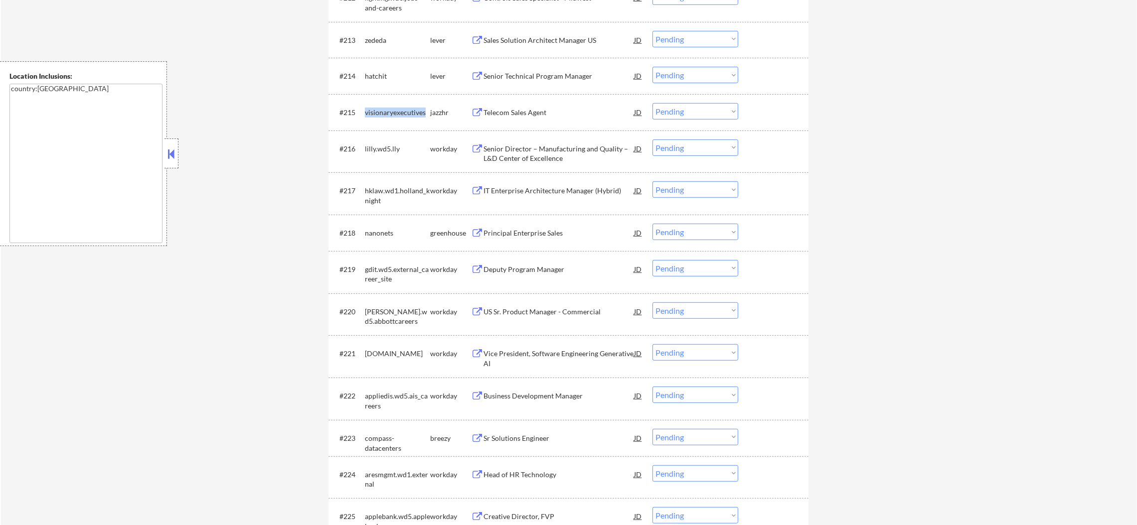
click at [391, 116] on div "visionaryexecutives" at bounding box center [397, 113] width 65 height 10
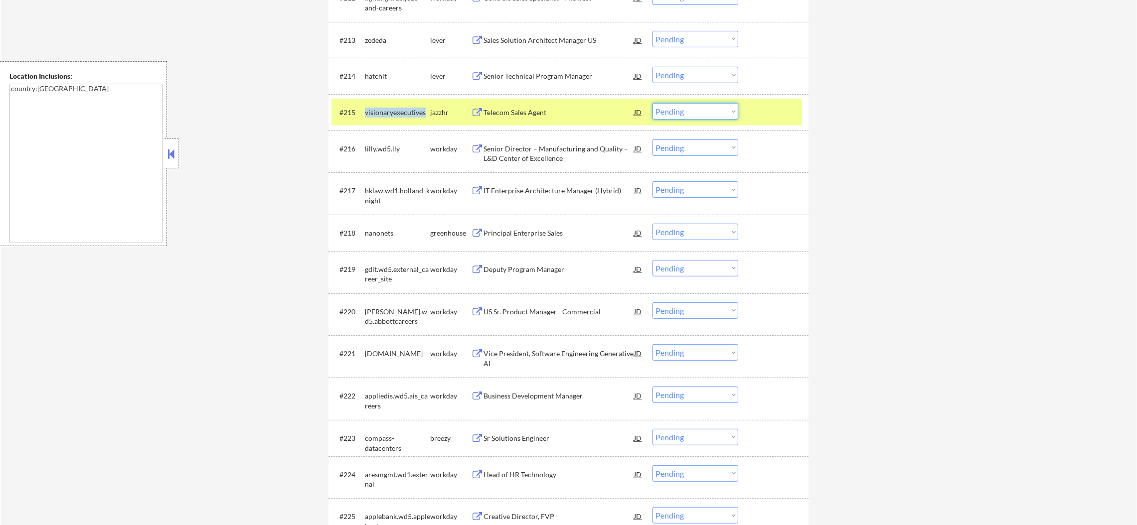
click at [688, 118] on select "Choose an option... Pending Applied Excluded (Questions) Excluded (Expired) Exc…" at bounding box center [695, 111] width 86 height 16
click at [652, 103] on select "Choose an option... Pending Applied Excluded (Questions) Excluded (Expired) Exc…" at bounding box center [695, 111] width 86 height 16
click at [418, 119] on div "visionaryexecutives" at bounding box center [397, 112] width 65 height 18
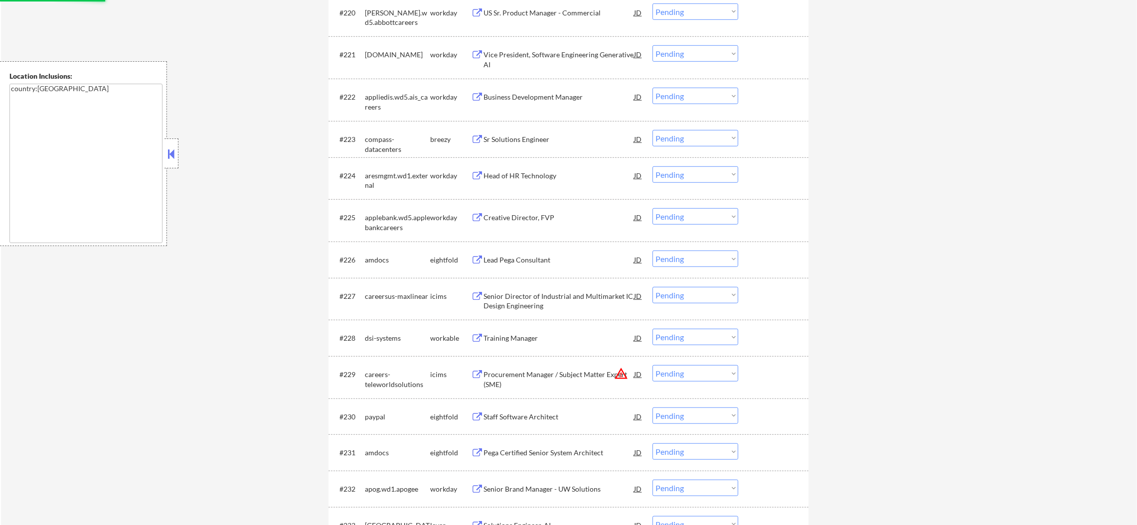
select select ""pending""
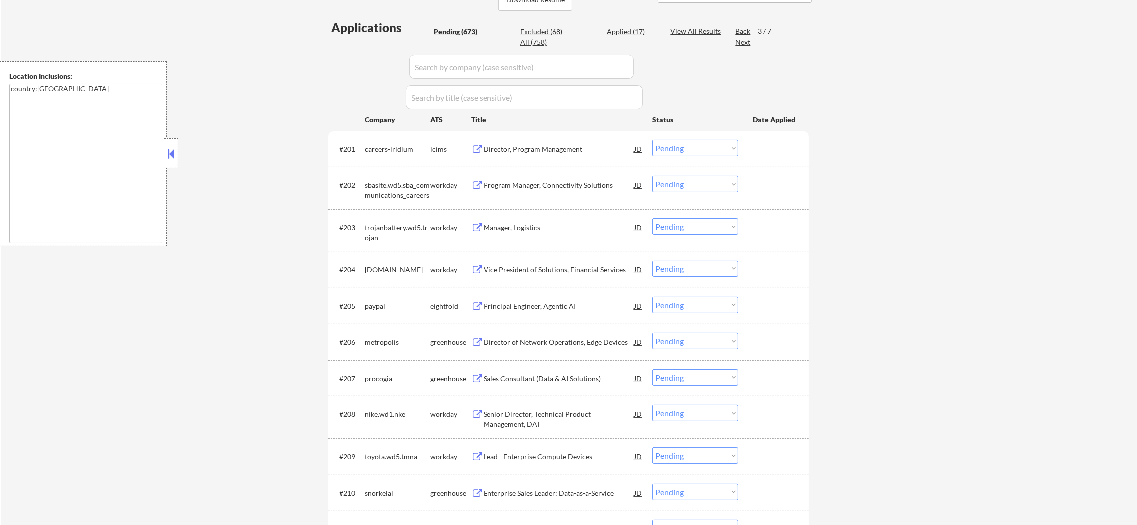
scroll to position [243, 0]
click at [744, 46] on div "Next" at bounding box center [743, 45] width 16 height 10
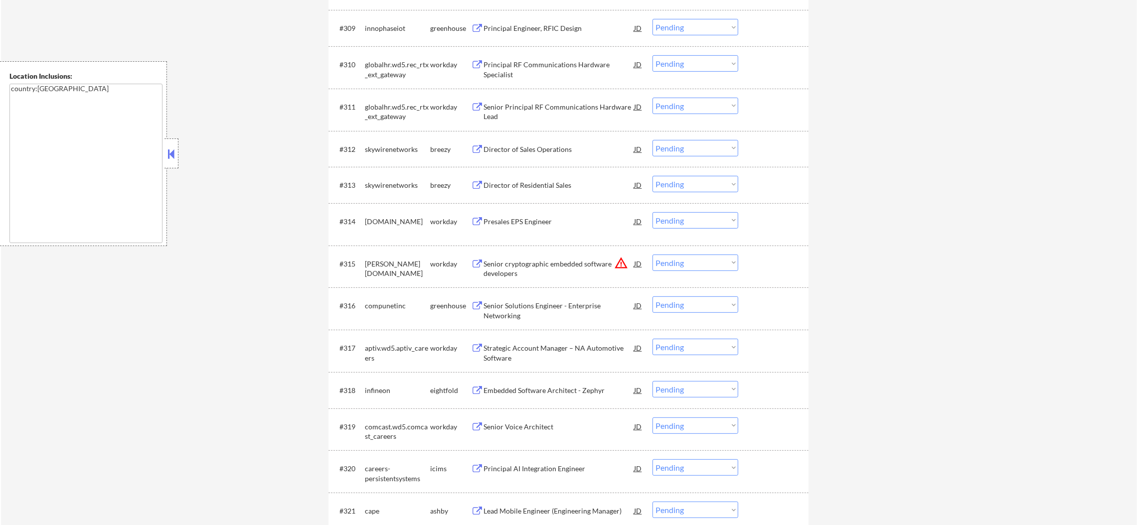
scroll to position [692, 0]
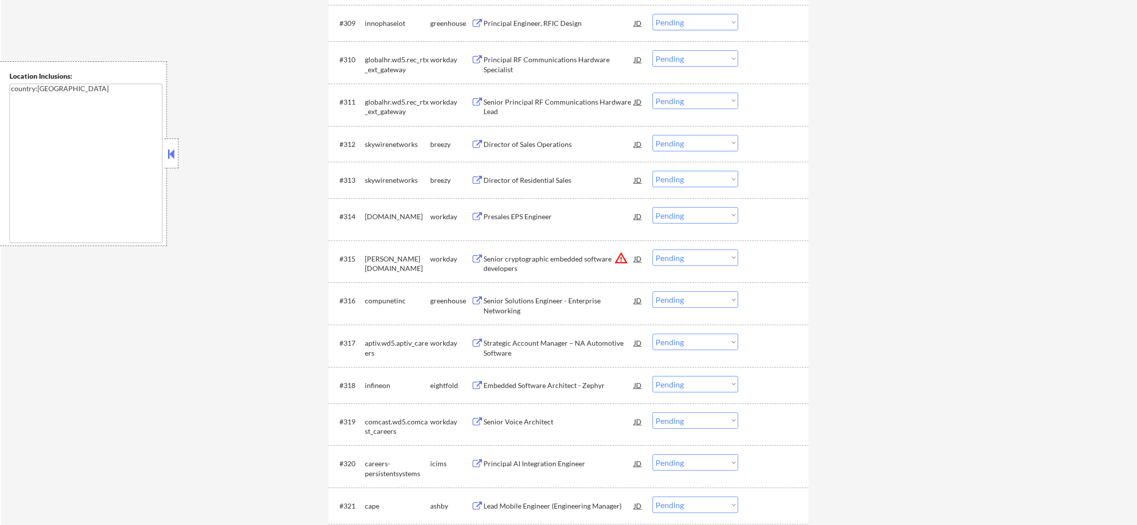
click at [403, 147] on div "skywirenetworks" at bounding box center [397, 145] width 65 height 10
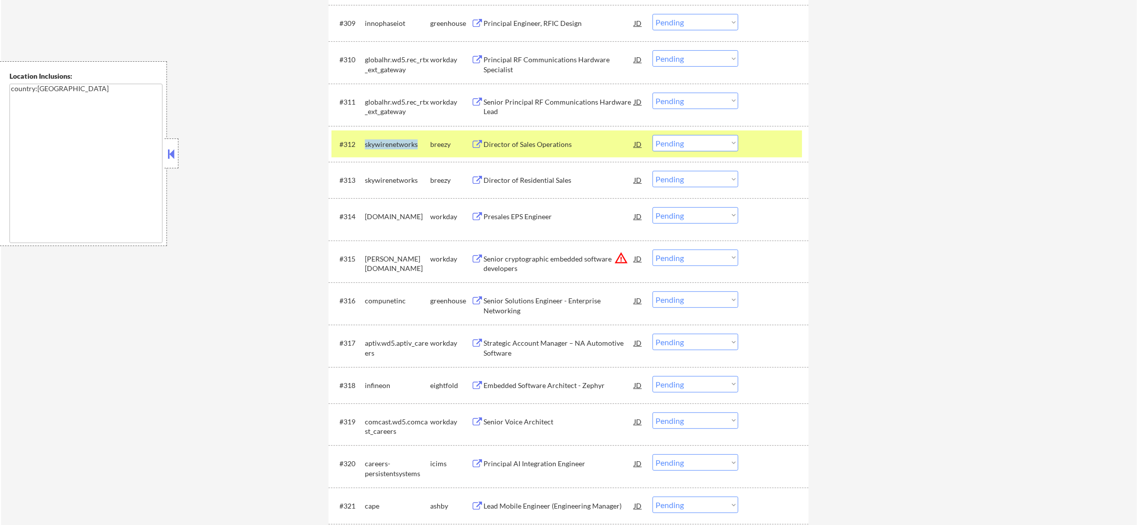
click at [403, 147] on div "skywirenetworks" at bounding box center [397, 145] width 65 height 10
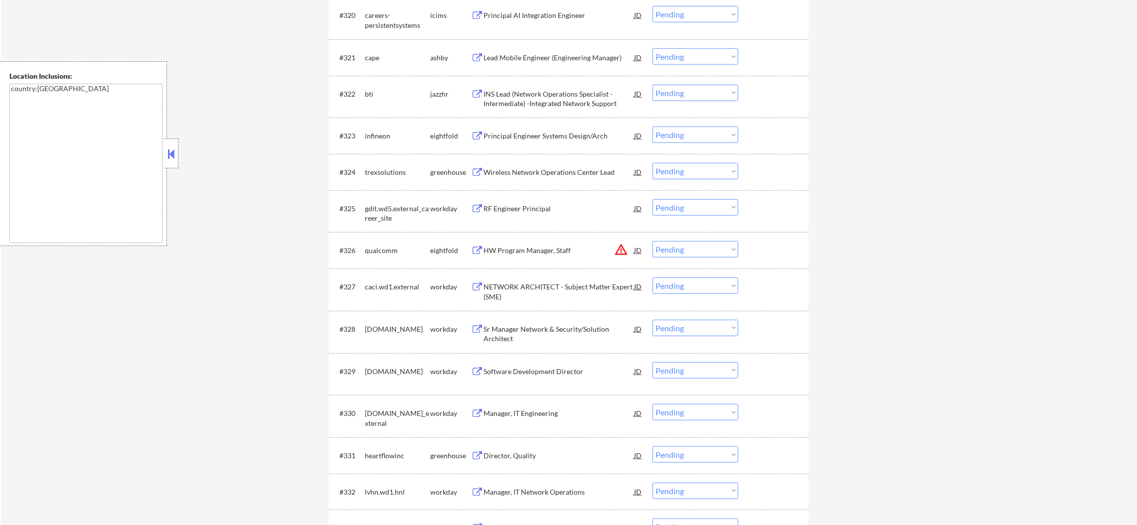
scroll to position [1190, 0]
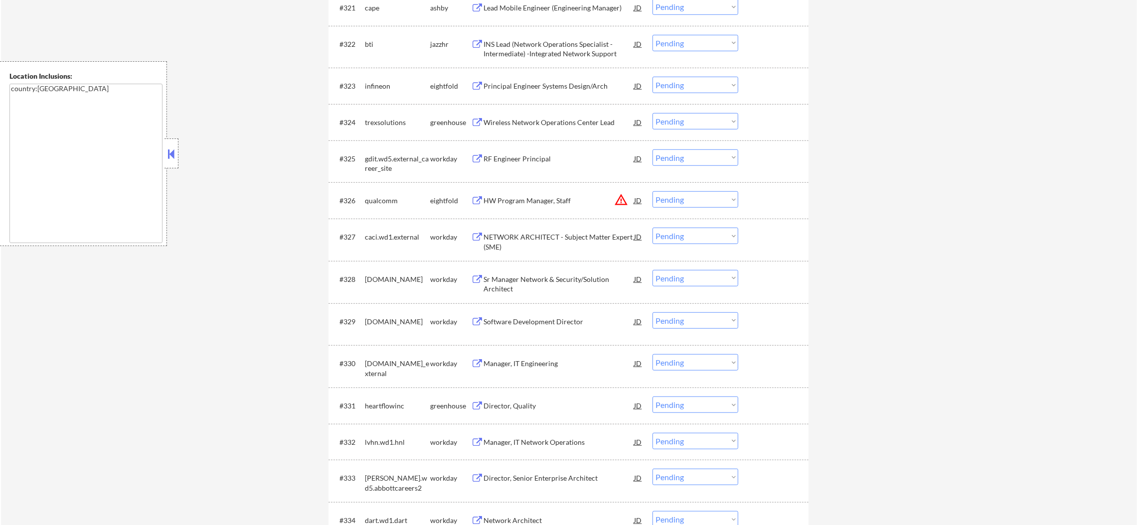
click at [370, 44] on div "bti" at bounding box center [397, 44] width 65 height 10
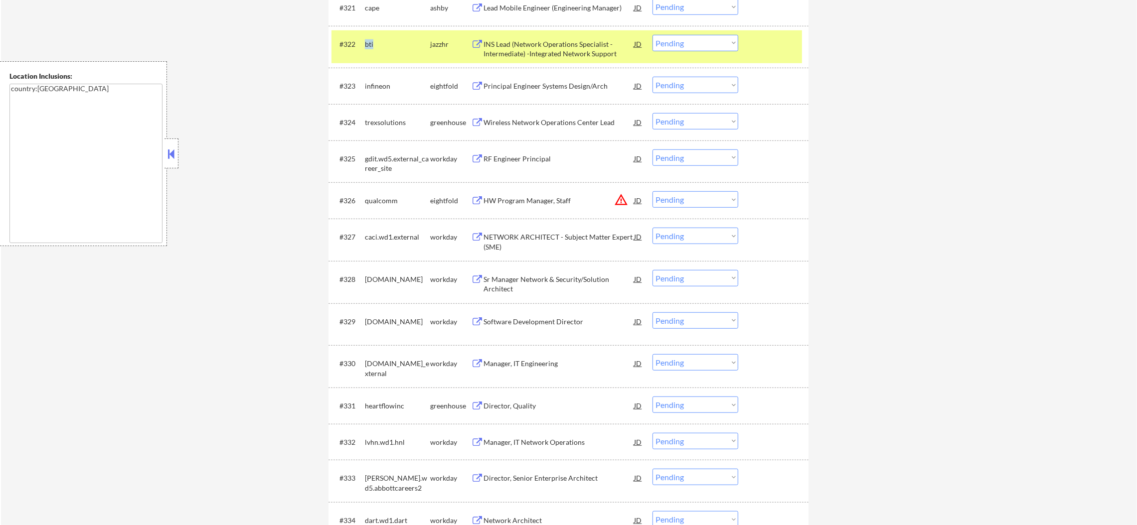
click at [370, 44] on div "bti" at bounding box center [397, 44] width 65 height 10
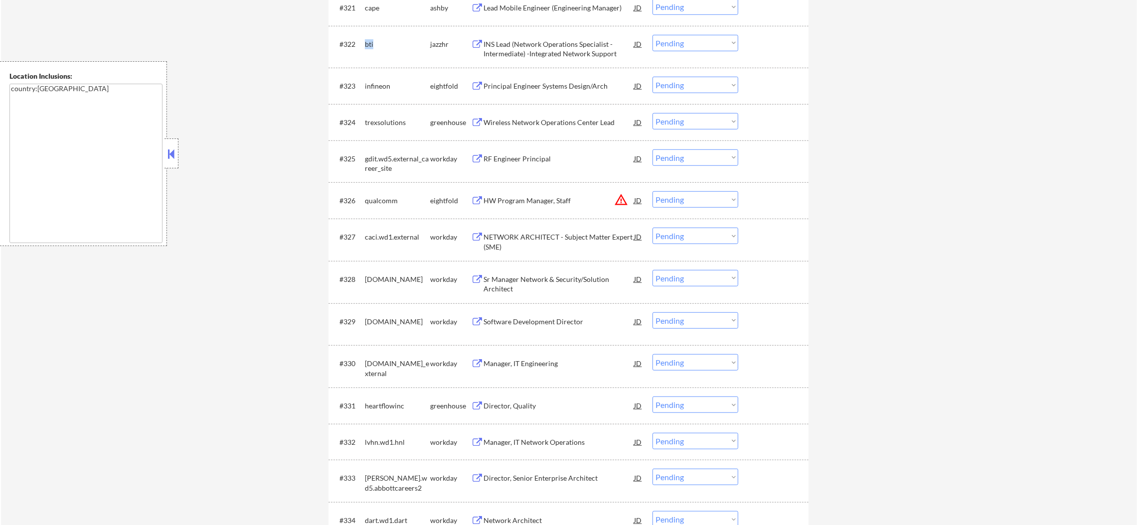
copy div "bti"
click at [519, 46] on div "INS Lead (Network Operations Specialist -Intermediate) -Integrated Network Supp…" at bounding box center [558, 48] width 150 height 19
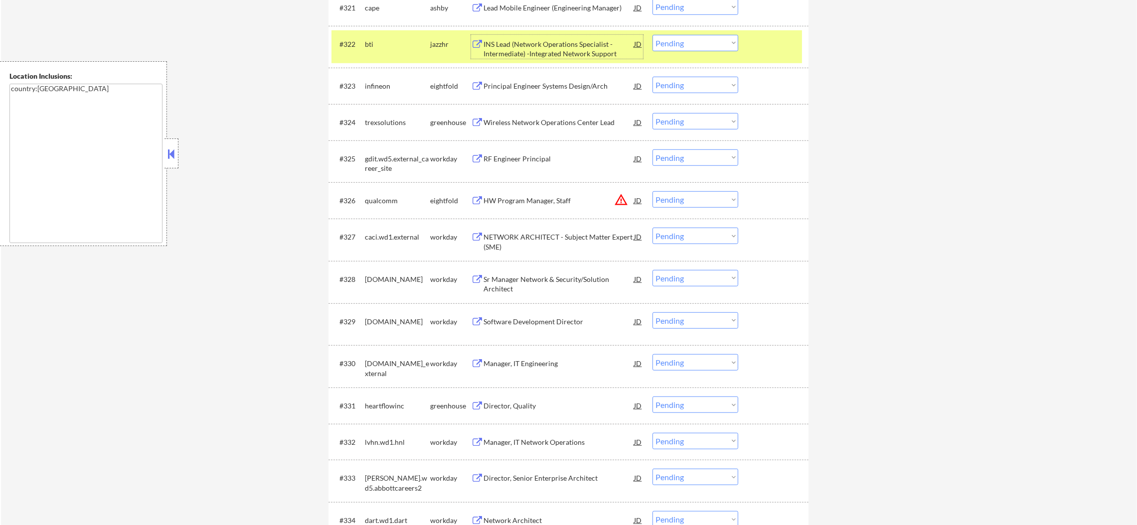
scroll to position [1215, 0]
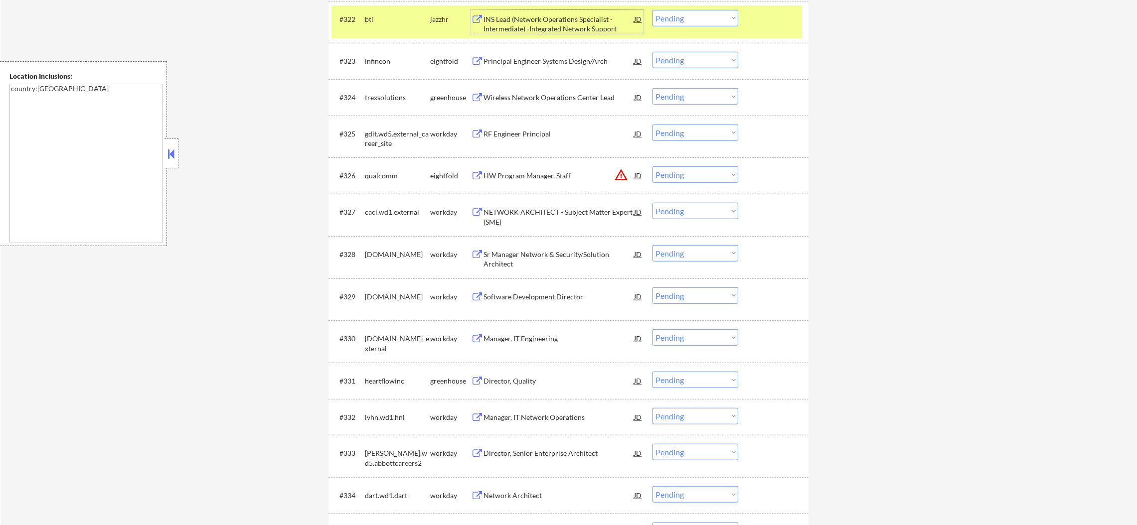
click at [674, 22] on select "Choose an option... Pending Applied Excluded (Questions) Excluded (Expired) Exc…" at bounding box center [695, 18] width 86 height 16
click at [652, 10] on select "Choose an option... Pending Applied Excluded (Questions) Excluded (Expired) Exc…" at bounding box center [695, 18] width 86 height 16
click at [394, 15] on div "bti" at bounding box center [397, 19] width 65 height 10
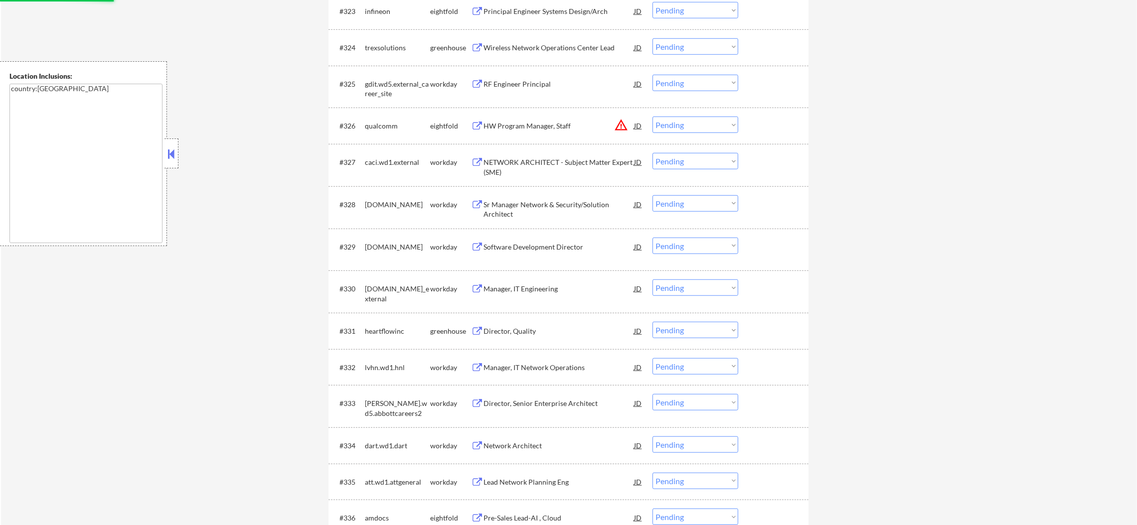
select select ""pending""
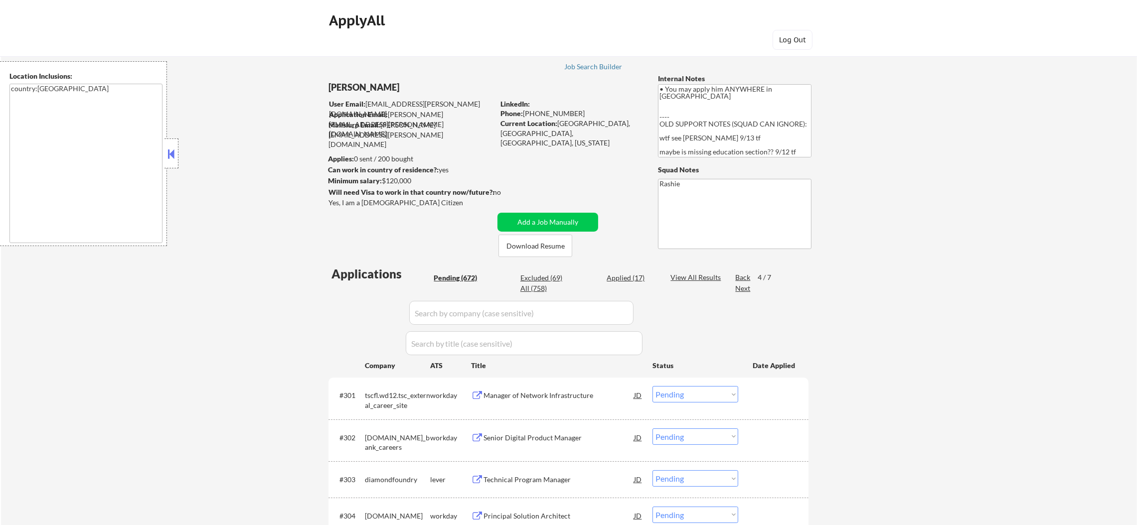
scroll to position [55, 0]
click at [738, 288] on div "Next" at bounding box center [743, 289] width 16 height 10
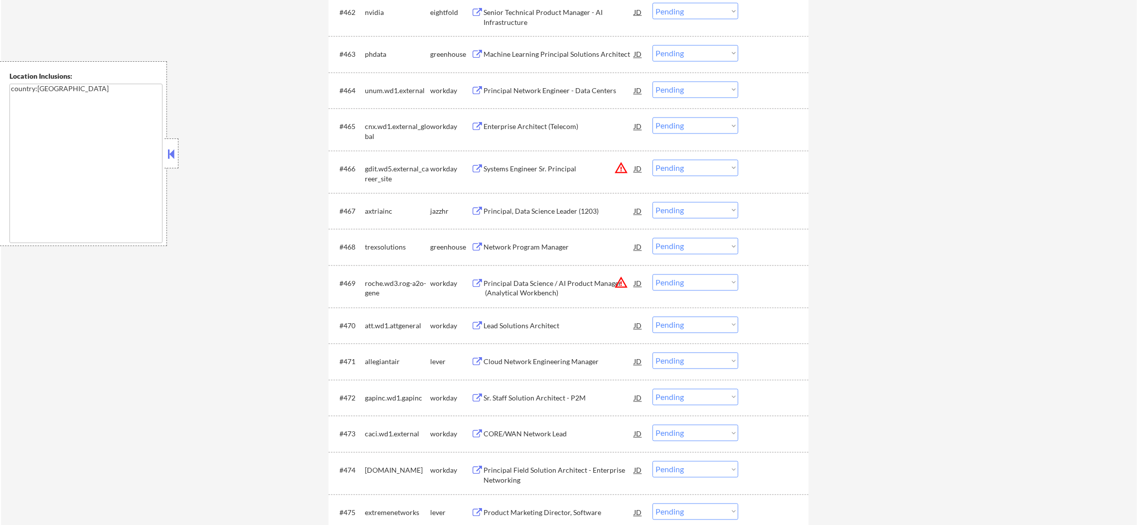
scroll to position [2815, 0]
click at [573, 207] on div "Principal, Data Science Leader (1203)" at bounding box center [558, 209] width 150 height 10
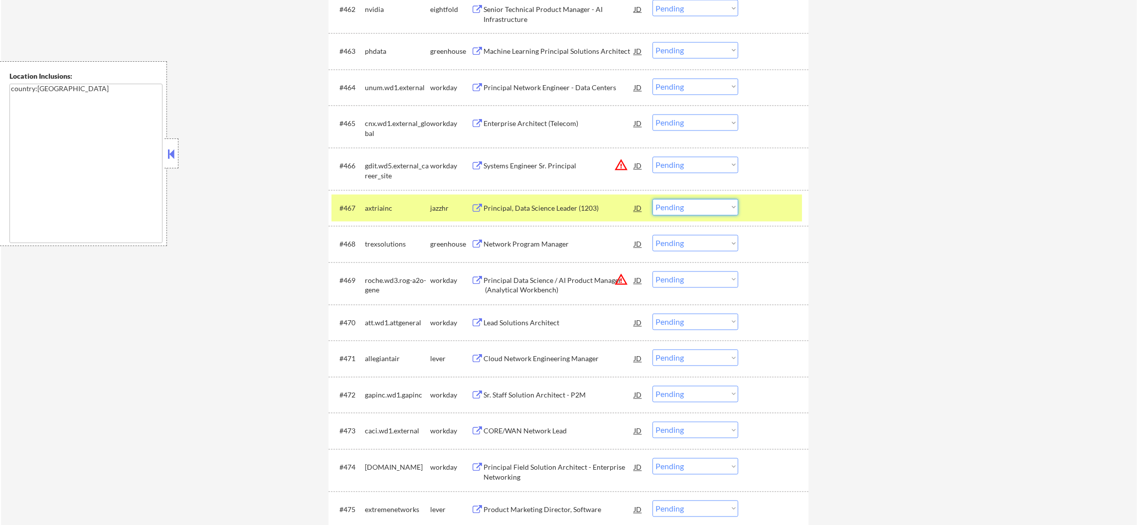
drag, startPoint x: 670, startPoint y: 205, endPoint x: 671, endPoint y: 212, distance: 7.5
click at [670, 206] on select "Choose an option... Pending Applied Excluded (Questions) Excluded (Expired) Exc…" at bounding box center [695, 207] width 86 height 16
click at [652, 199] on select "Choose an option... Pending Applied Excluded (Questions) Excluded (Expired) Exc…" at bounding box center [695, 207] width 86 height 16
click at [366, 189] on div "#466 gdit.wd5.external_career_site workday Systems Engineer Sr. Principal JD wa…" at bounding box center [568, 169] width 480 height 42
click at [390, 204] on div "axtriainc" at bounding box center [397, 209] width 65 height 10
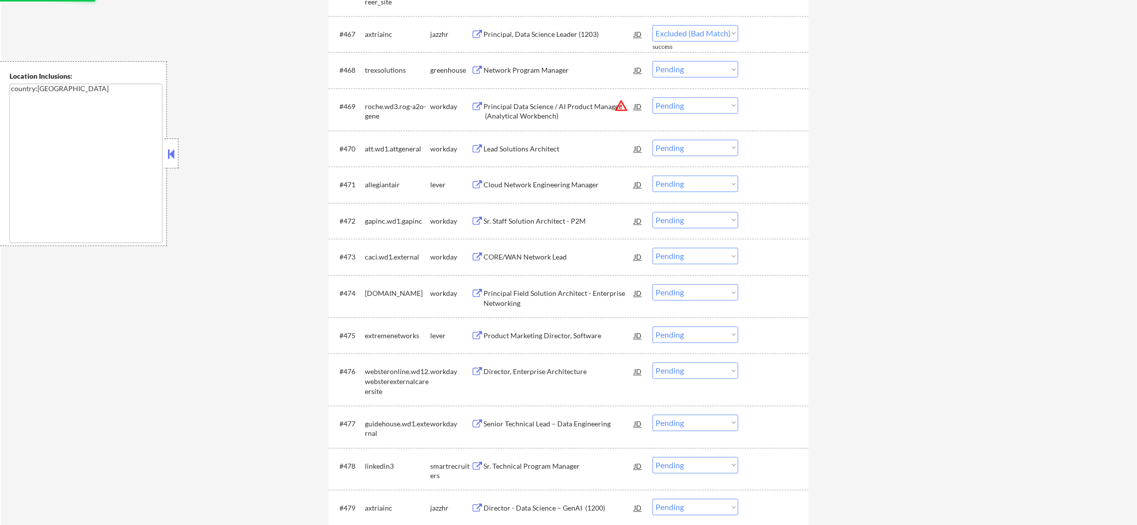
select select ""pending""
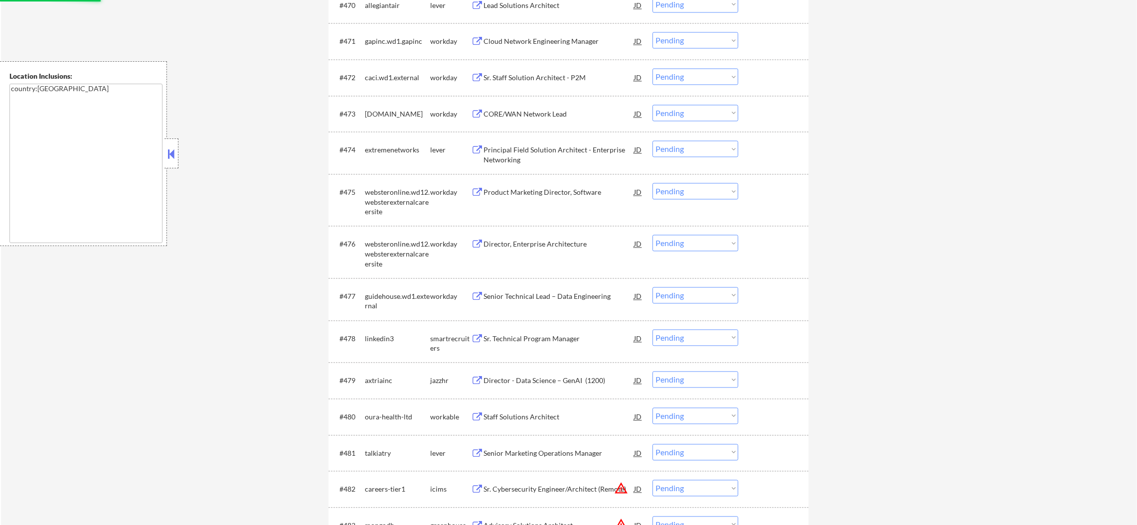
scroll to position [3313, 0]
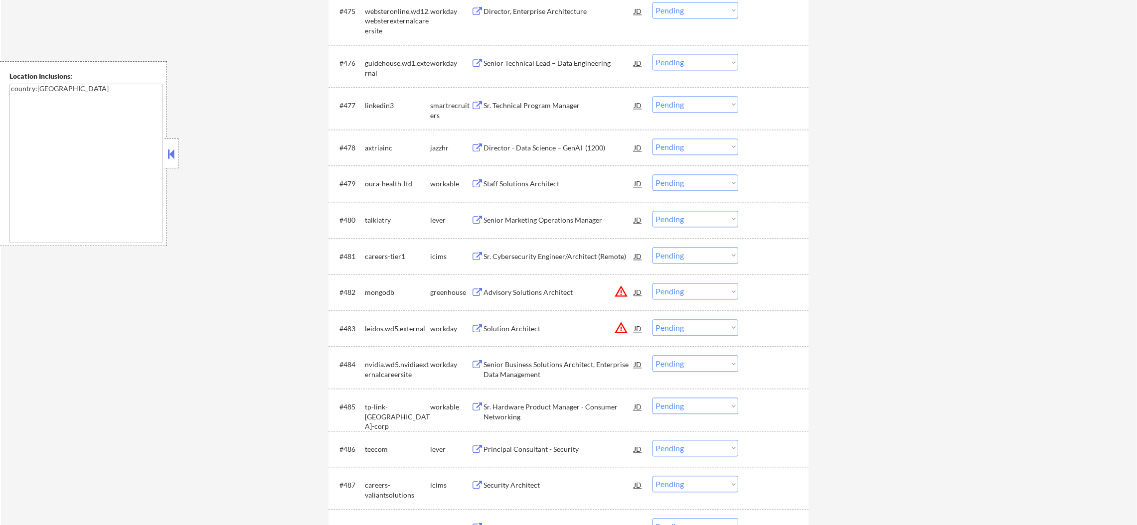
click at [576, 152] on div "Director - Data Science – GenAI (1200)" at bounding box center [558, 148] width 150 height 10
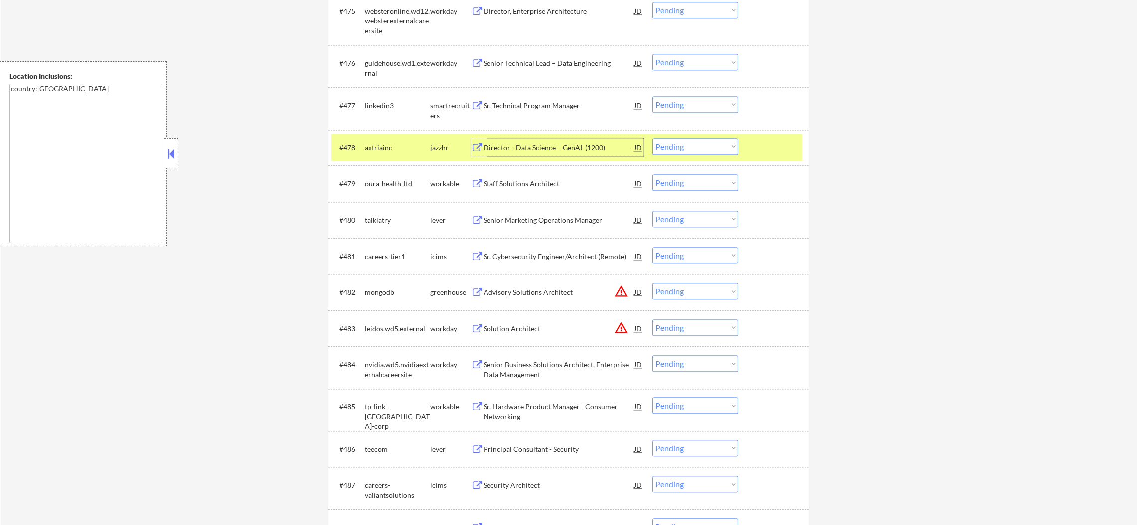
click at [680, 147] on select "Choose an option... Pending Applied Excluded (Questions) Excluded (Expired) Exc…" at bounding box center [695, 147] width 86 height 16
click at [652, 139] on select "Choose an option... Pending Applied Excluded (Questions) Excluded (Expired) Exc…" at bounding box center [695, 147] width 86 height 16
click at [402, 152] on div "axtriainc" at bounding box center [397, 148] width 65 height 18
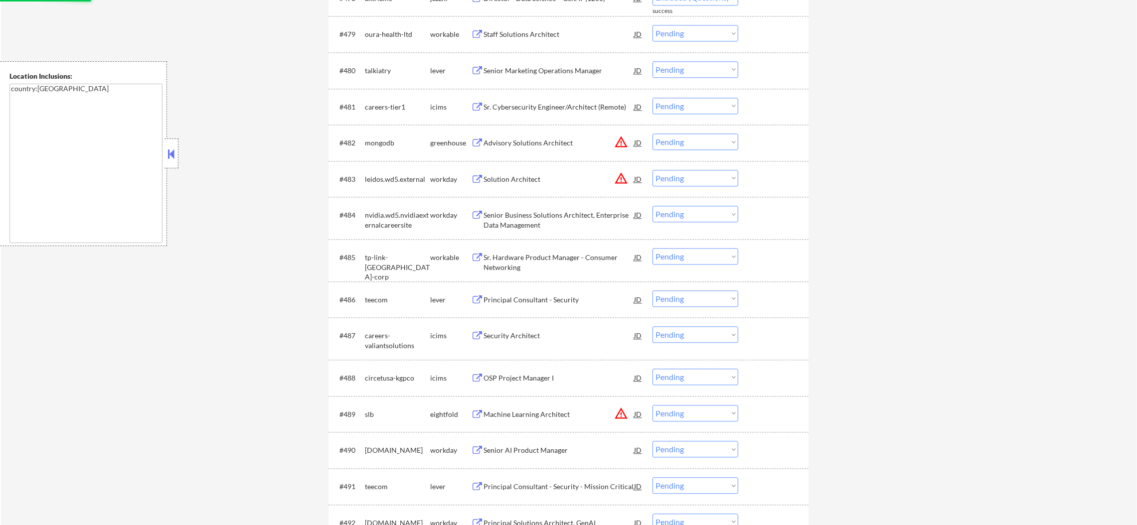
select select ""pending""
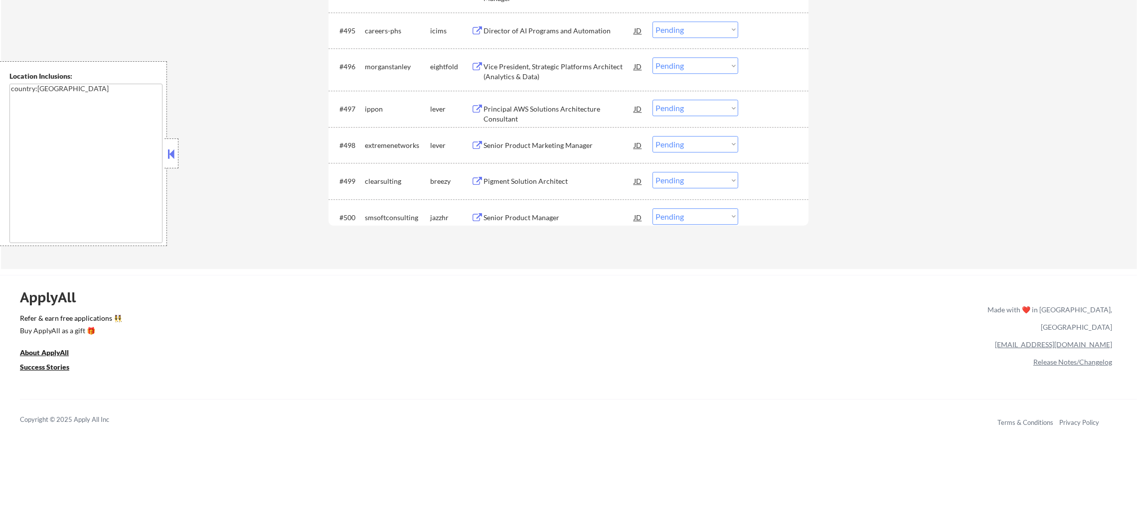
scroll to position [4085, 0]
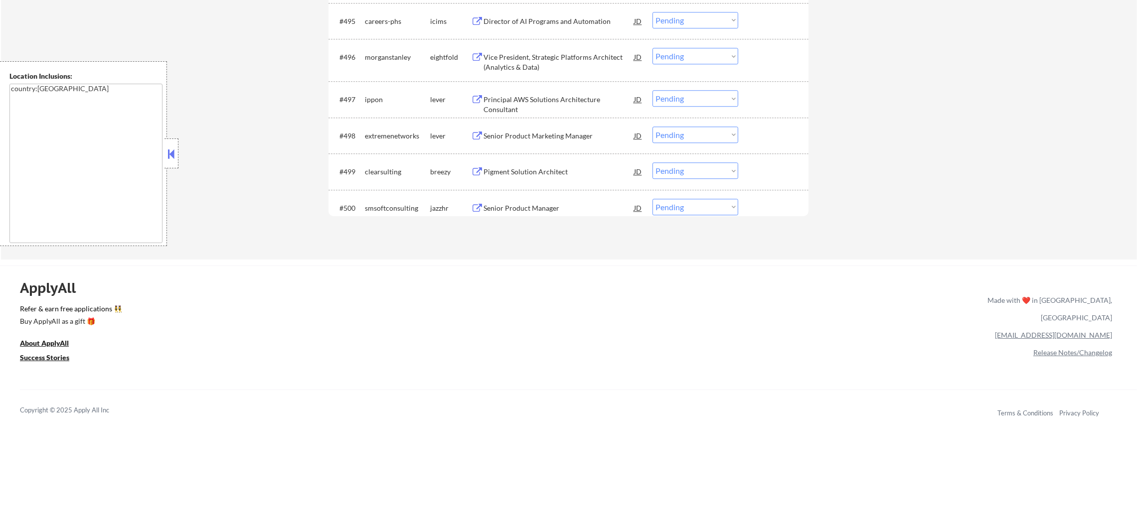
click at [539, 204] on div "Senior Product Manager" at bounding box center [558, 208] width 150 height 10
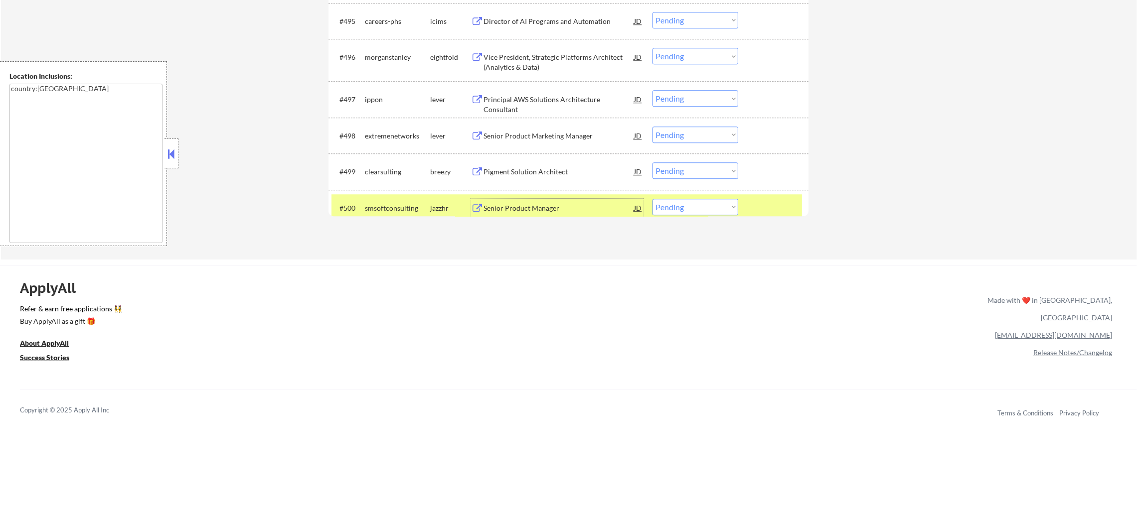
click at [693, 215] on div "#500 smsoftconsulting jazzhr Senior Product Manager JD warning_amber Choose an …" at bounding box center [566, 207] width 470 height 27
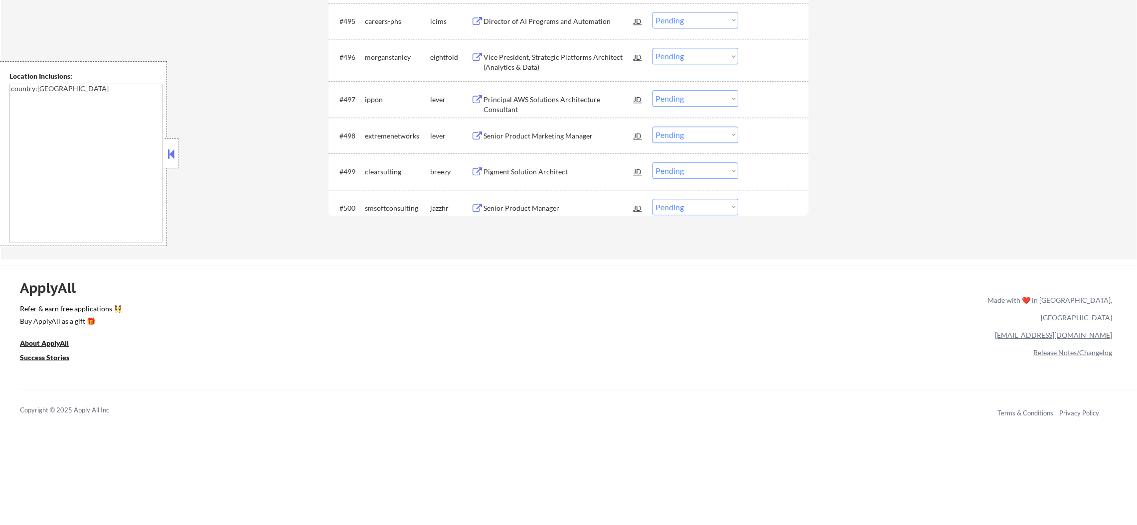
drag, startPoint x: 694, startPoint y: 195, endPoint x: 692, endPoint y: 205, distance: 9.7
click at [694, 197] on div "#500 smsoftconsulting jazzhr Senior Product Manager JD warning_amber Choose an …" at bounding box center [566, 207] width 470 height 27
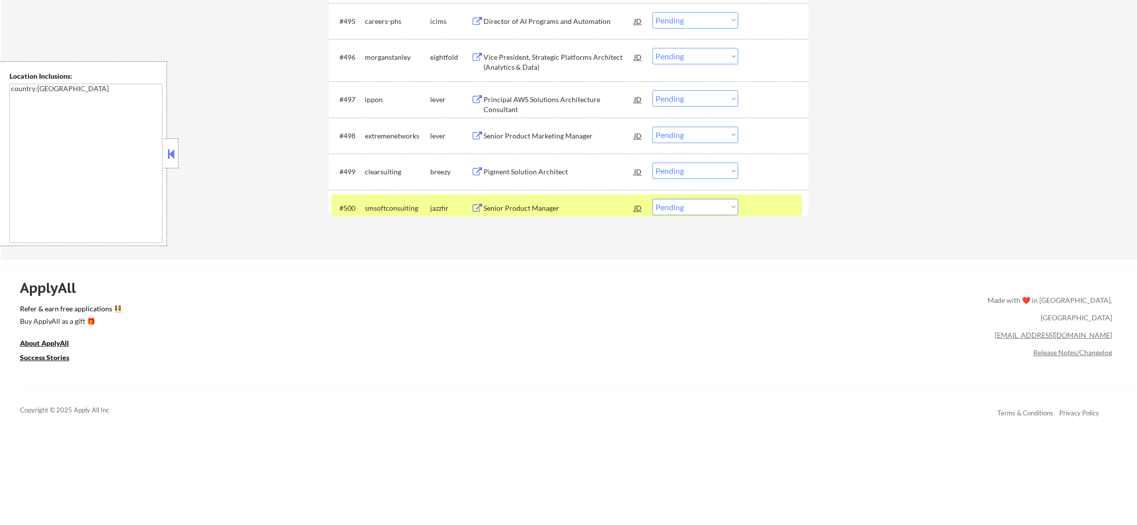
click at [689, 214] on select "Choose an option... Pending Applied Excluded (Questions) Excluded (Expired) Exc…" at bounding box center [695, 207] width 86 height 16
click at [652, 199] on select "Choose an option... Pending Applied Excluded (Questions) Excluded (Expired) Exc…" at bounding box center [695, 207] width 86 height 16
click at [404, 204] on div "smsoftconsulting" at bounding box center [397, 208] width 65 height 10
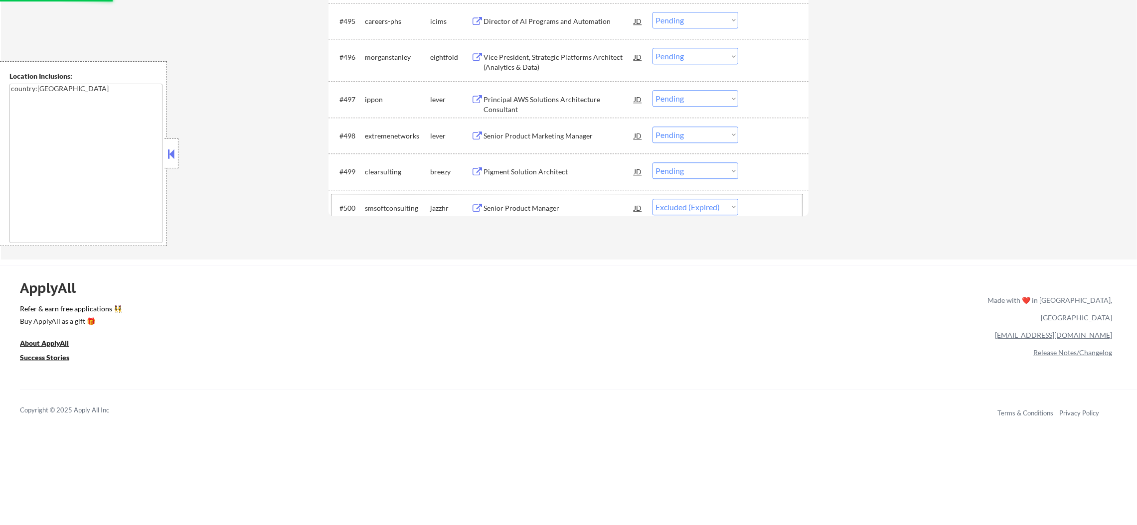
select select ""pending""
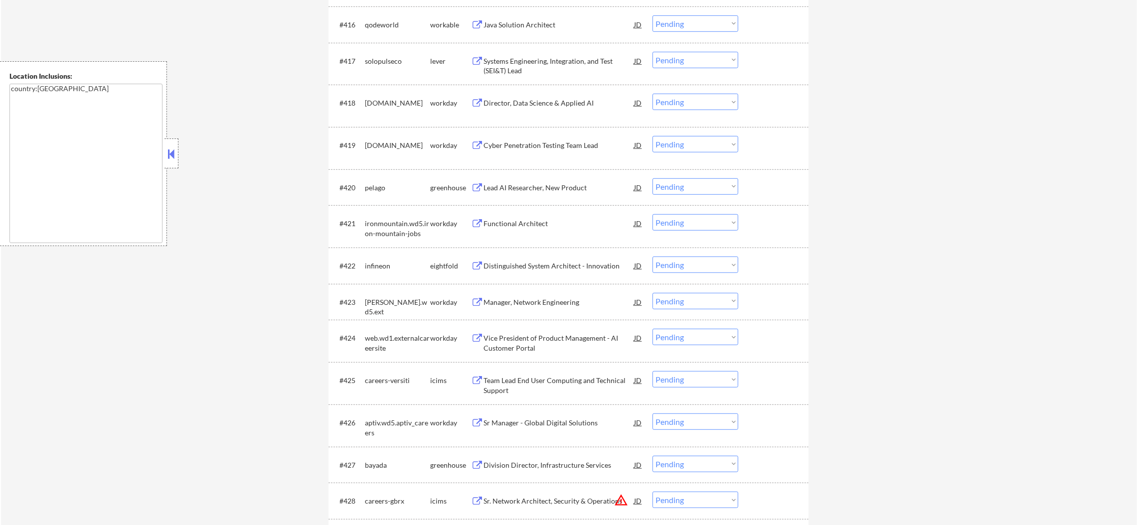
scroll to position [211, 0]
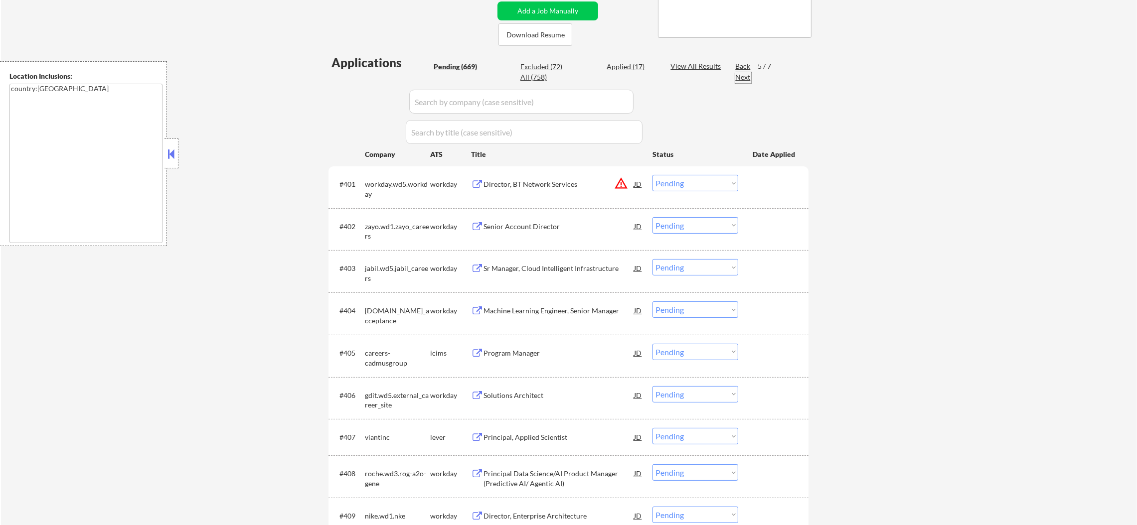
click at [742, 76] on div "Next" at bounding box center [743, 77] width 16 height 10
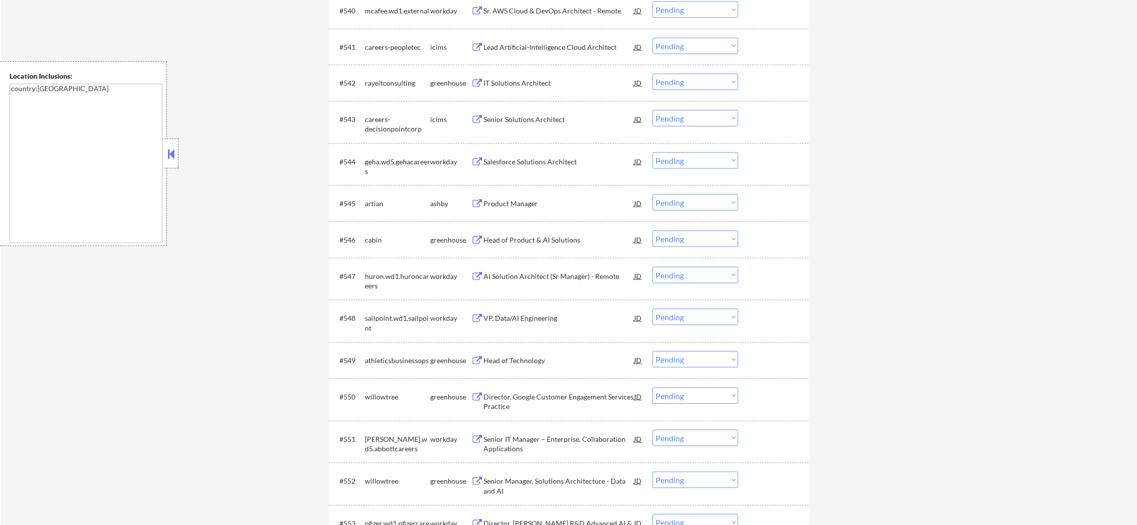
scroll to position [28, 0]
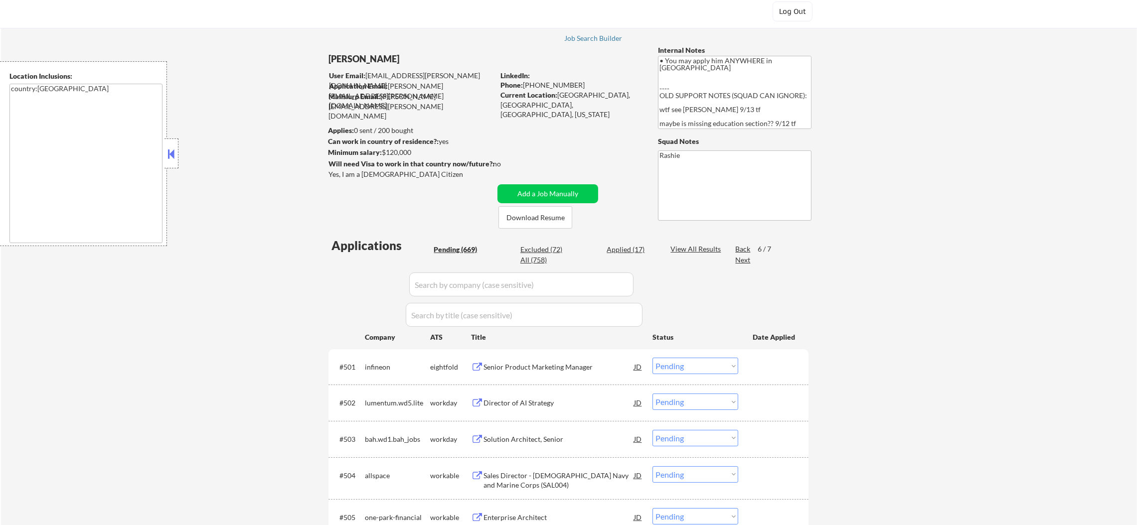
click at [743, 257] on div "Next" at bounding box center [743, 260] width 16 height 10
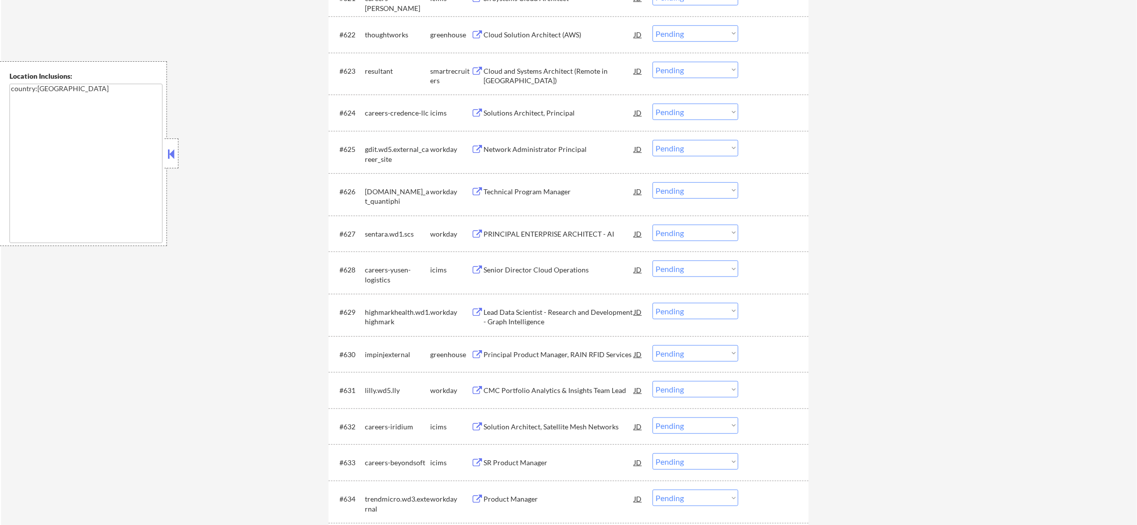
scroll to position [1175, 0]
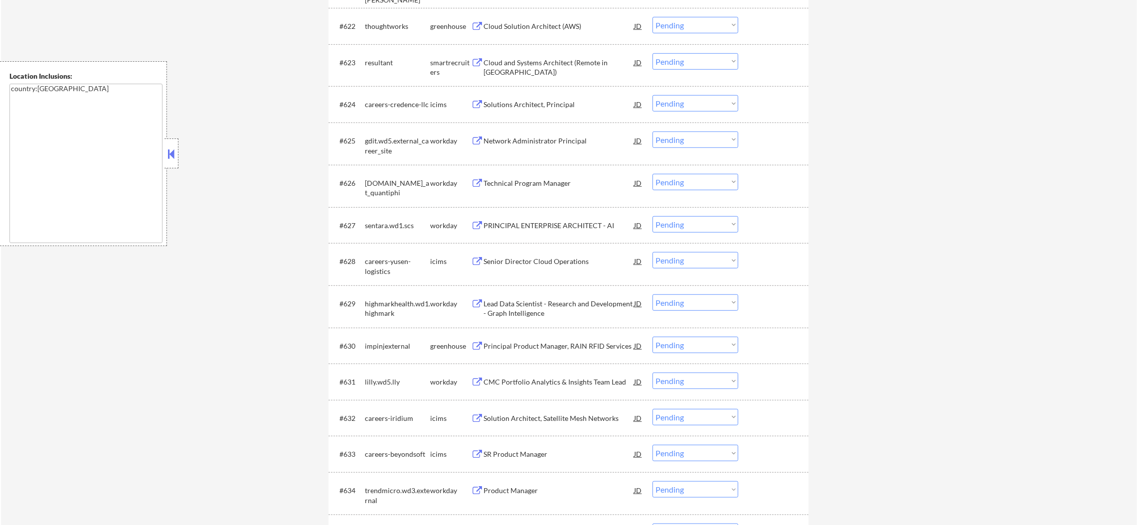
click at [600, 59] on div "Cloud and Systems Architect (Remote in US)" at bounding box center [558, 67] width 150 height 19
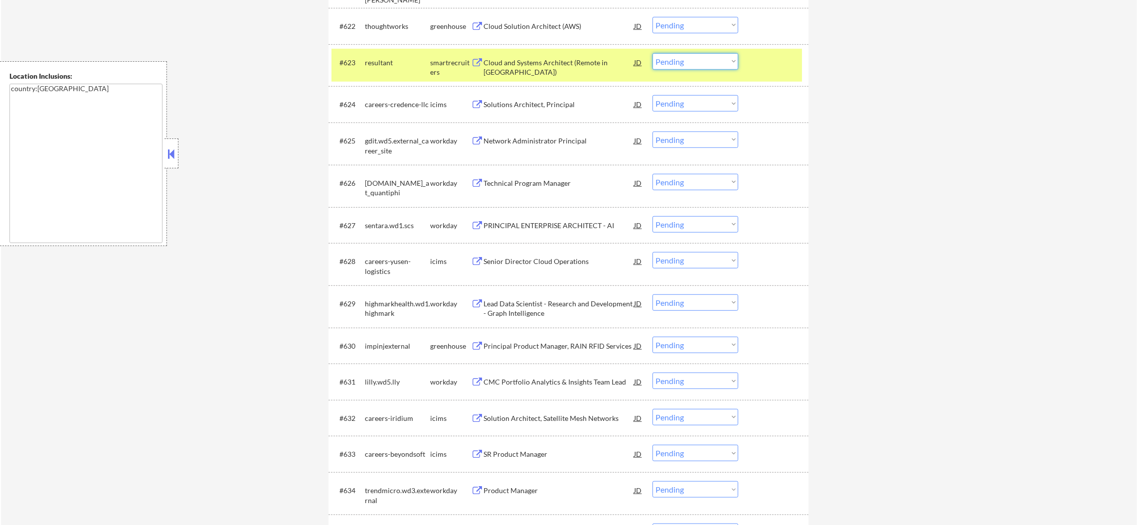
drag, startPoint x: 721, startPoint y: 54, endPoint x: 717, endPoint y: 65, distance: 11.7
click at [721, 54] on select "Choose an option... Pending Applied Excluded (Questions) Excluded (Expired) Exc…" at bounding box center [695, 61] width 86 height 16
click at [652, 53] on select "Choose an option... Pending Applied Excluded (Questions) Excluded (Expired) Exc…" at bounding box center [695, 61] width 86 height 16
click at [373, 73] on div "#623 resultant smartrecruiters Cloud and Systems Architect (Remote in US) JD wa…" at bounding box center [566, 65] width 470 height 33
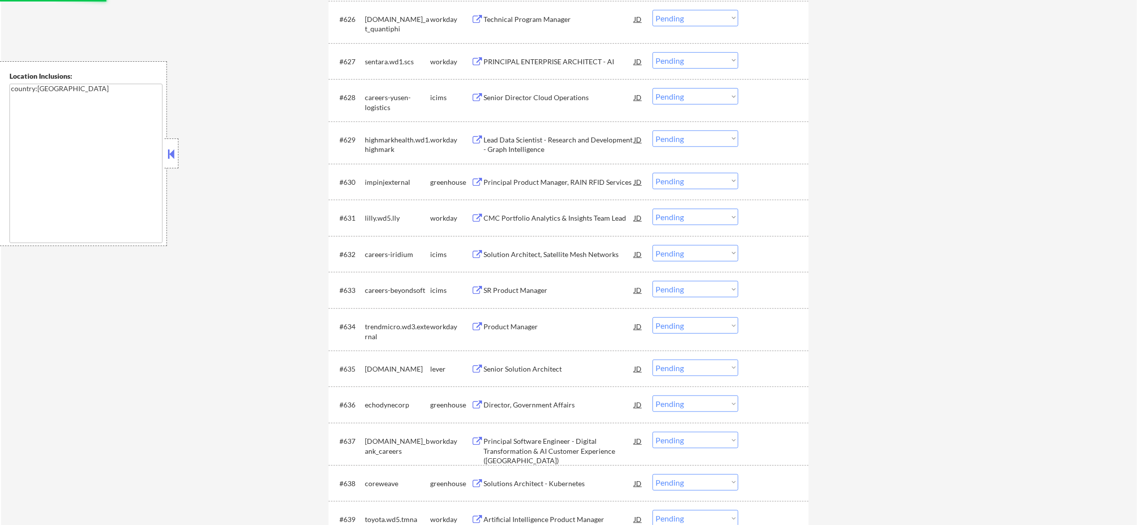
select select ""pending""
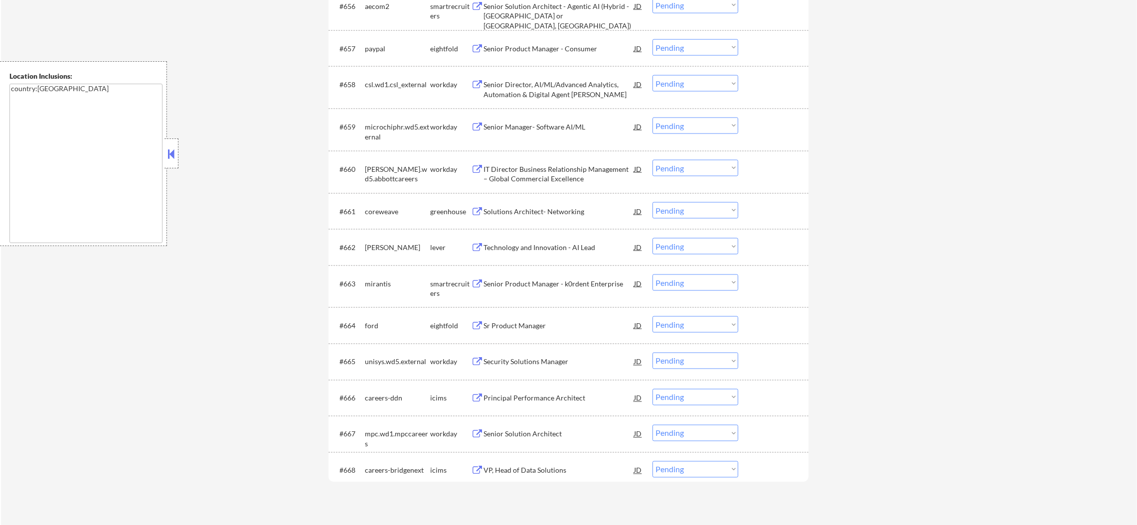
scroll to position [2520, 0]
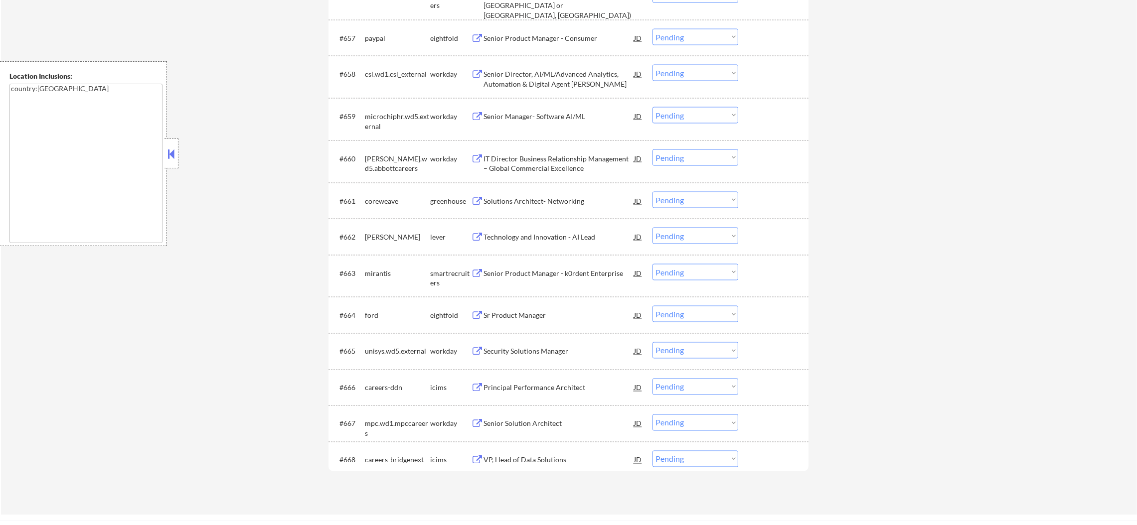
click at [570, 283] on div "#663 mirantis smartrecruiters Senior Product Manager - k0rdent Enterprise JD wa…" at bounding box center [566, 276] width 470 height 33
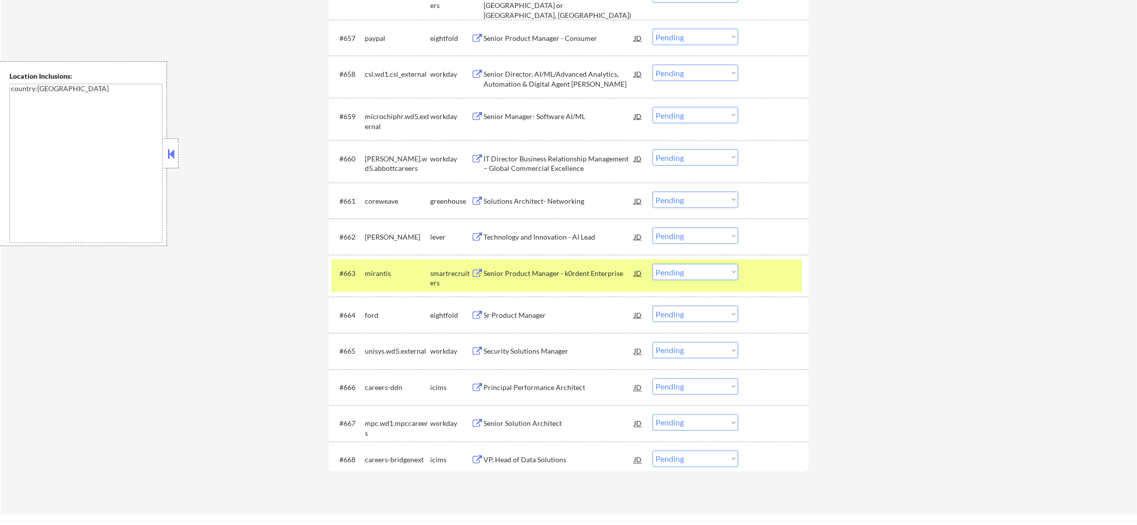
click at [573, 267] on div "Senior Product Manager - k0rdent Enterprise" at bounding box center [558, 273] width 150 height 18
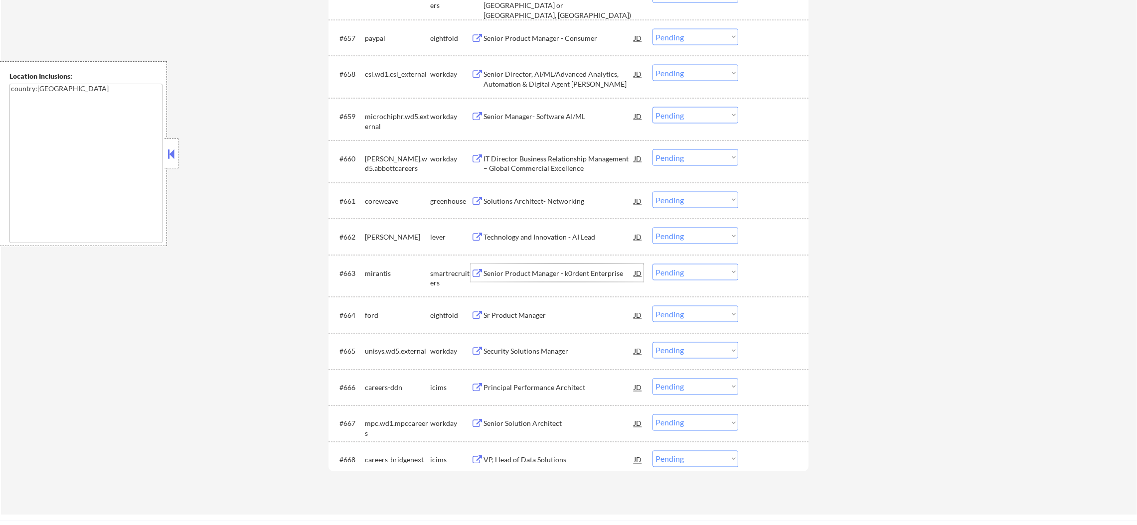
click at [669, 275] on select "Choose an option... Pending Applied Excluded (Questions) Excluded (Expired) Exc…" at bounding box center [695, 272] width 86 height 16
click at [652, 264] on select "Choose an option... Pending Applied Excluded (Questions) Excluded (Expired) Exc…" at bounding box center [695, 272] width 86 height 16
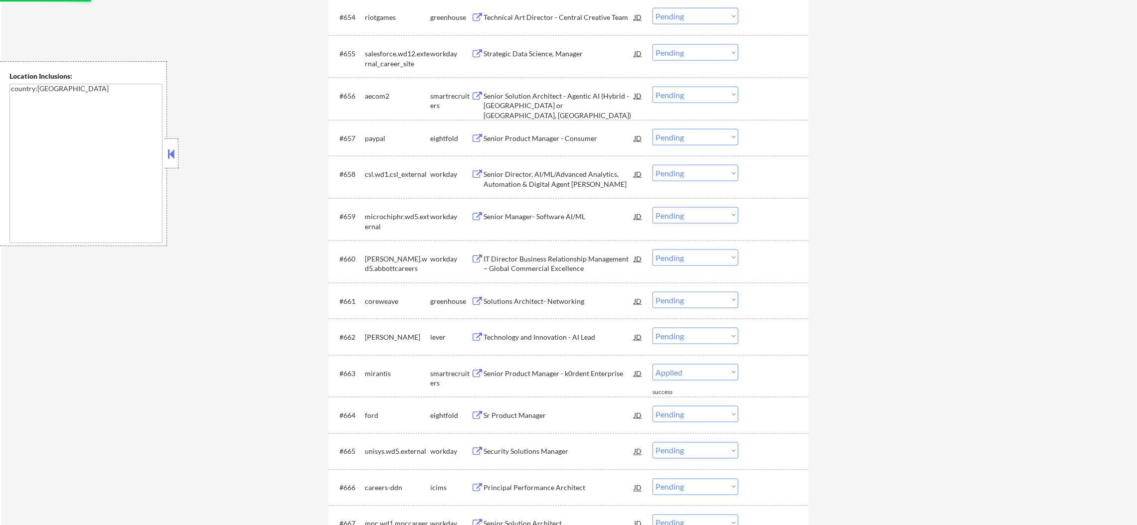
select select ""pending""
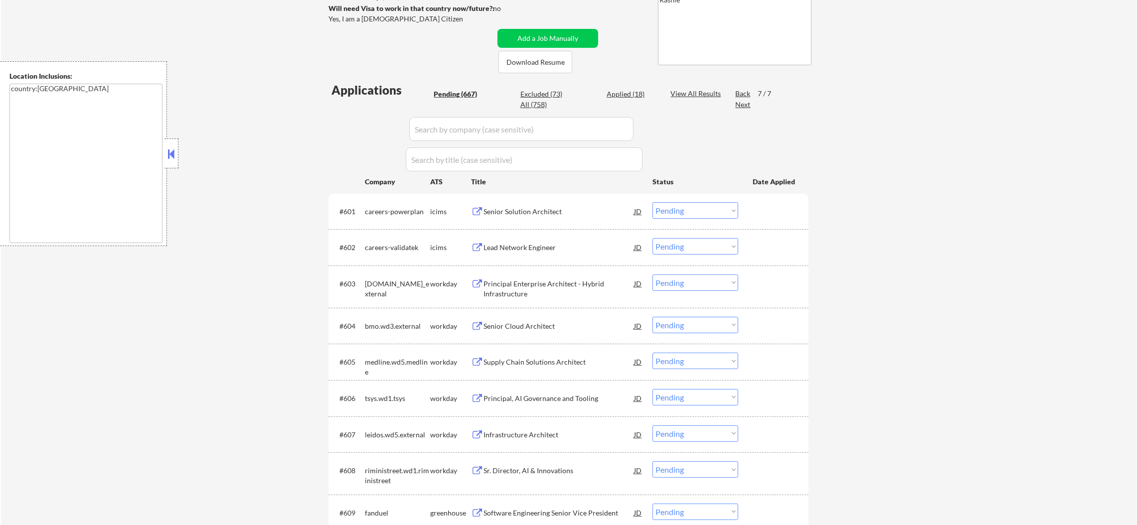
scroll to position [187, 0]
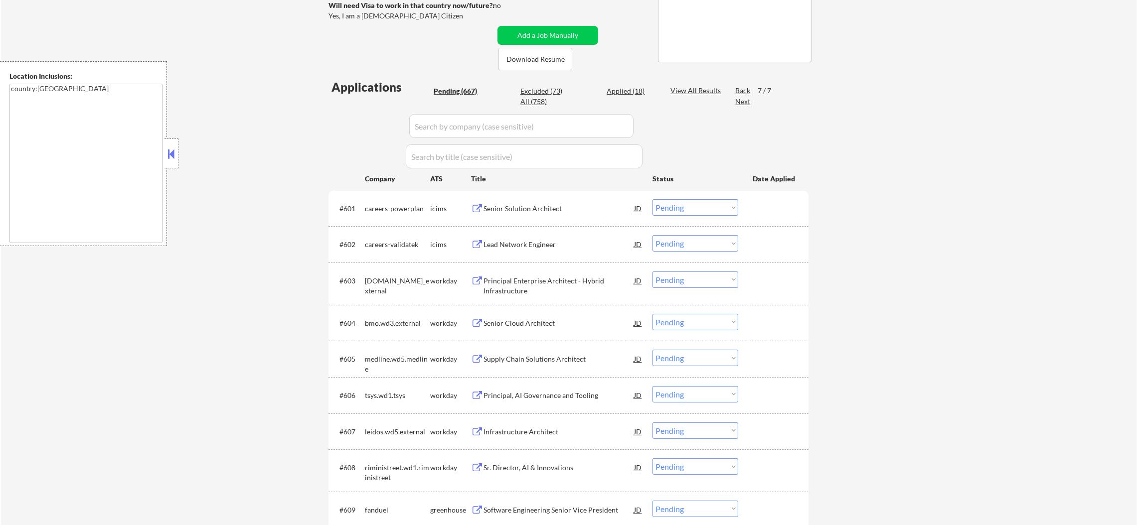
click at [737, 88] on div "Back" at bounding box center [743, 91] width 16 height 10
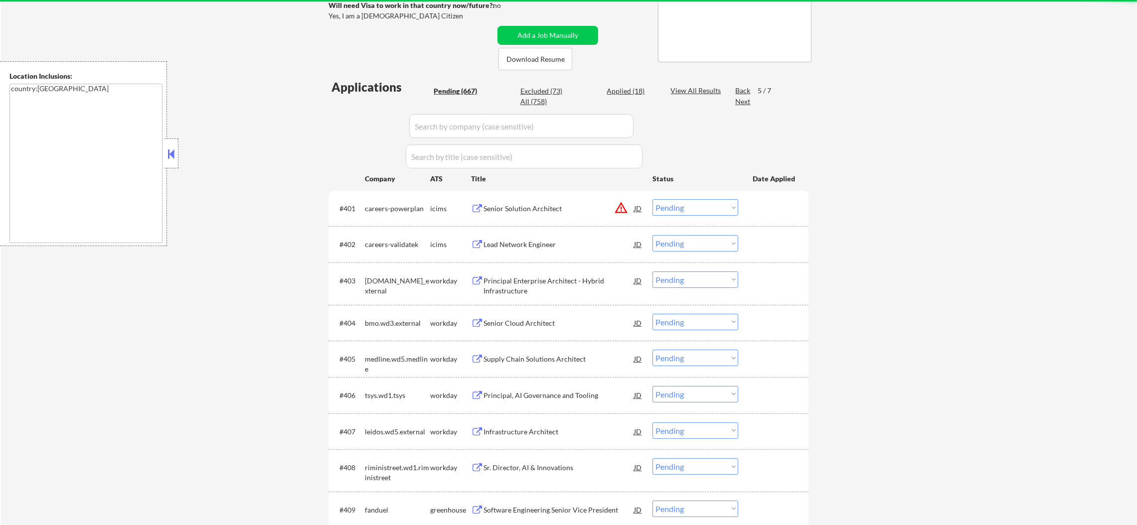
click at [737, 88] on div "Back" at bounding box center [743, 91] width 16 height 10
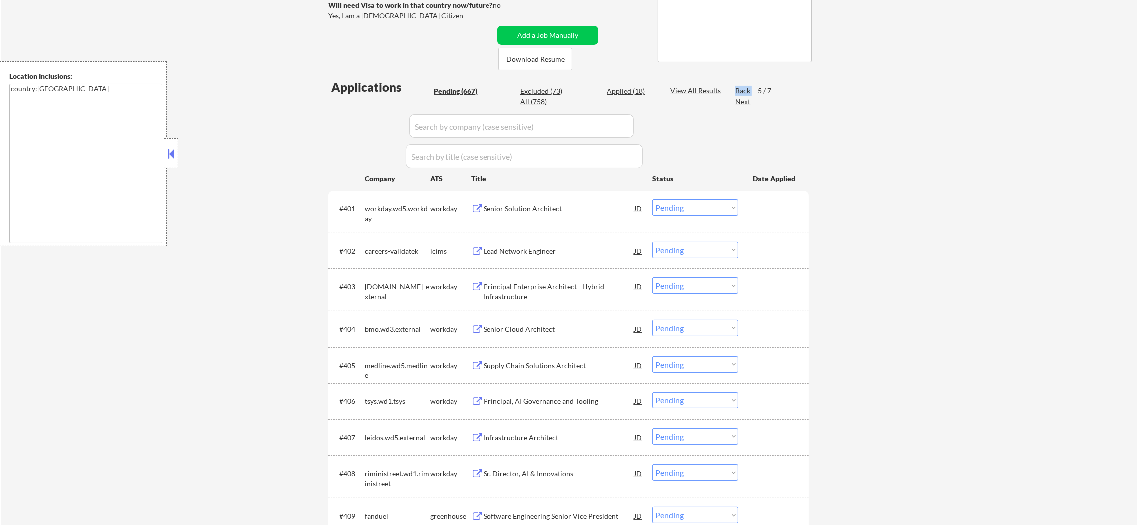
click at [737, 88] on div "Back" at bounding box center [743, 91] width 16 height 10
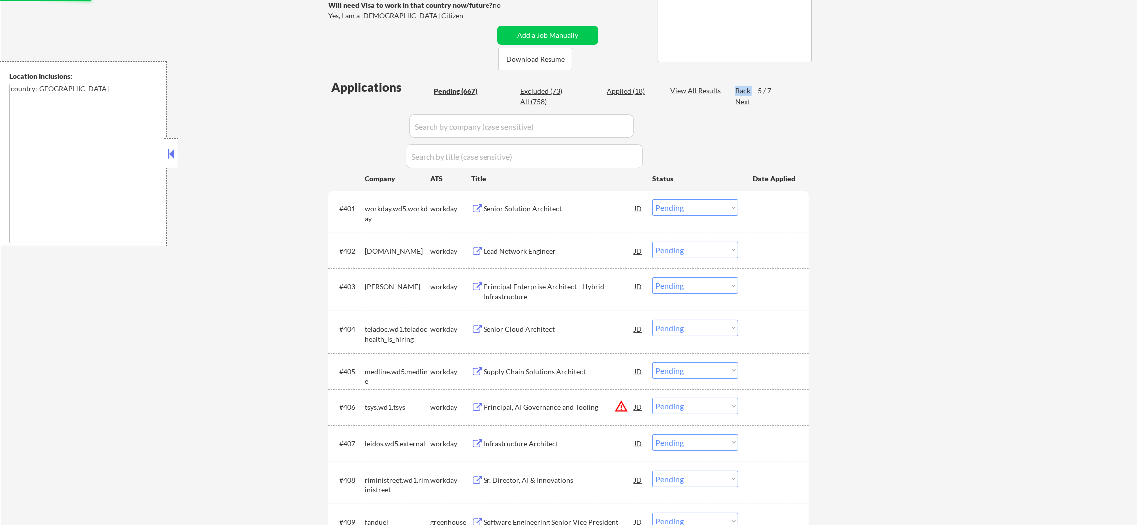
click at [737, 88] on div "Back" at bounding box center [743, 91] width 16 height 10
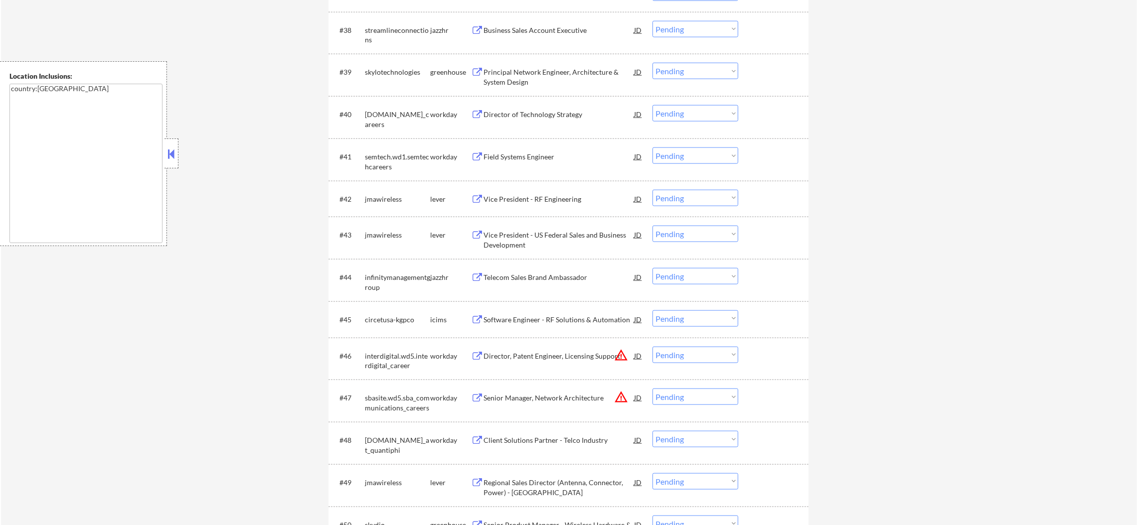
scroll to position [1806, 0]
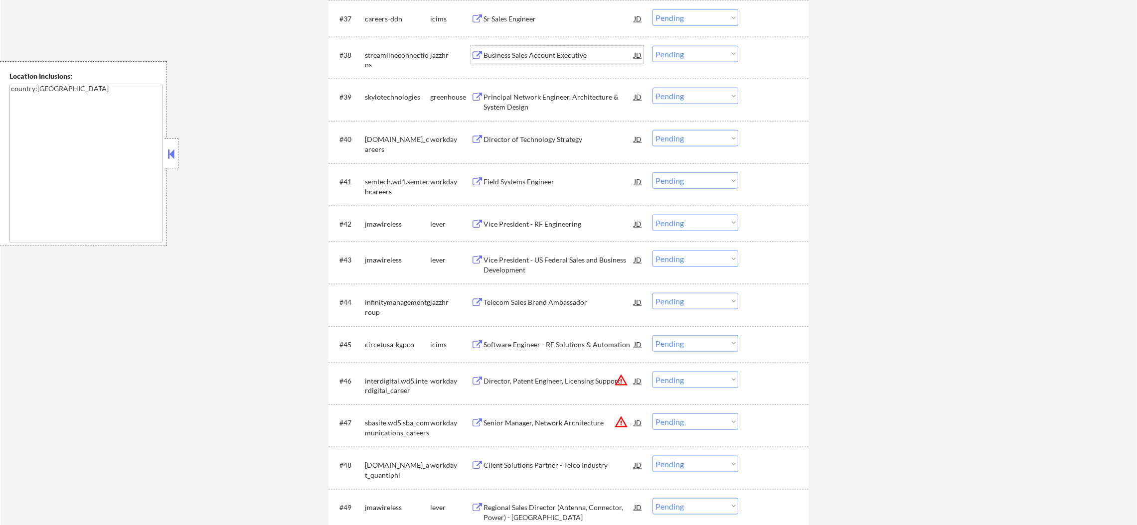
click at [542, 52] on div "Business Sales Account Executive" at bounding box center [558, 55] width 150 height 10
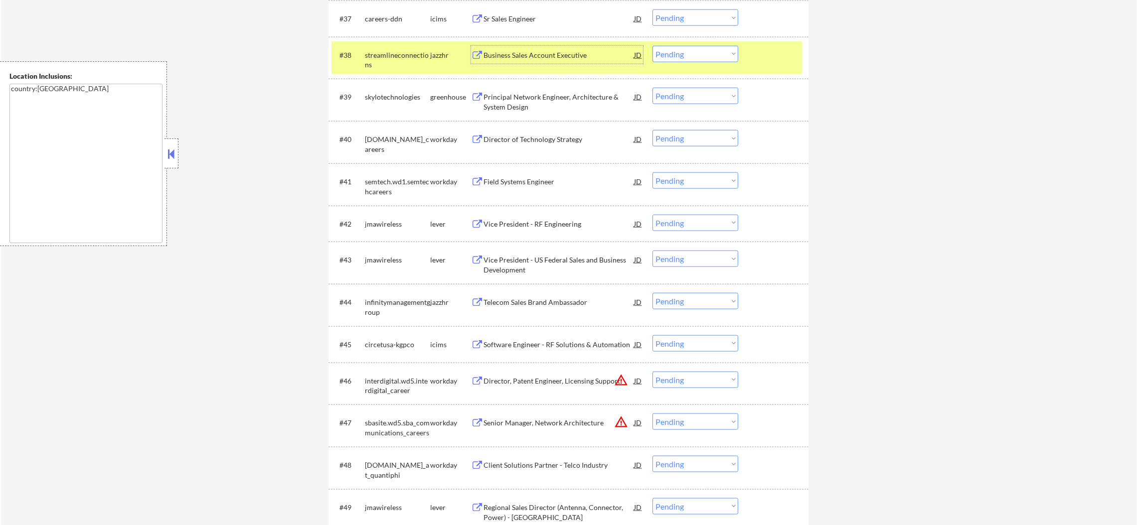
click at [665, 57] on select "Choose an option... Pending Applied Excluded (Questions) Excluded (Expired) Exc…" at bounding box center [695, 54] width 86 height 16
click at [652, 46] on select "Choose an option... Pending Applied Excluded (Questions) Excluded (Expired) Exc…" at bounding box center [695, 54] width 86 height 16
click at [405, 67] on div "streamlineconnections" at bounding box center [397, 59] width 65 height 19
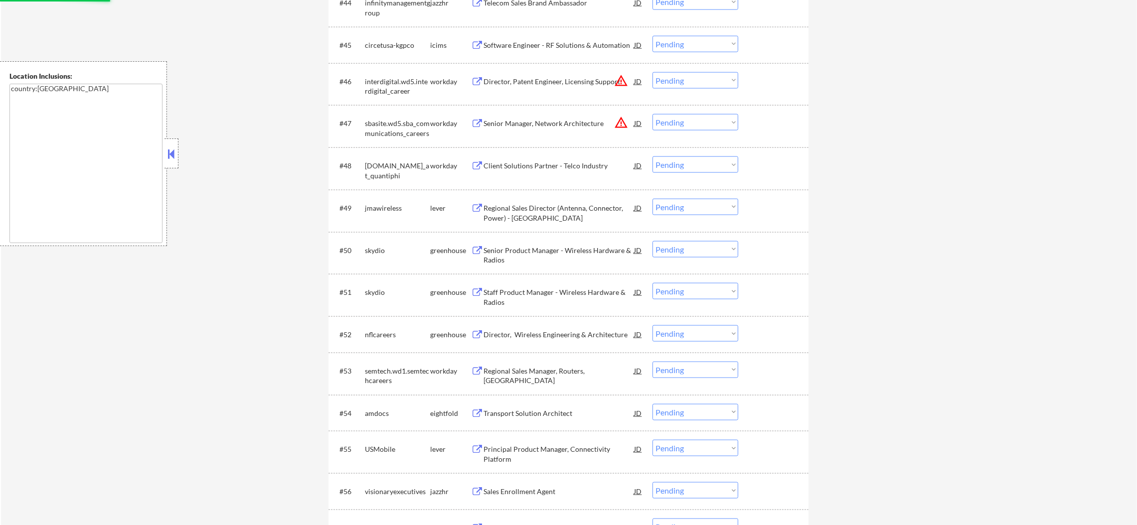
select select ""pending""
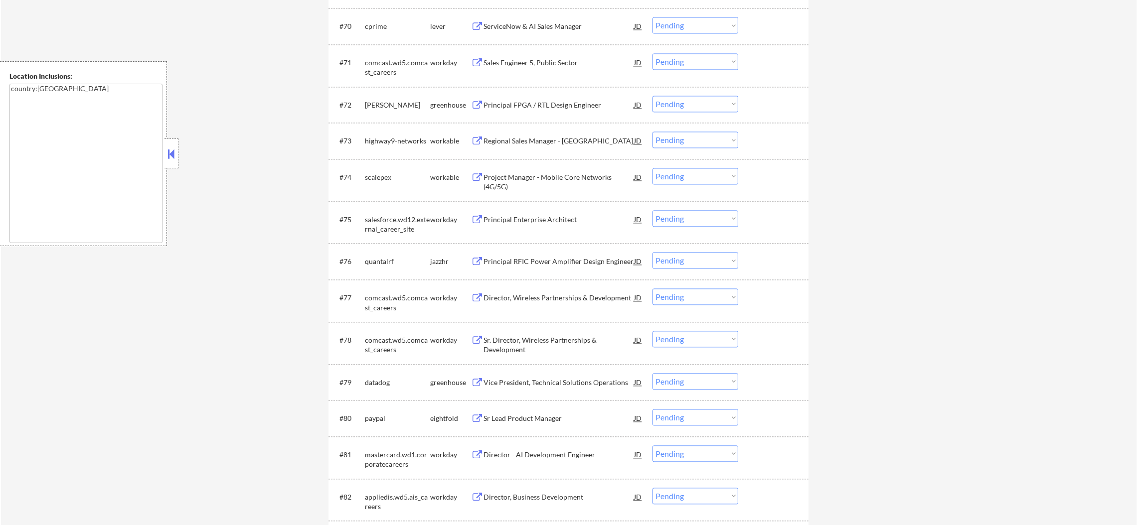
scroll to position [3152, 0]
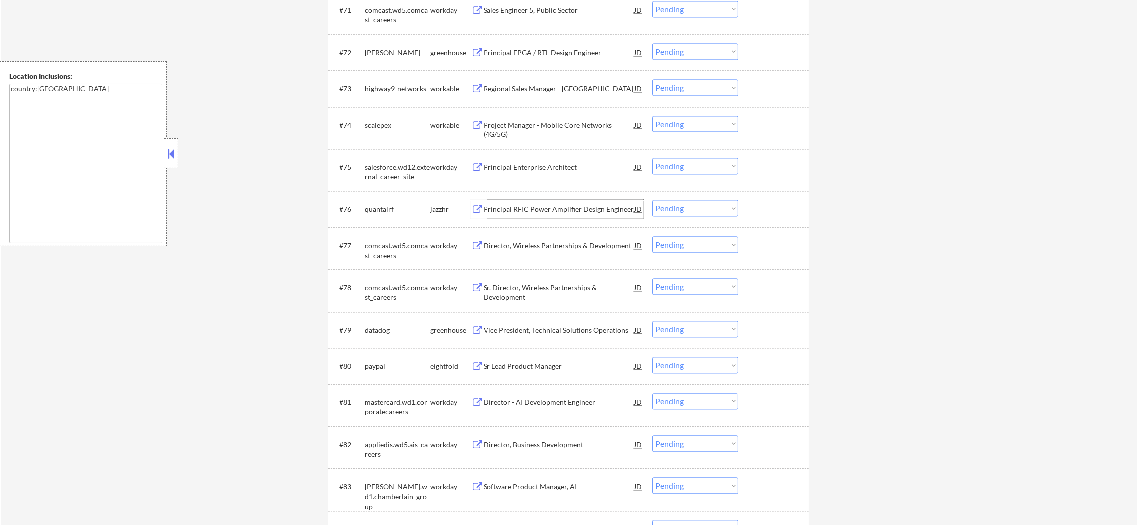
click at [559, 207] on div "Principal RFIC Power Amplifier Design Engineer" at bounding box center [558, 209] width 150 height 10
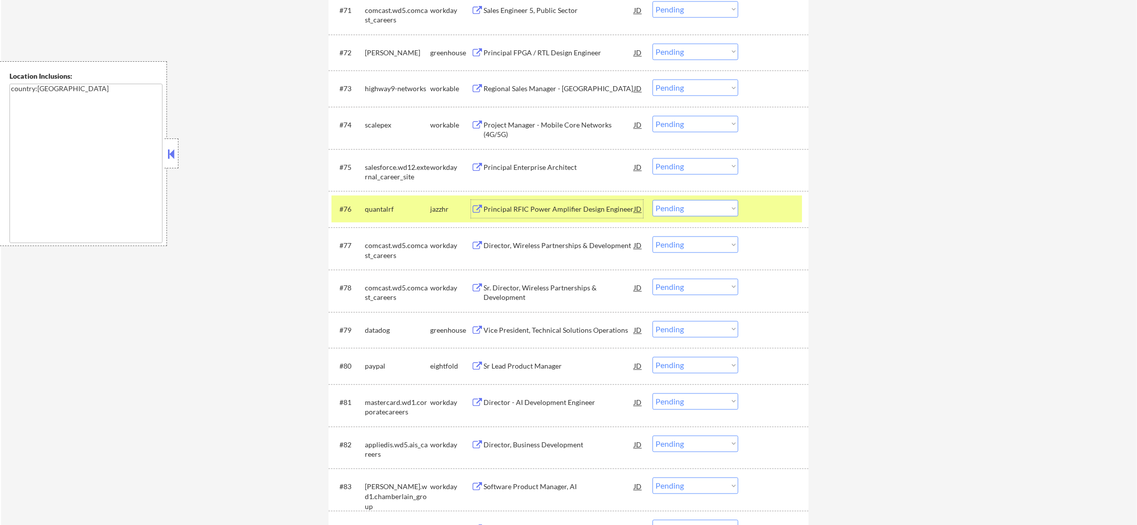
click at [685, 217] on div "#76 quantalrf jazzhr Principal RFIC Power Amplifier Design Engineer JD warning_…" at bounding box center [566, 208] width 470 height 27
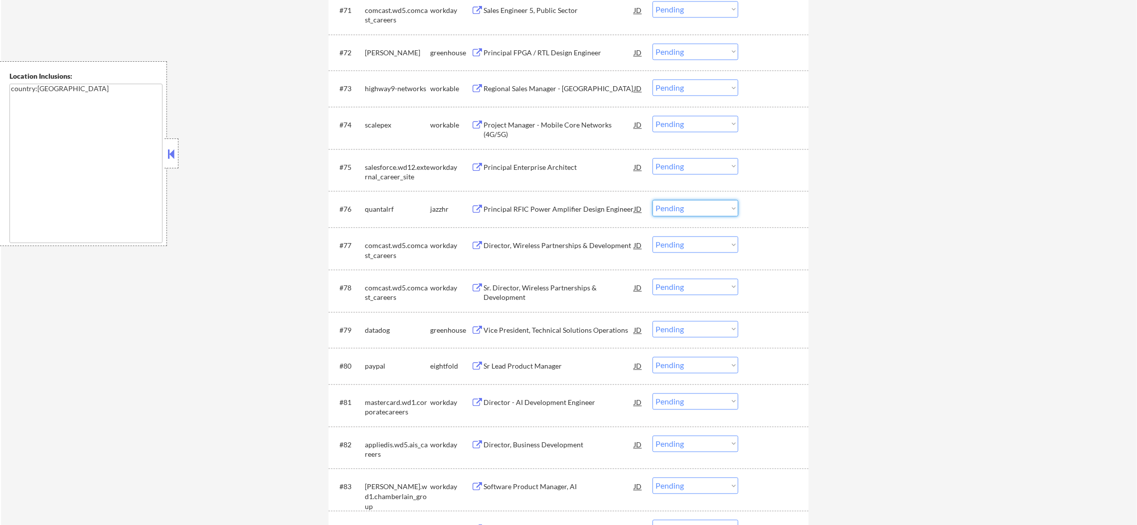
click at [692, 210] on select "Choose an option... Pending Applied Excluded (Questions) Excluded (Expired) Exc…" at bounding box center [695, 208] width 86 height 16
click at [652, 200] on select "Choose an option... Pending Applied Excluded (Questions) Excluded (Expired) Exc…" at bounding box center [695, 208] width 86 height 16
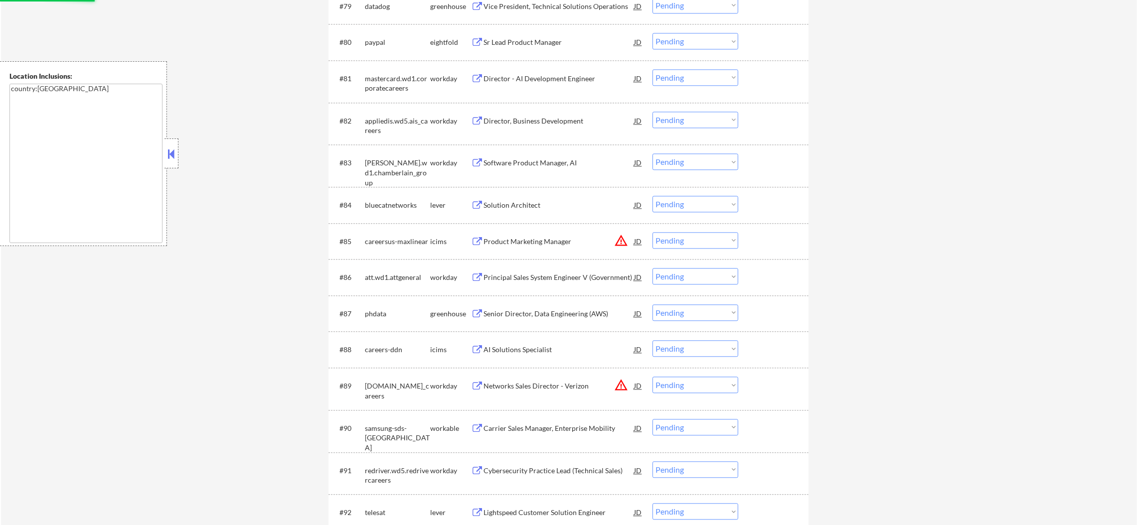
select select ""pending""
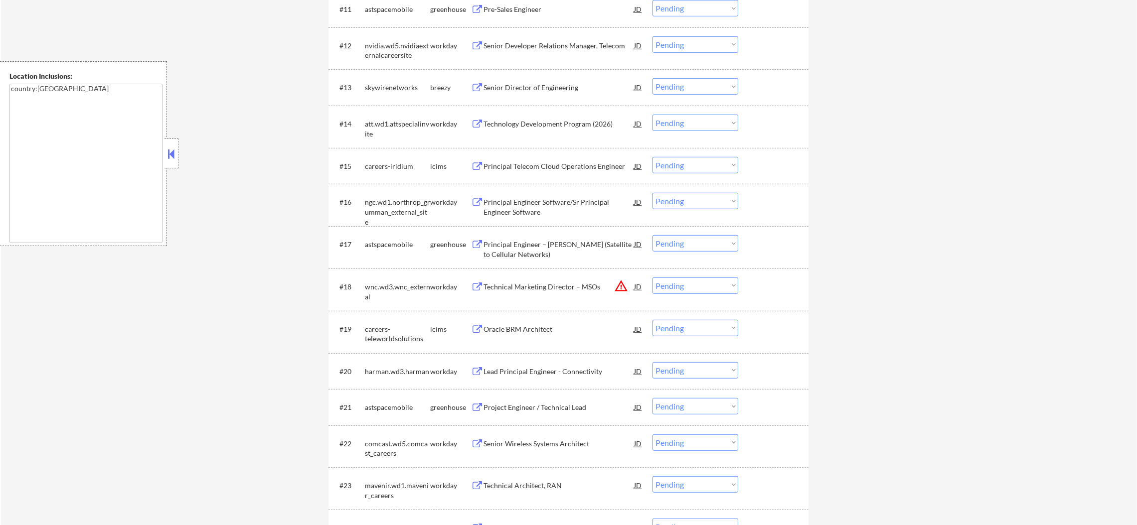
scroll to position [0, 0]
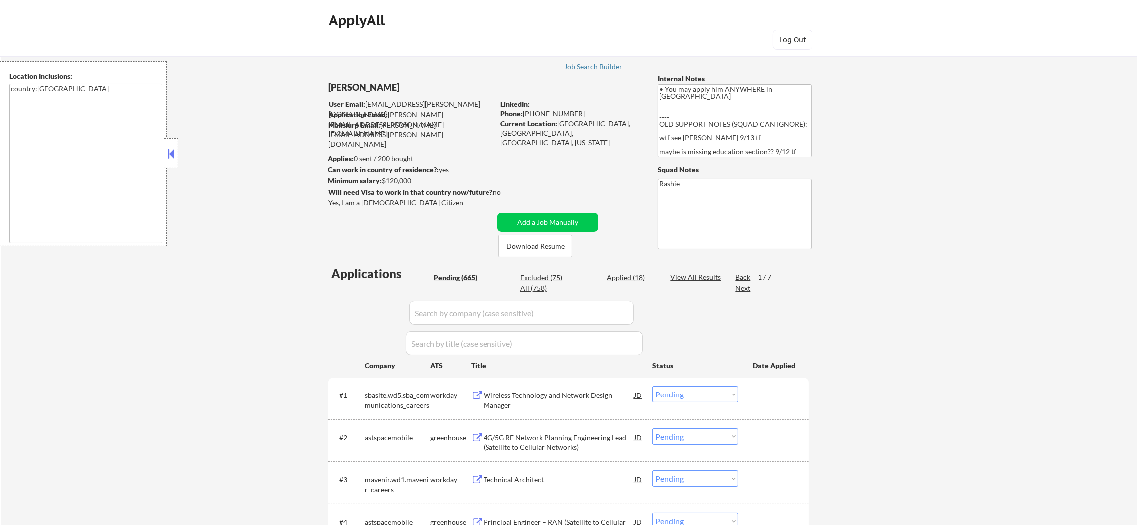
click at [740, 279] on div "Back" at bounding box center [743, 278] width 16 height 10
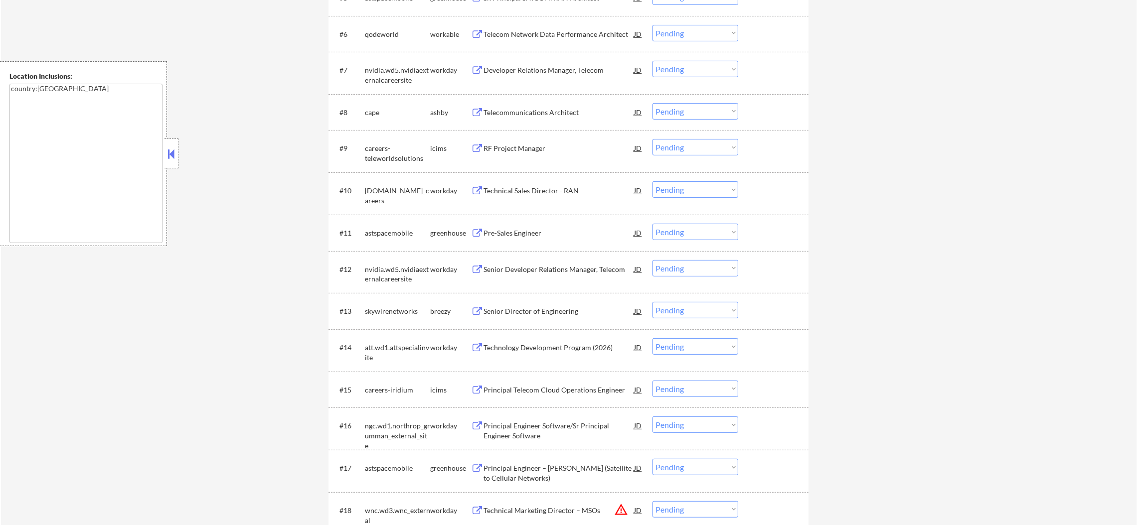
scroll to position [573, 0]
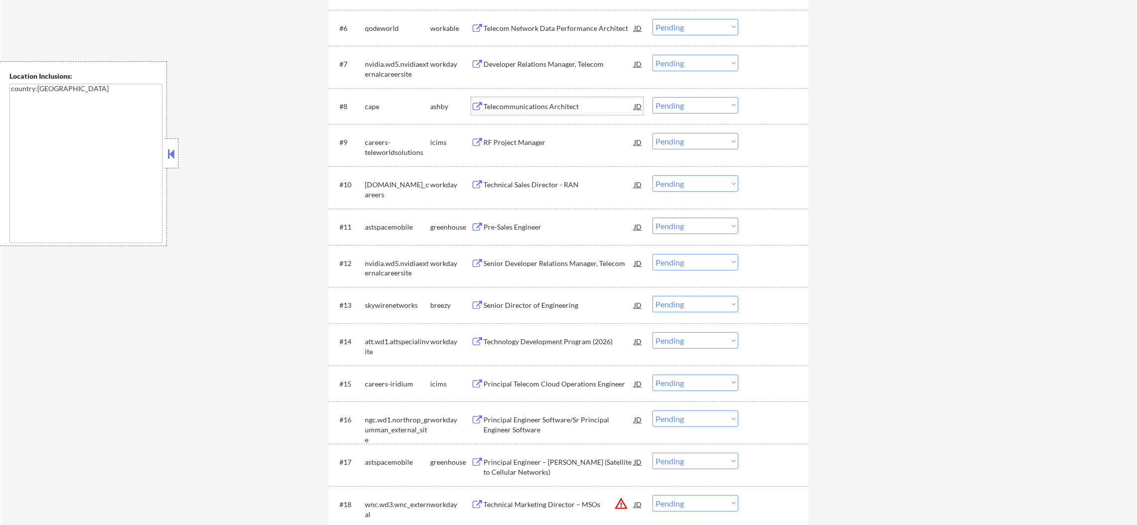
click at [554, 102] on div "Telecommunications Architect" at bounding box center [558, 107] width 150 height 10
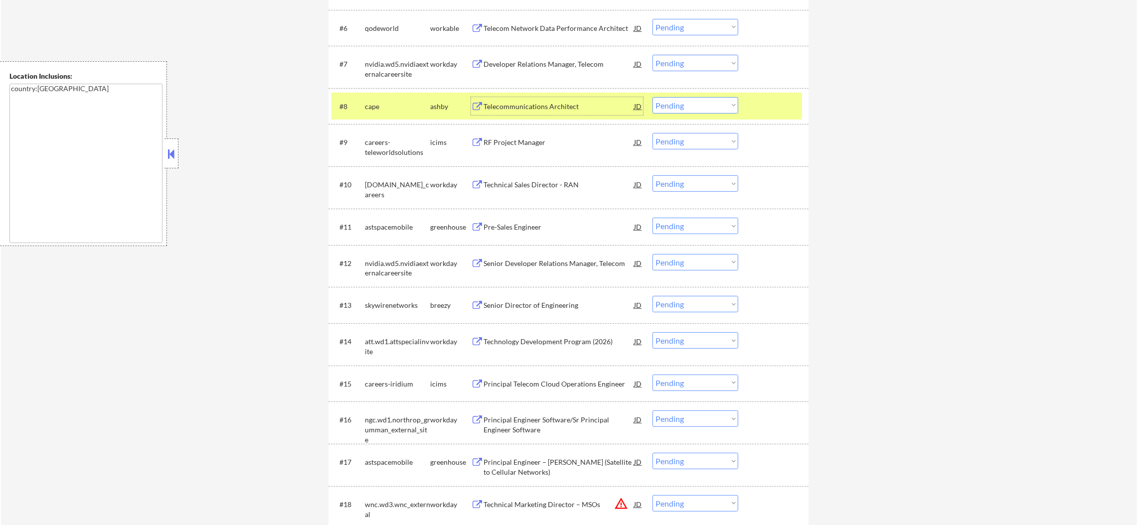
click at [674, 109] on select "Choose an option... Pending Applied Excluded (Questions) Excluded (Expired) Exc…" at bounding box center [695, 105] width 86 height 16
click at [652, 97] on select "Choose an option... Pending Applied Excluded (Questions) Excluded (Expired) Exc…" at bounding box center [695, 105] width 86 height 16
click at [379, 119] on div "#8 cape ashby Telecommunications Architect JD Choose an option... Pending Appli…" at bounding box center [568, 106] width 480 height 36
select select ""pending""
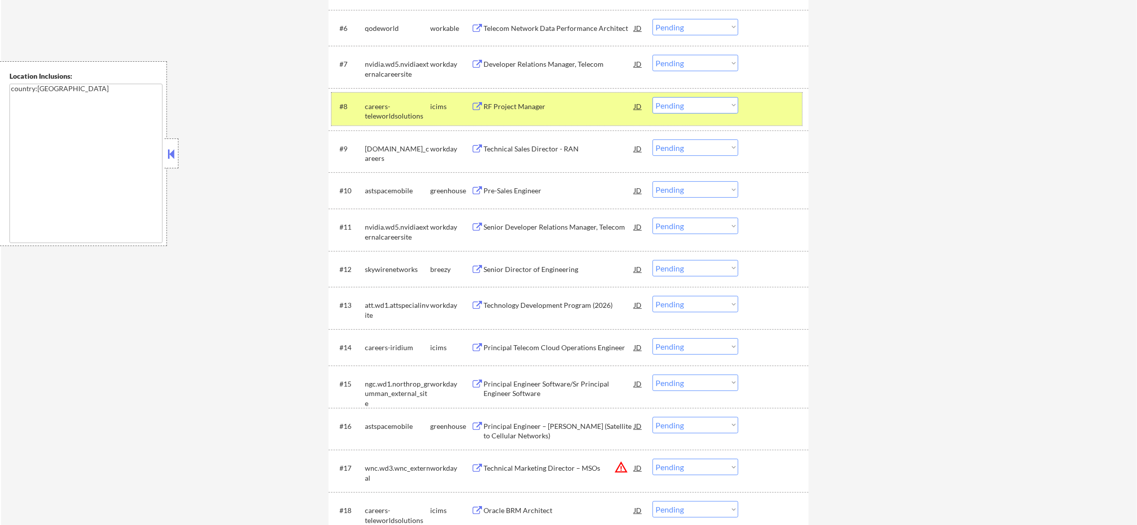
click at [378, 104] on div "careers-teleworldsolutions" at bounding box center [397, 111] width 65 height 19
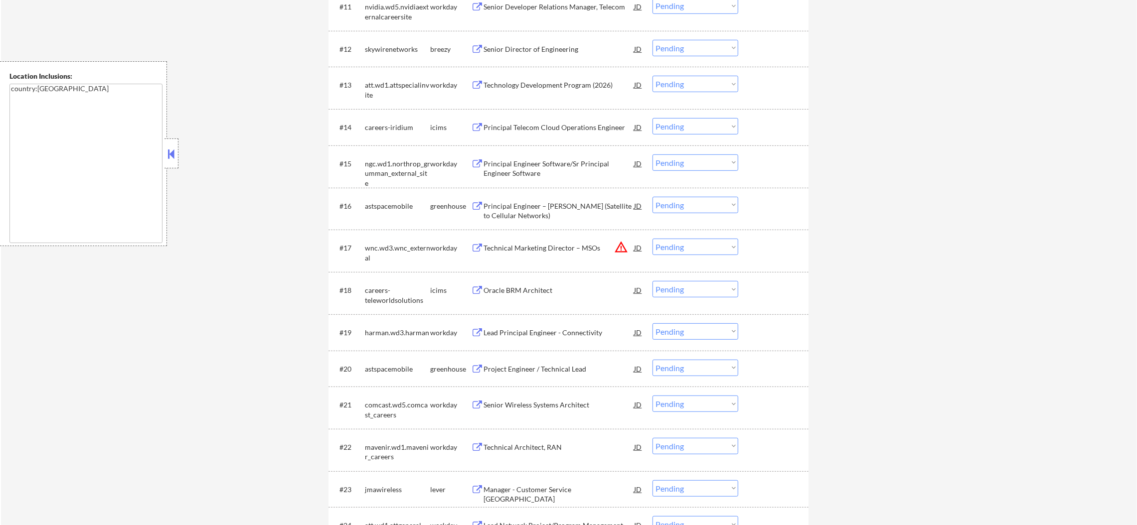
scroll to position [797, 0]
click at [549, 43] on div "Senior Director of Engineering" at bounding box center [558, 45] width 150 height 10
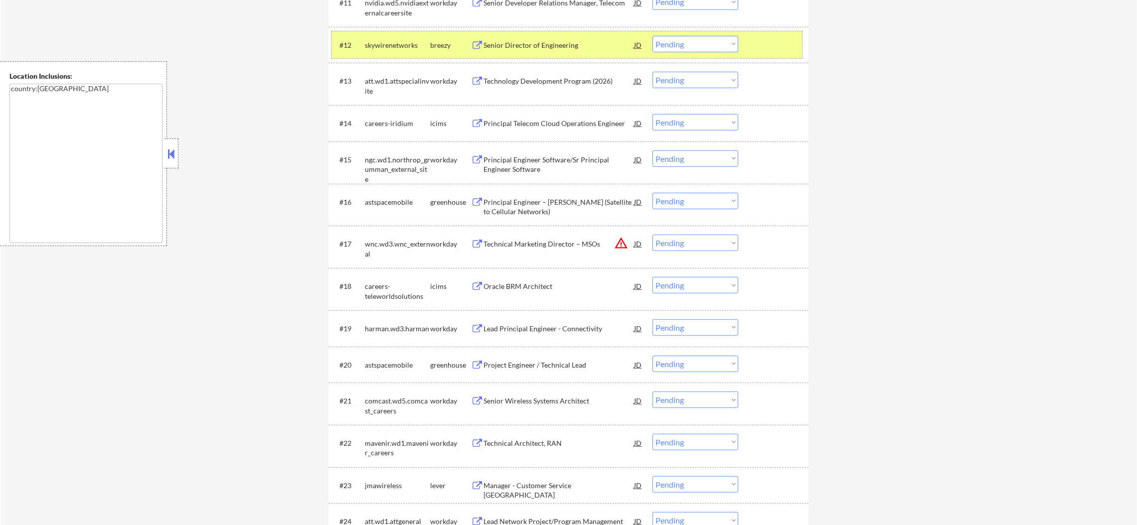
click at [375, 32] on div "#12 skywirenetworks breezy Senior Director of Engineering JD Choose an option..…" at bounding box center [566, 44] width 470 height 27
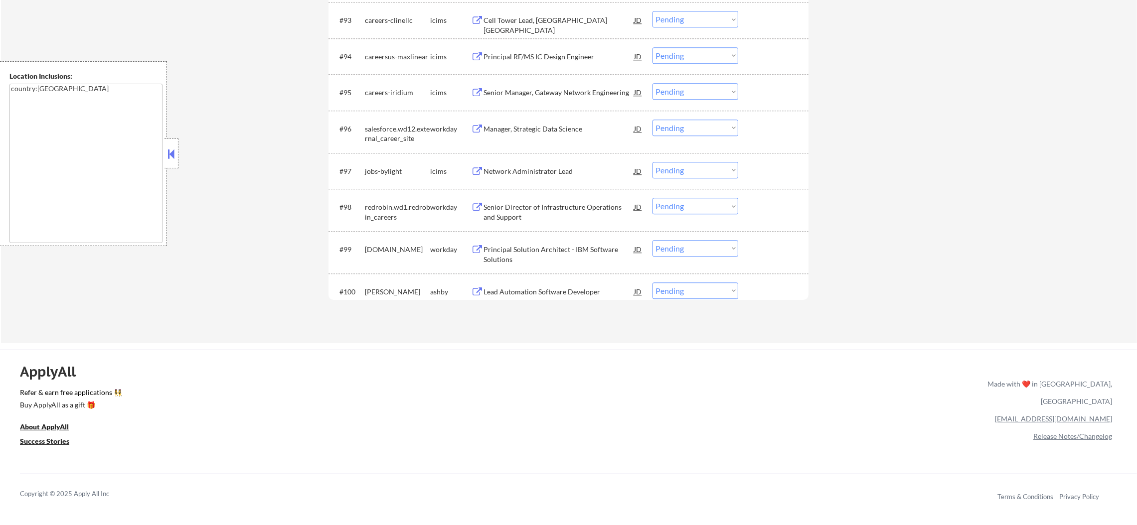
scroll to position [4011, 0]
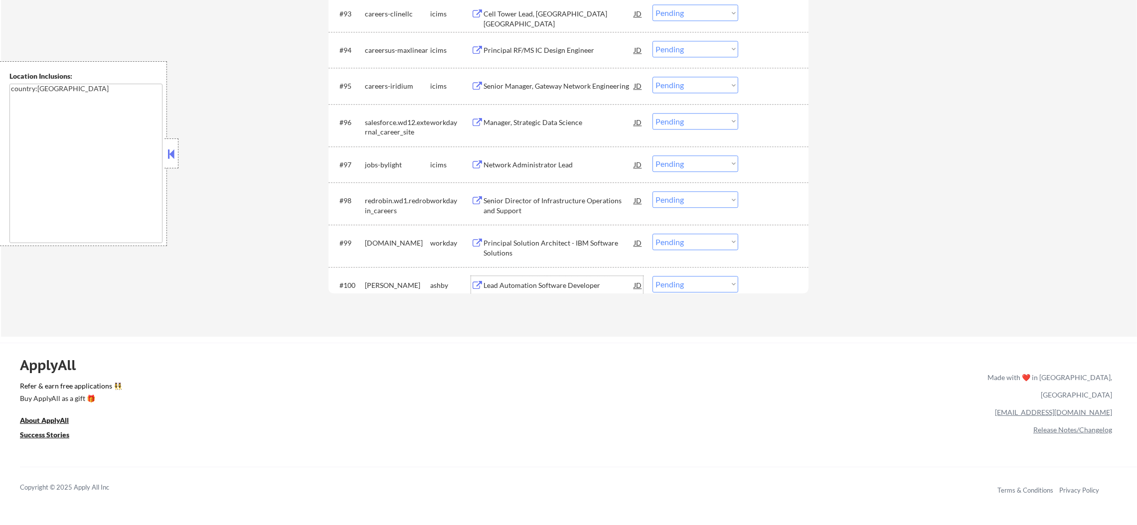
click at [540, 287] on div "Lead Automation Software Developer" at bounding box center [558, 286] width 150 height 10
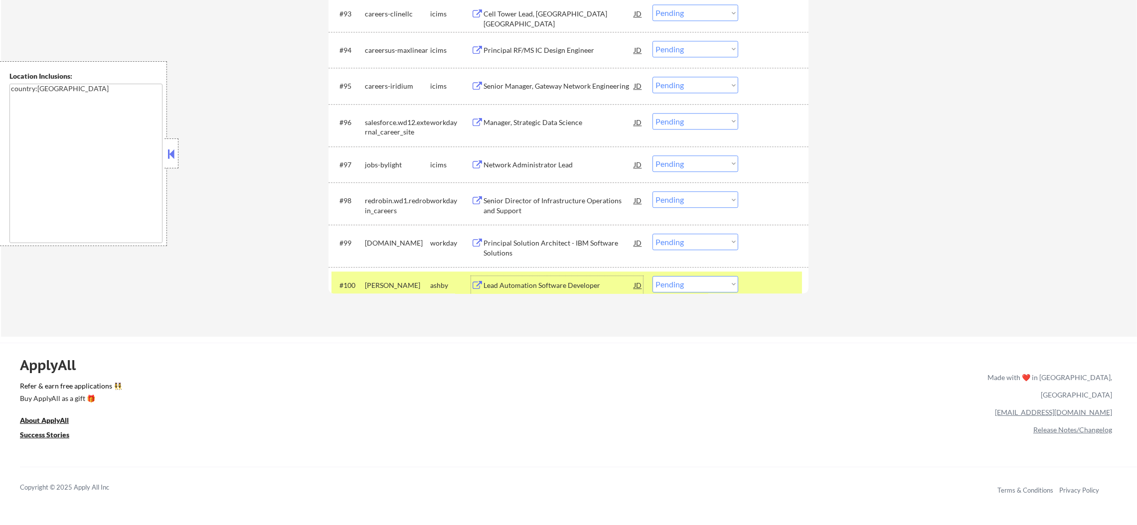
drag, startPoint x: 675, startPoint y: 283, endPoint x: 675, endPoint y: 291, distance: 8.5
click at [677, 283] on select "Choose an option... Pending Applied Excluded (Questions) Excluded (Expired) Exc…" at bounding box center [695, 284] width 86 height 16
click at [652, 276] on select "Choose an option... Pending Applied Excluded (Questions) Excluded (Expired) Exc…" at bounding box center [695, 284] width 86 height 16
click at [408, 290] on div "[PERSON_NAME]" at bounding box center [397, 285] width 65 height 18
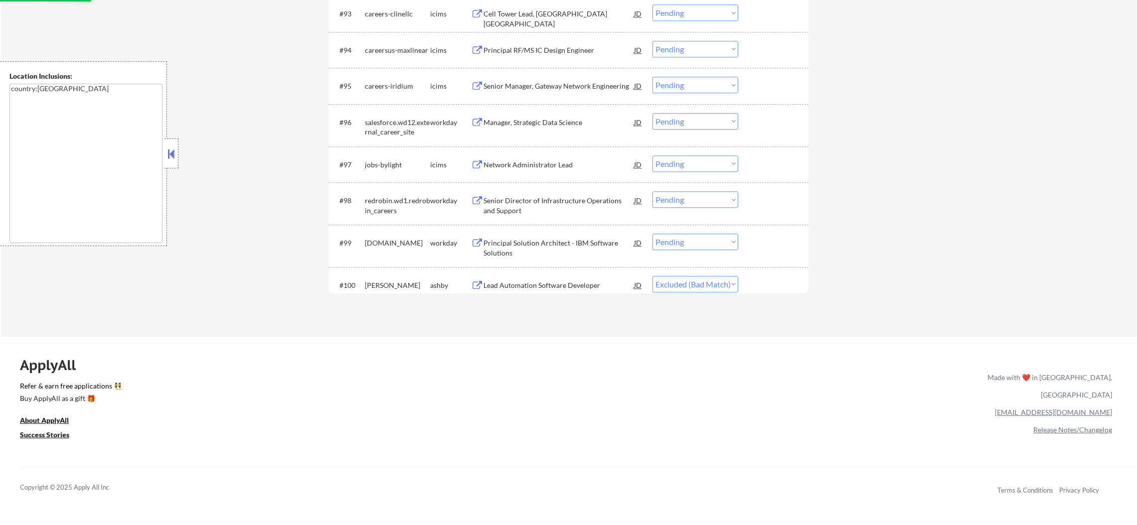
select select ""pending""
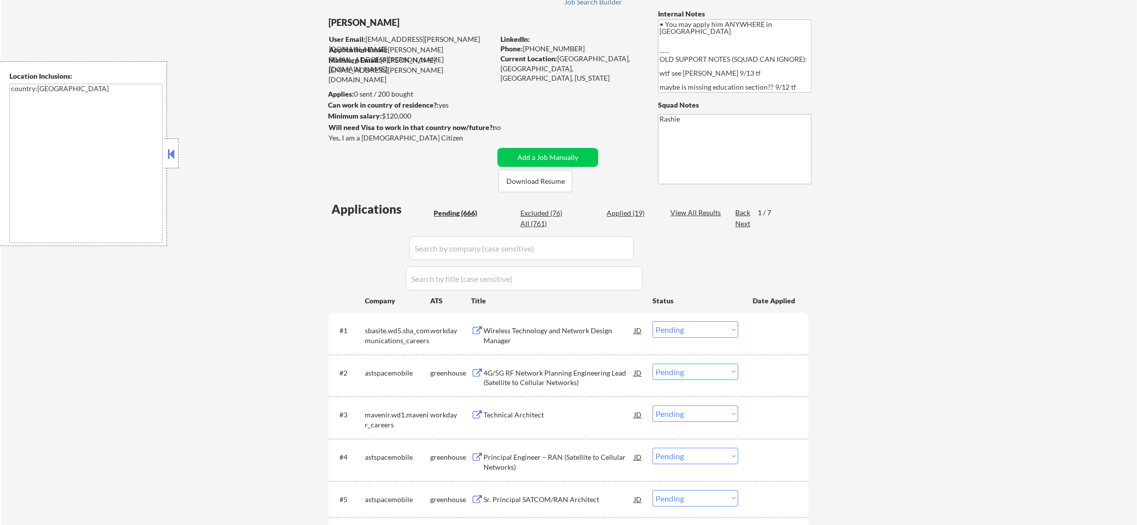
scroll to position [0, 0]
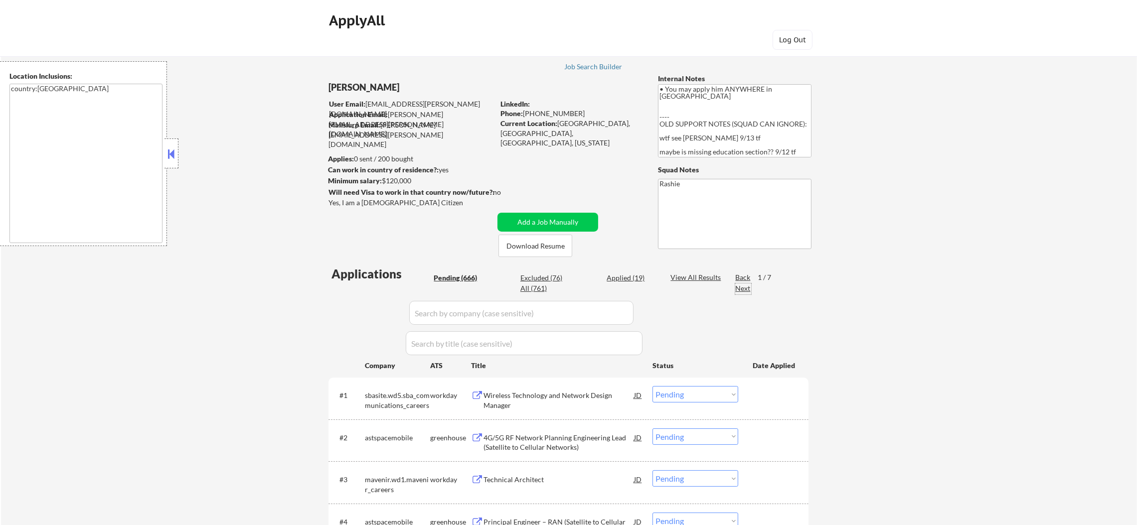
click at [744, 288] on div "Next" at bounding box center [743, 289] width 16 height 10
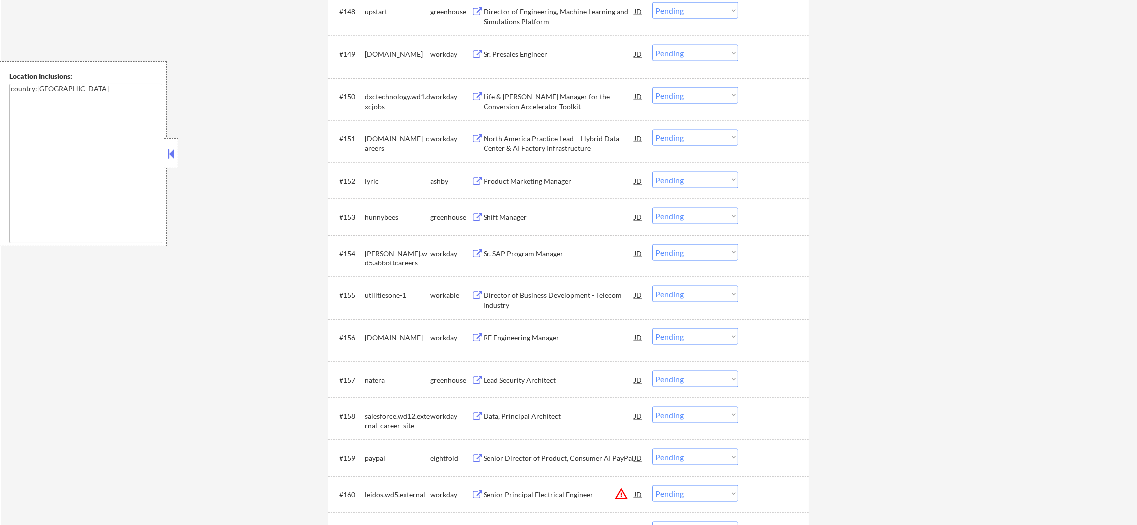
scroll to position [2242, 0]
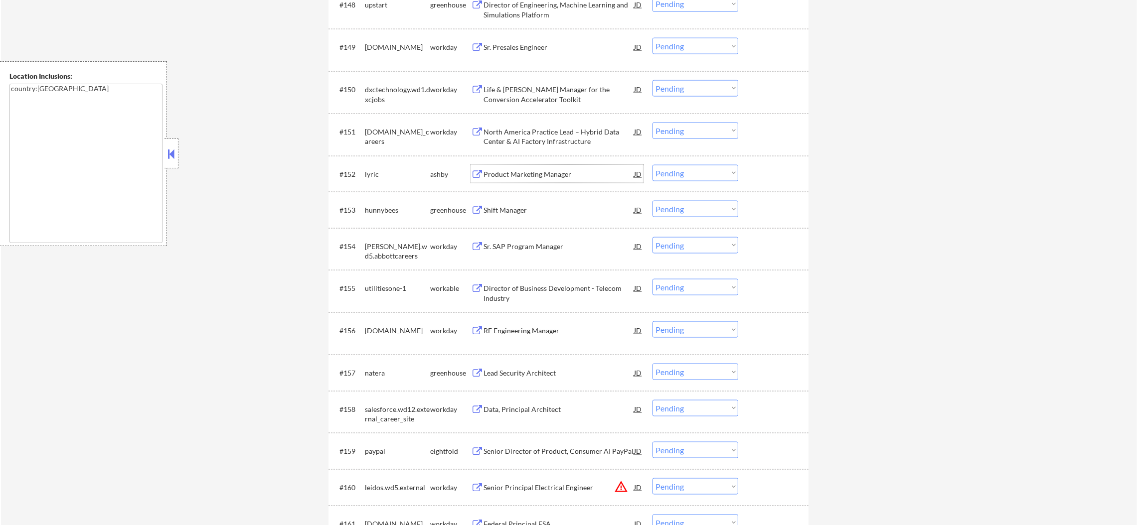
click at [533, 173] on div "Product Marketing Manager" at bounding box center [558, 174] width 150 height 10
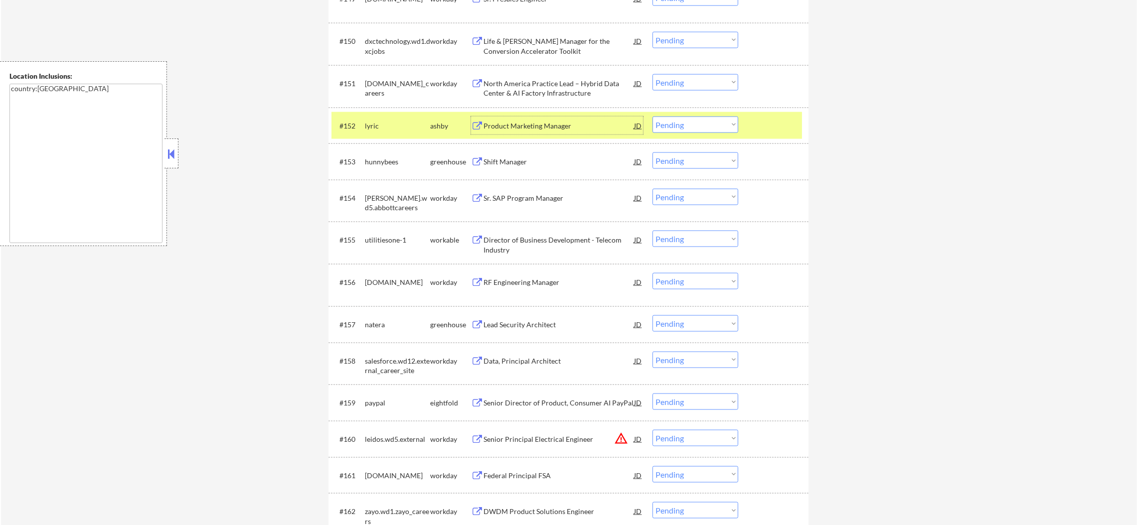
scroll to position [2366, 0]
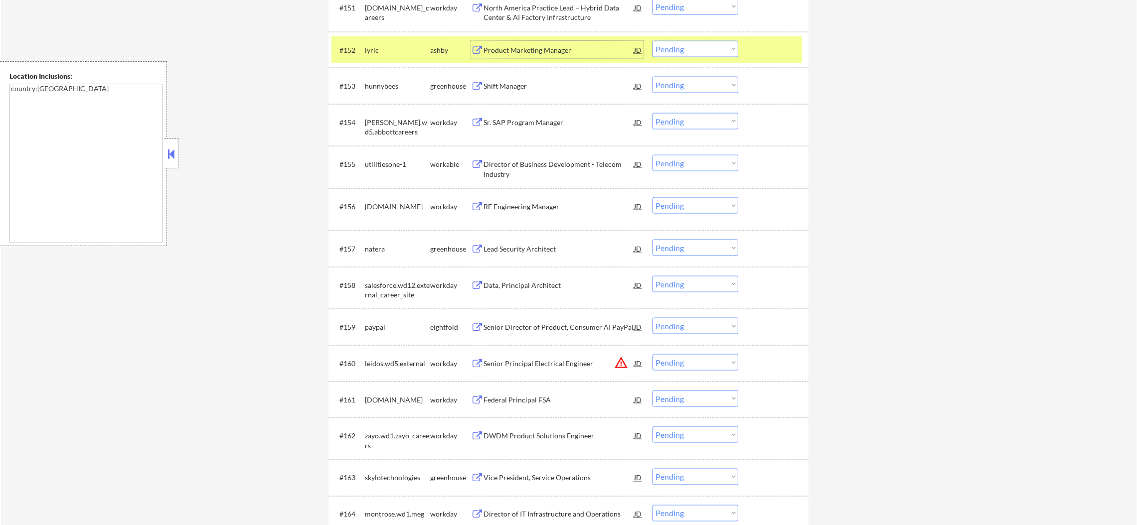
click at [722, 47] on select "Choose an option... Pending Applied Excluded (Questions) Excluded (Expired) Exc…" at bounding box center [695, 49] width 86 height 16
click at [652, 41] on select "Choose an option... Pending Applied Excluded (Questions) Excluded (Expired) Exc…" at bounding box center [695, 49] width 86 height 16
click at [394, 49] on div "lyric" at bounding box center [397, 50] width 65 height 10
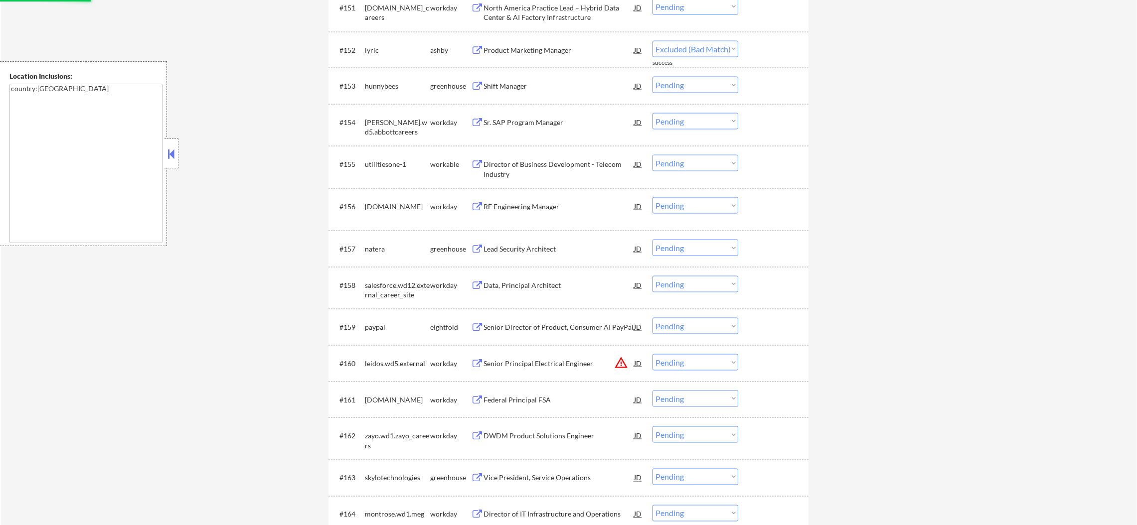
select select ""pending""
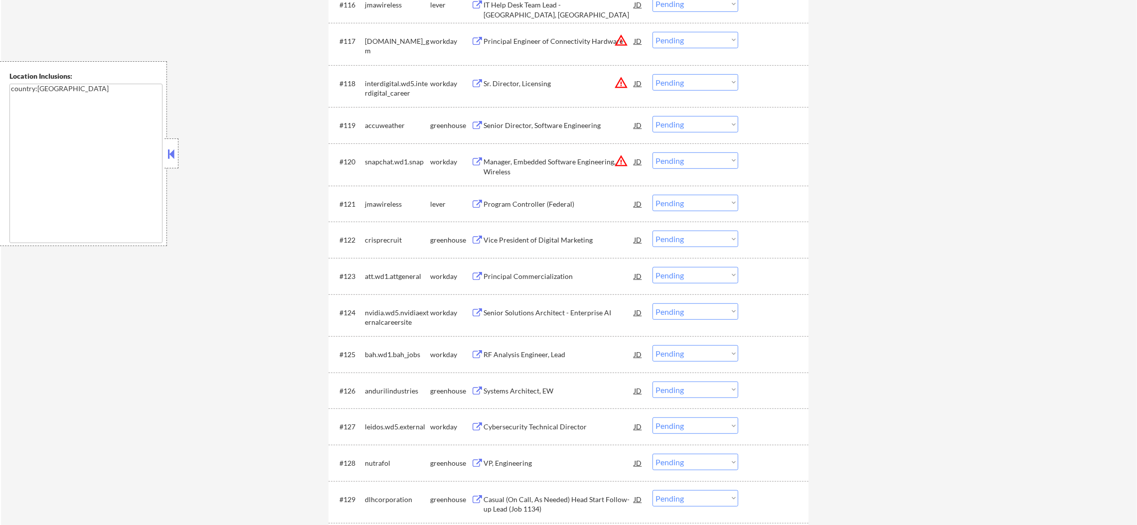
scroll to position [0, 0]
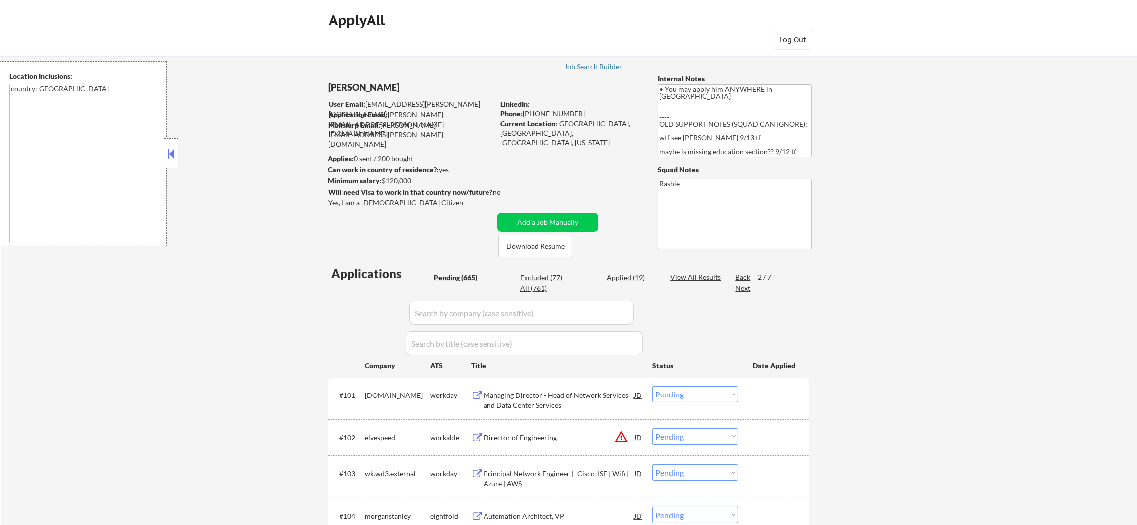
click at [740, 291] on div "Next" at bounding box center [743, 289] width 16 height 10
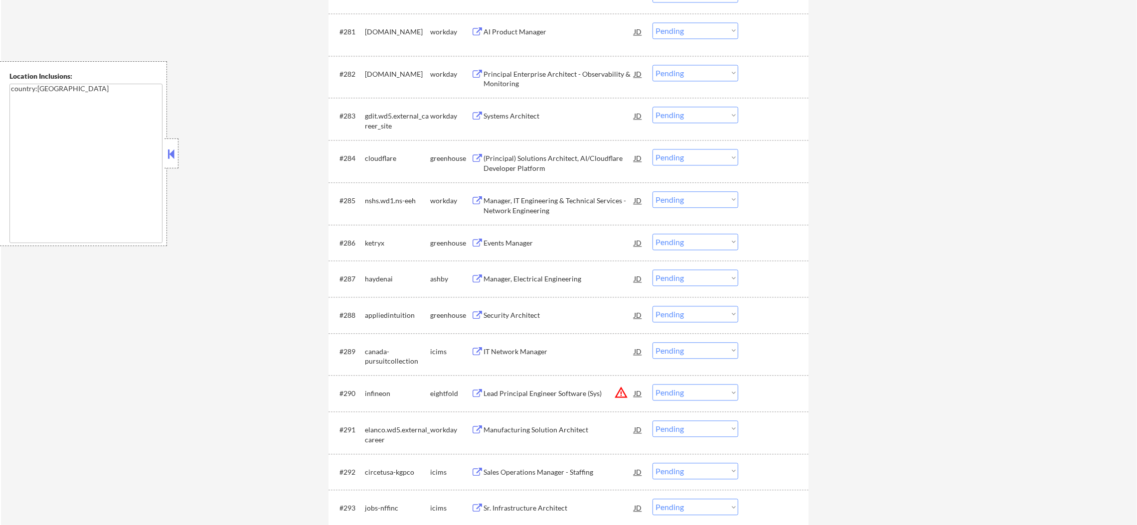
scroll to position [3487, 0]
click at [536, 272] on div "Manager, Electrical Engineering" at bounding box center [558, 275] width 150 height 10
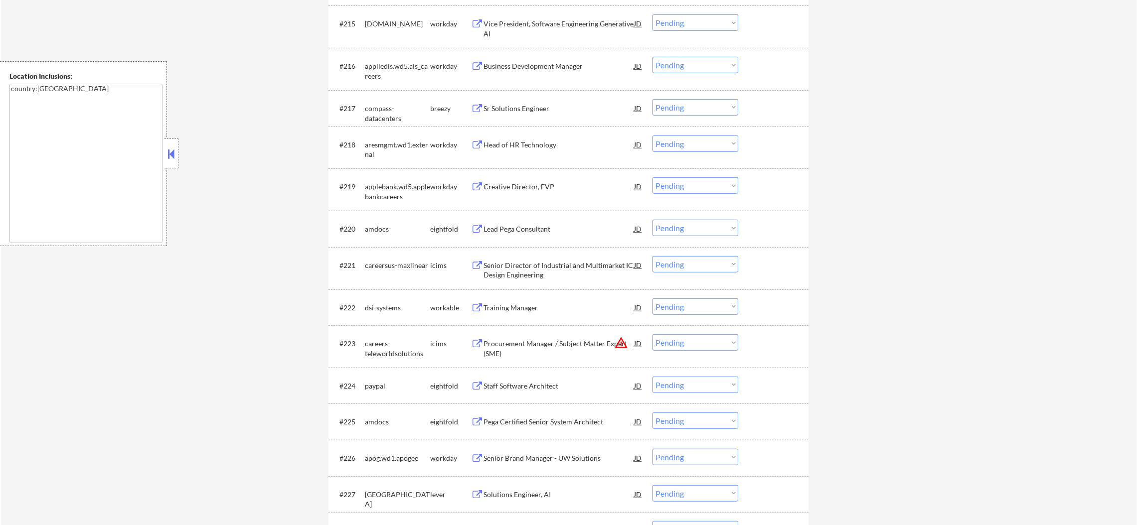
scroll to position [0, 0]
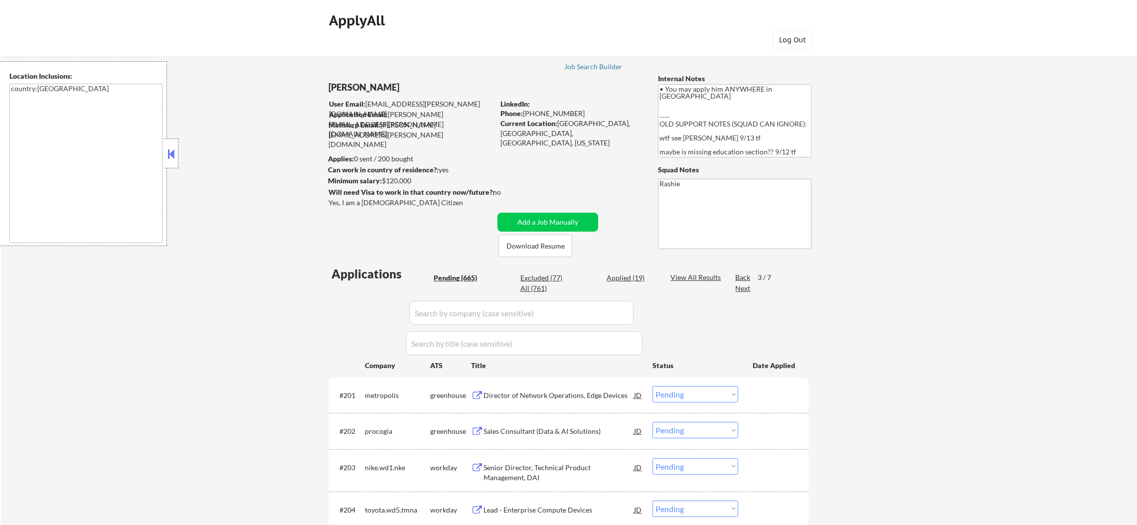
click at [739, 291] on div "Next" at bounding box center [743, 289] width 16 height 10
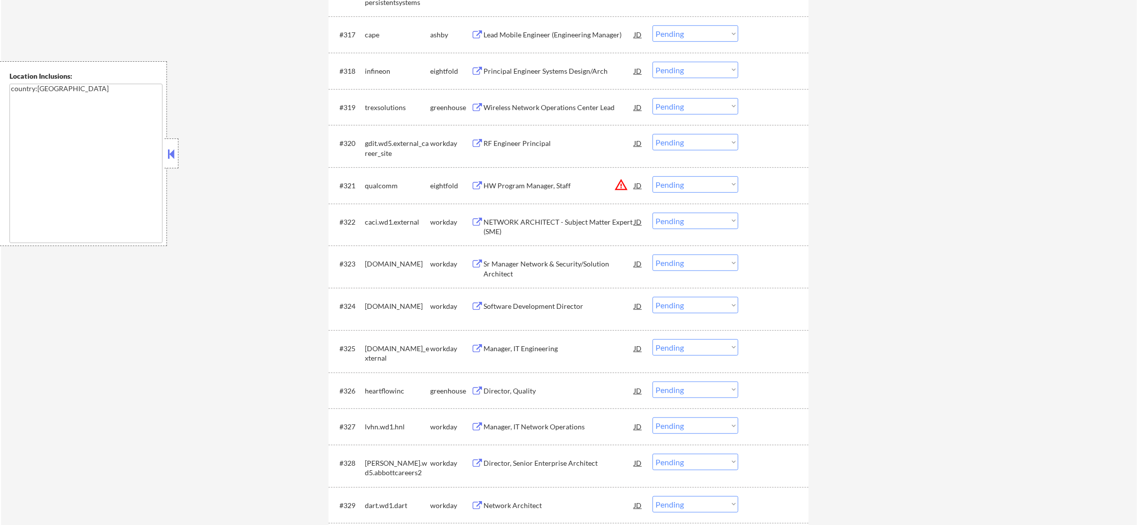
scroll to position [997, 0]
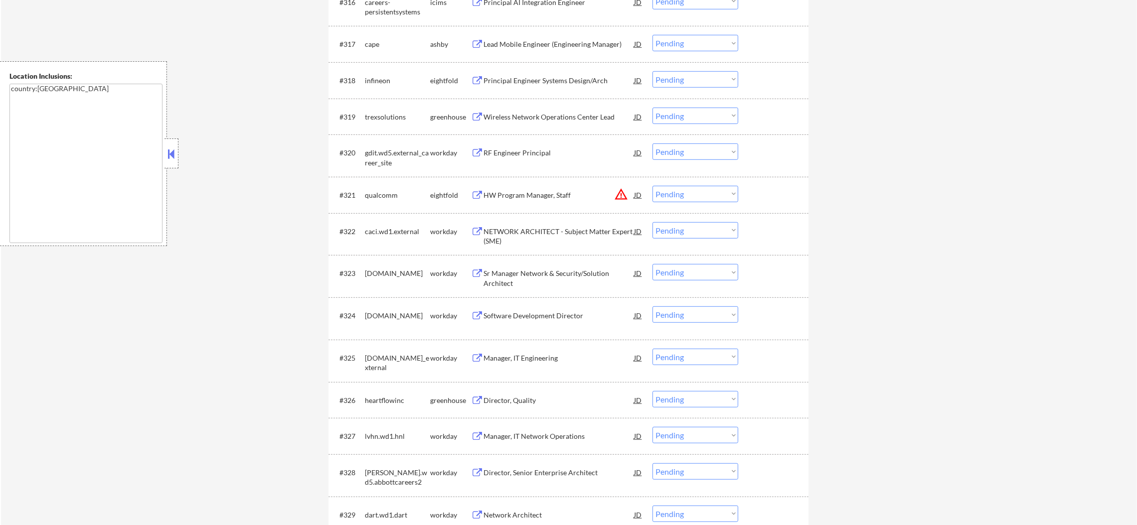
click at [561, 44] on div "Lead Mobile Engineer (Engineering Manager)" at bounding box center [558, 44] width 150 height 10
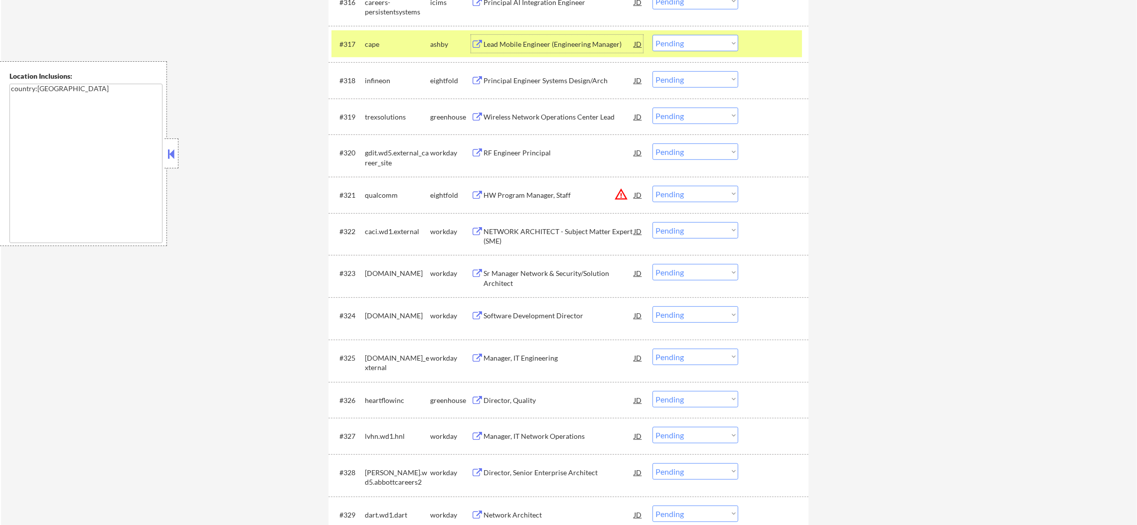
click at [671, 49] on select "Choose an option... Pending Applied Excluded (Questions) Excluded (Expired) Exc…" at bounding box center [695, 43] width 86 height 16
click at [652, 35] on select "Choose an option... Pending Applied Excluded (Questions) Excluded (Expired) Exc…" at bounding box center [695, 43] width 86 height 16
click at [378, 37] on div "cape" at bounding box center [397, 44] width 65 height 18
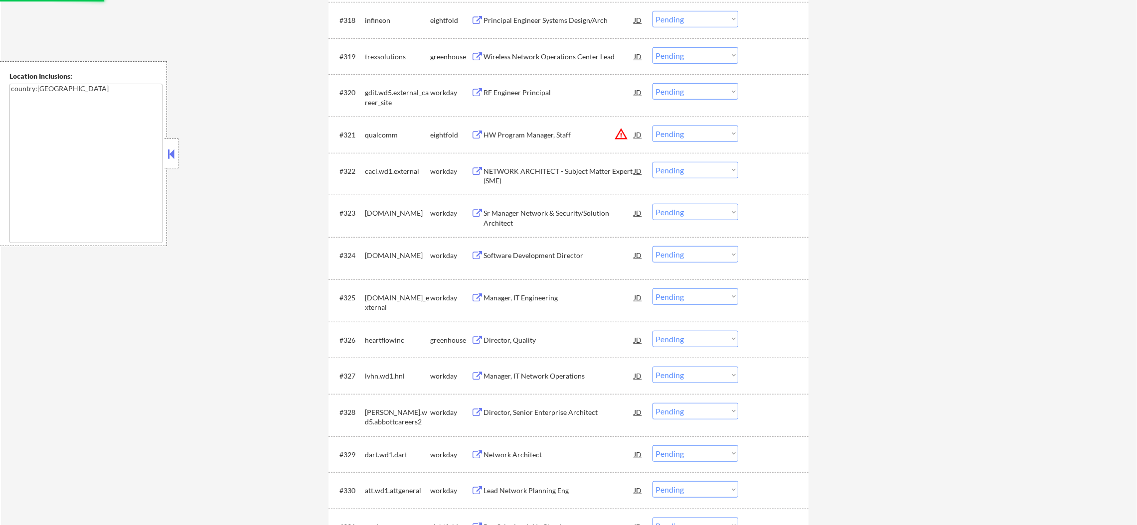
select select ""pending""
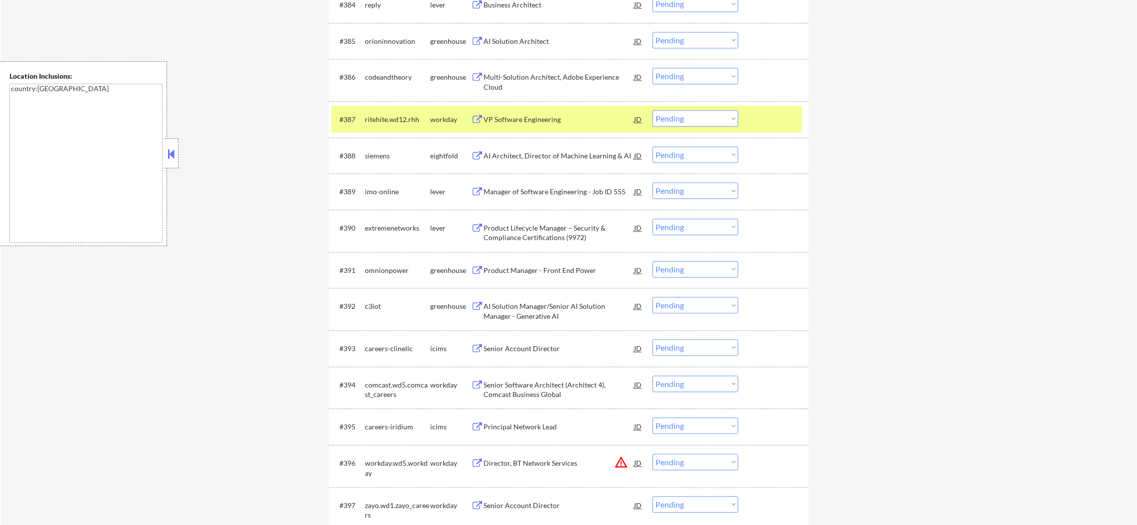
scroll to position [3687, 0]
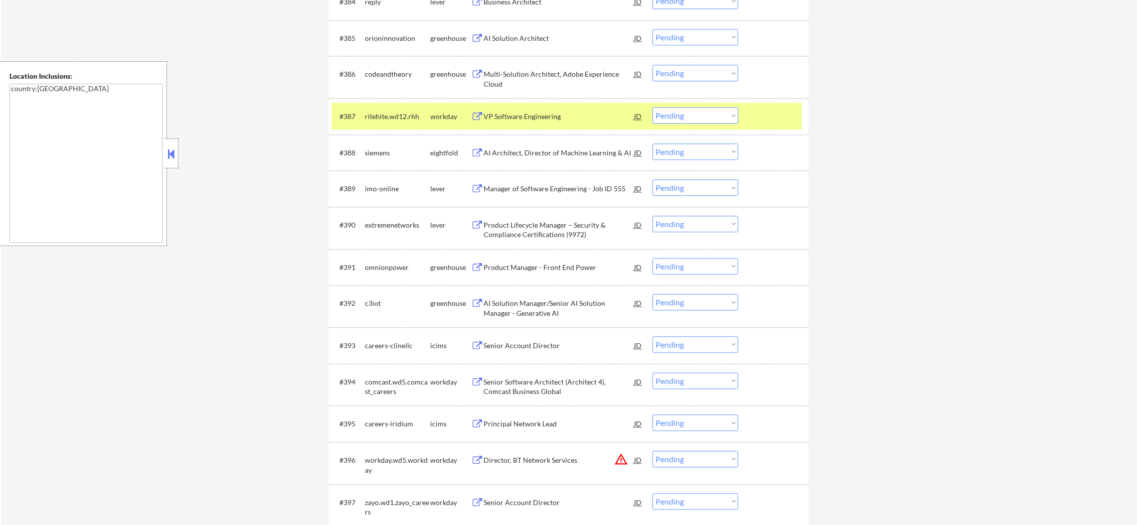
click at [370, 132] on div "#387 ritehite.wd12.rhh workday VP Software Engineering JD warning_amber Choose …" at bounding box center [568, 116] width 480 height 36
click at [399, 126] on div "#387 ritehite.wd12.rhh workday VP Software Engineering JD warning_amber Choose …" at bounding box center [566, 116] width 470 height 27
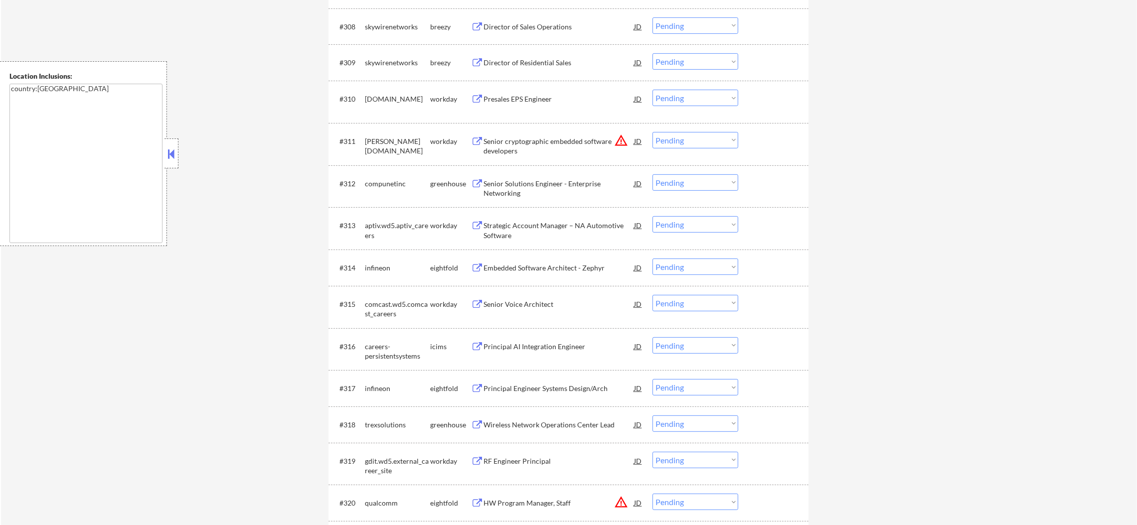
scroll to position [643, 0]
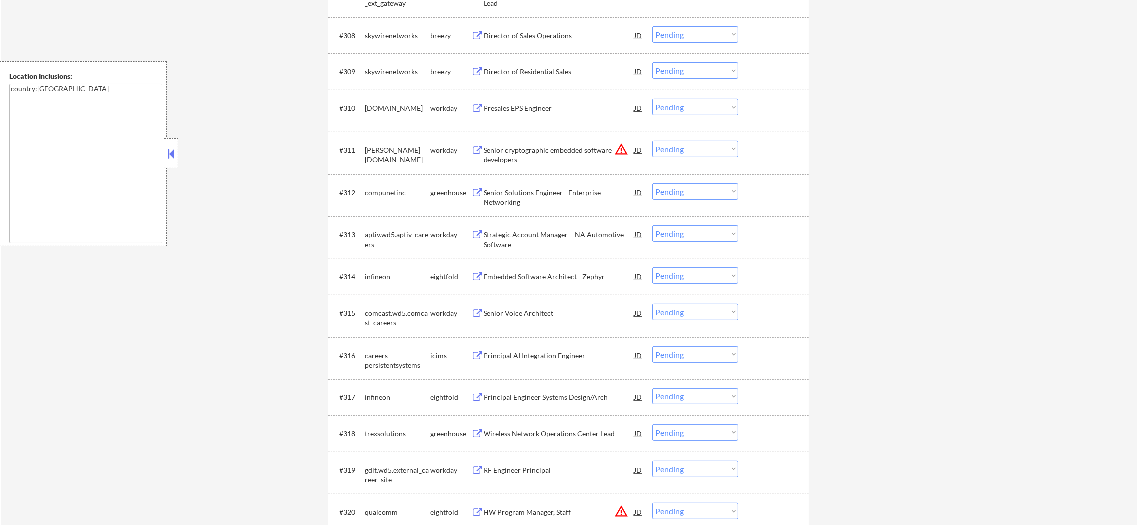
click at [549, 31] on div "Director of Sales Operations" at bounding box center [558, 36] width 150 height 10
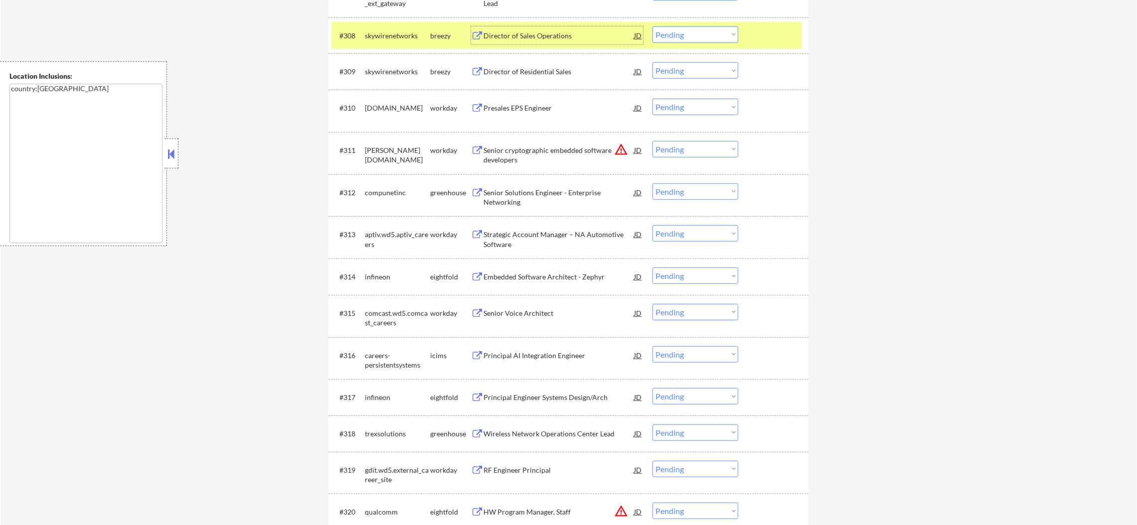
click at [674, 30] on select "Choose an option... Pending Applied Excluded (Questions) Excluded (Expired) Exc…" at bounding box center [695, 34] width 86 height 16
click at [652, 26] on select "Choose an option... Pending Applied Excluded (Questions) Excluded (Expired) Exc…" at bounding box center [695, 34] width 86 height 16
click at [412, 29] on div "skywirenetworks" at bounding box center [397, 35] width 65 height 18
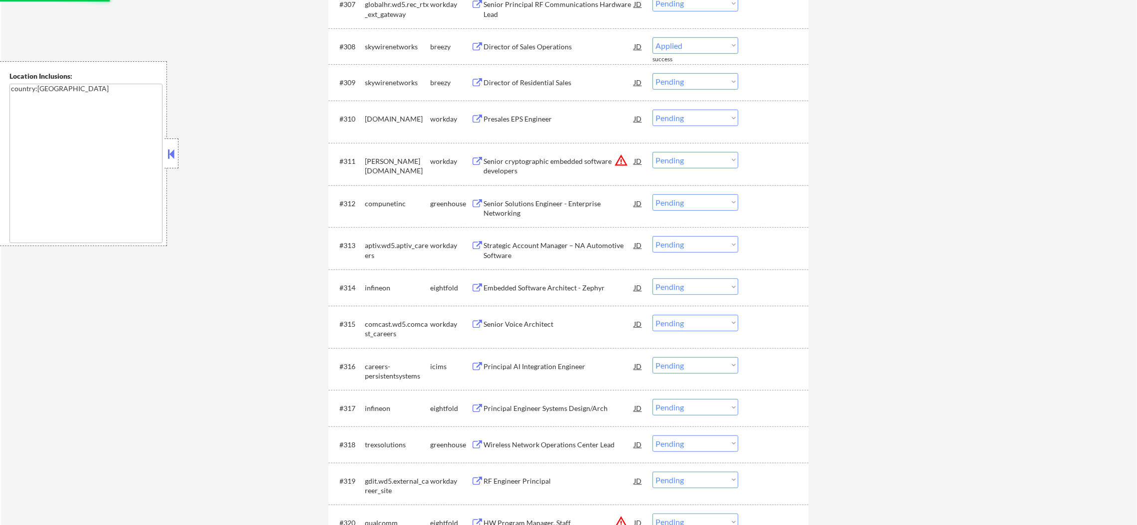
select select ""pending""
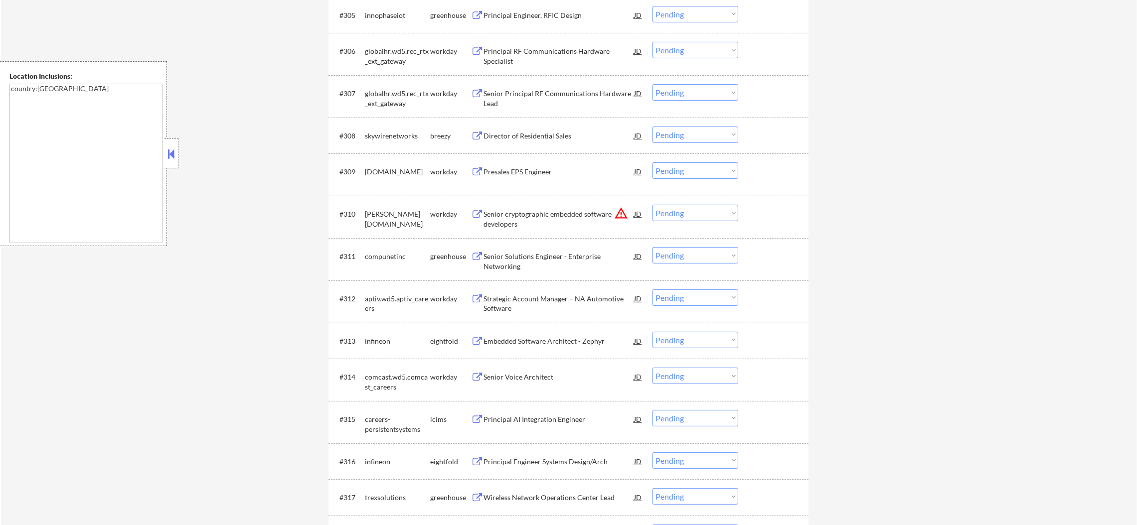
scroll to position [0, 0]
